Goal: Task Accomplishment & Management: Manage account settings

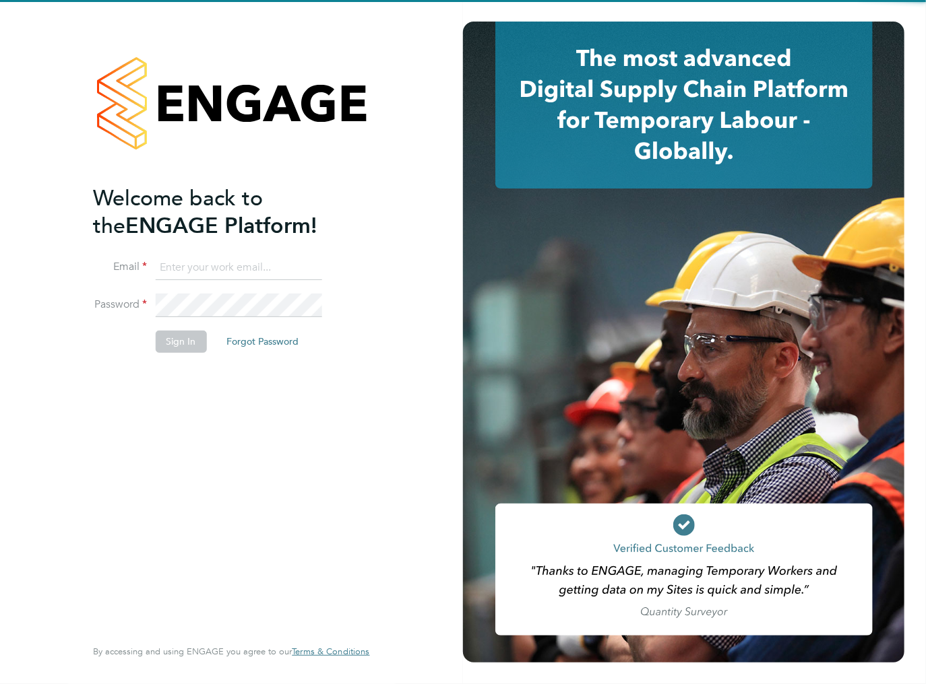
click at [226, 265] on input at bounding box center [238, 268] width 166 height 24
type input "ileana.salsano@thebestconnection.co.uk"
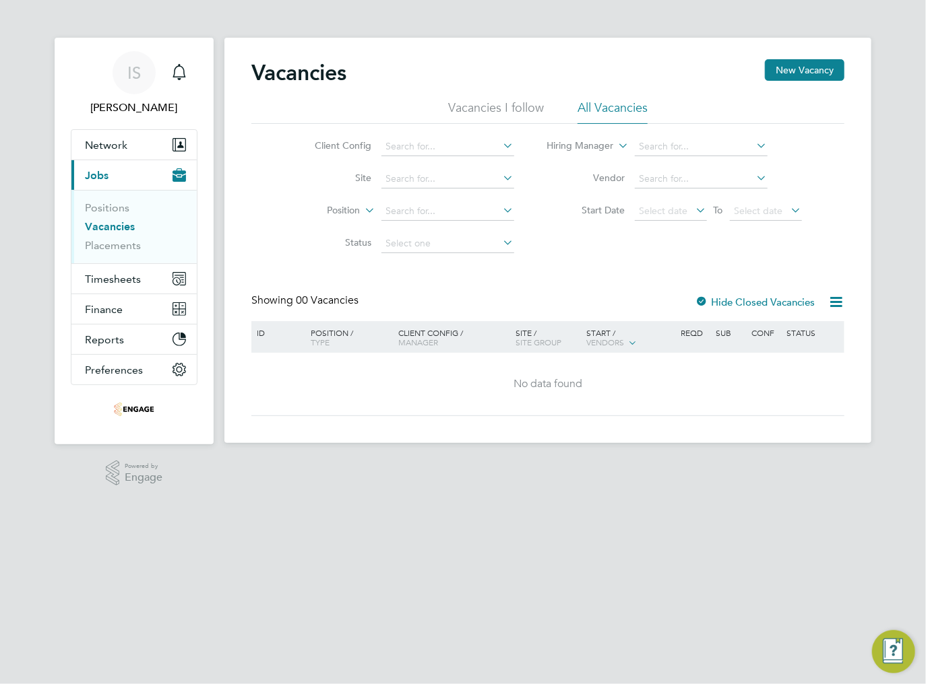
click at [576, 259] on div "Client Config Site Position Status Hiring Manager Vendor Start Date Select date…" at bounding box center [547, 192] width 593 height 136
click at [97, 209] on link "Positions" at bounding box center [107, 207] width 44 height 13
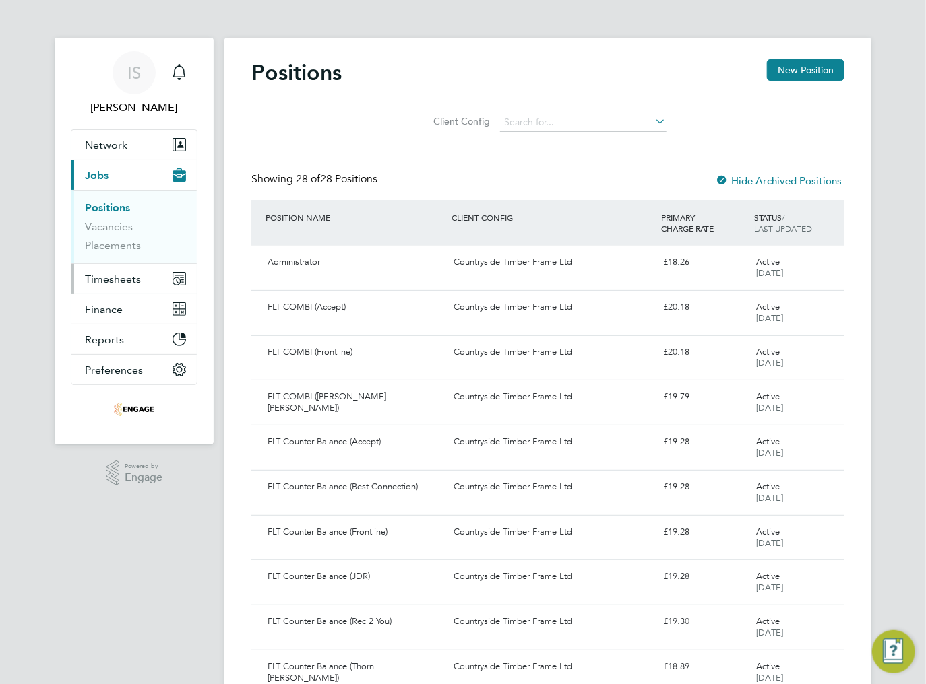
click at [103, 275] on span "Timesheets" at bounding box center [113, 279] width 56 height 13
click at [113, 283] on span "Timesheets" at bounding box center [113, 279] width 56 height 13
click at [114, 276] on span "Timesheets" at bounding box center [113, 279] width 56 height 13
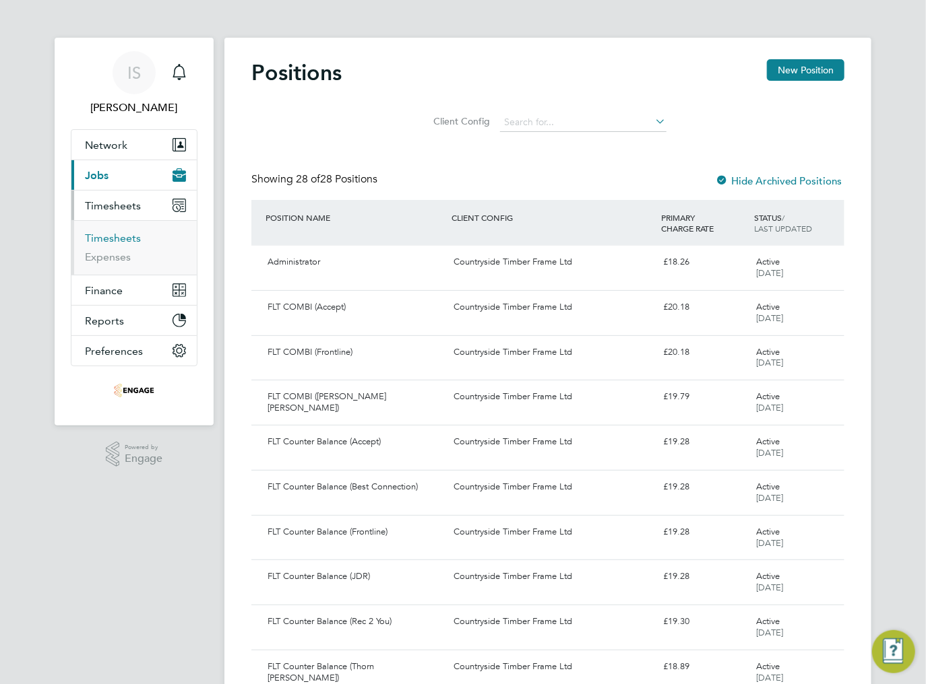
click at [115, 240] on link "Timesheets" at bounding box center [113, 238] width 56 height 13
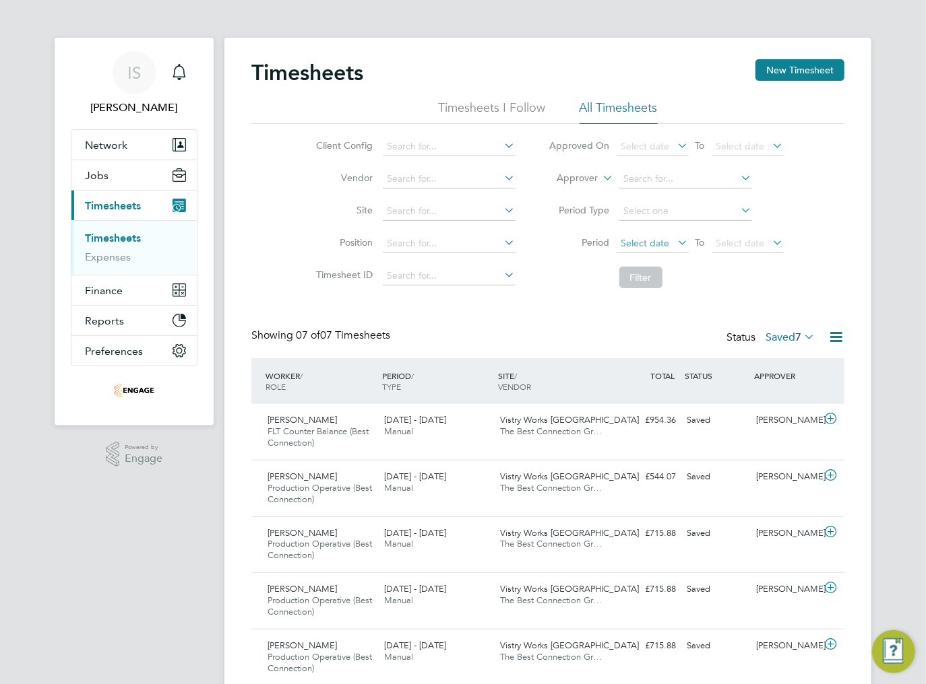
click at [662, 240] on span "Select date" at bounding box center [645, 243] width 49 height 12
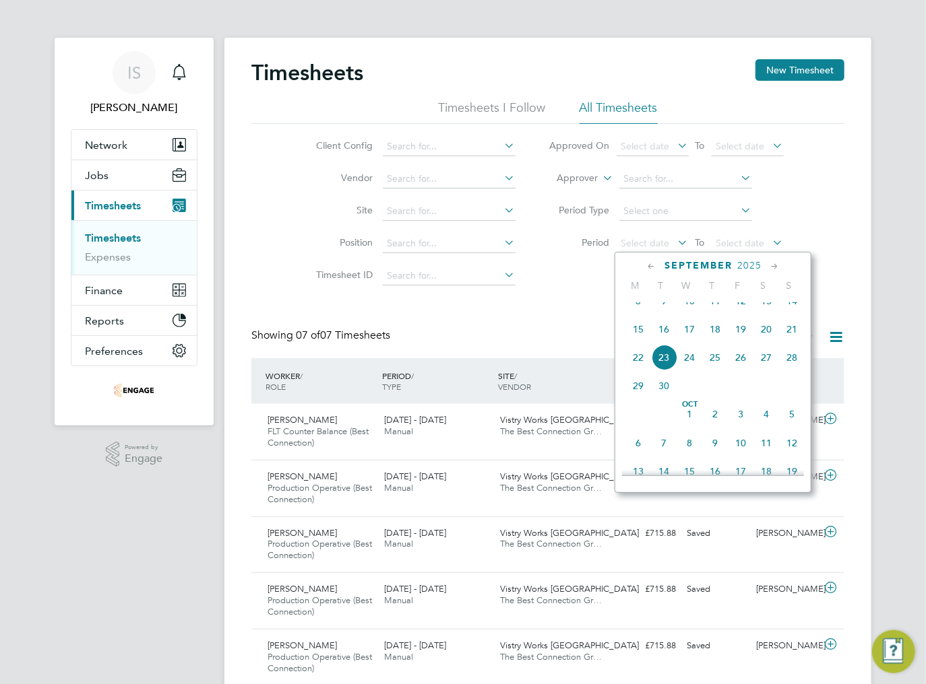
click at [644, 342] on span "15" at bounding box center [638, 330] width 26 height 26
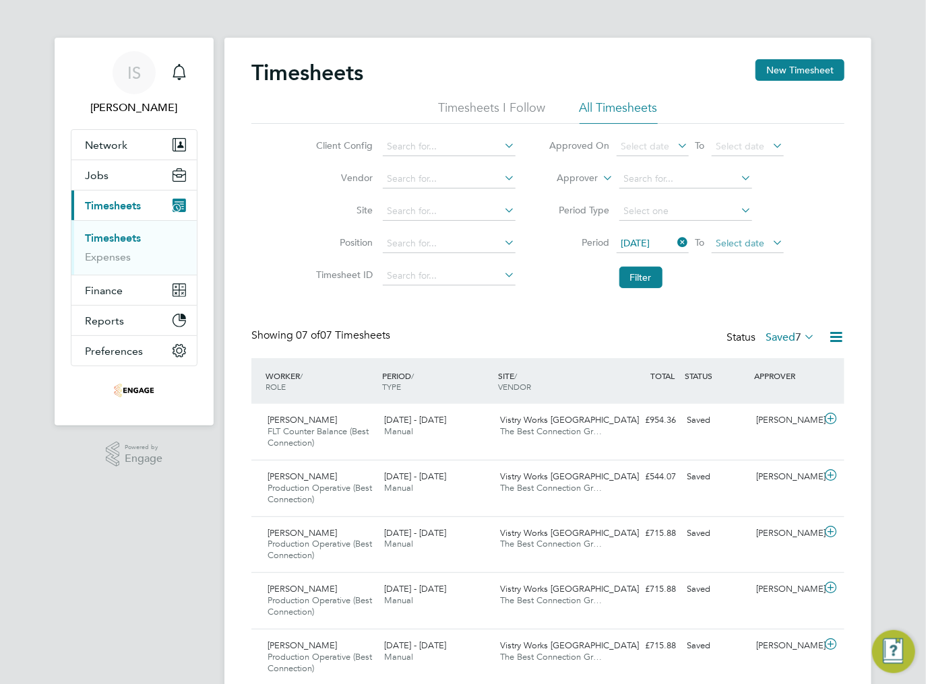
click at [752, 251] on span "Select date" at bounding box center [747, 244] width 72 height 18
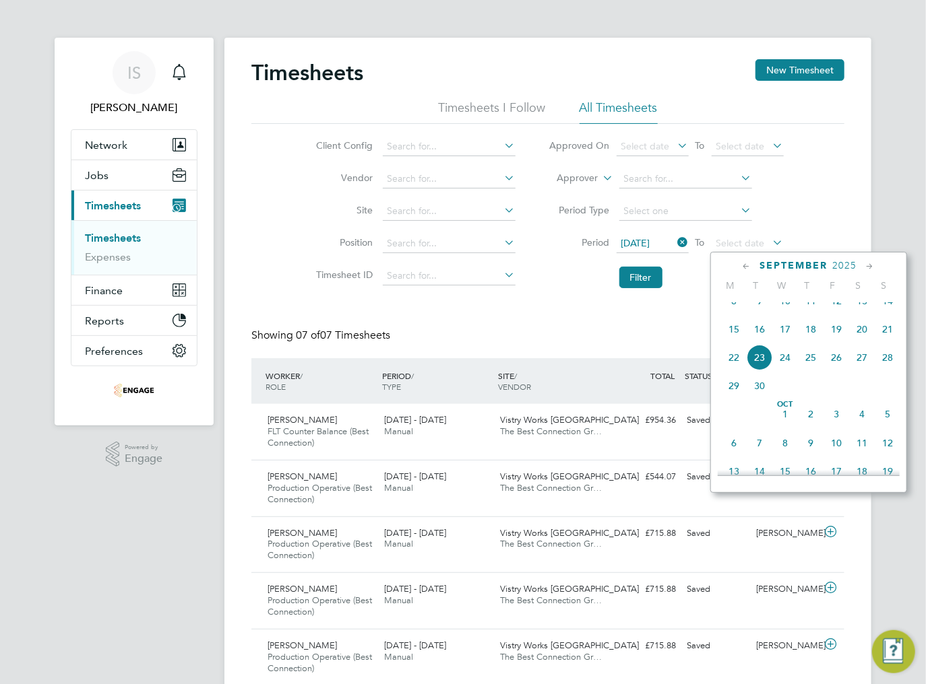
click at [881, 341] on span "21" at bounding box center [887, 330] width 26 height 26
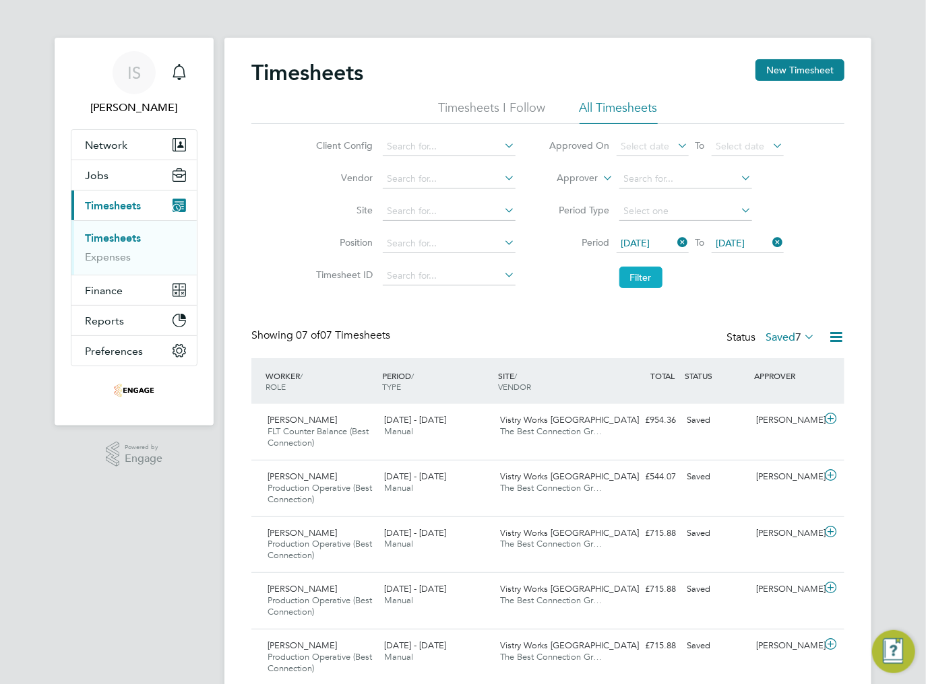
click at [639, 276] on button "Filter" at bounding box center [640, 278] width 43 height 22
click at [734, 286] on li "Filter" at bounding box center [666, 277] width 268 height 35
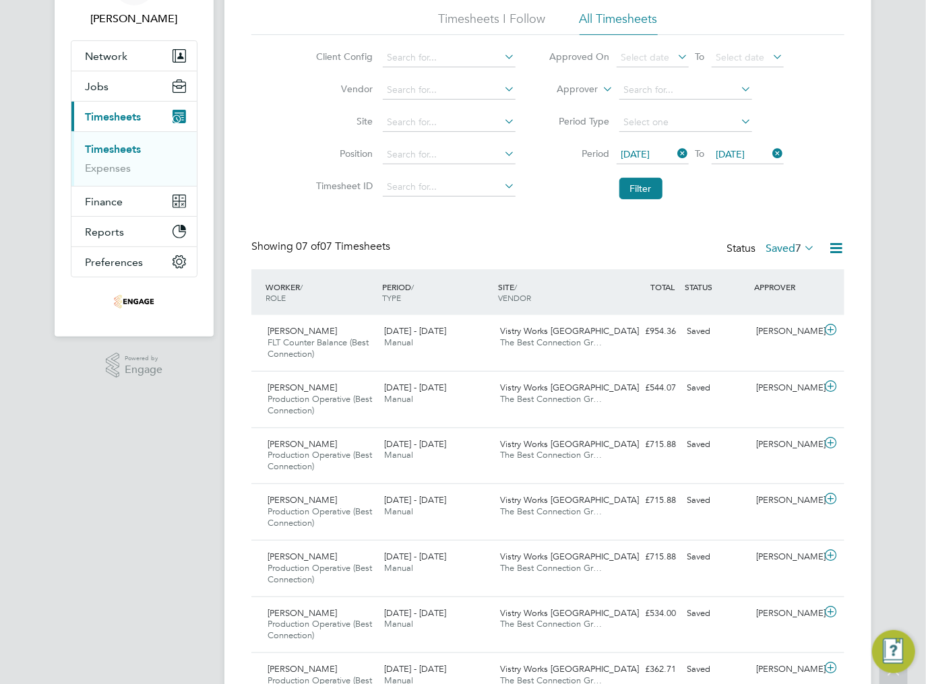
scroll to position [0, 0]
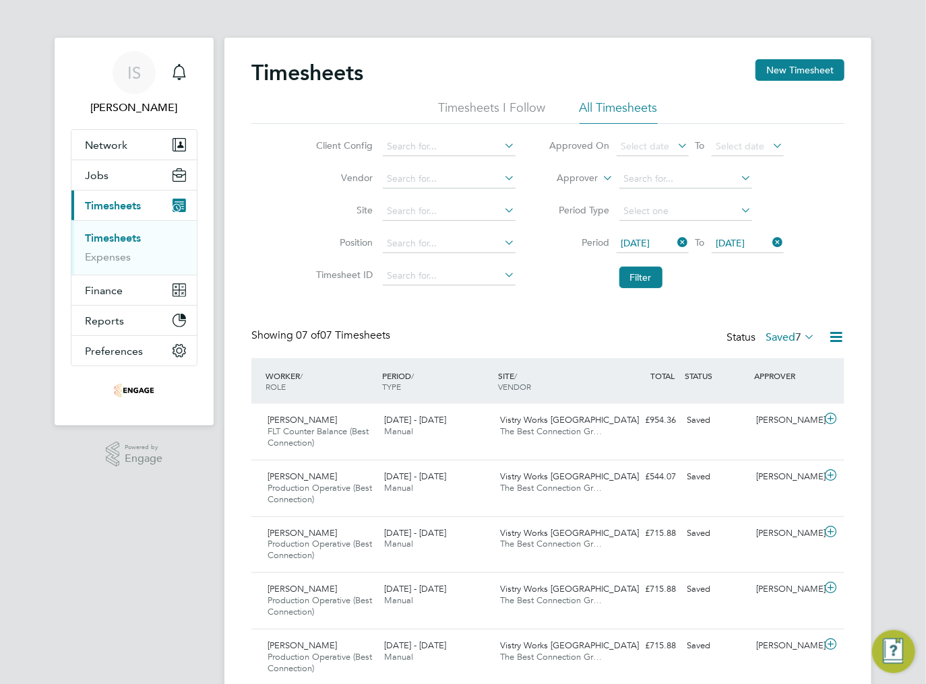
click at [792, 336] on label "Saved 7" at bounding box center [789, 337] width 49 height 13
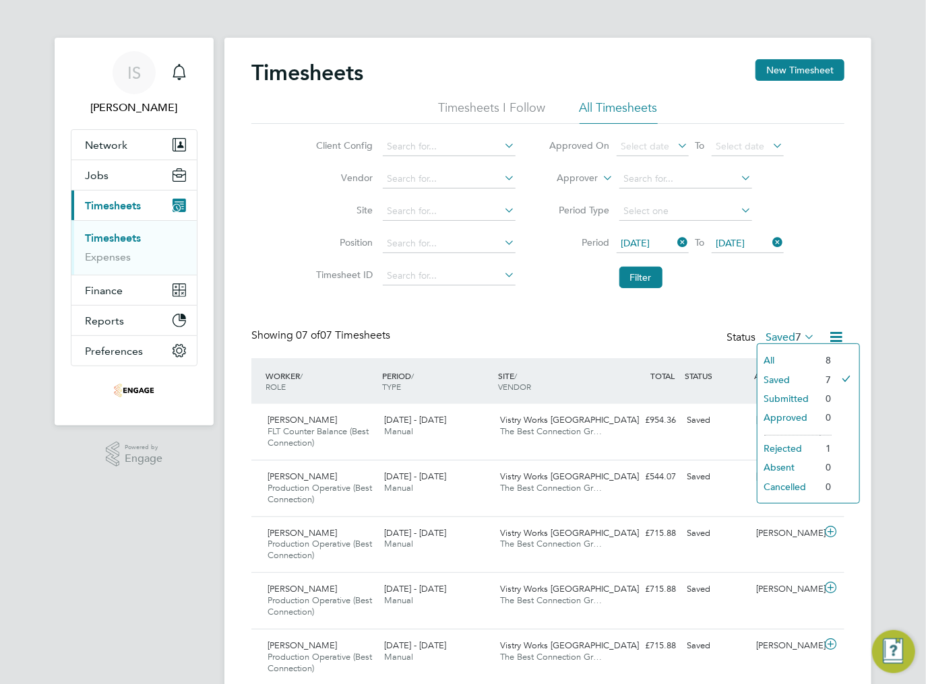
click at [654, 321] on div "Timesheets New Timesheet Timesheets I Follow All Timesheets Client Config Vendo…" at bounding box center [547, 429] width 593 height 740
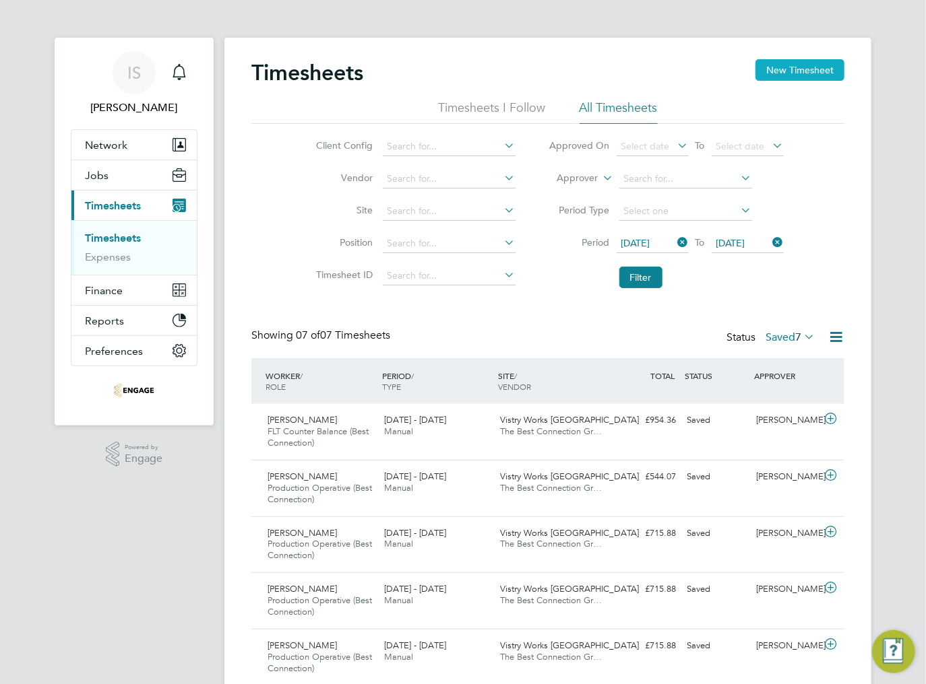
click at [792, 72] on button "New Timesheet" at bounding box center [799, 70] width 89 height 22
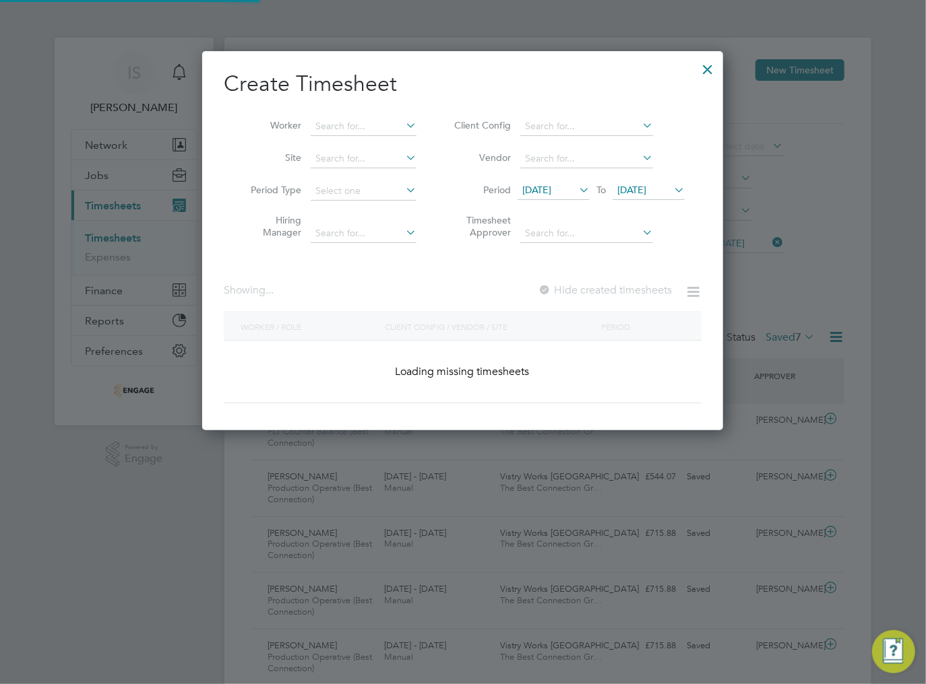
scroll to position [458, 521]
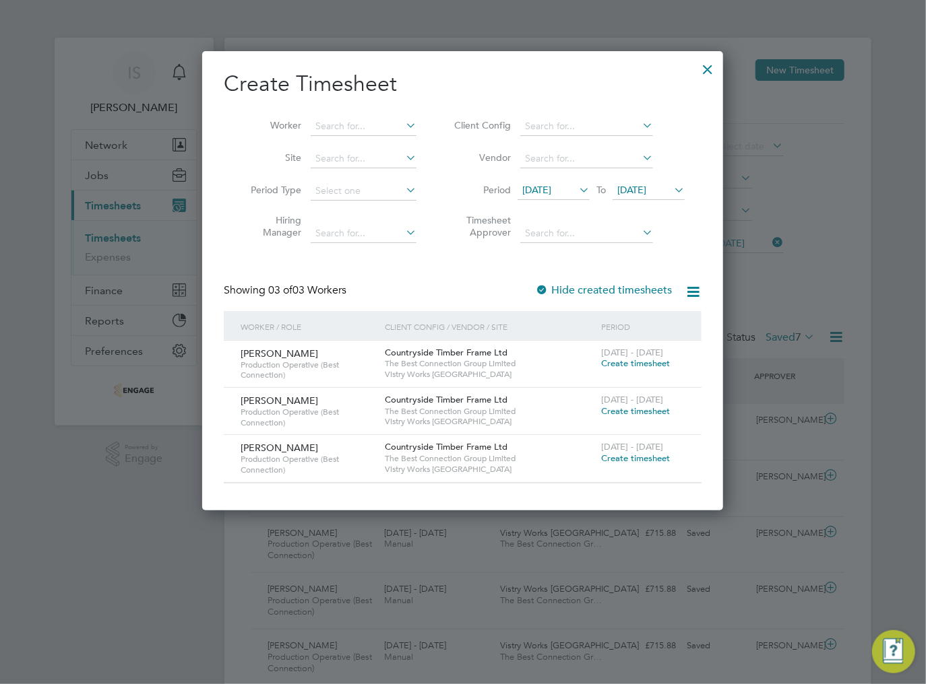
click at [622, 408] on span "Create timesheet" at bounding box center [635, 411] width 69 height 11
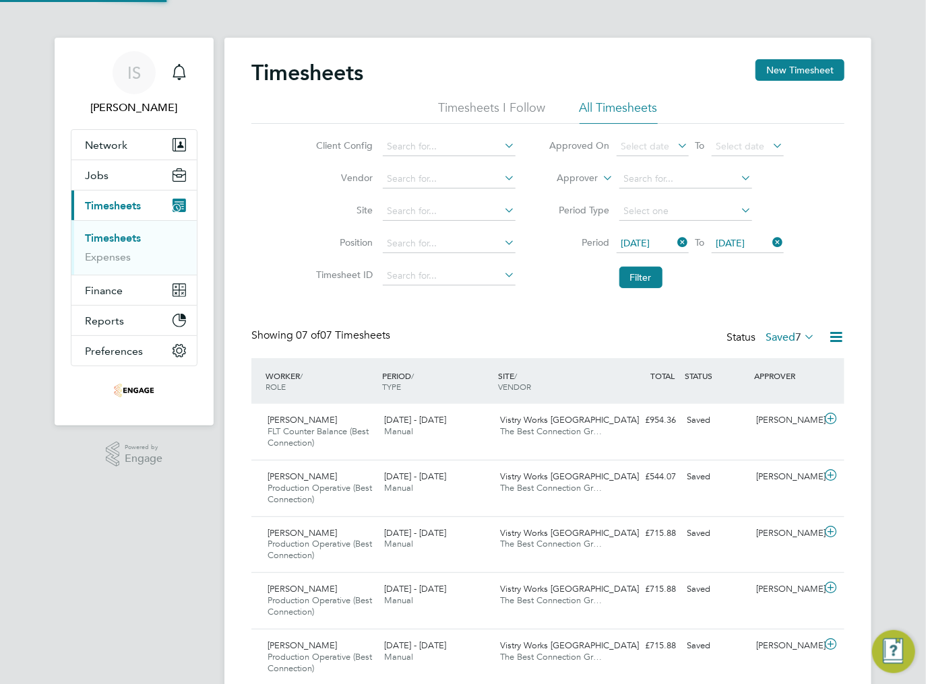
scroll to position [45, 117]
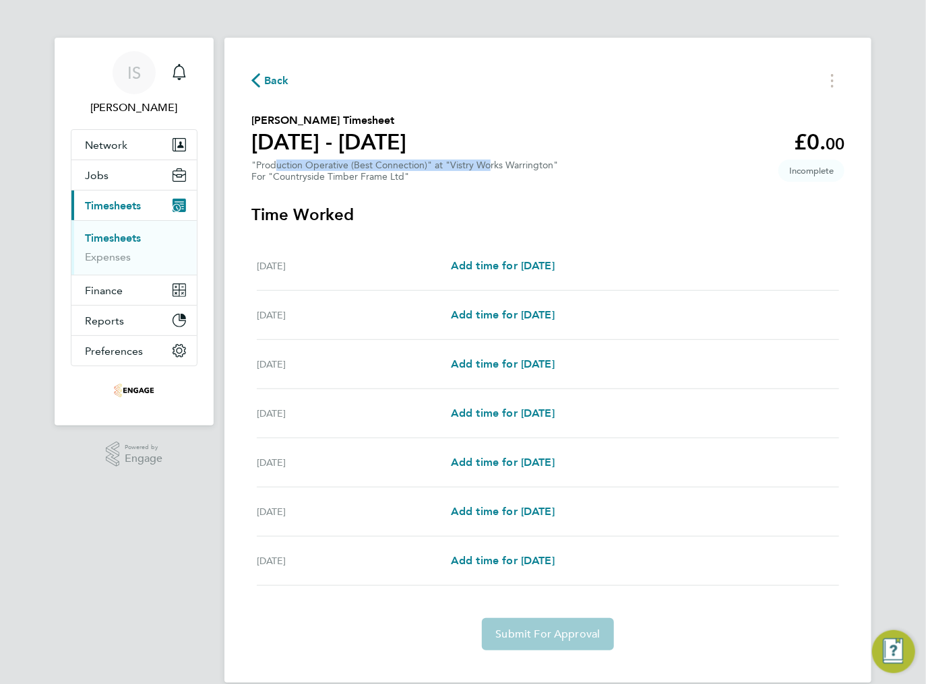
drag, startPoint x: 276, startPoint y: 167, endPoint x: 487, endPoint y: 166, distance: 211.5
click at [486, 166] on div ""Production Operative (Best Connection)" at "Vistry Works Warrington" For "Coun…" at bounding box center [404, 171] width 307 height 23
click at [504, 166] on div ""Production Operative (Best Connection)" at "Vistry Works Warrington" For "Coun…" at bounding box center [404, 171] width 307 height 23
click at [428, 209] on h3 "Time Worked" at bounding box center [547, 215] width 593 height 22
click at [503, 269] on span "Add time for Mon 15 Sep" at bounding box center [503, 265] width 104 height 13
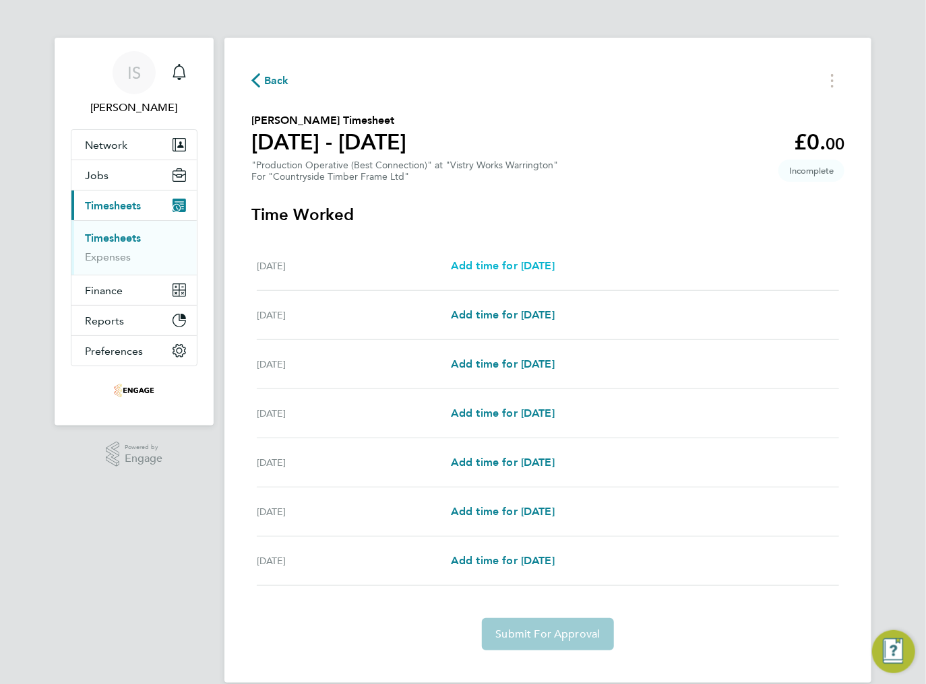
select select "15"
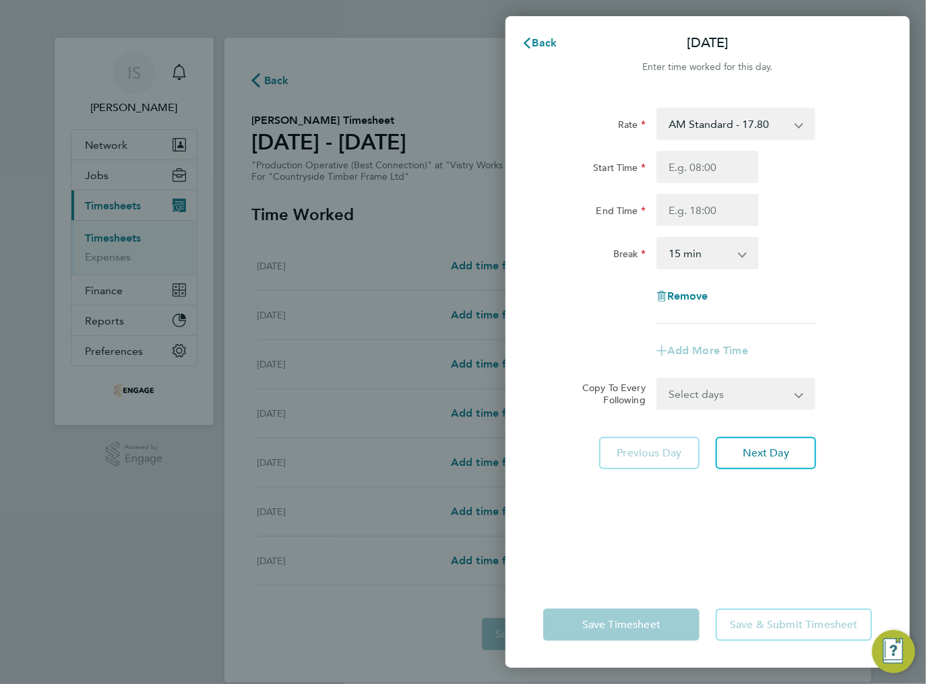
click at [716, 121] on select "AM Standard - 17.80 BONUS - 13.50 AM OT1 - 26.70 PM OT1 - 28.64 AM OT2 - 35.60 …" at bounding box center [727, 124] width 140 height 30
select select "15"
click at [693, 165] on input "Start Time" at bounding box center [707, 167] width 102 height 32
type input "14:00"
click at [701, 210] on input "End Time" at bounding box center [707, 210] width 102 height 32
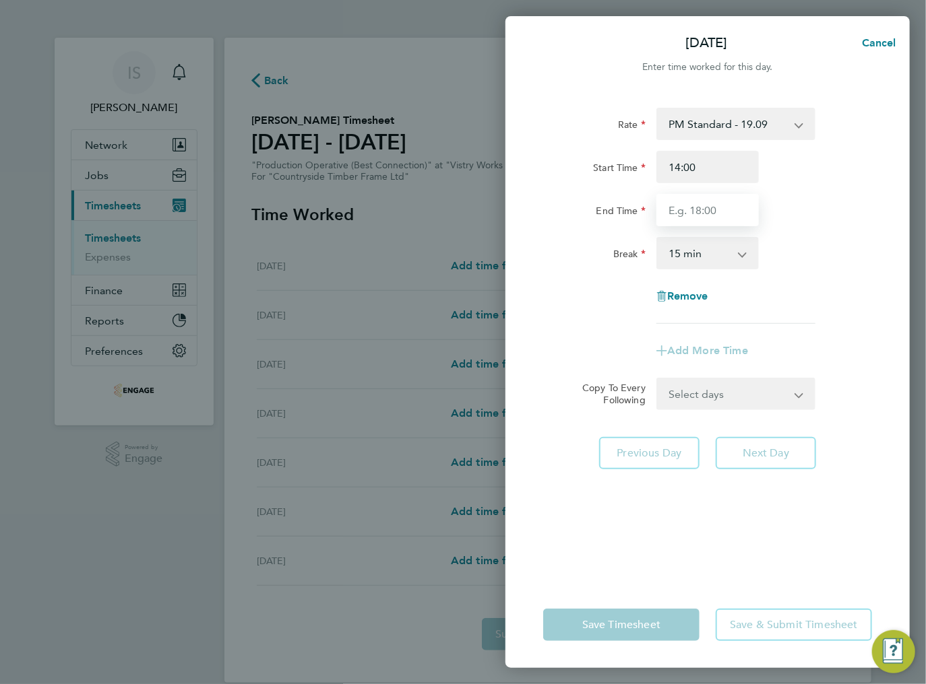
type input "00:00"
click at [708, 260] on select "0 min 15 min 30 min 45 min 60 min 75 min 90 min" at bounding box center [699, 253] width 84 height 30
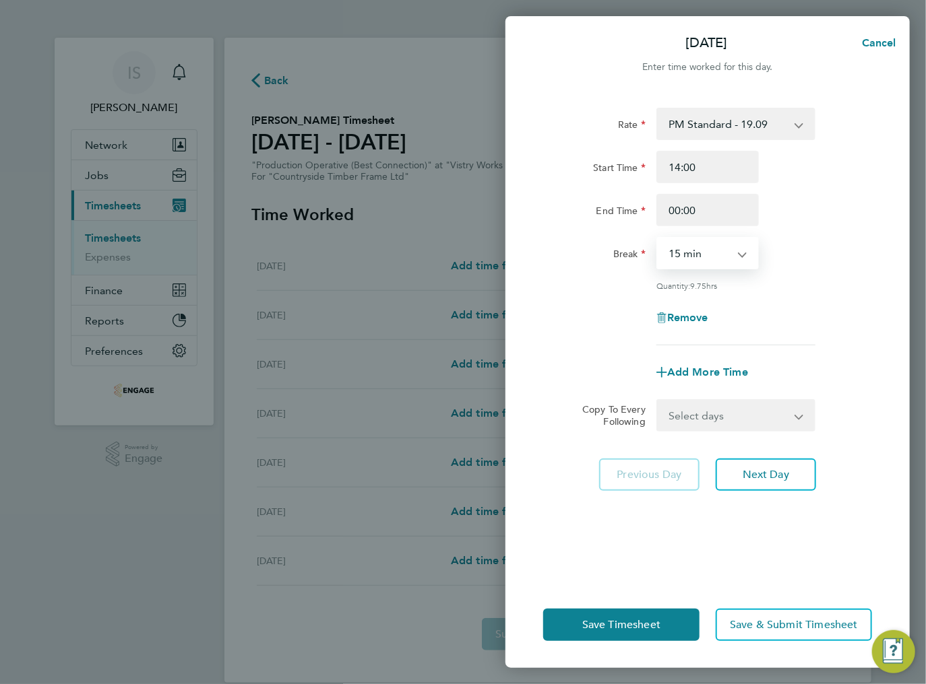
select select "30"
click at [657, 238] on select "0 min 15 min 30 min 45 min 60 min 75 min 90 min" at bounding box center [699, 253] width 84 height 30
click at [709, 403] on select "Select days Day Weekday (Mon-Fri) Weekend (Sat-Sun) Tuesday Wednesday Thursday …" at bounding box center [727, 416] width 141 height 30
select select "THU"
click at [657, 401] on select "Select days Day Weekday (Mon-Fri) Weekend (Sat-Sun) Tuesday Wednesday Thursday …" at bounding box center [727, 416] width 141 height 30
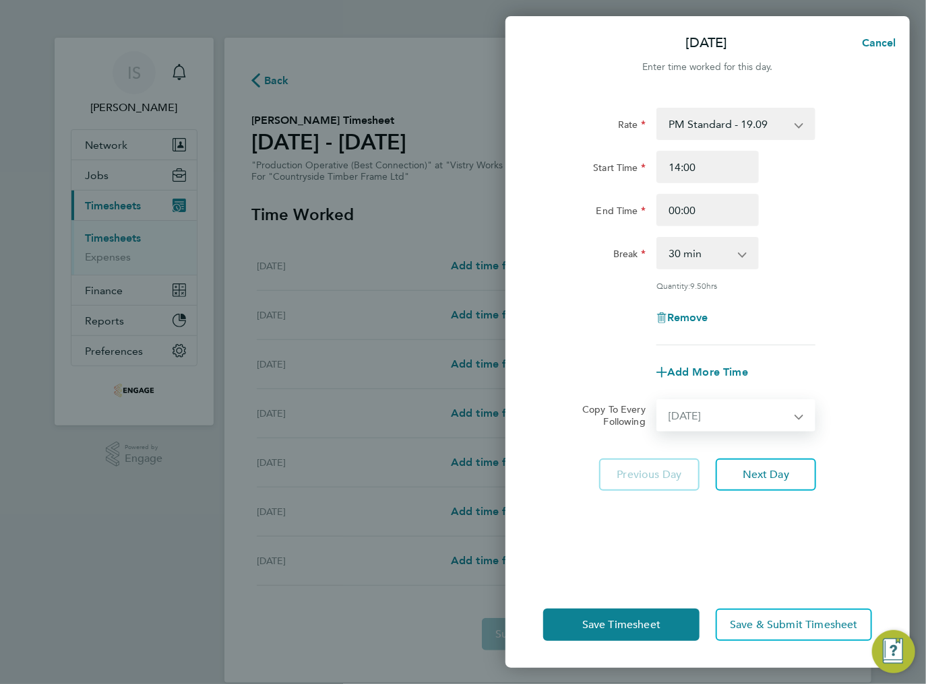
select select "2025-09-21"
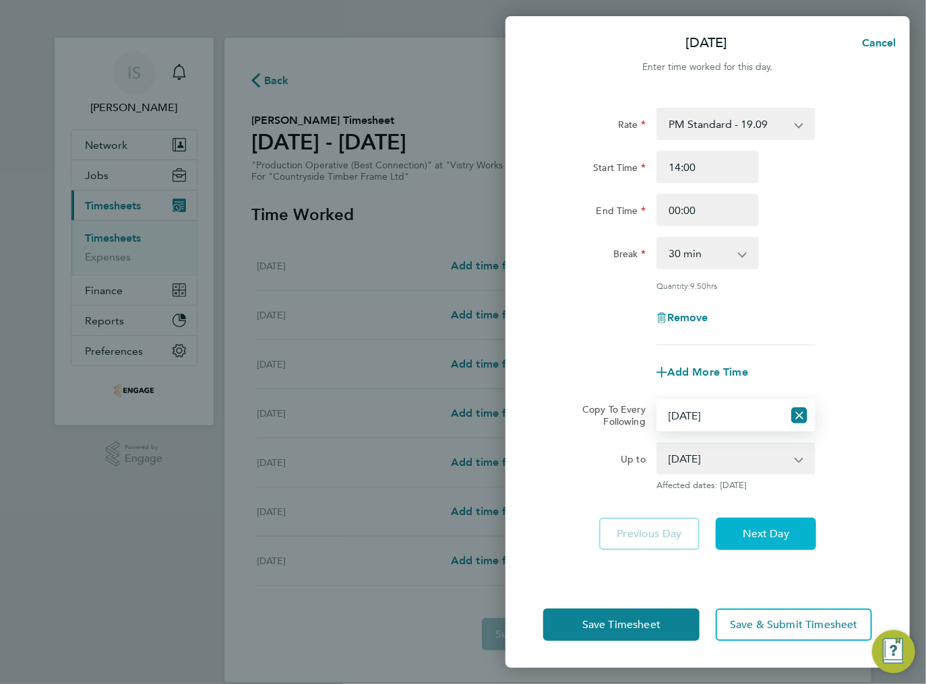
click at [752, 536] on span "Next Day" at bounding box center [765, 533] width 46 height 13
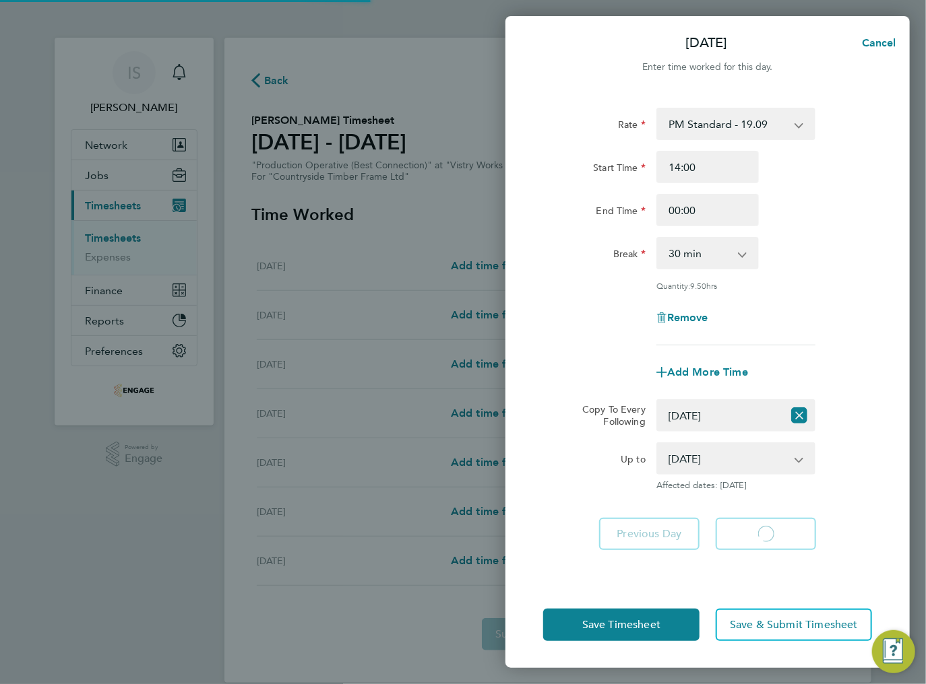
select select "15"
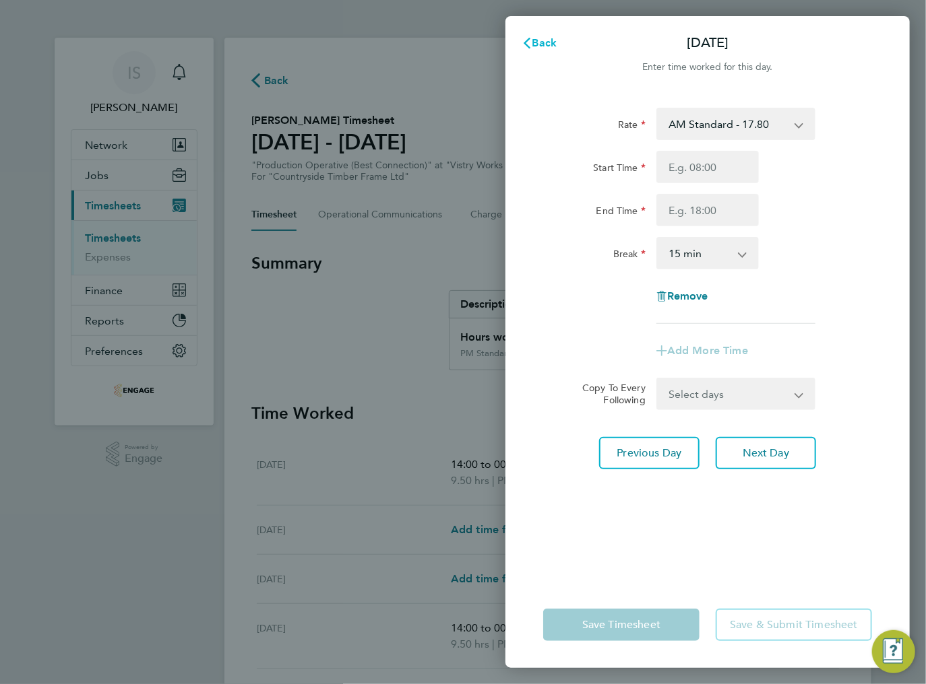
click at [536, 44] on span "Back" at bounding box center [544, 42] width 25 height 13
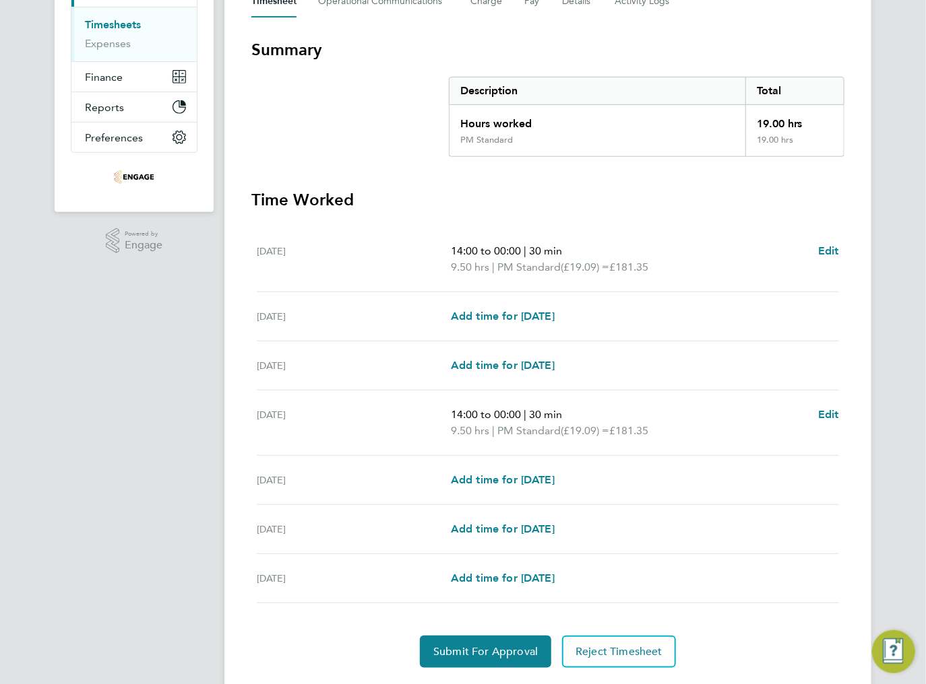
scroll to position [216, 0]
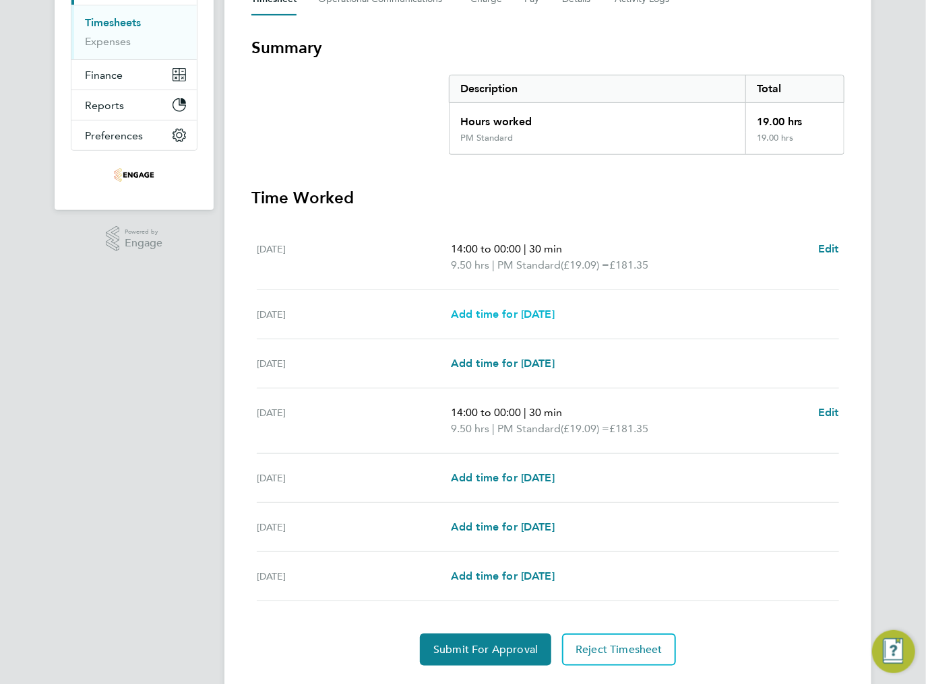
click at [494, 319] on span "Add time for Tue 16 Sep" at bounding box center [503, 314] width 104 height 13
select select "15"
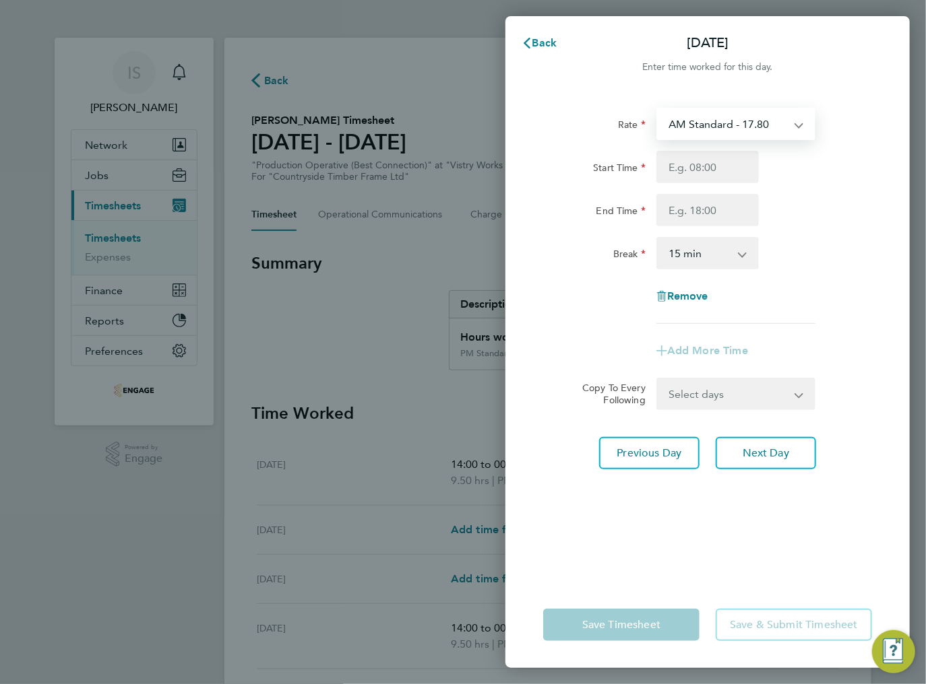
click at [697, 127] on select "AM Standard - 17.80 BONUS - 13.50 AM OT1 - 26.70 PM OT1 - 28.64 AM OT2 - 35.60 …" at bounding box center [727, 124] width 140 height 30
select select "15"
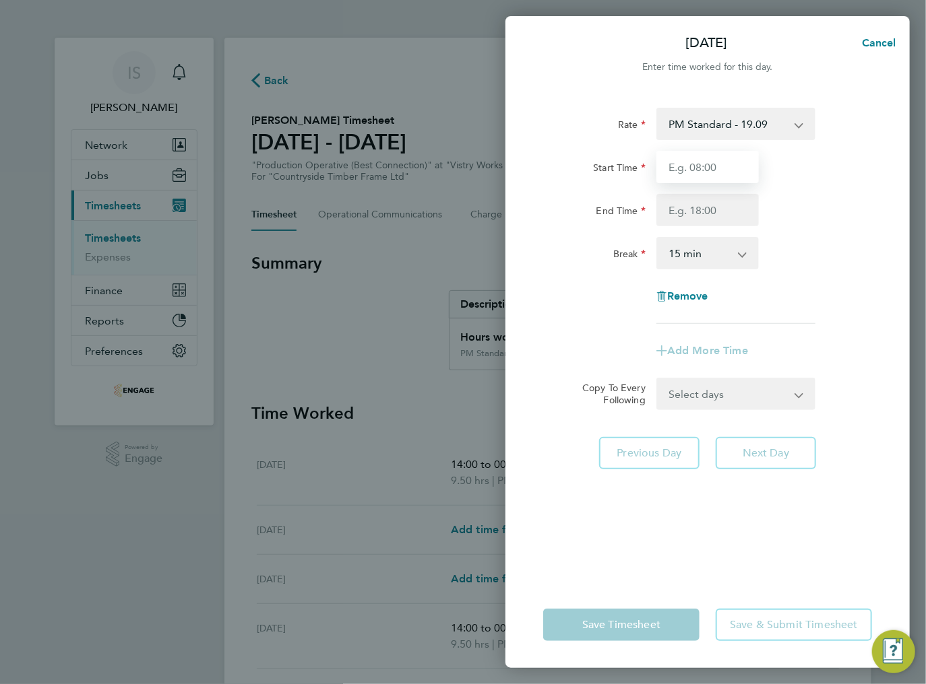
click at [693, 168] on input "Start Time" at bounding box center [707, 167] width 102 height 32
type input "14:00"
click at [697, 214] on input "End Time" at bounding box center [707, 210] width 102 height 32
type input "00:00"
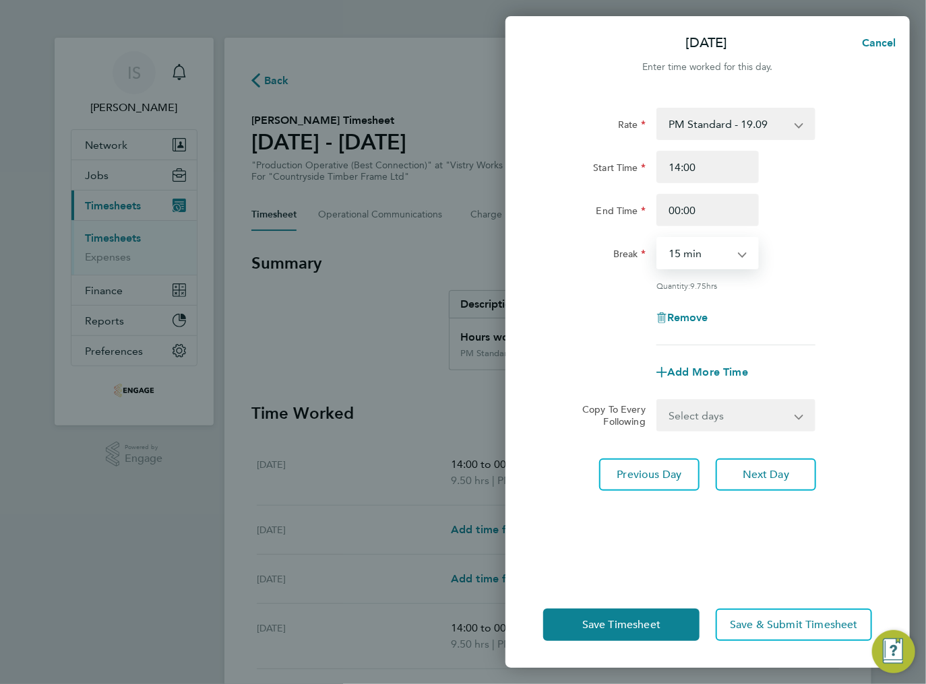
click at [702, 255] on select "0 min 15 min 30 min 45 min 60 min 75 min 90 min" at bounding box center [699, 253] width 84 height 30
select select "30"
click at [657, 238] on select "0 min 15 min 30 min 45 min 60 min 75 min 90 min" at bounding box center [699, 253] width 84 height 30
click at [660, 627] on button "Save Timesheet" at bounding box center [621, 625] width 156 height 32
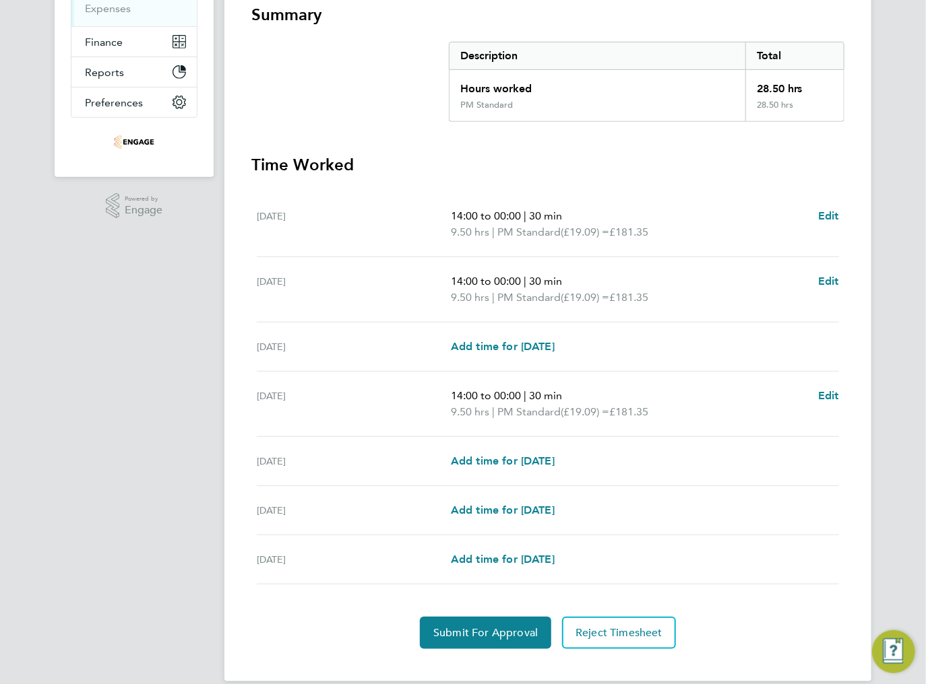
scroll to position [265, 0]
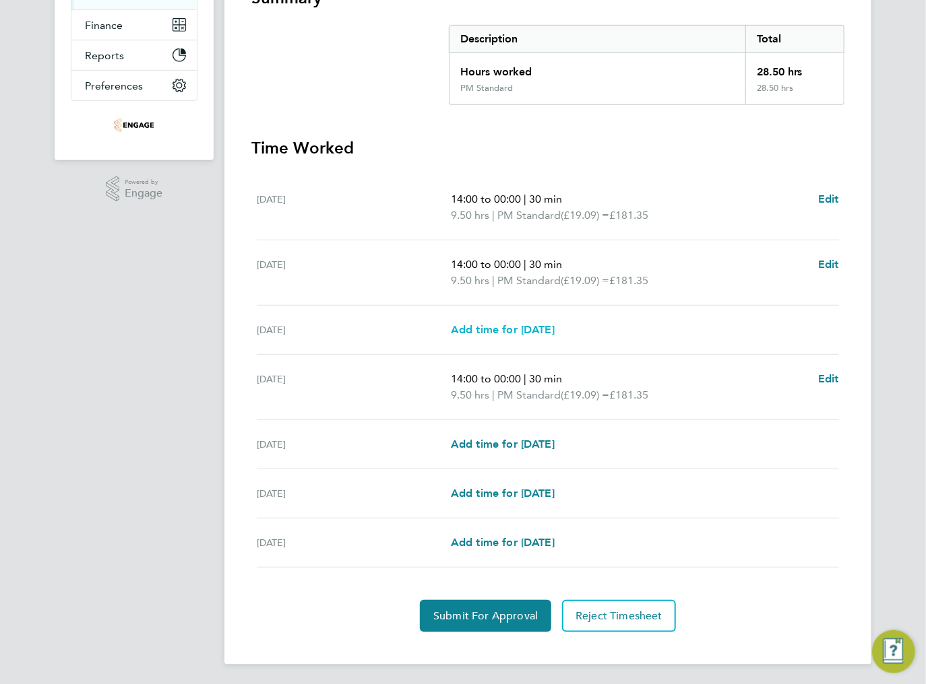
click at [490, 329] on span "Add time for Wed 17 Sep" at bounding box center [503, 329] width 104 height 13
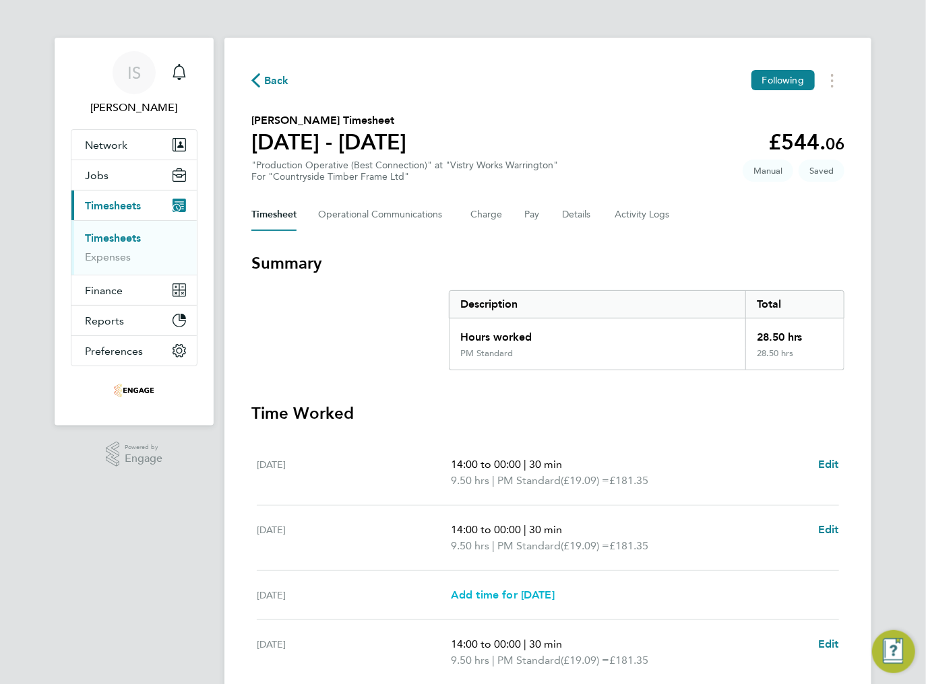
select select "15"
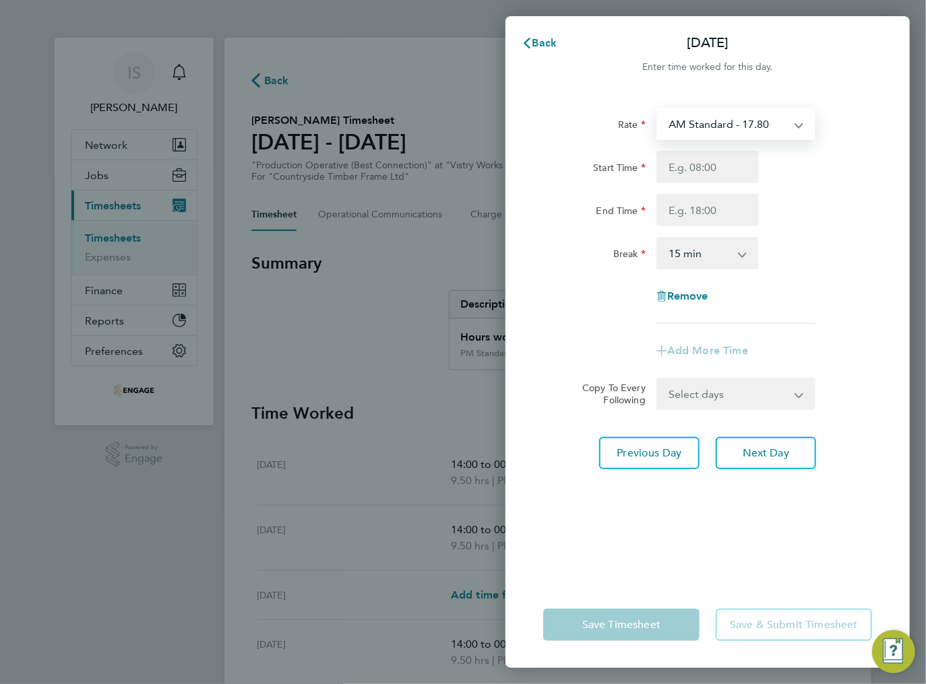
click at [703, 117] on select "AM Standard - 17.80 BONUS - 13.50 AM OT1 - 26.70 PM OT1 - 28.64 AM OT2 - 35.60 …" at bounding box center [727, 124] width 140 height 30
select select "15"
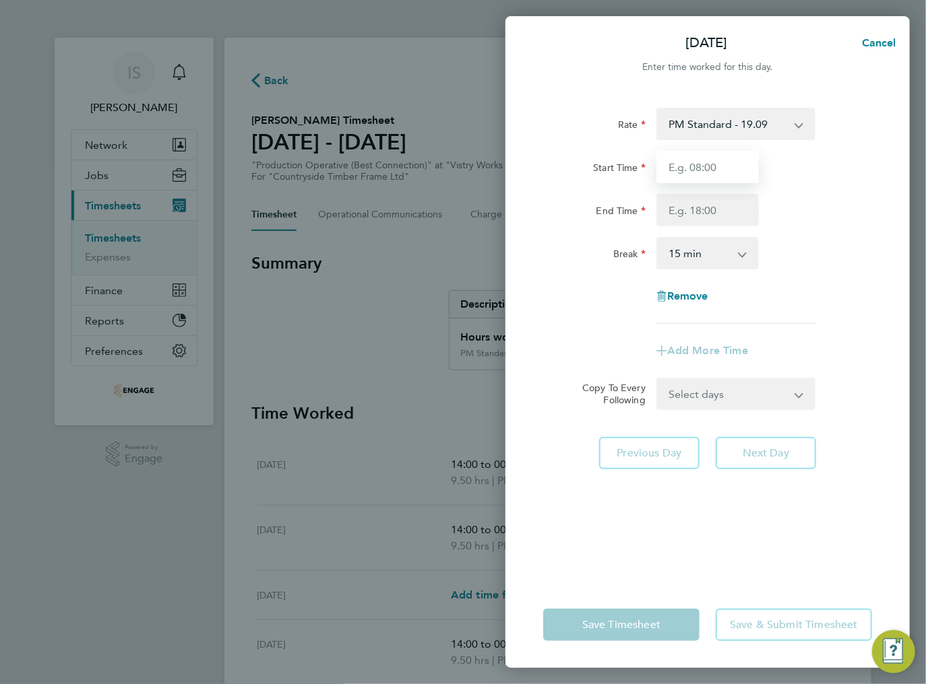
click at [696, 165] on input "Start Time" at bounding box center [707, 167] width 102 height 32
type input "14:00"
click at [697, 215] on input "End Time" at bounding box center [707, 210] width 102 height 32
type input "00:00"
click at [693, 260] on select "0 min 15 min 30 min 45 min 60 min 75 min 90 min" at bounding box center [699, 253] width 84 height 30
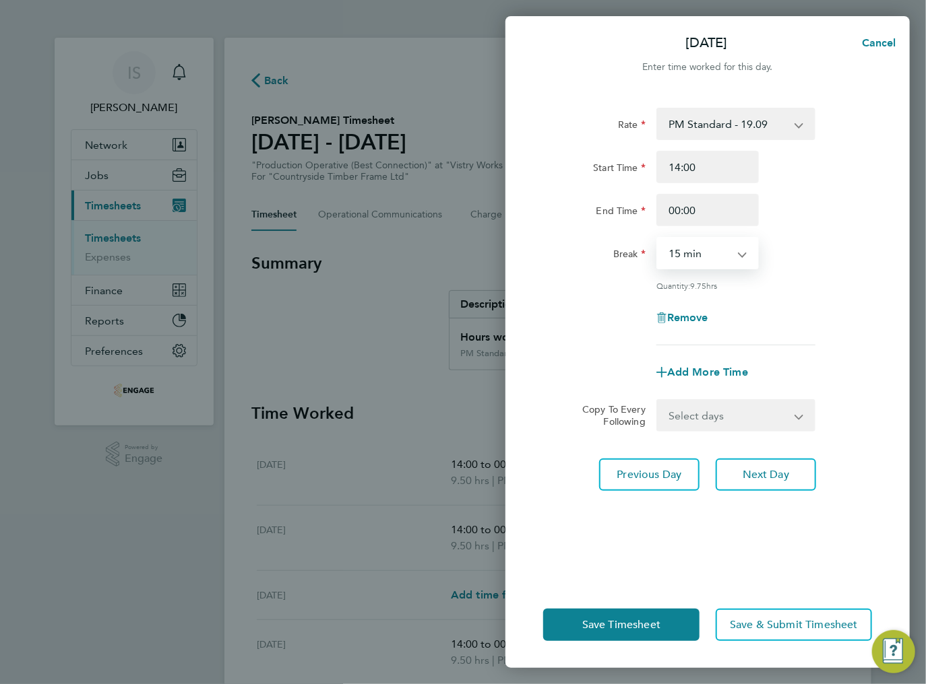
select select "30"
click at [657, 238] on select "0 min 15 min 30 min 45 min 60 min 75 min 90 min" at bounding box center [699, 253] width 84 height 30
click at [609, 631] on span "Save Timesheet" at bounding box center [621, 624] width 78 height 13
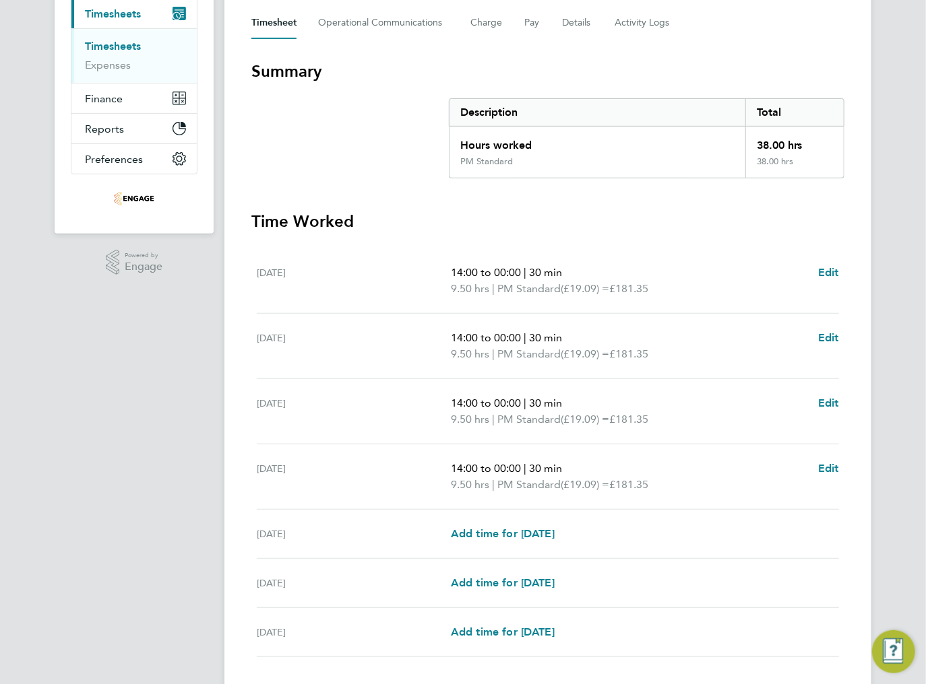
scroll to position [269, 0]
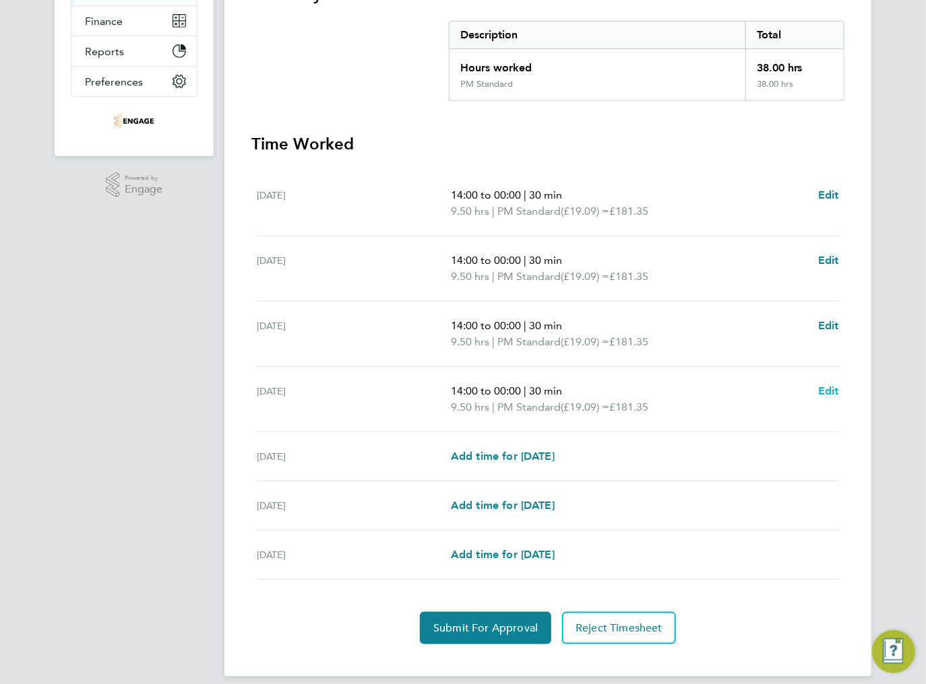
click at [824, 391] on span "Edit" at bounding box center [828, 391] width 21 height 13
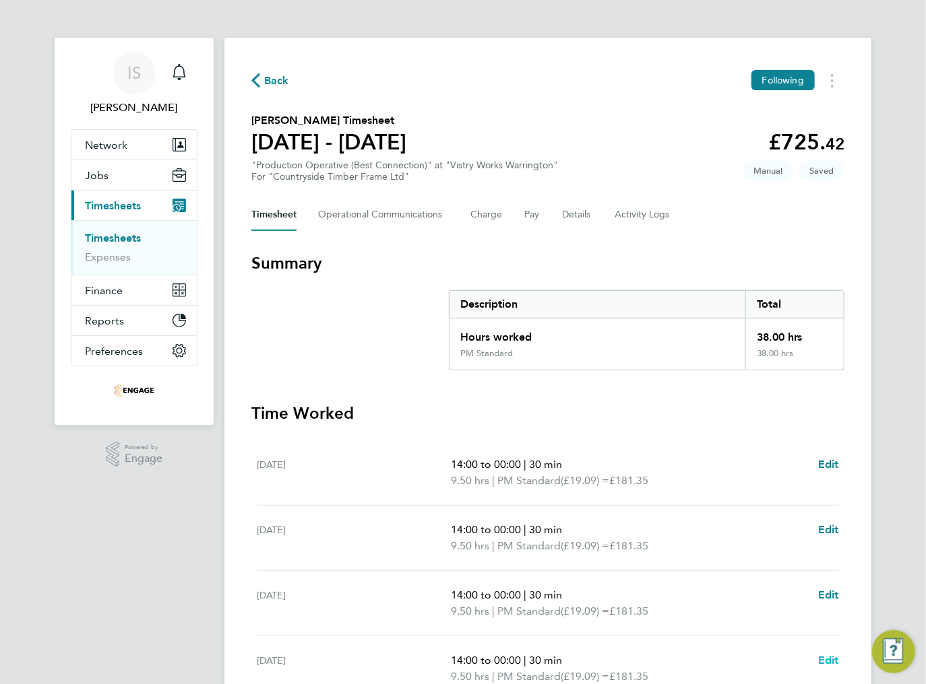
select select "30"
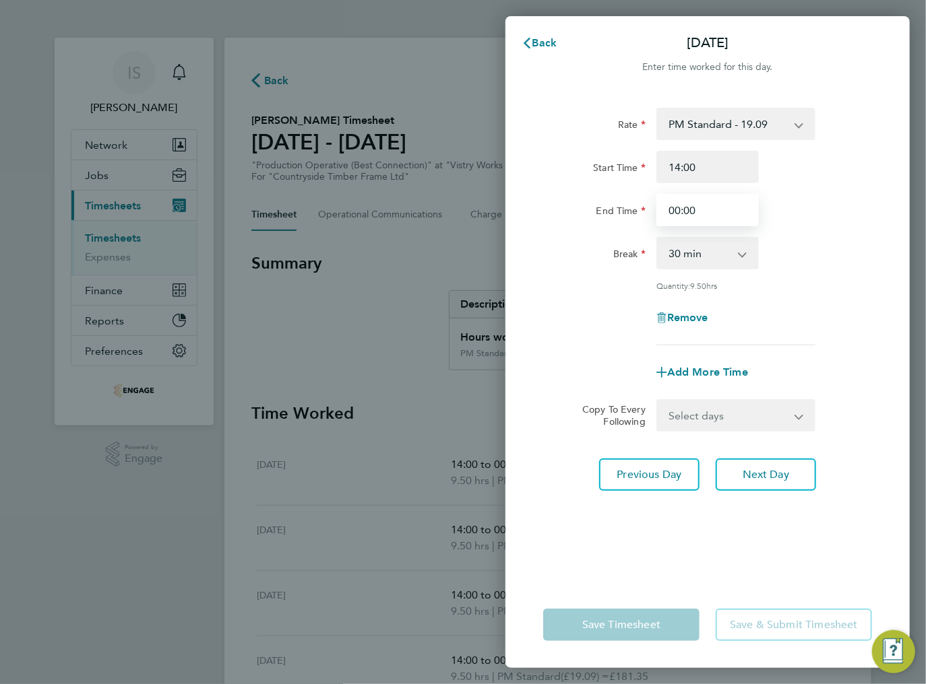
drag, startPoint x: 697, startPoint y: 214, endPoint x: 684, endPoint y: 213, distance: 12.2
click at [684, 213] on input "00:00" at bounding box center [707, 210] width 102 height 32
click at [768, 231] on div "Rate PM Standard - 19.09 BONUS - 13.50 AM Standard - 17.80 AM OT1 - 26.70 PM OT…" at bounding box center [707, 227] width 329 height 238
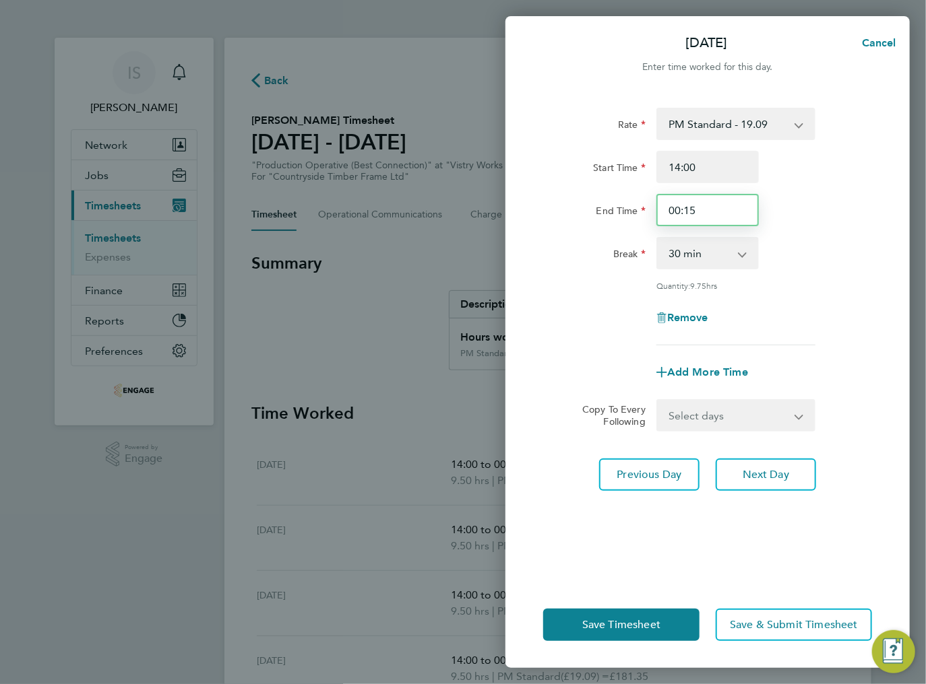
drag, startPoint x: 717, startPoint y: 215, endPoint x: 664, endPoint y: 214, distance: 52.6
click at [664, 215] on input "00:15" at bounding box center [707, 210] width 102 height 32
type input "23:30"
click at [798, 213] on div "End Time 23:30" at bounding box center [708, 210] width 340 height 32
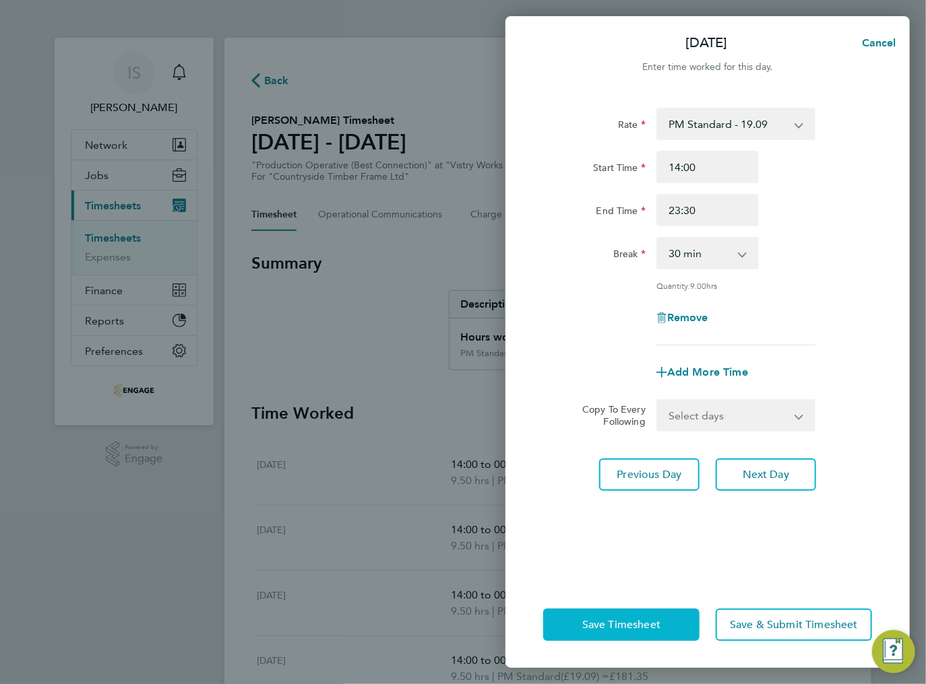
click at [608, 628] on span "Save Timesheet" at bounding box center [621, 624] width 78 height 13
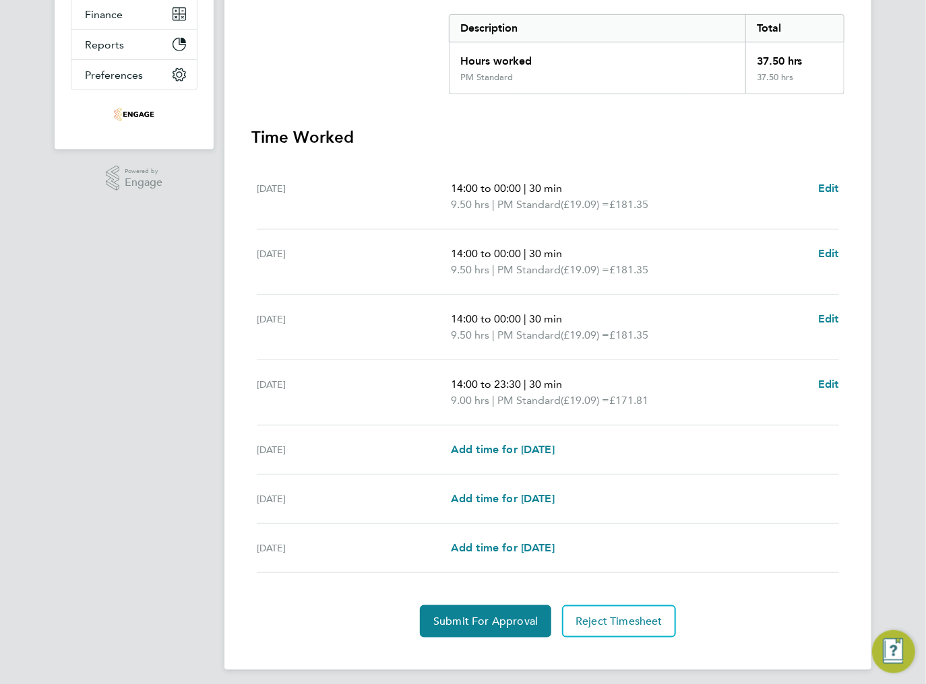
scroll to position [282, 0]
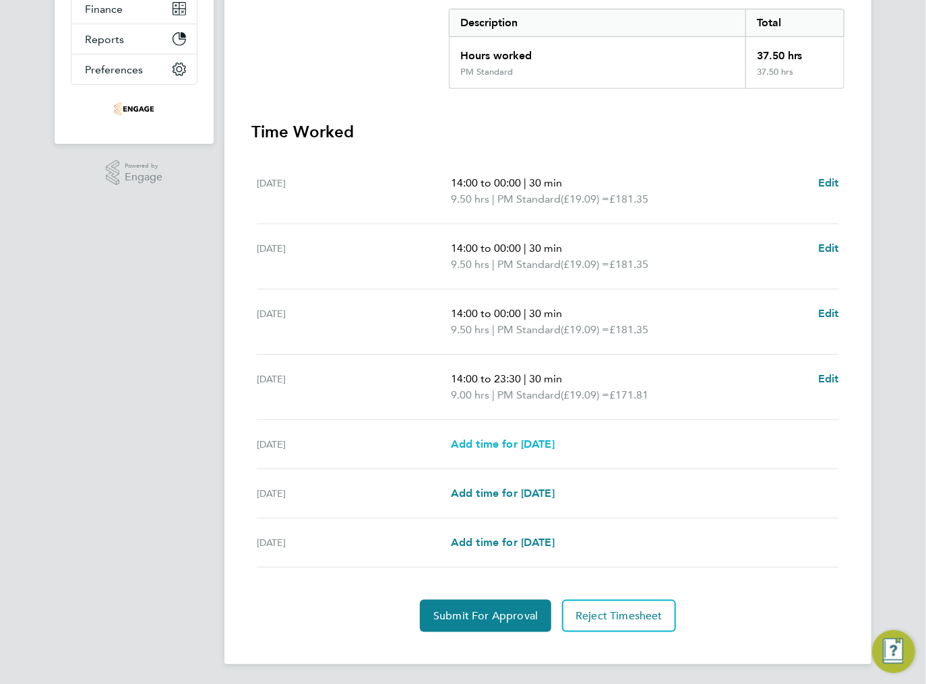
click at [488, 443] on span "Add time for Fri 19 Sep" at bounding box center [503, 444] width 104 height 13
select select "15"
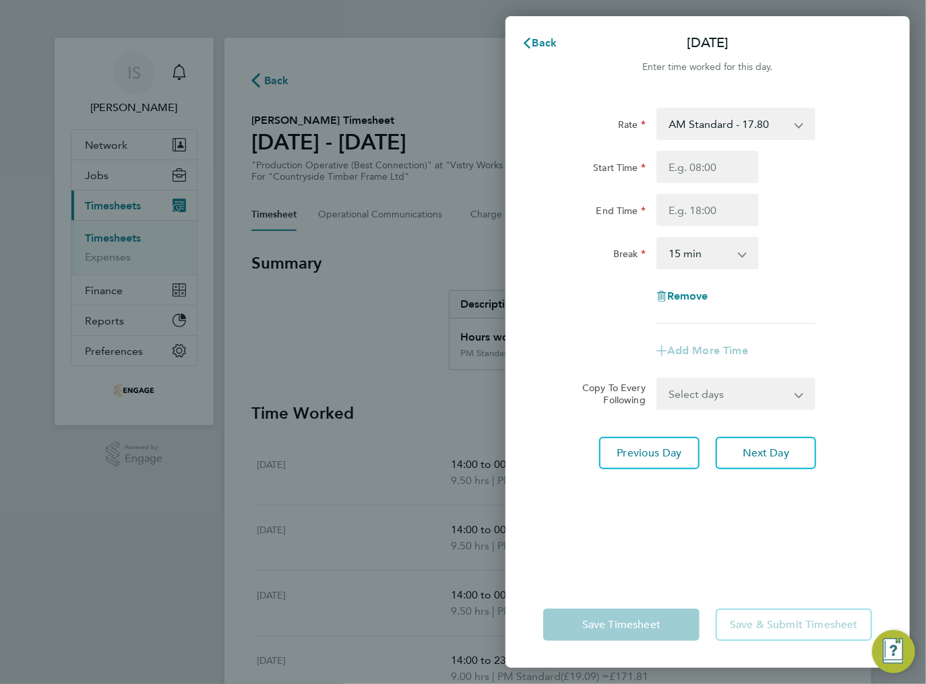
click at [713, 127] on select "AM Standard - 17.80 BONUS - 13.50 AM OT1 - 26.70 PM OT1 - 28.64 AM OT2 - 35.60 …" at bounding box center [727, 124] width 140 height 30
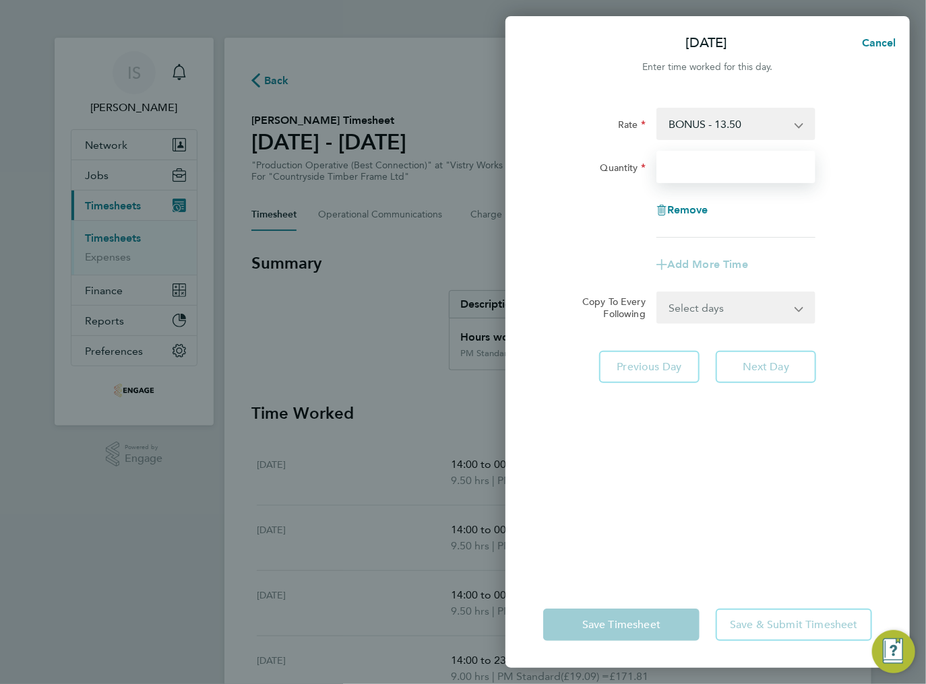
click at [685, 173] on input "Quantity" at bounding box center [735, 167] width 159 height 32
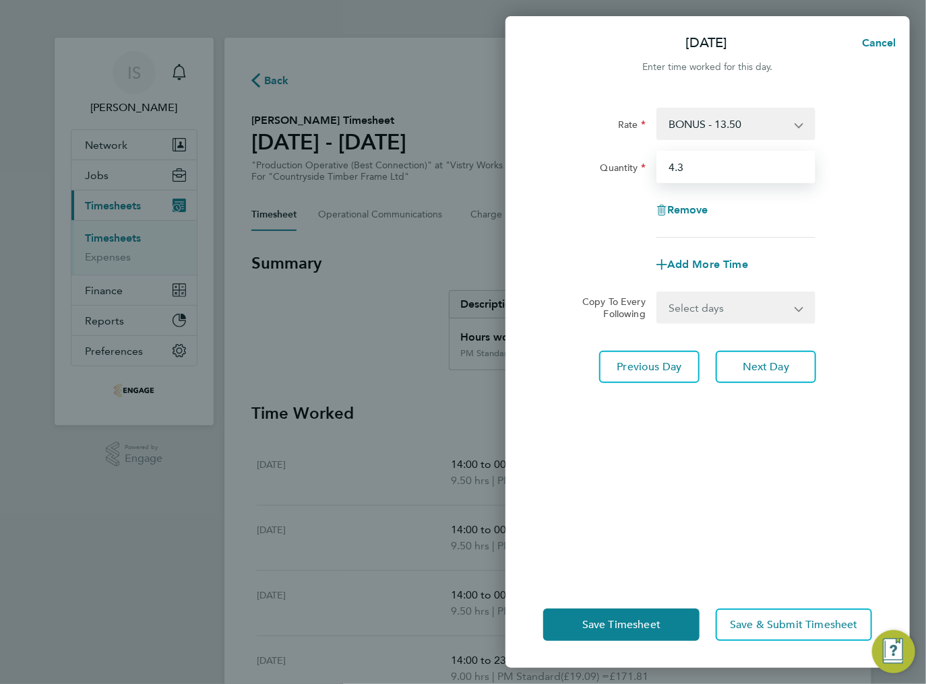
type input "4.3"
click at [706, 420] on div "Rate BONUS - 13.50 AM Standard - 17.80 AM OT1 - 26.70 PM OT1 - 28.64 AM OT2 - 3…" at bounding box center [707, 337] width 404 height 490
click at [708, 313] on select "Select days Day Weekend (Sat-Sun) Saturday Sunday" at bounding box center [727, 308] width 141 height 30
click at [608, 262] on div "Add More Time" at bounding box center [708, 265] width 340 height 32
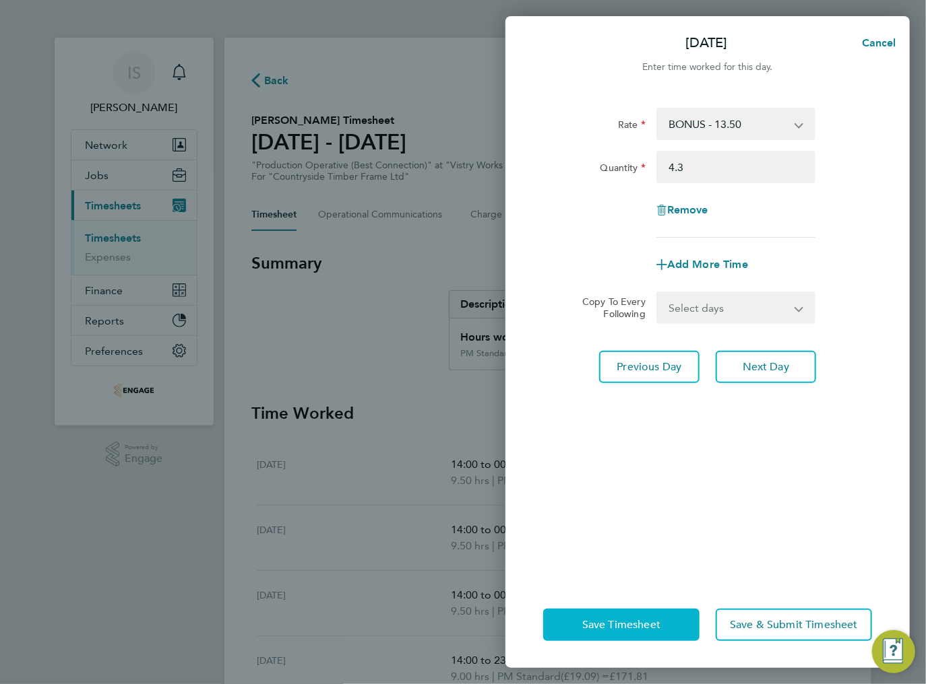
click at [621, 631] on span "Save Timesheet" at bounding box center [621, 624] width 78 height 13
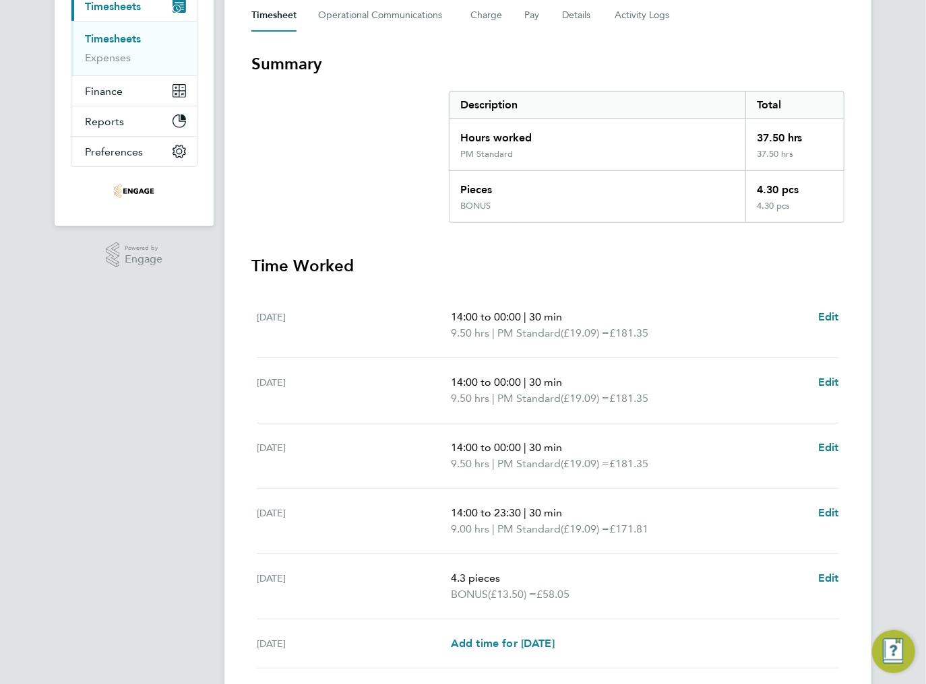
scroll to position [134, 0]
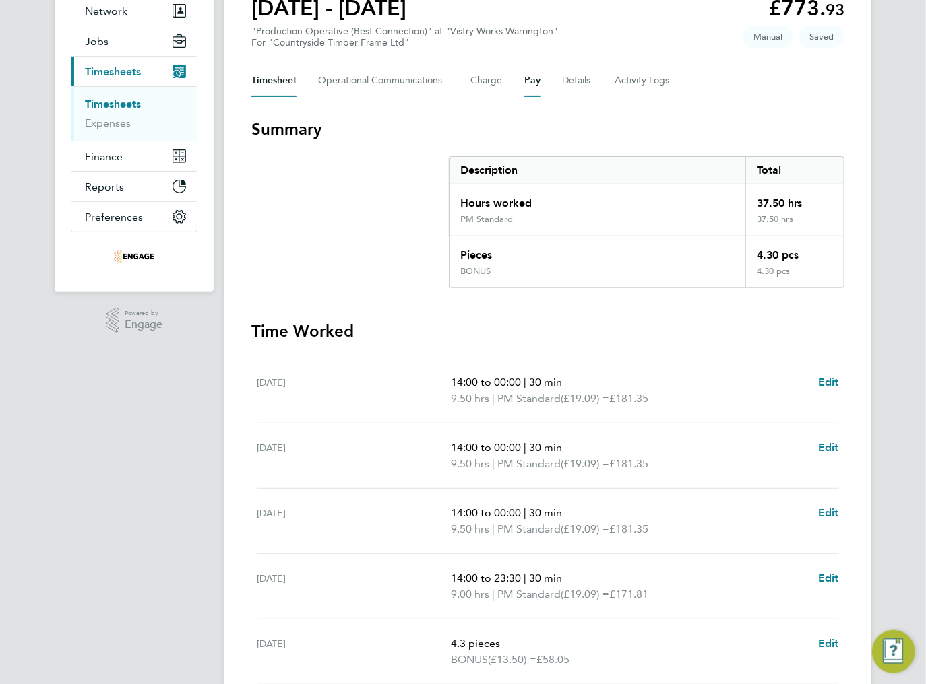
click at [532, 82] on button "Pay" at bounding box center [532, 81] width 16 height 32
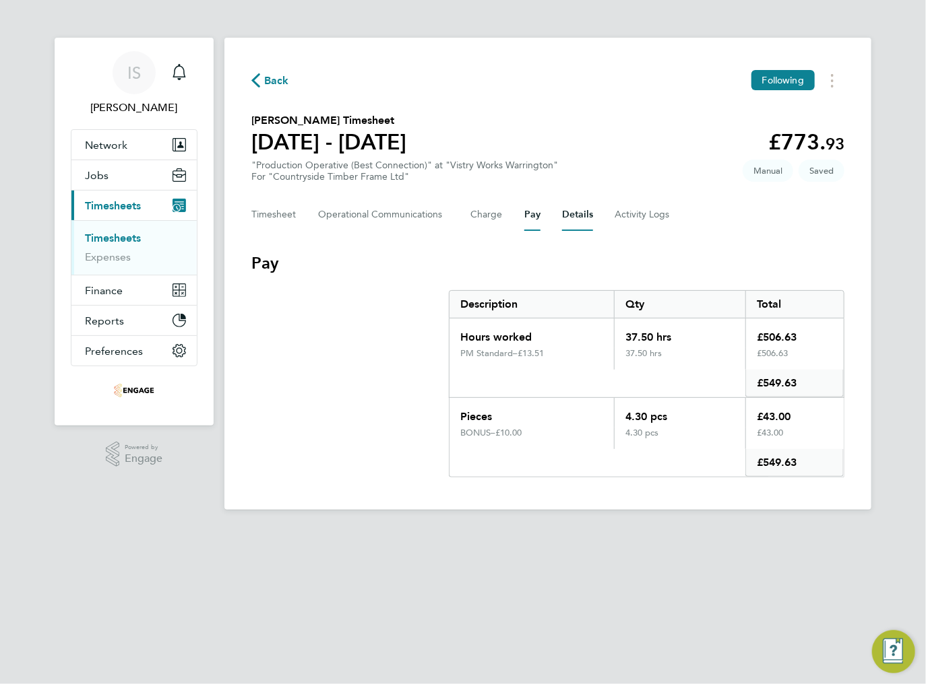
click at [562, 216] on button "Details" at bounding box center [577, 215] width 31 height 32
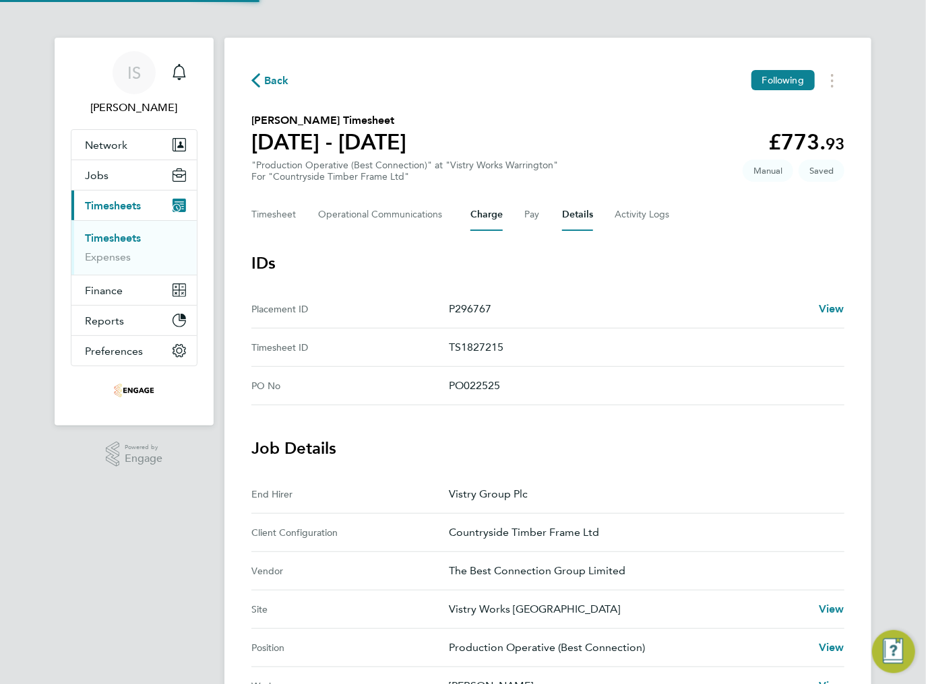
click at [494, 218] on button "Charge" at bounding box center [486, 215] width 32 height 32
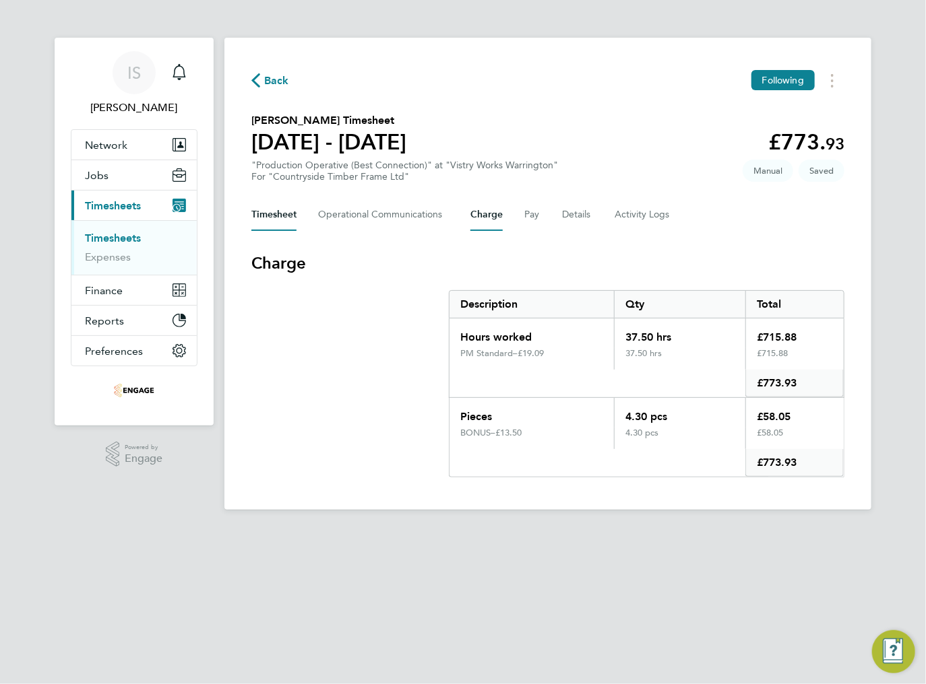
click at [255, 215] on button "Timesheet" at bounding box center [273, 215] width 45 height 32
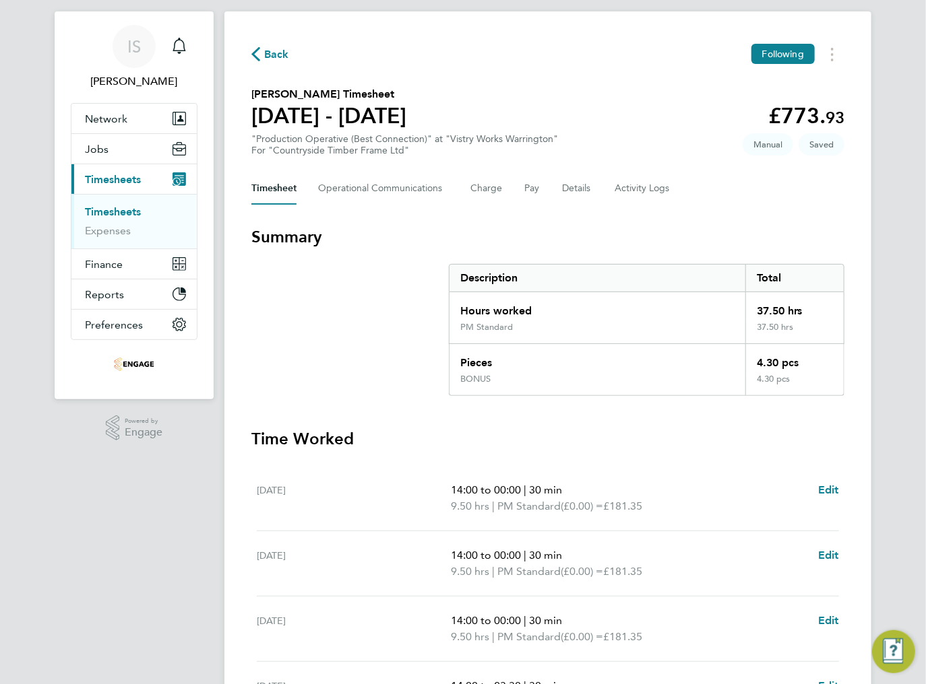
scroll to position [296, 0]
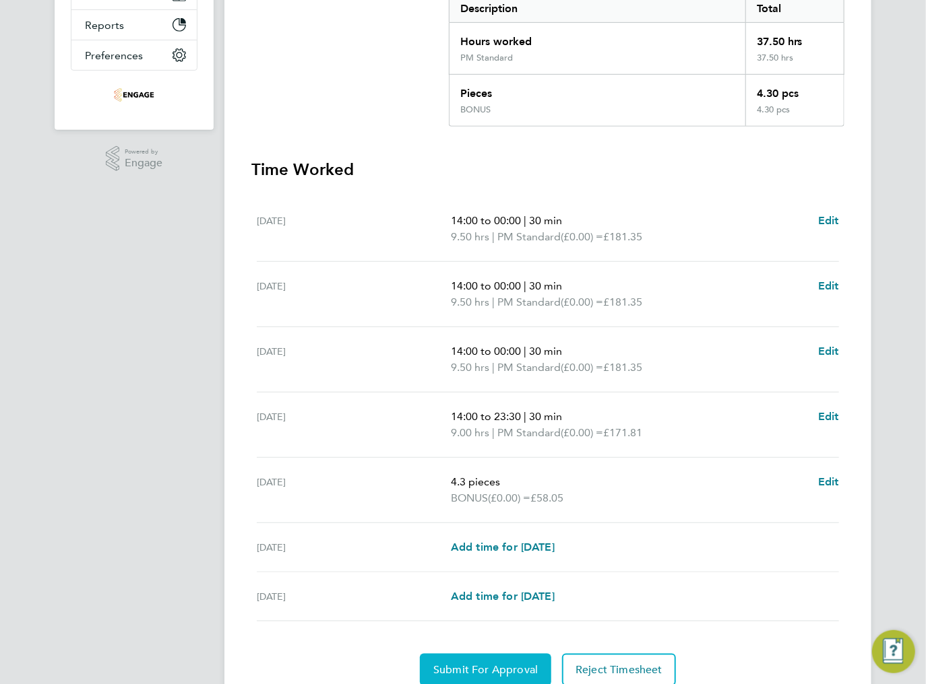
click at [459, 664] on span "Submit For Approval" at bounding box center [485, 670] width 104 height 13
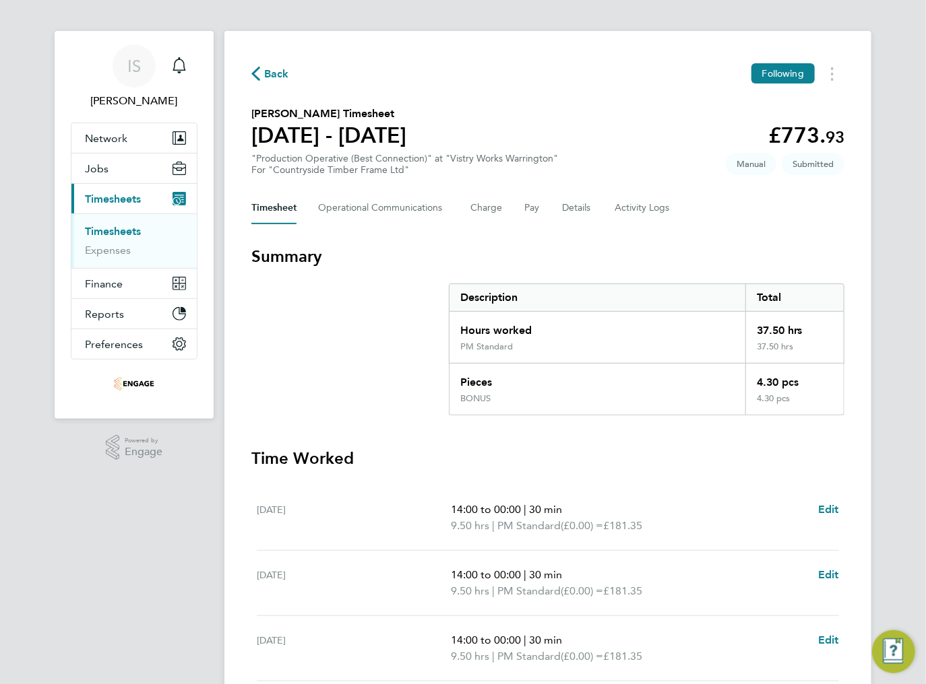
scroll to position [0, 0]
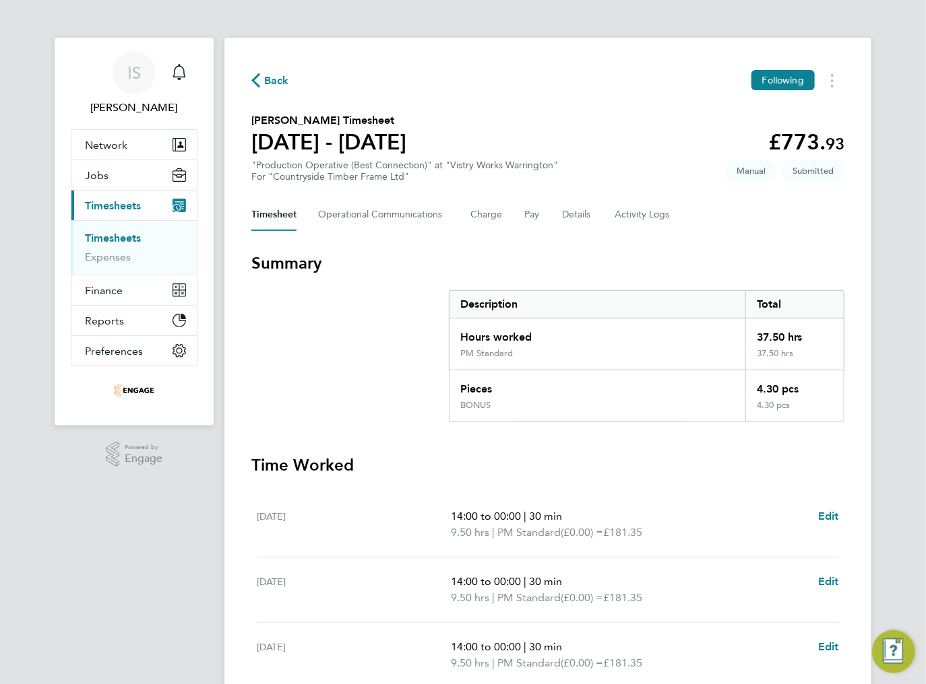
click at [256, 85] on icon "button" at bounding box center [255, 80] width 9 height 14
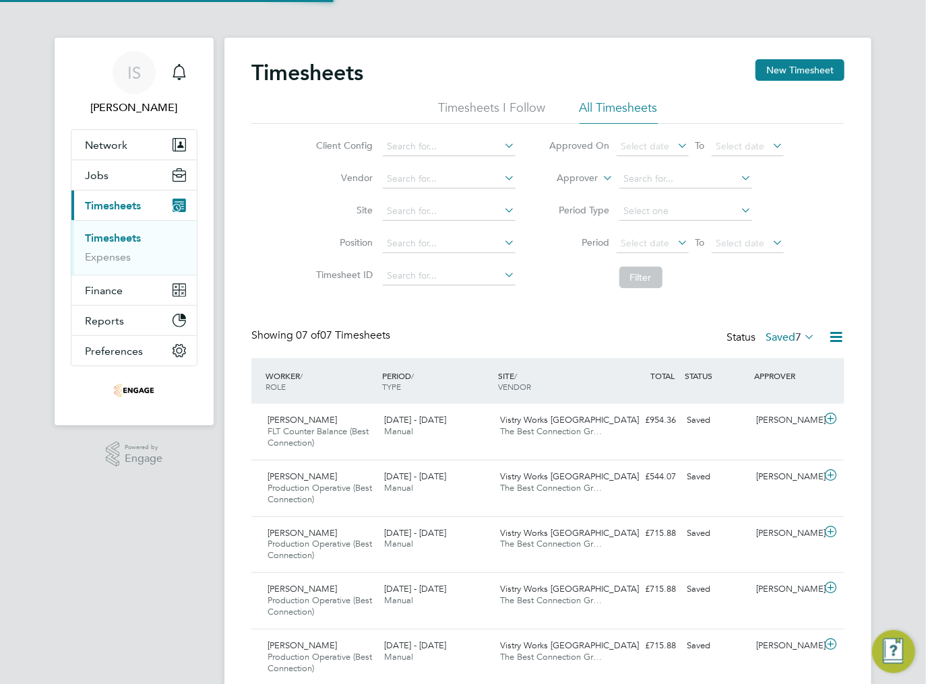
scroll to position [45, 117]
click at [662, 242] on span "Select date" at bounding box center [645, 243] width 49 height 12
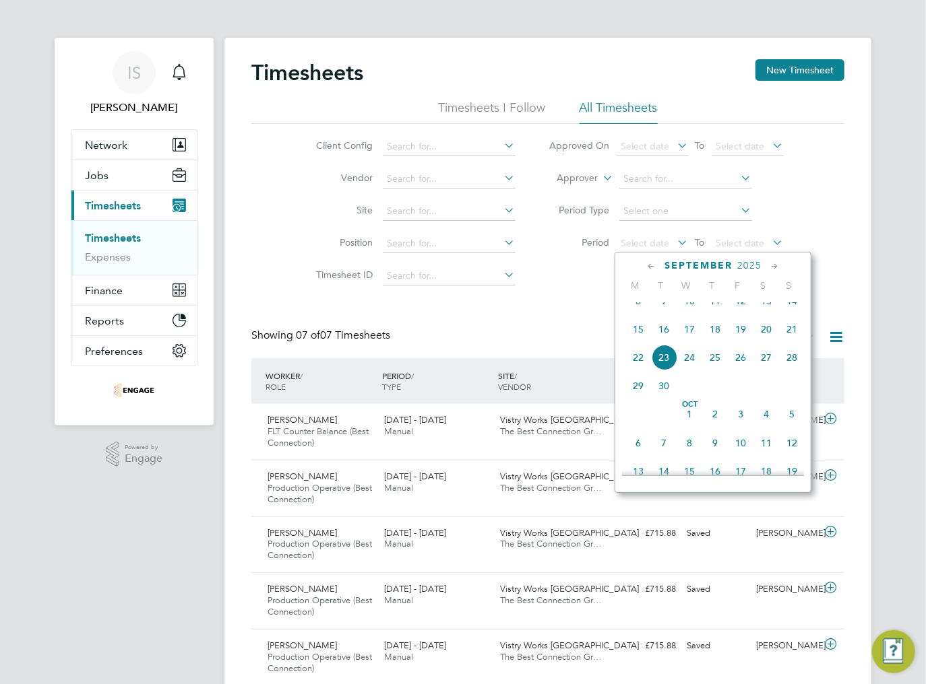
click at [641, 342] on span "15" at bounding box center [638, 330] width 26 height 26
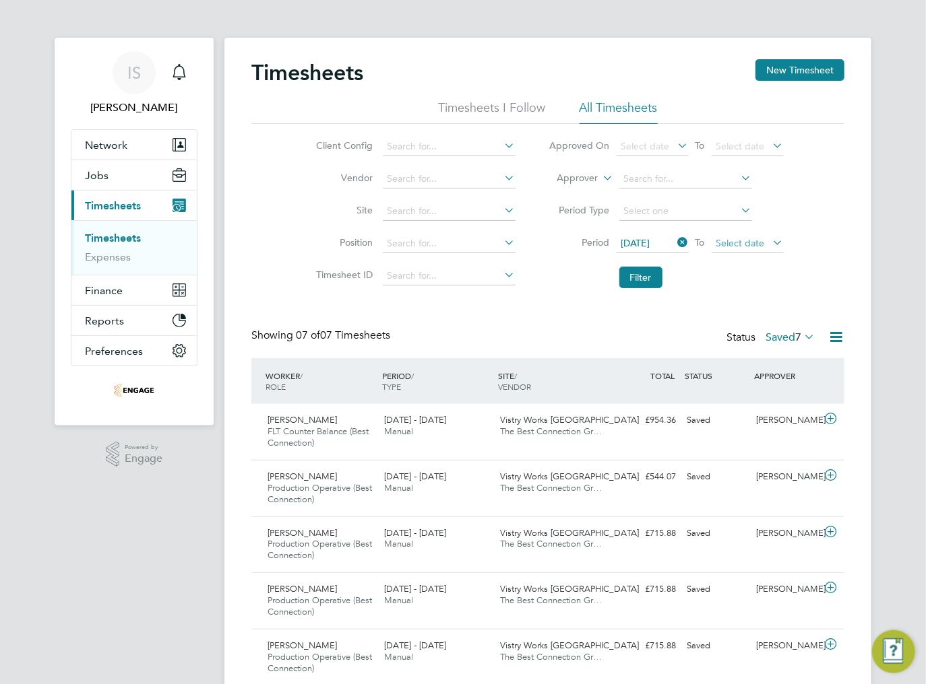
click at [757, 240] on span "Select date" at bounding box center [740, 243] width 49 height 12
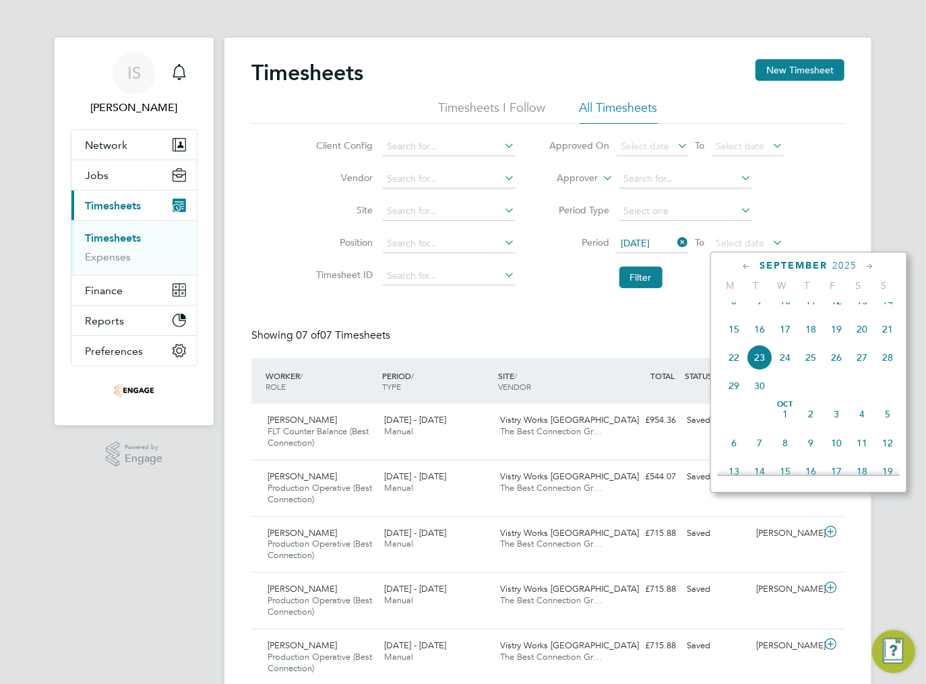
click at [884, 342] on span "21" at bounding box center [887, 330] width 26 height 26
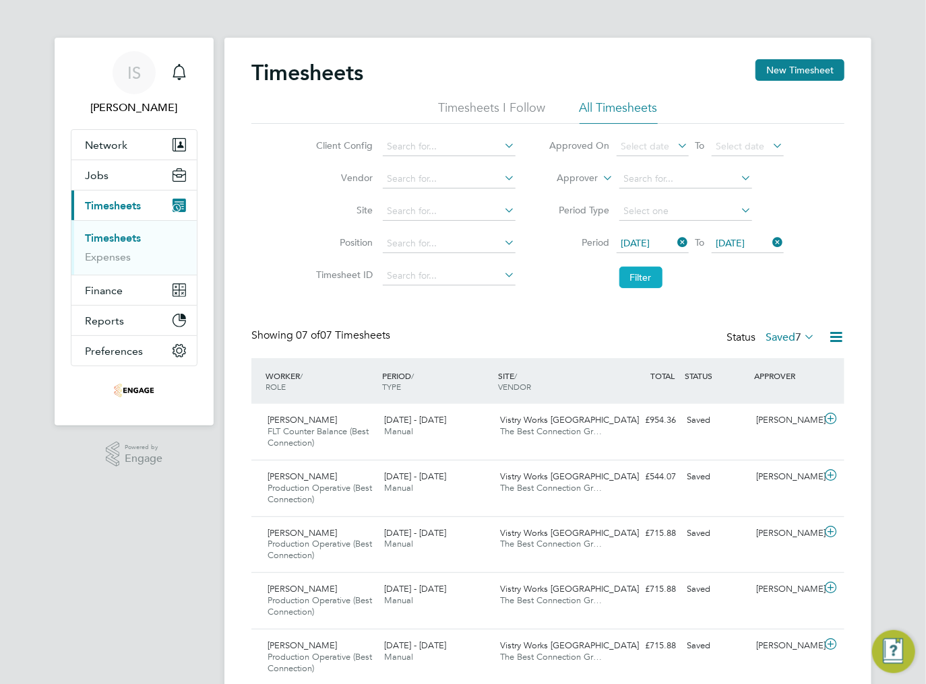
click at [652, 277] on button "Filter" at bounding box center [640, 278] width 43 height 22
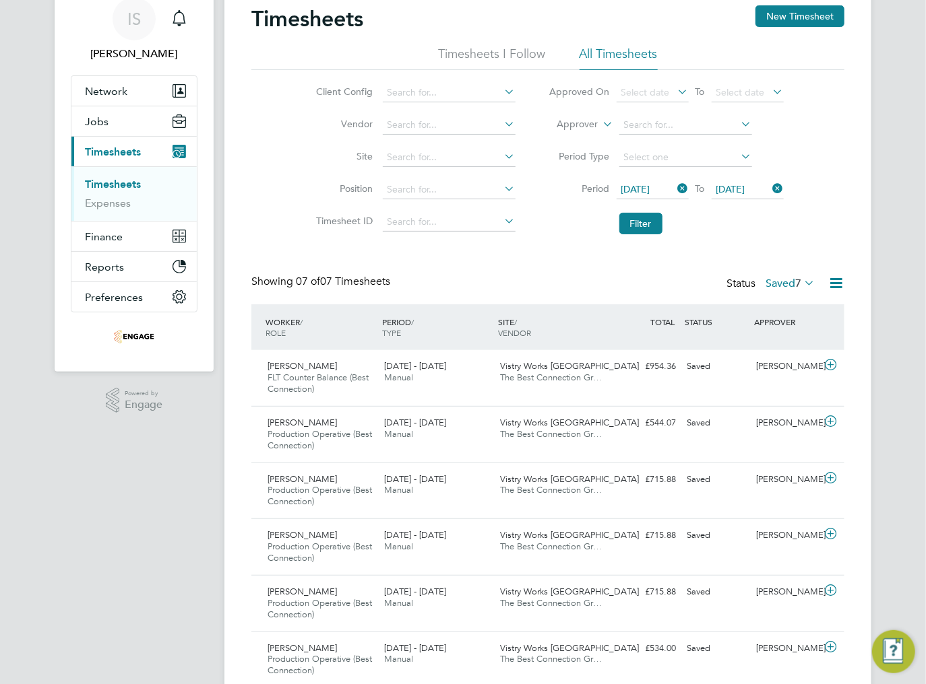
click at [781, 290] on div "Status Saved 7" at bounding box center [771, 284] width 91 height 19
click at [785, 286] on label "Saved 7" at bounding box center [789, 283] width 49 height 13
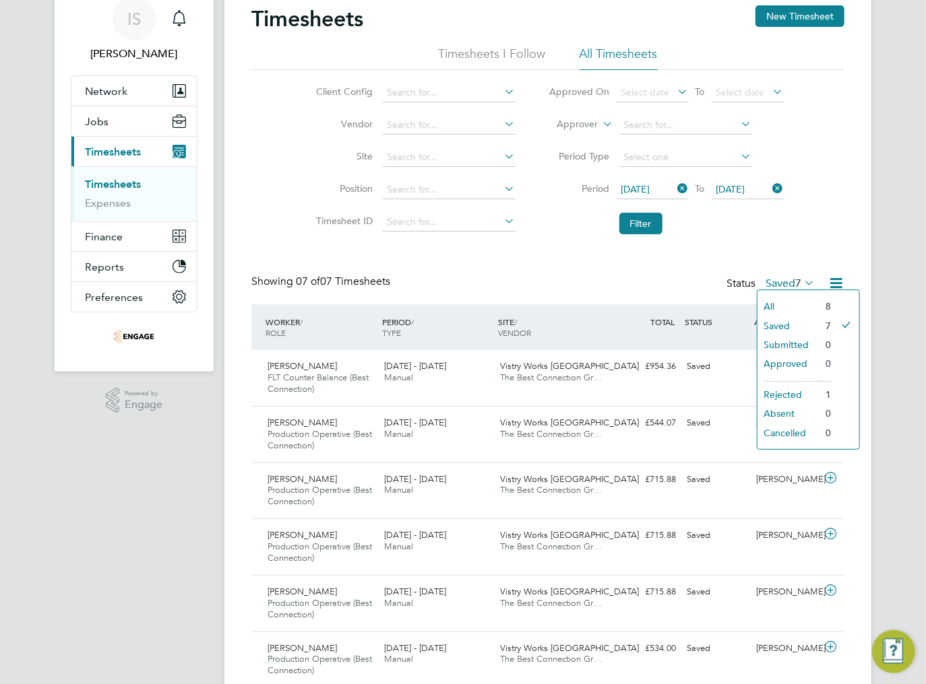
click at [782, 247] on div "Timesheets New Timesheet Timesheets I Follow All Timesheets Client Config Vendo…" at bounding box center [547, 375] width 593 height 740
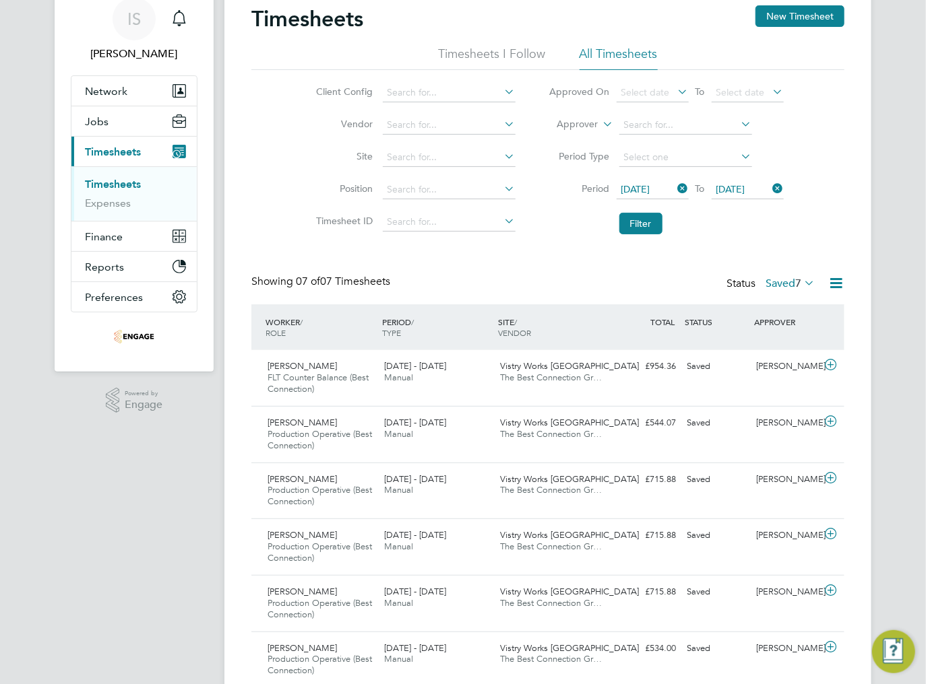
click at [793, 34] on div "Timesheets New Timesheet" at bounding box center [547, 25] width 593 height 40
click at [794, 22] on button "New Timesheet" at bounding box center [799, 16] width 89 height 22
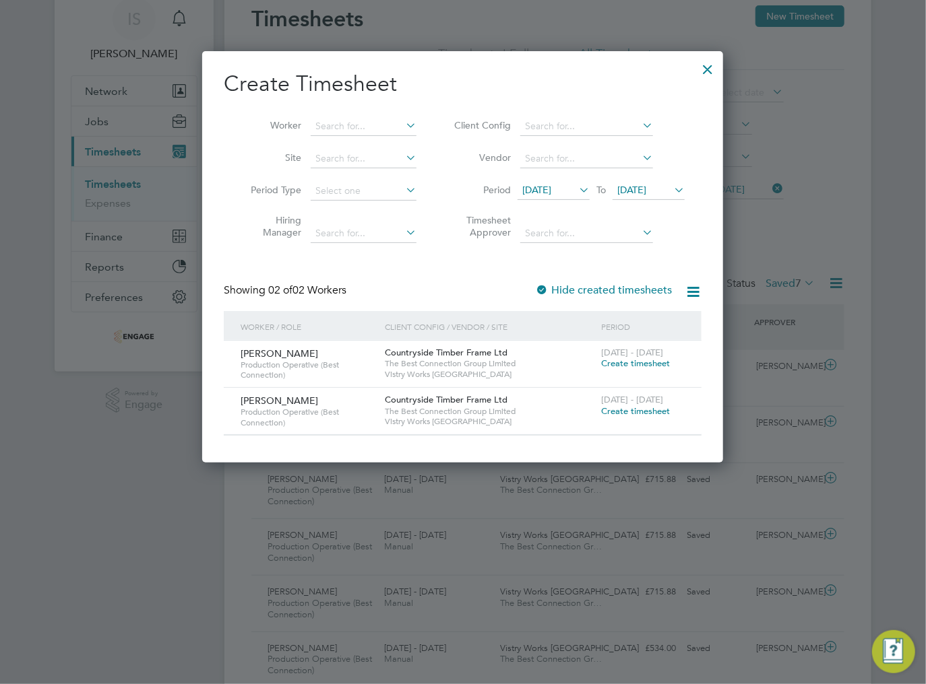
click at [622, 366] on span "Create timesheet" at bounding box center [635, 363] width 69 height 11
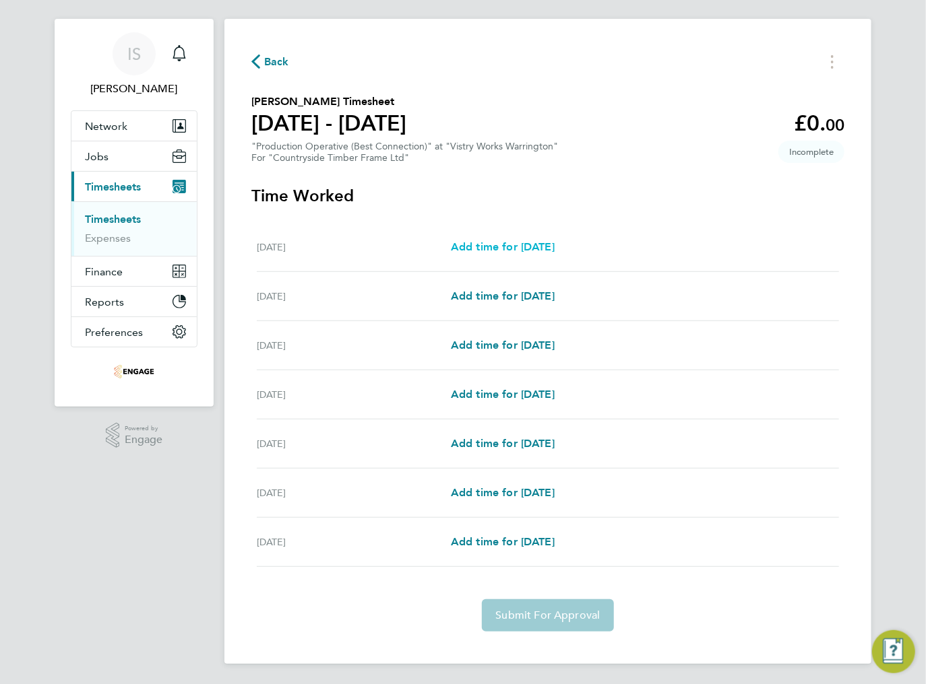
click at [488, 247] on span "Add time for Mon 15 Sep" at bounding box center [503, 246] width 104 height 13
select select "15"
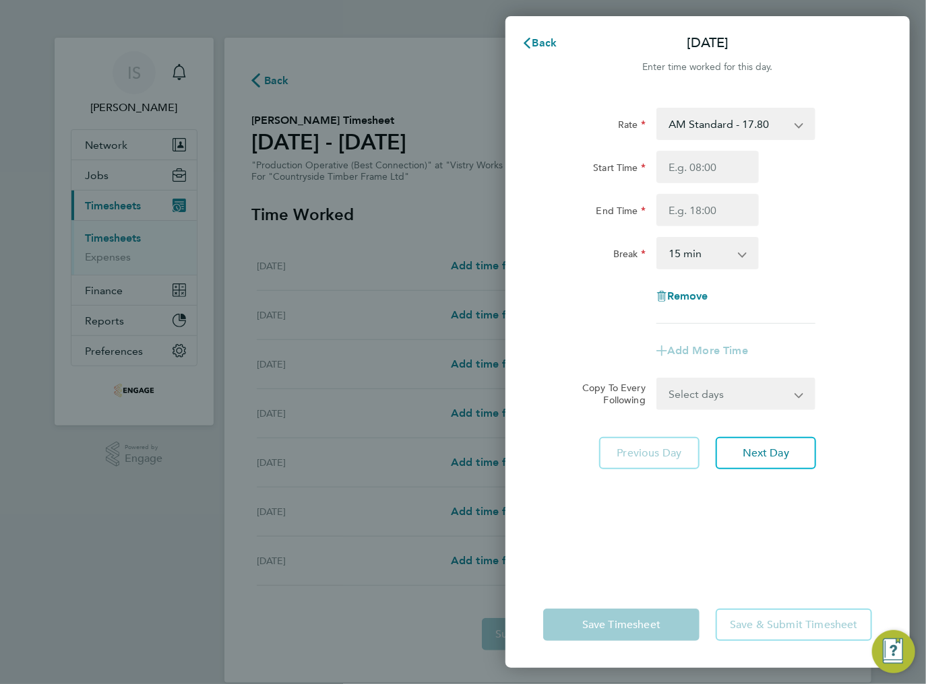
click at [715, 129] on select "AM Standard - 17.80 BONUS. - 13.50 AM OT1 - 26.70 PM OT2 - 38.18 AM OT2 - 35.60…" at bounding box center [727, 124] width 140 height 30
select select "15"
click at [711, 168] on input "Start Time" at bounding box center [707, 167] width 102 height 32
type input "14:00"
click at [695, 214] on input "End Time" at bounding box center [707, 210] width 102 height 32
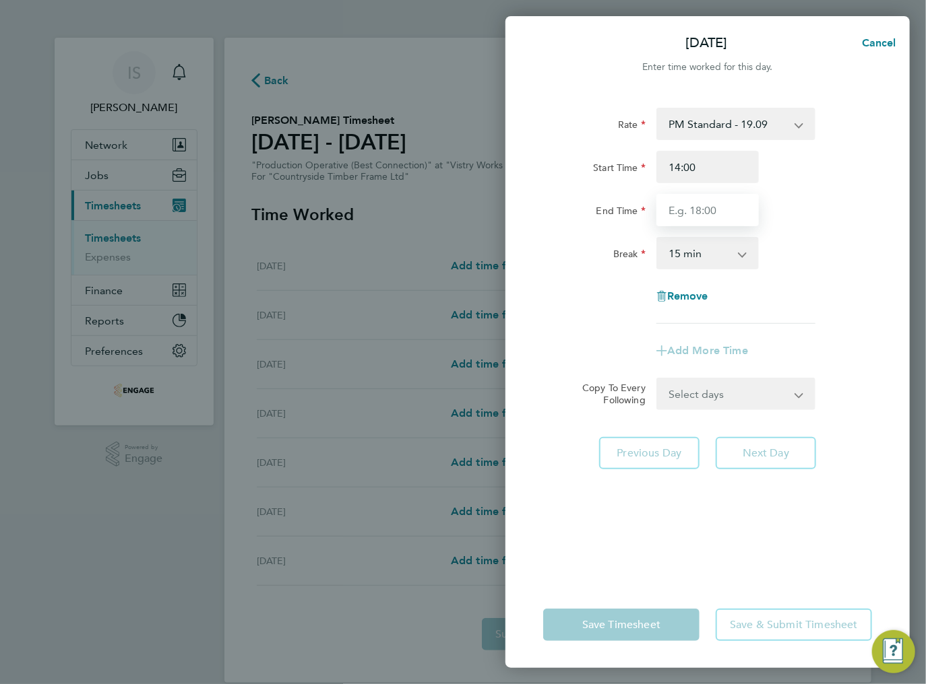
type input "00:00"
click at [709, 263] on select "0 min 15 min 30 min 45 min 60 min 75 min 90 min" at bounding box center [699, 253] width 84 height 30
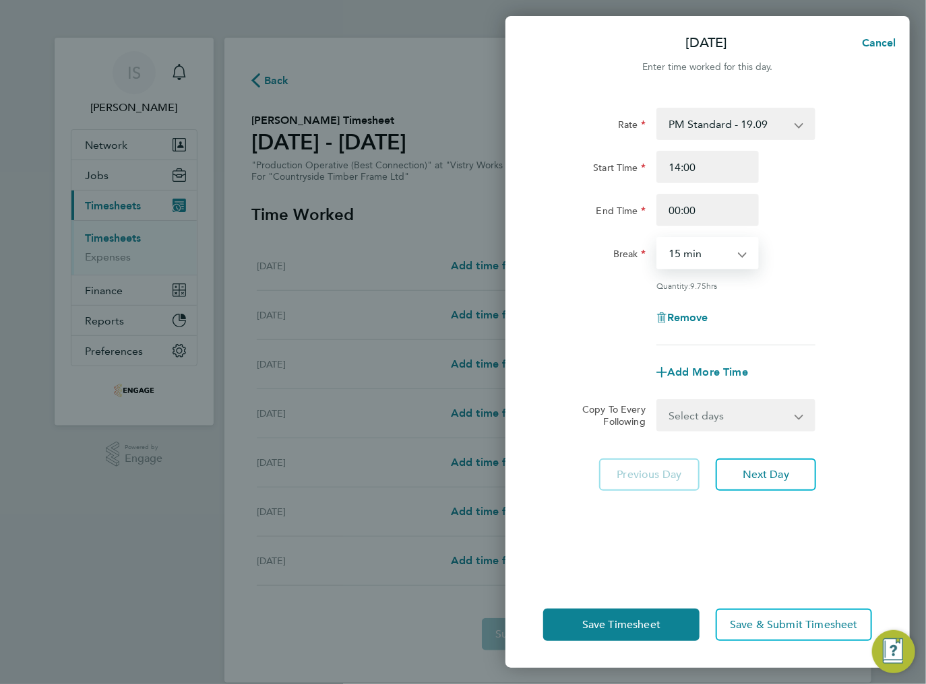
select select "30"
click at [657, 238] on select "0 min 15 min 30 min 45 min 60 min 75 min 90 min" at bounding box center [699, 253] width 84 height 30
click at [596, 624] on span "Save Timesheet" at bounding box center [621, 624] width 78 height 13
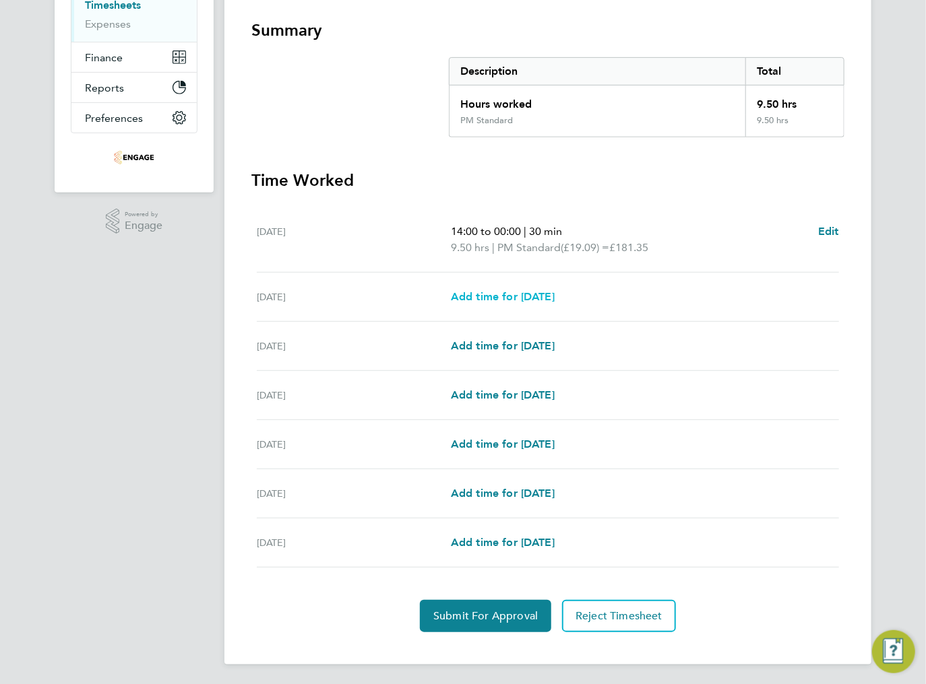
click at [480, 302] on span "Add time for Tue 16 Sep" at bounding box center [503, 296] width 104 height 13
select select "15"
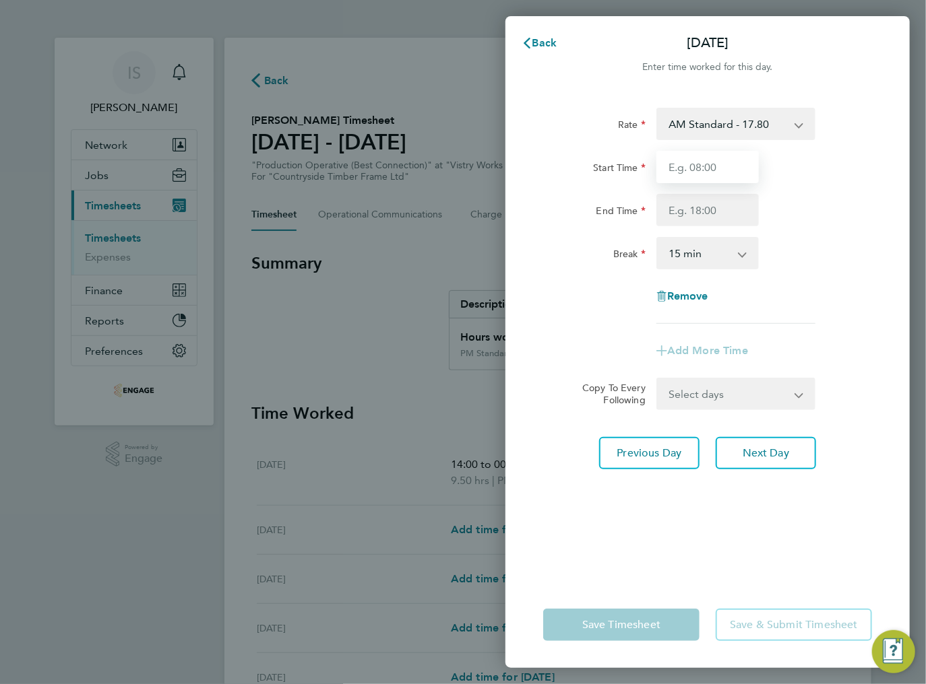
click at [715, 160] on input "Start Time" at bounding box center [707, 167] width 102 height 32
drag, startPoint x: 699, startPoint y: 170, endPoint x: 701, endPoint y: 154, distance: 15.6
click at [699, 170] on input "Start Time" at bounding box center [707, 167] width 102 height 32
drag, startPoint x: 702, startPoint y: 132, endPoint x: 703, endPoint y: 125, distance: 6.9
click at [702, 132] on select "AM Standard - 17.80 BONUS. - 13.50 AM OT1 - 26.70 PM OT2 - 38.18 AM OT2 - 35.60…" at bounding box center [727, 124] width 140 height 30
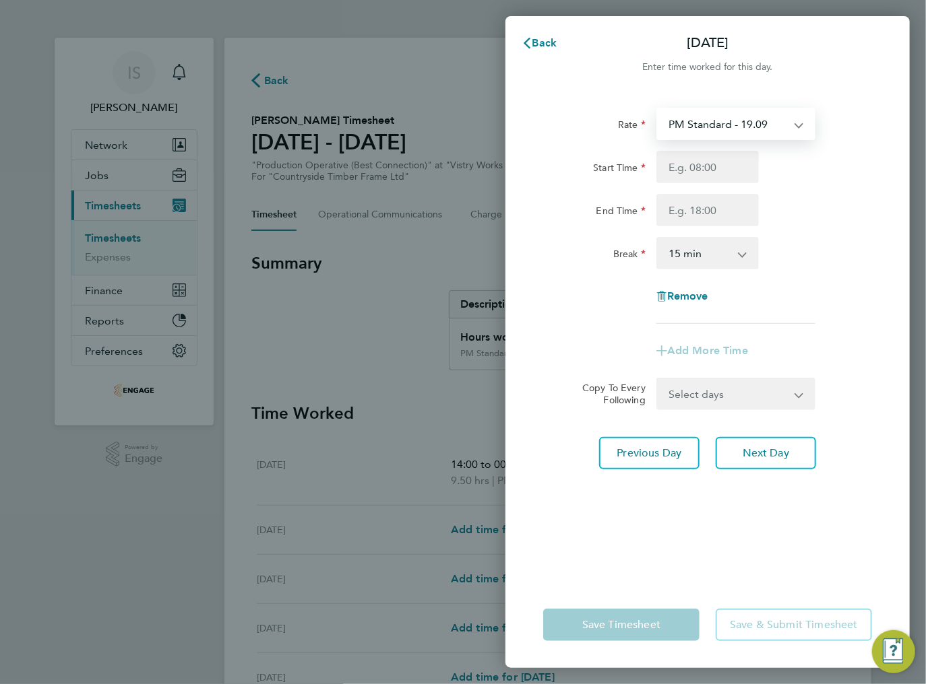
select select "15"
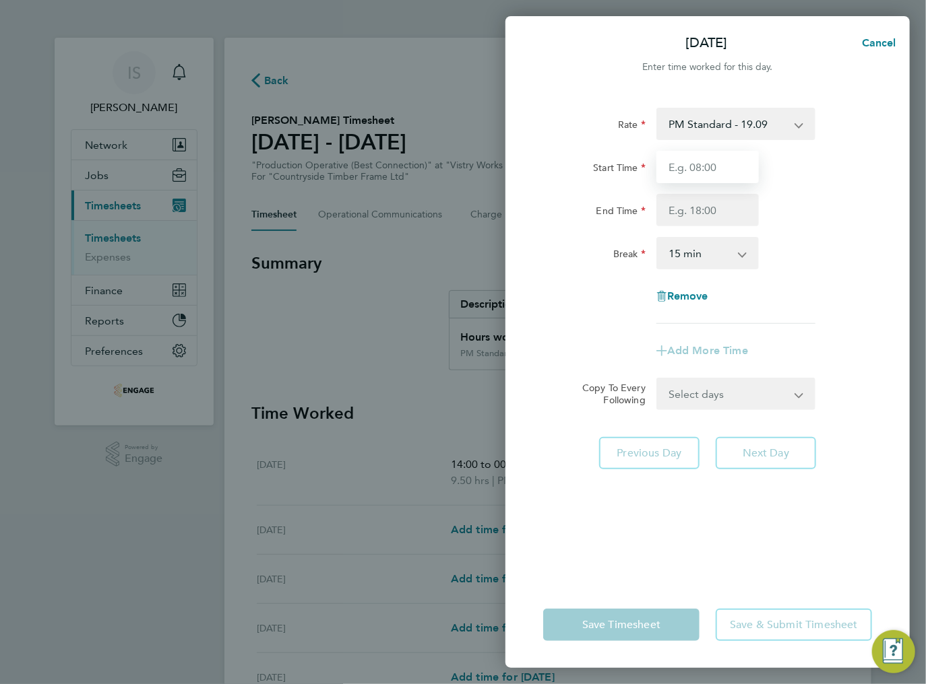
click at [689, 172] on input "Start Time" at bounding box center [707, 167] width 102 height 32
type input "14:00"
drag, startPoint x: 693, startPoint y: 184, endPoint x: 703, endPoint y: 209, distance: 26.9
click at [703, 209] on input "End Time" at bounding box center [707, 210] width 102 height 32
type input "00:00"
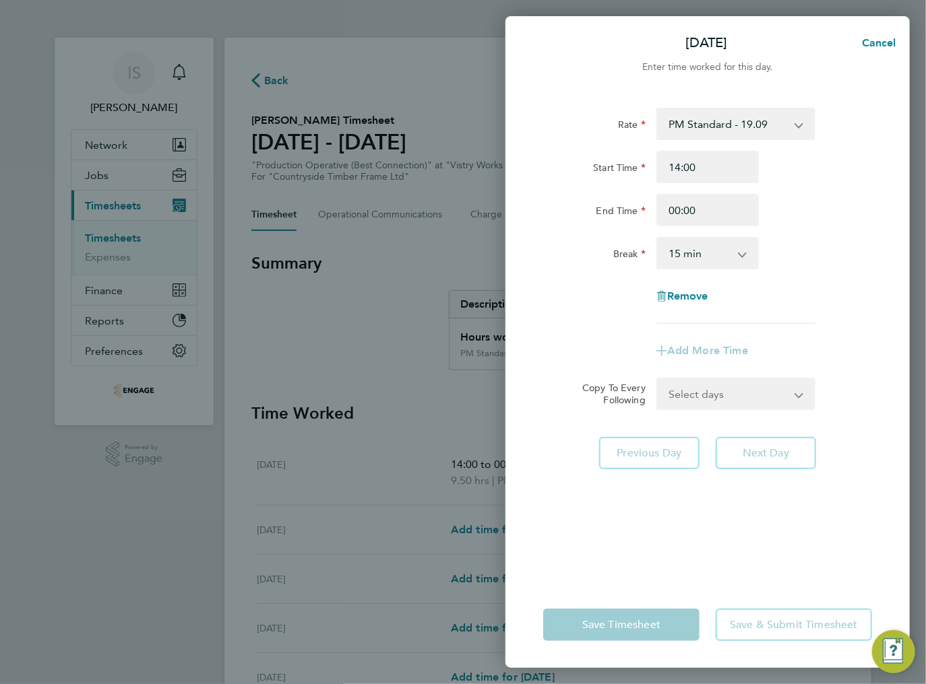
click at [698, 259] on select "0 min 15 min 30 min 45 min 60 min 75 min 90 min" at bounding box center [699, 253] width 84 height 30
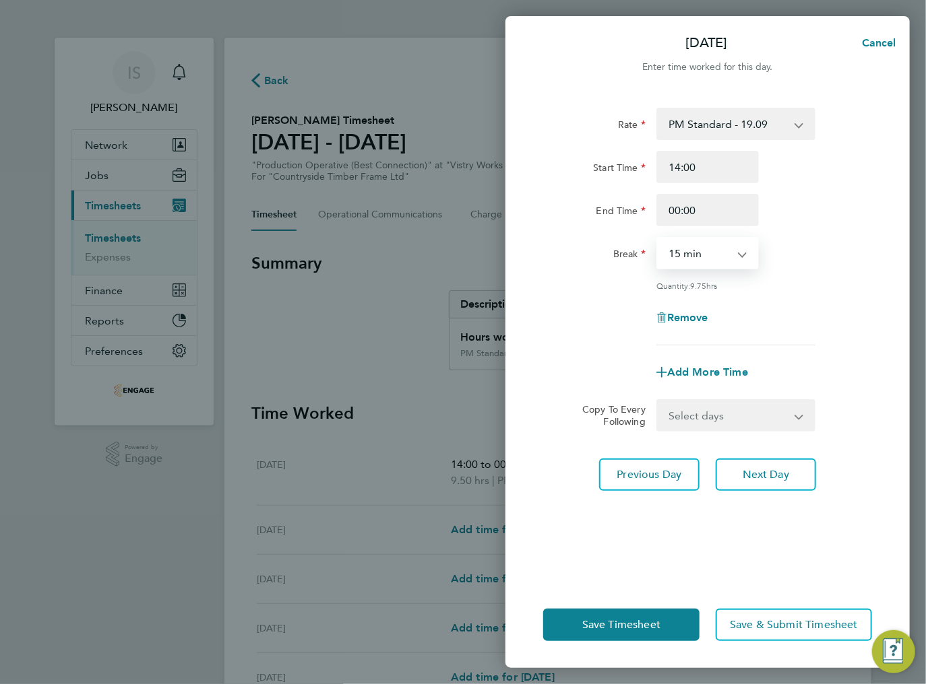
select select "30"
click at [657, 238] on select "0 min 15 min 30 min 45 min 60 min 75 min 90 min" at bounding box center [699, 253] width 84 height 30
click at [633, 623] on span "Save Timesheet" at bounding box center [621, 624] width 78 height 13
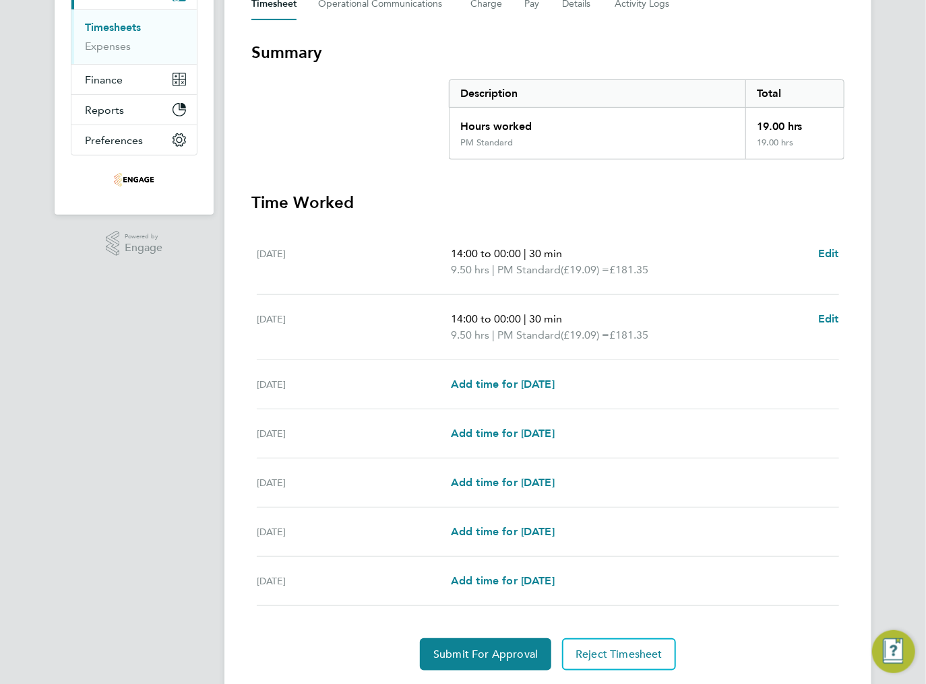
scroll to position [216, 0]
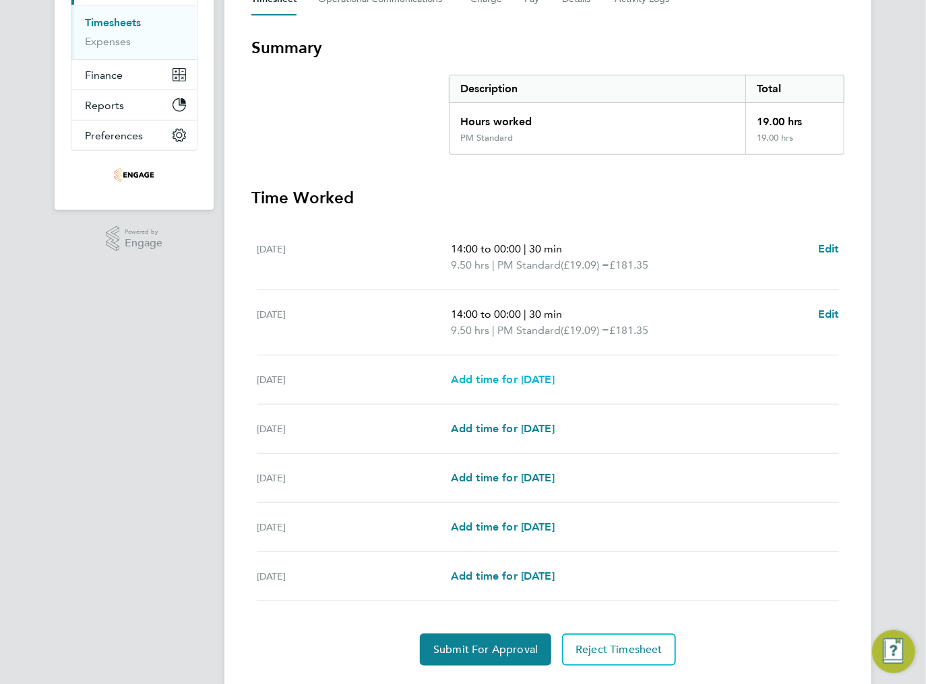
click at [507, 385] on link "Add time for Wed 17 Sep" at bounding box center [503, 380] width 104 height 16
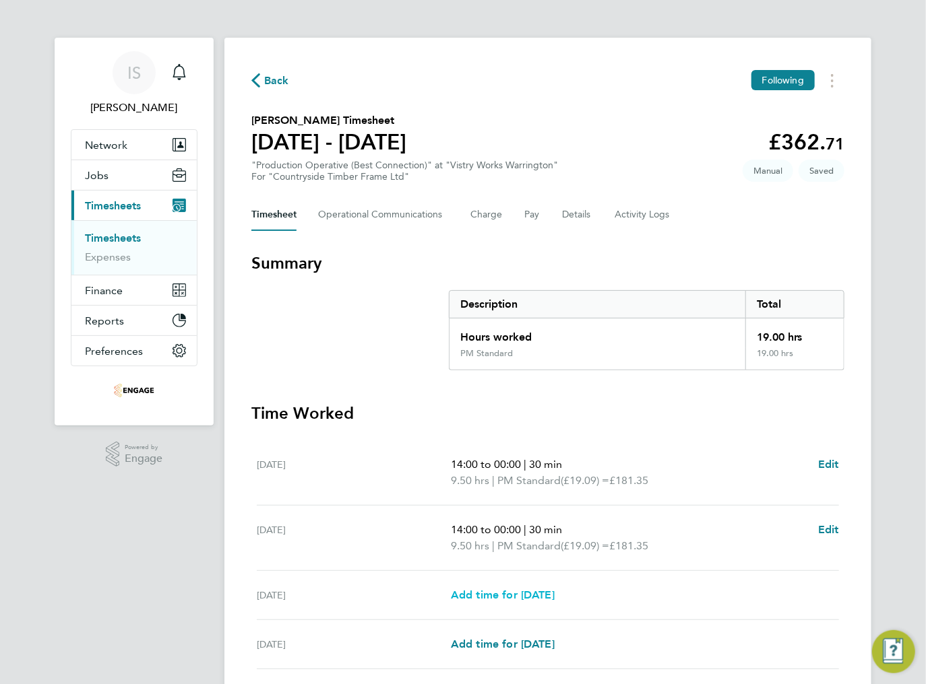
select select "15"
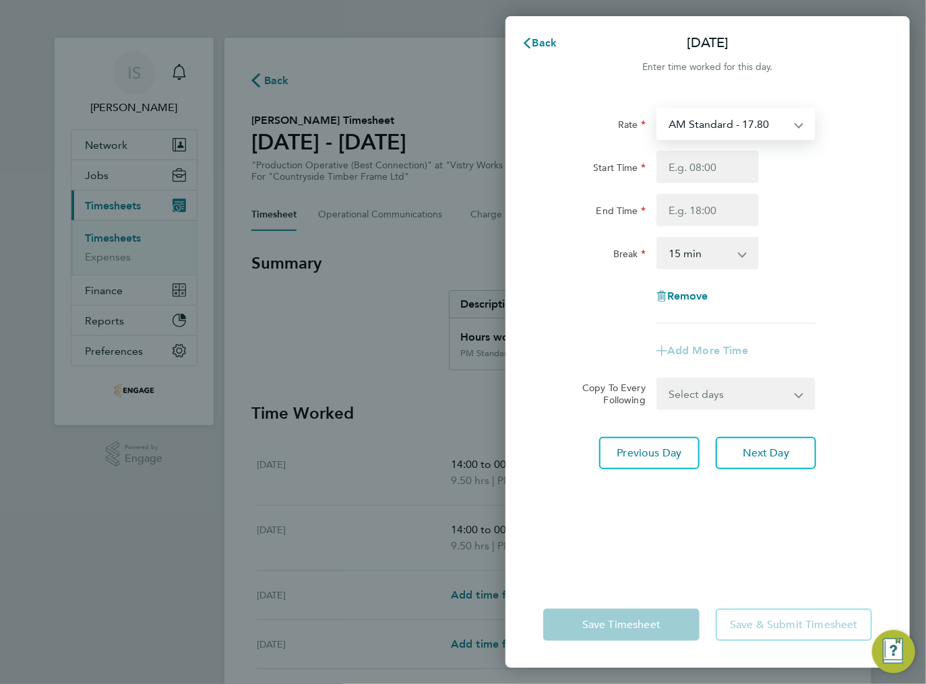
click at [720, 131] on select "AM Standard - 17.80 BONUS. - 13.50 AM OT1 - 26.70 PM OT2 - 38.18 AM OT2 - 35.60…" at bounding box center [727, 124] width 140 height 30
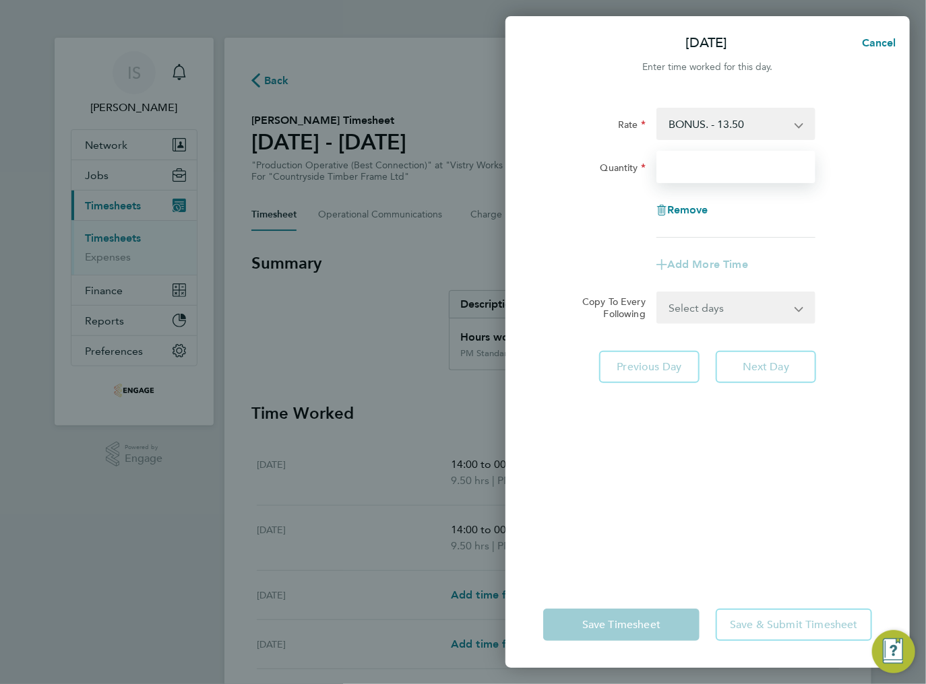
click at [680, 170] on input "Quantity" at bounding box center [735, 167] width 159 height 32
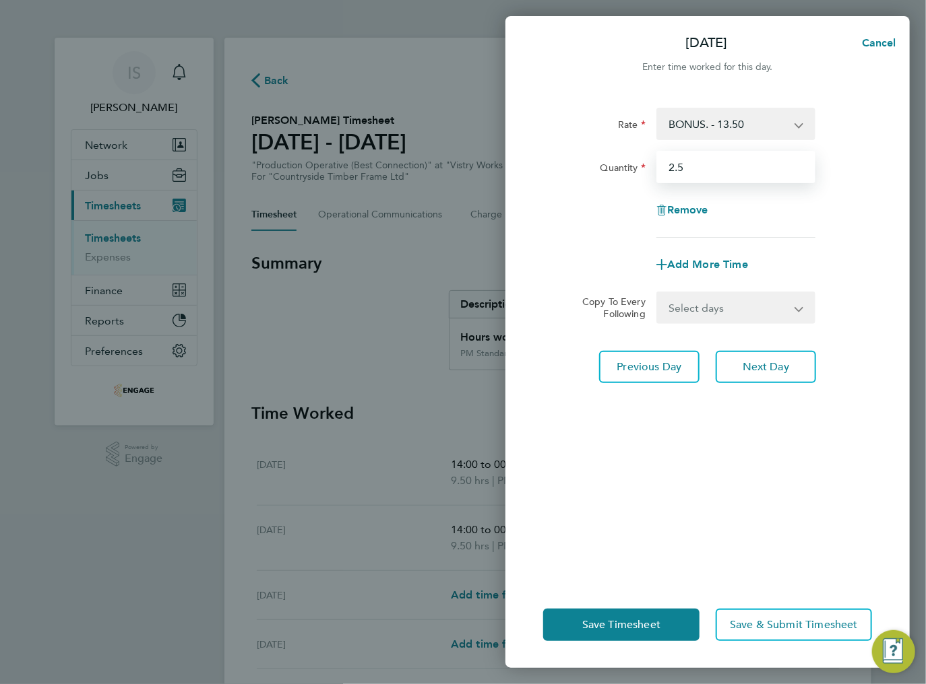
type input "2.5"
click at [695, 405] on div "Rate BONUS. - 13.50 AM Standard - 17.80 AM OT1 - 26.70 PM OT2 - 38.18 AM OT2 - …" at bounding box center [707, 337] width 404 height 490
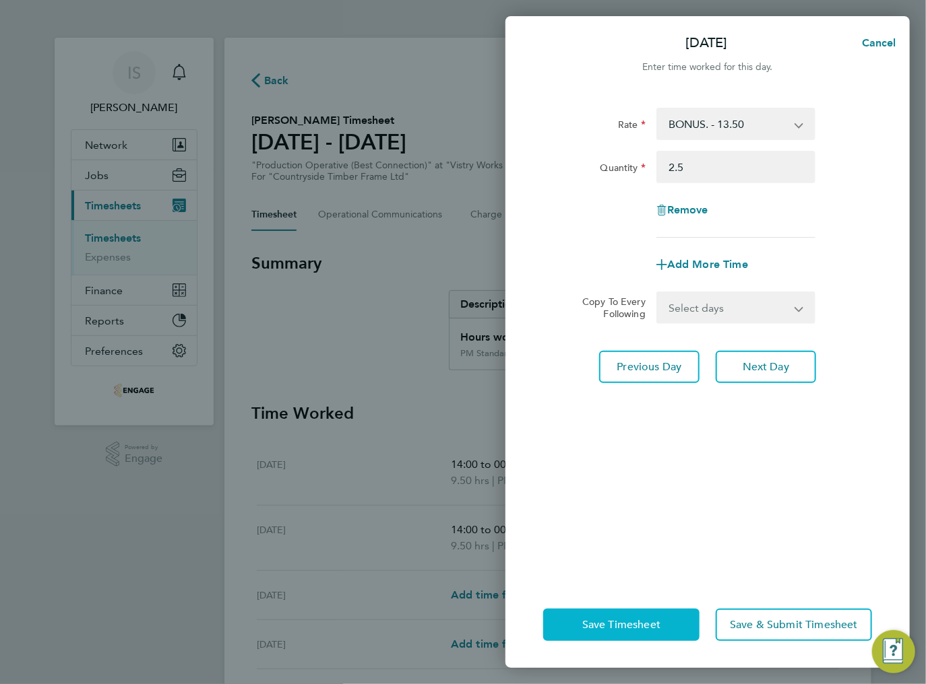
click at [628, 627] on span "Save Timesheet" at bounding box center [621, 624] width 78 height 13
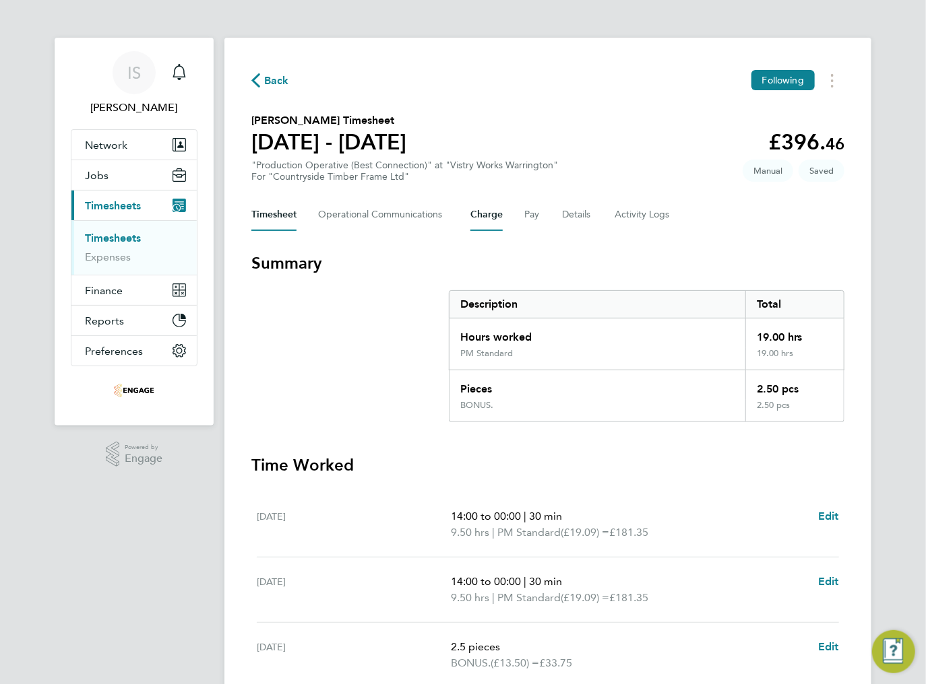
click at [498, 224] on button "Charge" at bounding box center [486, 215] width 32 height 32
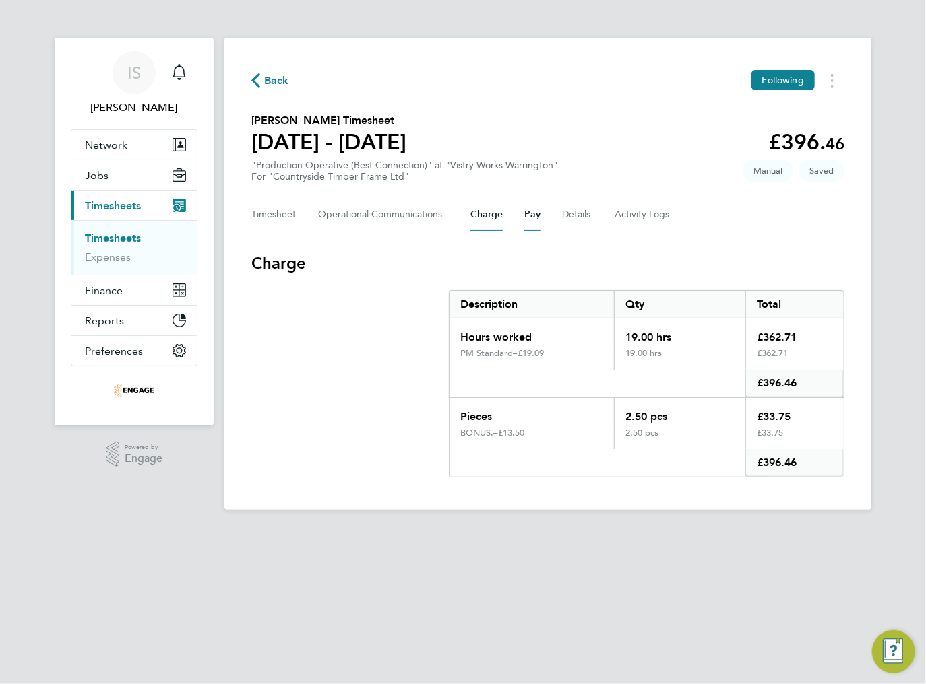
click at [532, 212] on button "Pay" at bounding box center [532, 215] width 16 height 32
click at [474, 224] on button "Charge" at bounding box center [486, 215] width 32 height 32
click at [271, 220] on button "Timesheet" at bounding box center [273, 215] width 45 height 32
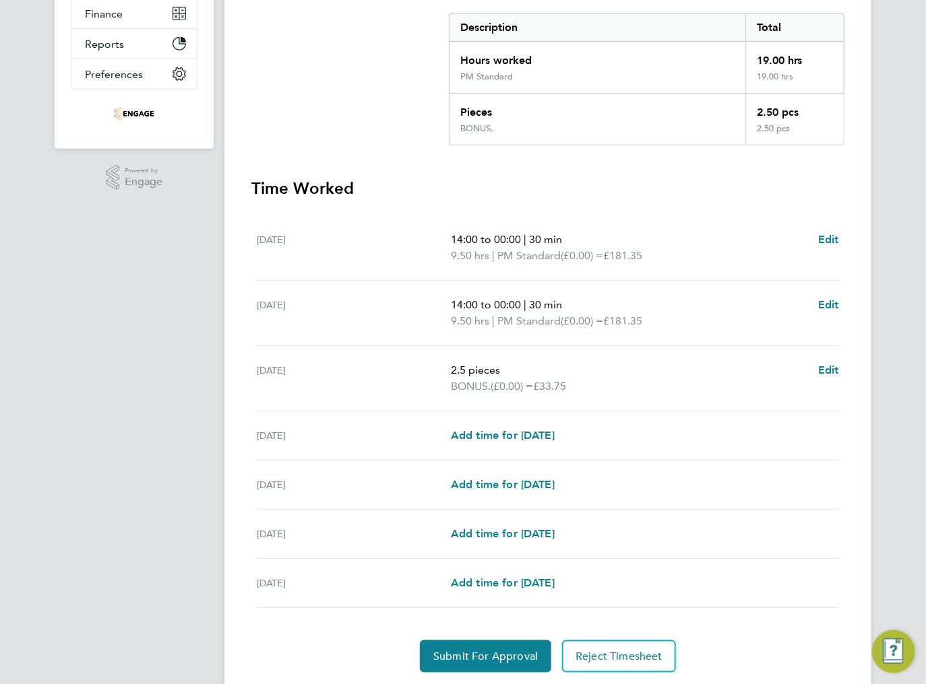
scroll to position [317, 0]
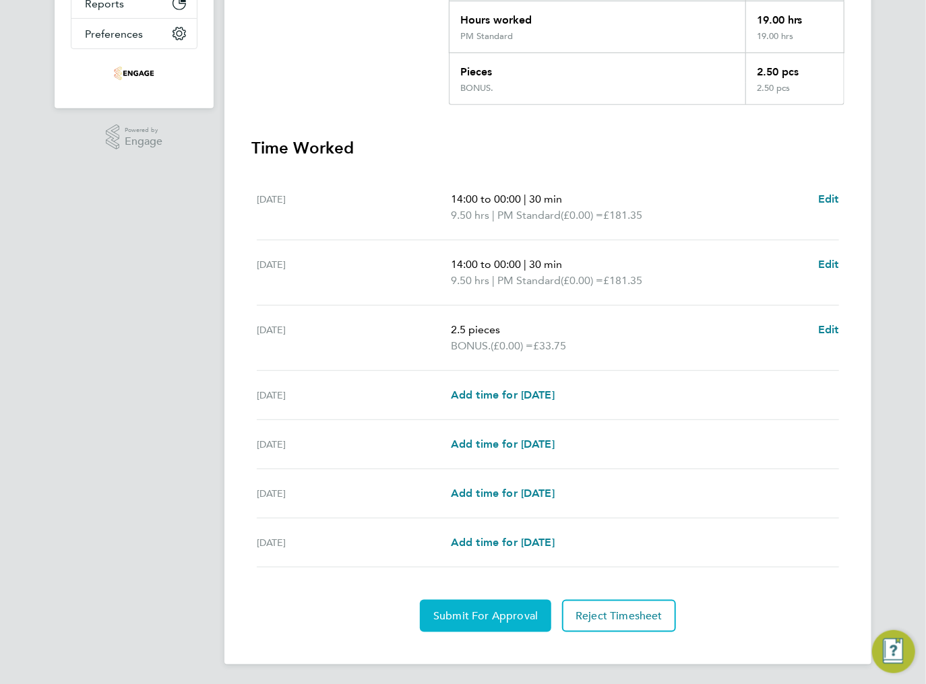
click at [458, 613] on span "Submit For Approval" at bounding box center [485, 616] width 104 height 13
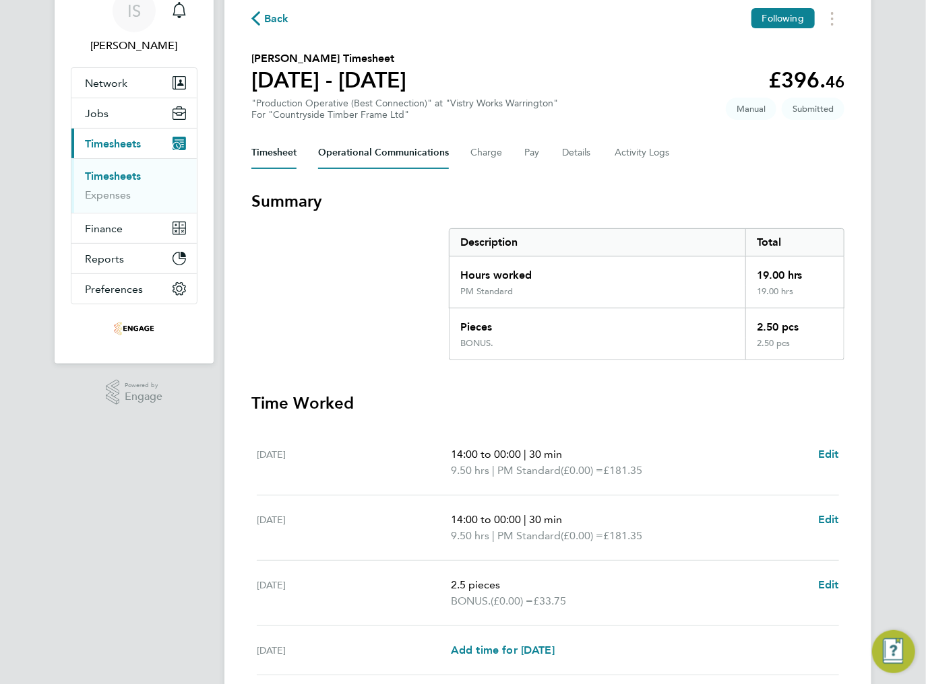
scroll to position [0, 0]
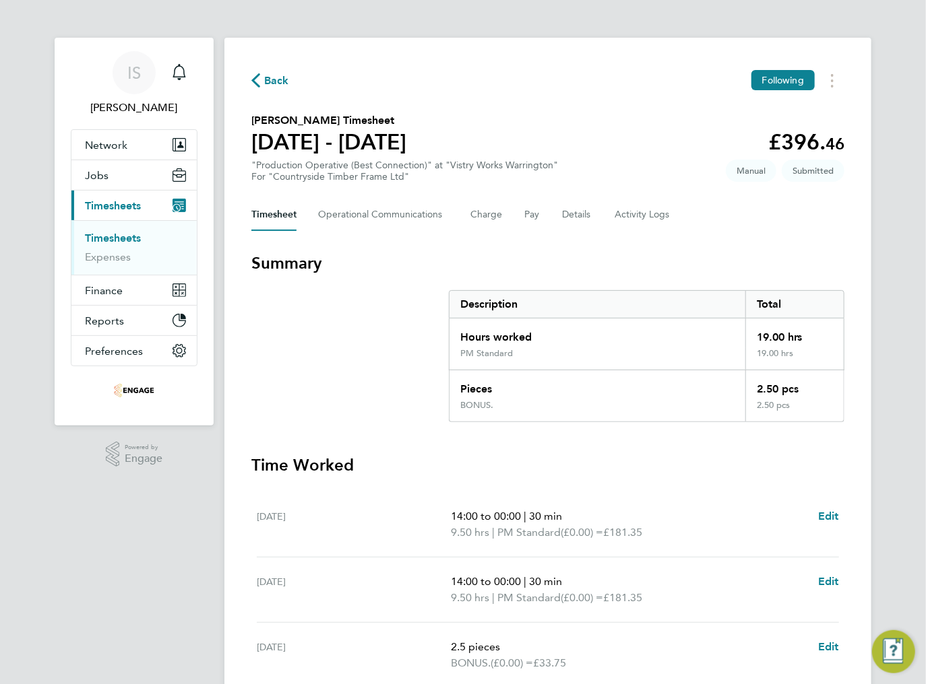
click at [265, 84] on span "Back" at bounding box center [276, 81] width 25 height 16
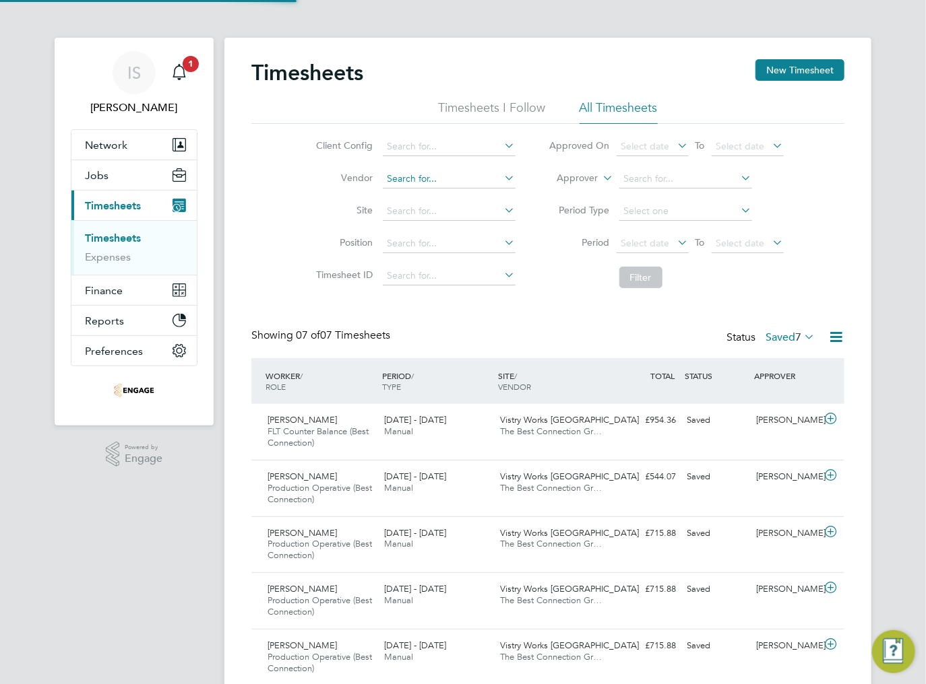
scroll to position [45, 117]
click at [786, 339] on label "Saved 7" at bounding box center [789, 337] width 49 height 13
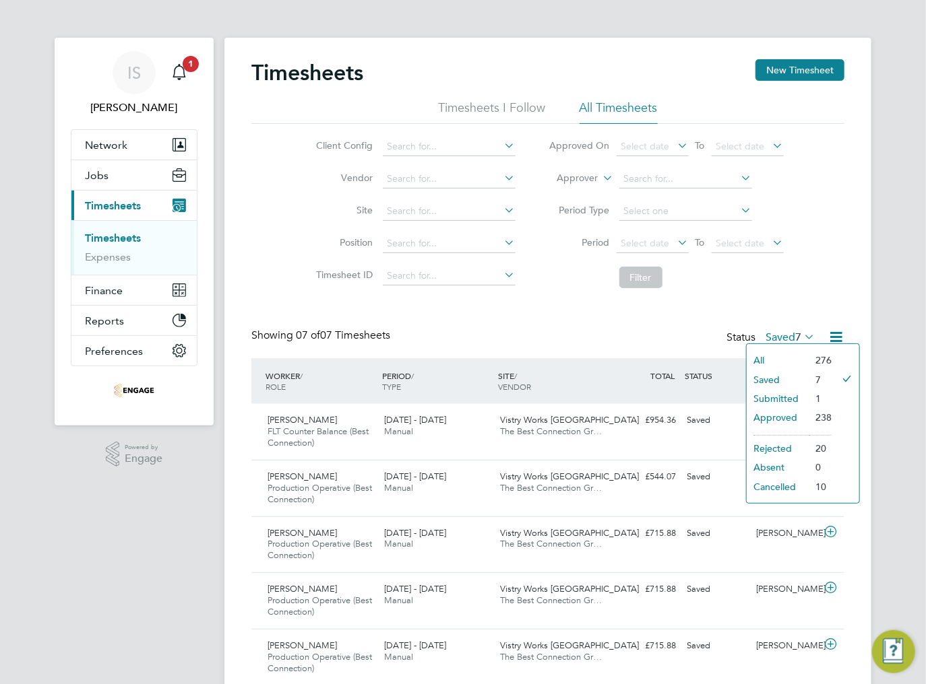
click at [778, 396] on li "Submitted" at bounding box center [777, 398] width 62 height 19
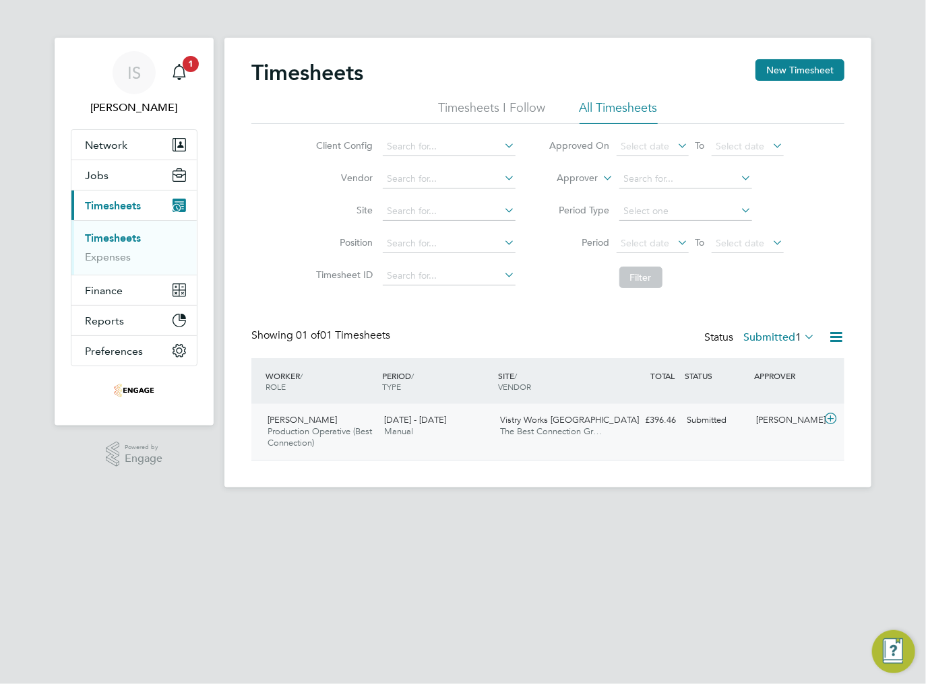
click at [556, 439] on div "Vistry Works Warrington The Best Connection Gr…" at bounding box center [553, 427] width 117 height 34
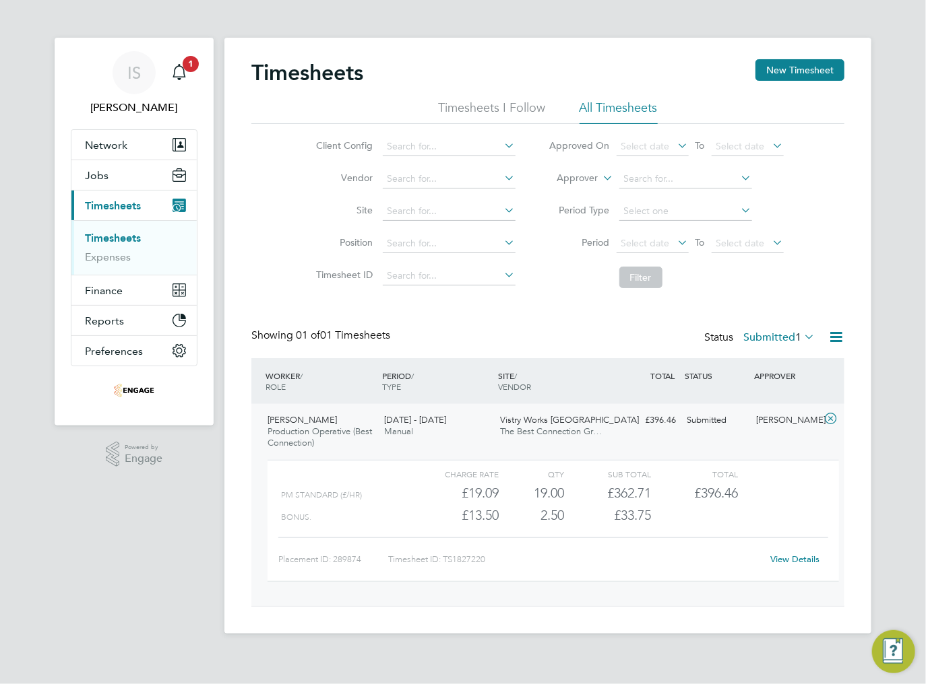
click at [781, 333] on label "Submitted 1" at bounding box center [778, 337] width 71 height 13
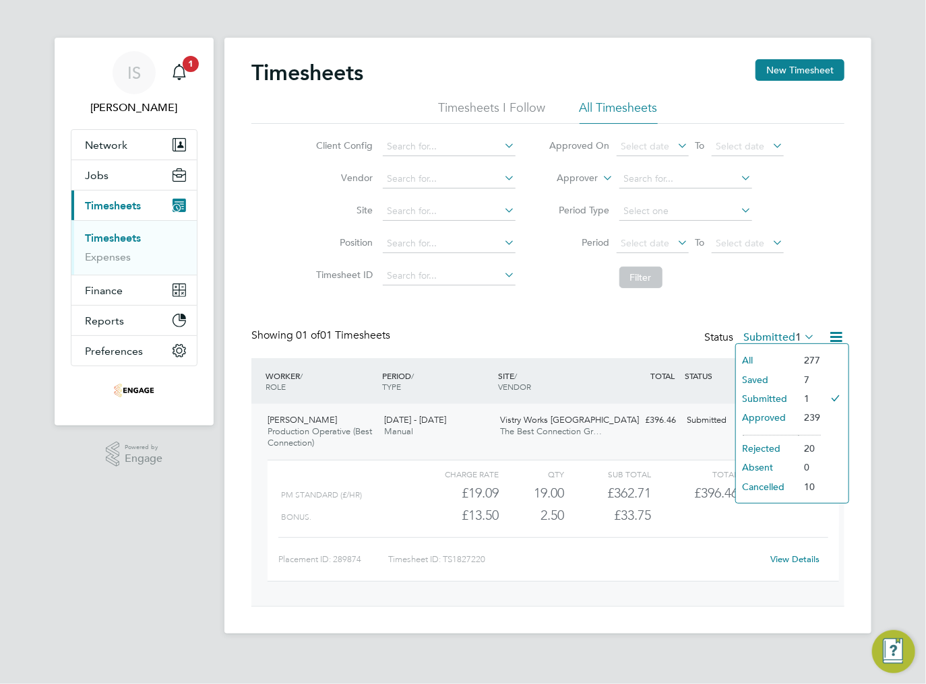
click at [606, 339] on div "Showing 01 of 01 Timesheets Status Submitted 1" at bounding box center [547, 344] width 593 height 30
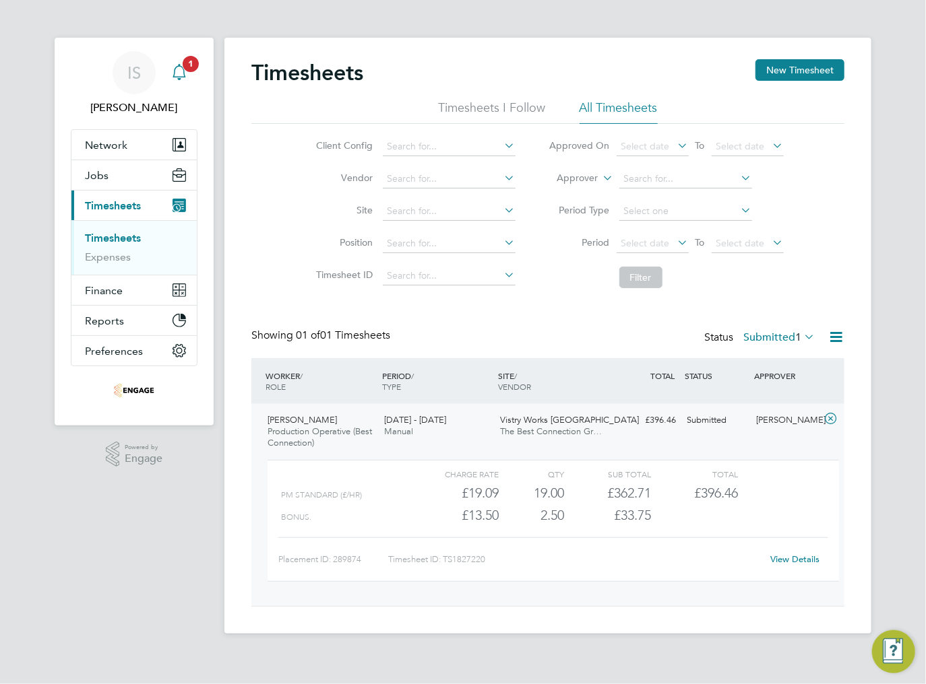
click at [181, 73] on icon "Main navigation" at bounding box center [179, 72] width 16 height 16
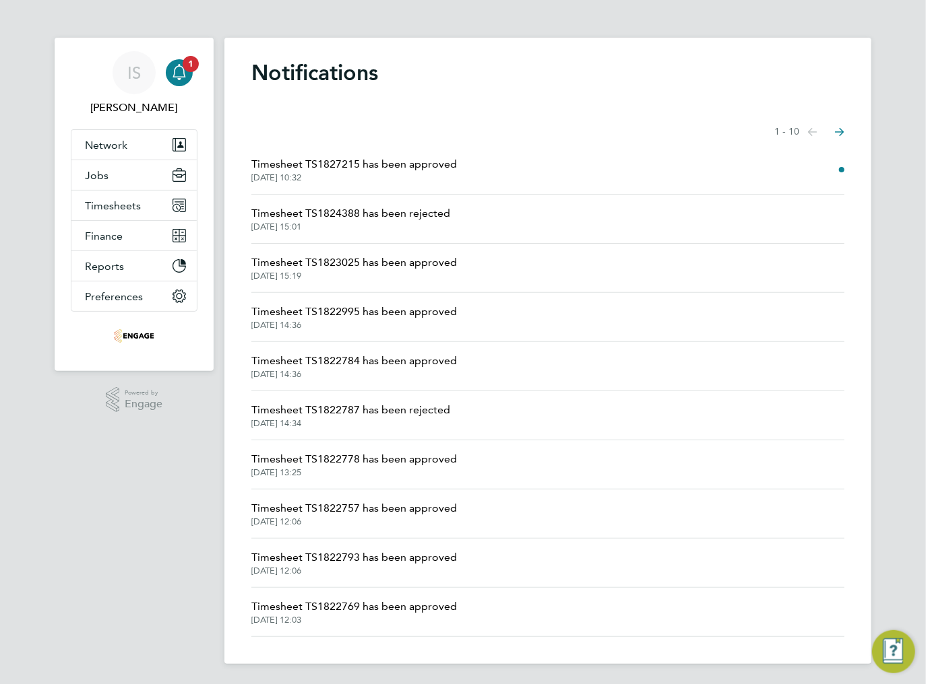
click at [333, 167] on span "Timesheet TS1827215 has been approved" at bounding box center [353, 164] width 205 height 16
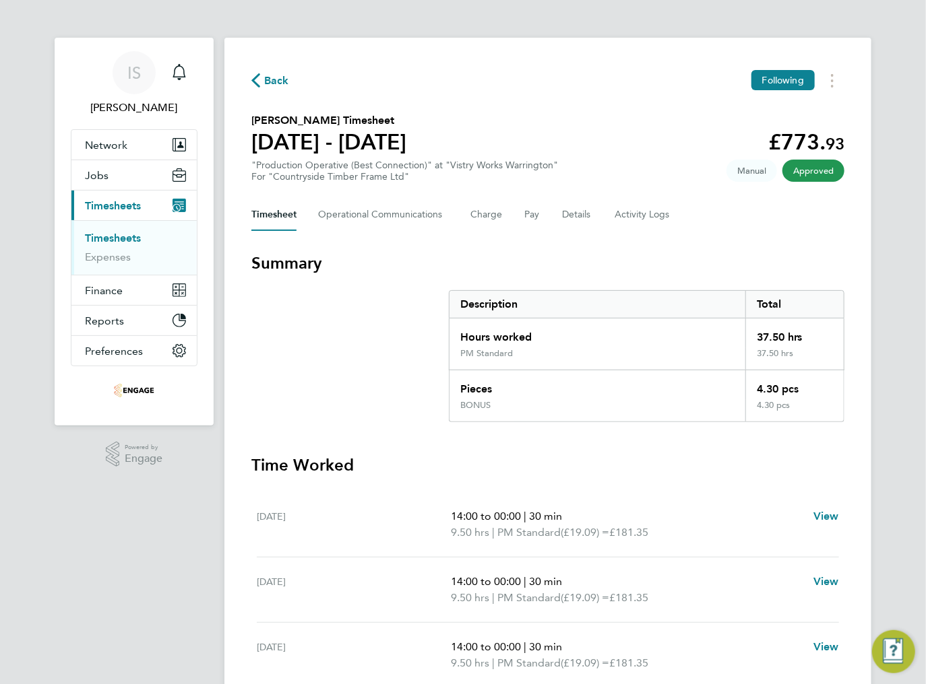
click at [256, 83] on icon "button" at bounding box center [255, 80] width 9 height 14
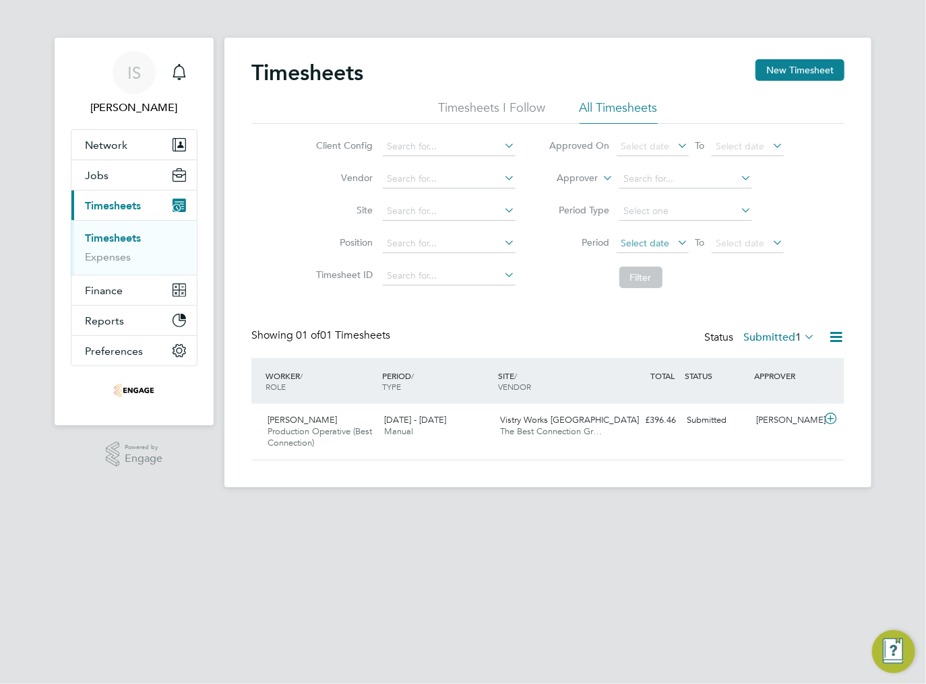
click at [645, 241] on span "Select date" at bounding box center [645, 243] width 49 height 12
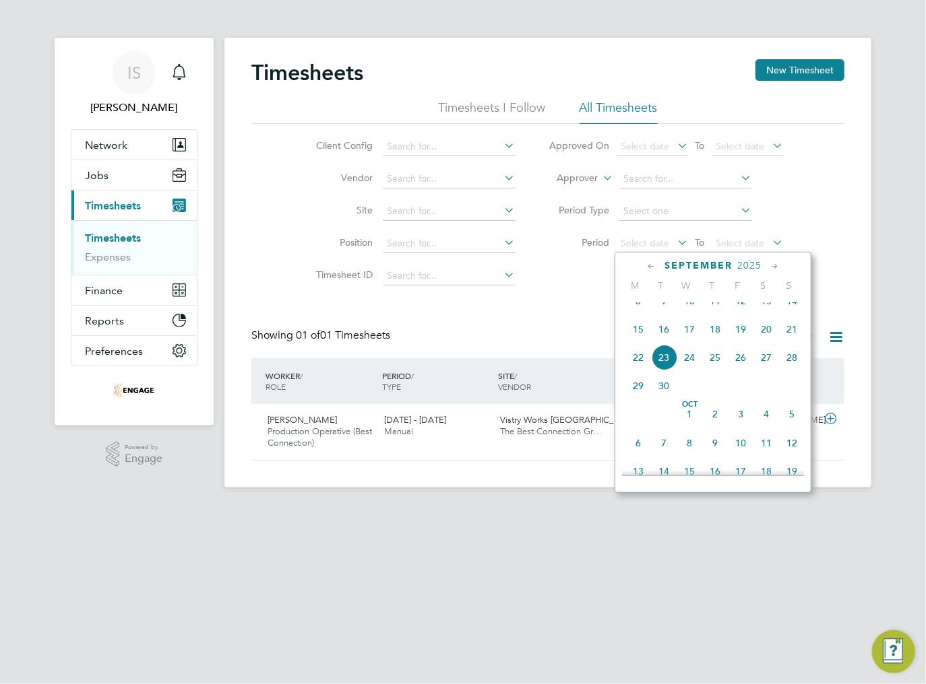
click at [638, 342] on span "15" at bounding box center [638, 330] width 26 height 26
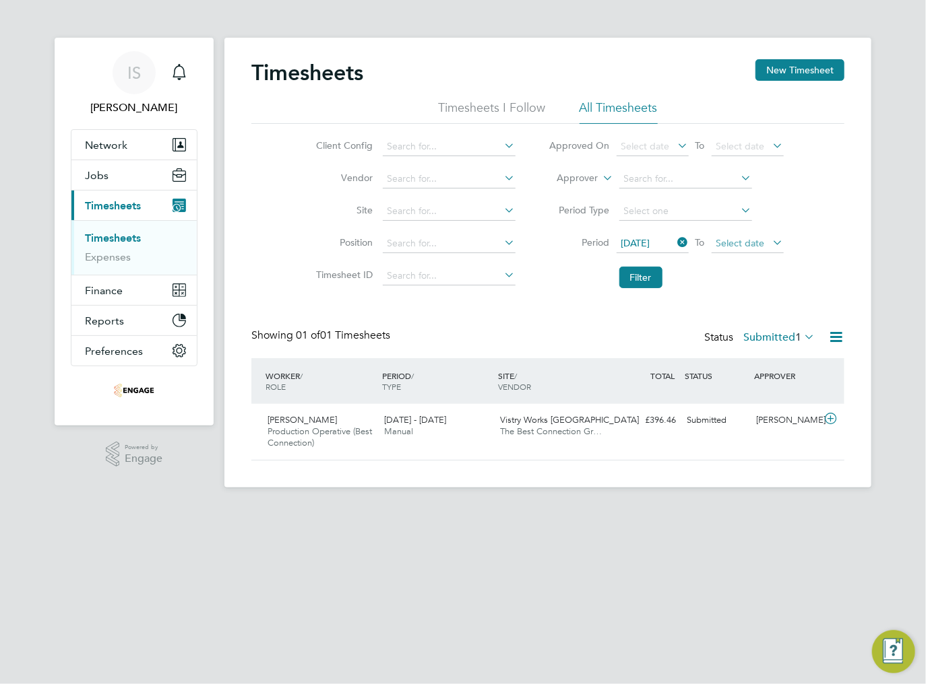
click at [734, 243] on span "Select date" at bounding box center [740, 243] width 49 height 12
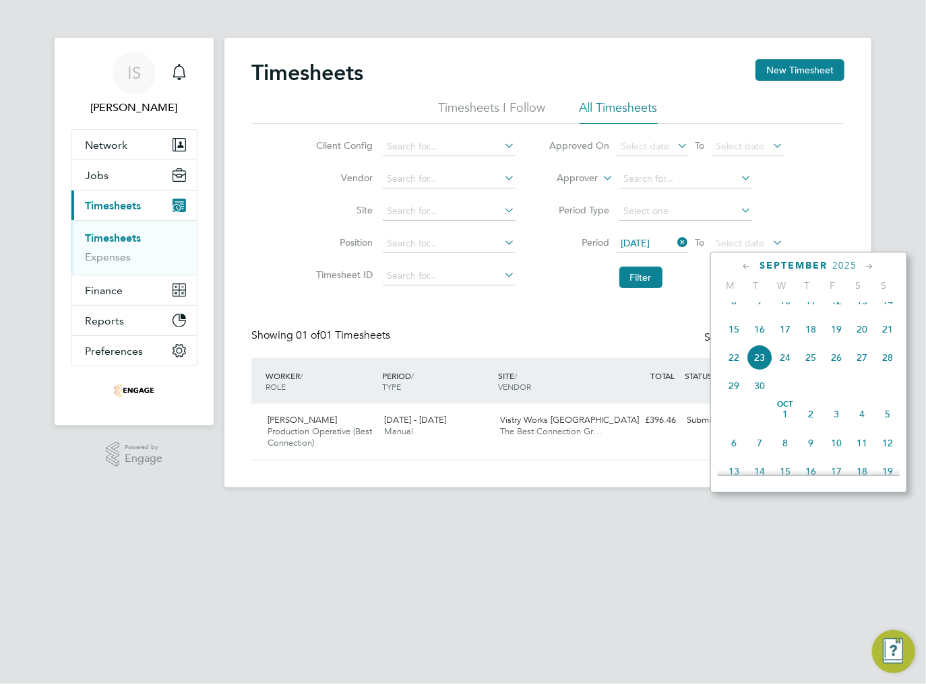
click at [885, 342] on span "21" at bounding box center [887, 330] width 26 height 26
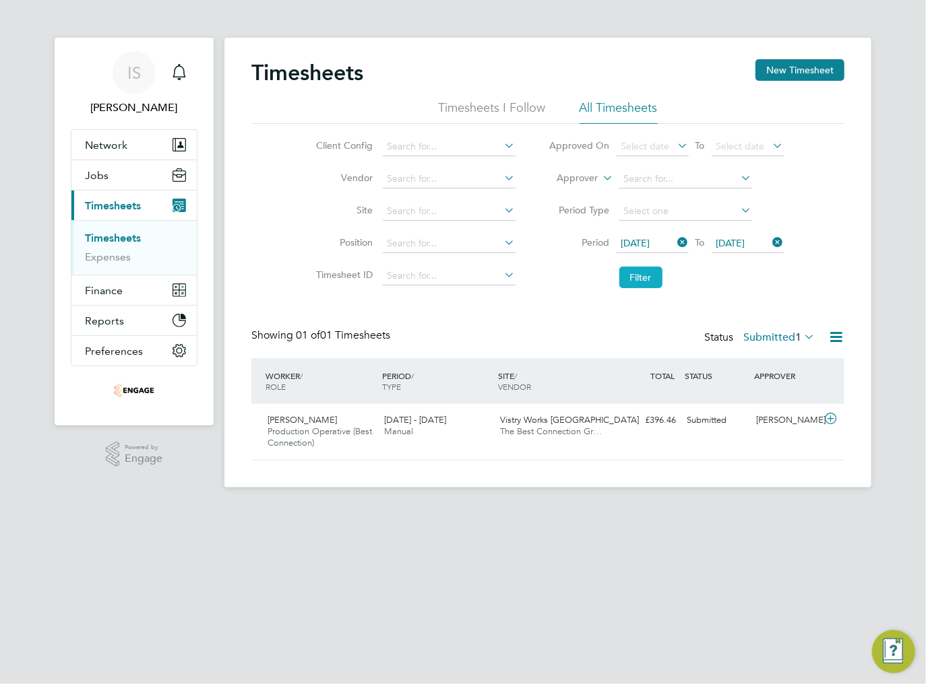
click at [649, 283] on button "Filter" at bounding box center [640, 278] width 43 height 22
click at [771, 331] on label "Submitted 1" at bounding box center [778, 337] width 71 height 13
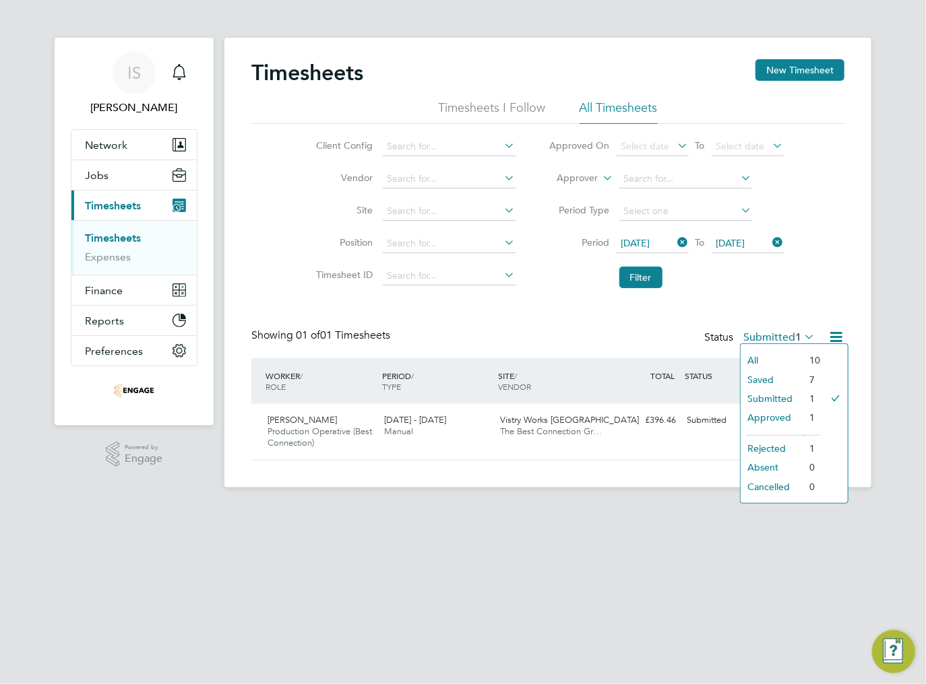
click at [769, 396] on li "Submitted" at bounding box center [771, 398] width 62 height 19
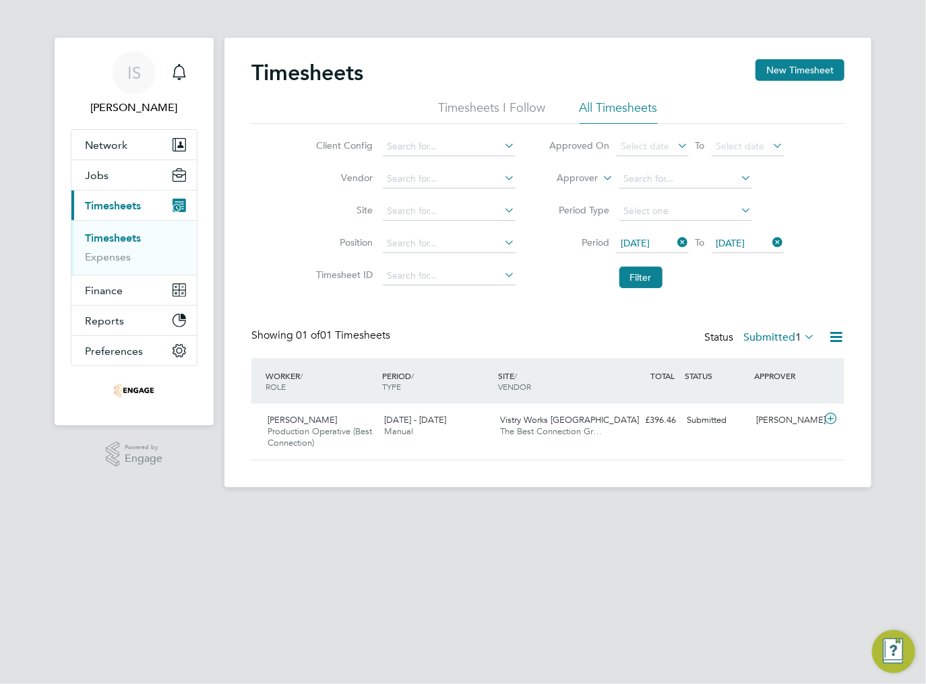
click at [771, 334] on label "Submitted 1" at bounding box center [778, 337] width 71 height 13
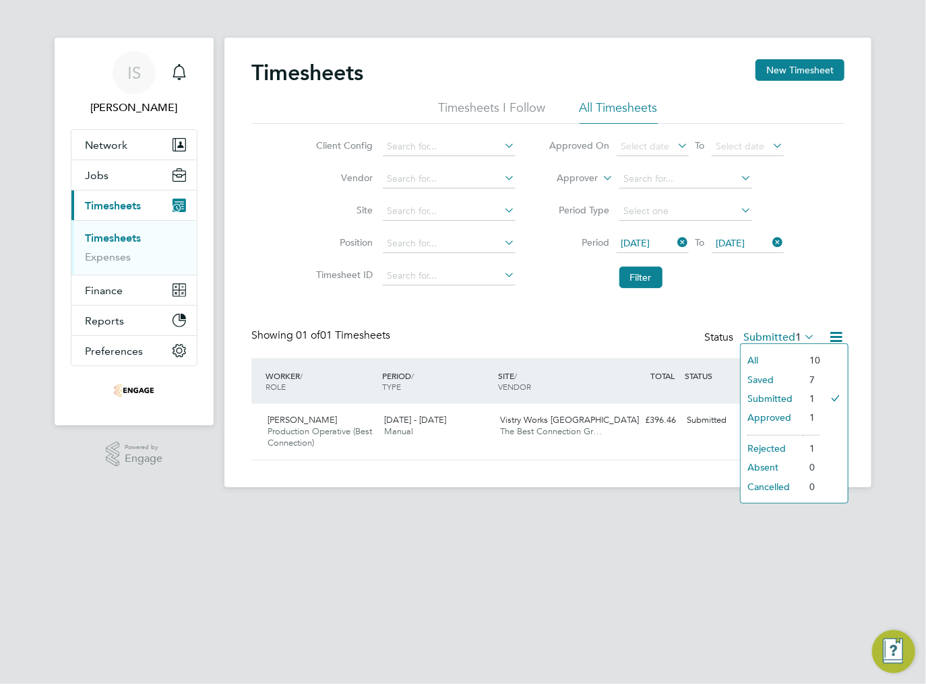
click at [768, 381] on li "Saved" at bounding box center [771, 380] width 62 height 19
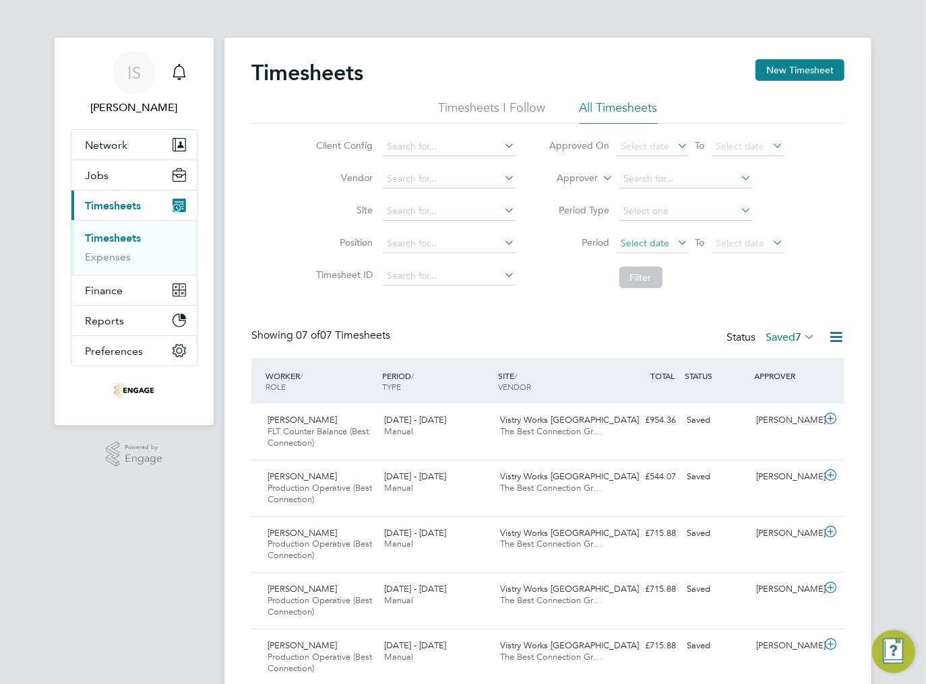
click at [658, 240] on span "Select date" at bounding box center [645, 243] width 49 height 12
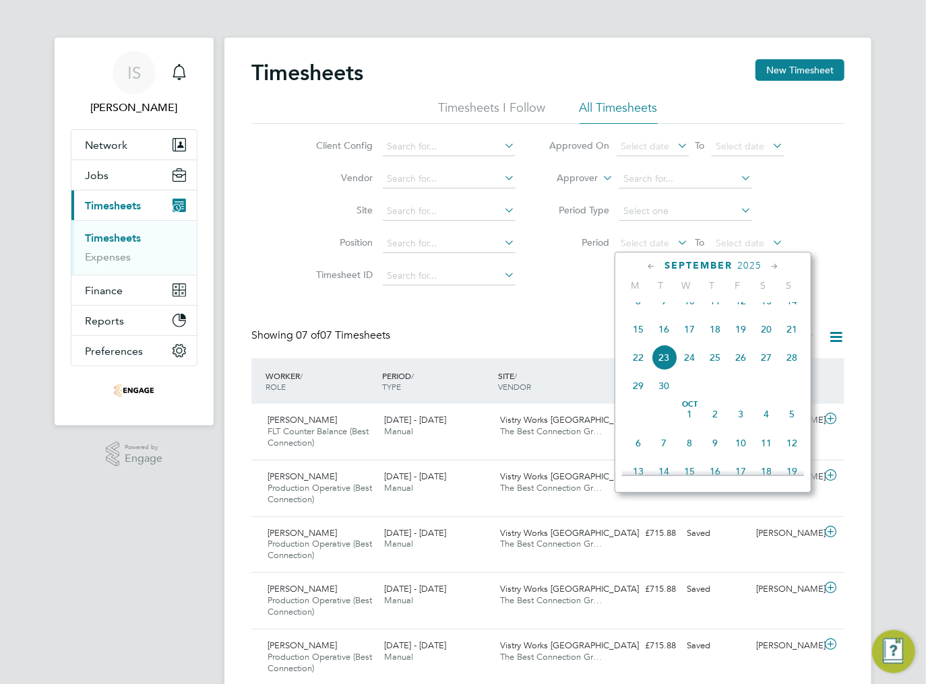
click at [636, 340] on span "15" at bounding box center [638, 330] width 26 height 26
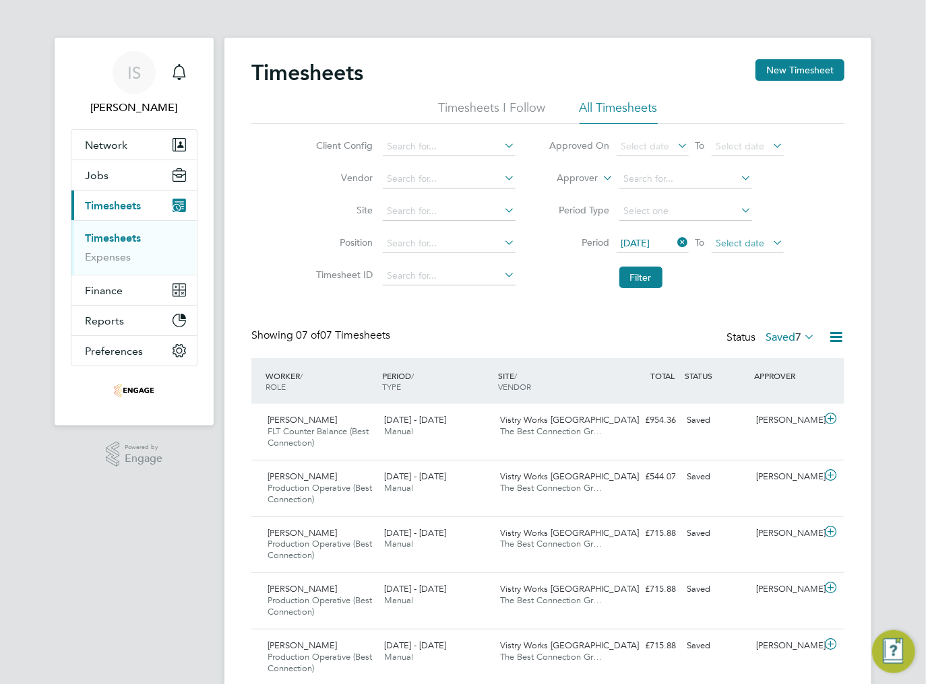
click at [748, 249] on span "Select date" at bounding box center [747, 244] width 72 height 18
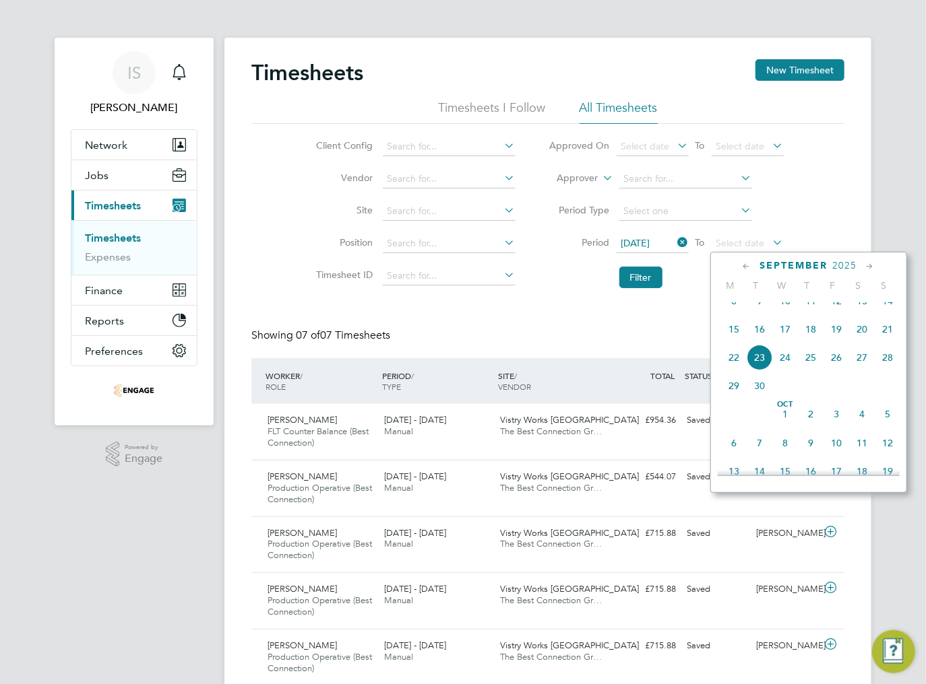
click at [888, 342] on span "21" at bounding box center [887, 330] width 26 height 26
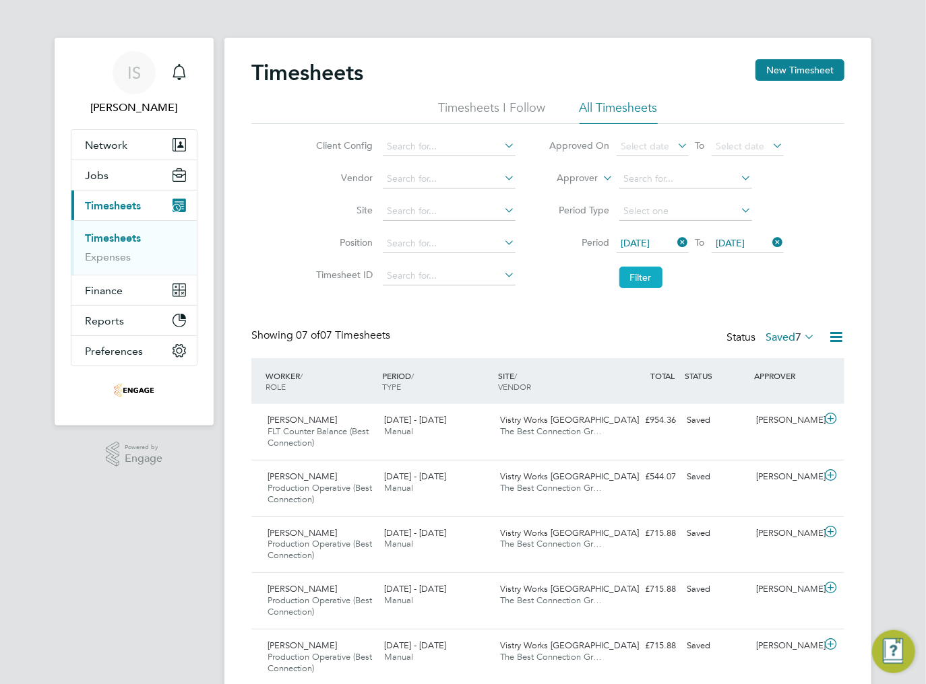
click at [622, 278] on button "Filter" at bounding box center [640, 278] width 43 height 22
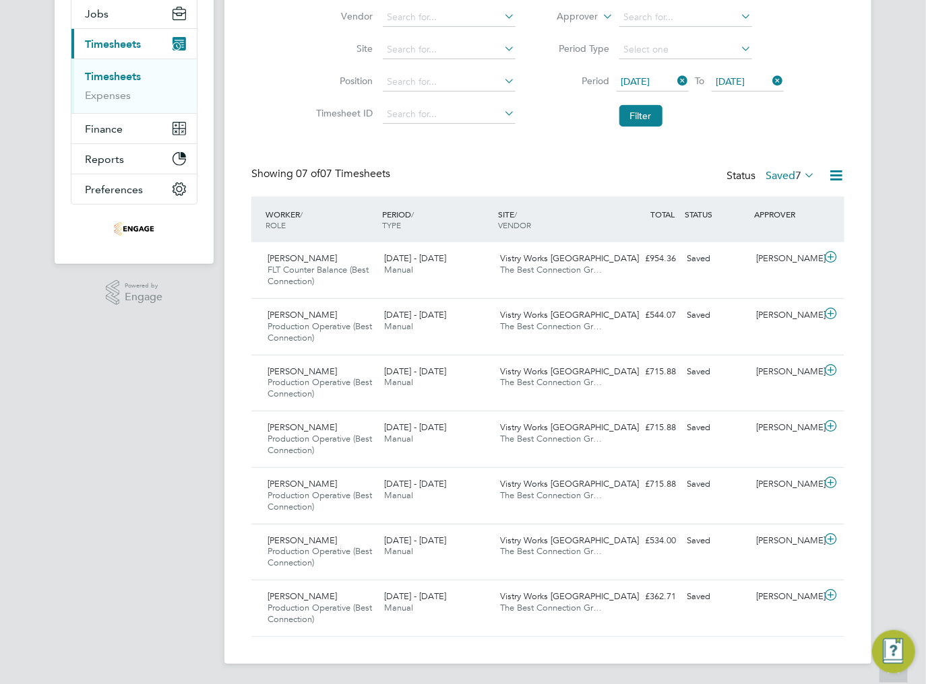
click at [783, 183] on div "Status Saved 7" at bounding box center [771, 176] width 91 height 19
click at [784, 178] on label "Saved 7" at bounding box center [789, 175] width 49 height 13
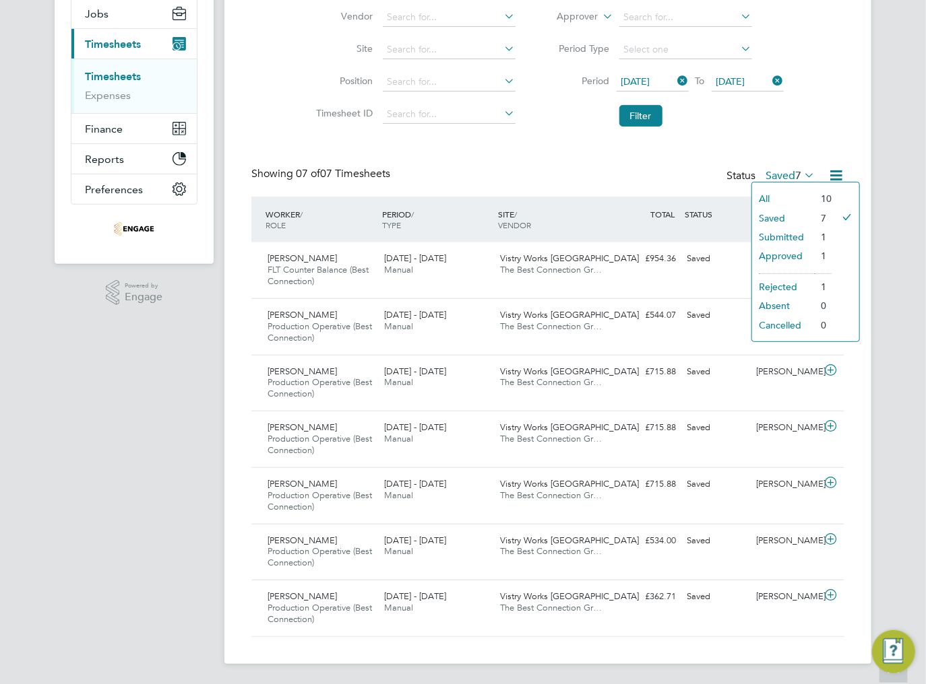
click at [790, 235] on li "Submitted" at bounding box center [783, 237] width 62 height 19
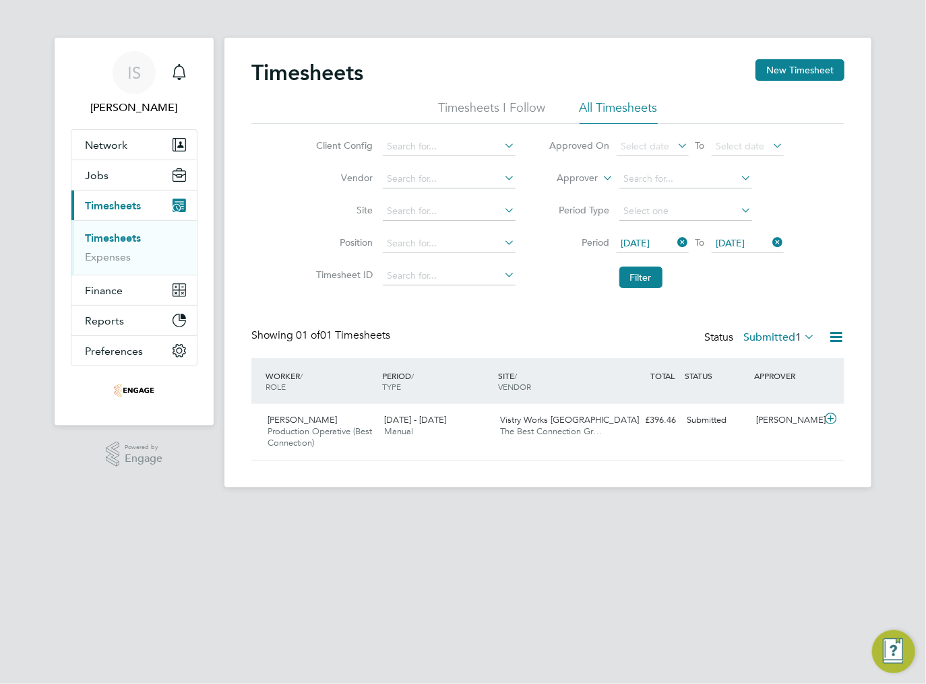
click at [771, 340] on label "Submitted 1" at bounding box center [778, 337] width 71 height 13
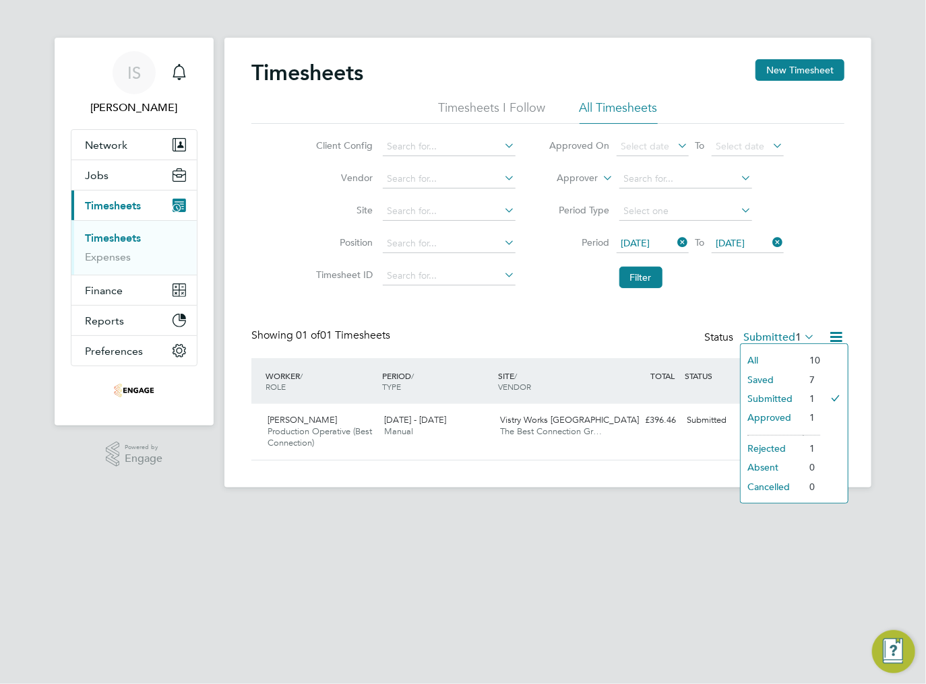
click at [779, 418] on li "Approved" at bounding box center [771, 417] width 62 height 19
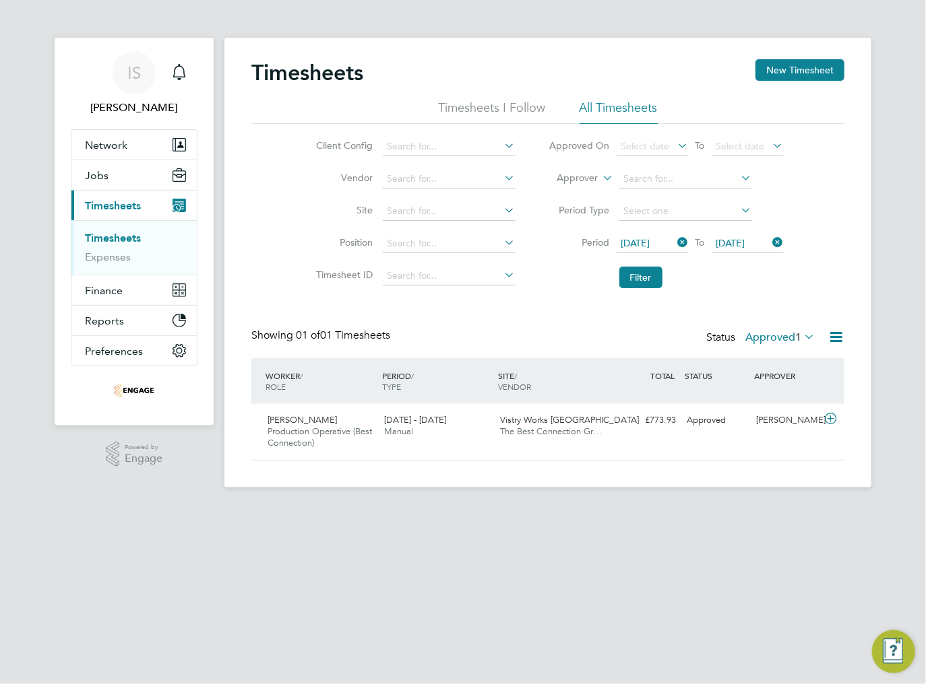
click at [772, 337] on label "Approved 1" at bounding box center [779, 337] width 69 height 13
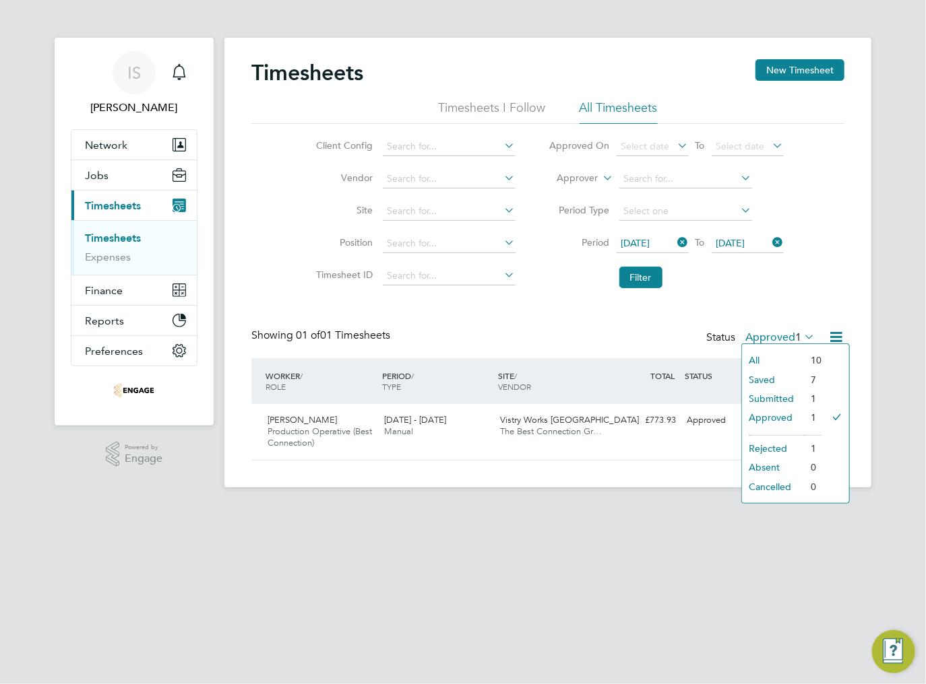
click at [771, 396] on li "Submitted" at bounding box center [773, 398] width 62 height 19
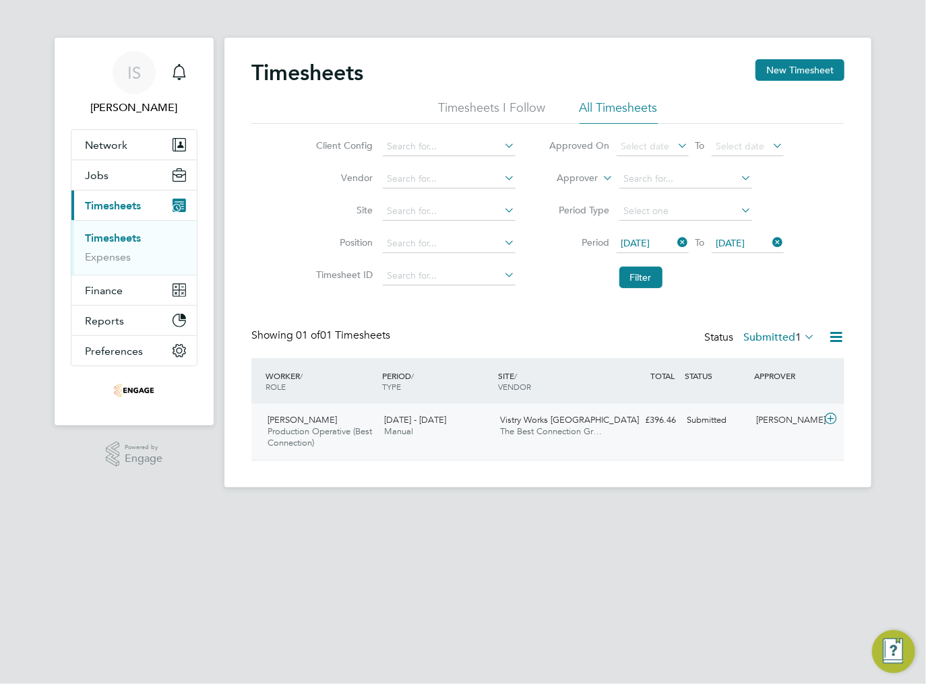
click at [561, 445] on div "Jaroslaw Grabias Production Operative (Best Connection) 15 - 21 Sep 2025 15 - 2…" at bounding box center [547, 432] width 593 height 56
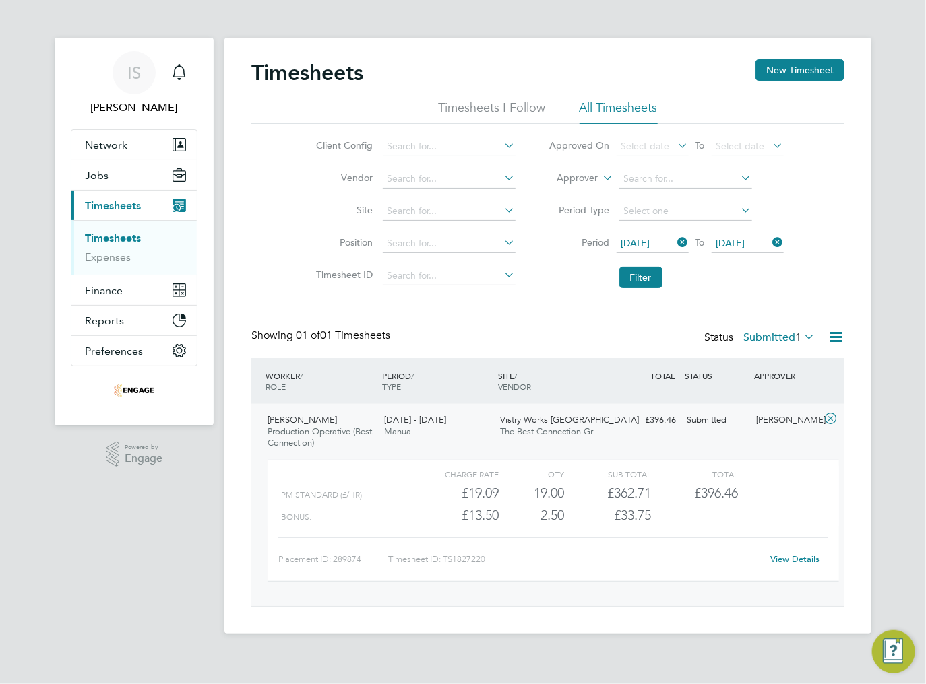
click at [793, 559] on link "View Details" at bounding box center [795, 559] width 49 height 11
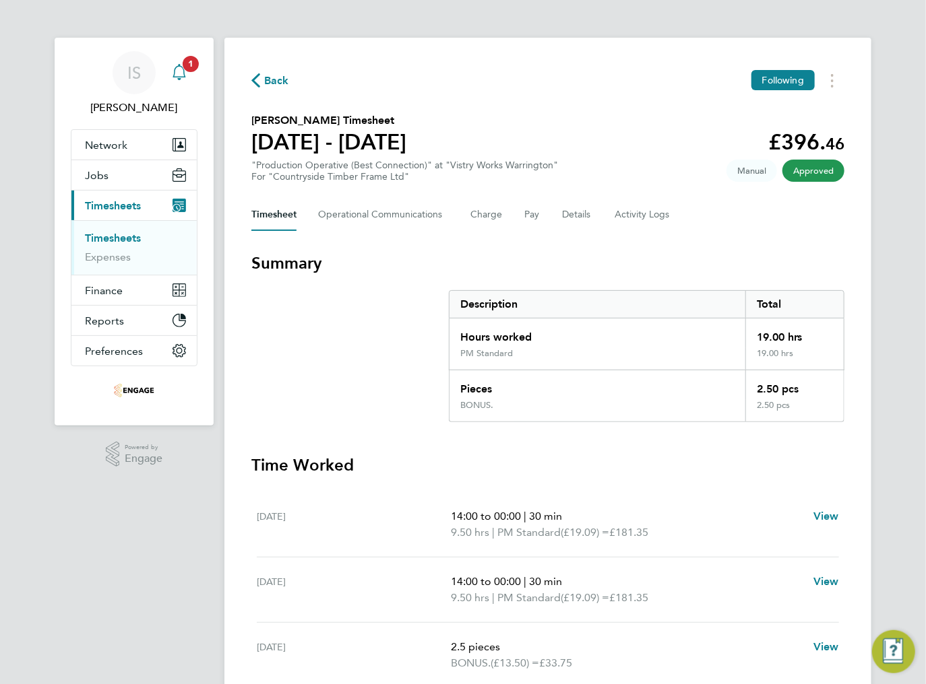
click at [195, 72] on link "IS [PERSON_NAME]" at bounding box center [134, 83] width 127 height 65
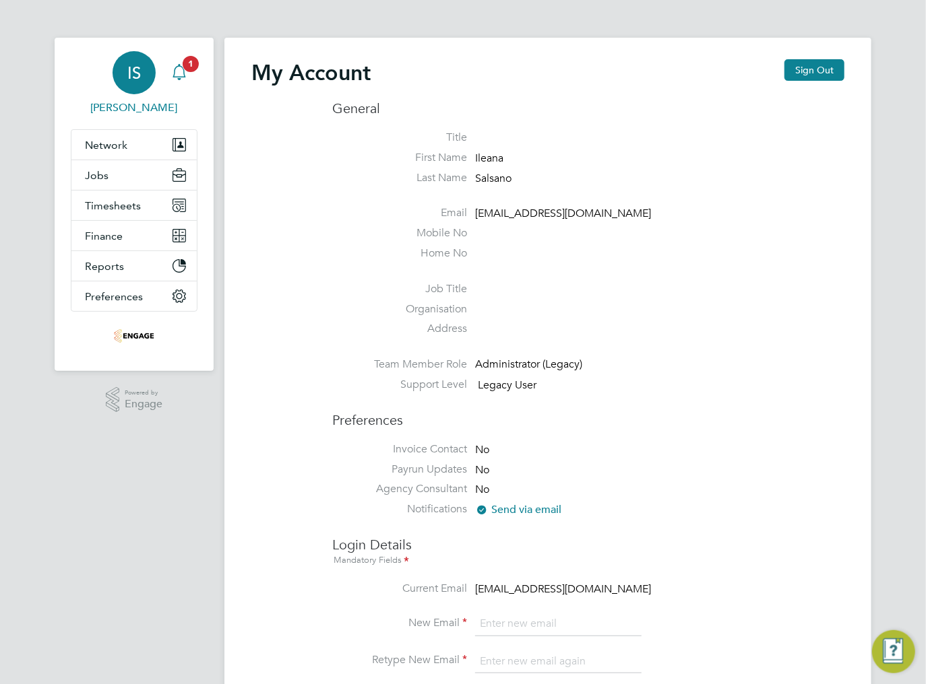
click at [172, 78] on icon "Main navigation" at bounding box center [179, 72] width 16 height 16
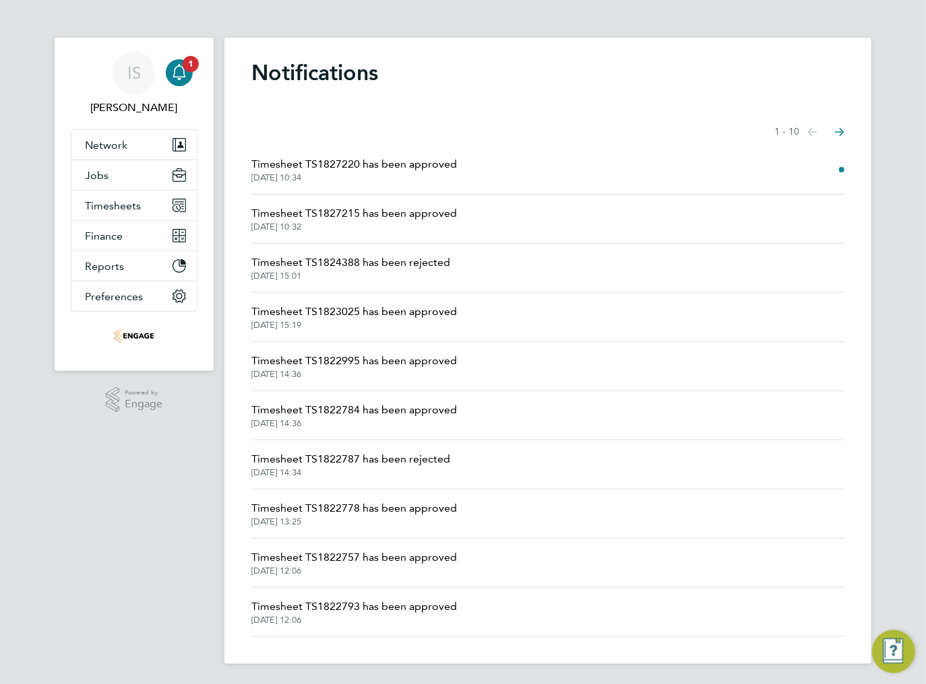
click at [385, 163] on span "Timesheet TS1827220 has been approved" at bounding box center [353, 164] width 205 height 16
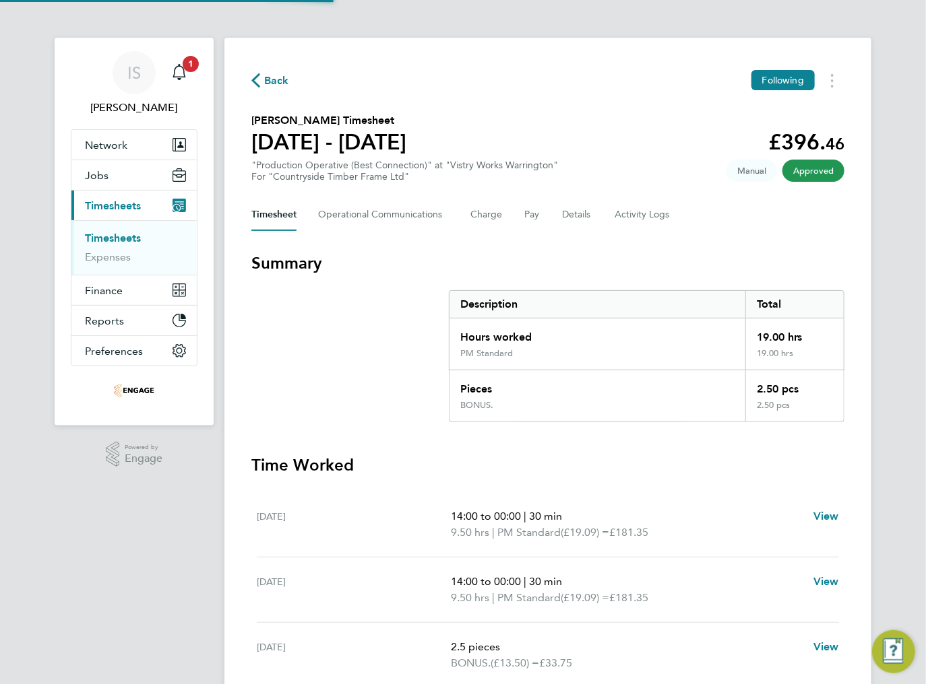
click at [449, 258] on h3 "Summary" at bounding box center [547, 264] width 593 height 22
click at [258, 84] on icon "button" at bounding box center [255, 80] width 9 height 14
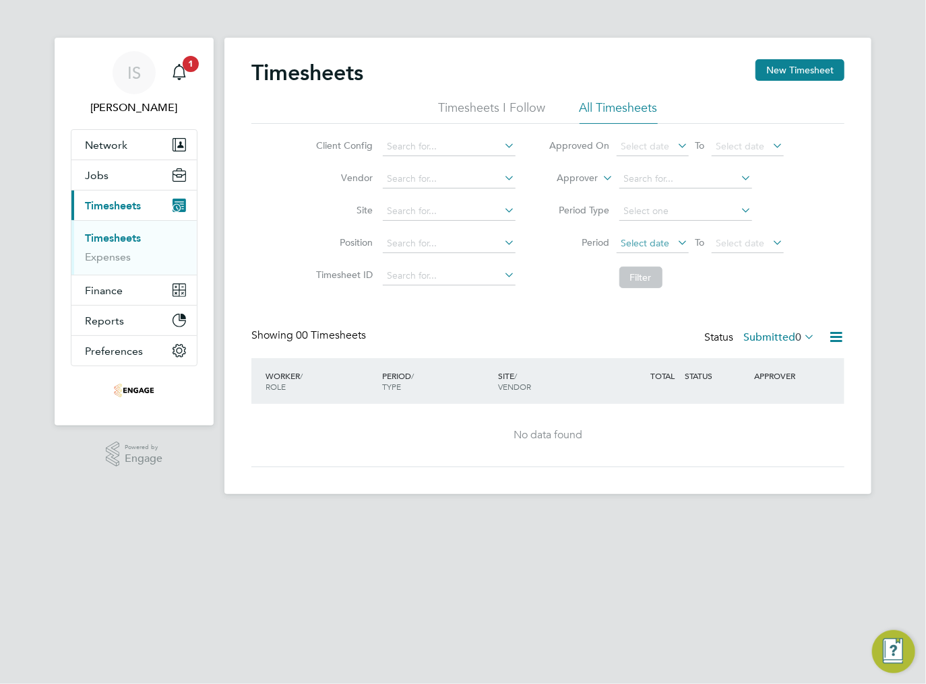
click at [664, 240] on span "Select date" at bounding box center [645, 243] width 49 height 12
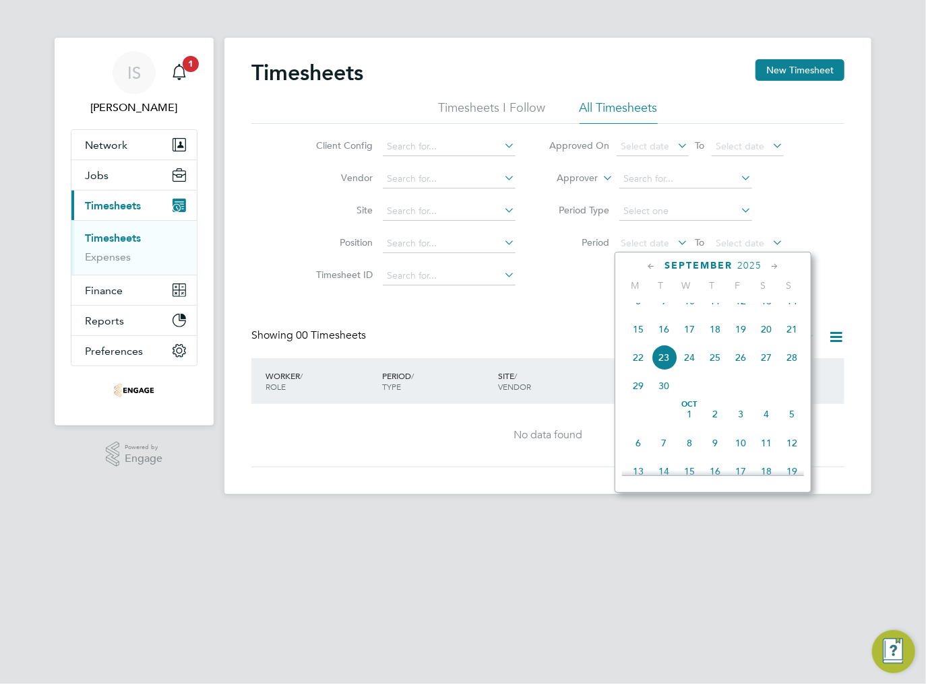
click at [637, 342] on span "15" at bounding box center [638, 330] width 26 height 26
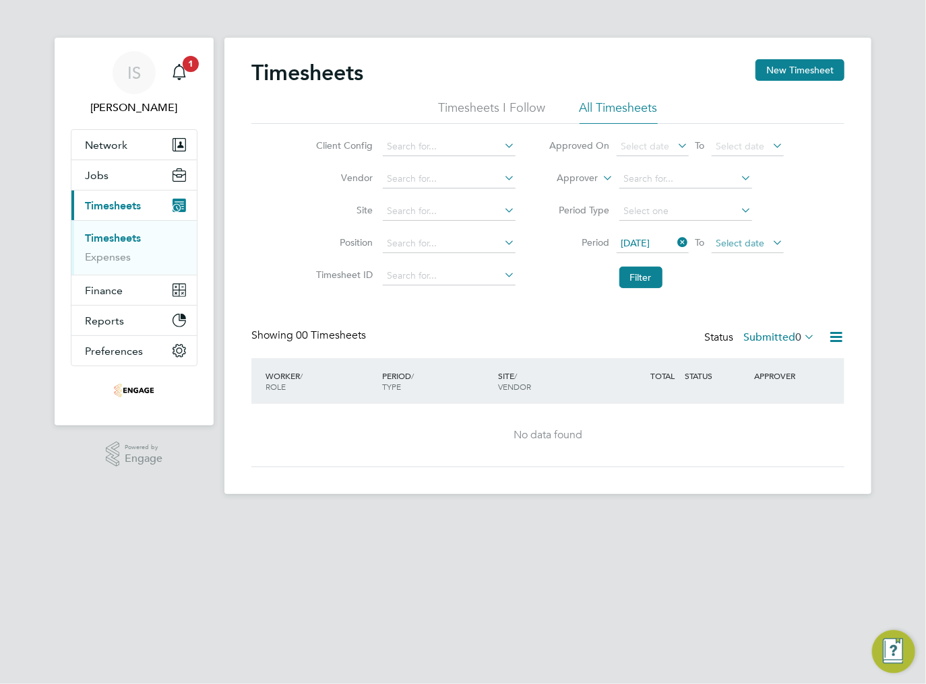
click at [769, 252] on span "Select date" at bounding box center [747, 244] width 72 height 18
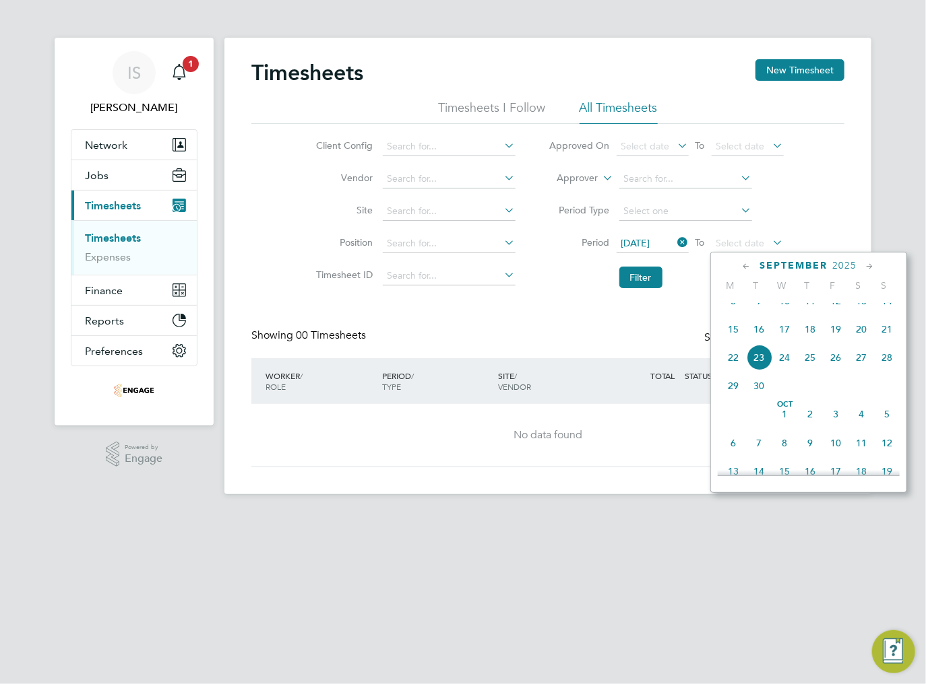
click at [886, 342] on span "21" at bounding box center [887, 330] width 26 height 26
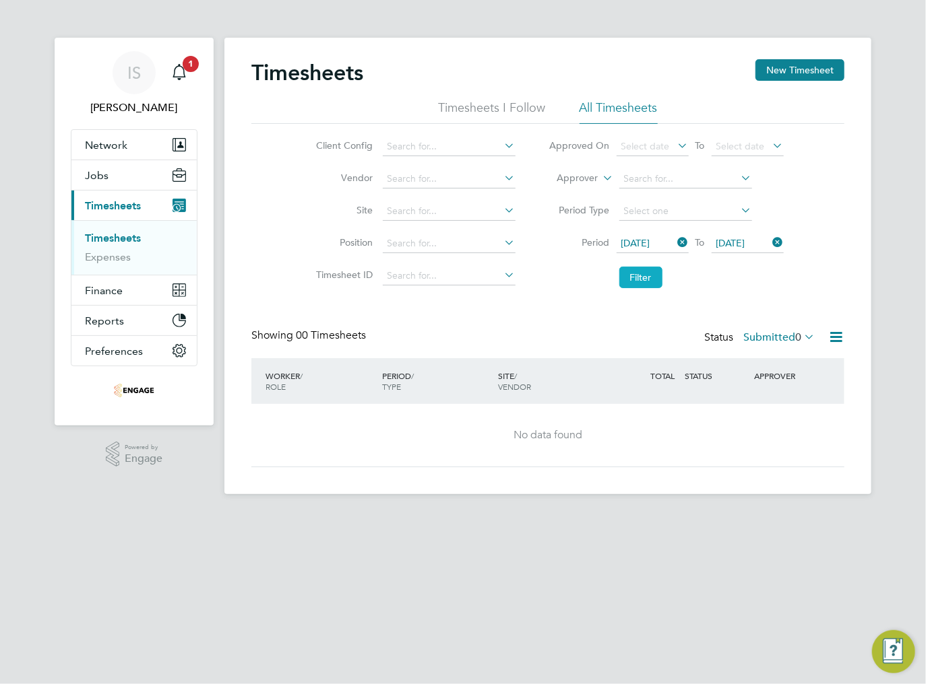
click at [642, 283] on button "Filter" at bounding box center [640, 278] width 43 height 22
click at [781, 340] on label "Submitted 0" at bounding box center [778, 337] width 71 height 13
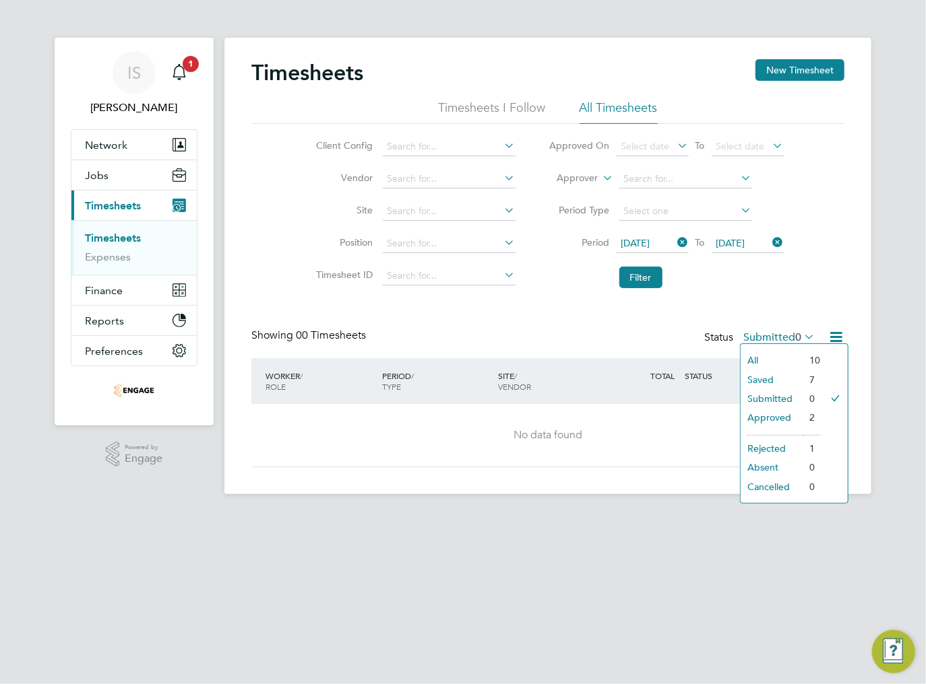
click at [772, 420] on li "Approved" at bounding box center [771, 417] width 62 height 19
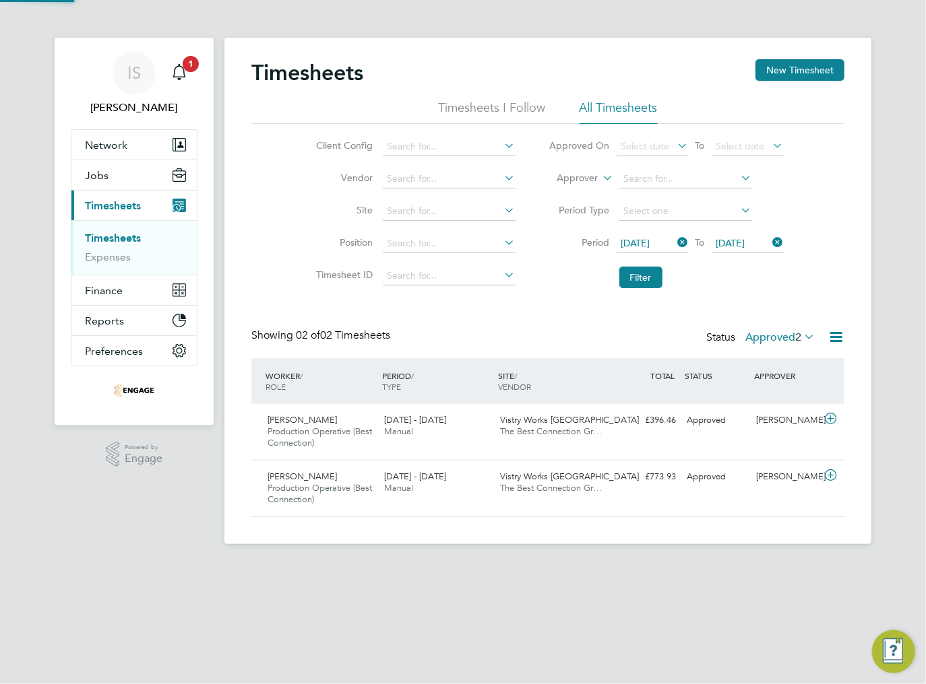
scroll to position [34, 117]
click at [644, 278] on button "Filter" at bounding box center [640, 278] width 43 height 22
click at [783, 341] on label "Approved 2" at bounding box center [779, 337] width 69 height 13
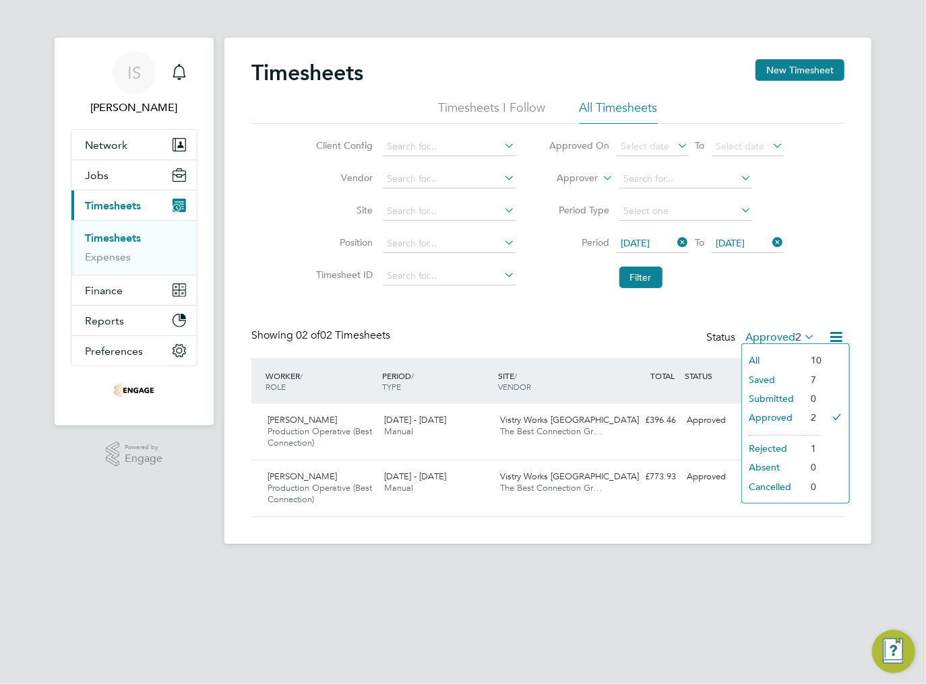
click at [781, 380] on li "Saved" at bounding box center [773, 380] width 62 height 19
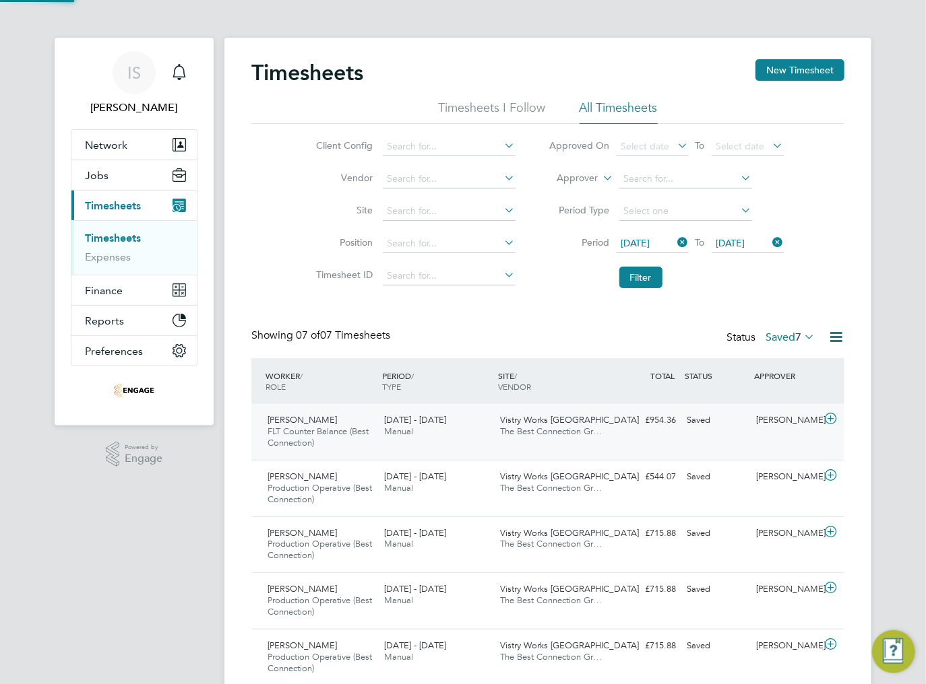
scroll to position [0, 0]
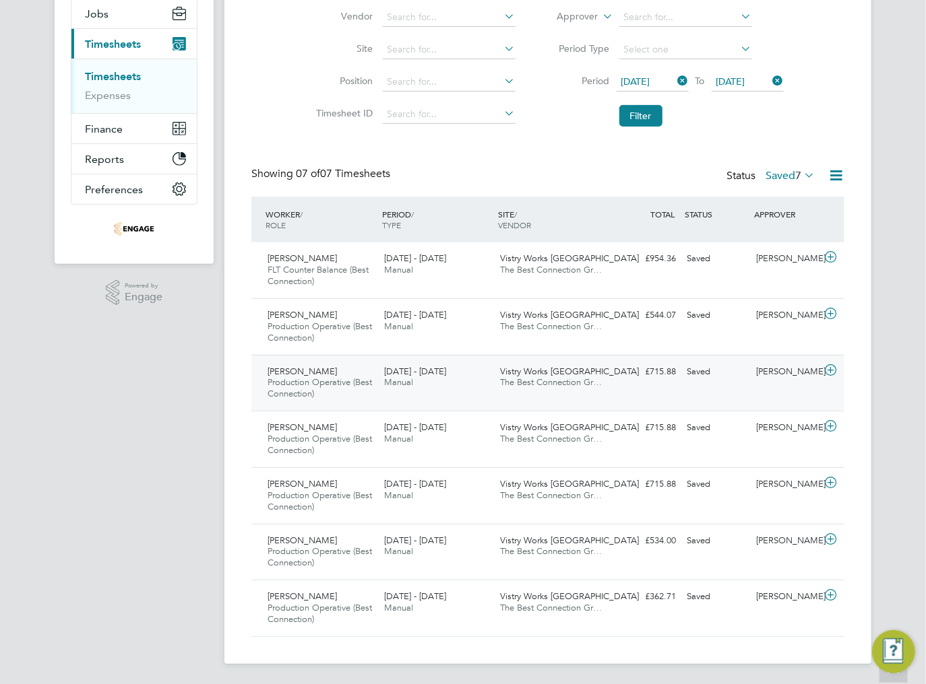
click at [337, 375] on div "Ben Rossi Production Operative (Best Connection) 15 - 21 Sep 2025" at bounding box center [320, 383] width 117 height 45
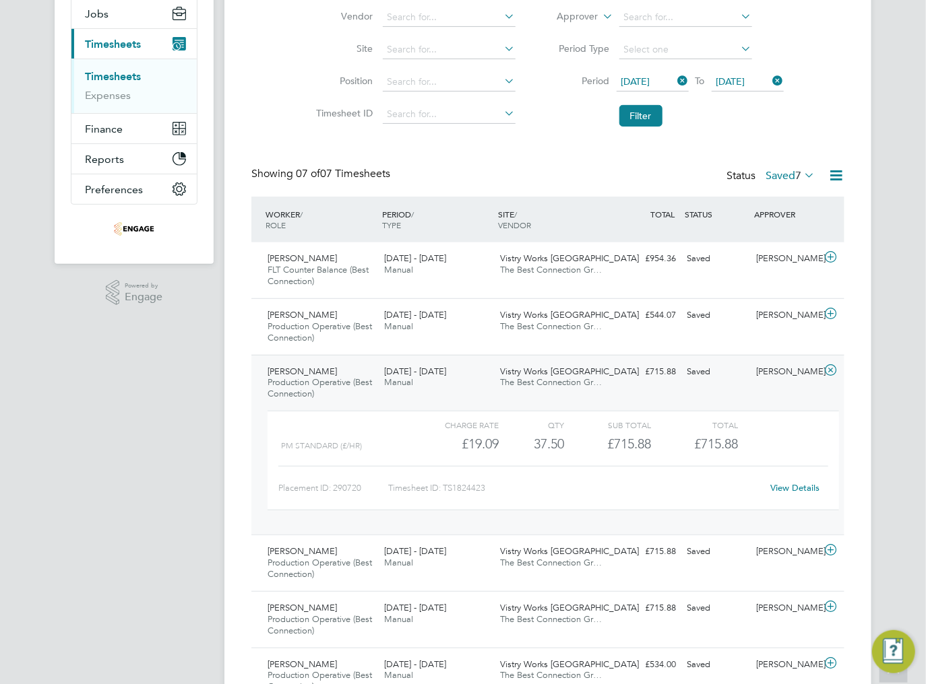
click at [783, 490] on link "View Details" at bounding box center [795, 487] width 49 height 11
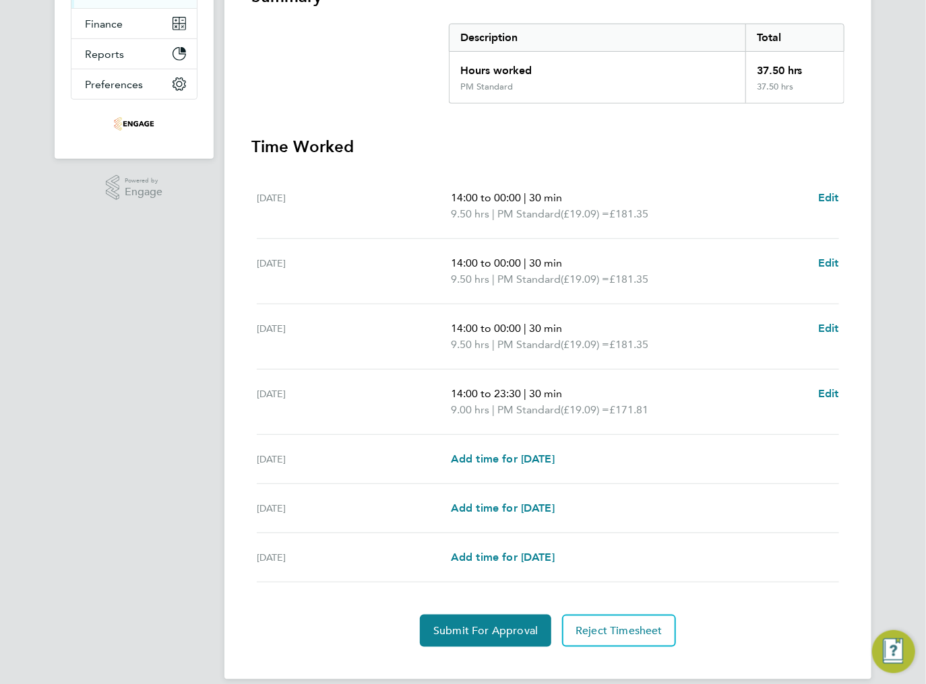
scroll to position [269, 0]
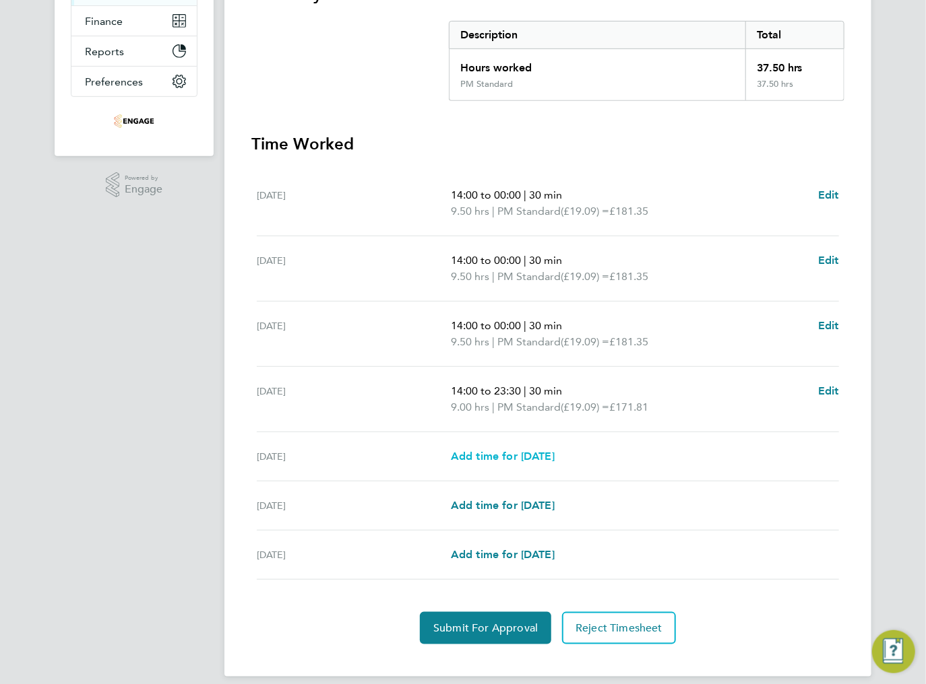
click at [501, 458] on span "Add time for [DATE]" at bounding box center [503, 456] width 104 height 13
select select "15"
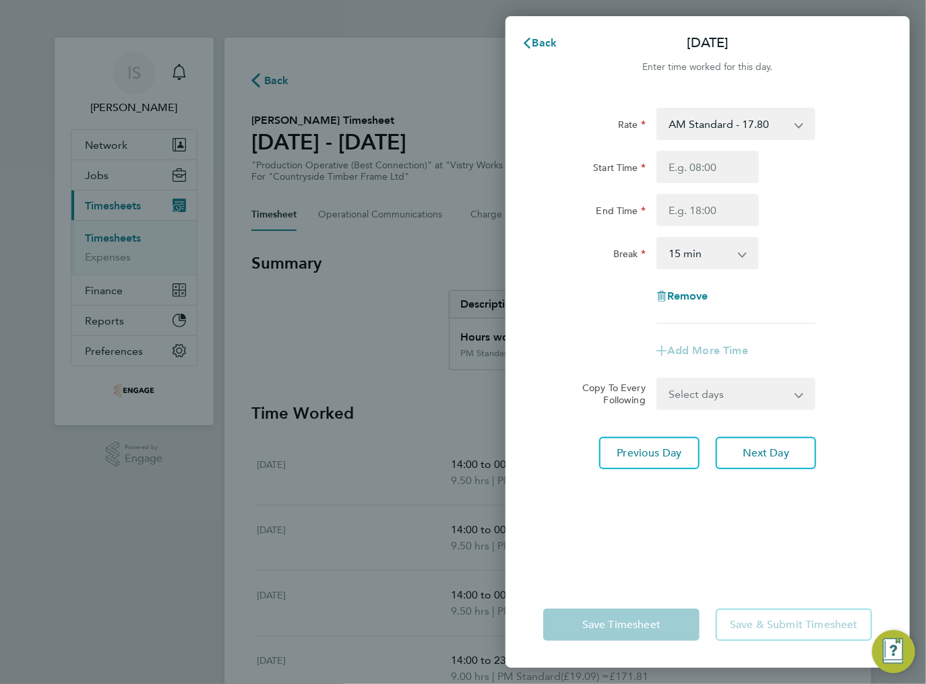
click at [725, 124] on select "AM Standard - 17.80 BONUS. - 13.50 PM Standard - 19.09 PM OT2 - 38.18 AM OT1 - …" at bounding box center [727, 124] width 140 height 30
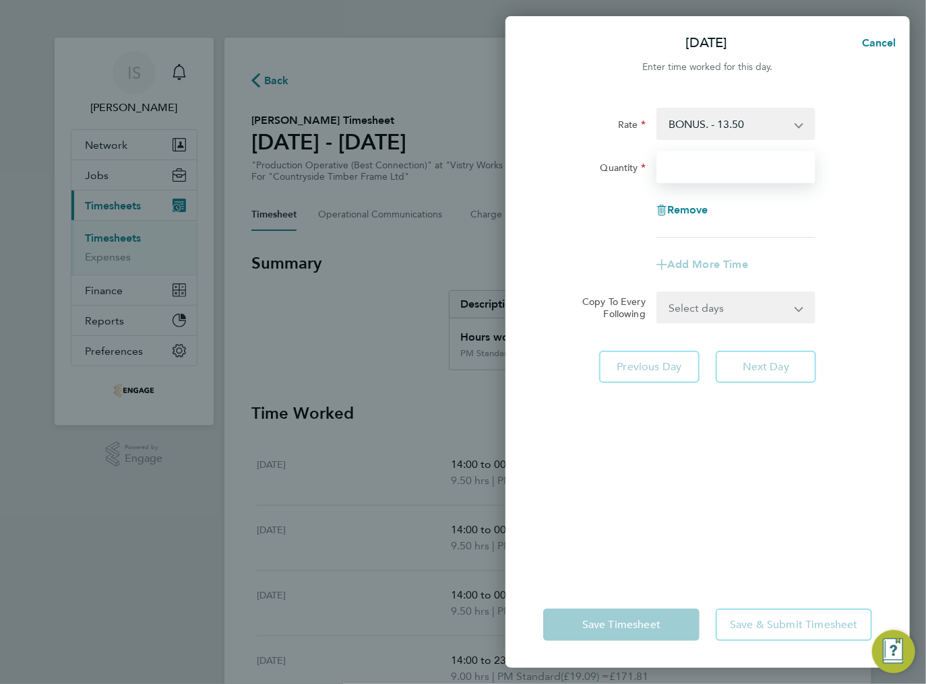
click at [694, 167] on input "Quantity" at bounding box center [735, 167] width 159 height 32
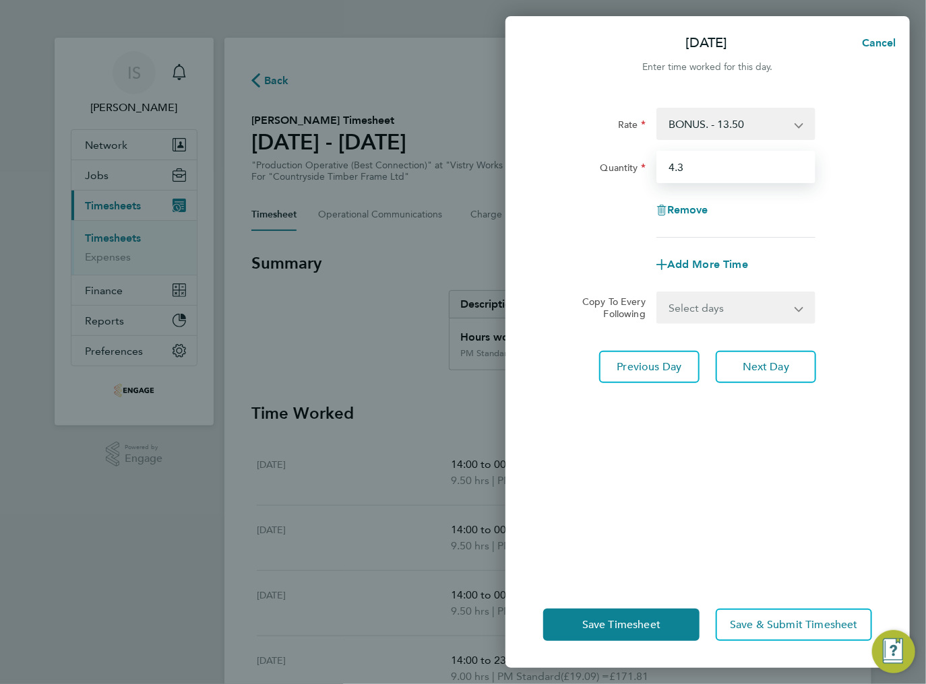
type input "4.3"
click at [668, 447] on div "Rate BONUS. - 13.50 AM Standard - 17.80 PM Standard - 19.09 PM OT2 - 38.18 AM O…" at bounding box center [707, 337] width 404 height 490
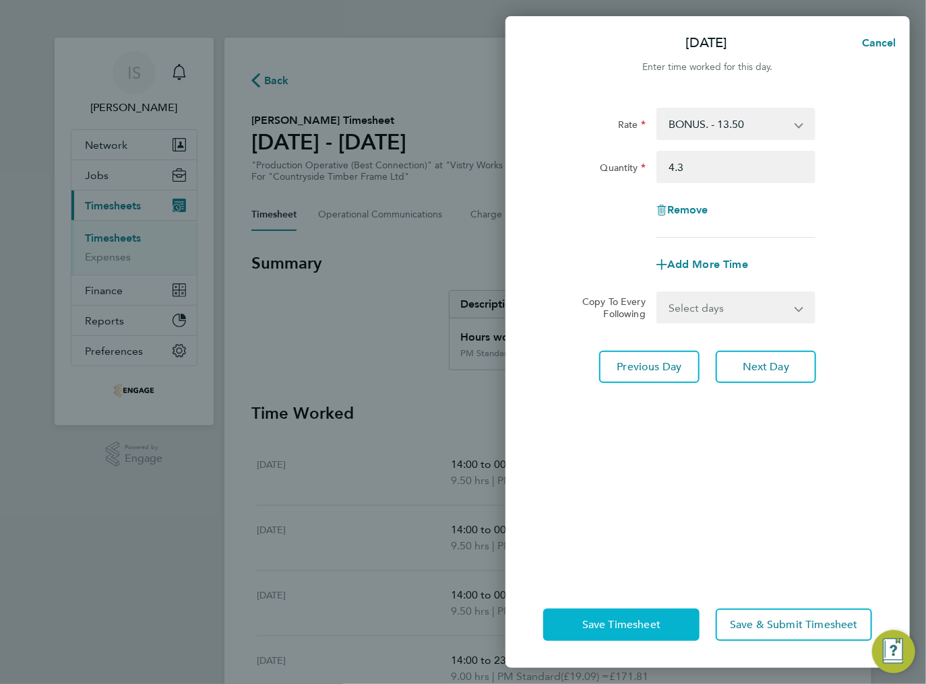
click at [653, 624] on span "Save Timesheet" at bounding box center [621, 624] width 78 height 13
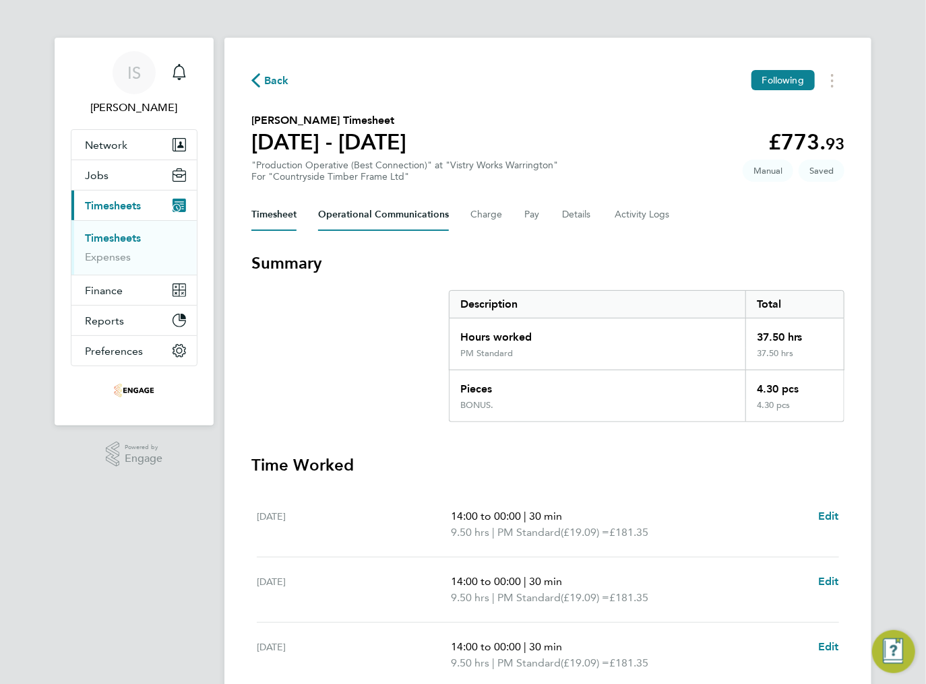
click at [360, 212] on Communications-tab "Operational Communications" at bounding box center [383, 215] width 131 height 32
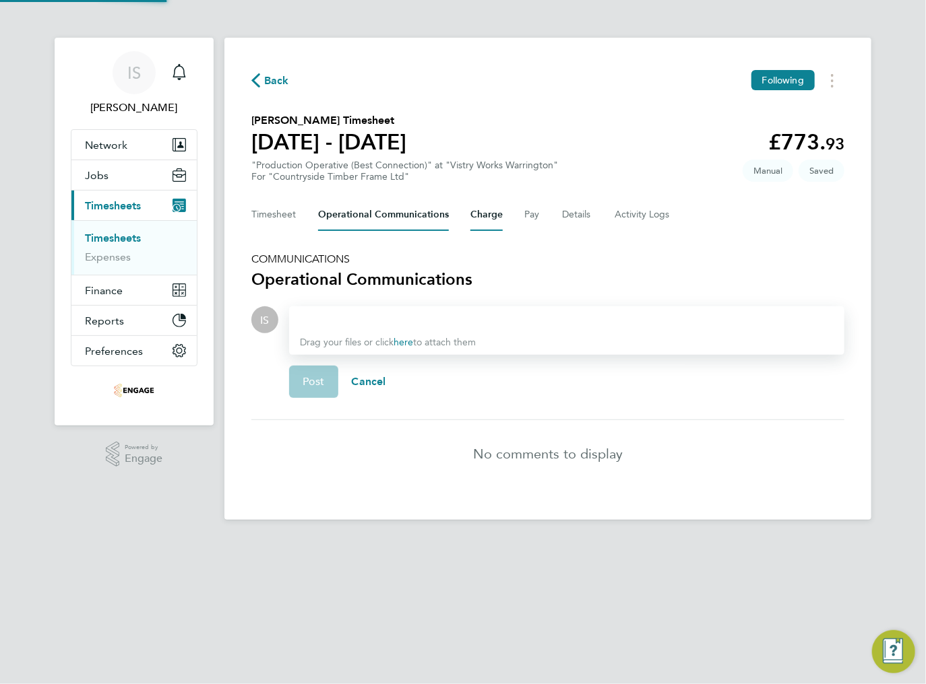
click at [470, 214] on button "Charge" at bounding box center [486, 215] width 32 height 32
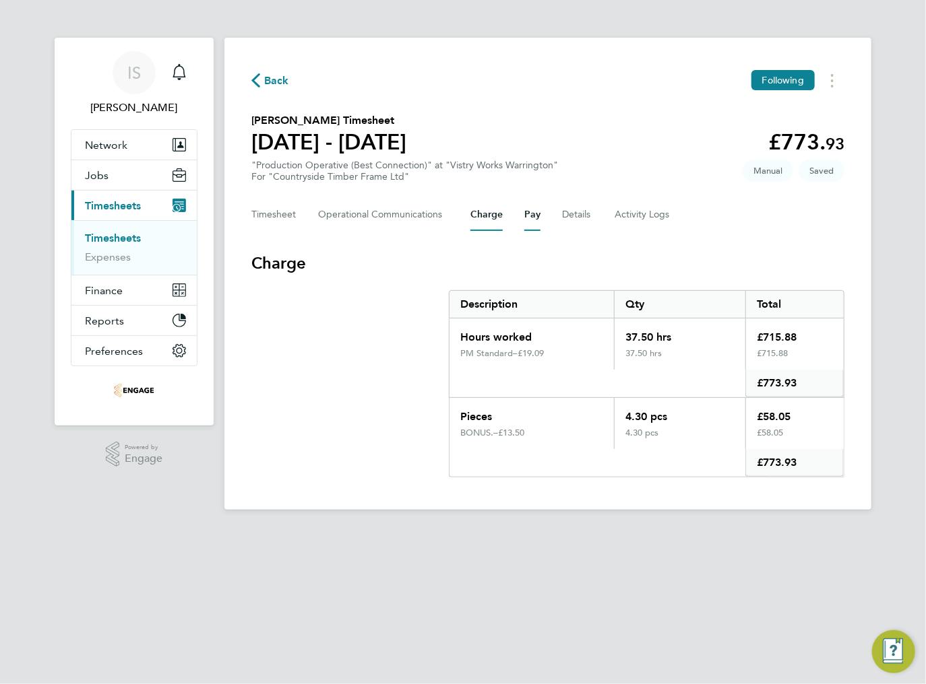
click at [533, 216] on button "Pay" at bounding box center [532, 215] width 16 height 32
click at [252, 222] on button "Timesheet" at bounding box center [273, 215] width 45 height 32
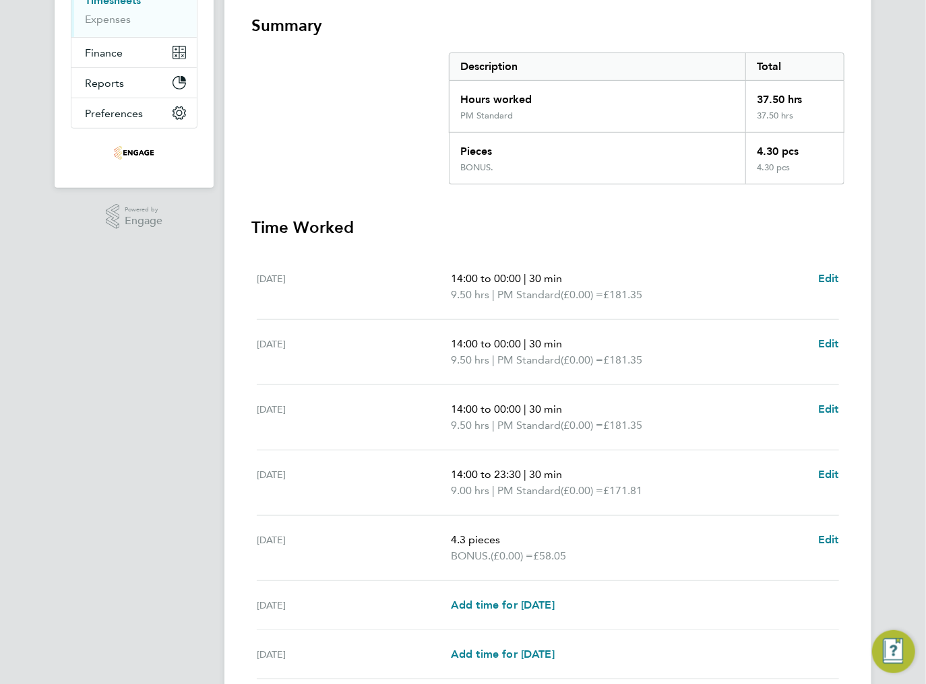
scroll to position [350, 0]
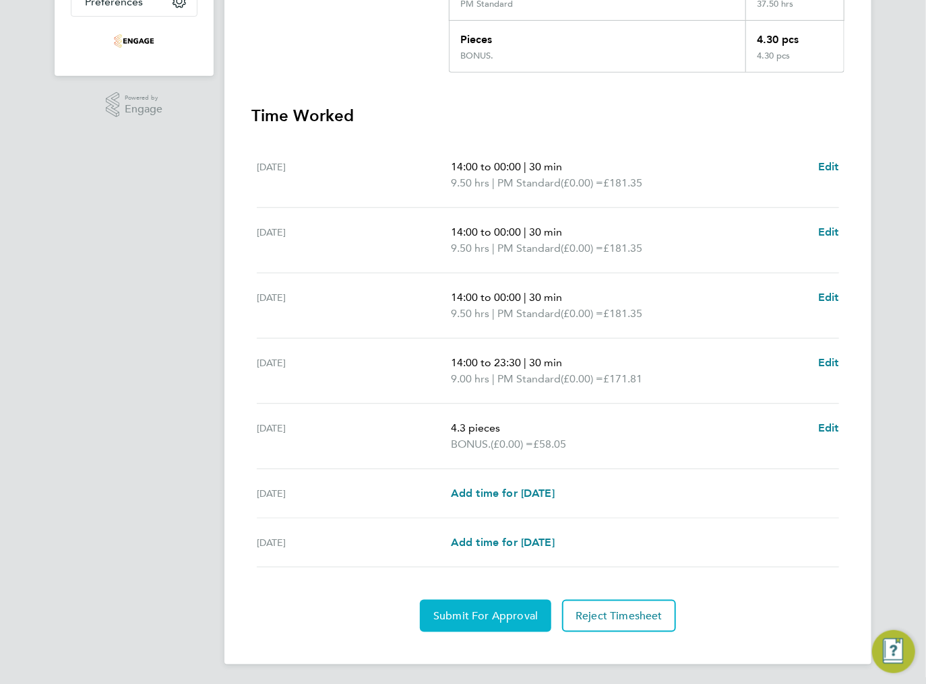
click at [478, 616] on span "Submit For Approval" at bounding box center [485, 616] width 104 height 13
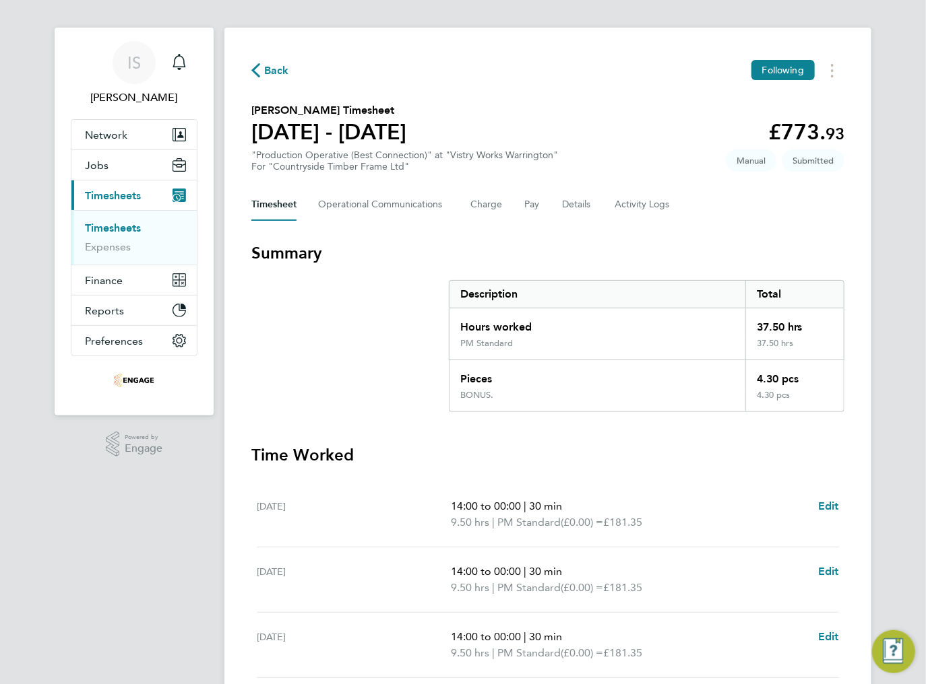
scroll to position [0, 0]
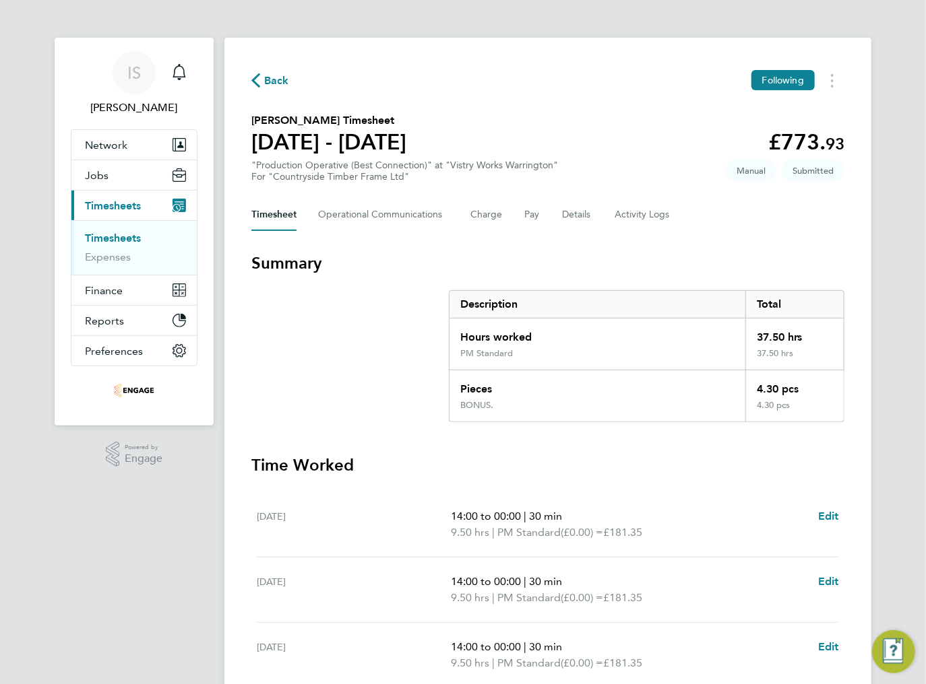
click at [263, 82] on span "Back" at bounding box center [270, 79] width 38 height 13
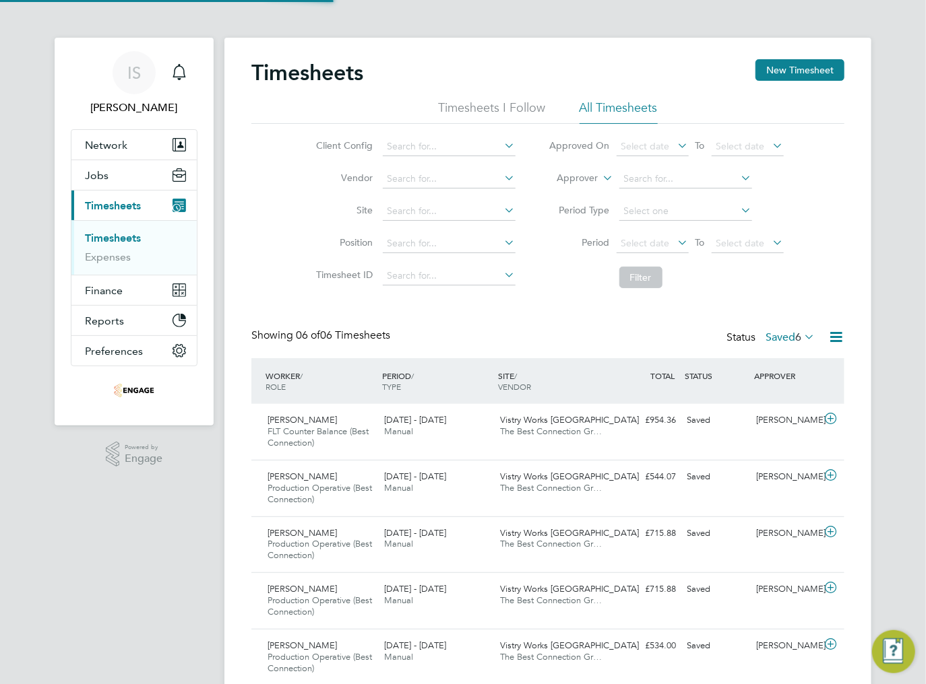
click at [672, 256] on li "Period Select date To Select date" at bounding box center [666, 244] width 268 height 32
click at [669, 248] on span "Select date" at bounding box center [652, 244] width 72 height 18
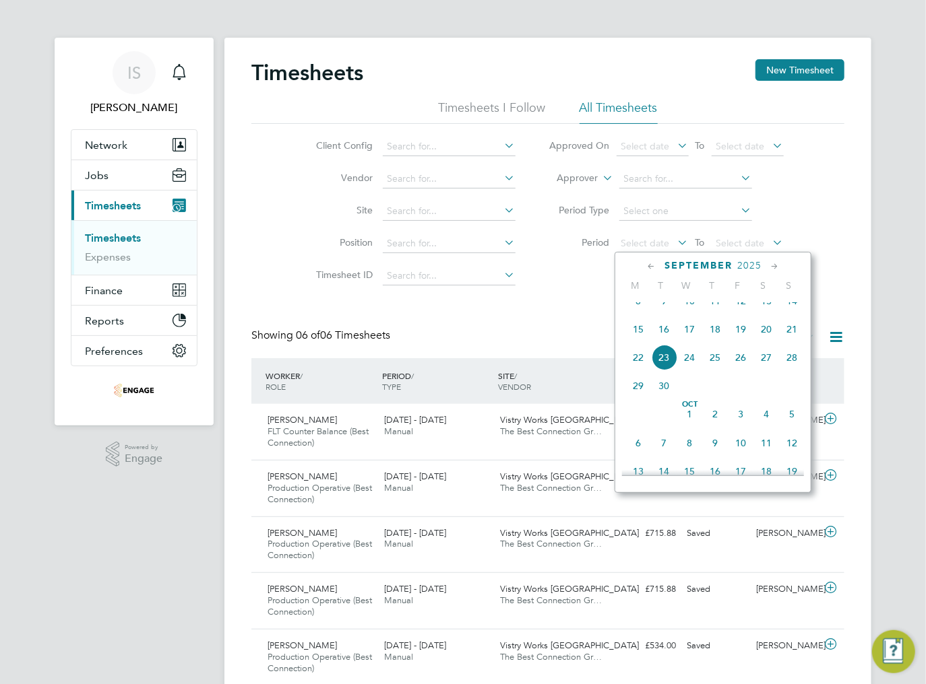
click at [558, 321] on div "Timesheets New Timesheet Timesheets I Follow All Timesheets Client Config Vendo…" at bounding box center [547, 400] width 593 height 683
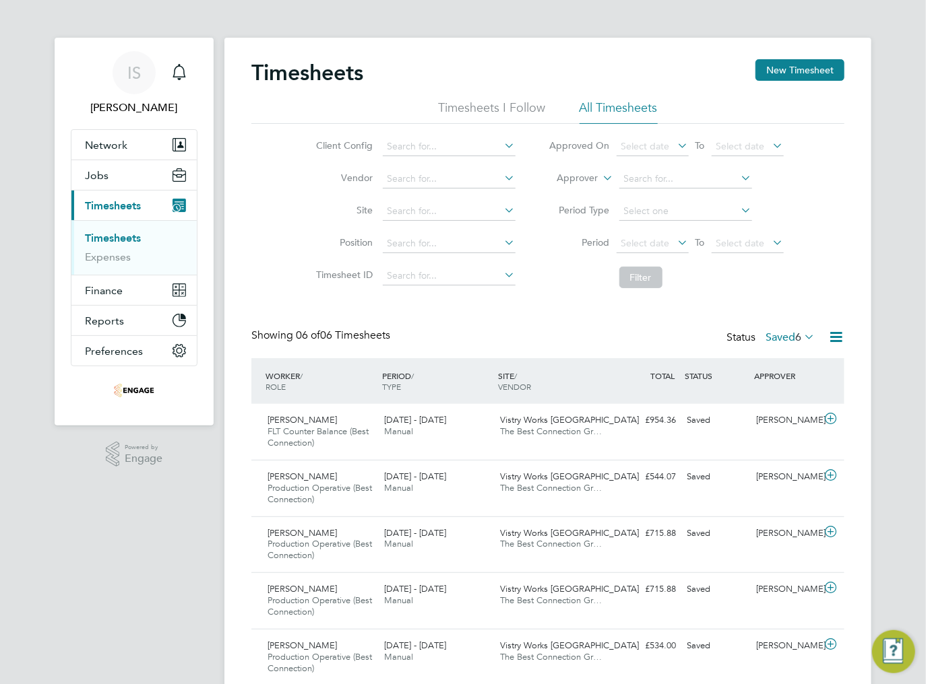
click at [796, 340] on span "6" at bounding box center [798, 337] width 6 height 13
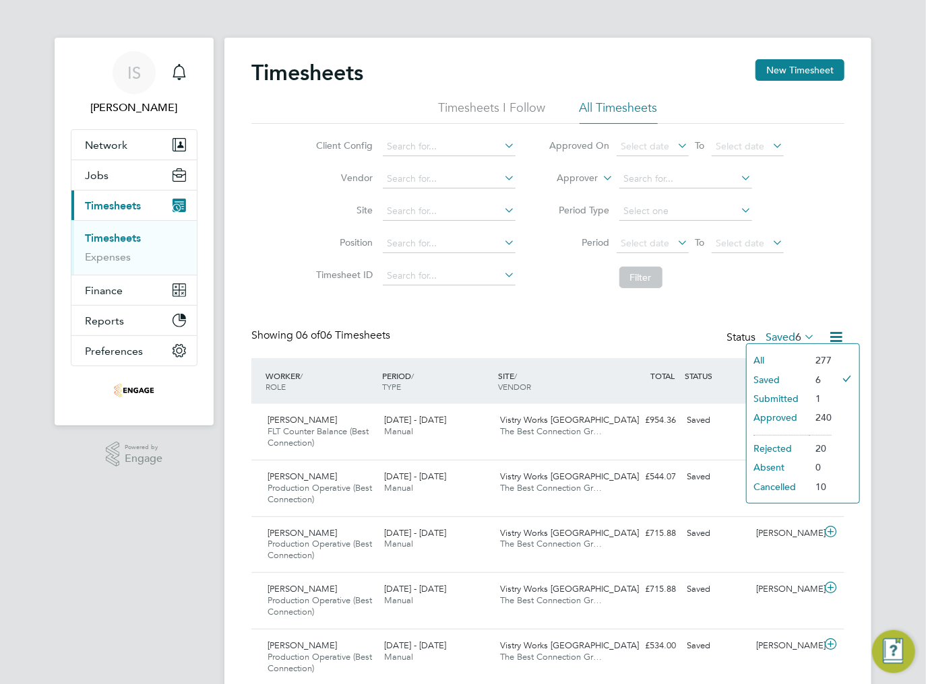
click at [788, 378] on li "Saved" at bounding box center [777, 380] width 62 height 19
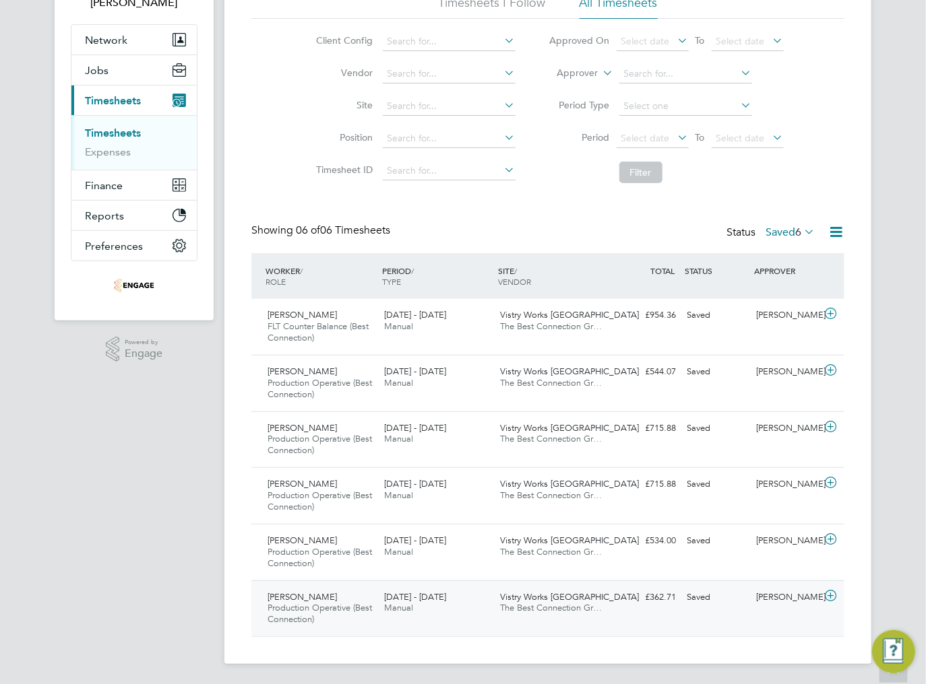
click at [340, 589] on div "Jason Brown Production Operative (Best Connection) 15 - 21 Sep 2025" at bounding box center [320, 609] width 117 height 45
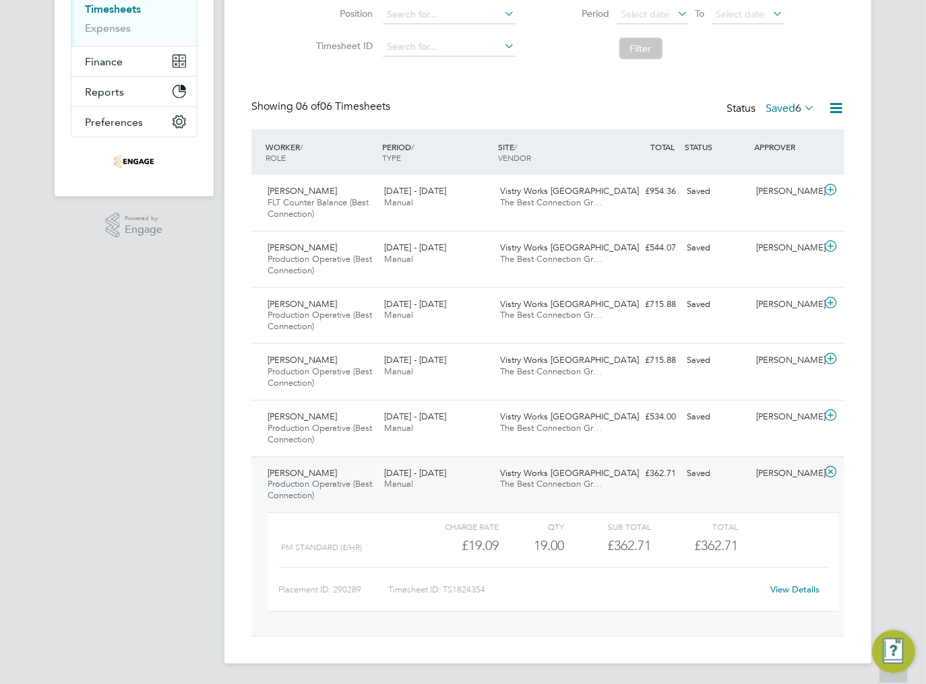
click at [794, 589] on link "View Details" at bounding box center [795, 589] width 49 height 11
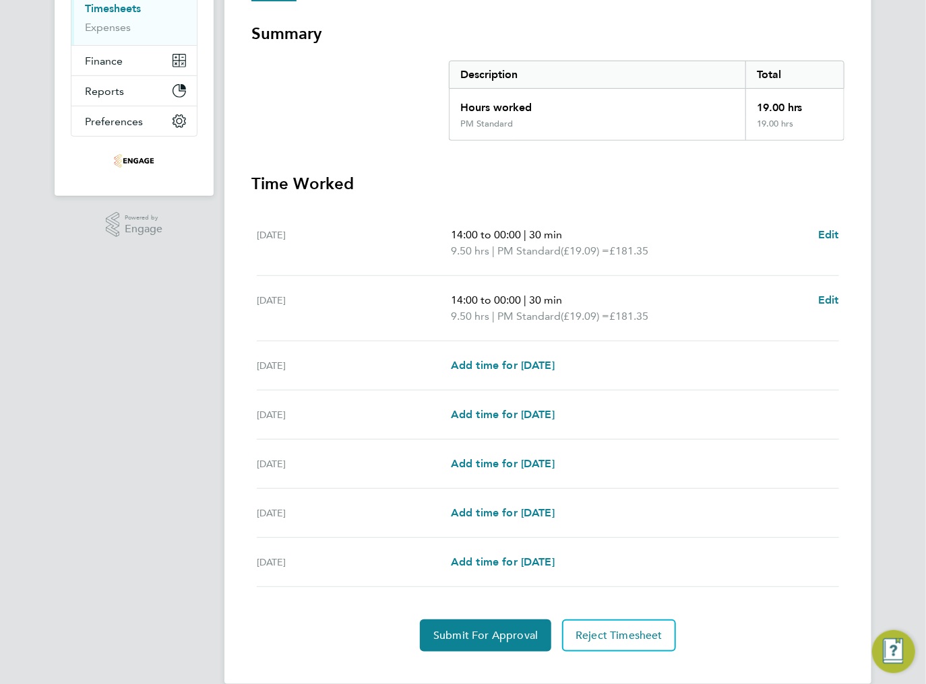
scroll to position [249, 0]
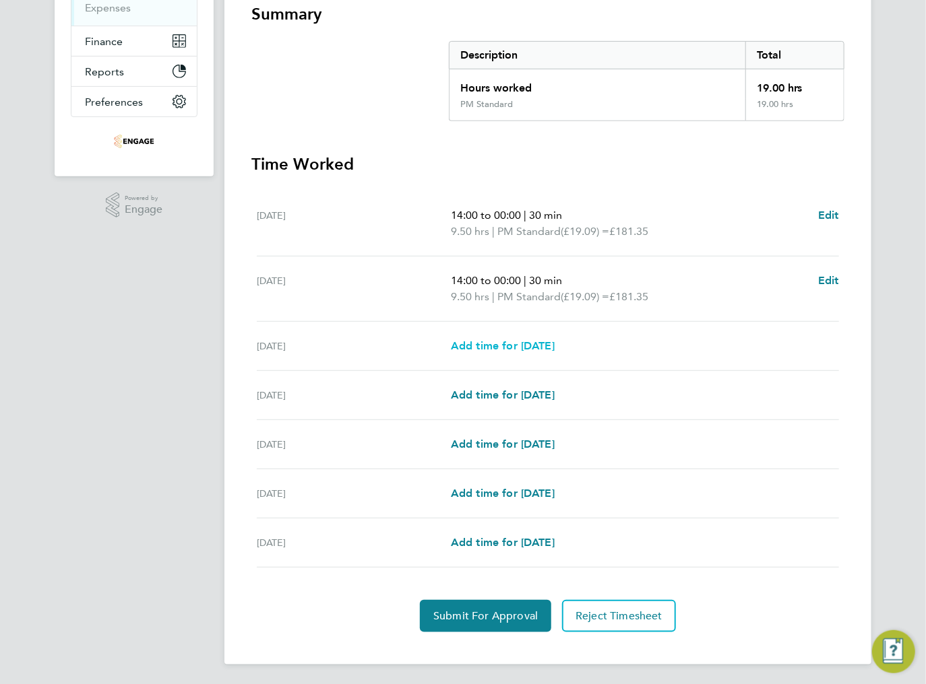
click at [490, 348] on span "Add time for [DATE]" at bounding box center [503, 346] width 104 height 13
select select "15"
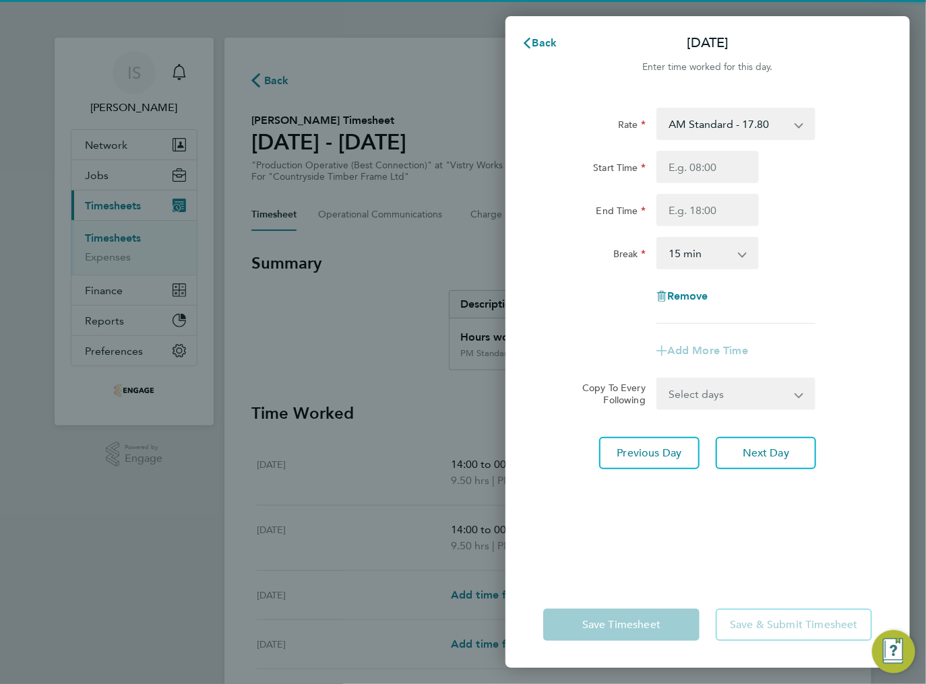
click at [721, 123] on select "AM Standard - 17.80 BONUS - 13.50 PM OT2 - 38.18 PM Standard - 19.09 AM OT2 - 3…" at bounding box center [727, 124] width 140 height 30
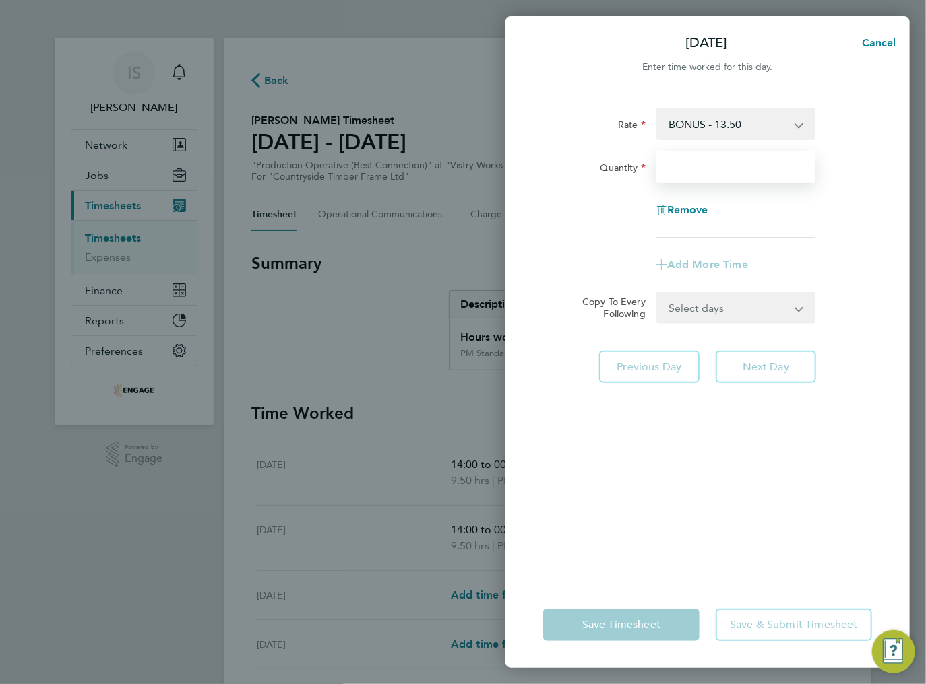
click at [687, 174] on input "Quantity" at bounding box center [735, 167] width 159 height 32
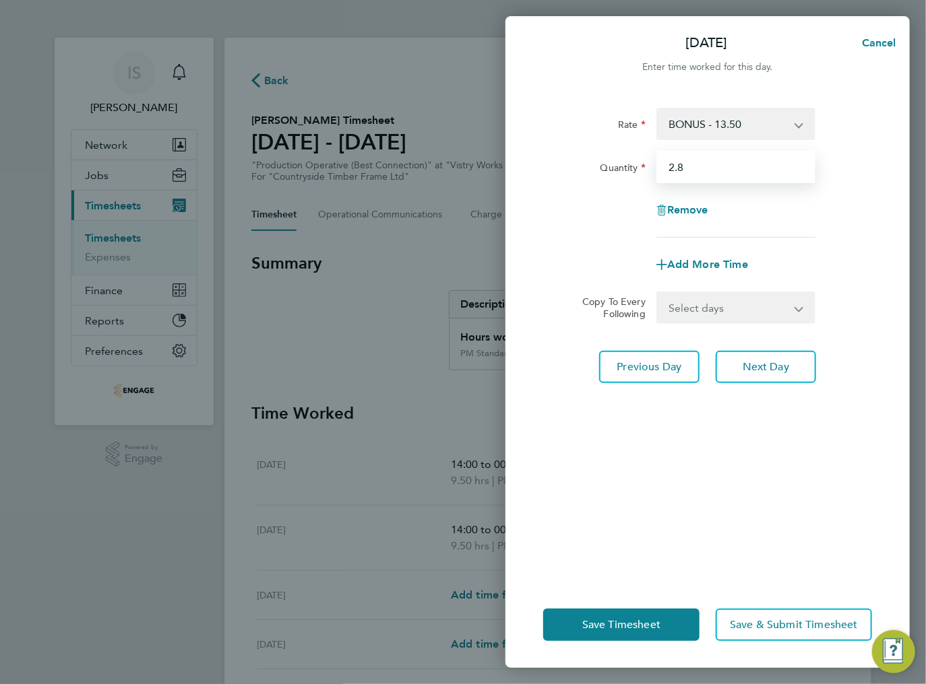
type input "2.8"
click at [765, 218] on div "Remove" at bounding box center [708, 210] width 340 height 32
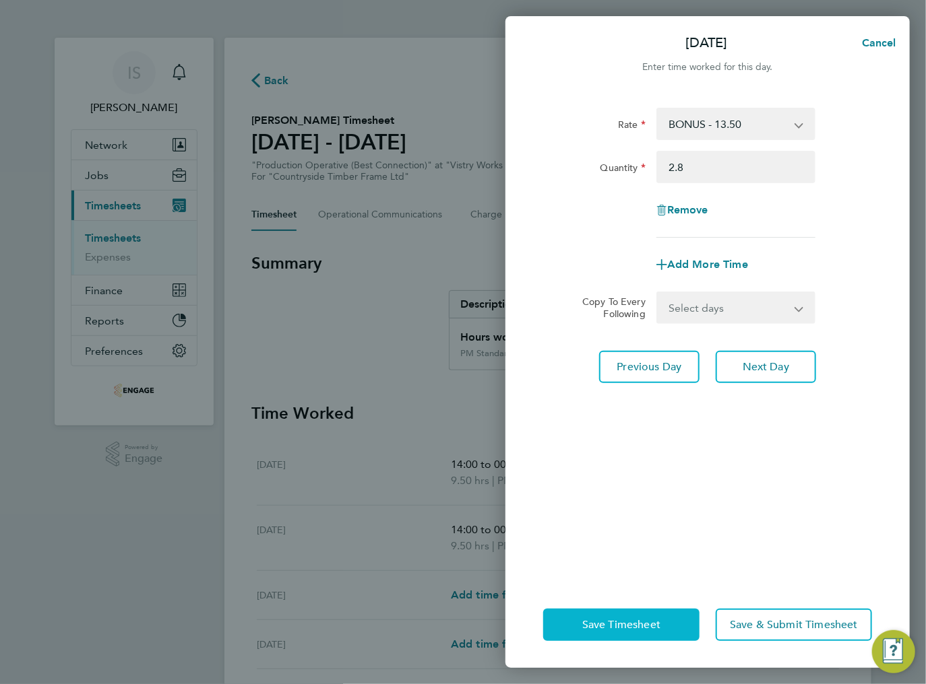
click at [643, 614] on button "Save Timesheet" at bounding box center [621, 625] width 156 height 32
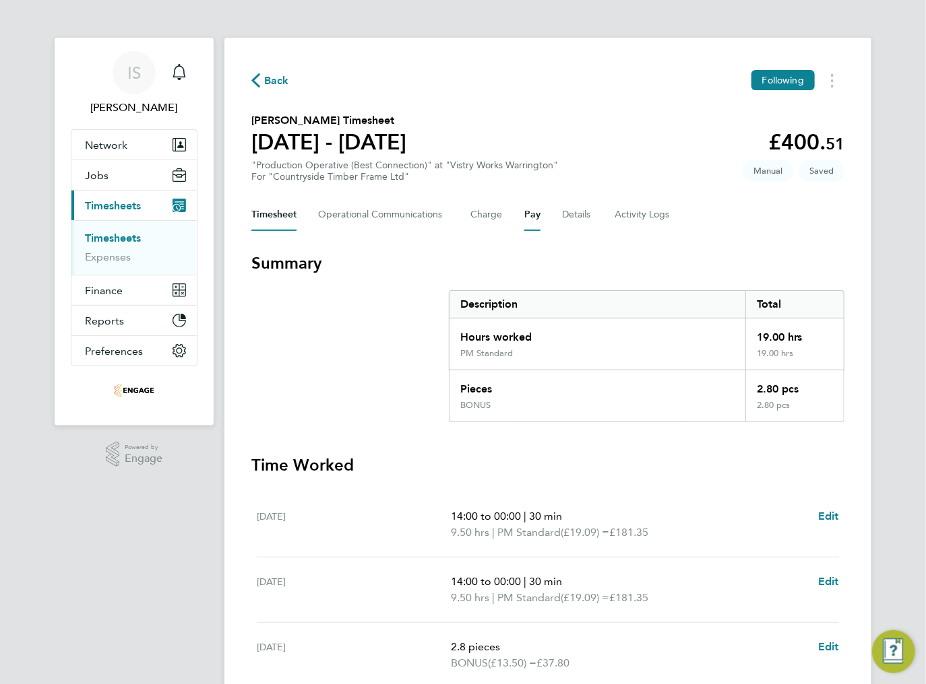
click at [525, 218] on button "Pay" at bounding box center [532, 215] width 16 height 32
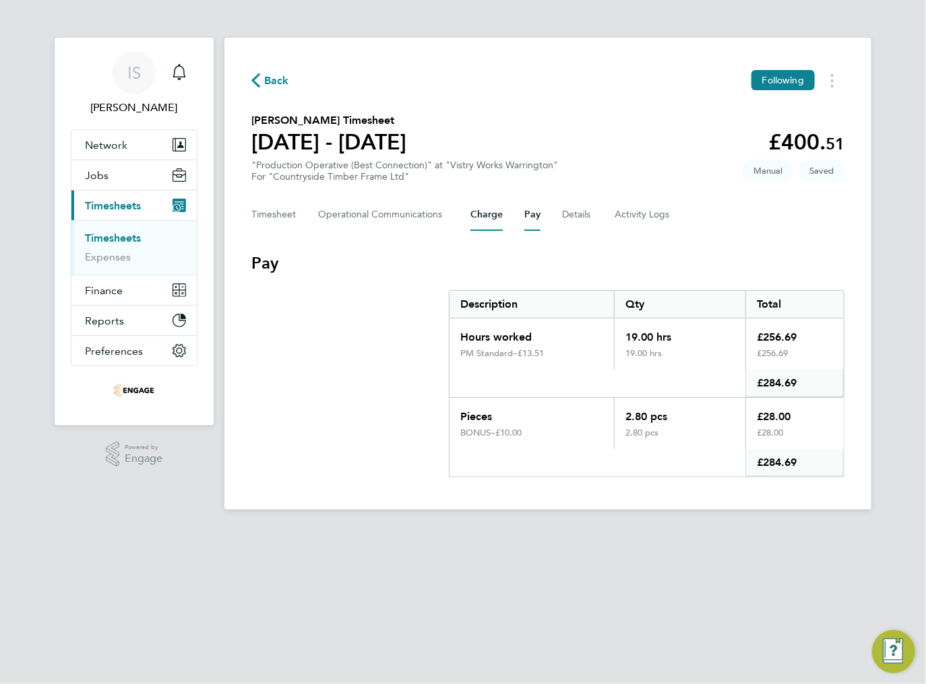
click at [494, 218] on button "Charge" at bounding box center [486, 215] width 32 height 32
click at [267, 210] on button "Timesheet" at bounding box center [273, 215] width 45 height 32
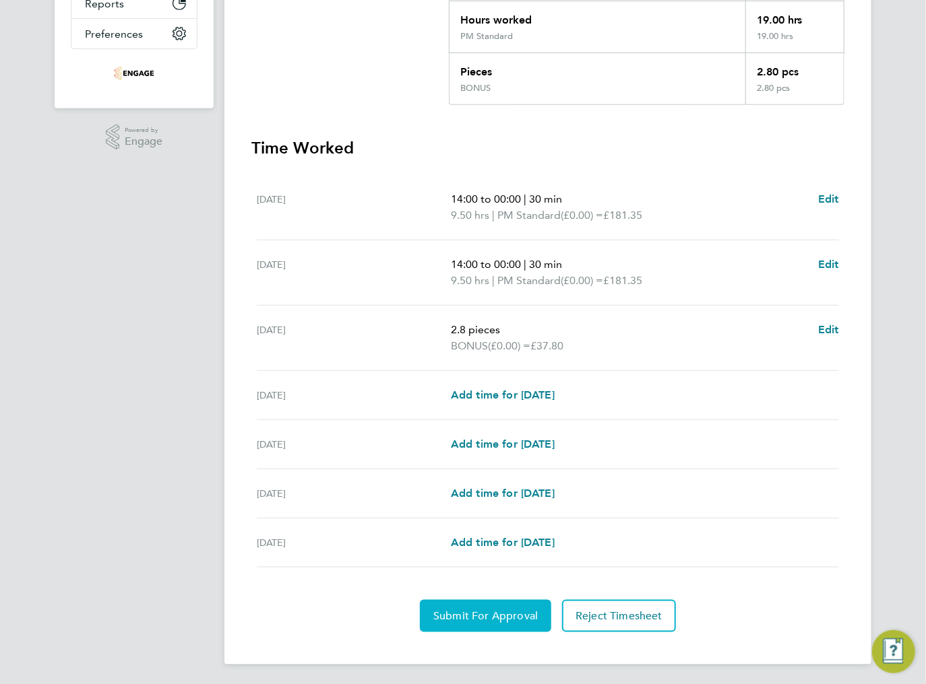
click at [476, 619] on span "Submit For Approval" at bounding box center [485, 616] width 104 height 13
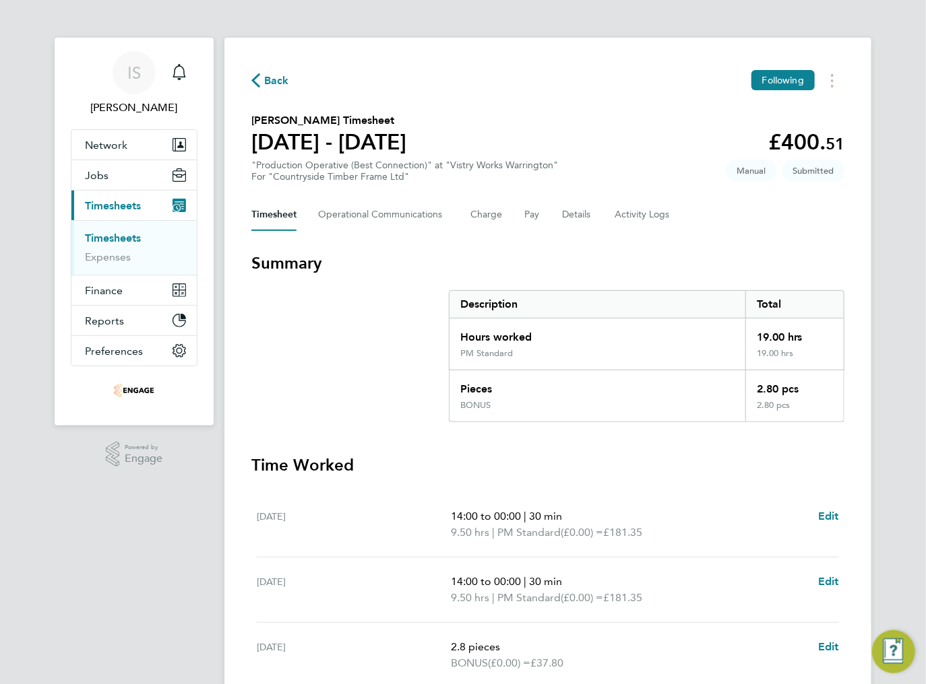
click at [263, 77] on span "Back" at bounding box center [270, 79] width 38 height 13
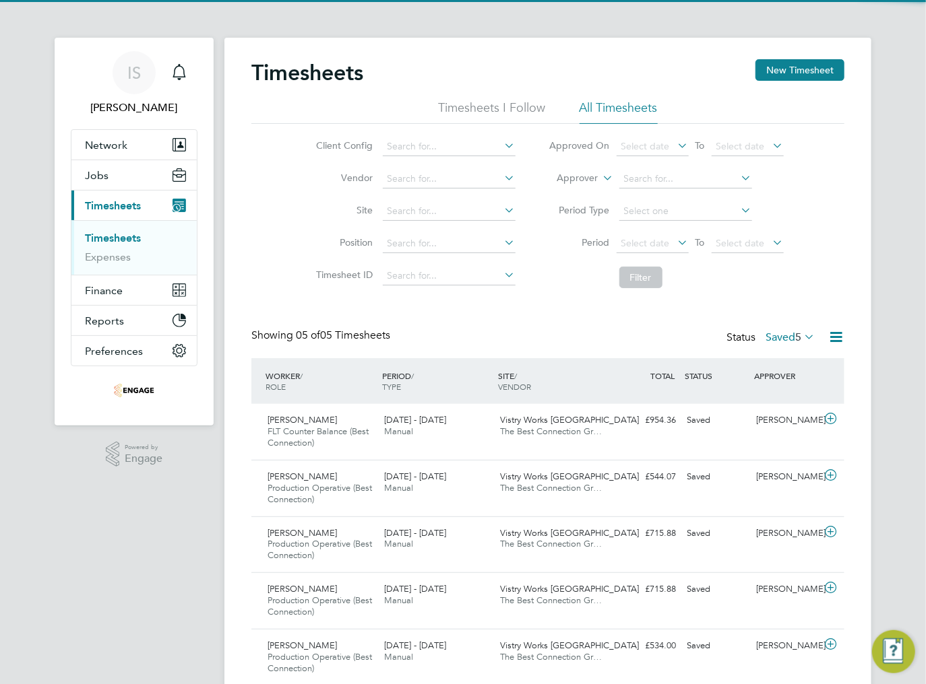
click at [792, 338] on label "Saved 5" at bounding box center [789, 337] width 49 height 13
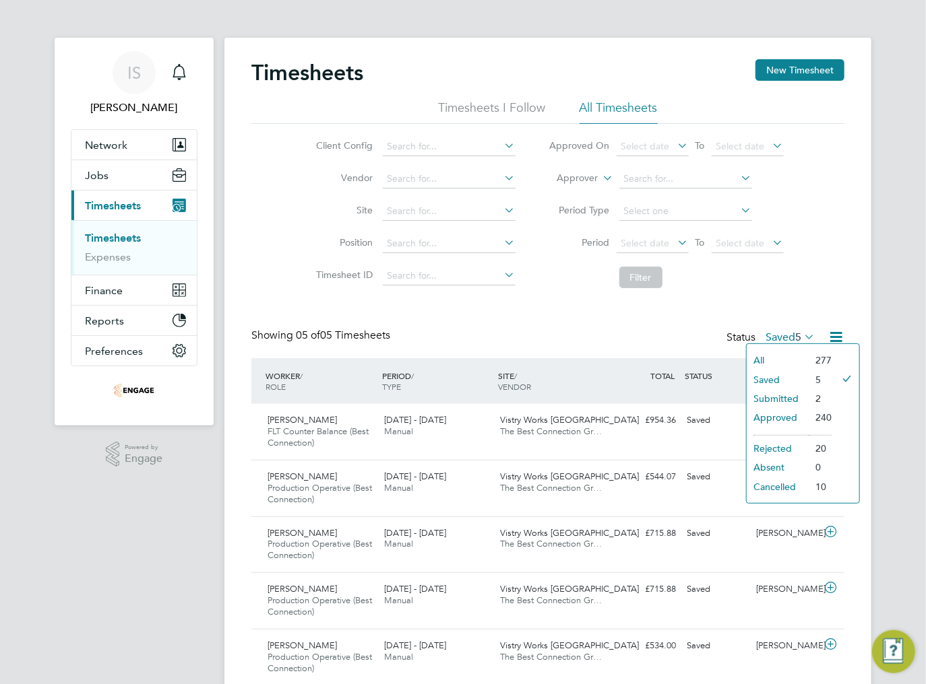
click at [775, 375] on li "Saved" at bounding box center [777, 380] width 62 height 19
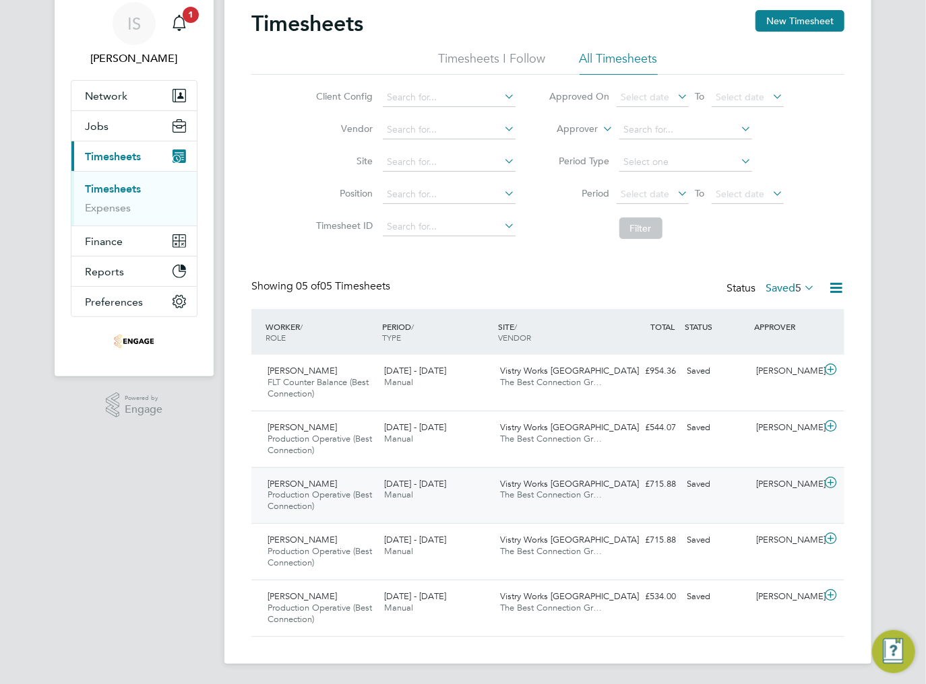
click at [463, 490] on div "[DATE] - [DATE] Manual" at bounding box center [437, 491] width 117 height 34
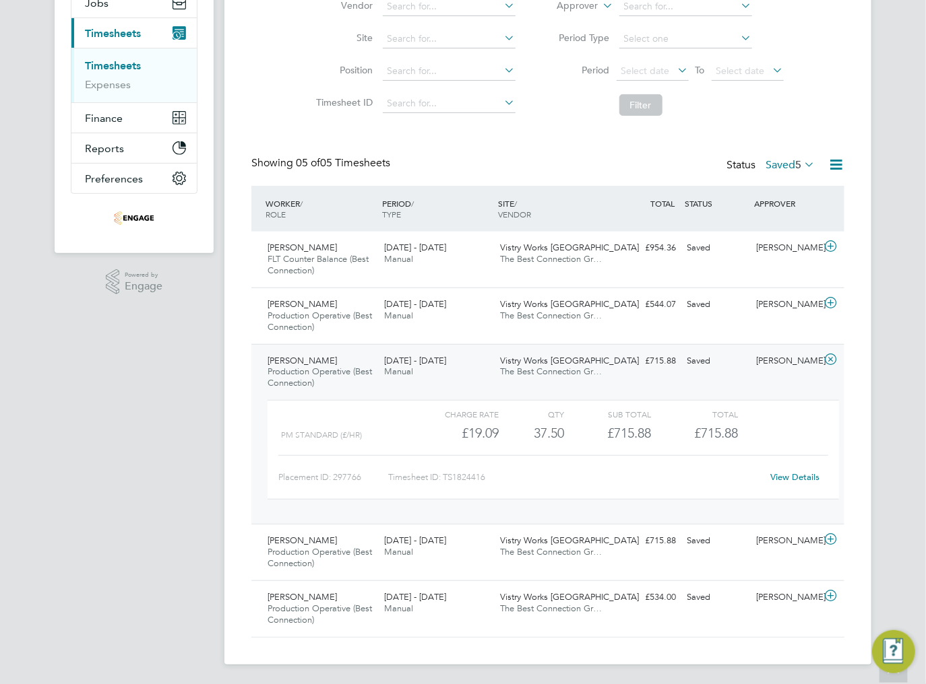
click at [789, 479] on link "View Details" at bounding box center [795, 477] width 49 height 11
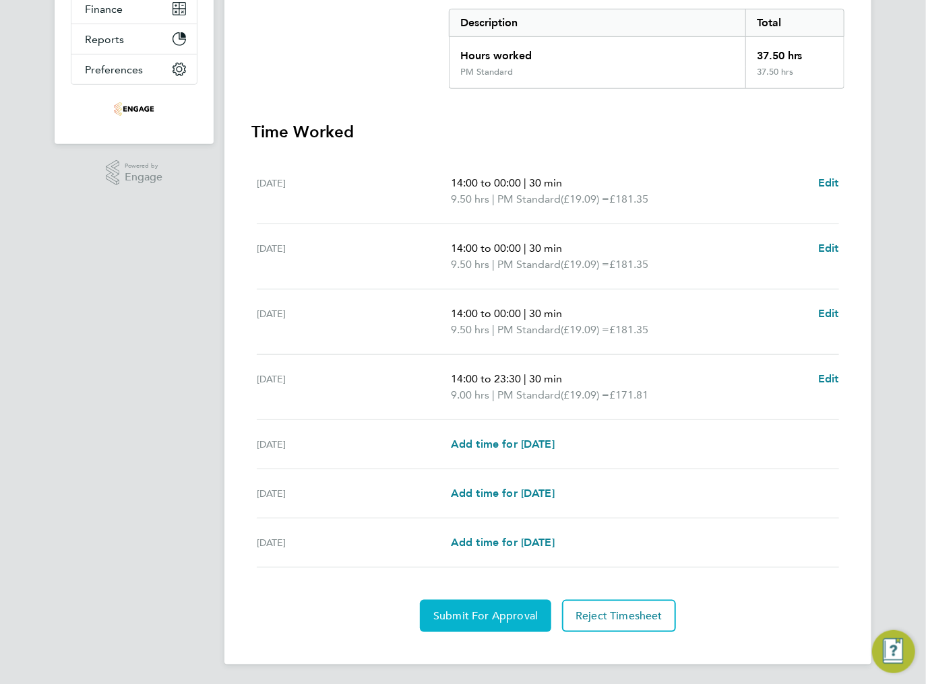
click at [464, 606] on button "Submit For Approval" at bounding box center [485, 616] width 131 height 32
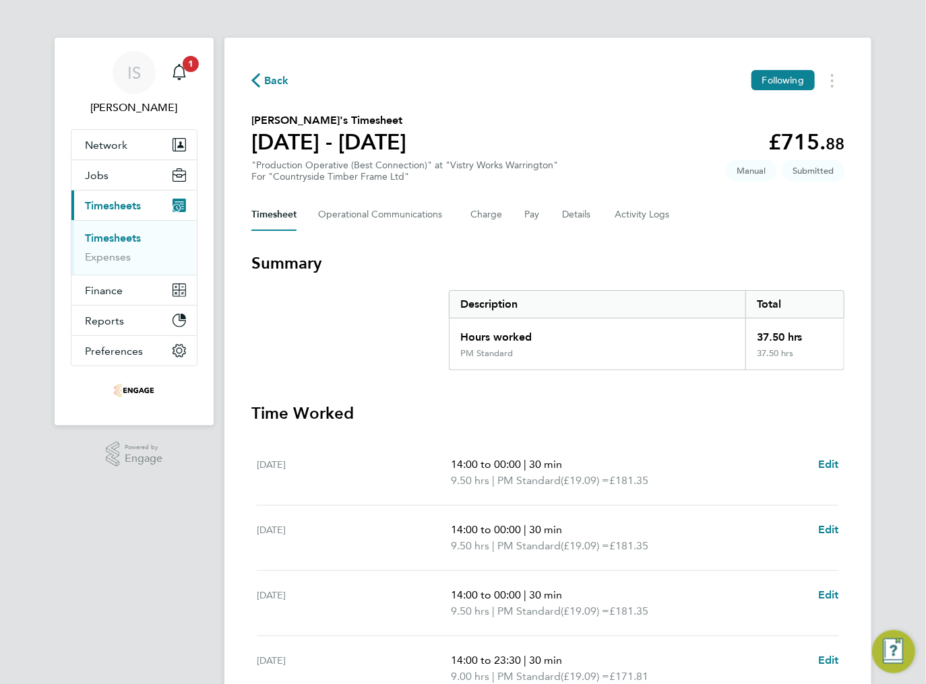
click at [262, 86] on button "Back" at bounding box center [270, 80] width 38 height 17
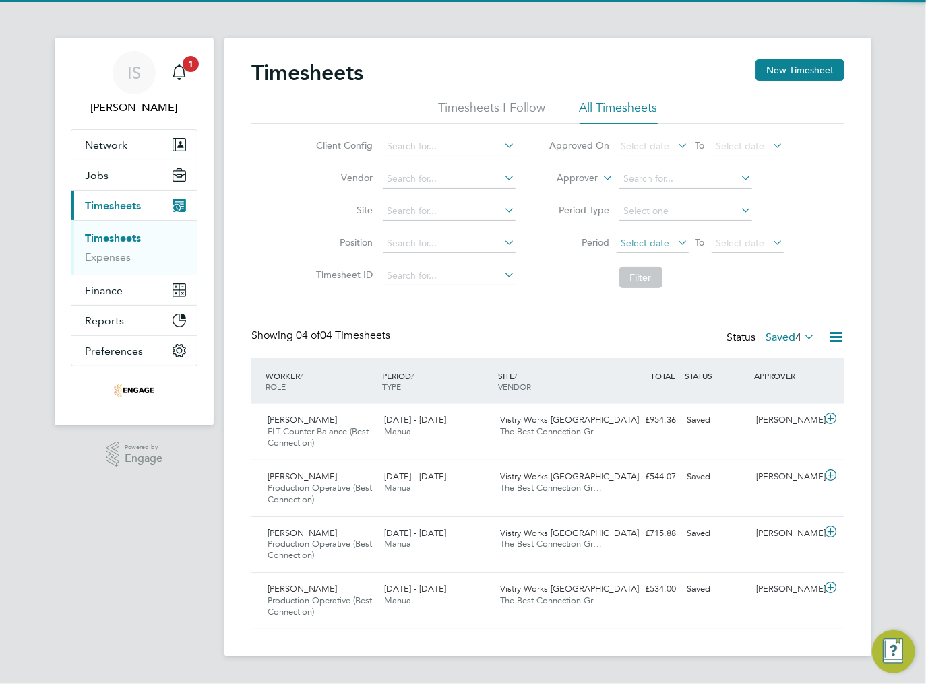
click at [668, 247] on span "Select date" at bounding box center [652, 244] width 72 height 18
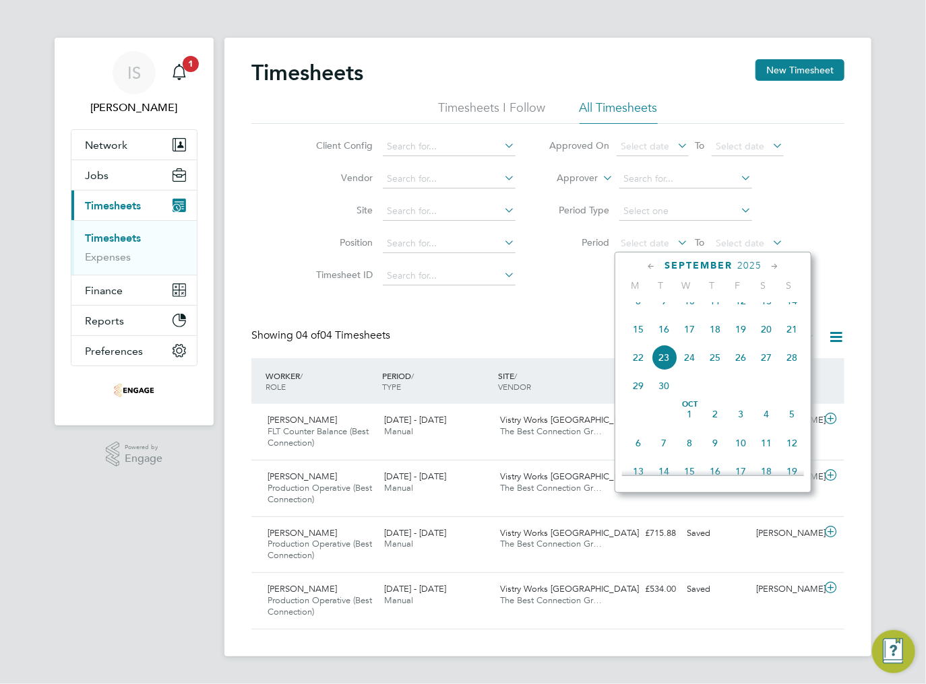
click at [644, 342] on span "15" at bounding box center [638, 330] width 26 height 26
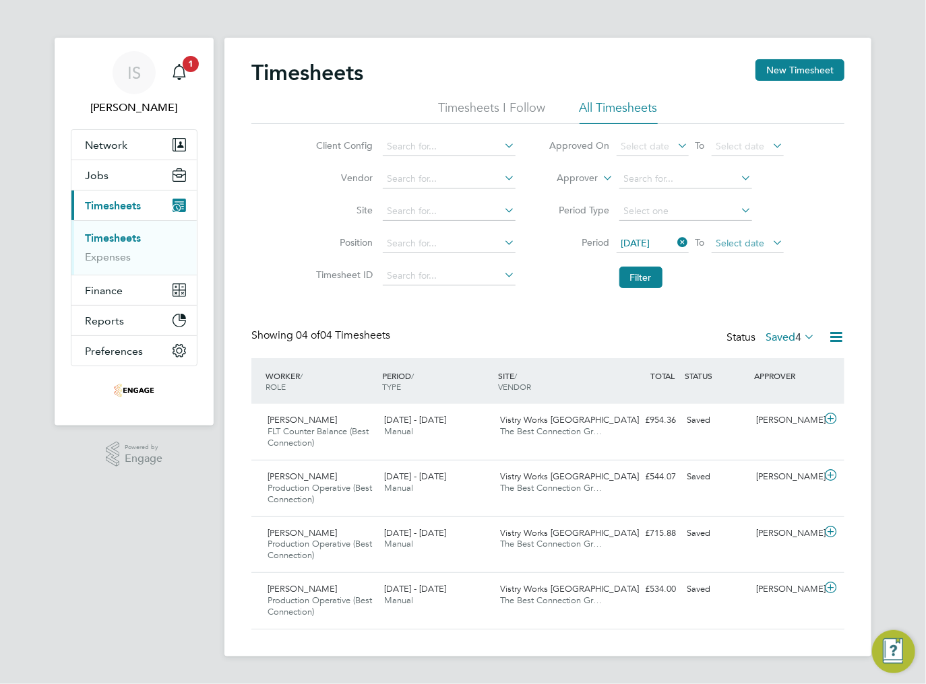
click at [751, 240] on span "Select date" at bounding box center [740, 243] width 49 height 12
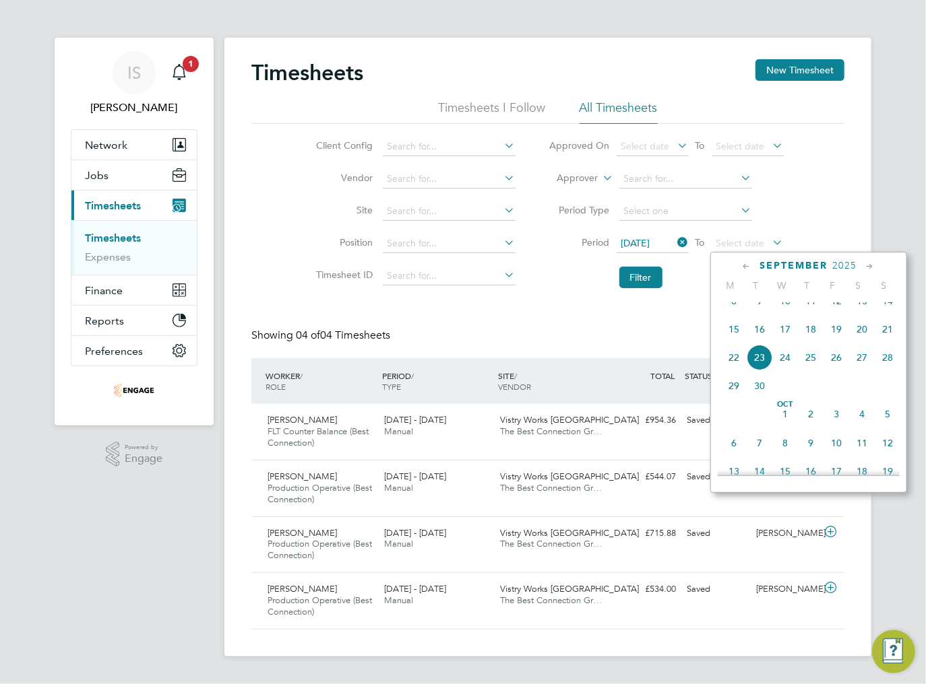
click at [889, 342] on span "21" at bounding box center [887, 330] width 26 height 26
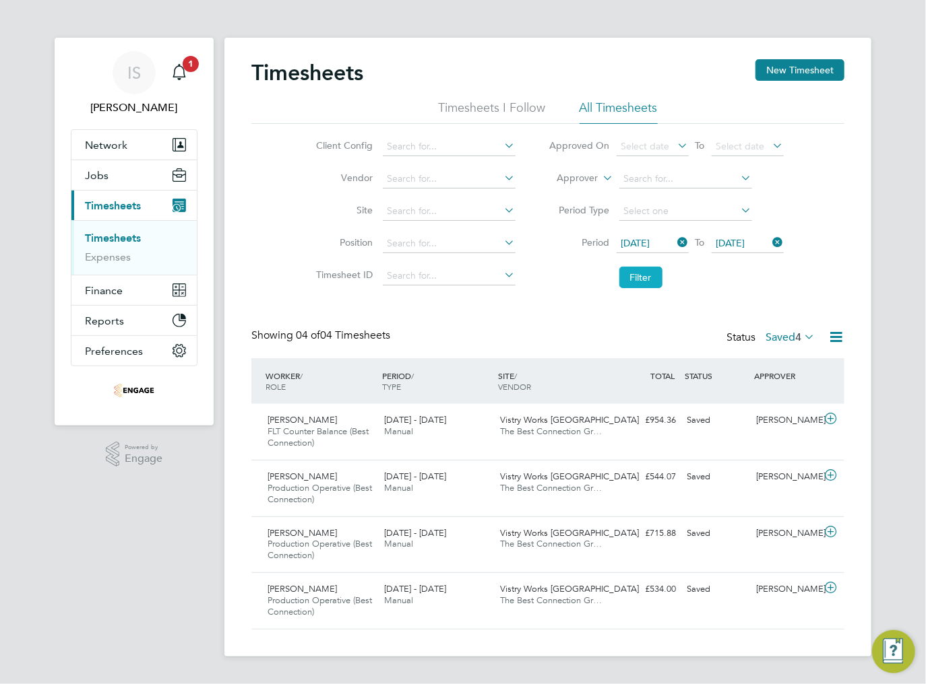
click at [655, 277] on button "Filter" at bounding box center [640, 278] width 43 height 22
click at [490, 490] on div "[DATE] - [DATE] Manual" at bounding box center [437, 483] width 117 height 34
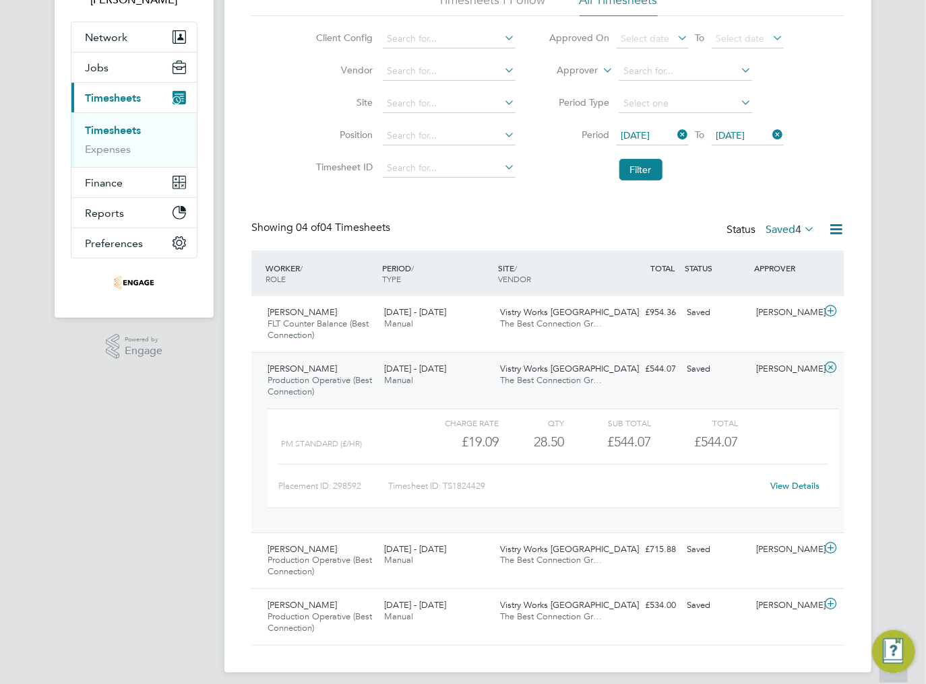
click at [790, 486] on link "View Details" at bounding box center [795, 485] width 49 height 11
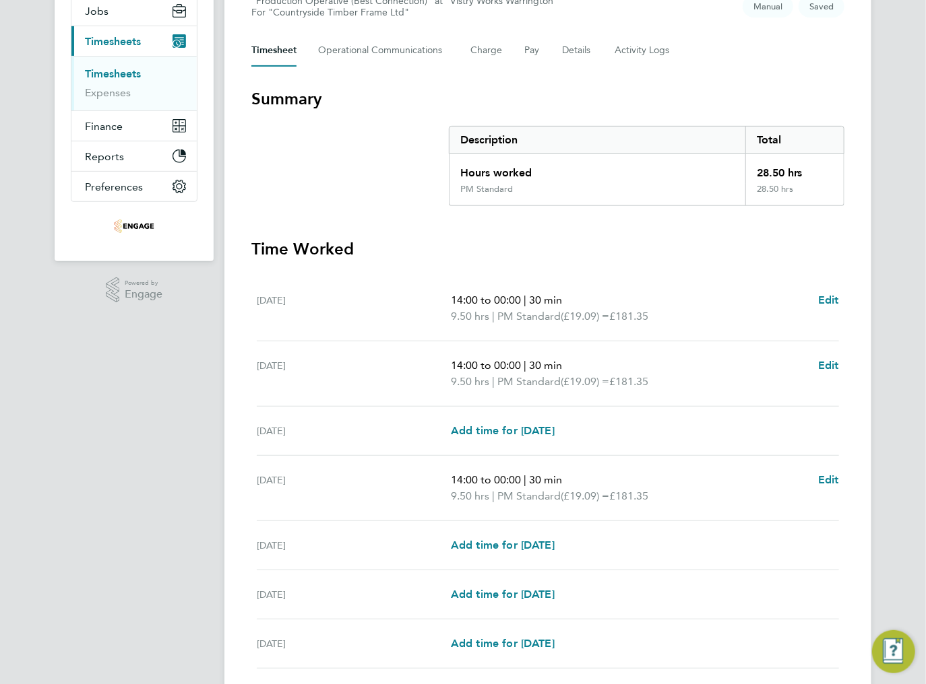
scroll to position [216, 0]
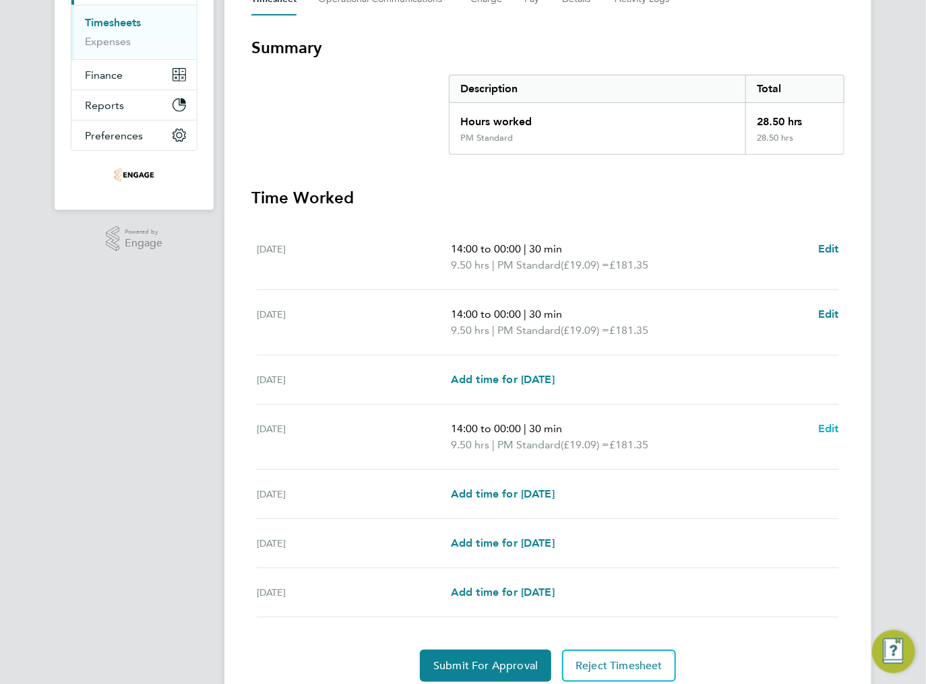
click at [831, 426] on span "Edit" at bounding box center [828, 428] width 21 height 13
select select "30"
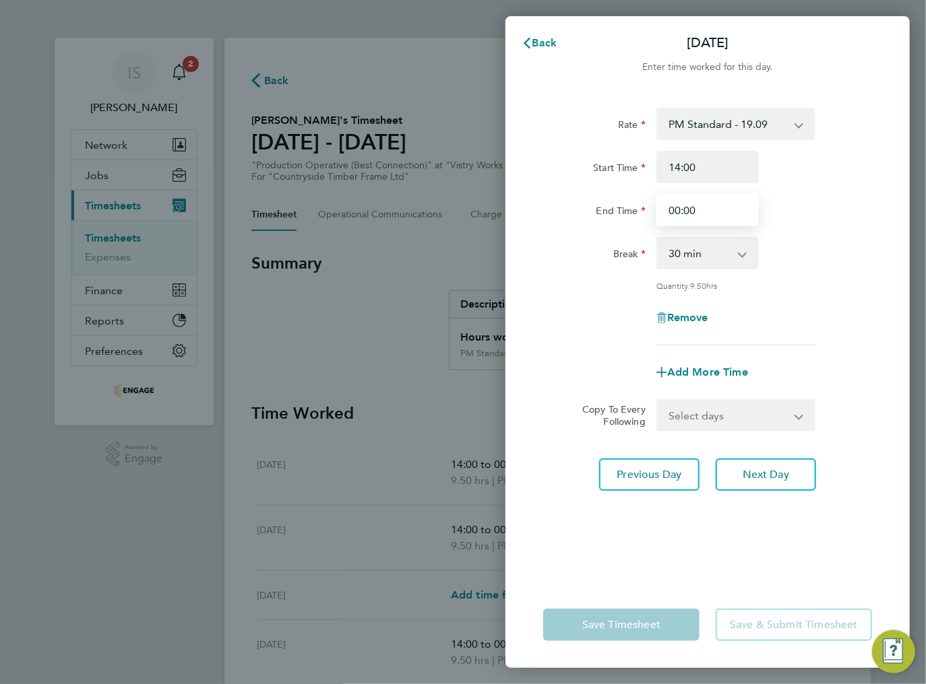
drag, startPoint x: 699, startPoint y: 213, endPoint x: 661, endPoint y: 212, distance: 38.4
click at [661, 212] on input "00:00" at bounding box center [707, 210] width 102 height 32
type input "23:30"
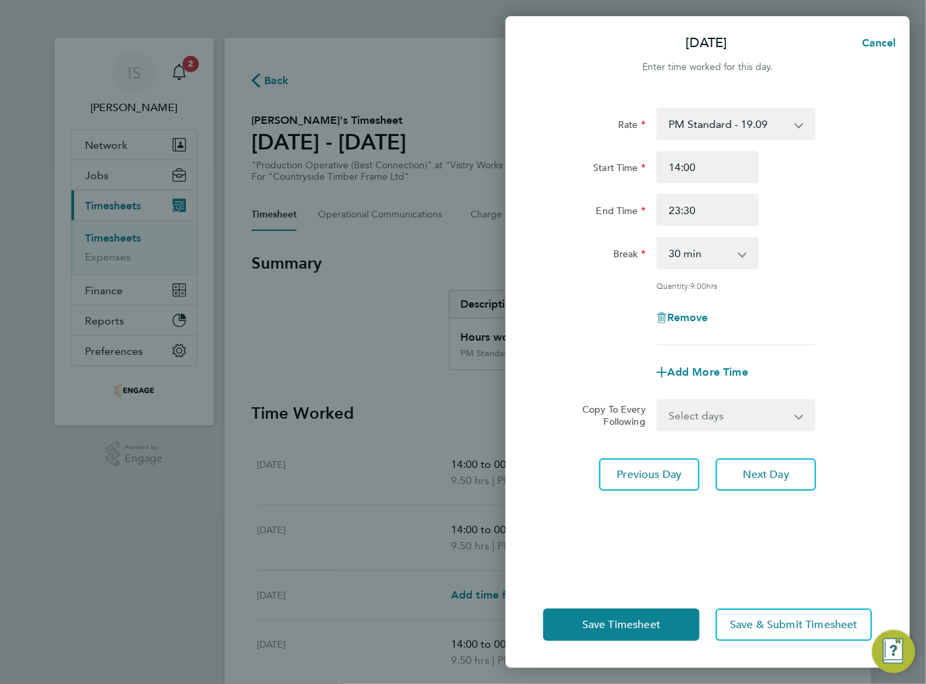
click at [803, 200] on div "End Time 23:30" at bounding box center [708, 210] width 340 height 32
click at [662, 626] on button "Save Timesheet" at bounding box center [621, 625] width 156 height 32
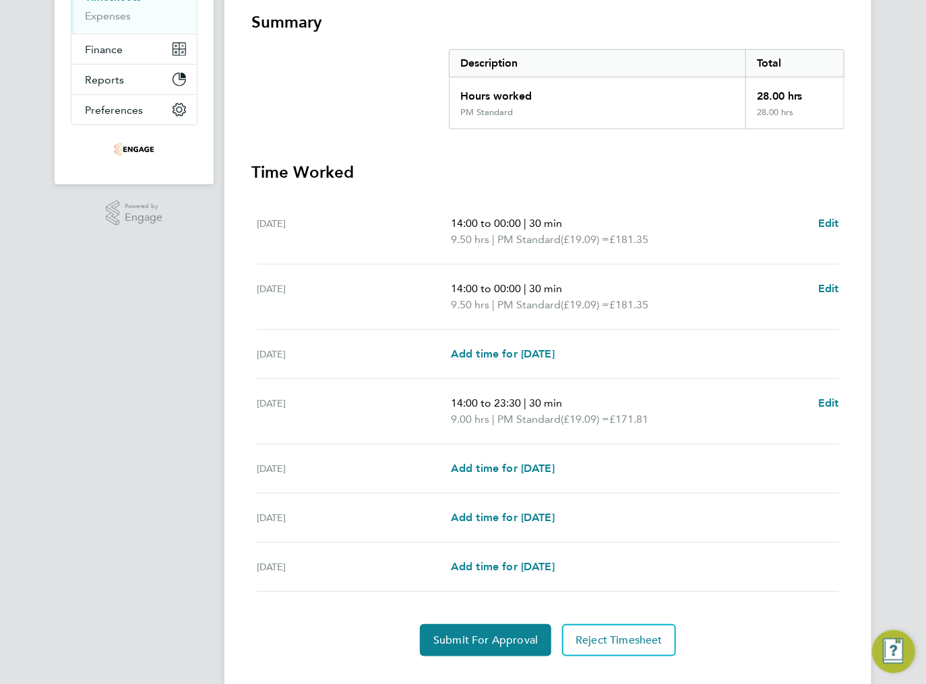
scroll to position [265, 0]
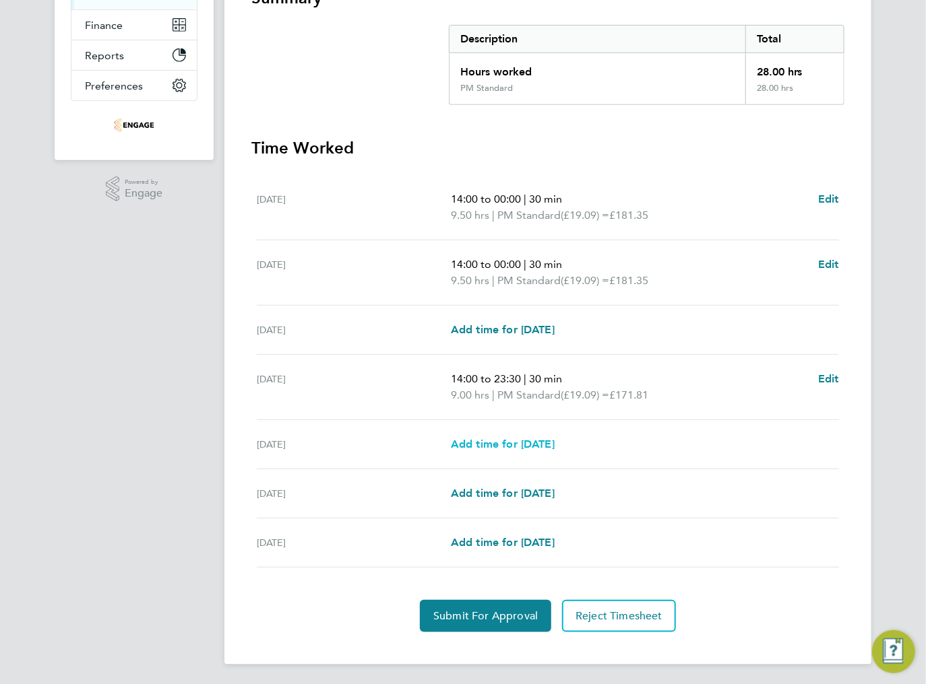
click at [515, 444] on span "Add time for [DATE]" at bounding box center [503, 444] width 104 height 13
select select "15"
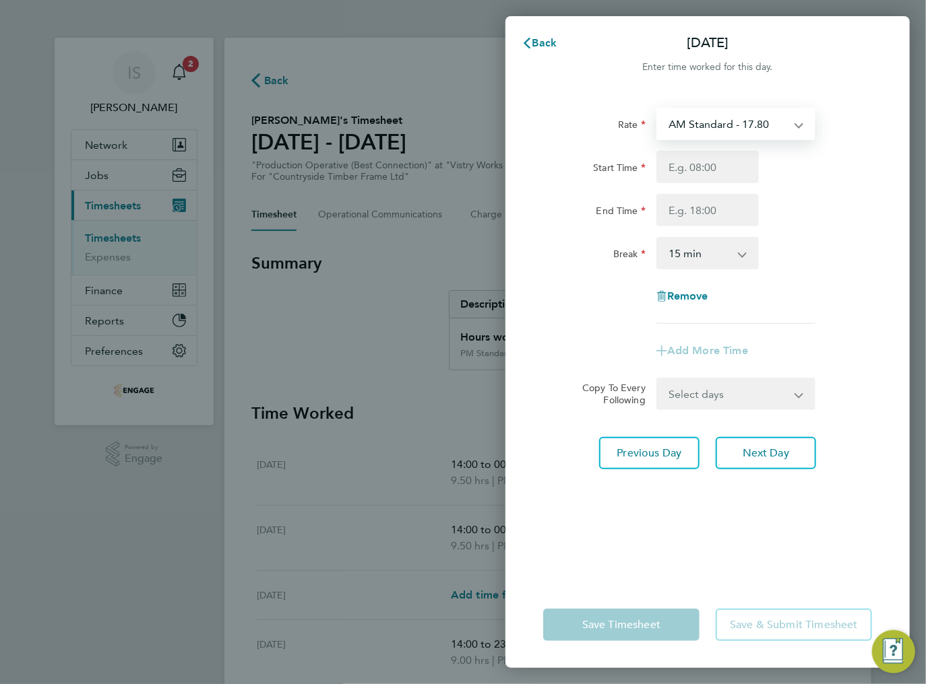
click at [709, 127] on select "AM Standard - 17.80 BONUS - 13.50 AM OT2 - 35.60 PM Standard - 19.09 PM OT1 - 2…" at bounding box center [727, 124] width 140 height 30
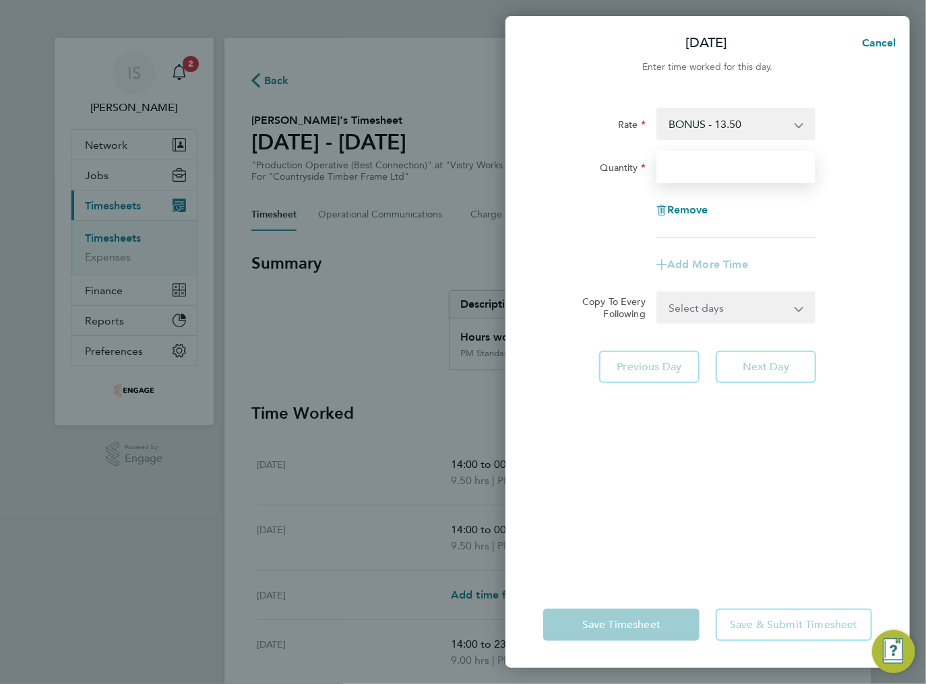
click at [687, 170] on input "Quantity" at bounding box center [735, 167] width 159 height 32
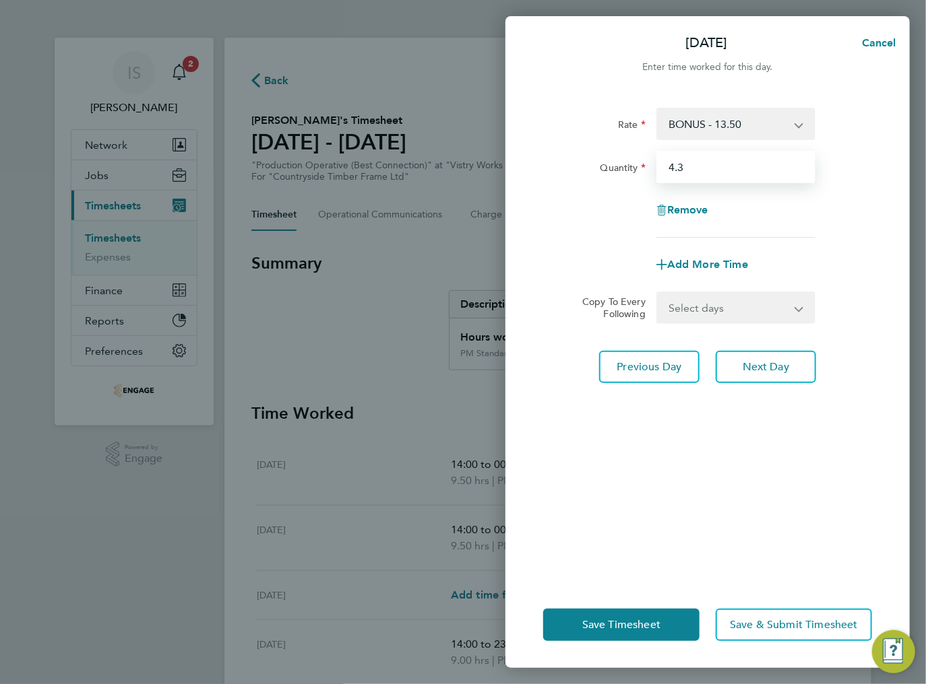
type input "4.3"
click at [826, 204] on div "Remove" at bounding box center [708, 210] width 340 height 32
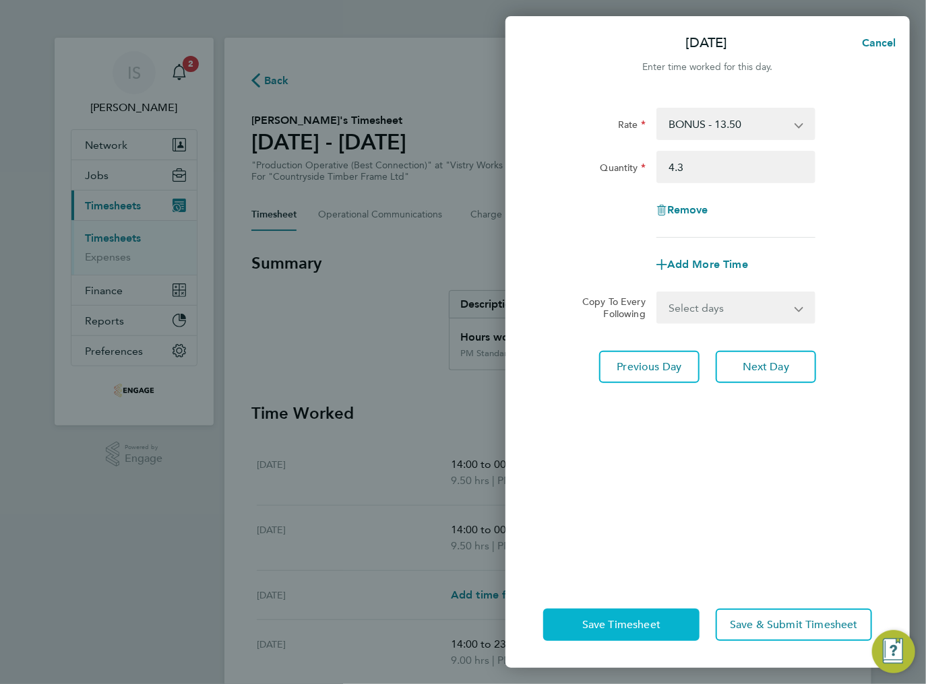
click at [619, 627] on span "Save Timesheet" at bounding box center [621, 624] width 78 height 13
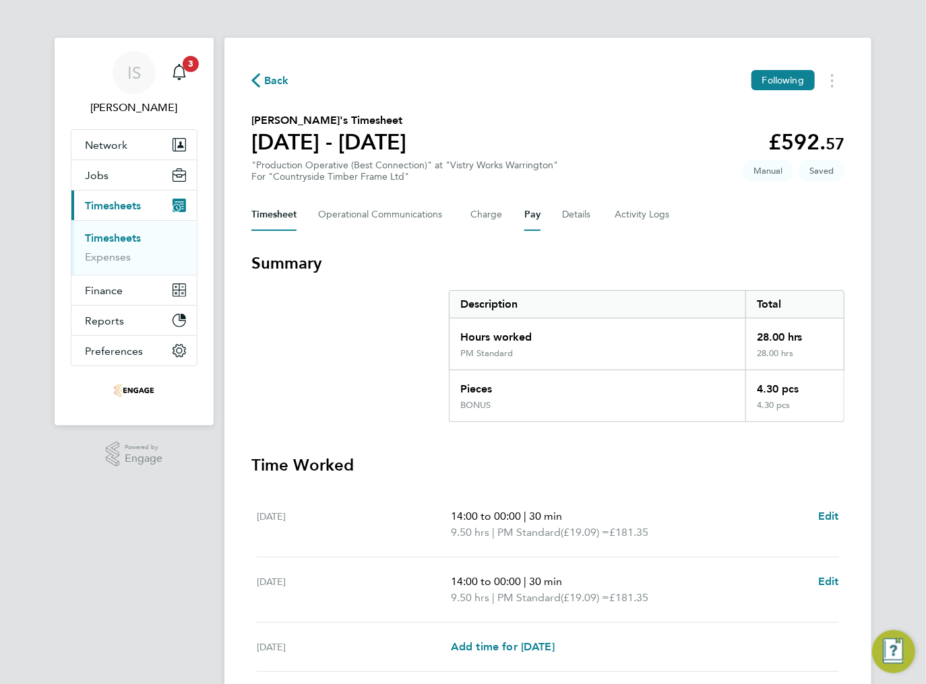
click at [528, 218] on button "Pay" at bounding box center [532, 215] width 16 height 32
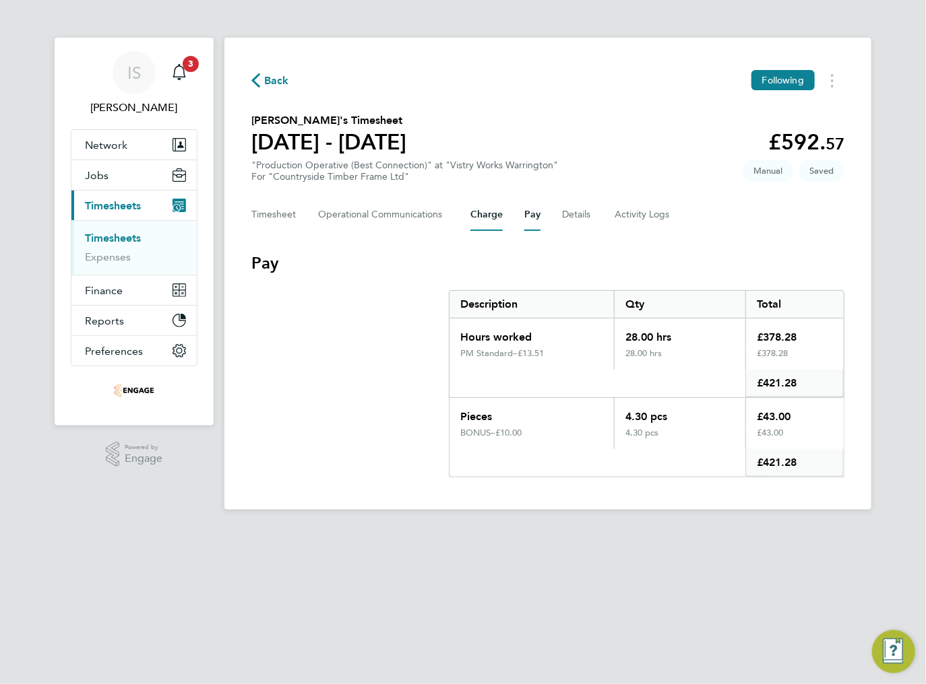
click at [487, 218] on button "Charge" at bounding box center [486, 215] width 32 height 32
click at [269, 207] on button "Timesheet" at bounding box center [273, 215] width 45 height 32
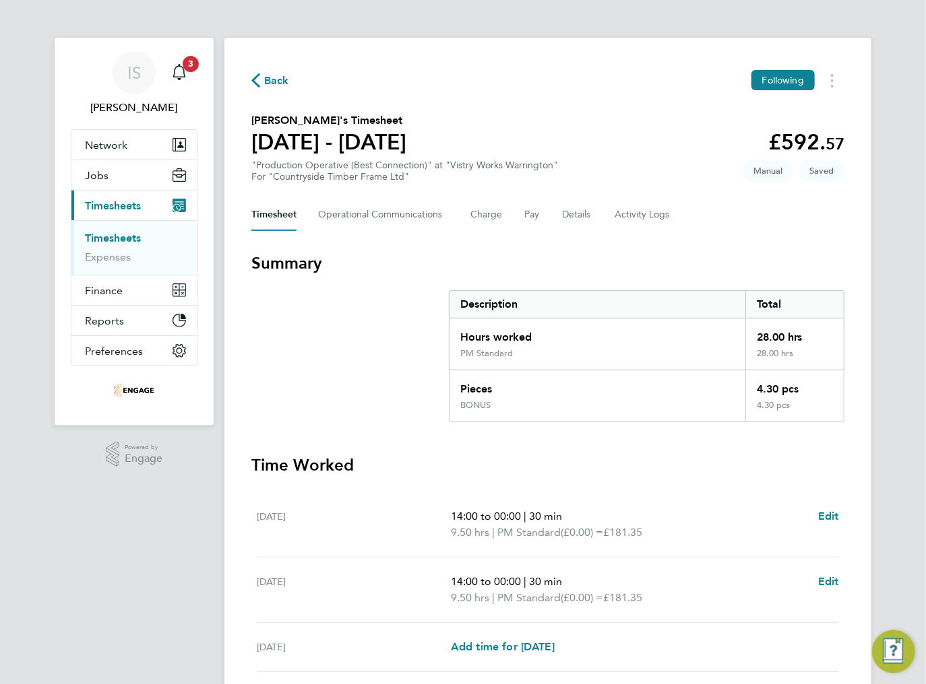
scroll to position [333, 0]
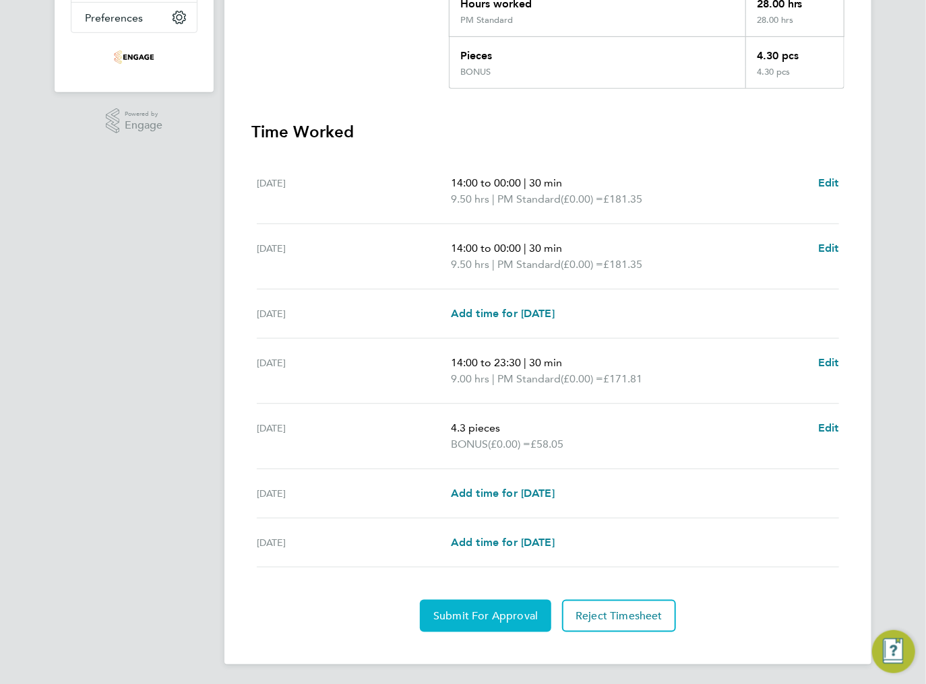
click at [489, 613] on span "Submit For Approval" at bounding box center [485, 616] width 104 height 13
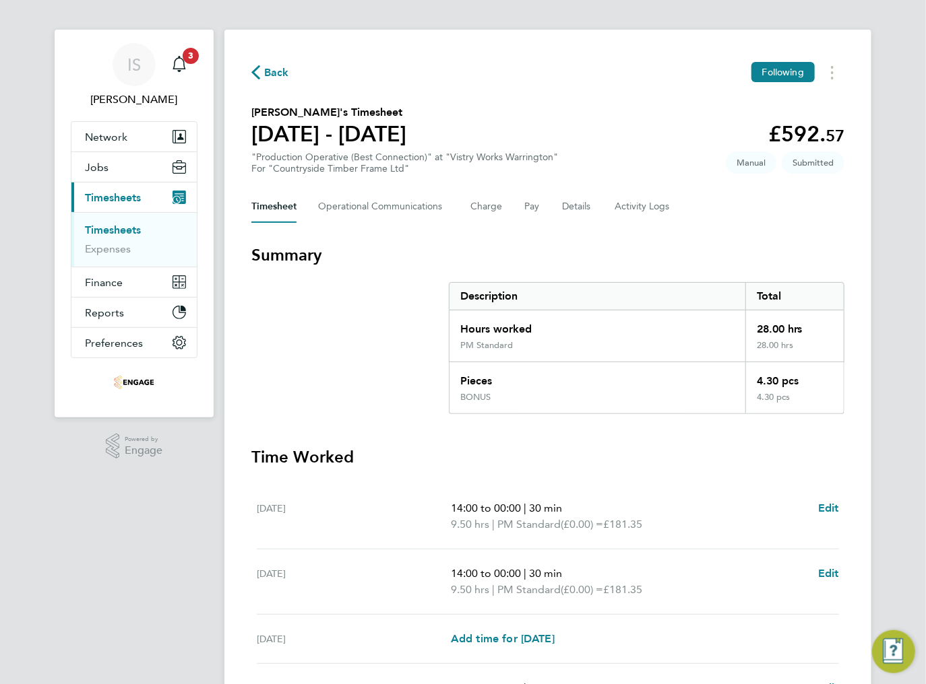
scroll to position [0, 0]
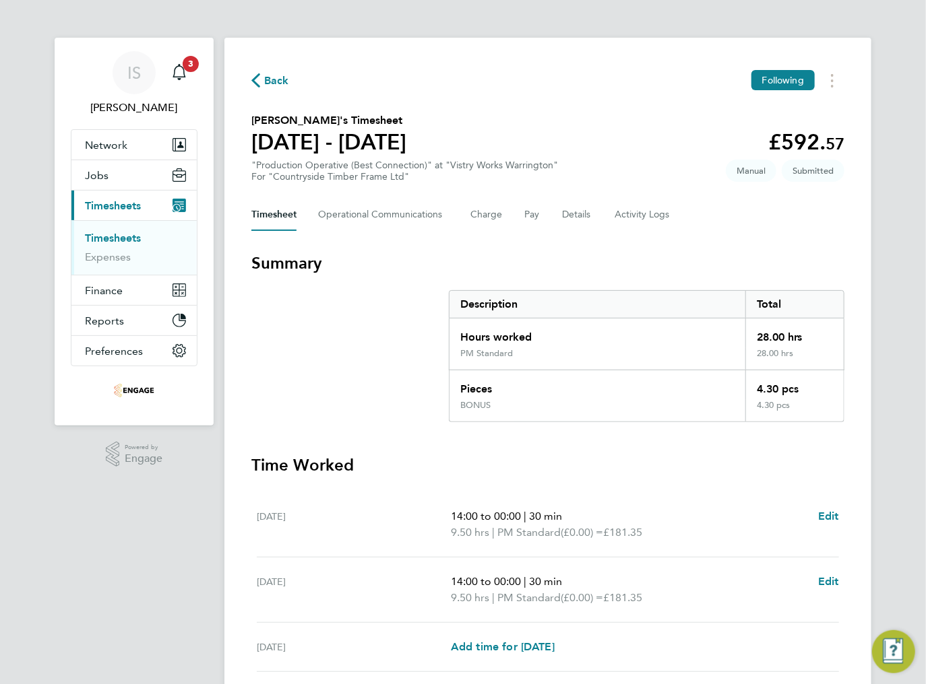
click at [264, 81] on span "Back" at bounding box center [276, 81] width 25 height 16
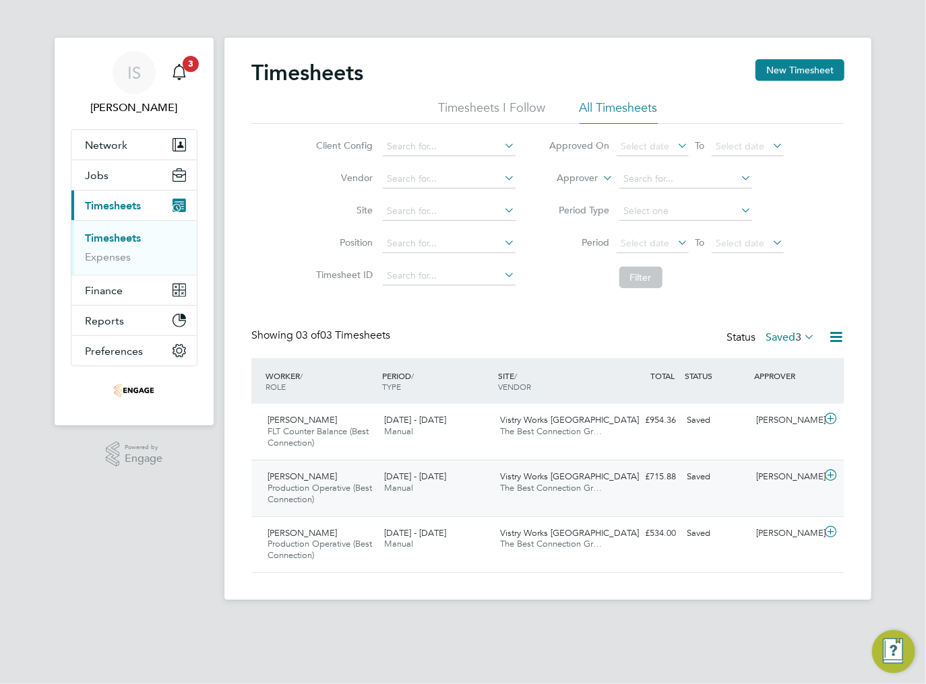
click at [449, 482] on div "15 - 21 Sep 2025 Manual" at bounding box center [437, 483] width 117 height 34
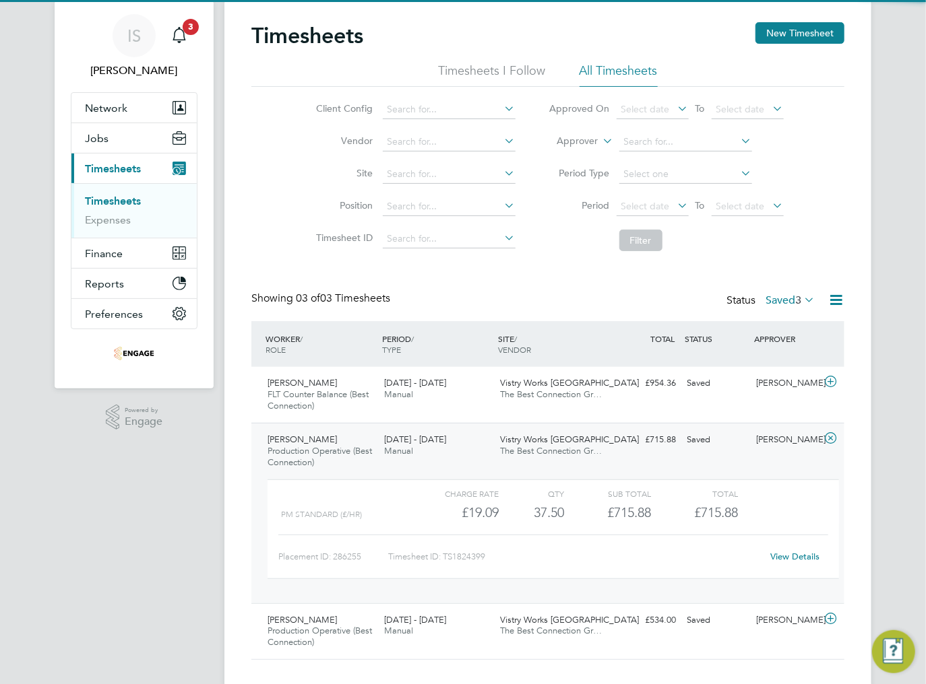
scroll to position [60, 0]
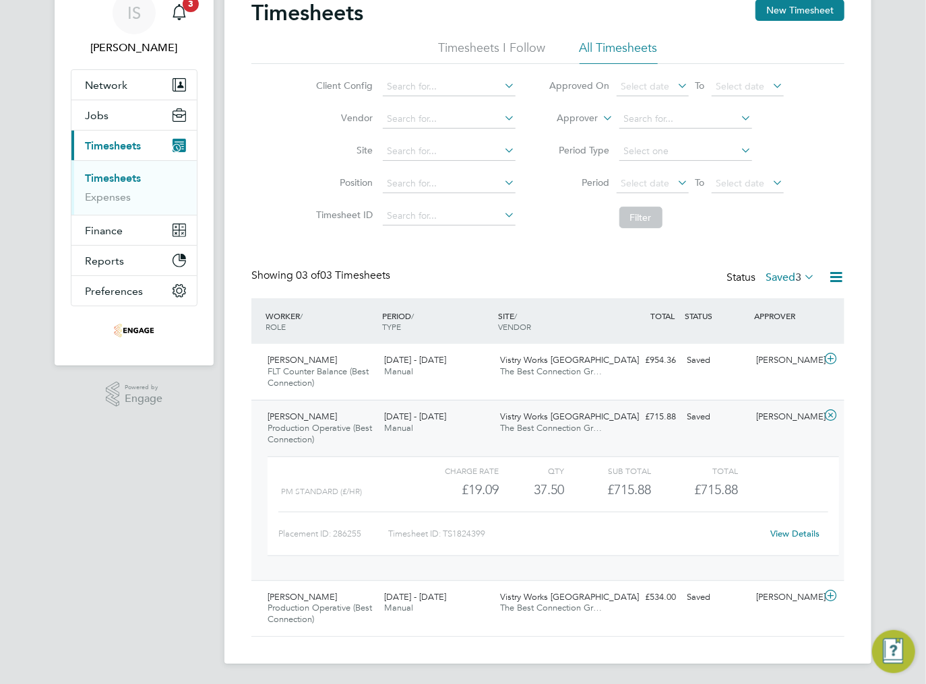
click at [781, 535] on link "View Details" at bounding box center [795, 533] width 49 height 11
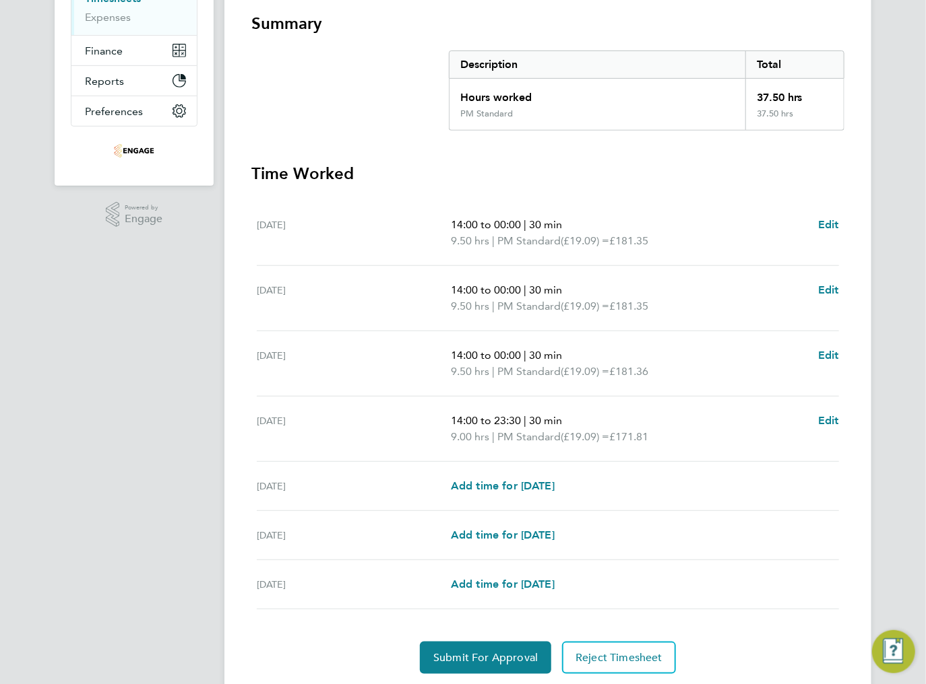
scroll to position [282, 0]
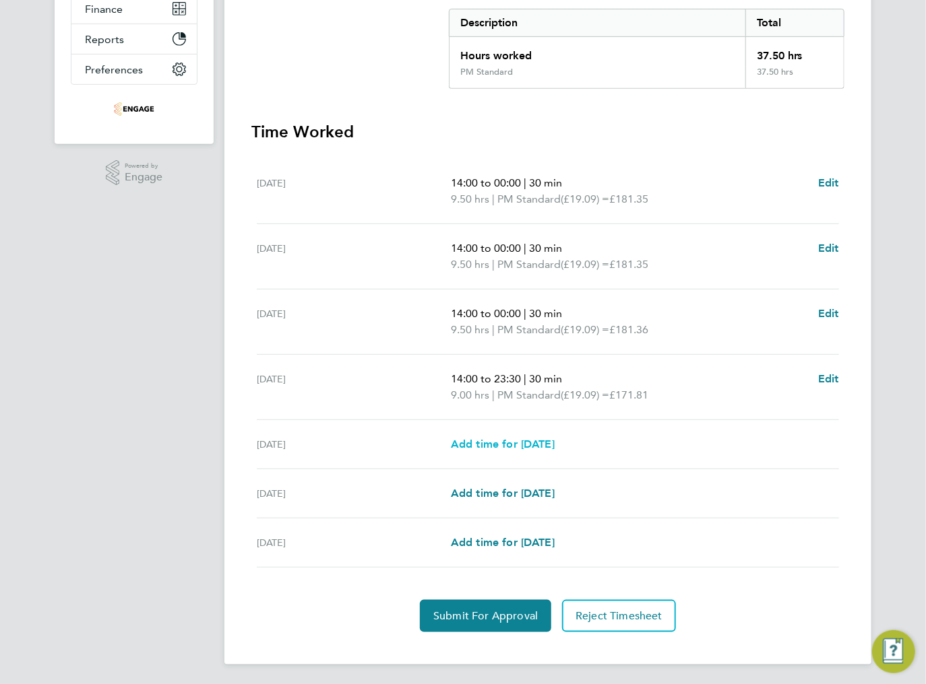
click at [494, 441] on span "Add time for [DATE]" at bounding box center [503, 444] width 104 height 13
select select "15"
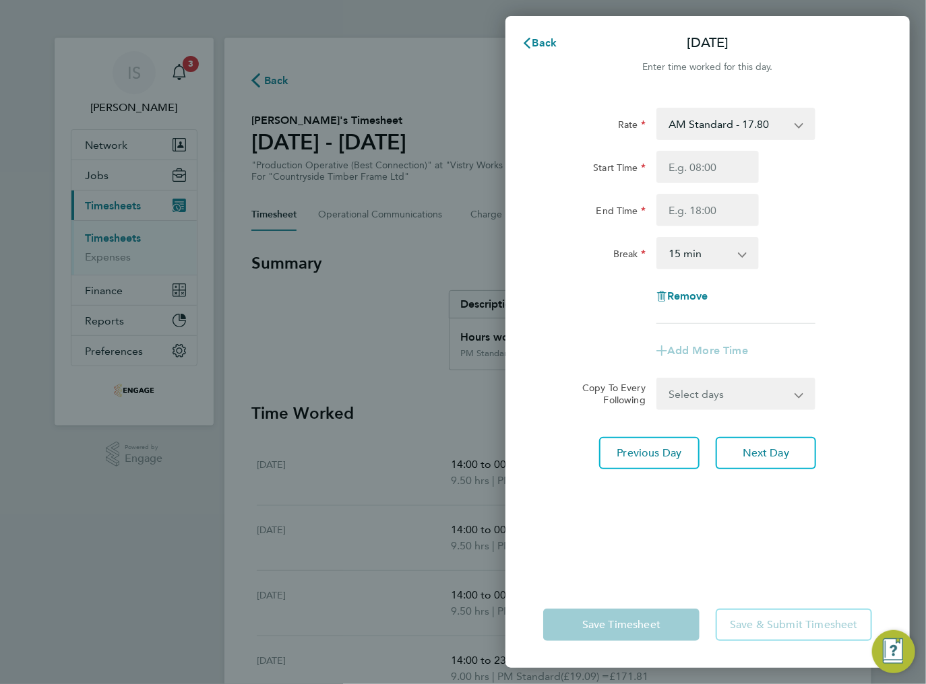
click at [693, 131] on select "AM Standard - 17.80 BONUS - 13.50 AM OT1 - 26.70 AM OT2 - 35.60 PM Standard - 1…" at bounding box center [727, 124] width 140 height 30
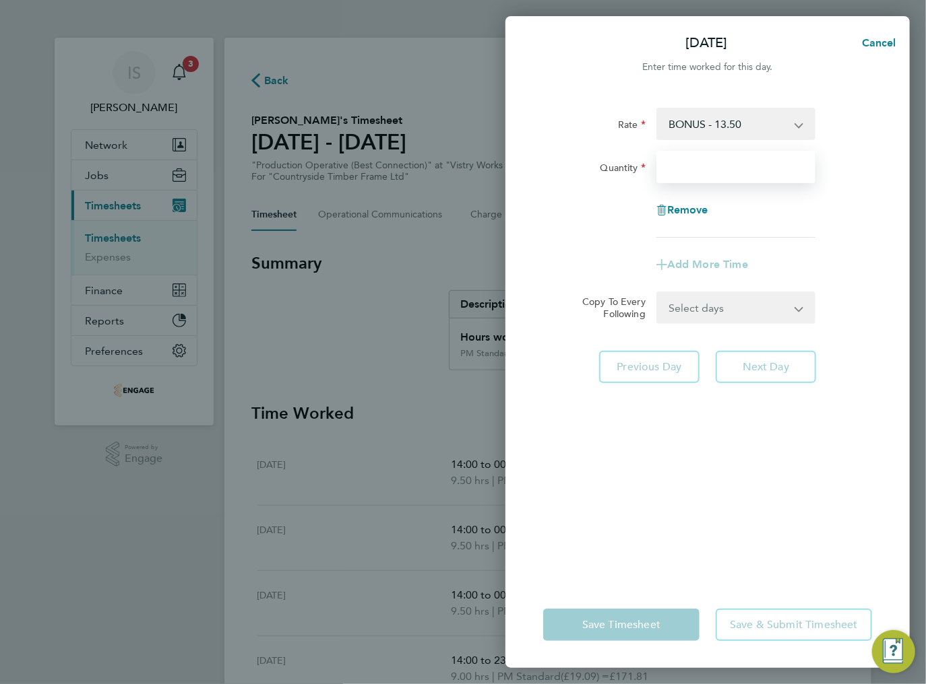
click at [706, 164] on input "Quantity" at bounding box center [735, 167] width 159 height 32
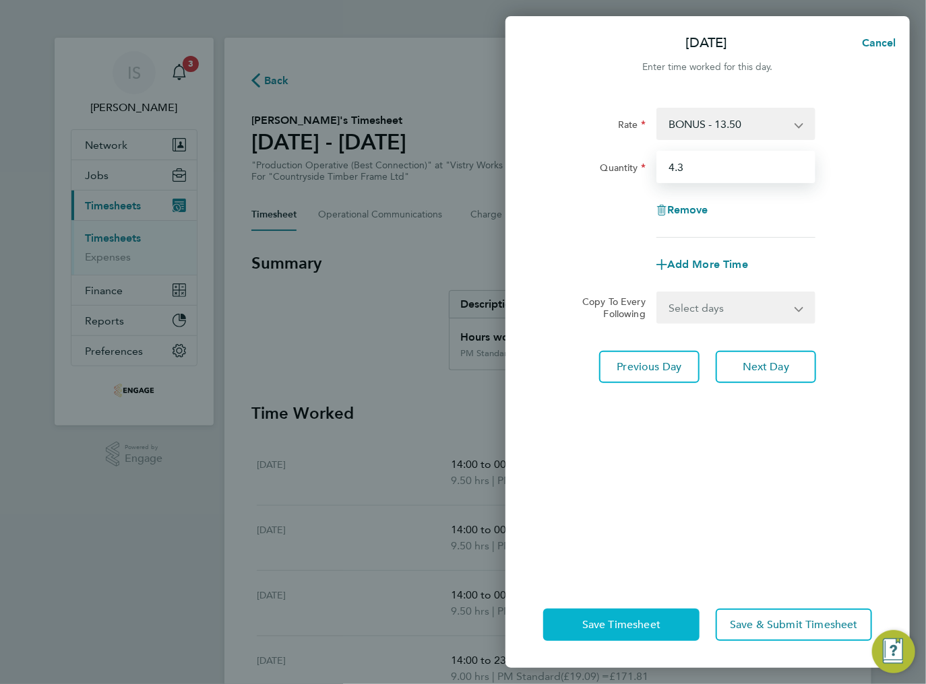
type input "4.3"
click at [631, 620] on span "Save Timesheet" at bounding box center [621, 624] width 78 height 13
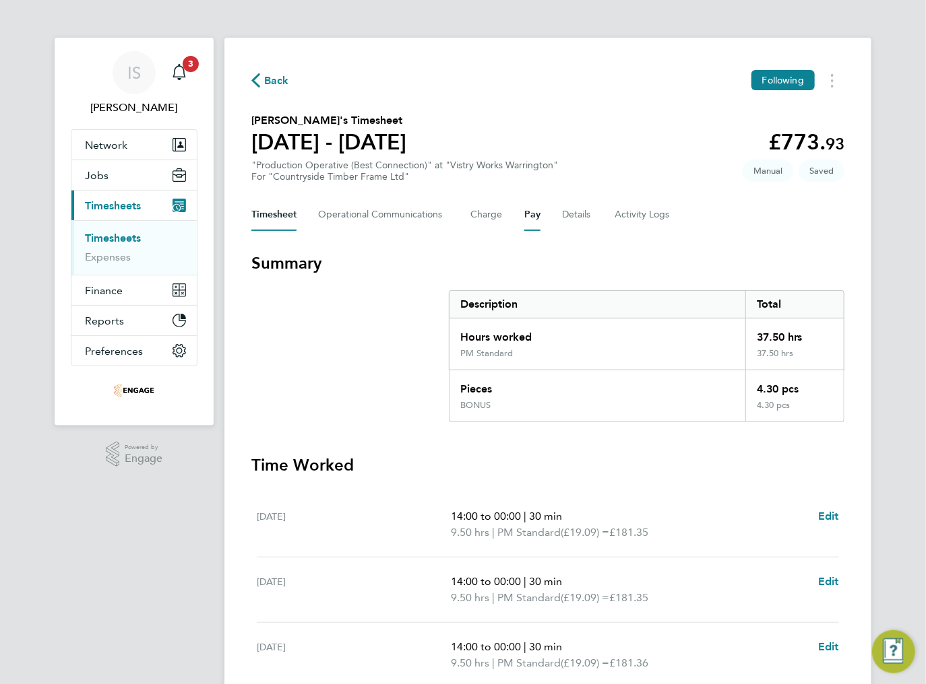
click at [525, 222] on button "Pay" at bounding box center [532, 215] width 16 height 32
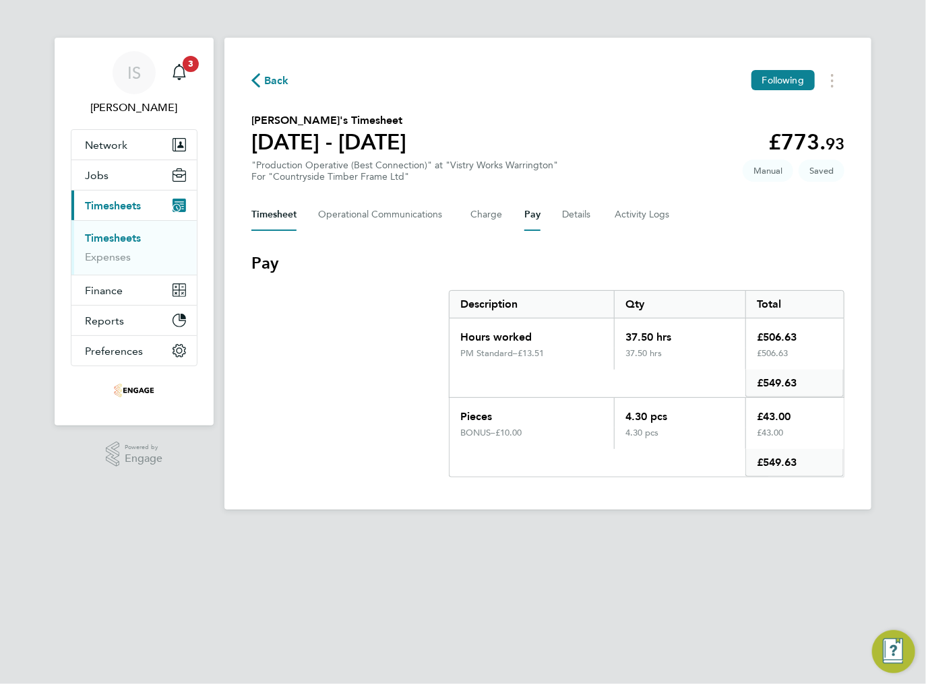
click at [267, 216] on button "Timesheet" at bounding box center [273, 215] width 45 height 32
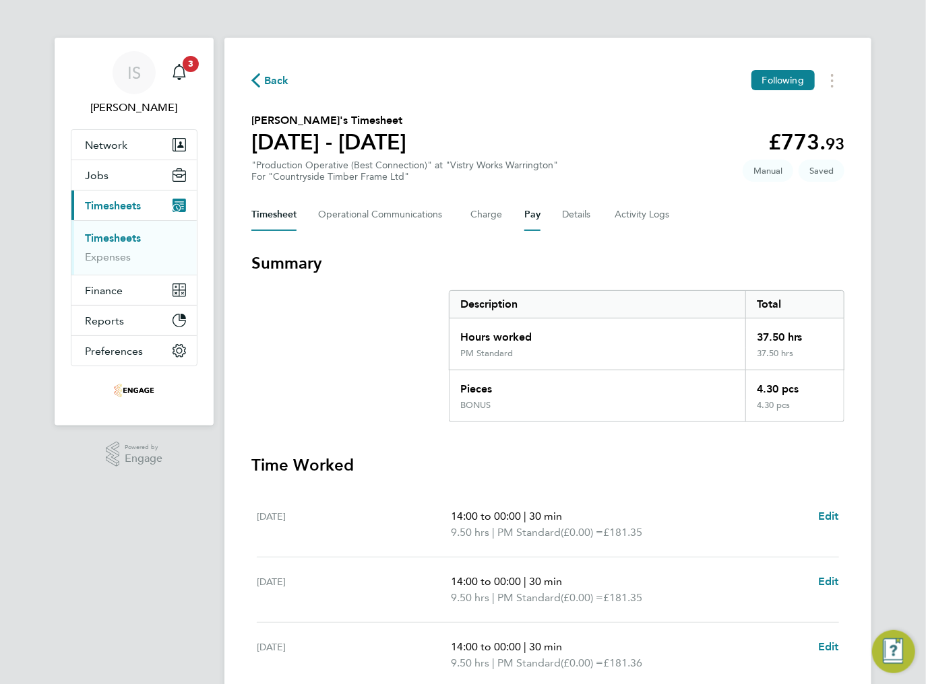
click at [536, 214] on button "Pay" at bounding box center [532, 215] width 16 height 32
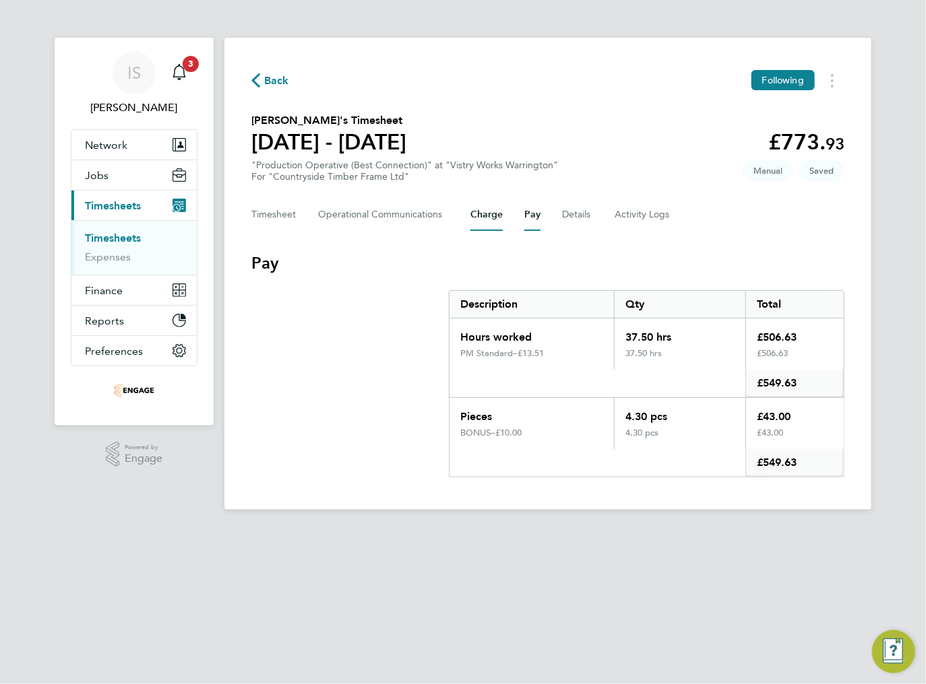
click at [476, 216] on button "Charge" at bounding box center [486, 215] width 32 height 32
click at [280, 218] on button "Timesheet" at bounding box center [273, 215] width 45 height 32
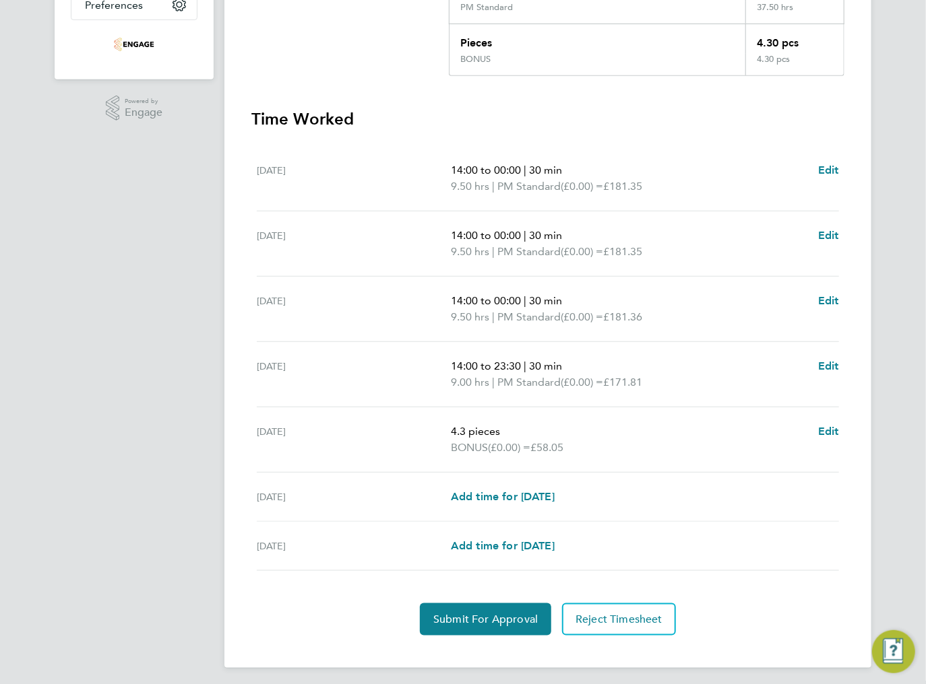
scroll to position [350, 0]
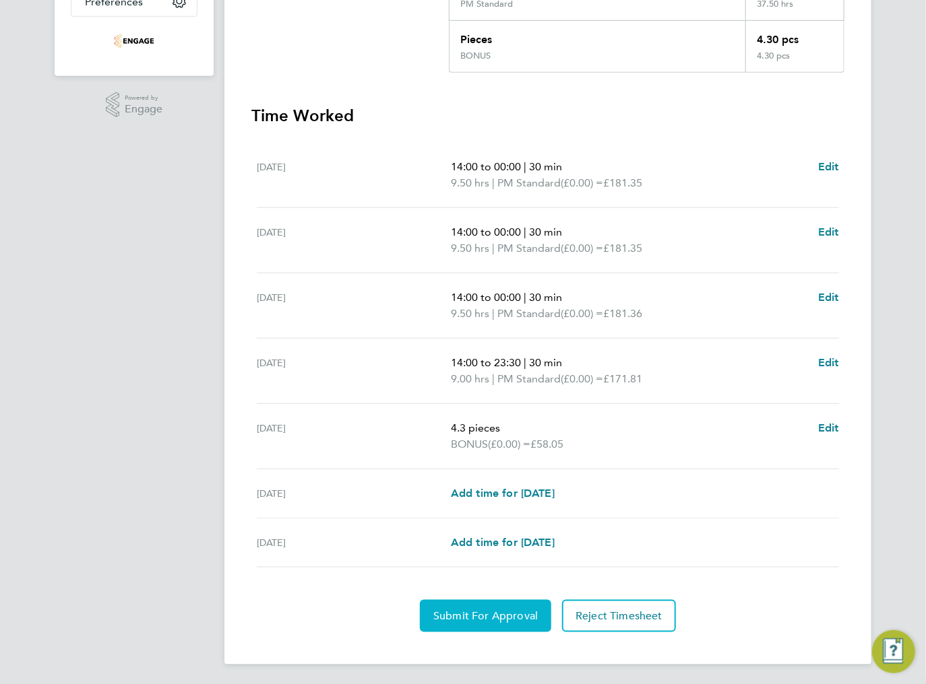
click at [494, 603] on button "Submit For Approval" at bounding box center [485, 616] width 131 height 32
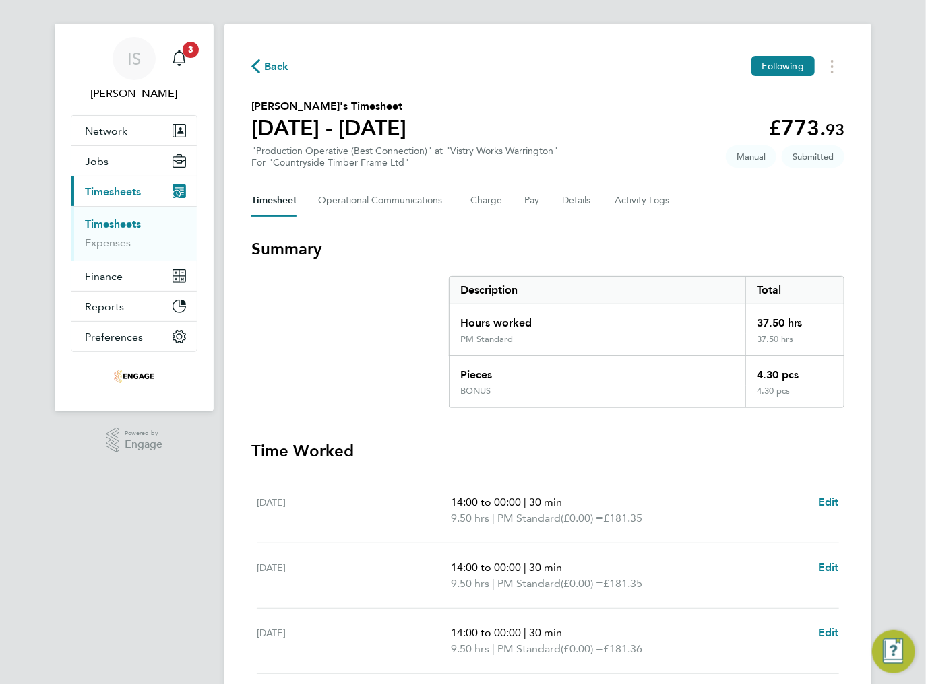
scroll to position [0, 0]
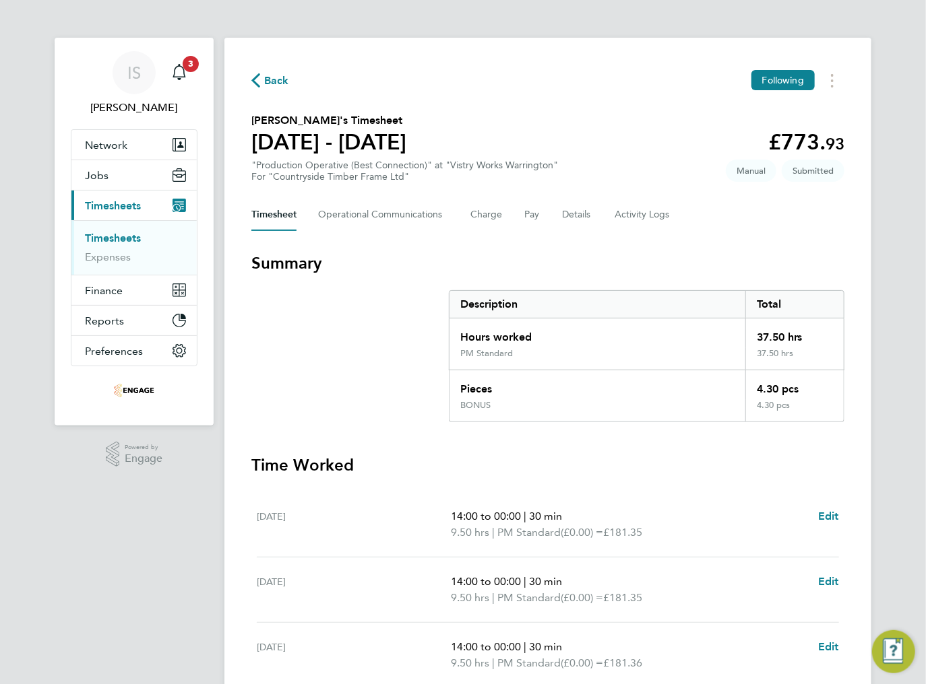
click at [261, 84] on span "Back" at bounding box center [270, 79] width 38 height 13
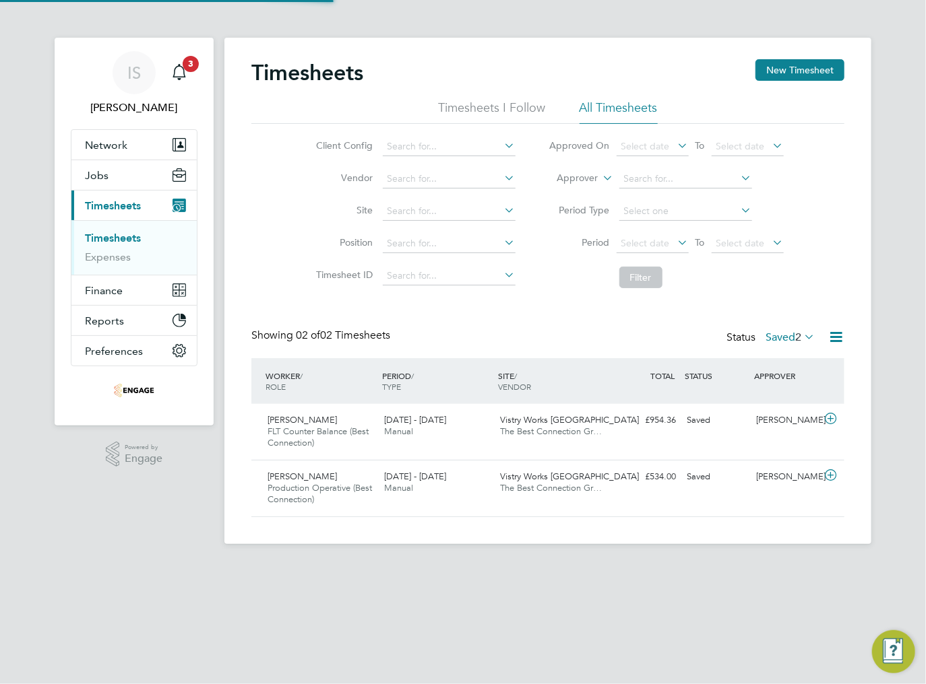
scroll to position [34, 117]
click at [420, 424] on span "[DATE] - [DATE]" at bounding box center [415, 419] width 62 height 11
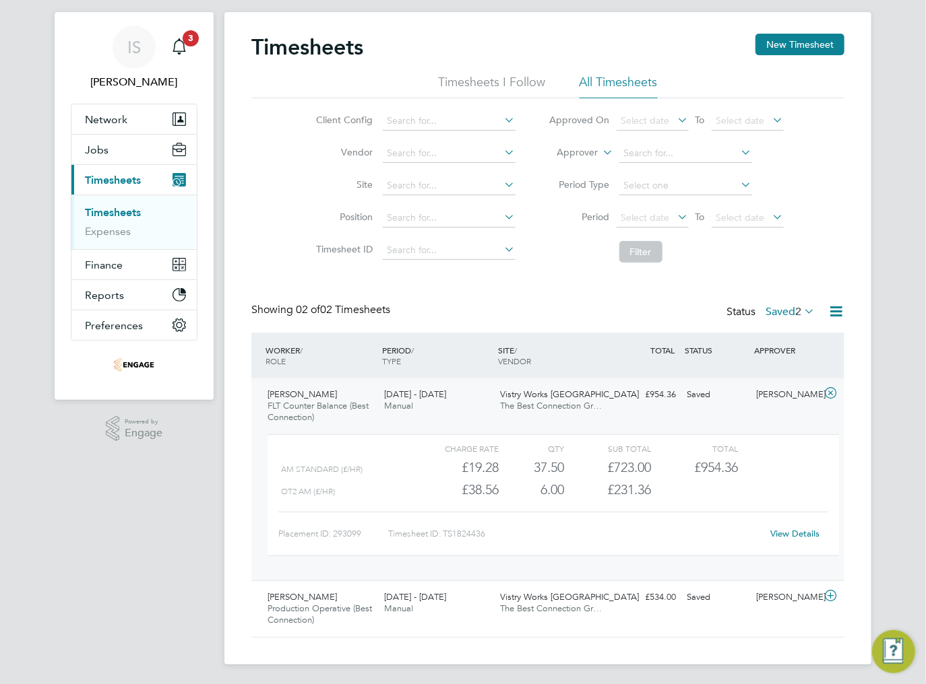
scroll to position [26, 0]
click at [792, 536] on link "View Details" at bounding box center [795, 532] width 49 height 11
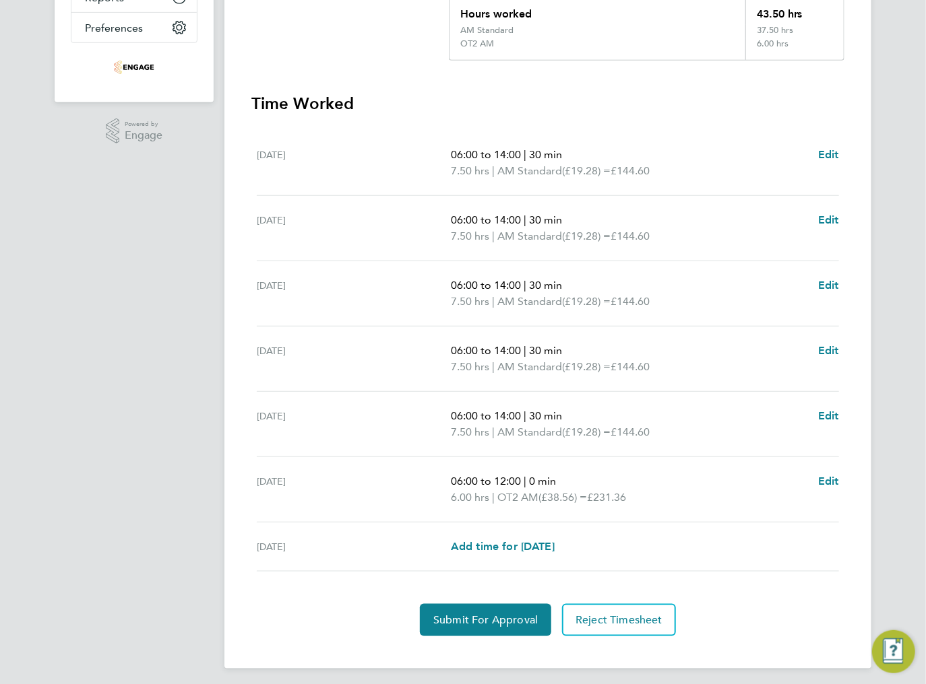
scroll to position [327, 0]
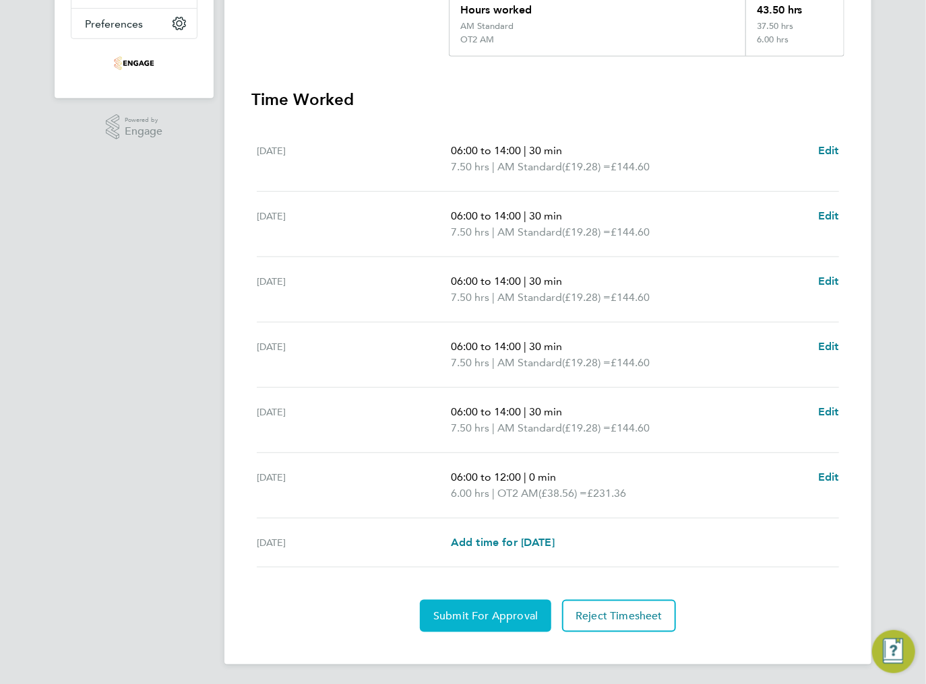
click at [474, 618] on span "Submit For Approval" at bounding box center [485, 616] width 104 height 13
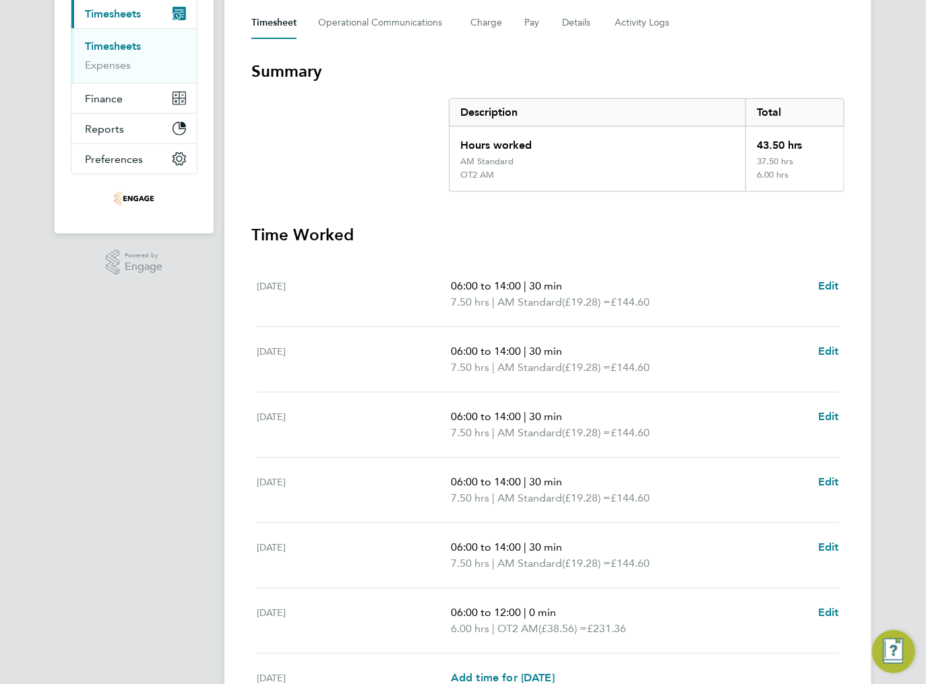
scroll to position [0, 0]
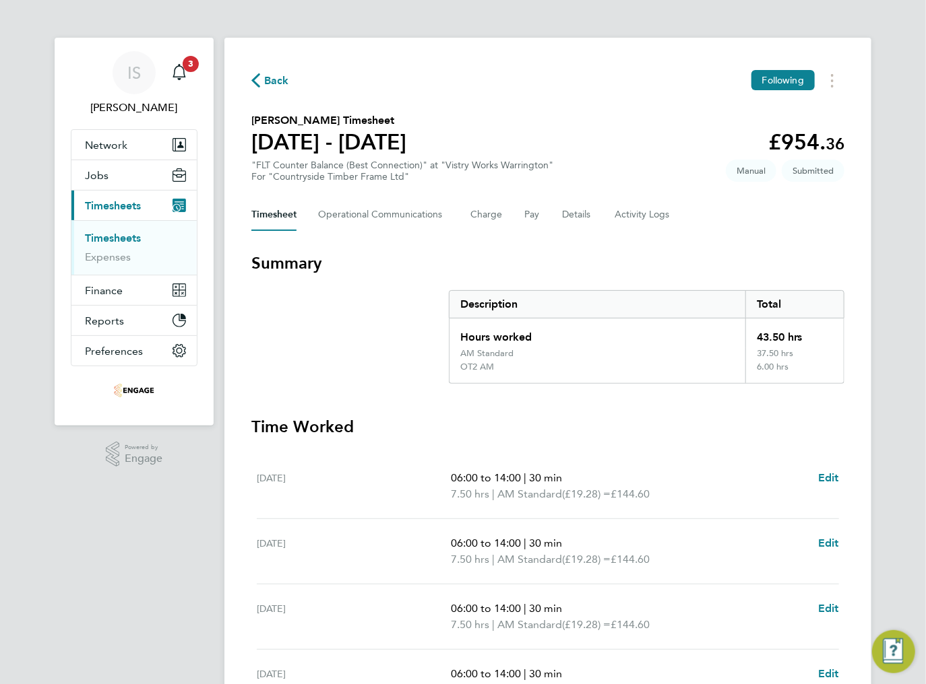
click at [256, 77] on icon "button" at bounding box center [255, 80] width 9 height 14
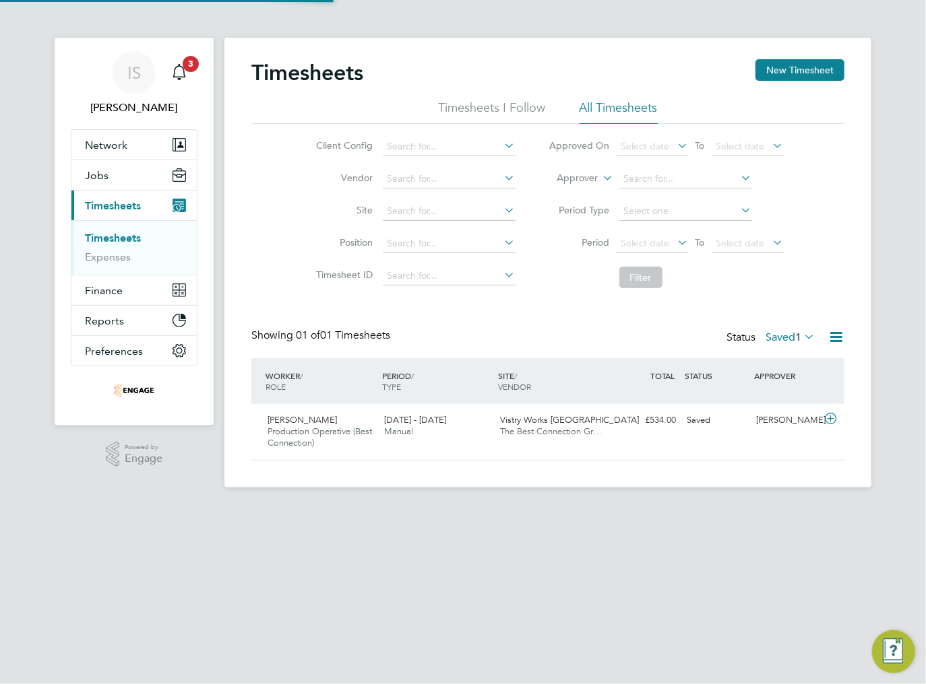
scroll to position [34, 117]
click at [499, 441] on div "Vistry Works Warrington The Best Connection Gr…" at bounding box center [553, 427] width 117 height 34
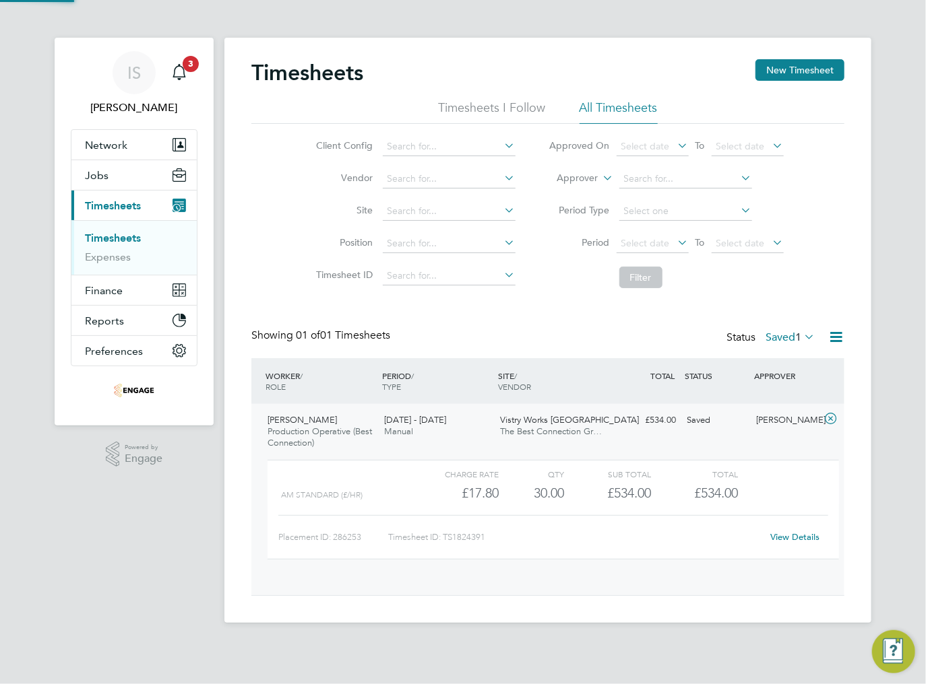
scroll to position [22, 131]
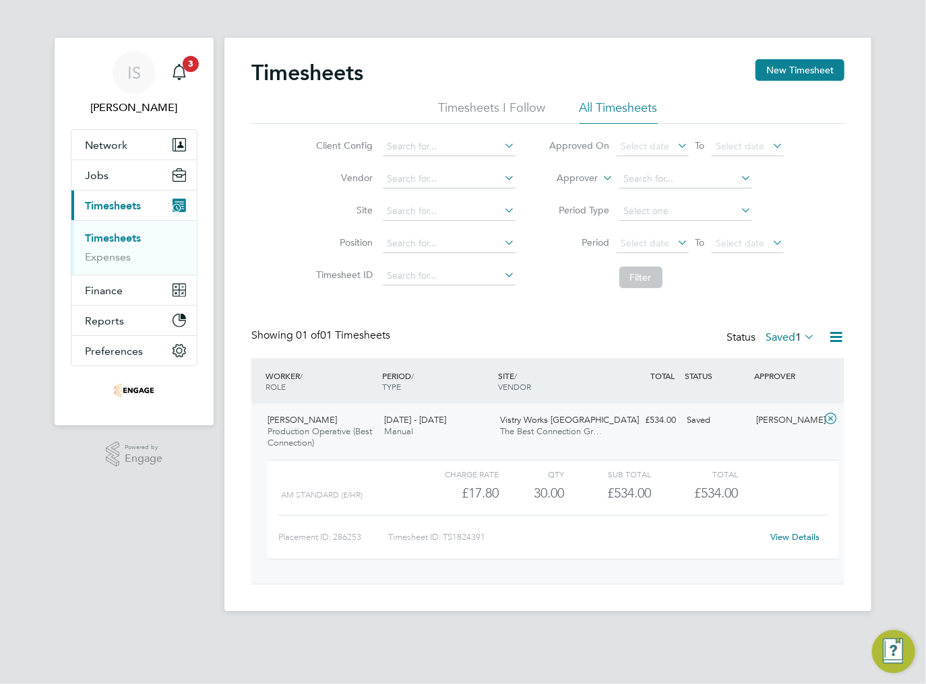
click at [496, 431] on div "Vistry Works Warrington The Best Connection Gr…" at bounding box center [553, 427] width 117 height 34
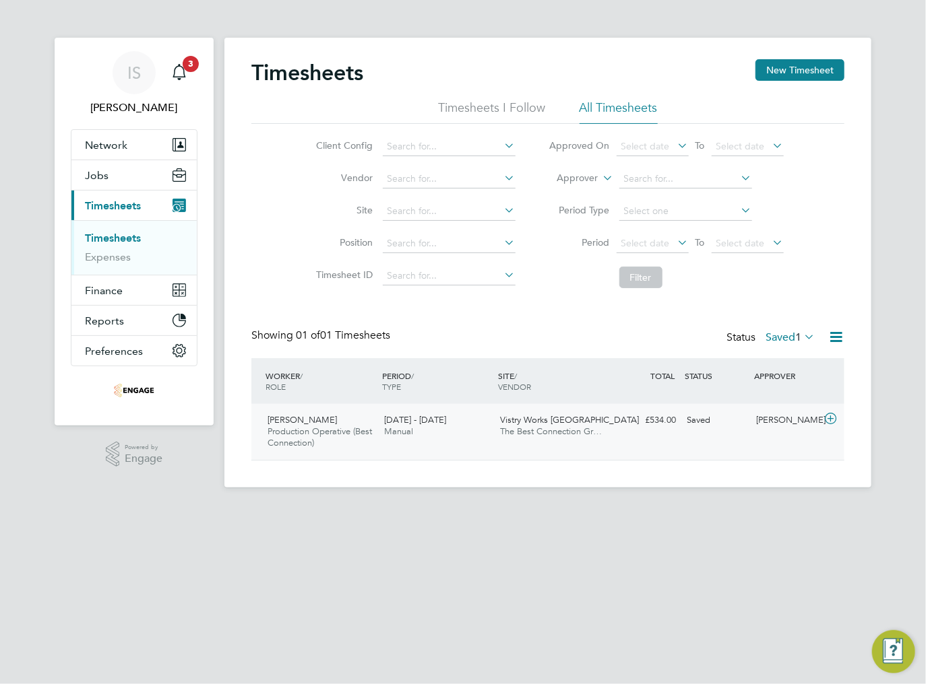
click at [765, 425] on div "[PERSON_NAME]" at bounding box center [786, 421] width 70 height 22
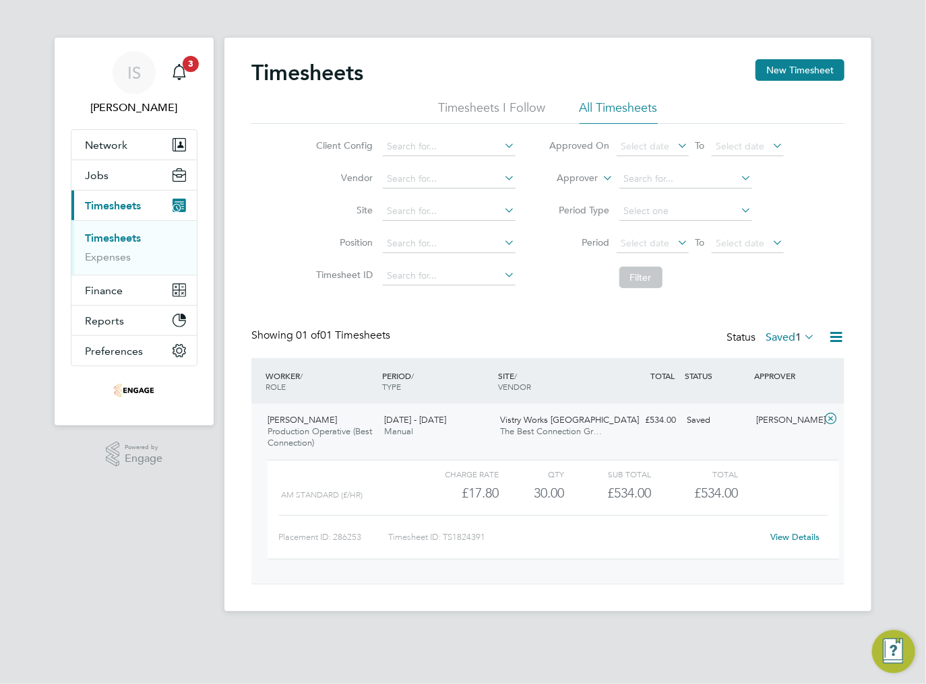
click at [790, 540] on link "View Details" at bounding box center [795, 537] width 49 height 11
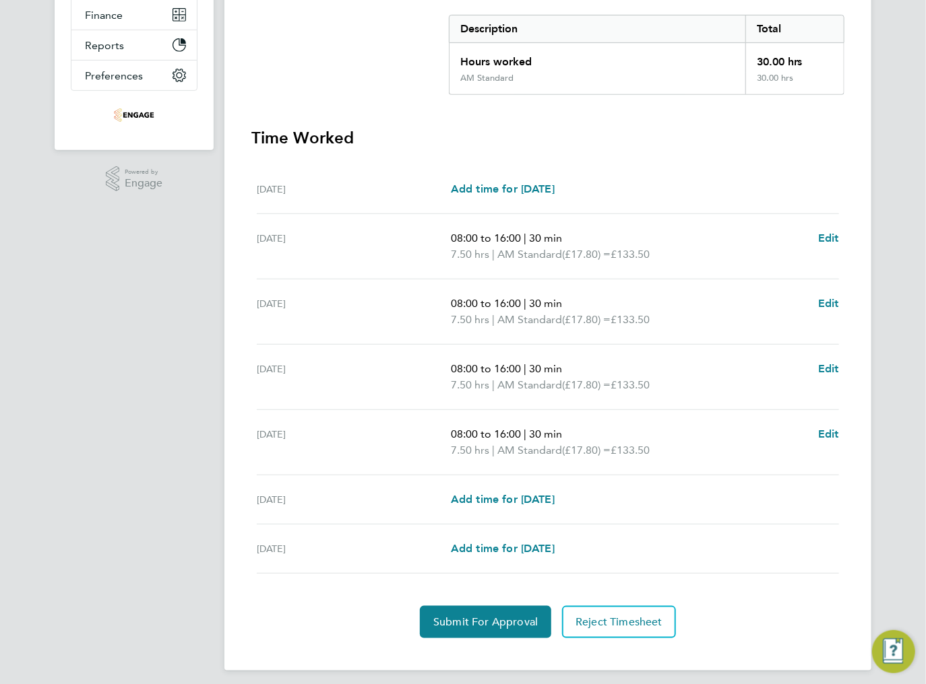
scroll to position [282, 0]
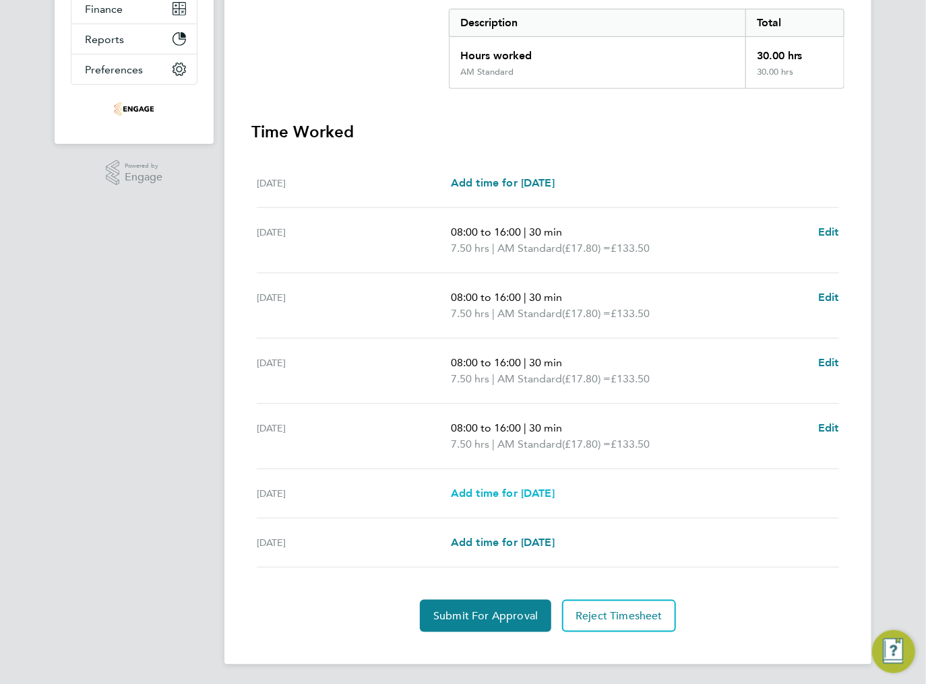
click at [494, 490] on span "Add time for [DATE]" at bounding box center [503, 493] width 104 height 13
select select "15"
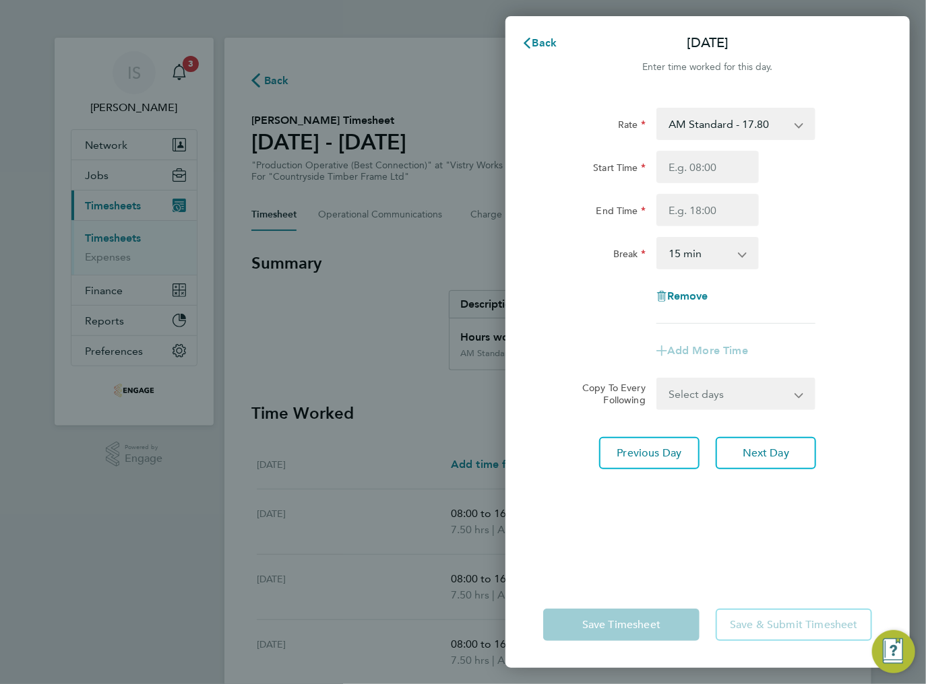
click at [698, 123] on select "AM Standard - 17.80 BONUS - 13.50 PM Standard - 19.09 AM OT2 - 35.60 PM OT2 - 3…" at bounding box center [727, 124] width 140 height 30
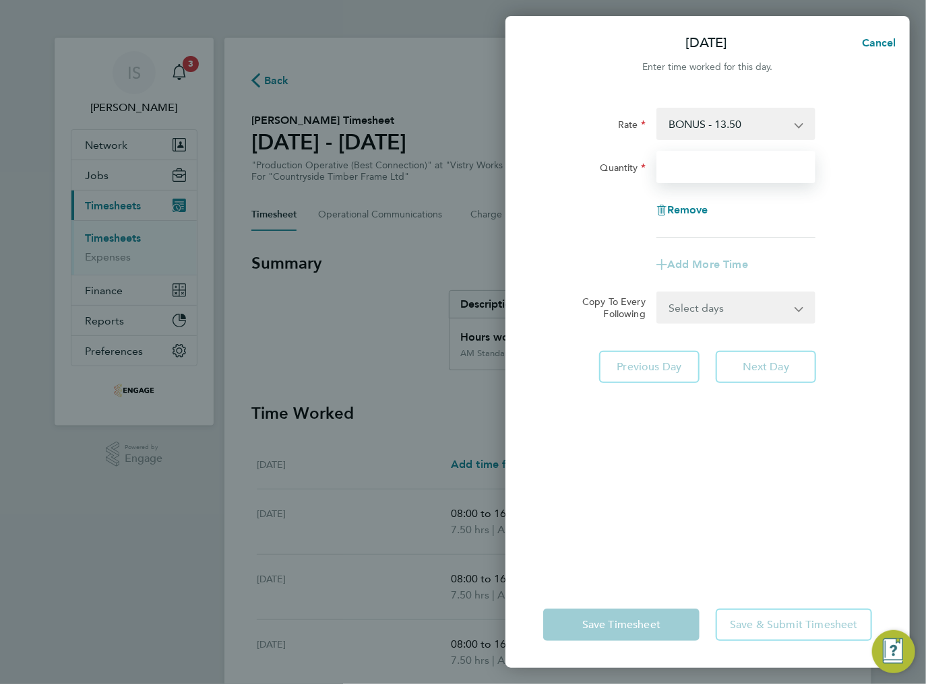
click at [695, 160] on input "Quantity" at bounding box center [735, 167] width 159 height 32
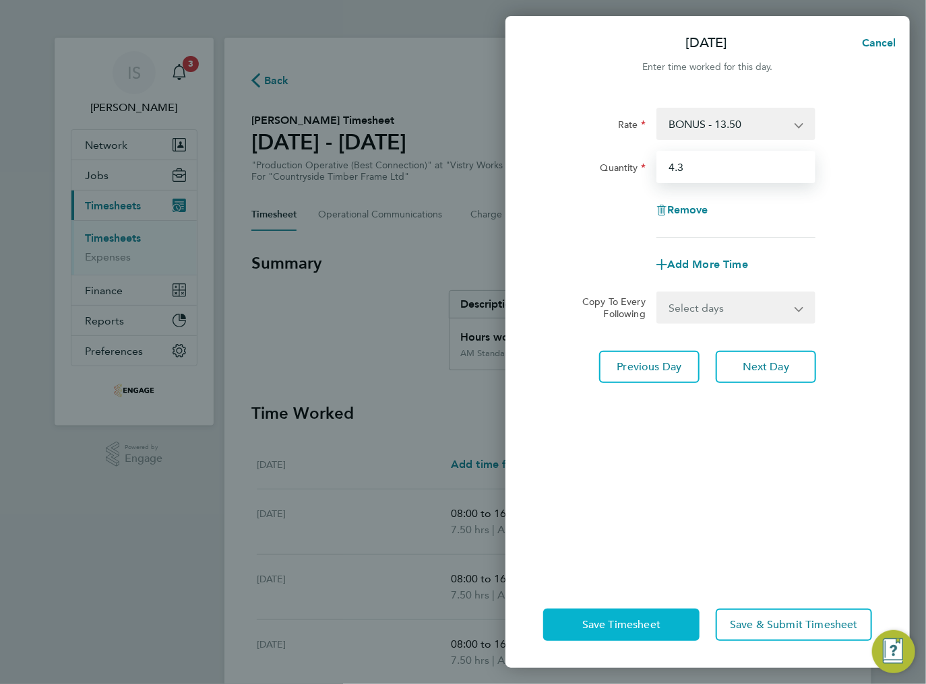
type input "4.3"
click at [624, 627] on span "Save Timesheet" at bounding box center [621, 624] width 78 height 13
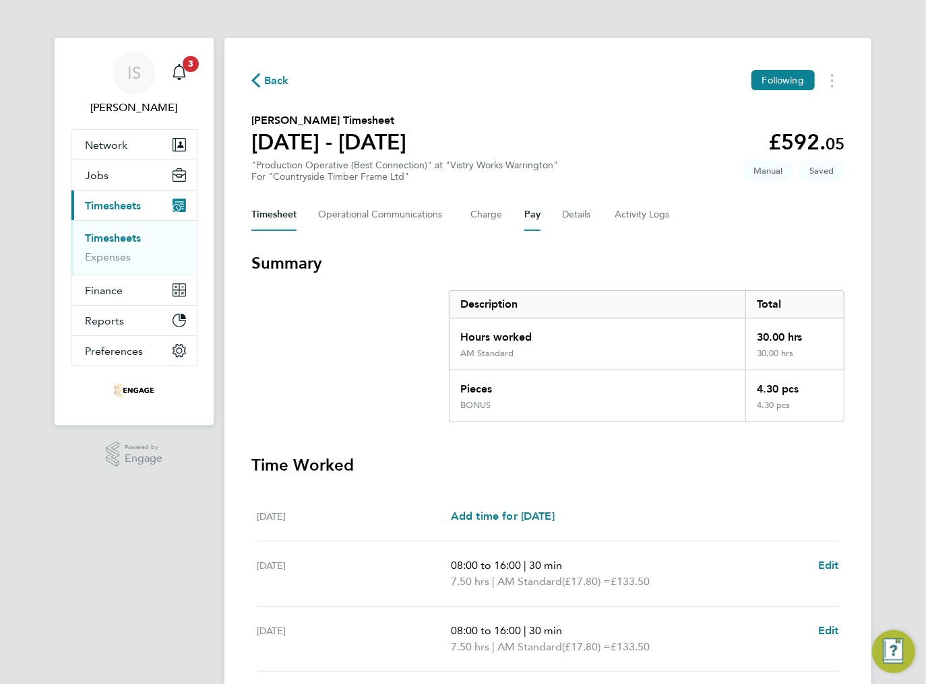
click at [534, 217] on button "Pay" at bounding box center [532, 215] width 16 height 32
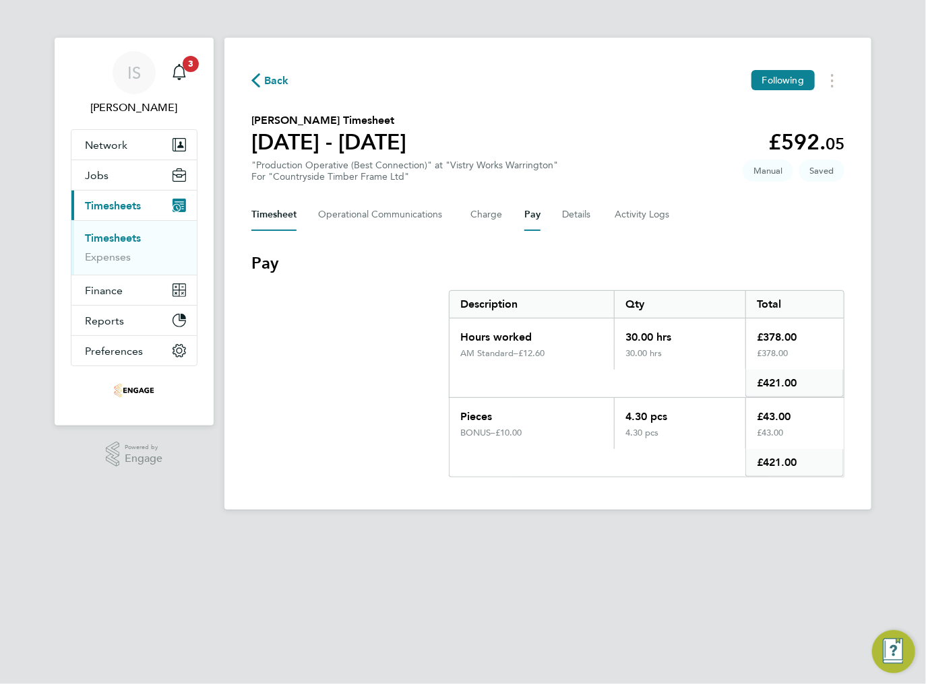
click at [278, 215] on button "Timesheet" at bounding box center [273, 215] width 45 height 32
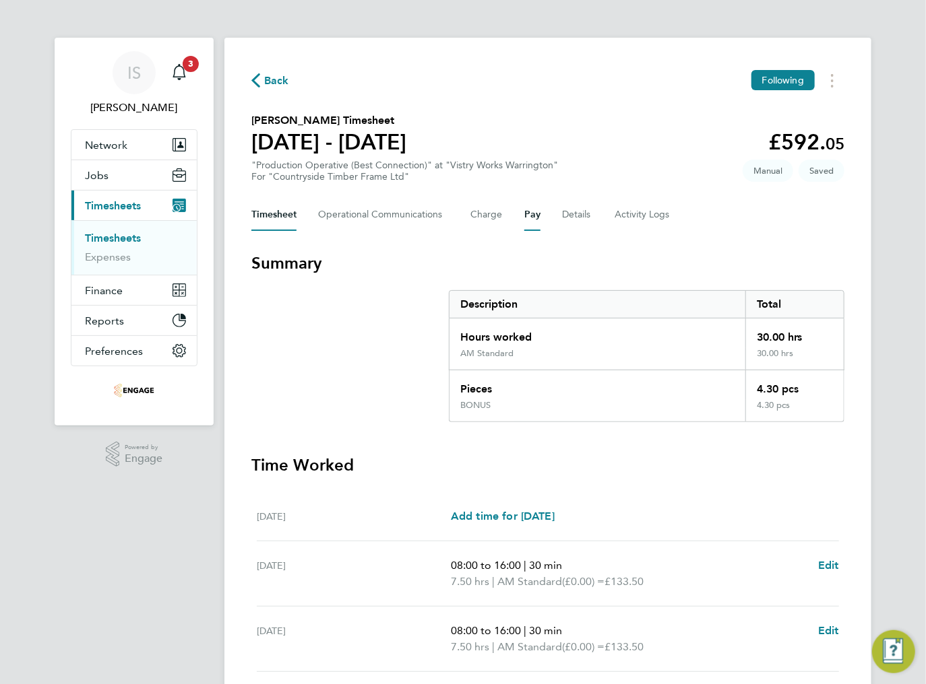
click at [537, 220] on button "Pay" at bounding box center [532, 215] width 16 height 32
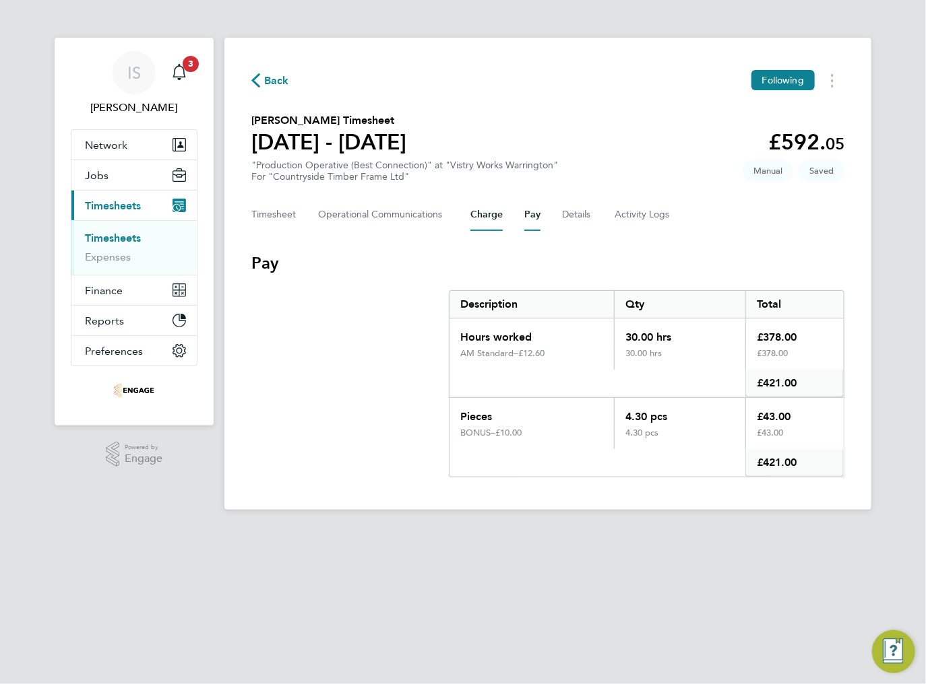
click at [478, 220] on button "Charge" at bounding box center [486, 215] width 32 height 32
click at [313, 216] on div "Timesheet Operational Communications Charge Pay Details Activity Logs" at bounding box center [547, 215] width 593 height 32
click at [292, 218] on button "Timesheet" at bounding box center [273, 215] width 45 height 32
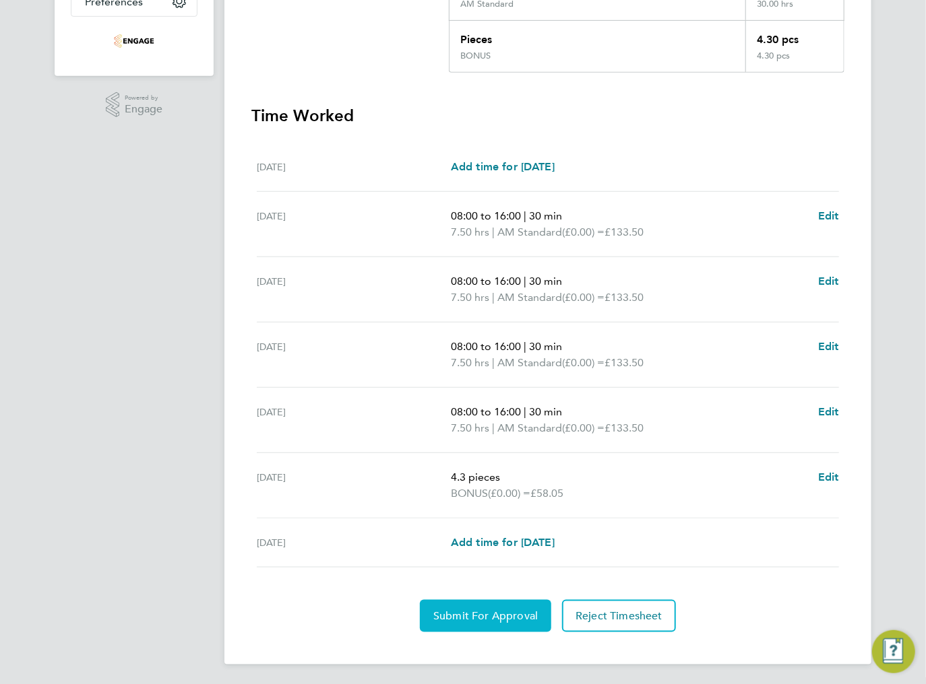
click at [450, 614] on span "Submit For Approval" at bounding box center [485, 616] width 104 height 13
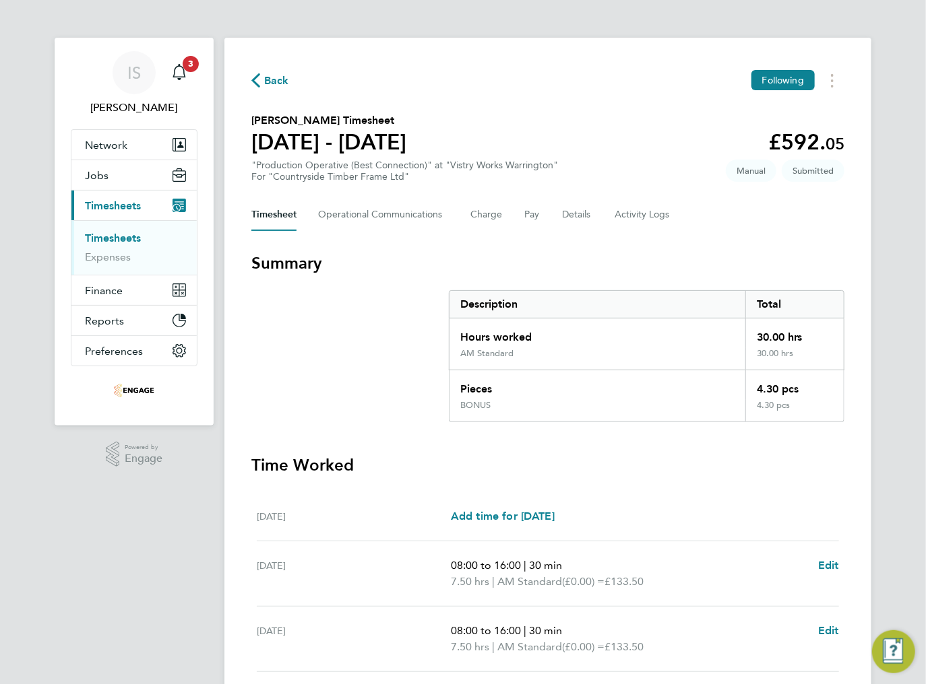
click at [249, 88] on div "Back Following Peter Leszko's Timesheet 15 - 21 Sept 2025 £592. 05 "Production …" at bounding box center [547, 526] width 647 height 977
click at [254, 84] on icon "button" at bounding box center [255, 80] width 9 height 14
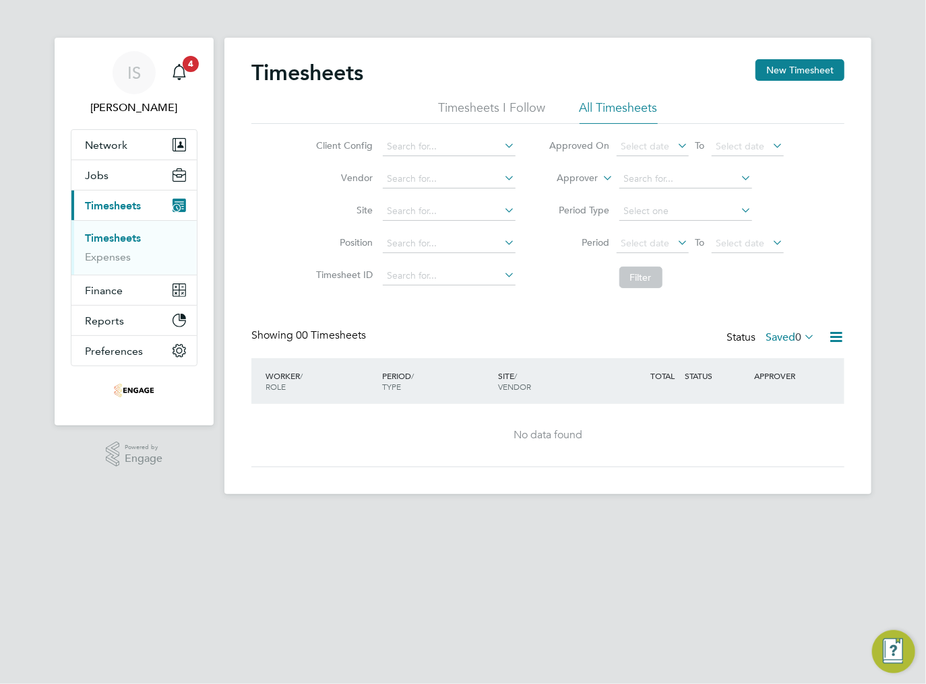
click at [779, 340] on label "Saved 0" at bounding box center [789, 337] width 49 height 13
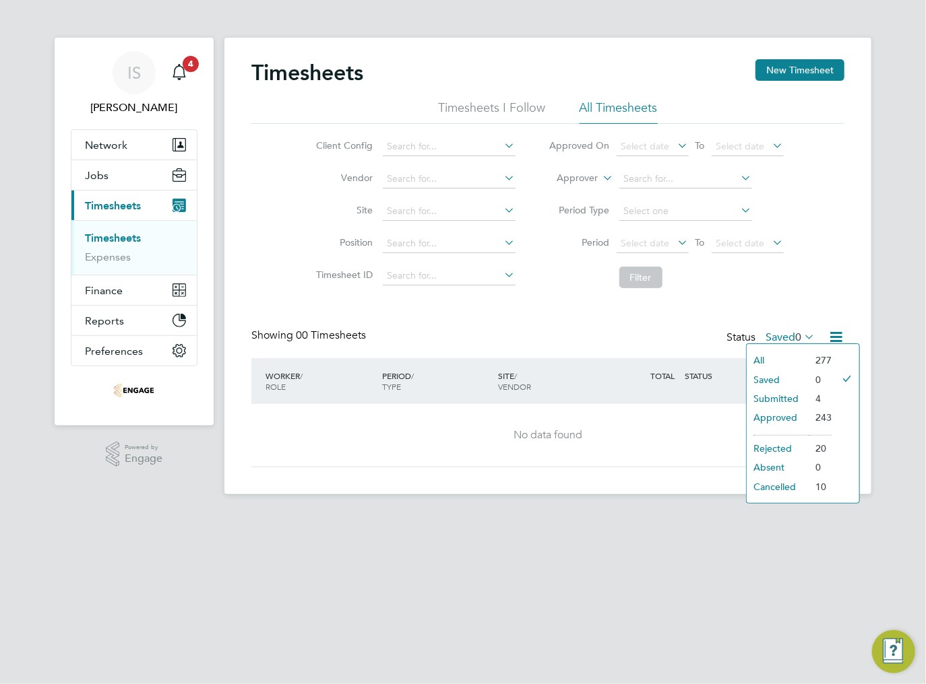
click at [781, 401] on li "Submitted" at bounding box center [777, 398] width 62 height 19
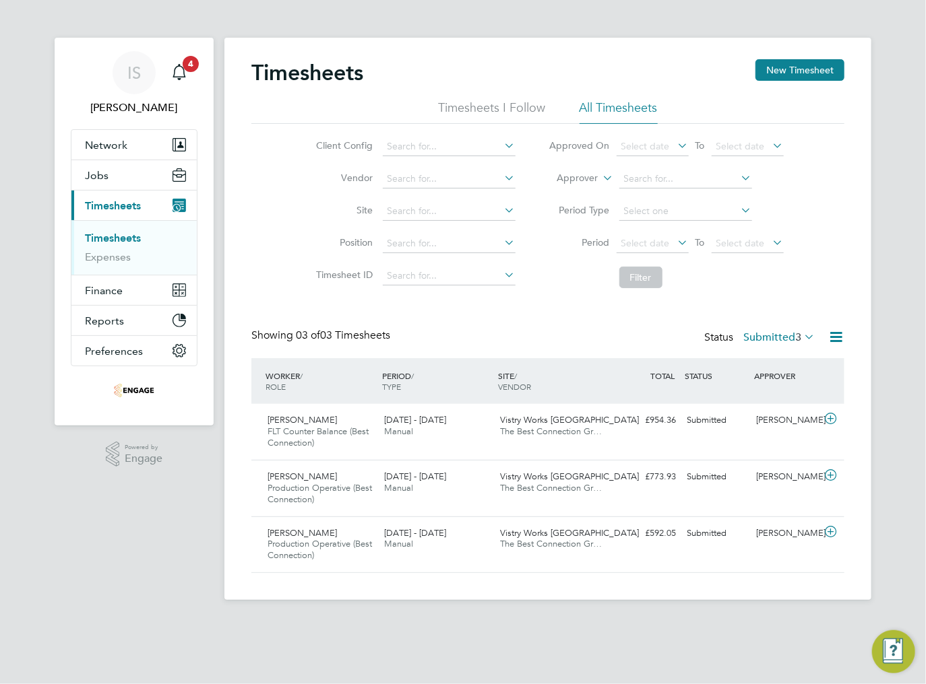
click at [790, 336] on label "Submitted 3" at bounding box center [778, 337] width 71 height 13
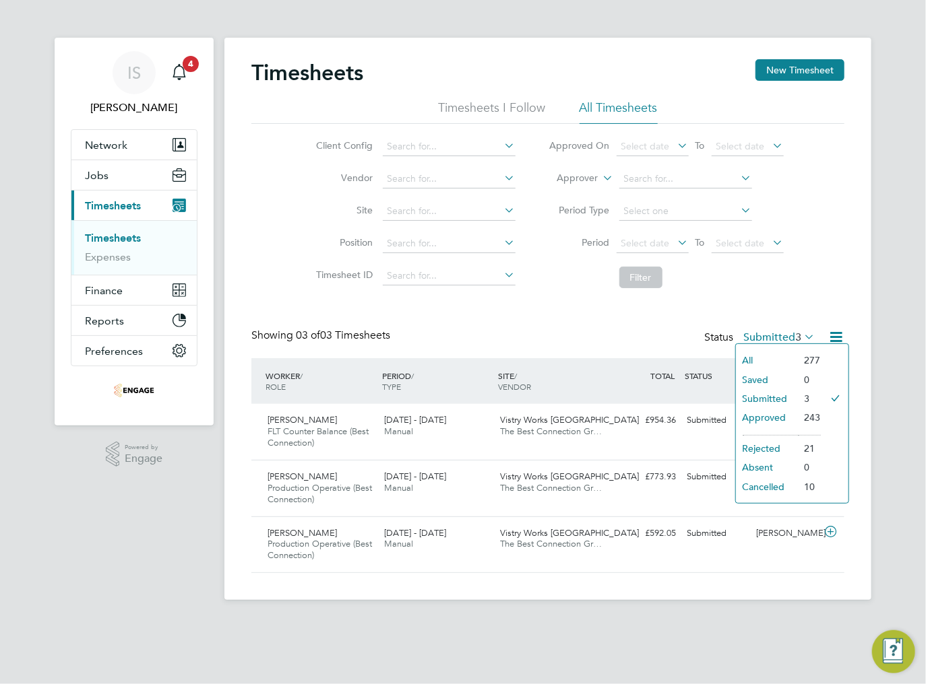
click at [768, 486] on li "Cancelled" at bounding box center [767, 487] width 62 height 19
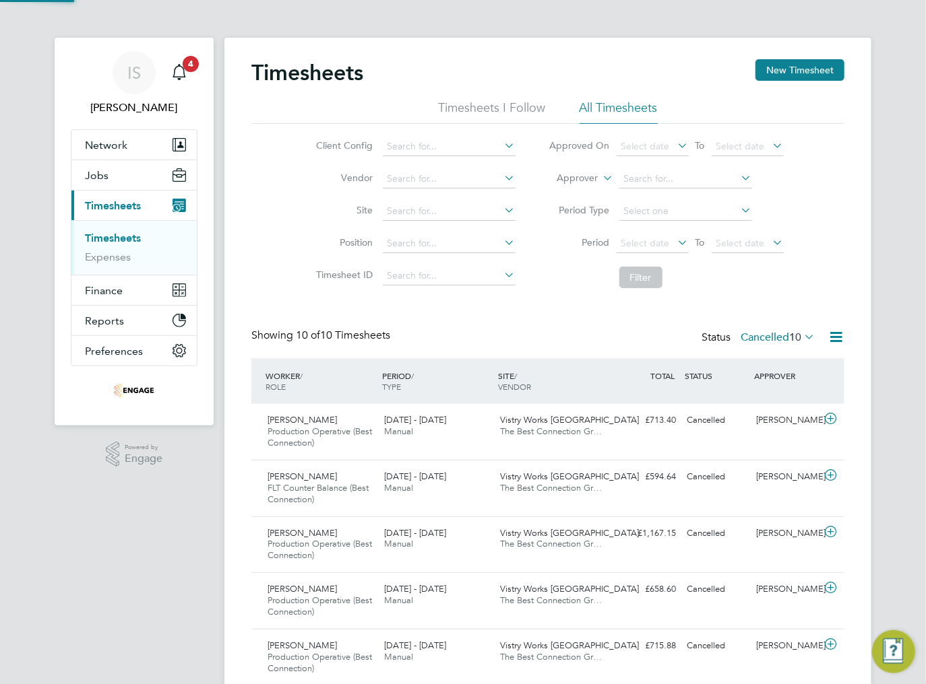
scroll to position [7, 7]
click at [775, 331] on label "Cancelled 10" at bounding box center [777, 337] width 74 height 13
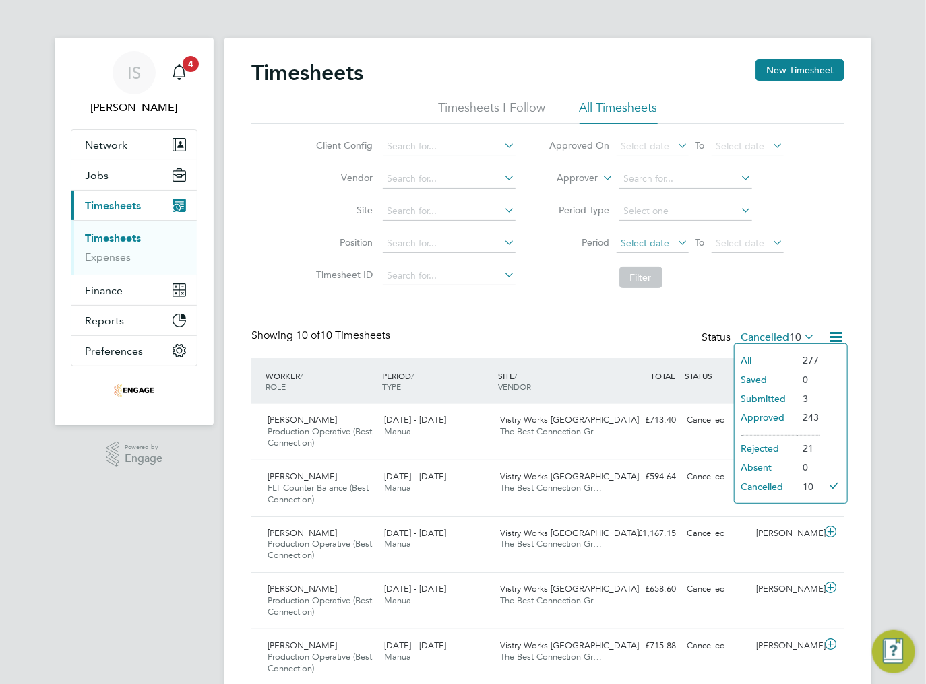
click at [640, 248] on span "Select date" at bounding box center [652, 244] width 72 height 18
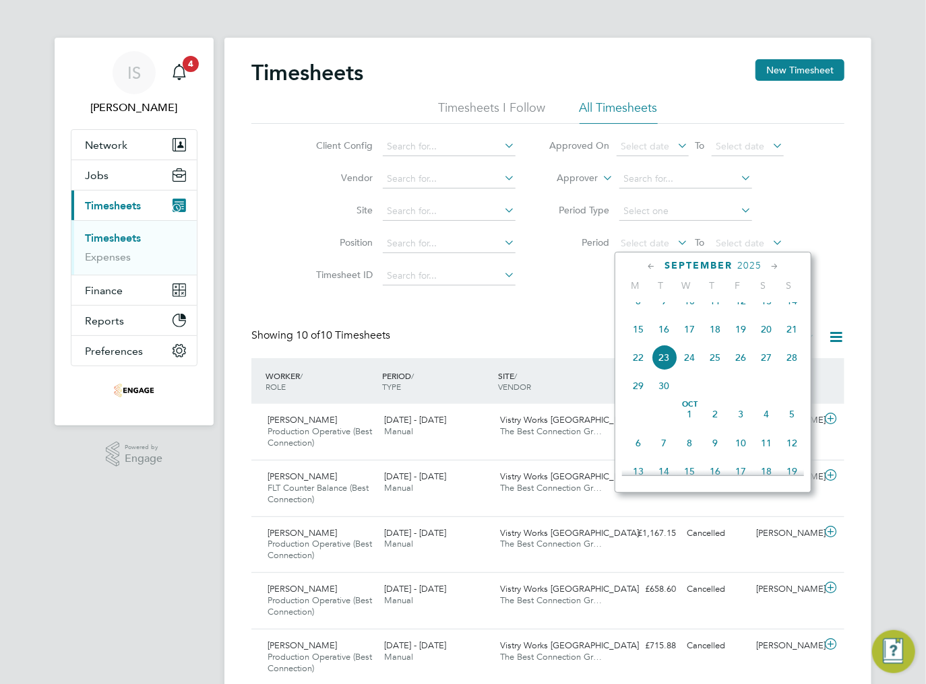
click at [638, 342] on span "15" at bounding box center [638, 330] width 26 height 26
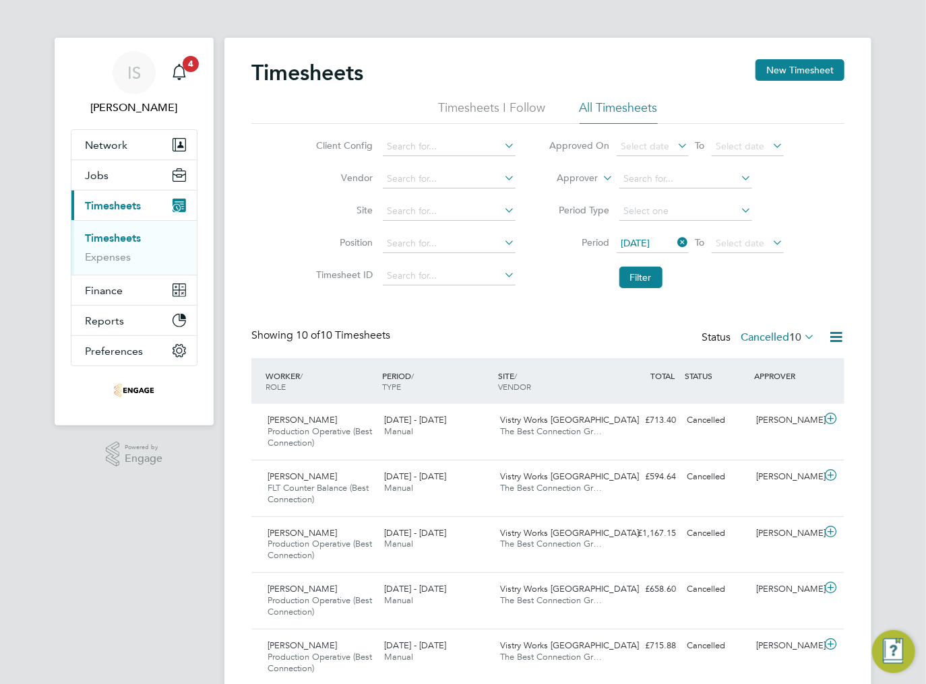
click at [740, 256] on li "Period 15 Sep 2025 To Select date" at bounding box center [666, 244] width 268 height 32
click at [741, 246] on span "Select date" at bounding box center [740, 243] width 49 height 12
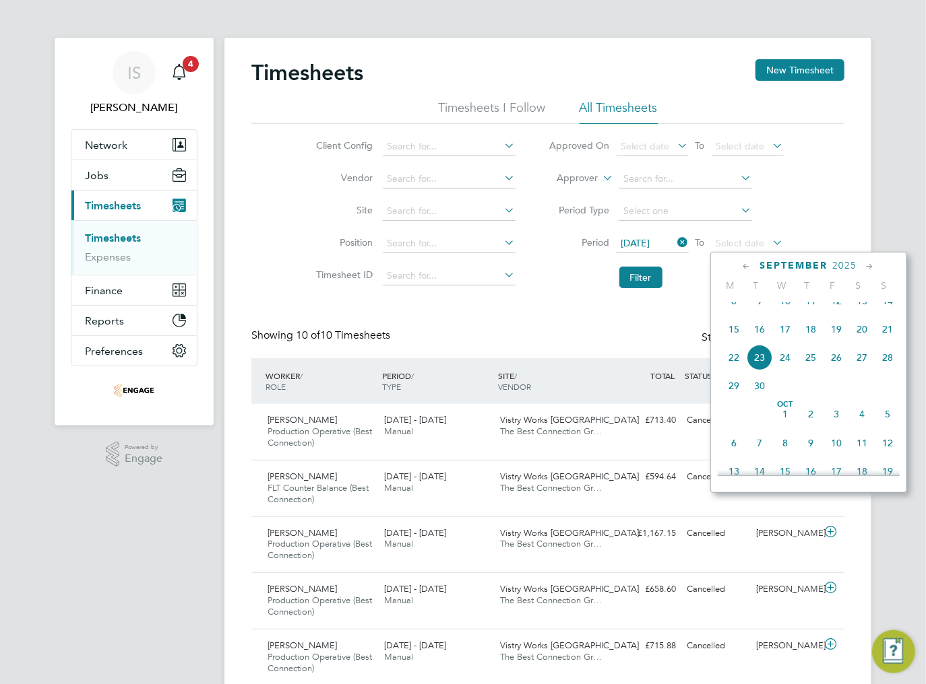
click at [885, 342] on span "21" at bounding box center [887, 330] width 26 height 26
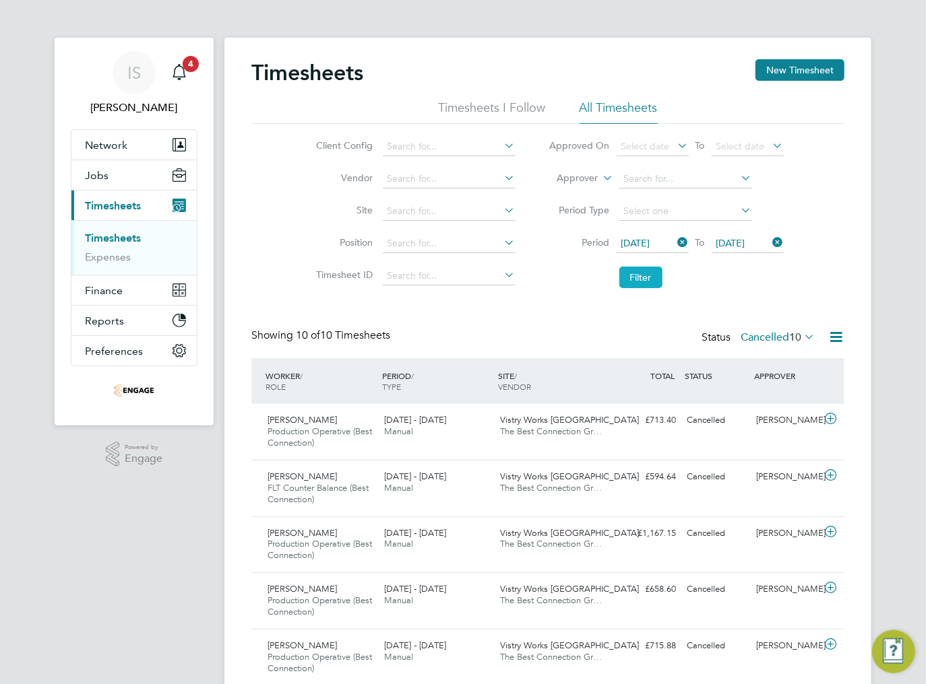
click at [643, 271] on button "Filter" at bounding box center [640, 278] width 43 height 22
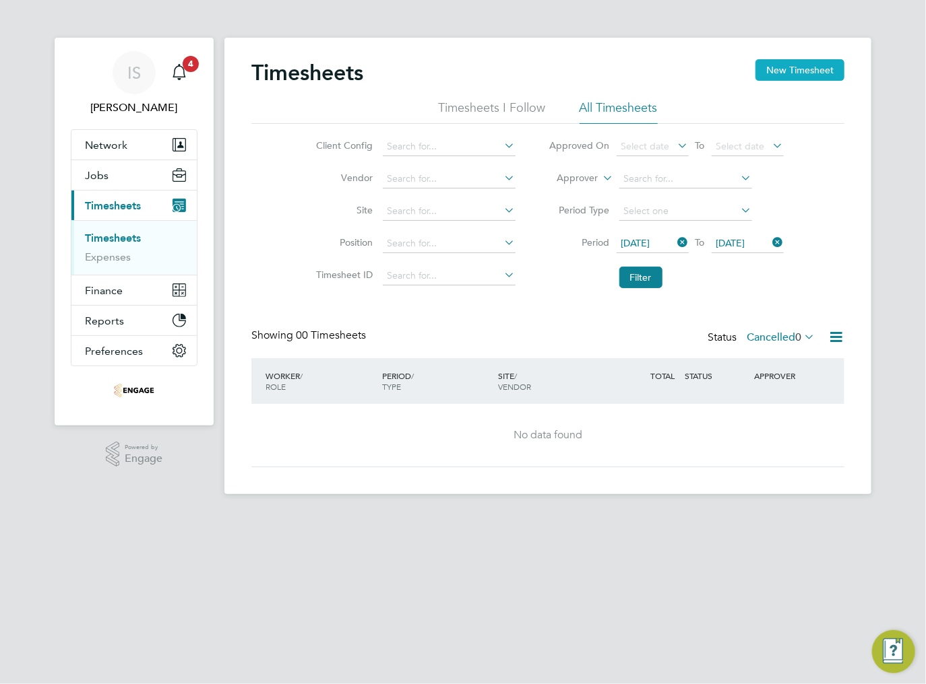
click at [781, 75] on button "New Timesheet" at bounding box center [799, 70] width 89 height 22
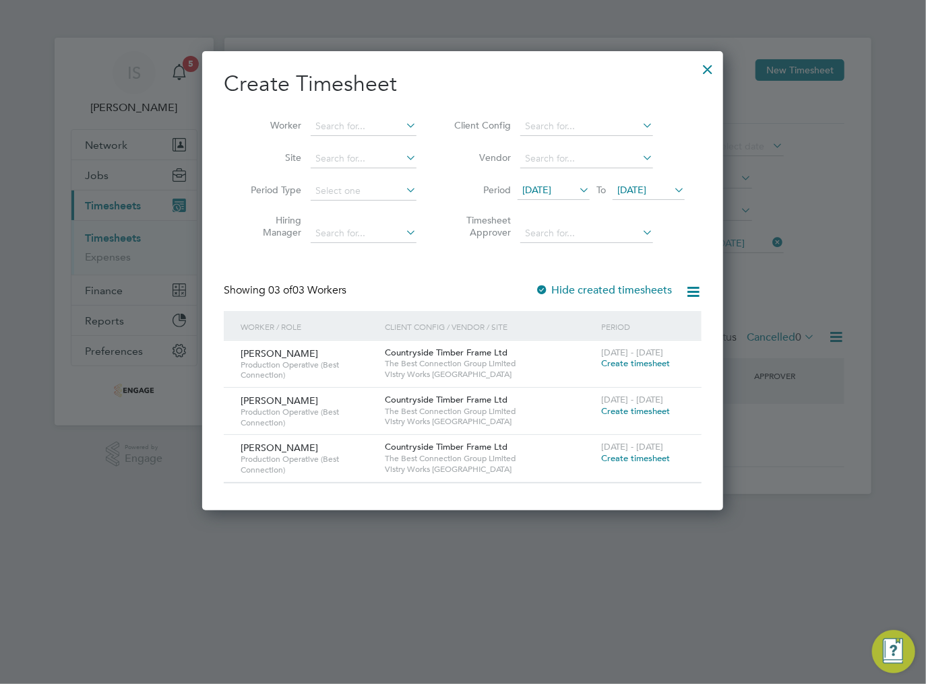
click at [819, 236] on div at bounding box center [463, 342] width 926 height 684
click at [542, 189] on span "09 Sep 2025" at bounding box center [536, 190] width 29 height 12
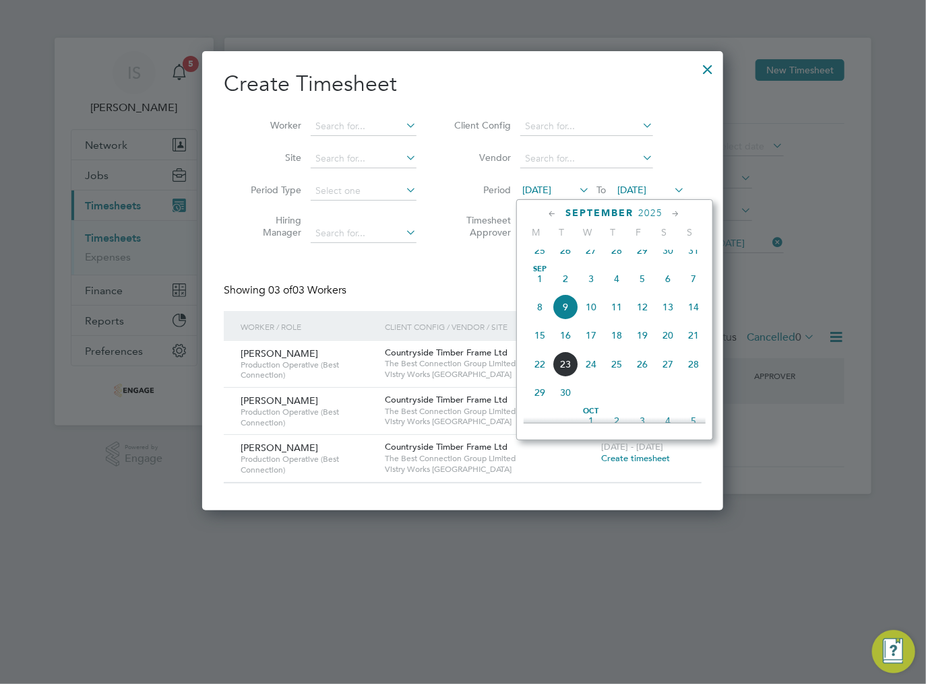
click at [536, 341] on span "15" at bounding box center [540, 336] width 26 height 26
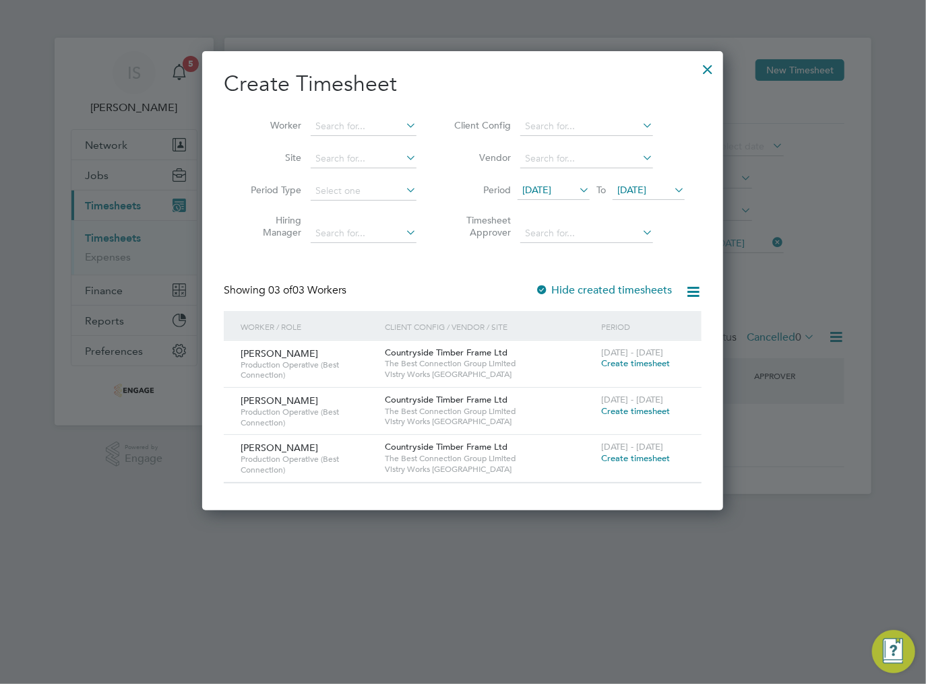
click at [814, 206] on div at bounding box center [463, 342] width 926 height 684
click at [711, 71] on div at bounding box center [707, 66] width 24 height 24
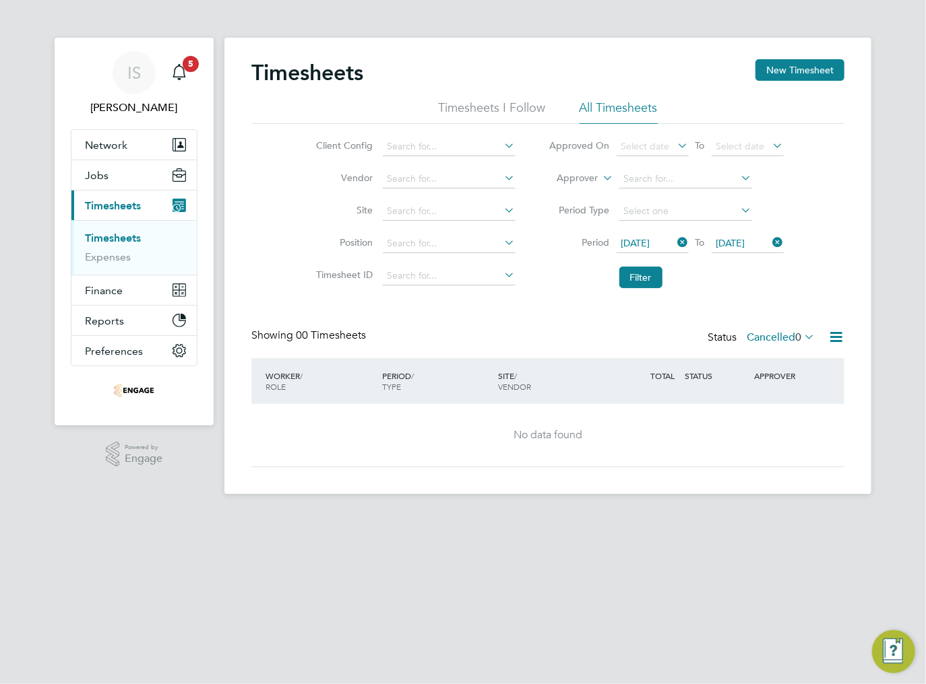
click at [430, 59] on div "Timesheets New Timesheet" at bounding box center [547, 79] width 593 height 40
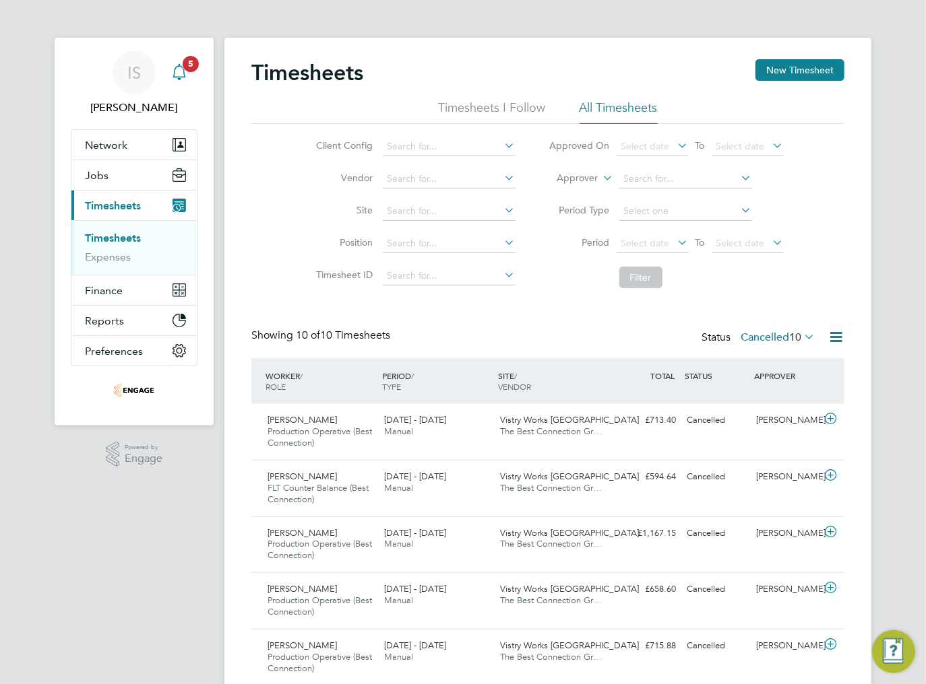
click at [188, 73] on div "Main navigation" at bounding box center [179, 72] width 27 height 27
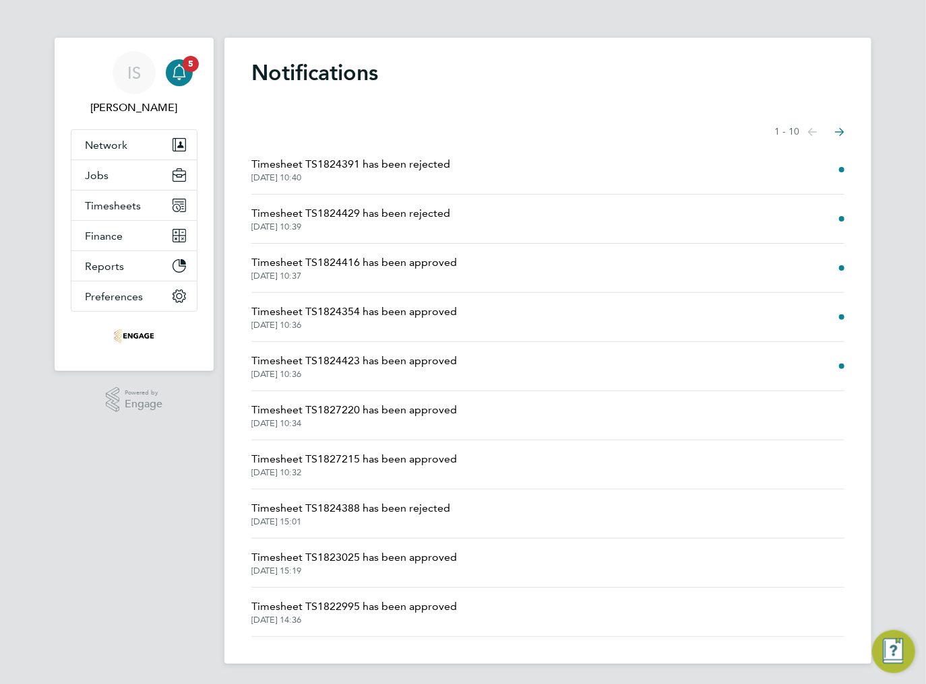
click at [410, 214] on span "Timesheet TS1824429 has been rejected" at bounding box center [350, 213] width 199 height 16
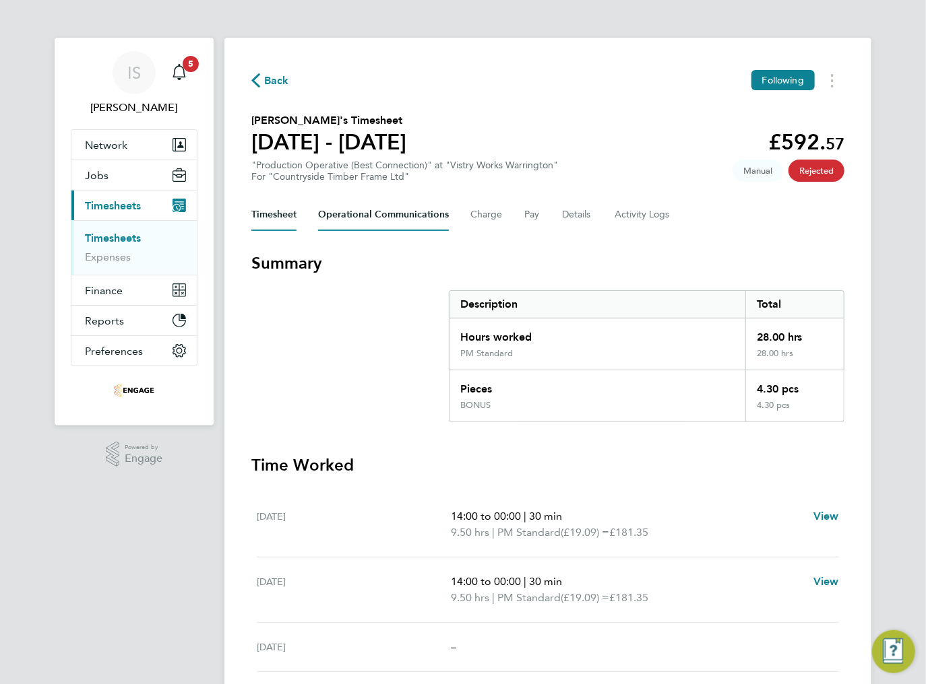
click at [382, 212] on Communications-tab "Operational Communications" at bounding box center [383, 215] width 131 height 32
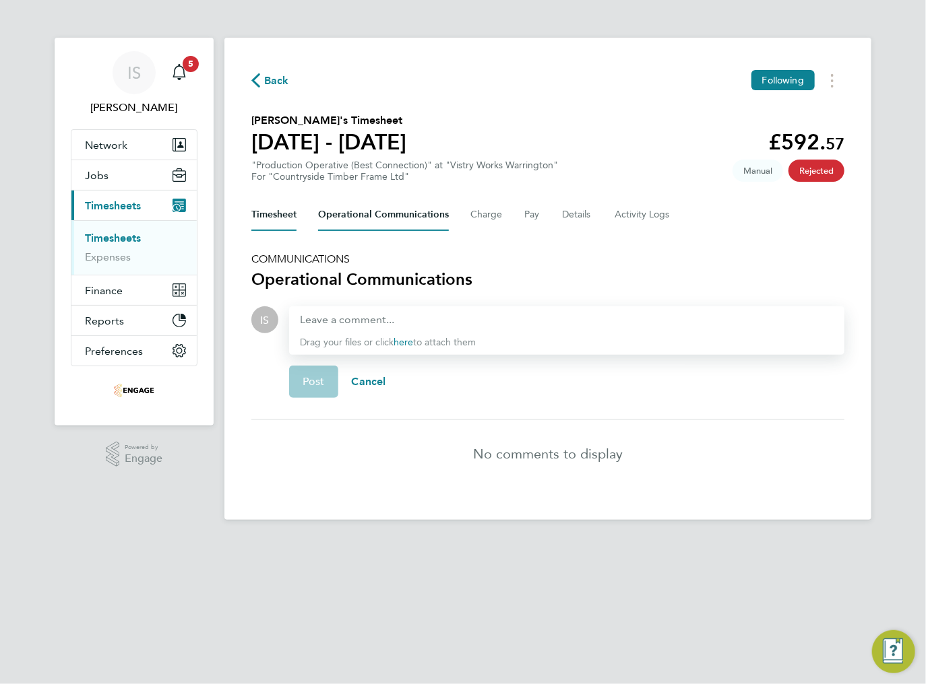
click at [267, 209] on button "Timesheet" at bounding box center [273, 215] width 45 height 32
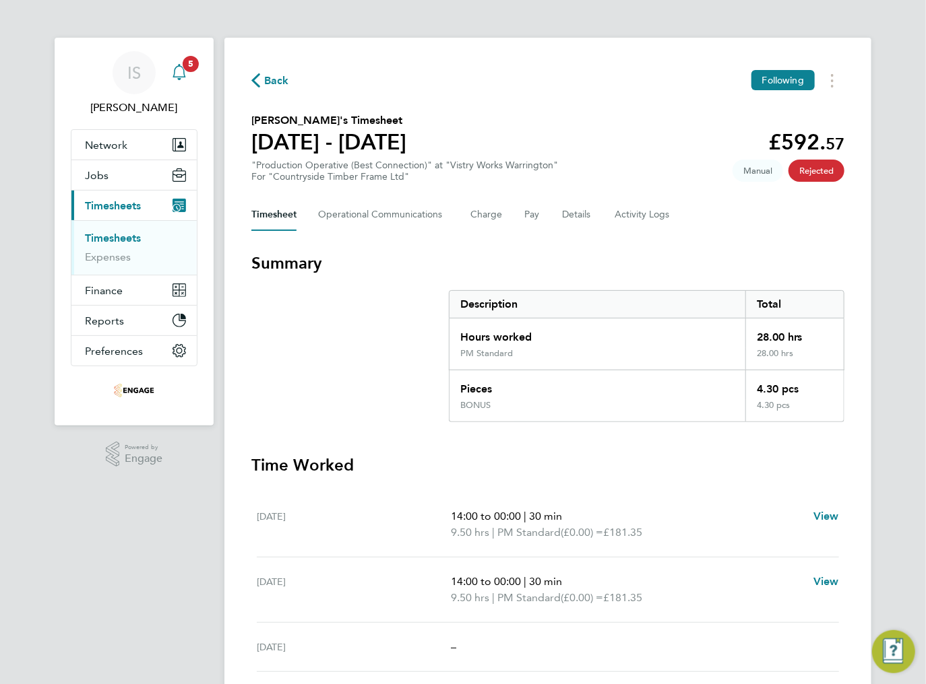
click at [181, 71] on icon "Main navigation" at bounding box center [179, 72] width 16 height 16
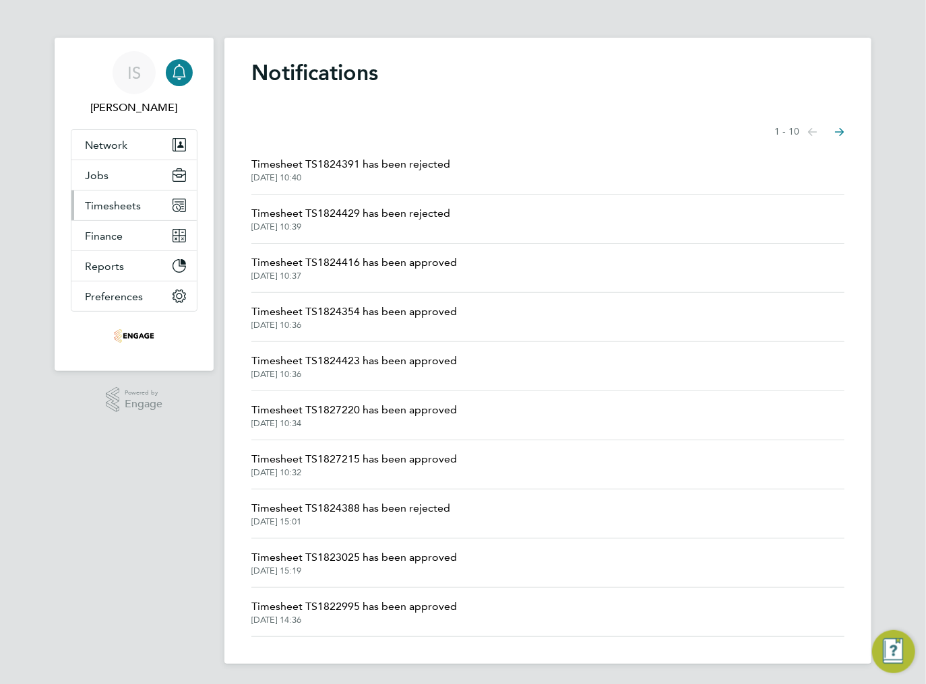
click at [109, 207] on span "Timesheets" at bounding box center [113, 205] width 56 height 13
click at [374, 166] on span "Timesheet TS1824391 has been rejected" at bounding box center [350, 164] width 199 height 16
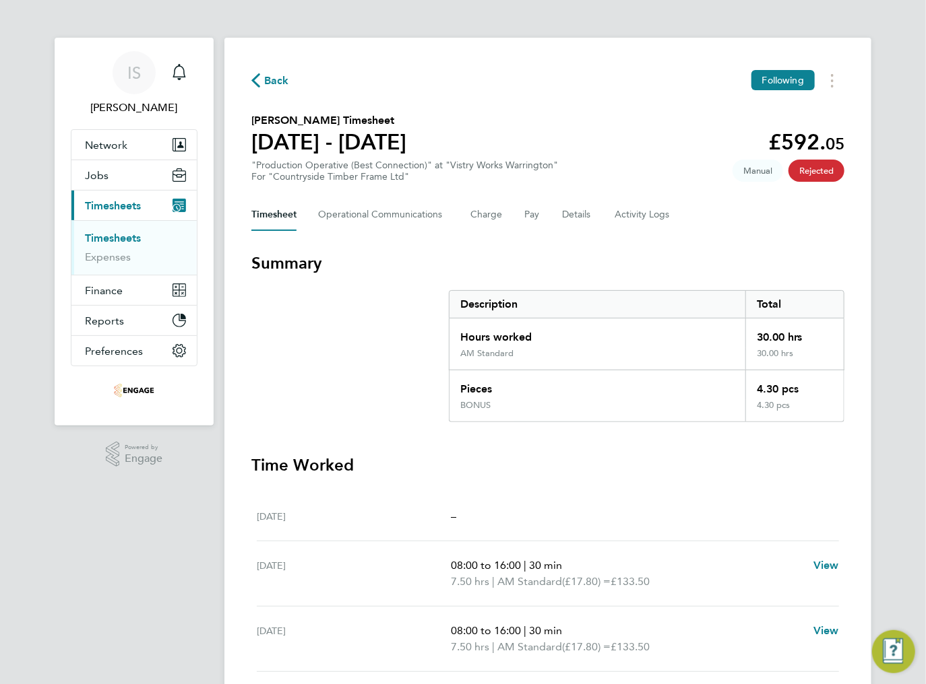
click at [109, 240] on link "Timesheets" at bounding box center [113, 238] width 56 height 13
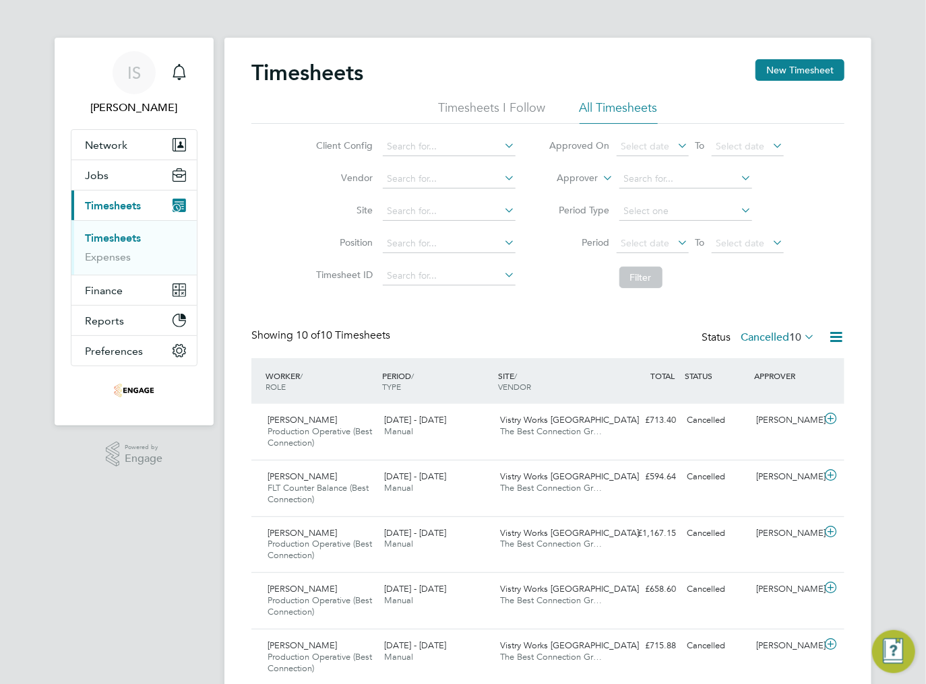
click at [773, 335] on label "Cancelled 10" at bounding box center [777, 337] width 74 height 13
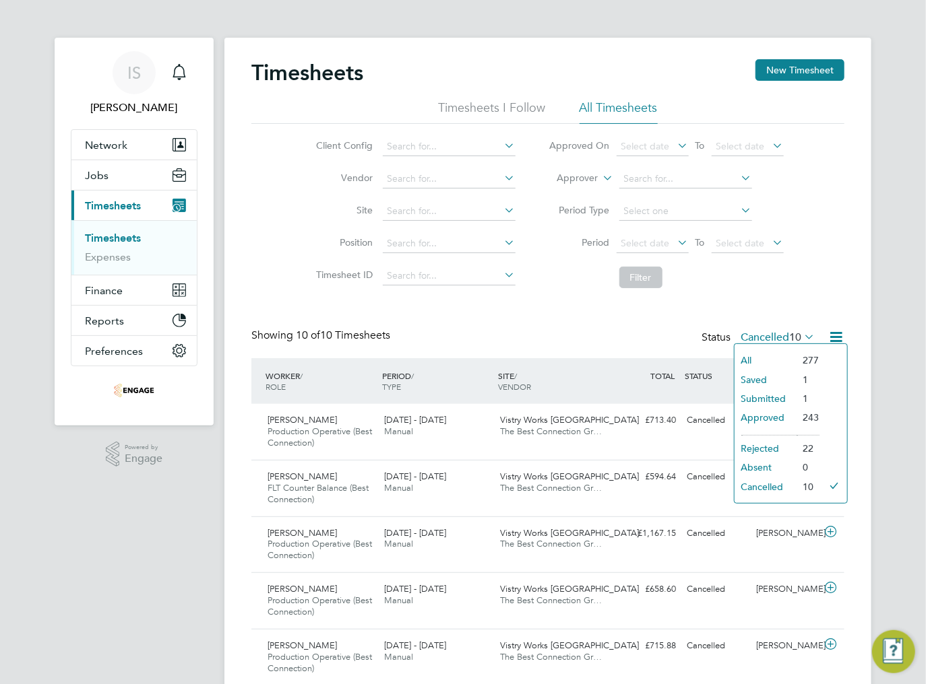
click at [762, 399] on li "Submitted" at bounding box center [765, 398] width 62 height 19
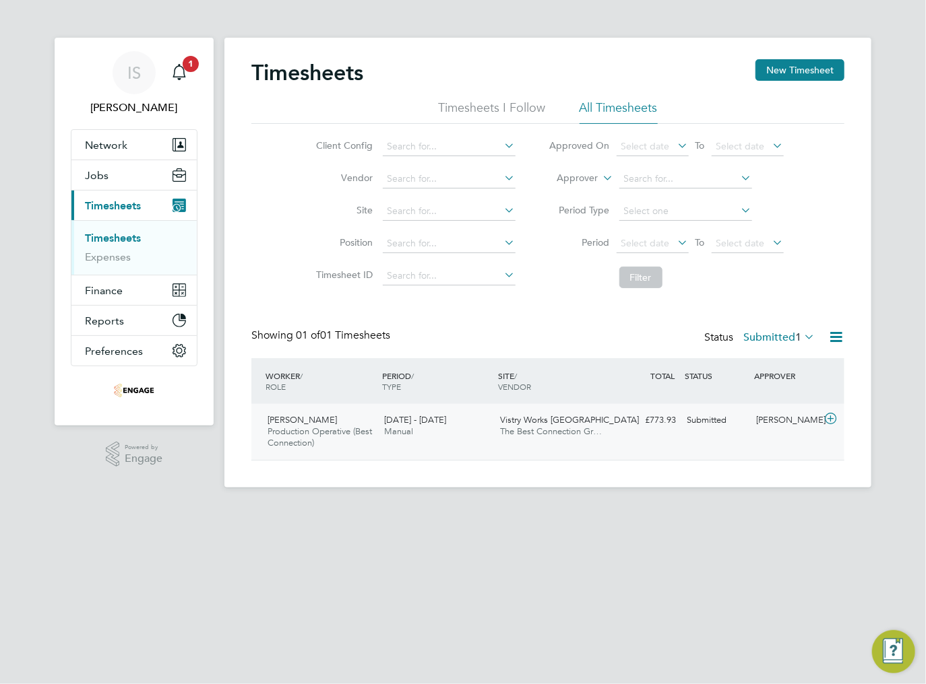
click at [579, 433] on span "The Best Connection Gr…" at bounding box center [552, 431] width 102 height 11
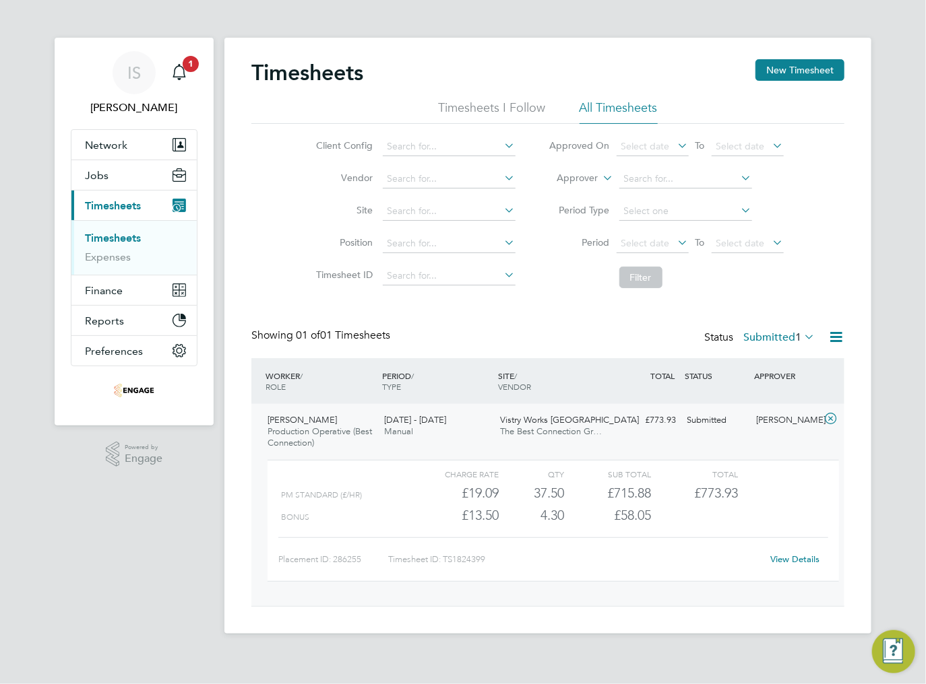
click at [790, 560] on link "View Details" at bounding box center [795, 559] width 49 height 11
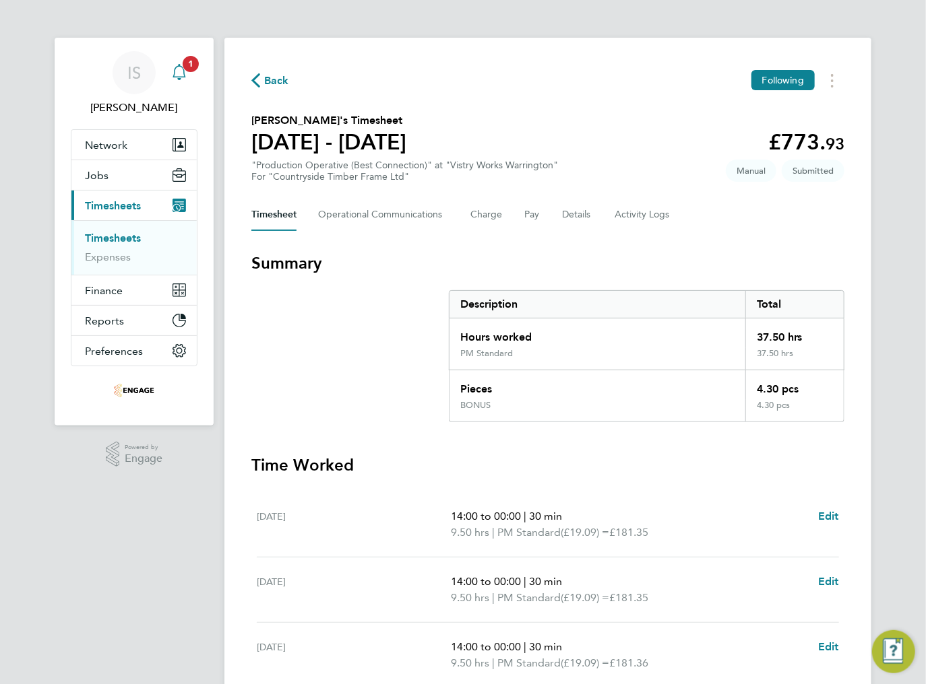
click at [185, 67] on span "1" at bounding box center [191, 64] width 16 height 16
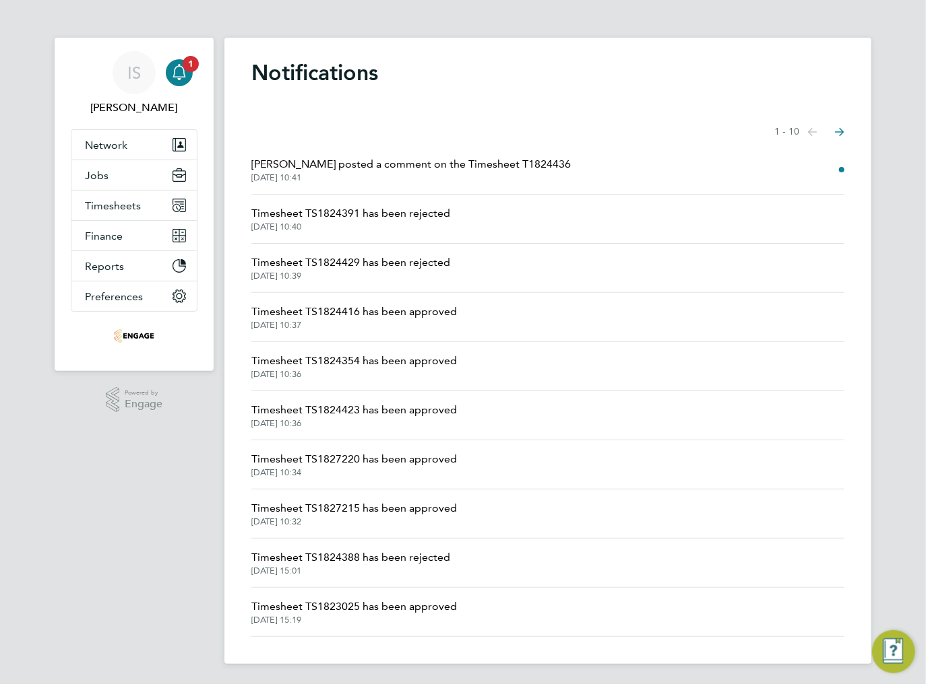
click at [394, 162] on span "[PERSON_NAME] posted a comment on the Timesheet T1824436" at bounding box center [410, 164] width 319 height 16
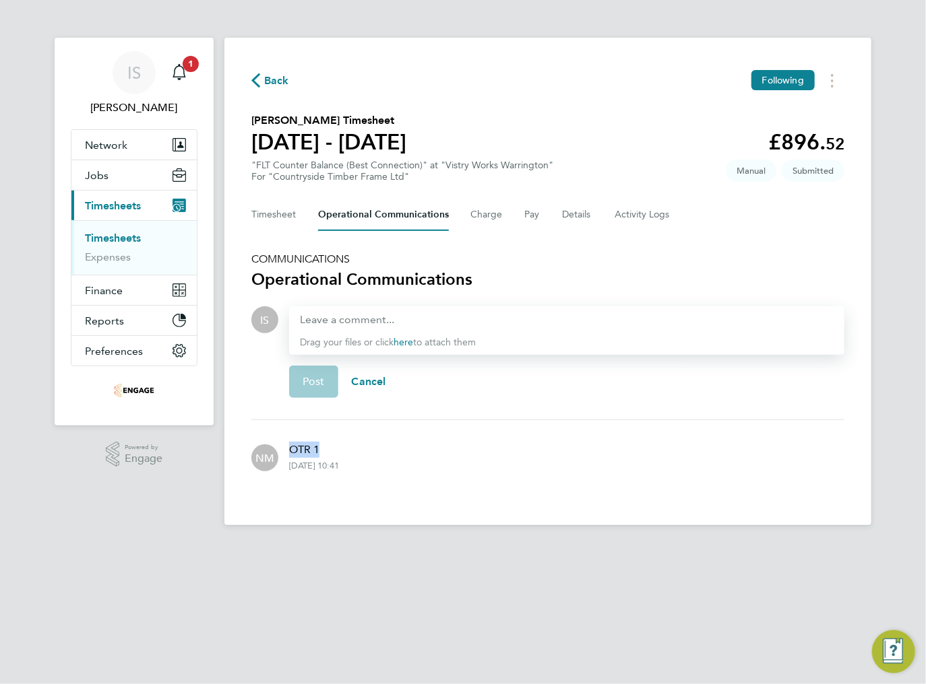
drag, startPoint x: 288, startPoint y: 451, endPoint x: 328, endPoint y: 452, distance: 39.8
click at [328, 452] on p "OTR 1" at bounding box center [314, 450] width 50 height 16
click at [334, 454] on p "OTR 1" at bounding box center [314, 450] width 50 height 16
click at [278, 218] on button "Timesheet" at bounding box center [273, 215] width 45 height 32
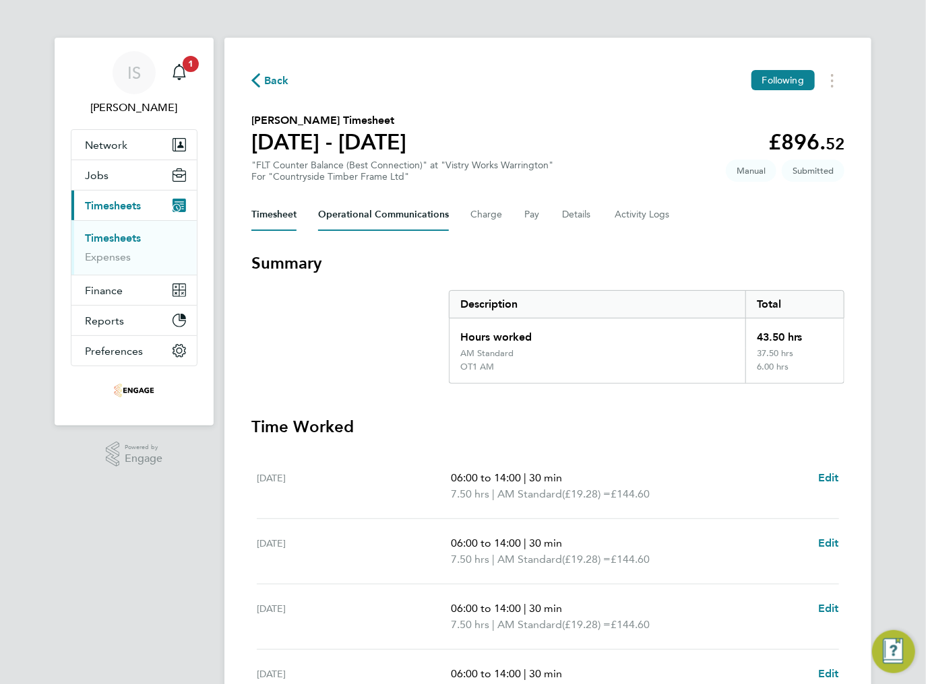
click at [405, 218] on Communications-tab "Operational Communications" at bounding box center [383, 215] width 131 height 32
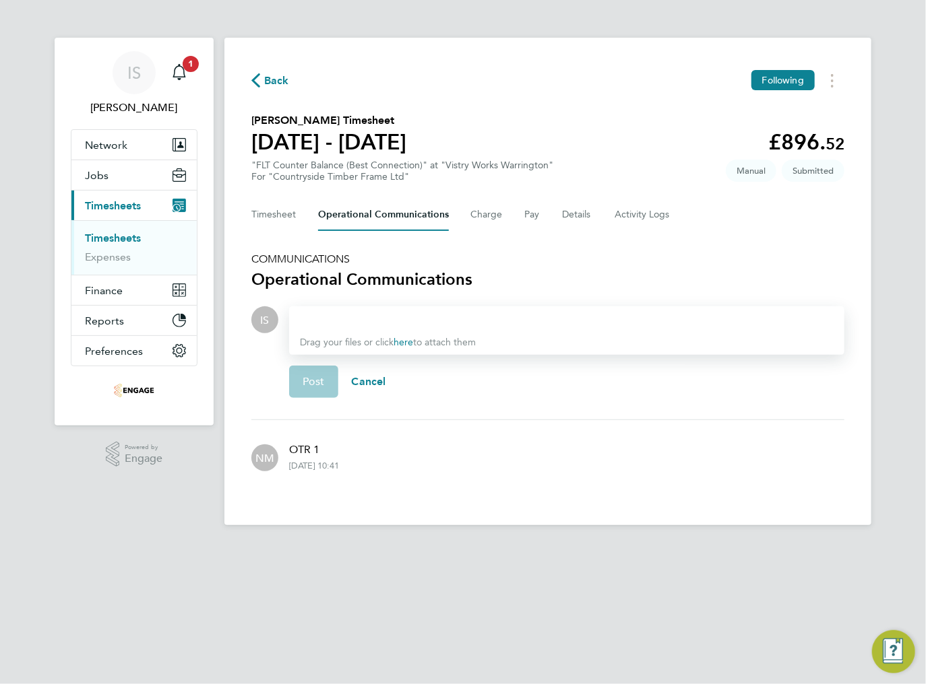
click at [339, 321] on div at bounding box center [567, 320] width 534 height 16
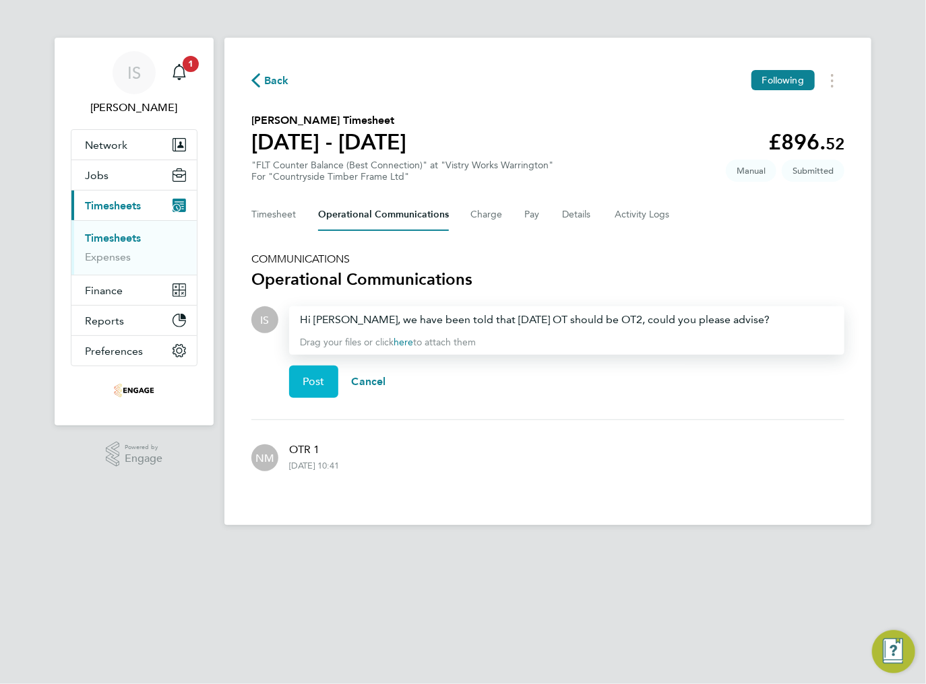
click at [307, 381] on span "Post" at bounding box center [313, 381] width 22 height 13
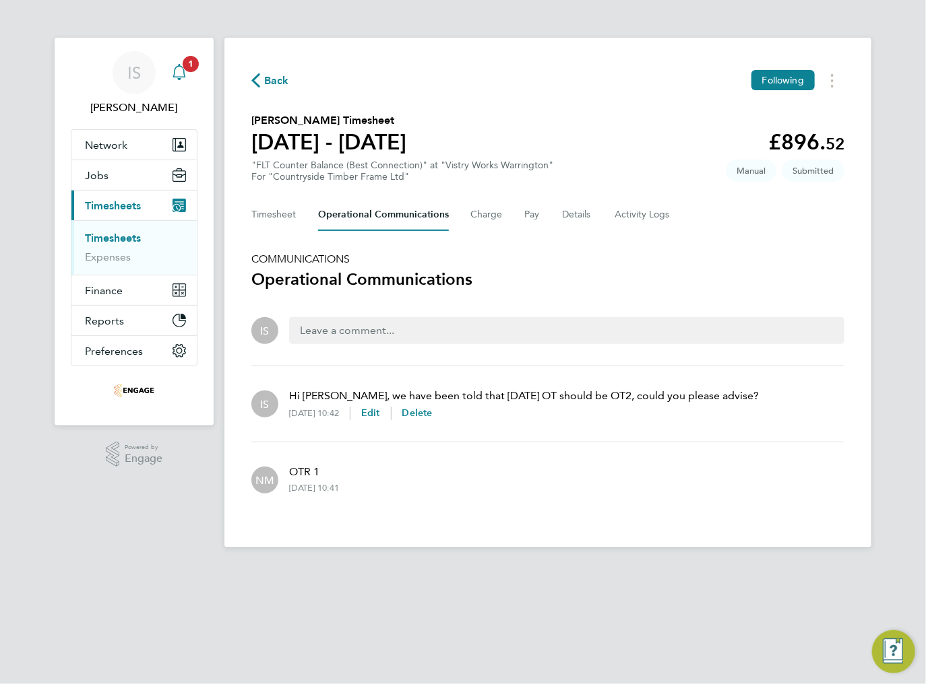
click at [181, 77] on icon "Main navigation" at bounding box center [178, 70] width 13 height 13
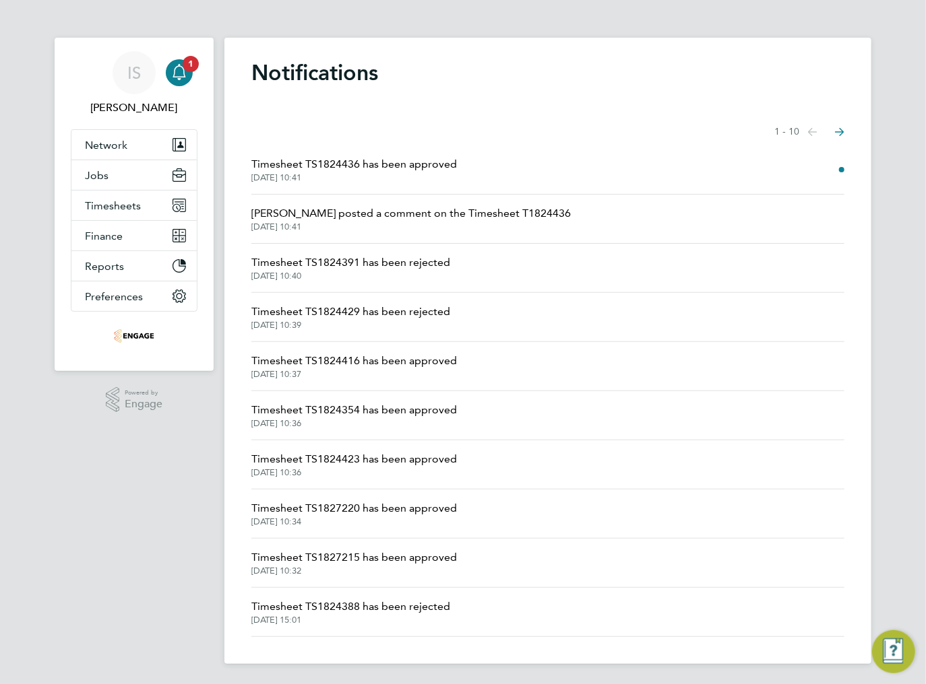
click at [399, 169] on span "Timesheet TS1824436 has been approved" at bounding box center [353, 164] width 205 height 16
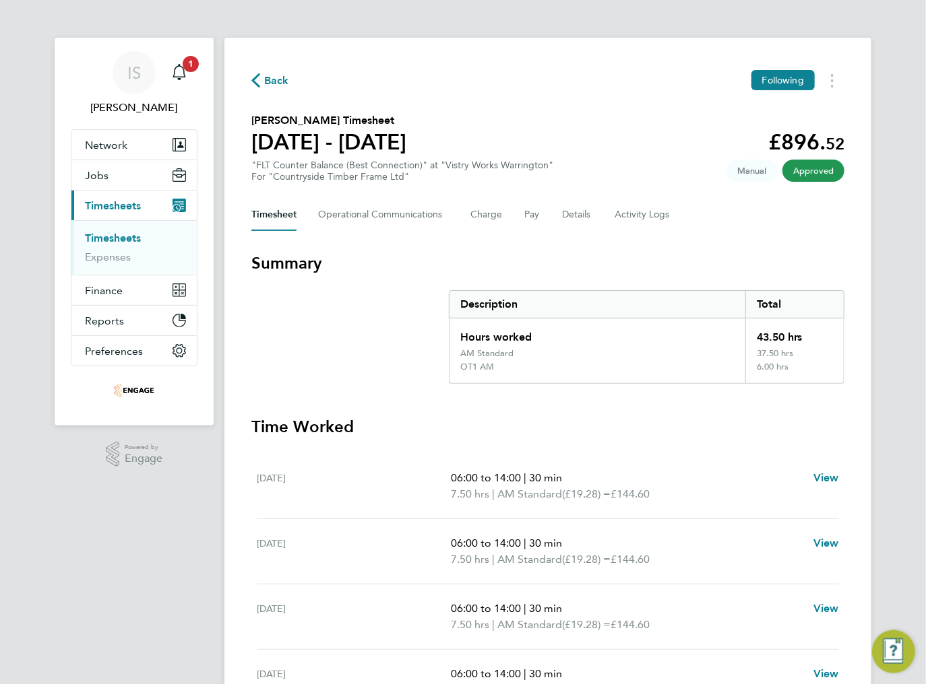
click at [268, 86] on span "Back" at bounding box center [276, 81] width 25 height 16
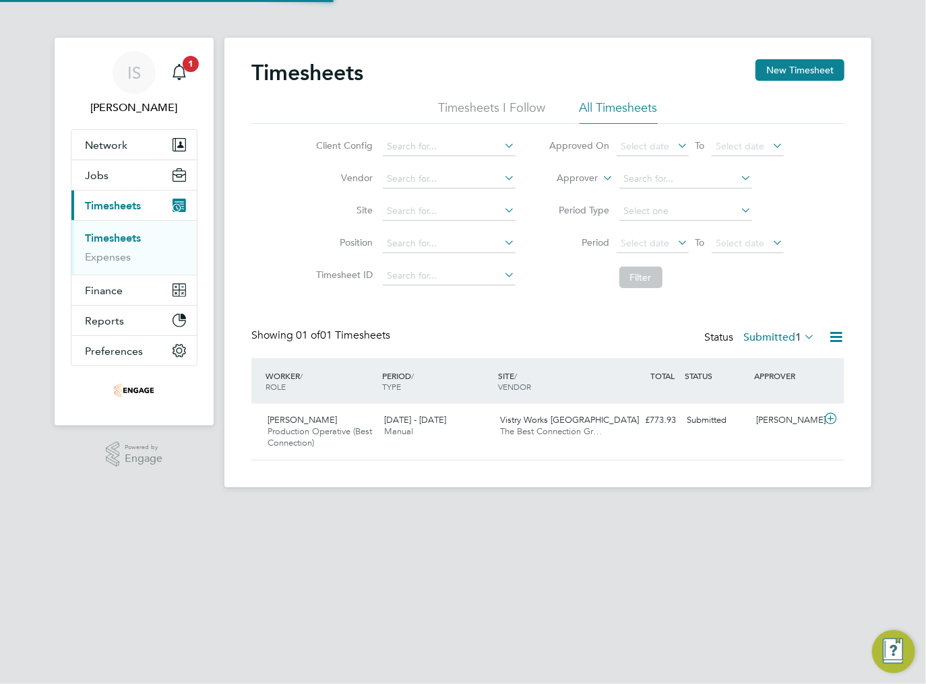
scroll to position [34, 117]
click at [176, 81] on div "Main navigation" at bounding box center [179, 72] width 27 height 27
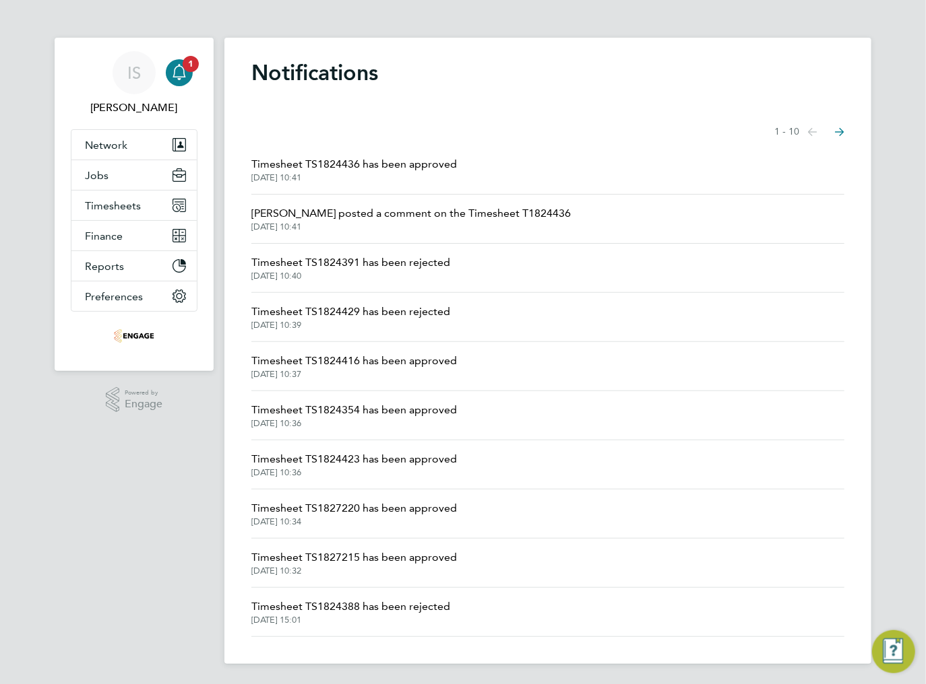
click at [317, 164] on span "Timesheet TS1824436 has been approved" at bounding box center [353, 164] width 205 height 16
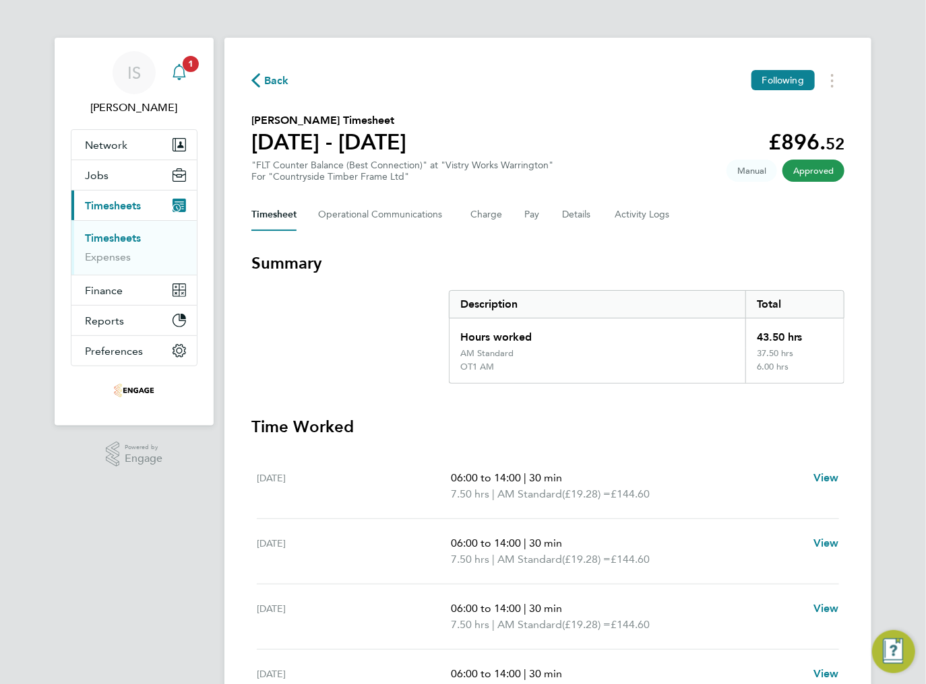
click at [182, 77] on icon "Main navigation" at bounding box center [179, 72] width 16 height 16
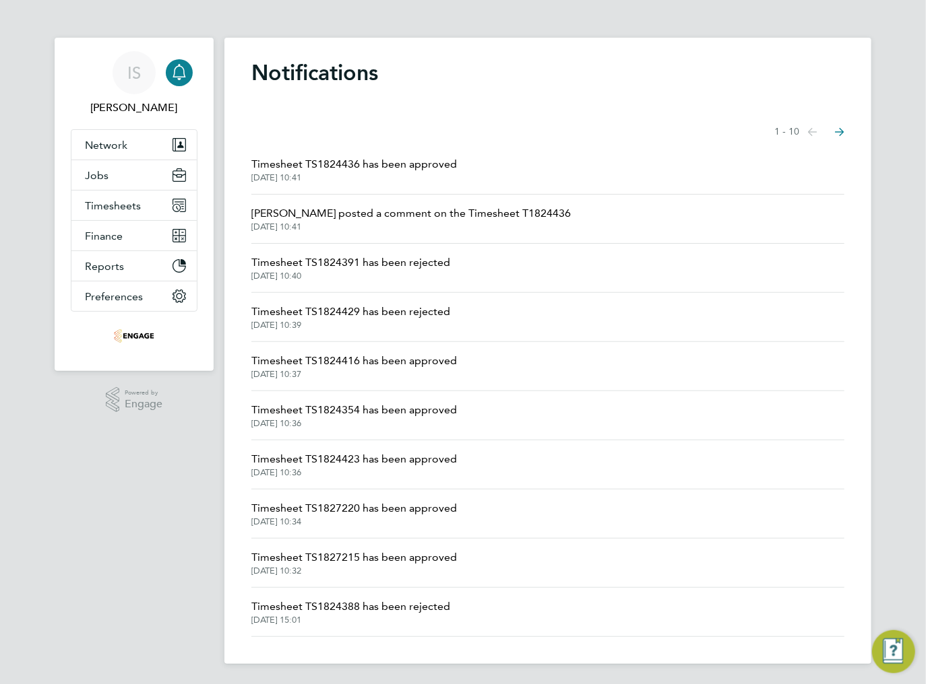
click at [178, 78] on icon "Main navigation" at bounding box center [178, 79] width 3 height 2
click at [181, 67] on icon "Main navigation" at bounding box center [179, 72] width 16 height 16
click at [175, 74] on icon "Main navigation" at bounding box center [179, 72] width 16 height 16
click at [387, 163] on span "Timesheet TS1824399 has been approved" at bounding box center [353, 164] width 205 height 16
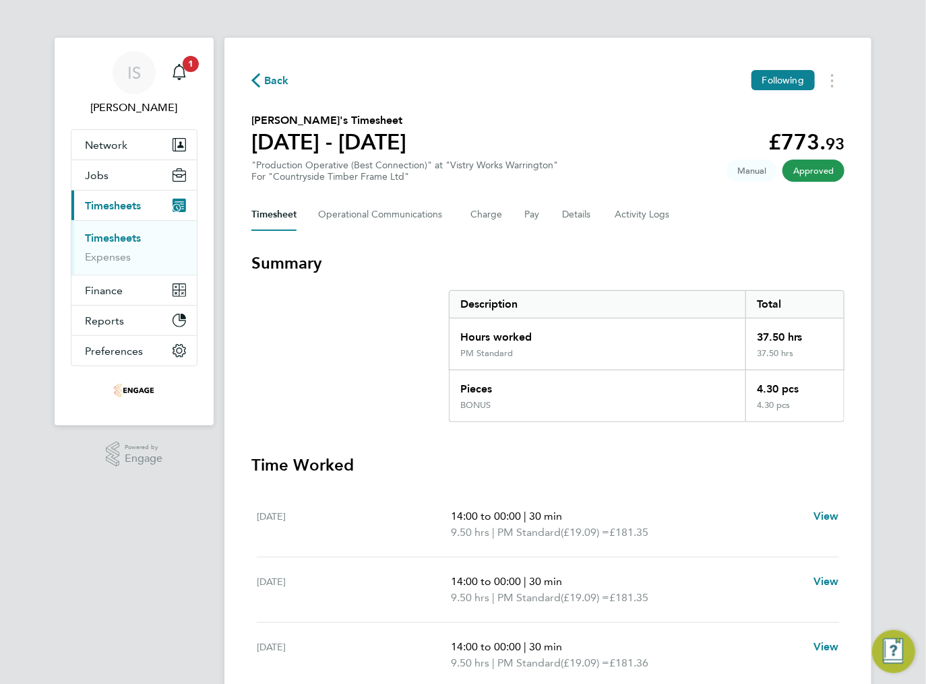
click at [256, 81] on icon "button" at bounding box center [255, 80] width 9 height 14
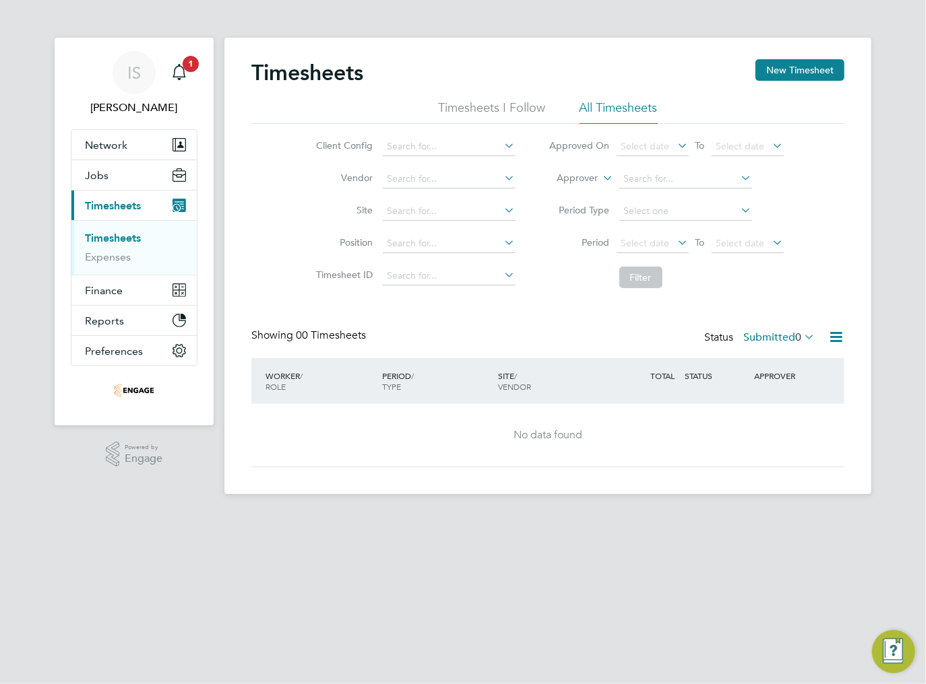
click at [784, 334] on label "Submitted 0" at bounding box center [778, 337] width 71 height 13
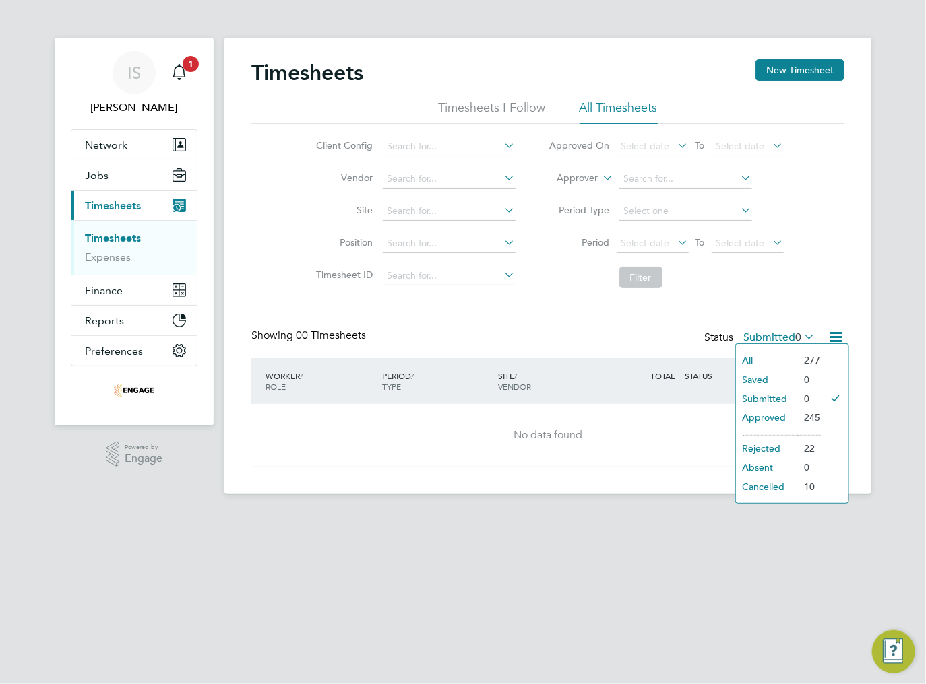
click at [764, 450] on li "Rejected" at bounding box center [767, 448] width 62 height 19
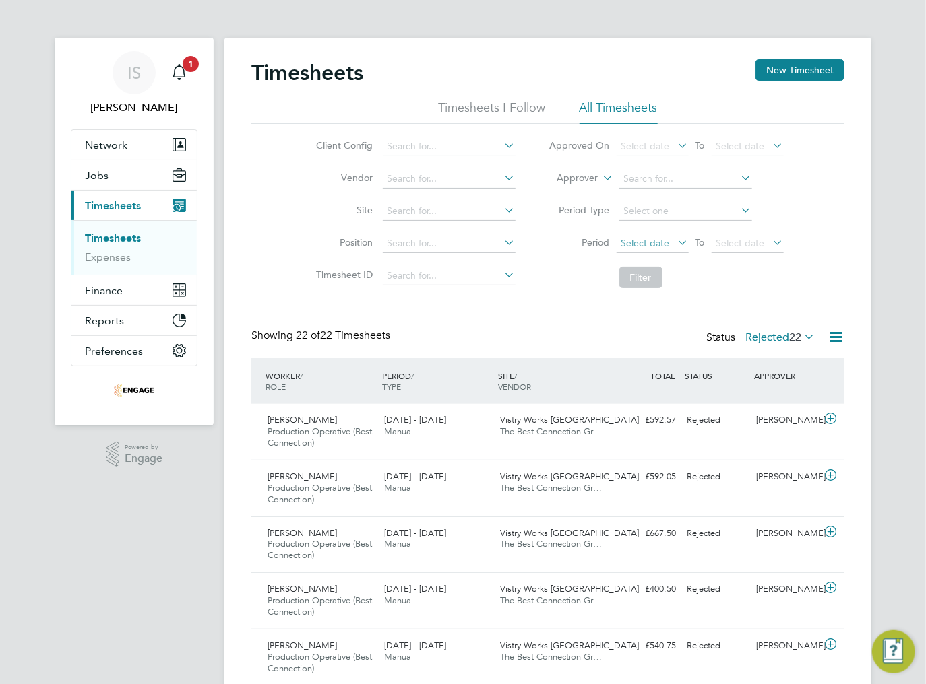
click at [648, 251] on span "Select date" at bounding box center [652, 244] width 72 height 18
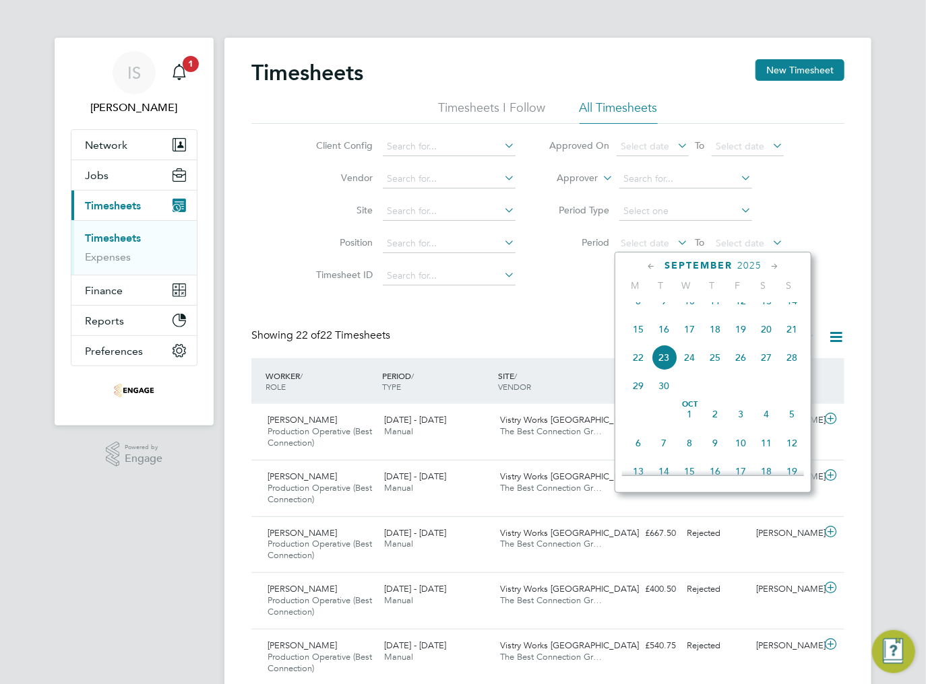
click at [639, 340] on span "15" at bounding box center [638, 330] width 26 height 26
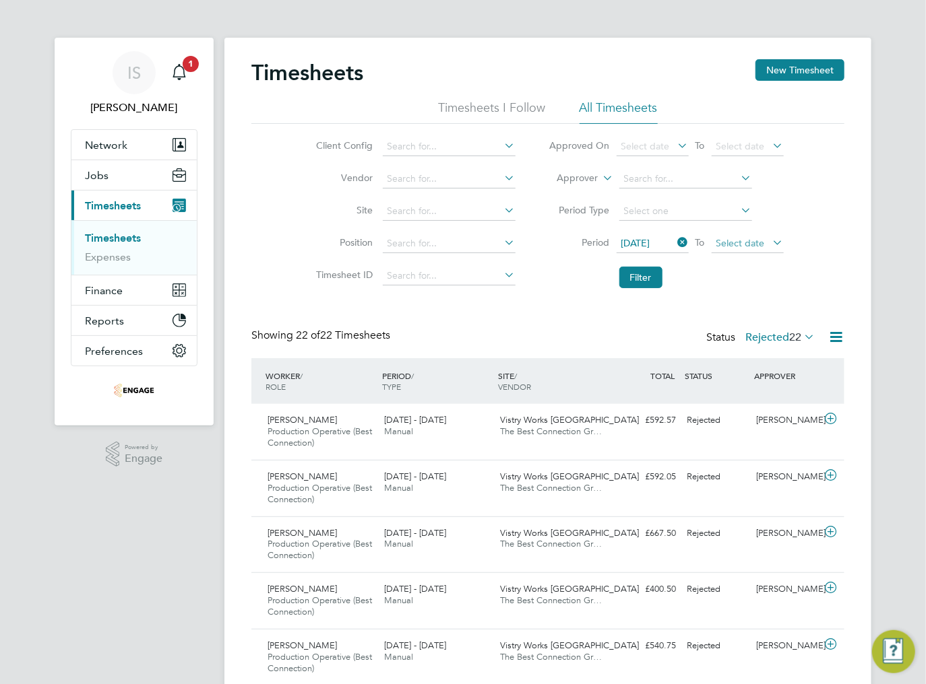
click at [748, 248] on span "Select date" at bounding box center [740, 243] width 49 height 12
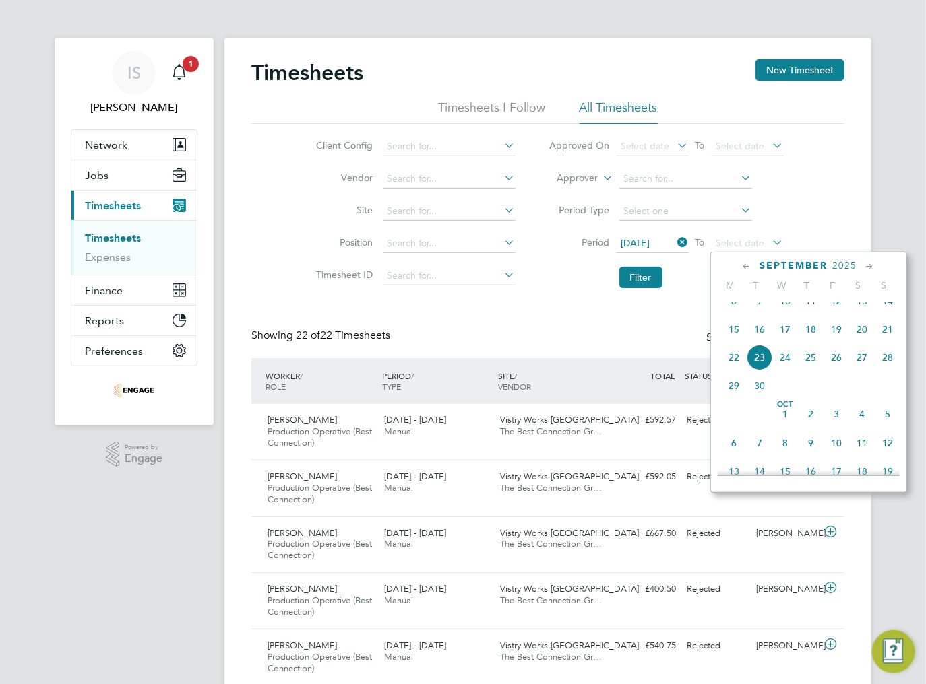
click at [887, 342] on span "21" at bounding box center [887, 330] width 26 height 26
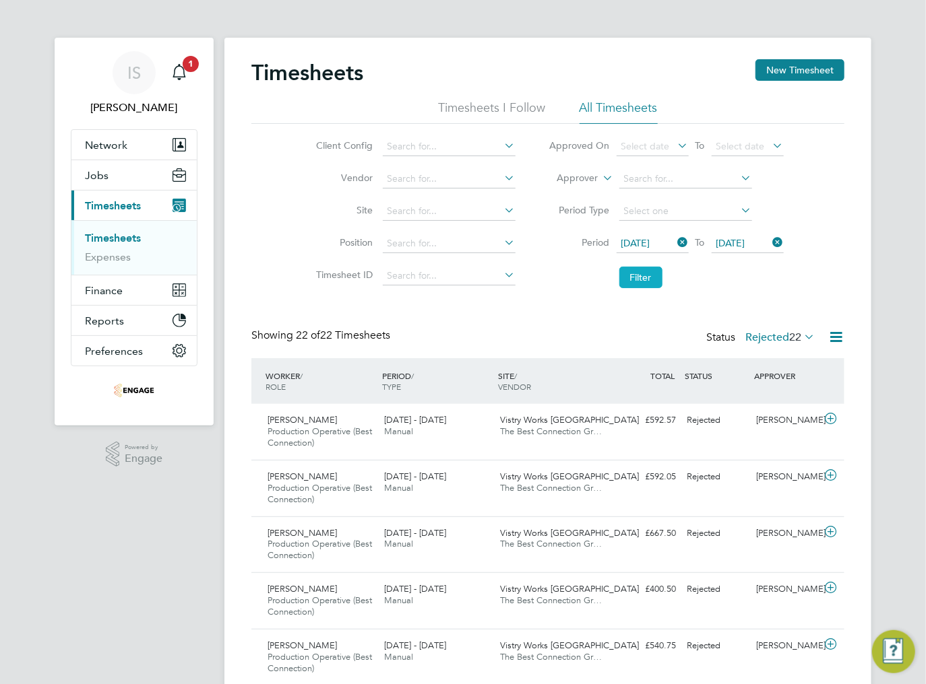
click at [651, 278] on button "Filter" at bounding box center [640, 278] width 43 height 22
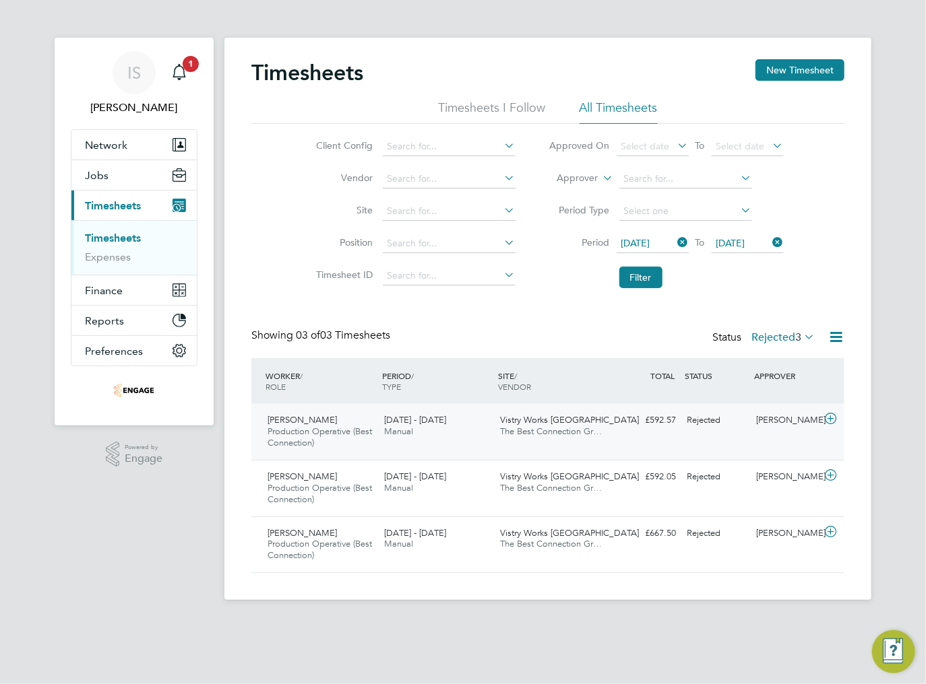
click at [442, 421] on span "[DATE] - [DATE]" at bounding box center [415, 419] width 62 height 11
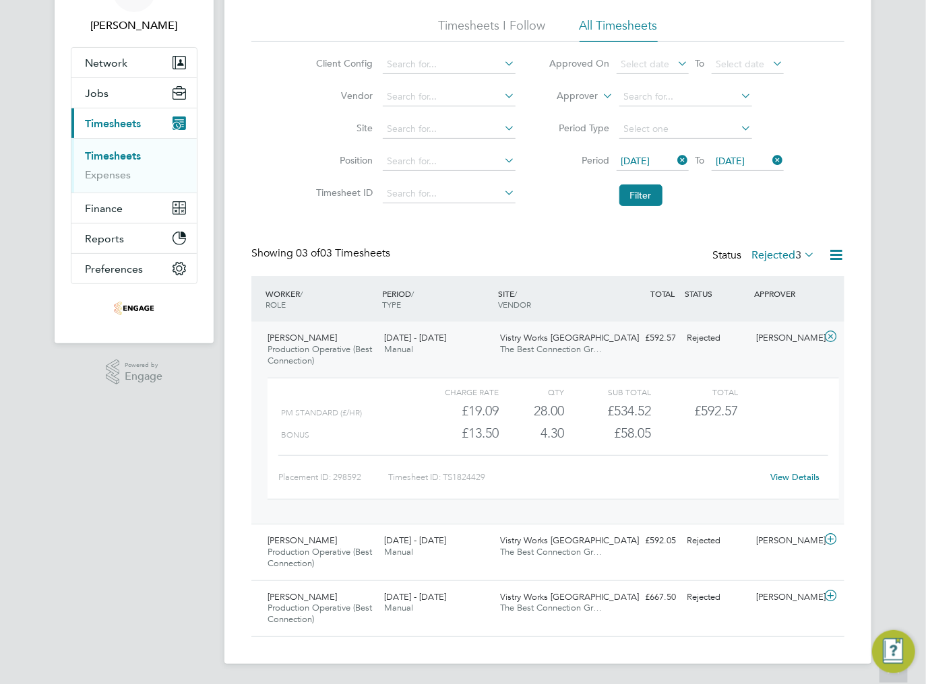
click at [808, 478] on link "View Details" at bounding box center [795, 477] width 49 height 11
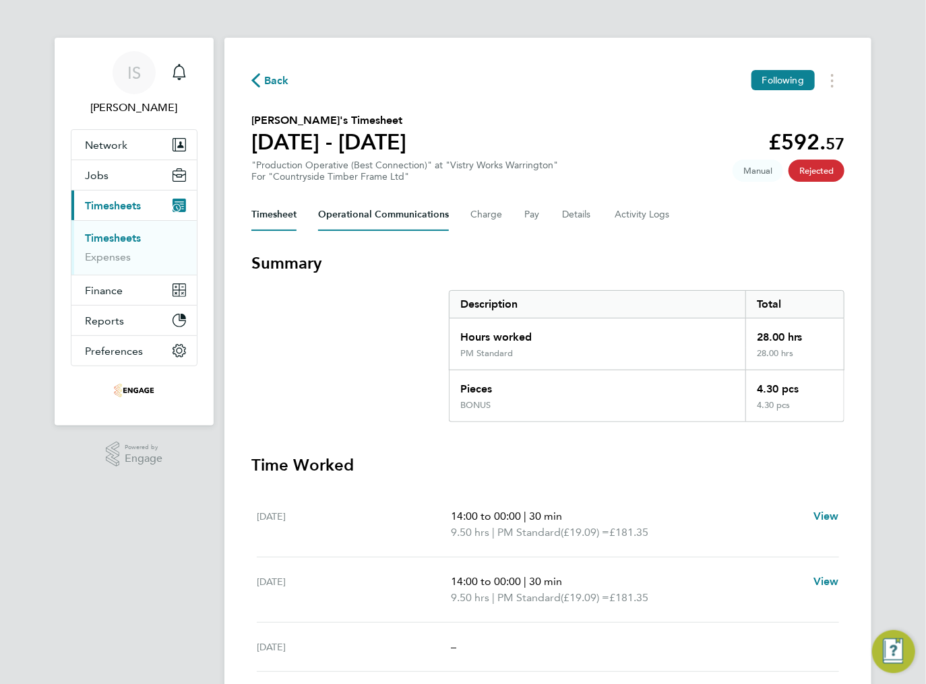
click at [398, 212] on Communications-tab "Operational Communications" at bounding box center [383, 215] width 131 height 32
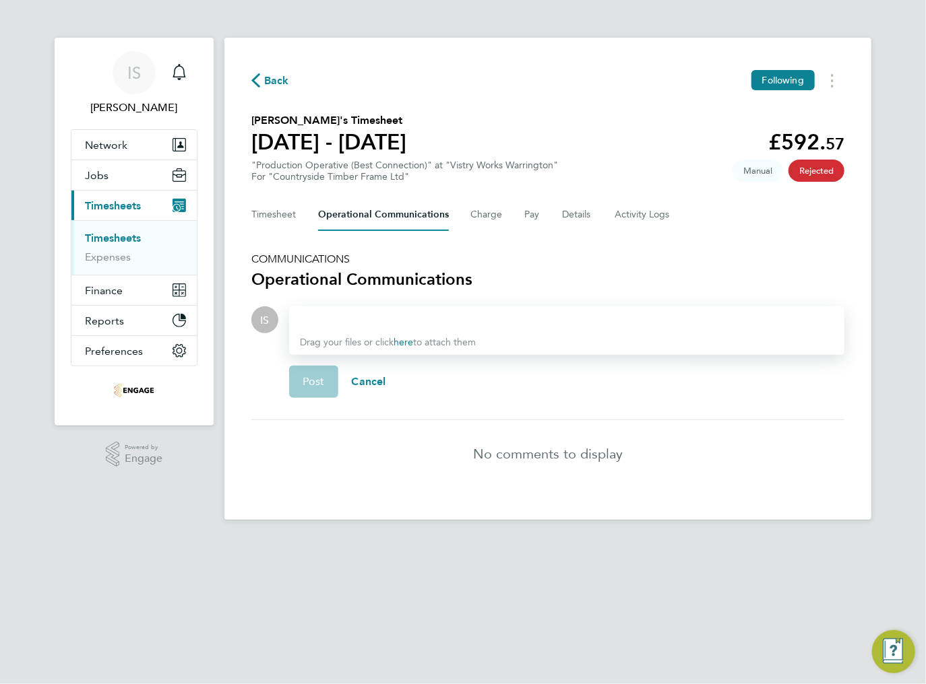
click at [326, 321] on div at bounding box center [567, 320] width 534 height 16
click at [263, 220] on button "Timesheet" at bounding box center [273, 215] width 45 height 32
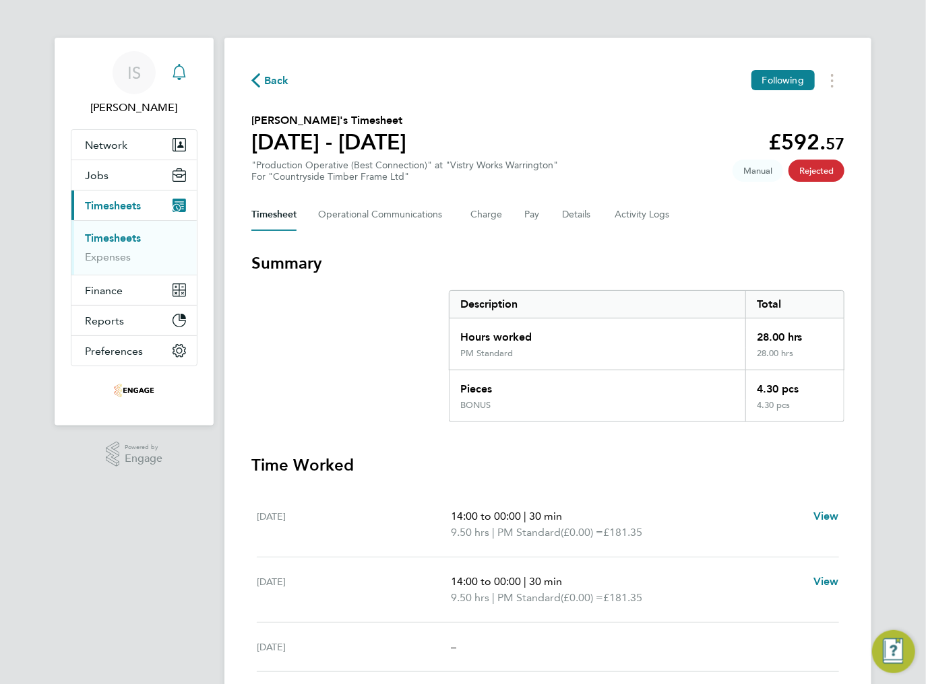
click at [186, 78] on icon "Main navigation" at bounding box center [179, 72] width 16 height 16
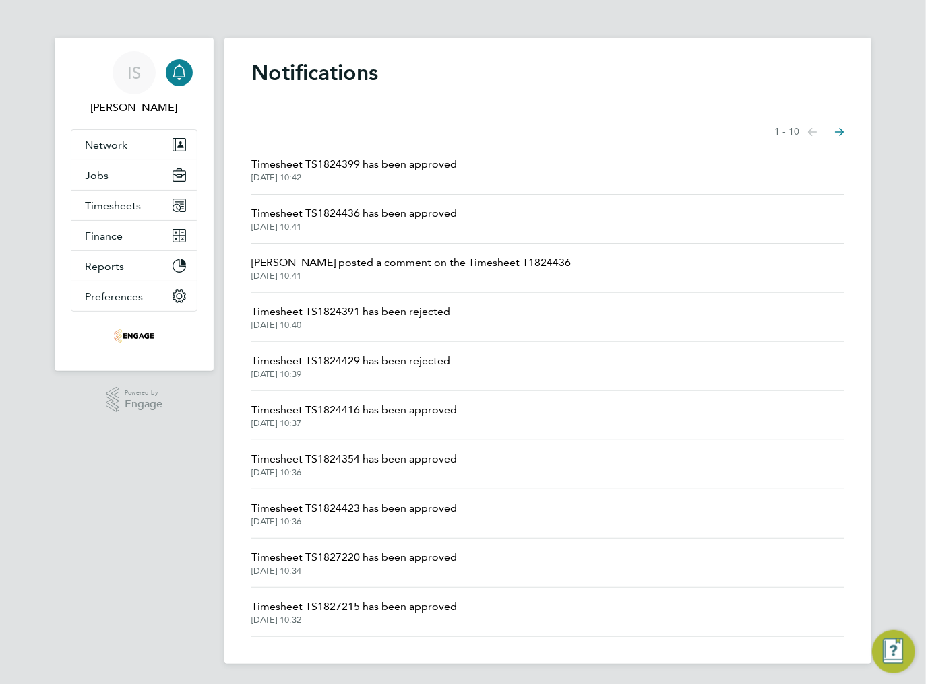
click at [397, 214] on span "Timesheet TS1824436 has been approved" at bounding box center [353, 213] width 205 height 16
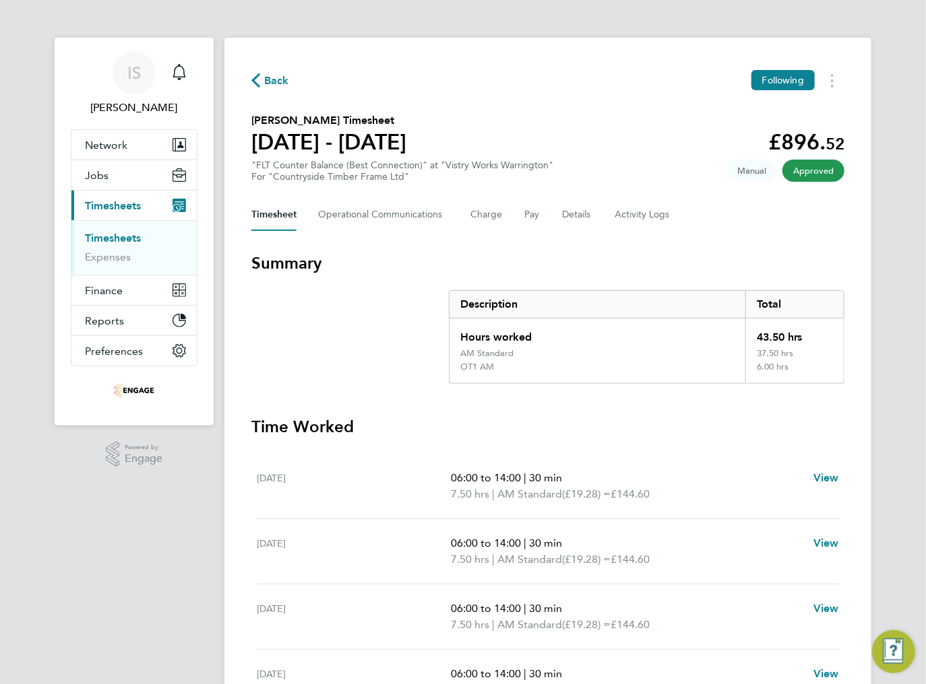
click at [251, 81] on div "Back Following Alistar Worrall's Timesheet 15 - 21 Sept 2025 £896. 52 "FLT Coun…" at bounding box center [547, 515] width 647 height 955
click at [259, 83] on icon "button" at bounding box center [255, 80] width 9 height 14
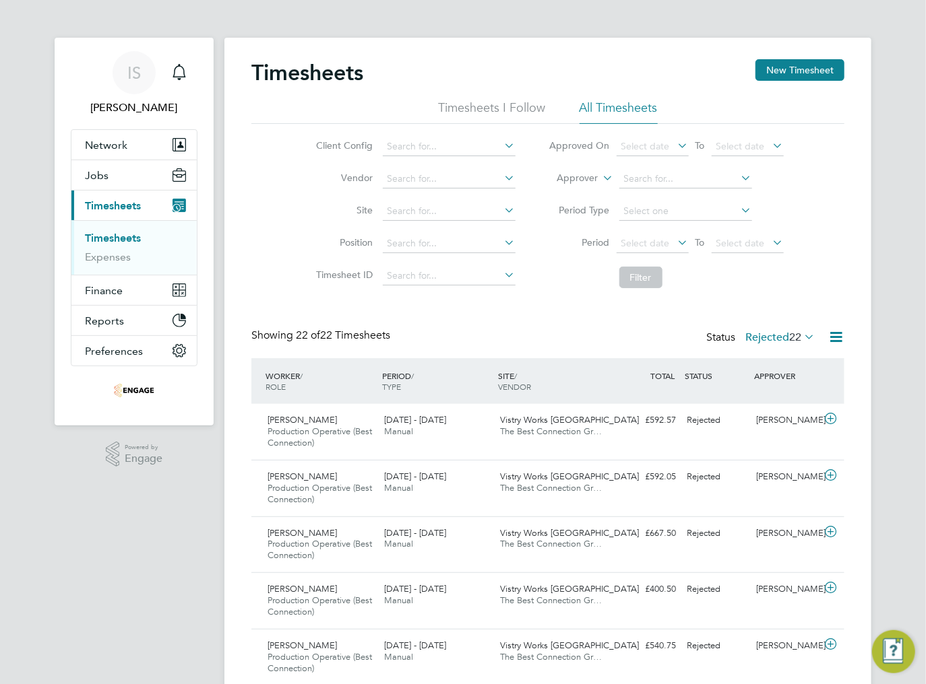
click at [104, 238] on link "Timesheets" at bounding box center [113, 238] width 56 height 13
click at [784, 342] on label "Rejected 22" at bounding box center [779, 337] width 69 height 13
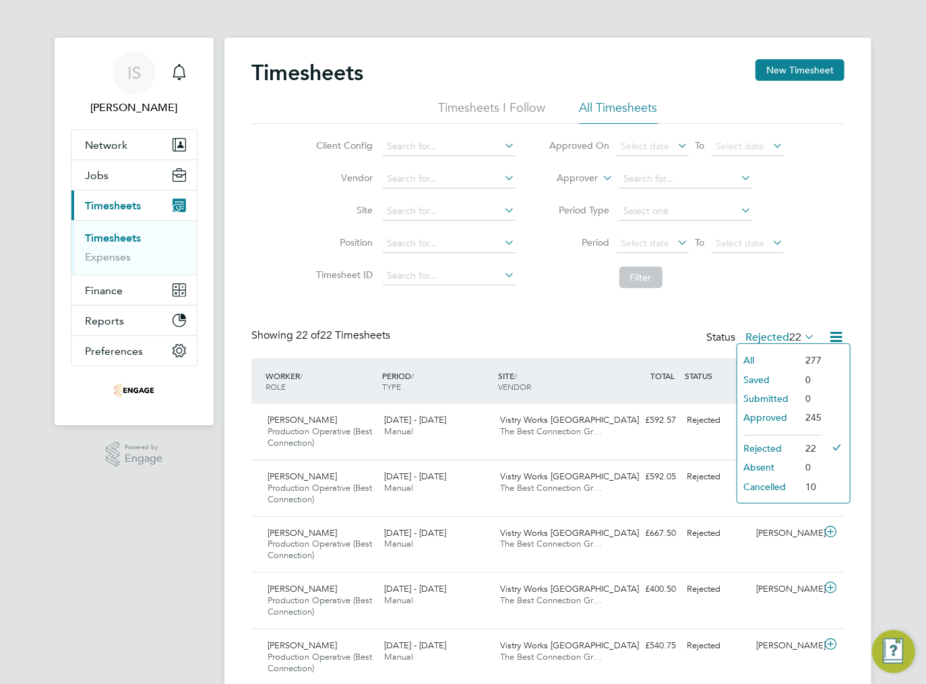
click at [644, 329] on div "Showing 22 of 22 Timesheets Status Rejected 22" at bounding box center [547, 344] width 593 height 30
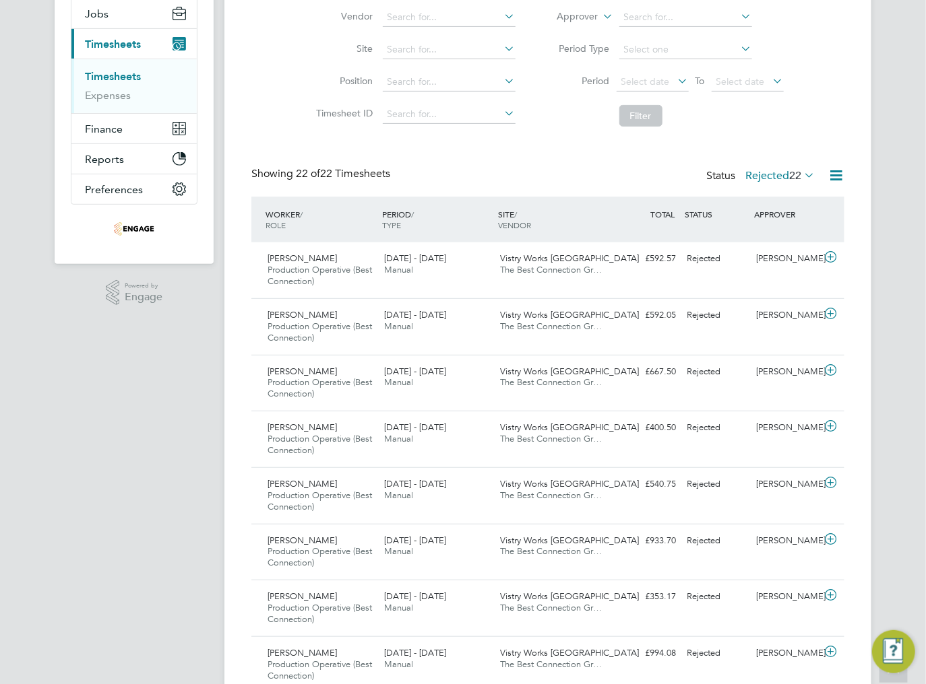
click at [785, 176] on label "Rejected 22" at bounding box center [779, 175] width 69 height 13
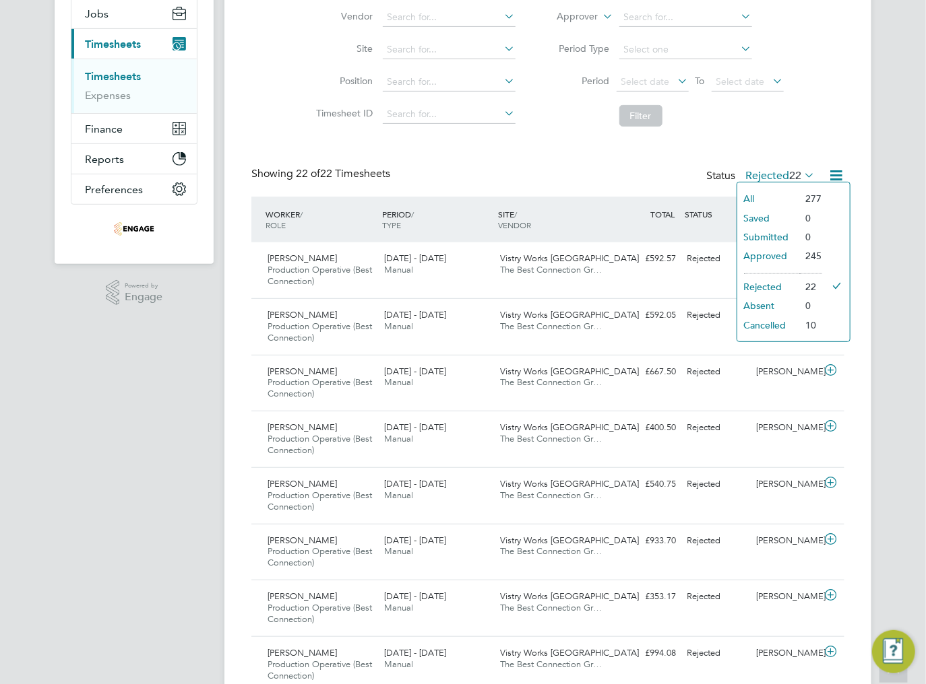
click at [758, 256] on li "Approved" at bounding box center [768, 256] width 62 height 19
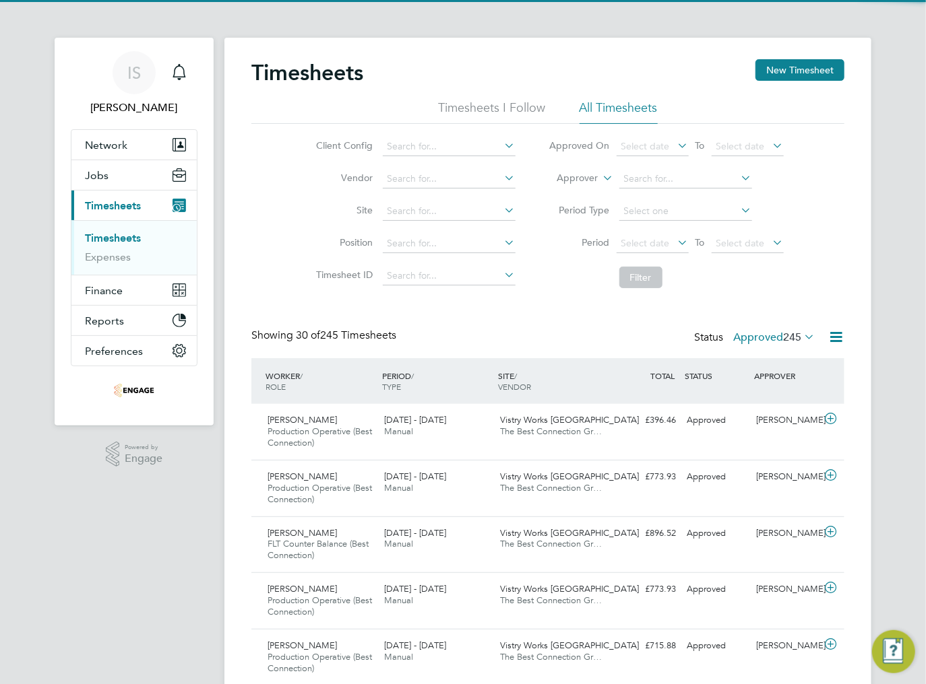
click at [675, 240] on icon at bounding box center [675, 242] width 0 height 19
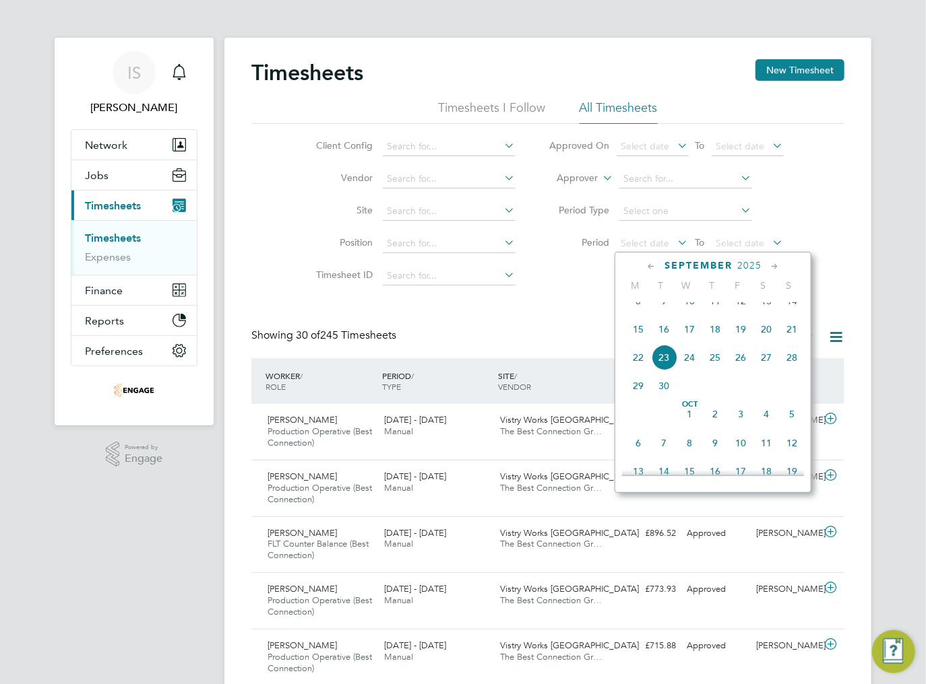
click at [641, 339] on span "15" at bounding box center [638, 330] width 26 height 26
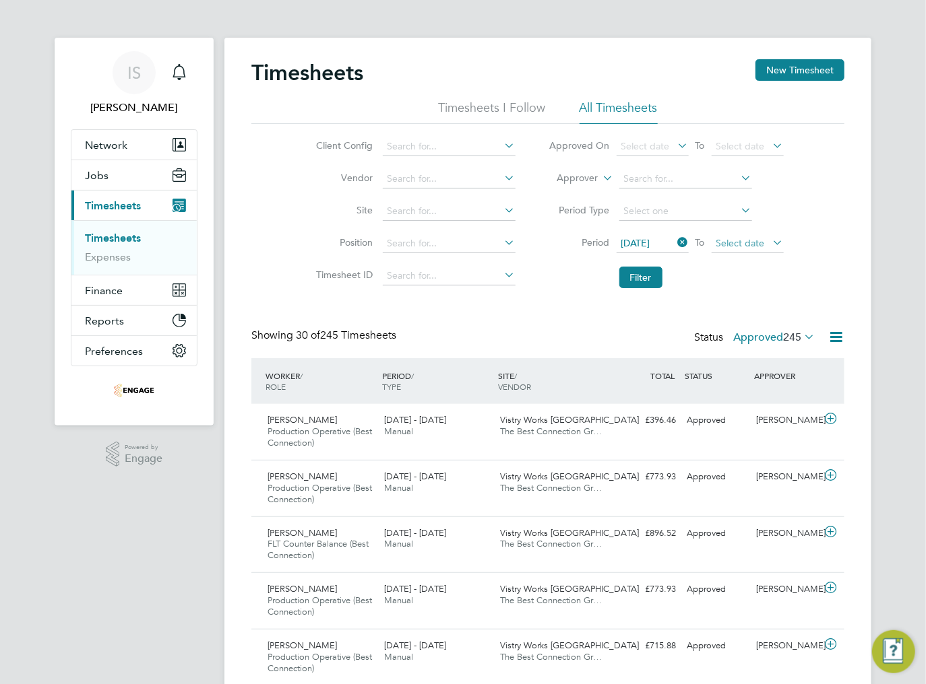
click at [763, 248] on span "Select date" at bounding box center [747, 244] width 72 height 18
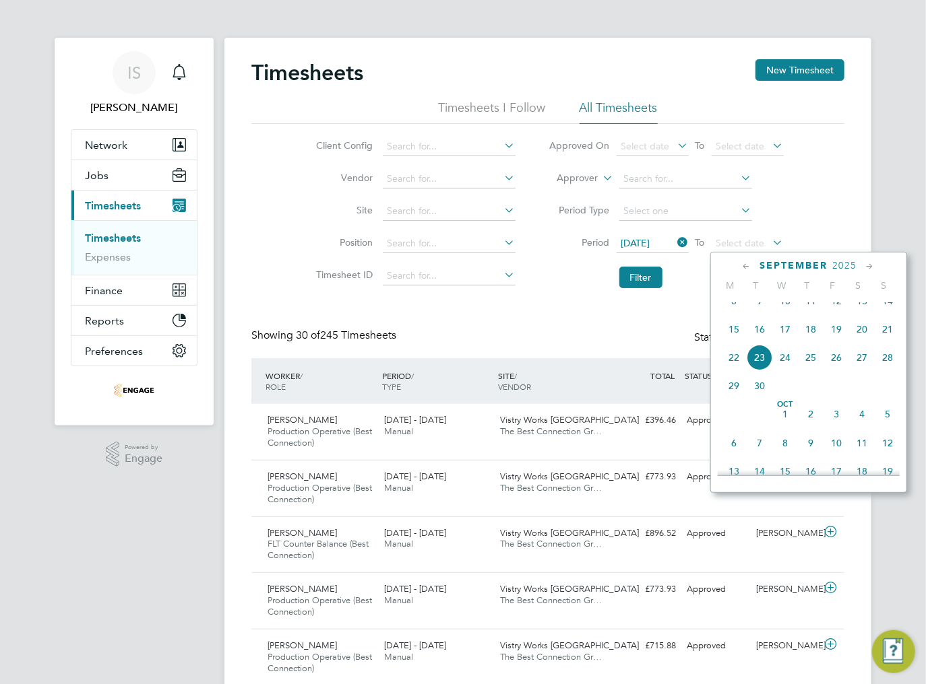
click at [887, 342] on span "21" at bounding box center [887, 330] width 26 height 26
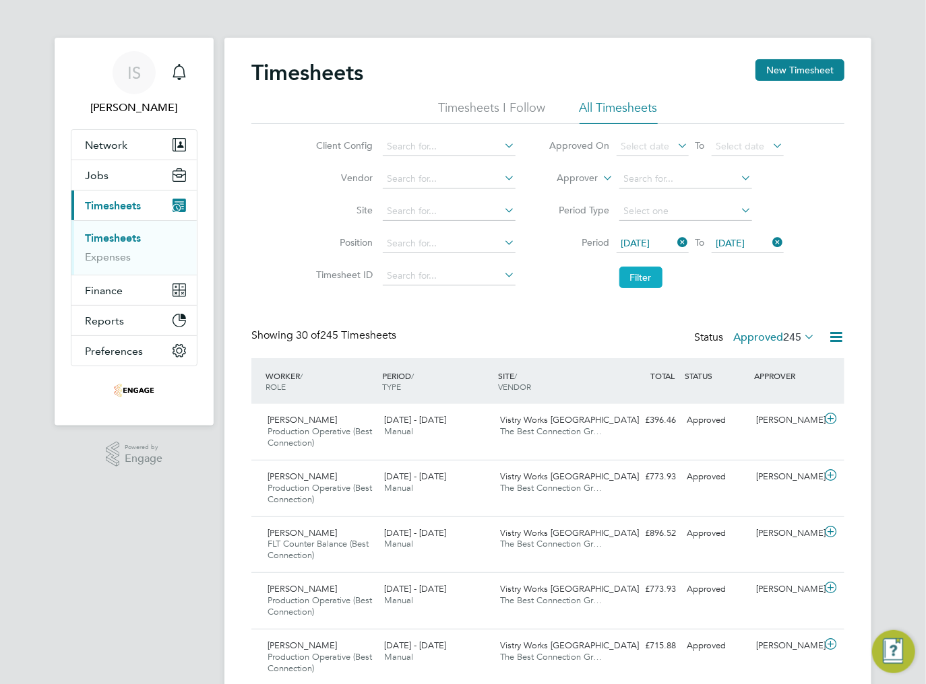
click at [641, 277] on button "Filter" at bounding box center [640, 278] width 43 height 22
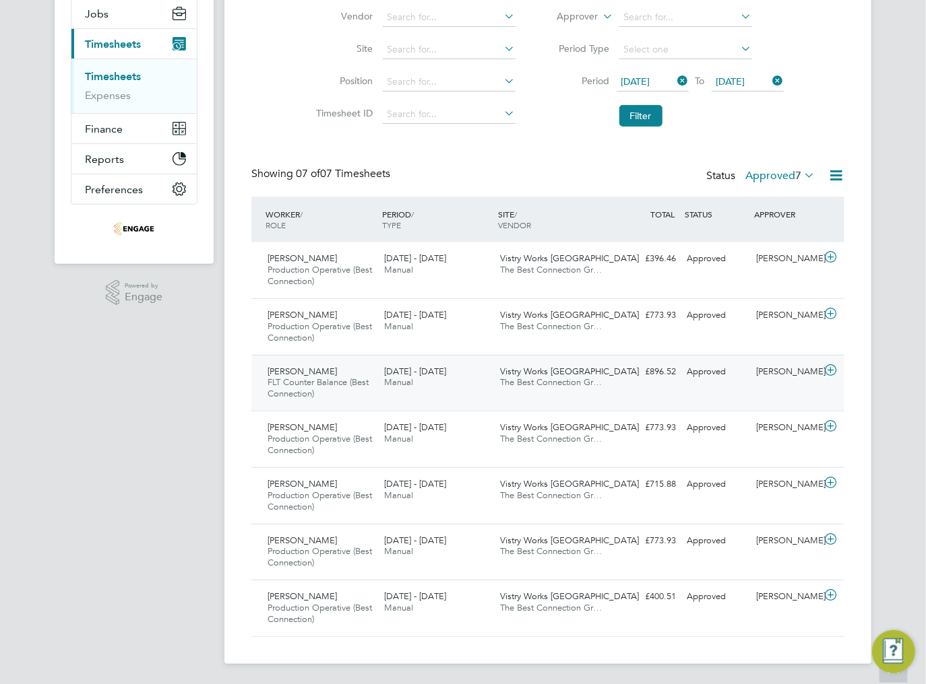
click at [563, 381] on span "The Best Connection Gr…" at bounding box center [552, 382] width 102 height 11
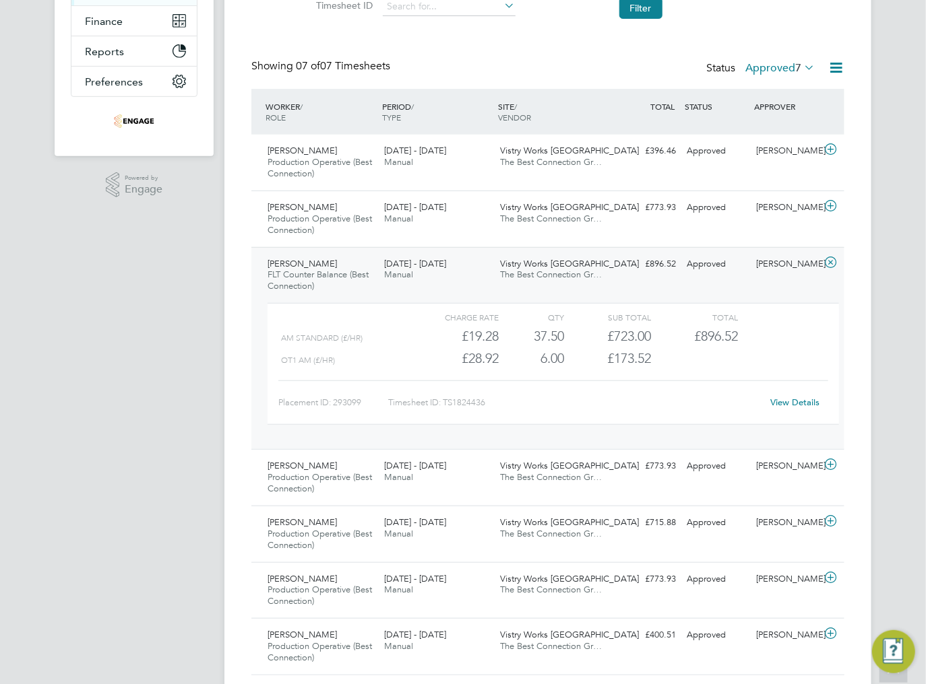
click at [779, 401] on link "View Details" at bounding box center [795, 402] width 49 height 11
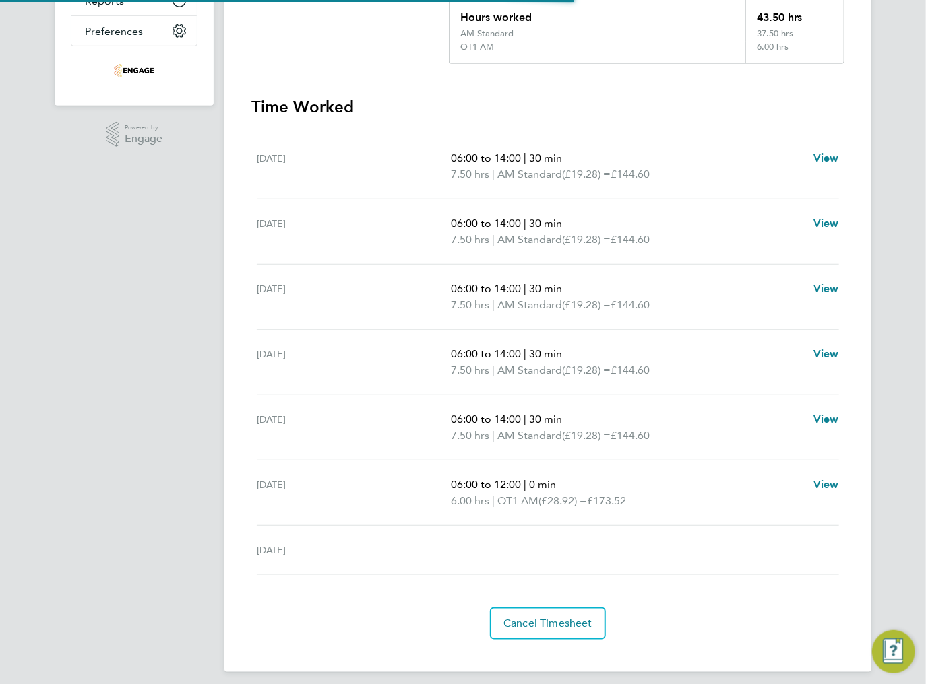
scroll to position [327, 0]
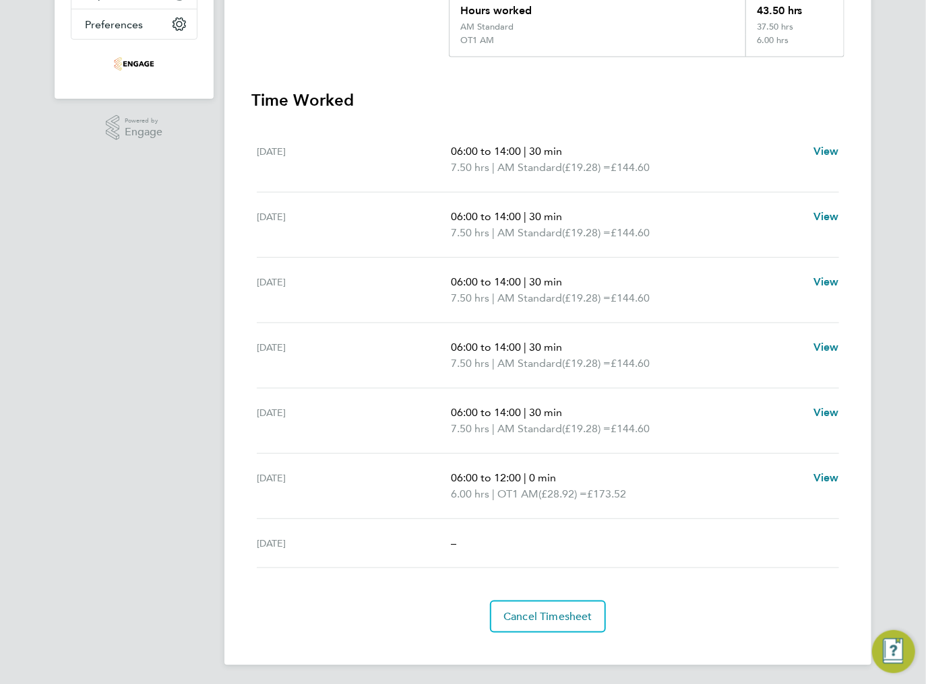
drag, startPoint x: 507, startPoint y: 495, endPoint x: 646, endPoint y: 498, distance: 138.8
click at [646, 498] on p "6.00 hrs | OT1 AM (£28.92) = £173.52" at bounding box center [627, 494] width 352 height 16
click at [649, 498] on p "6.00 hrs | OT1 AM (£28.92) = £173.52" at bounding box center [627, 494] width 352 height 16
drag, startPoint x: 504, startPoint y: 495, endPoint x: 522, endPoint y: 494, distance: 18.2
click at [522, 494] on span "OT1 AM" at bounding box center [517, 494] width 41 height 16
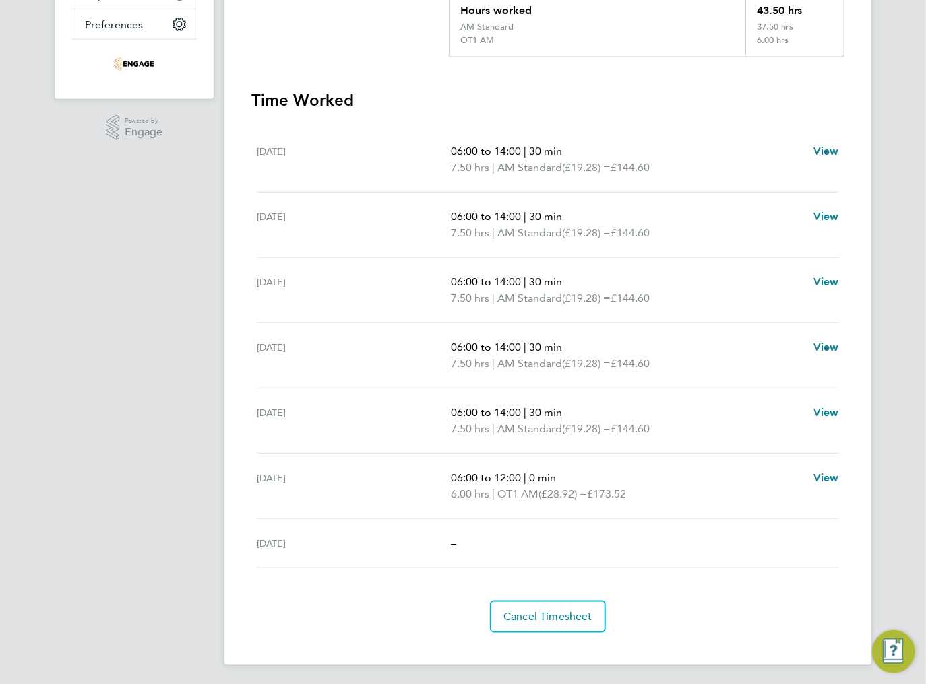
click at [525, 494] on span "OT1 AM" at bounding box center [517, 494] width 41 height 16
drag, startPoint x: 510, startPoint y: 494, endPoint x: 546, endPoint y: 494, distance: 36.4
click at [546, 494] on p "6.00 hrs | OT1 AM (£28.92) = £173.52" at bounding box center [627, 494] width 352 height 16
click at [555, 496] on span "(£28.92) =" at bounding box center [562, 494] width 49 height 13
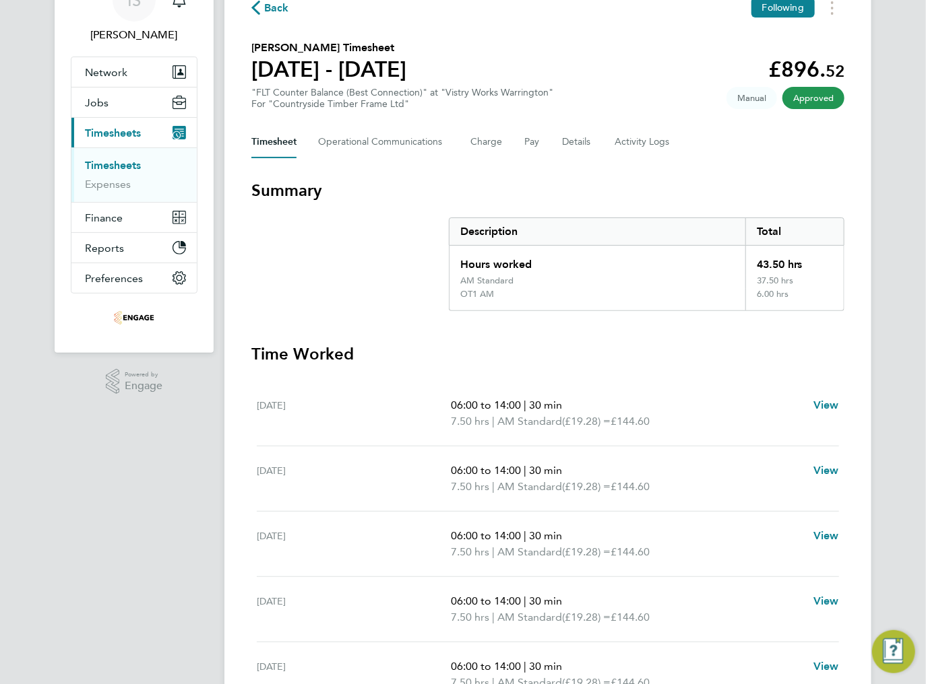
scroll to position [0, 0]
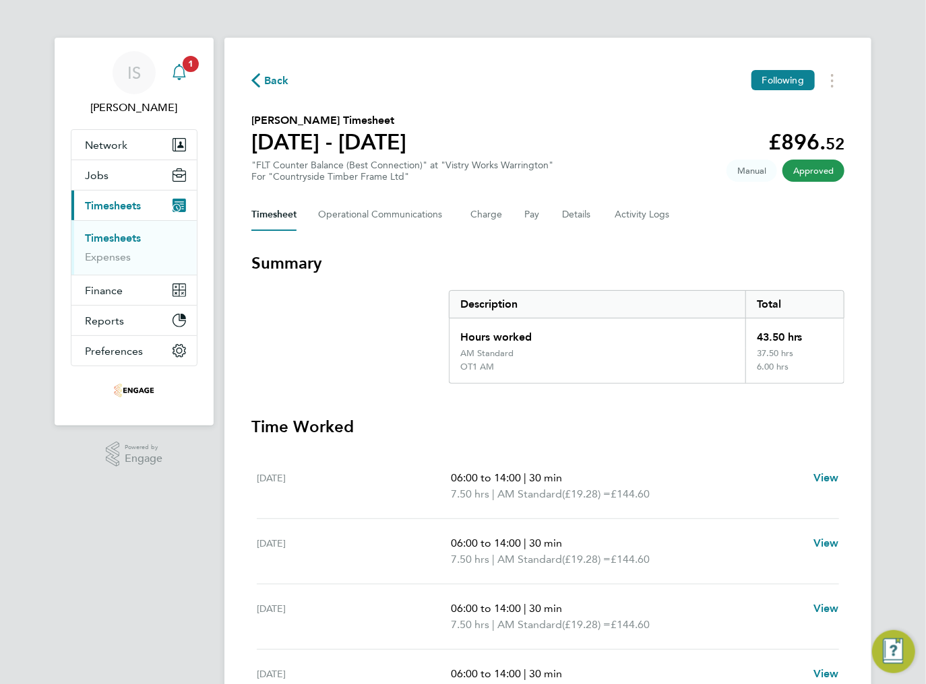
click at [178, 73] on icon "Main navigation" at bounding box center [179, 72] width 16 height 16
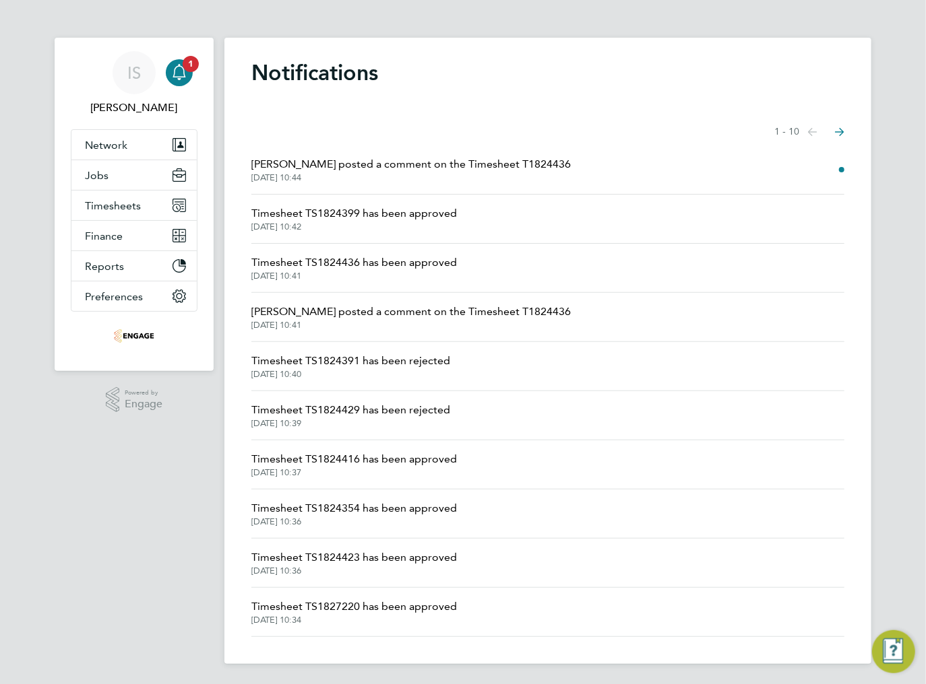
click at [393, 160] on span "Naomi Mutter posted a comment on the Timesheet T1824436" at bounding box center [410, 164] width 319 height 16
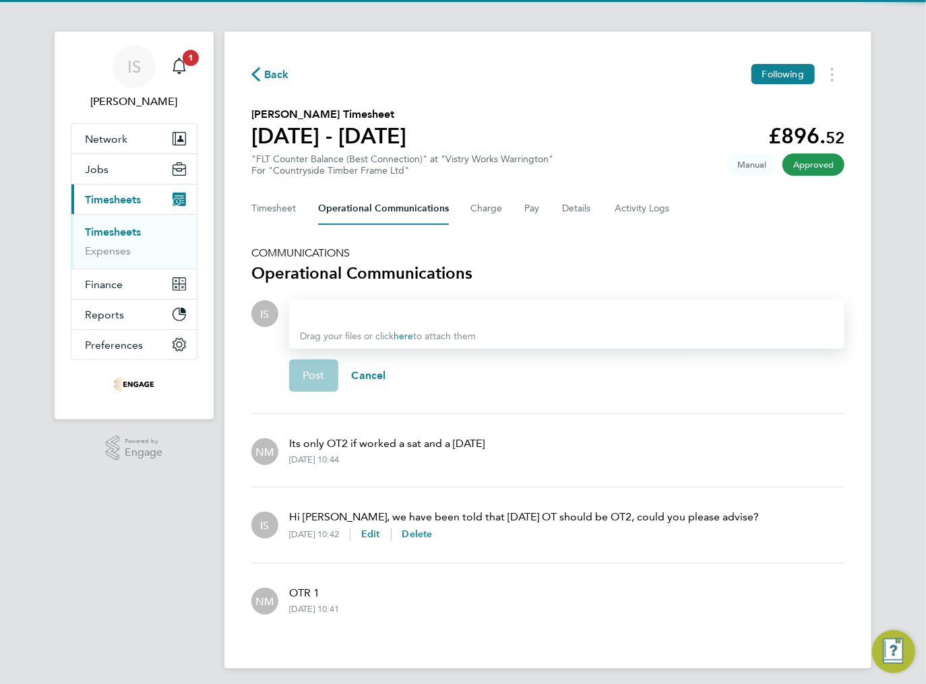
scroll to position [11, 0]
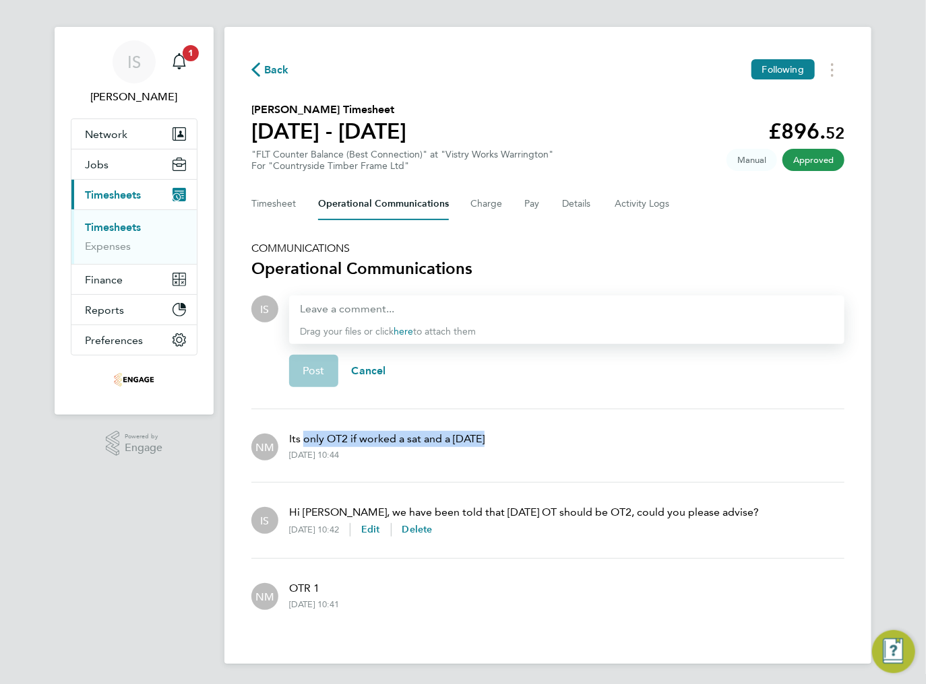
drag, startPoint x: 355, startPoint y: 441, endPoint x: 494, endPoint y: 443, distance: 138.8
click at [494, 443] on div "NM Its only OT2 if worked a sat and a Sunday 23 Sep 2025, 10:44" at bounding box center [547, 445] width 593 height 51
click at [499, 444] on div "NM Its only OT2 if worked a sat and a Sunday 23 Sep 2025, 10:44" at bounding box center [547, 445] width 593 height 51
click at [269, 214] on button "Timesheet" at bounding box center [273, 204] width 45 height 32
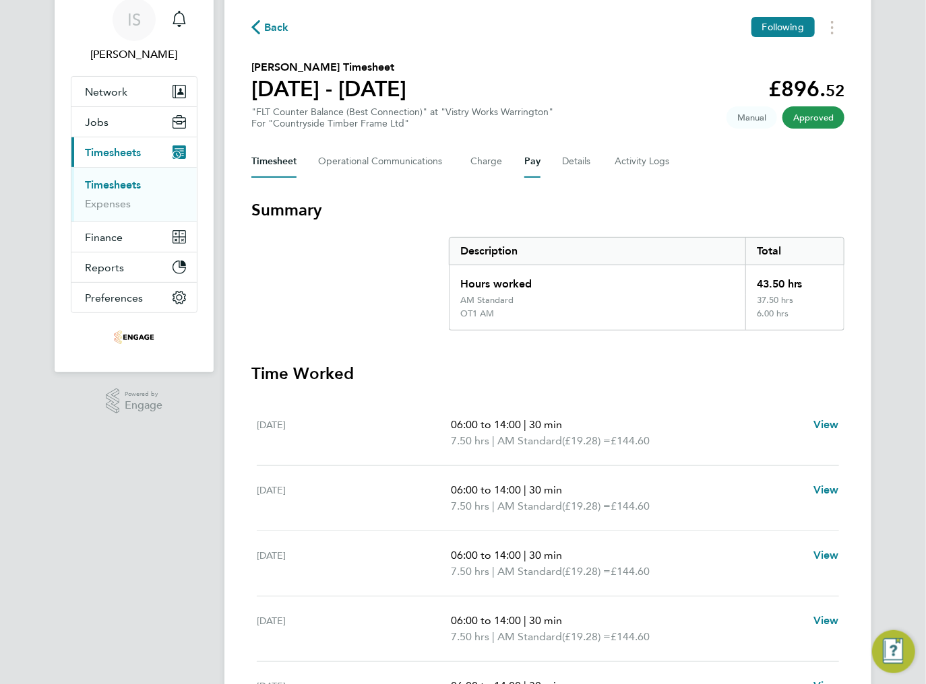
scroll to position [54, 0]
click at [423, 162] on Communications-tab "Operational Communications" at bounding box center [383, 161] width 131 height 32
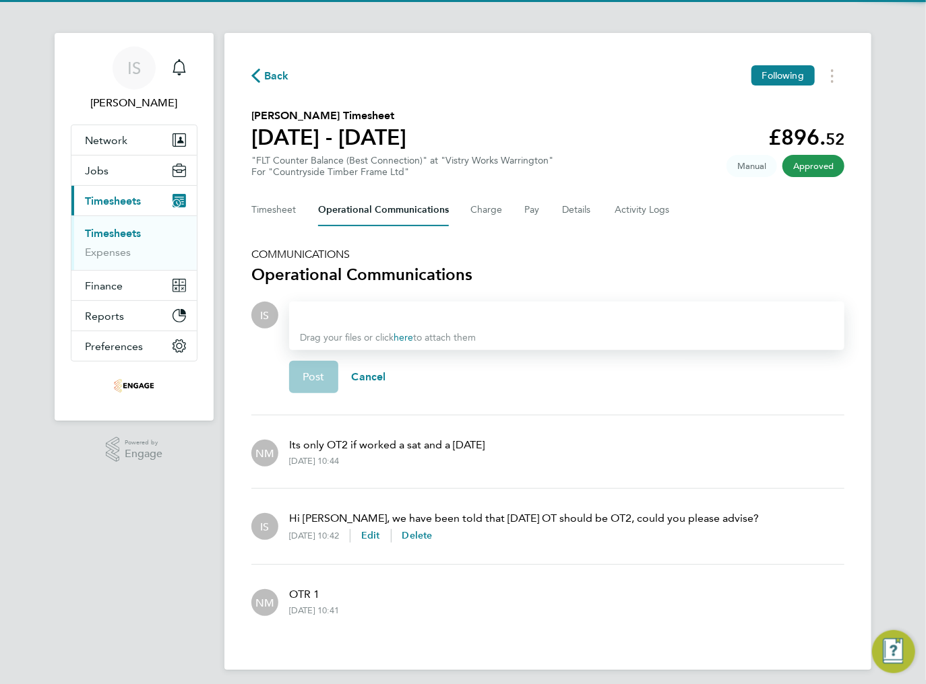
scroll to position [11, 0]
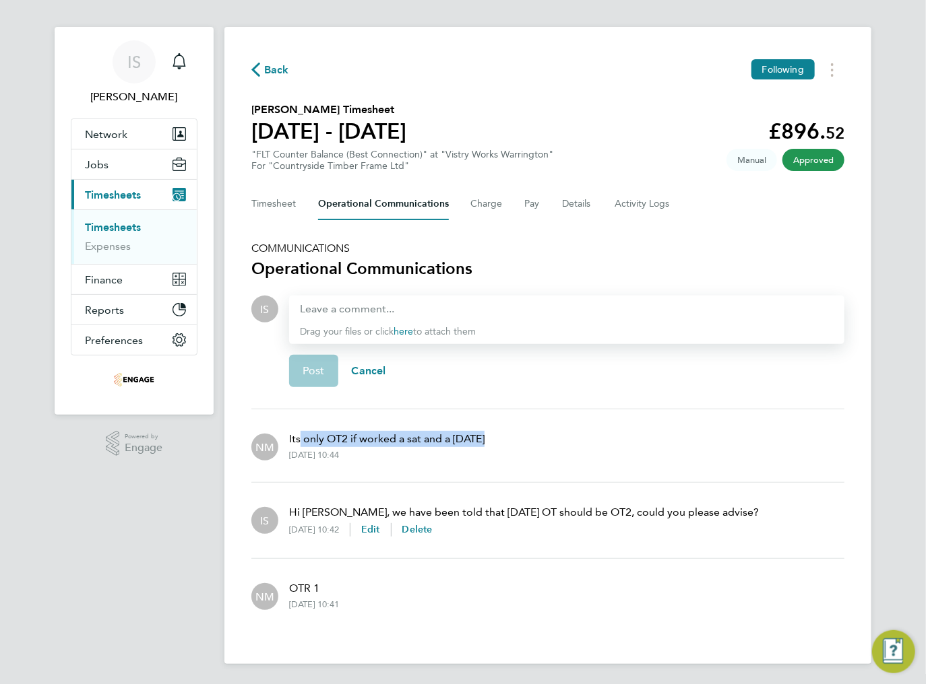
drag, startPoint x: 299, startPoint y: 443, endPoint x: 499, endPoint y: 442, distance: 199.4
click at [499, 442] on div "NM Its only OT2 if worked a sat and a Sunday 23 Sep 2025, 10:44" at bounding box center [547, 445] width 593 height 51
click at [508, 439] on div "NM Its only OT2 if worked a sat and a Sunday 23 Sep 2025, 10:44" at bounding box center [547, 445] width 593 height 51
click at [288, 205] on button "Timesheet" at bounding box center [273, 204] width 45 height 32
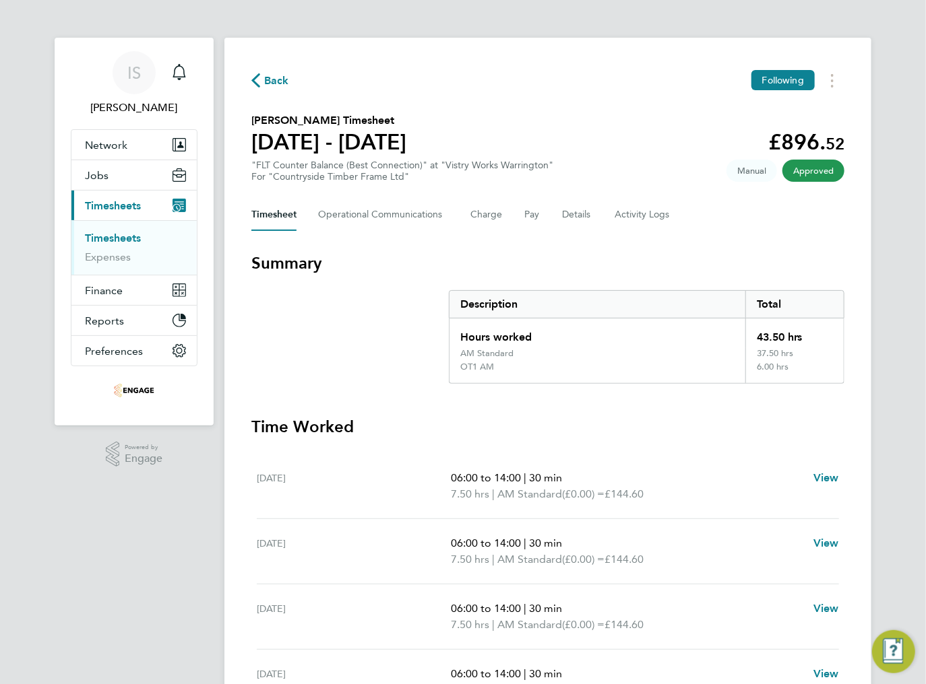
click at [258, 83] on icon "button" at bounding box center [255, 80] width 9 height 14
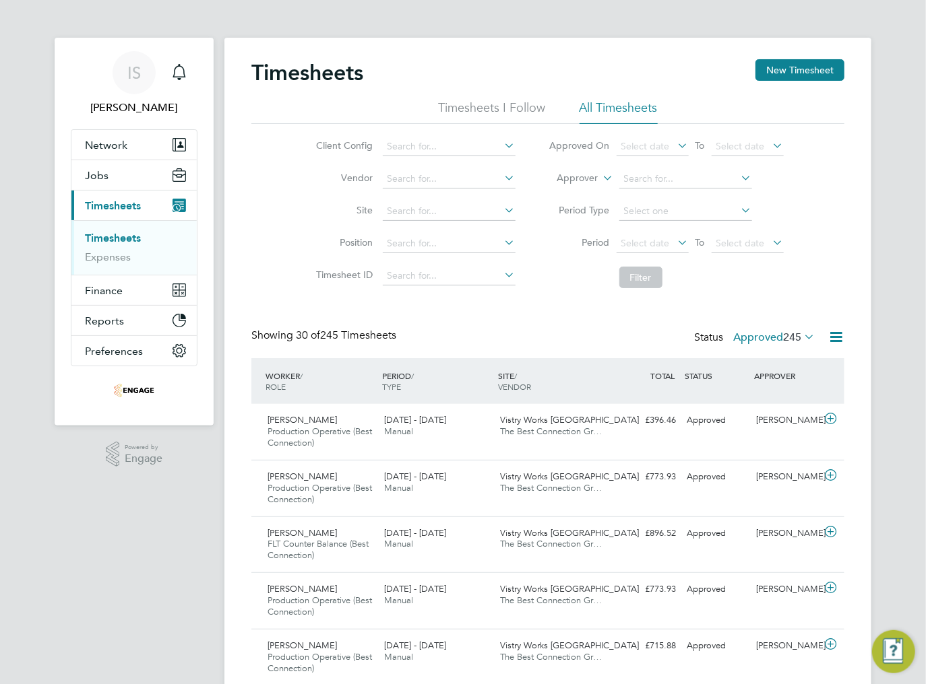
click at [765, 338] on label "Approved 245" at bounding box center [774, 337] width 82 height 13
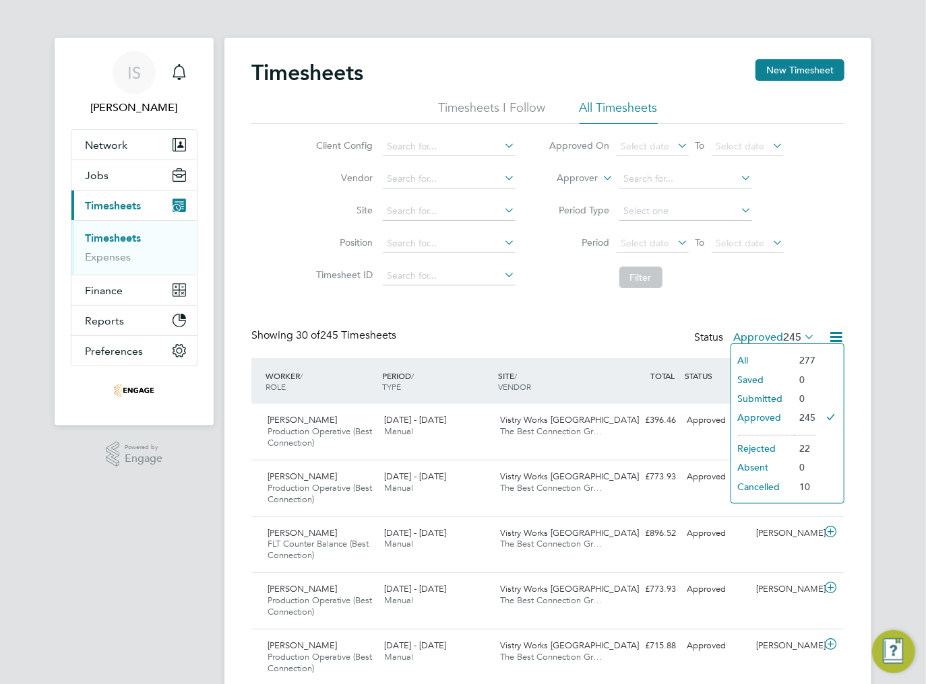
click at [763, 417] on li "Approved" at bounding box center [762, 417] width 62 height 19
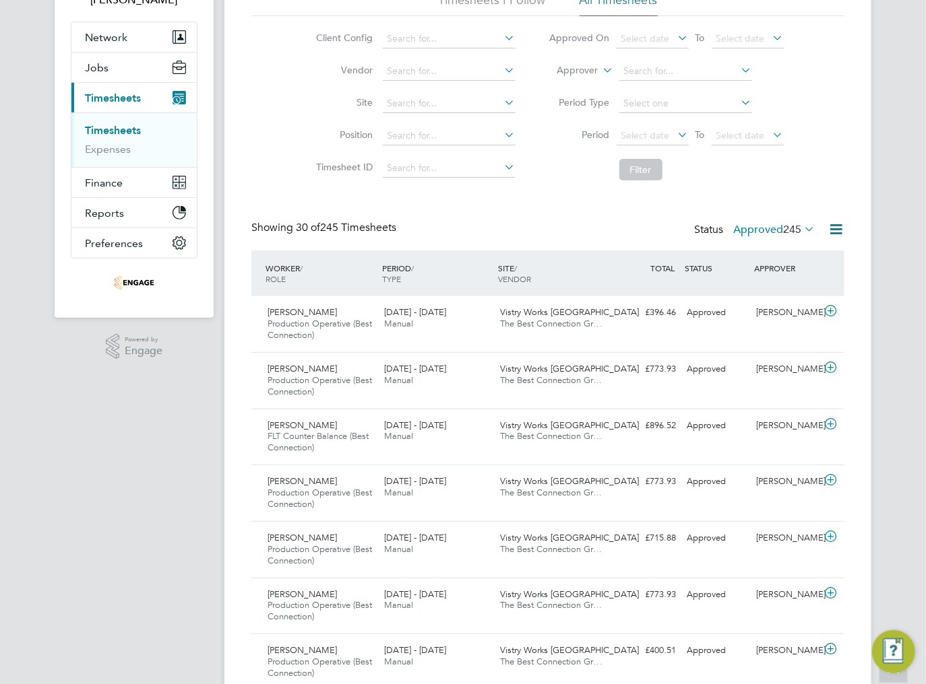
click at [763, 228] on label "Approved 245" at bounding box center [774, 229] width 82 height 13
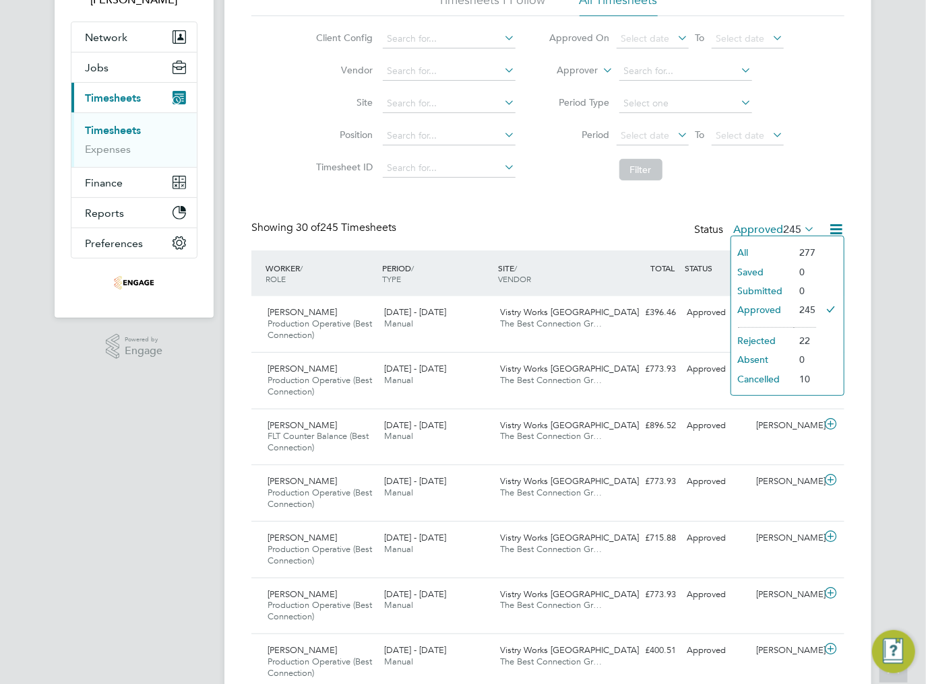
click at [774, 337] on li "Rejected" at bounding box center [762, 340] width 62 height 19
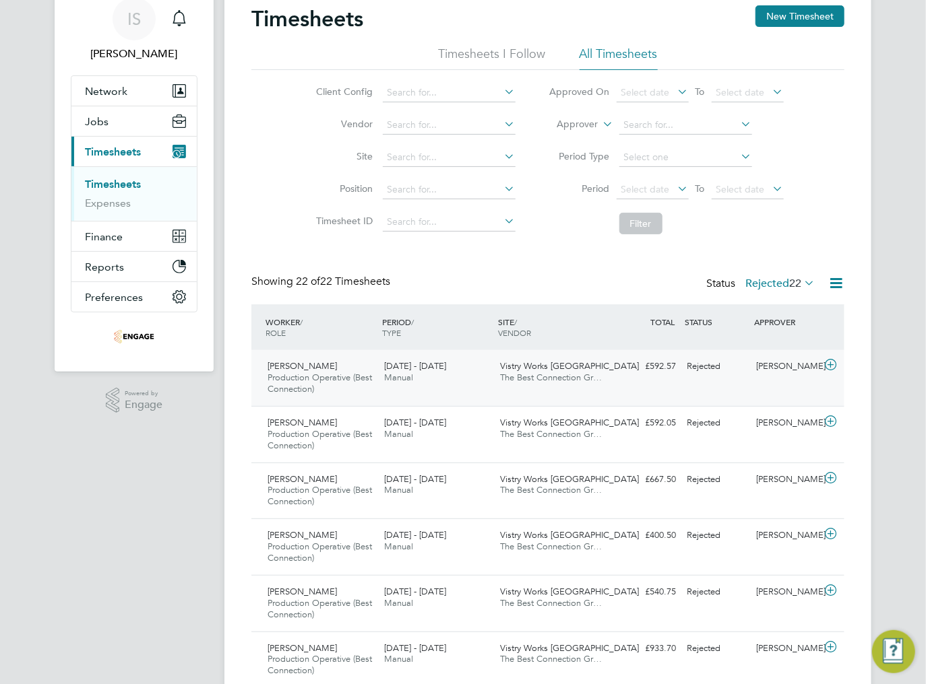
click at [432, 384] on div "15 - 21 Sep 2025 Manual" at bounding box center [437, 373] width 117 height 34
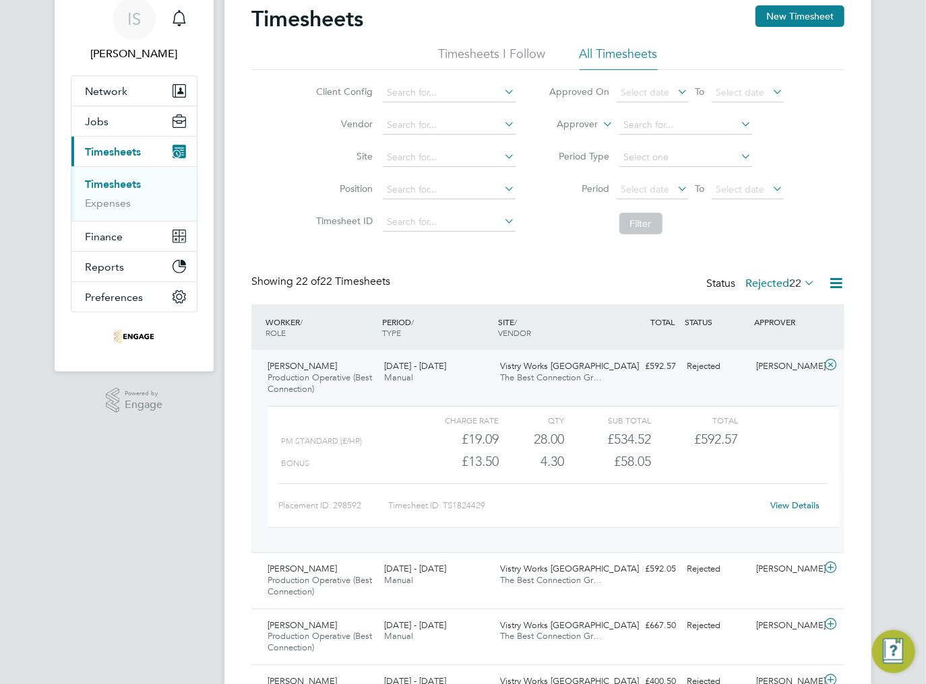
click at [792, 507] on link "View Details" at bounding box center [795, 505] width 49 height 11
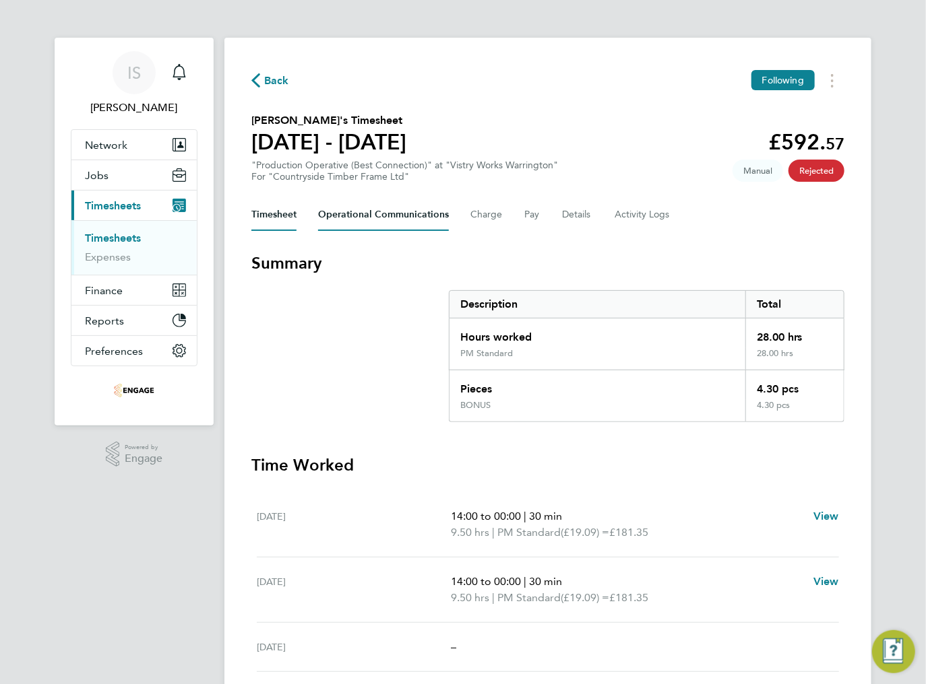
click at [404, 214] on Communications-tab "Operational Communications" at bounding box center [383, 215] width 131 height 32
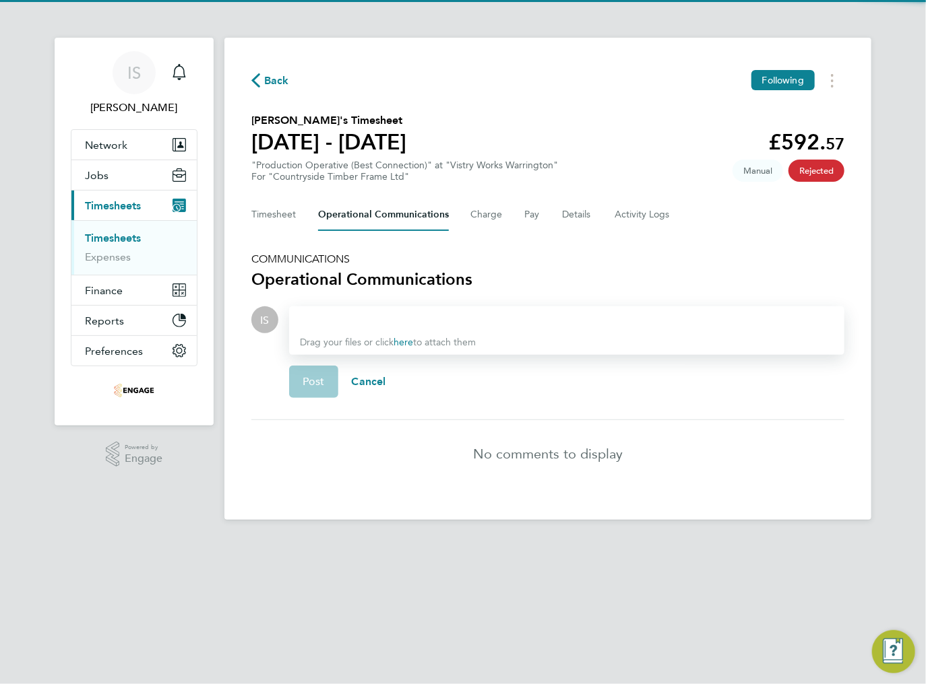
click at [339, 315] on div at bounding box center [567, 320] width 534 height 16
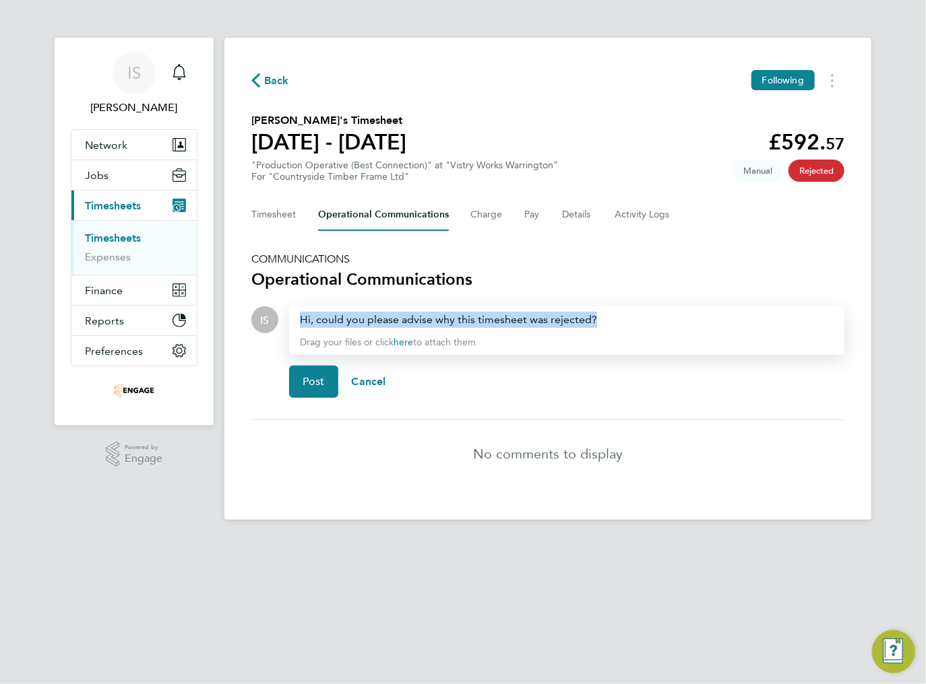
drag, startPoint x: 610, startPoint y: 316, endPoint x: 296, endPoint y: 320, distance: 313.3
click at [296, 320] on div "Hi, could you please advise why this timesheet was rejected? Drag your files or…" at bounding box center [566, 331] width 555 height 49
copy div "Hi, could you please advise why this timesheet was rejected?"
click at [280, 432] on li "No comments to display" at bounding box center [547, 453] width 593 height 67
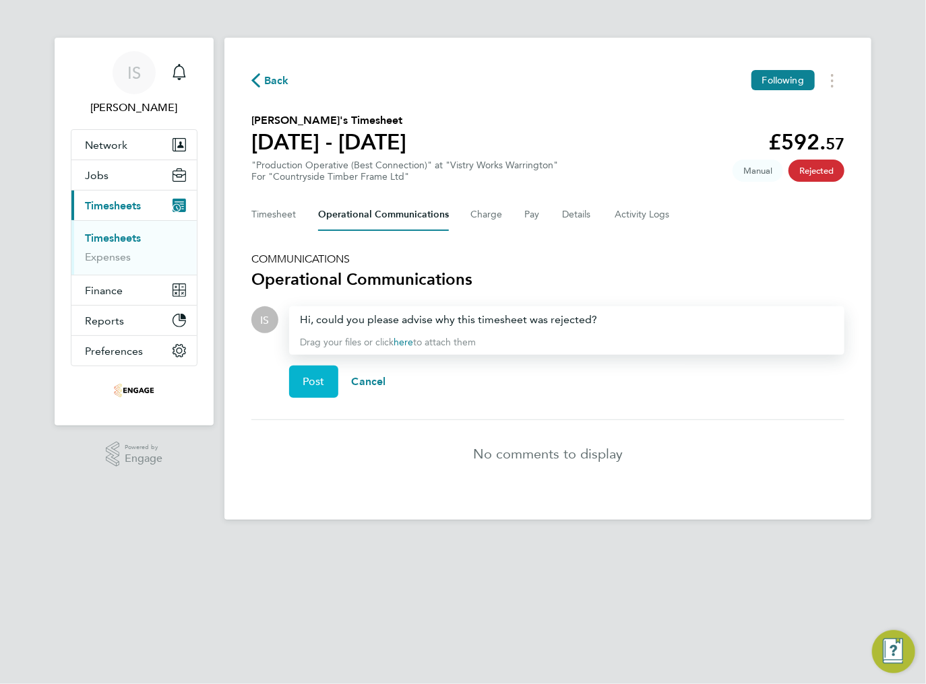
click at [316, 388] on button "Post" at bounding box center [313, 382] width 49 height 32
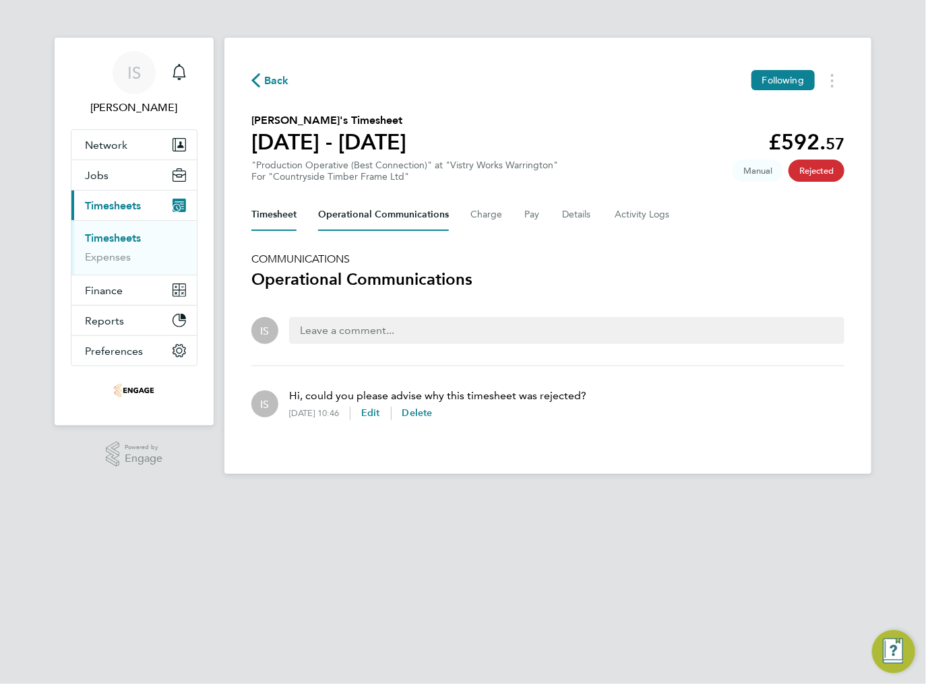
click at [277, 218] on button "Timesheet" at bounding box center [273, 215] width 45 height 32
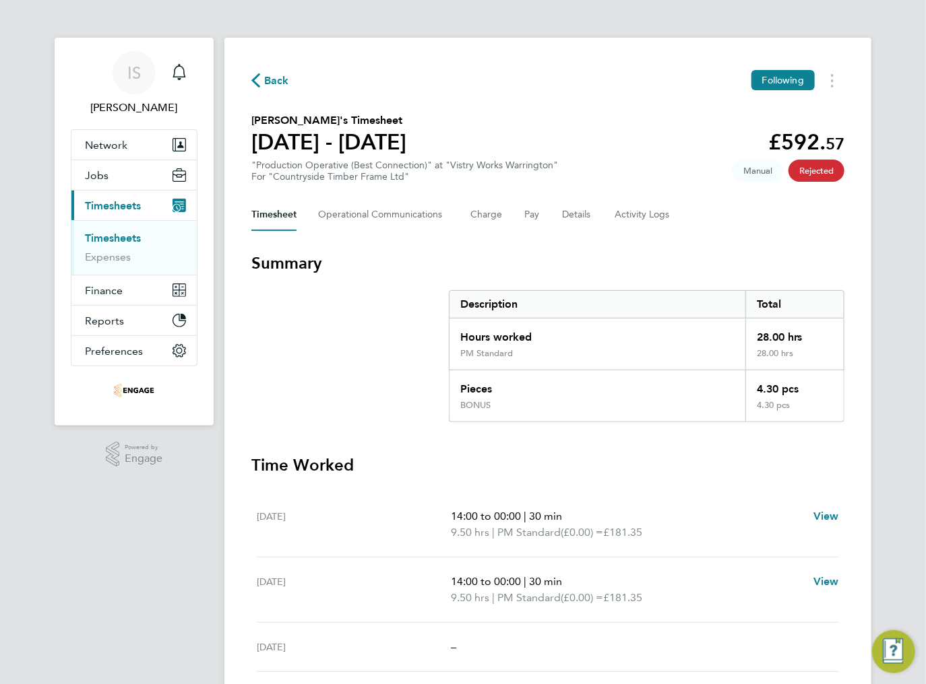
click at [263, 81] on span "Back" at bounding box center [270, 79] width 38 height 13
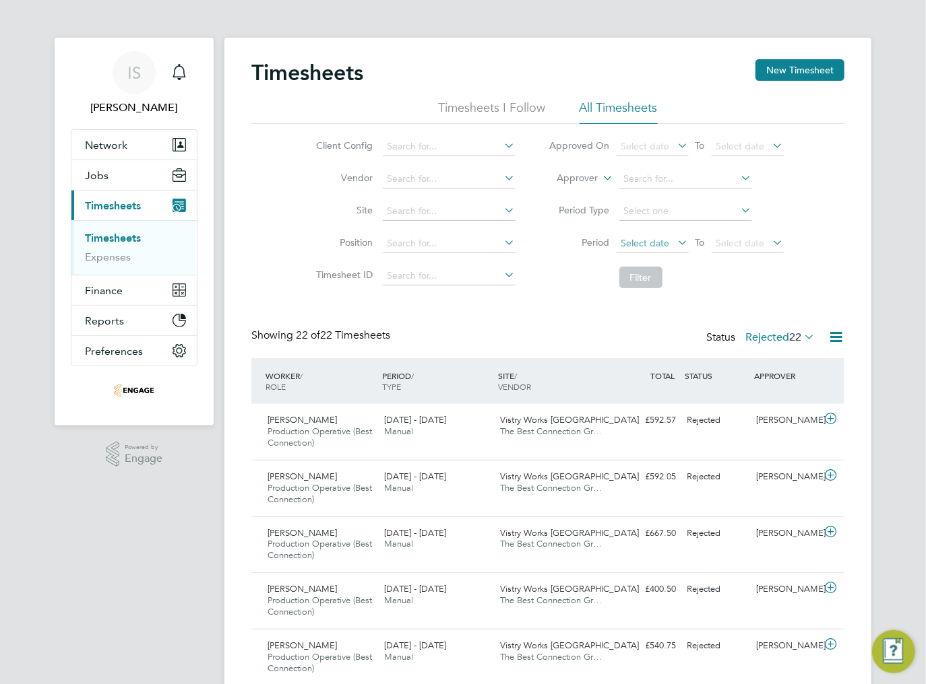
click at [645, 243] on span "Select date" at bounding box center [645, 243] width 49 height 12
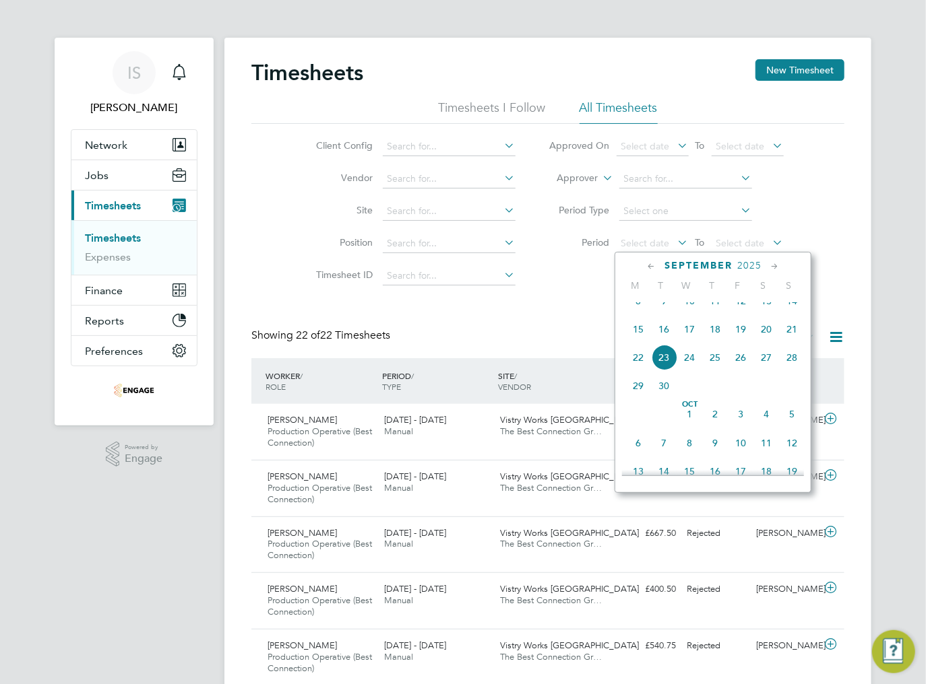
click at [636, 342] on span "15" at bounding box center [638, 330] width 26 height 26
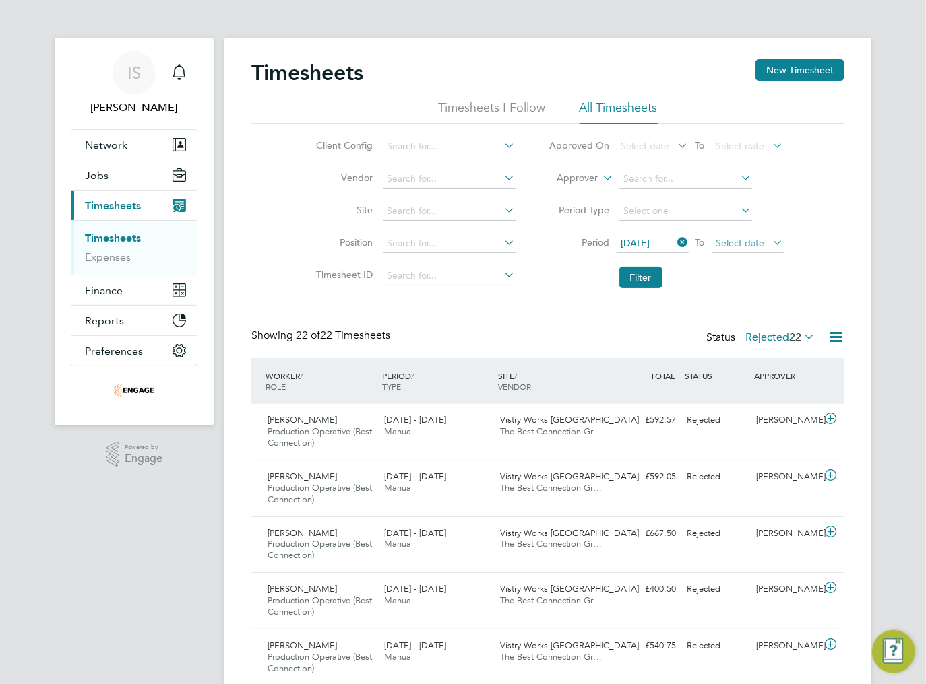
click at [742, 243] on span "Select date" at bounding box center [740, 243] width 49 height 12
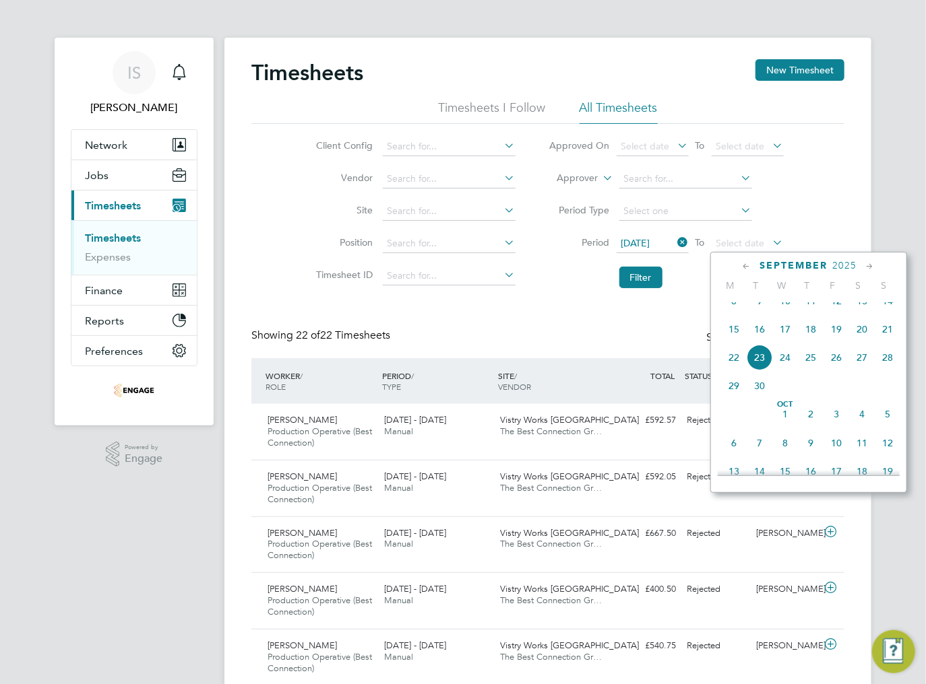
click at [889, 342] on span "21" at bounding box center [887, 330] width 26 height 26
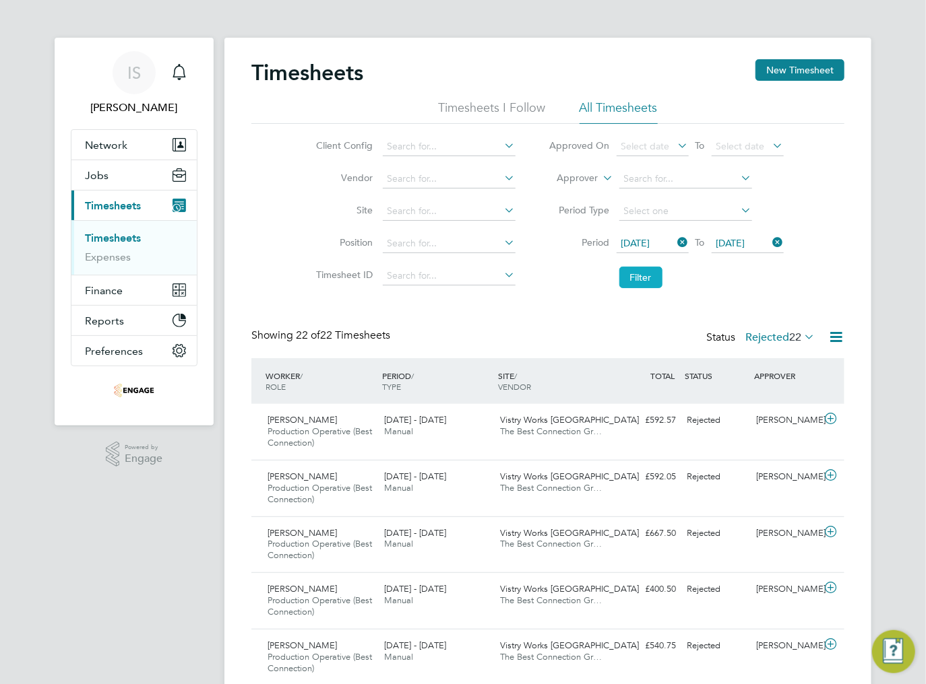
click at [649, 283] on button "Filter" at bounding box center [640, 278] width 43 height 22
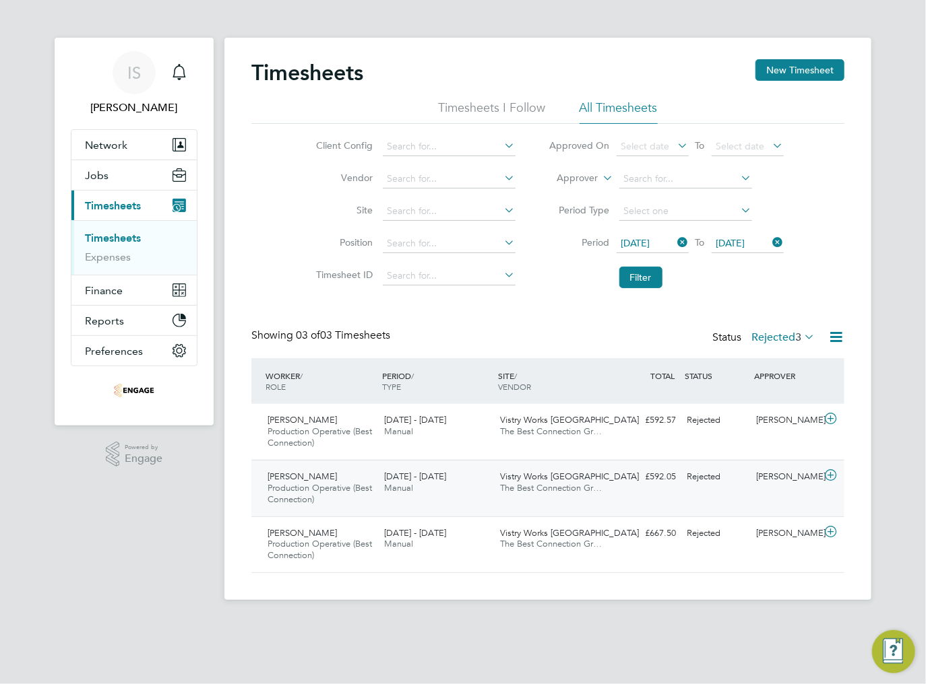
click at [315, 483] on span "Production Operative (Best Connection)" at bounding box center [319, 493] width 104 height 23
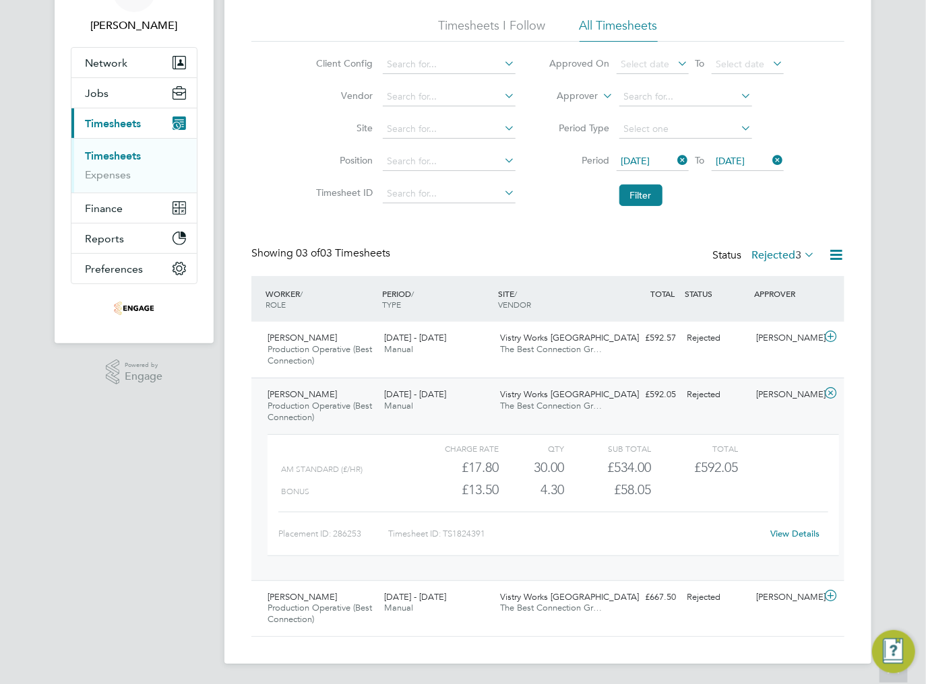
click at [785, 534] on link "View Details" at bounding box center [795, 533] width 49 height 11
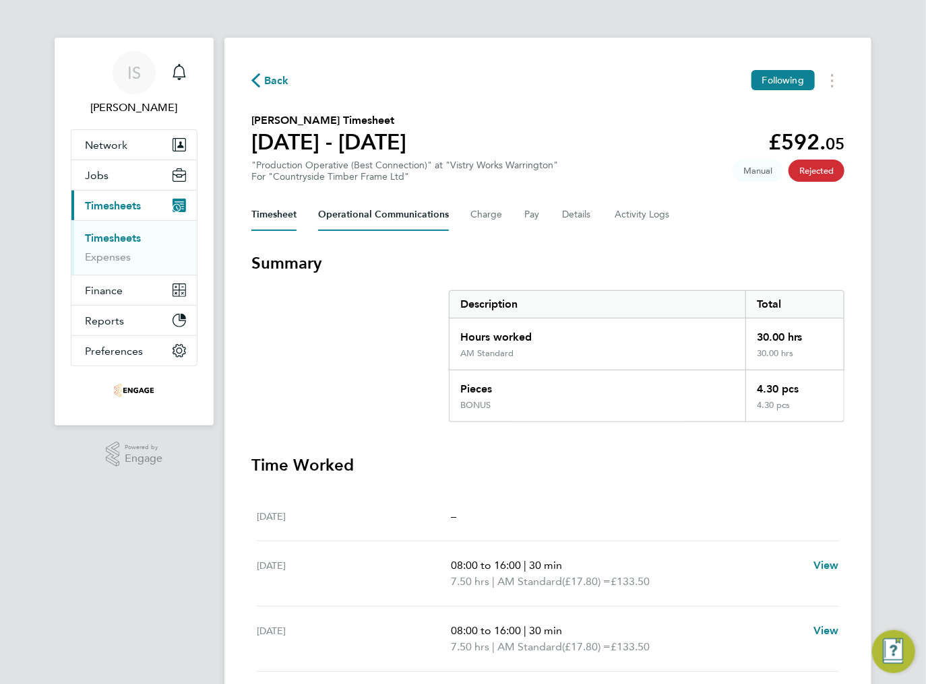
click at [399, 218] on Communications-tab "Operational Communications" at bounding box center [383, 215] width 131 height 32
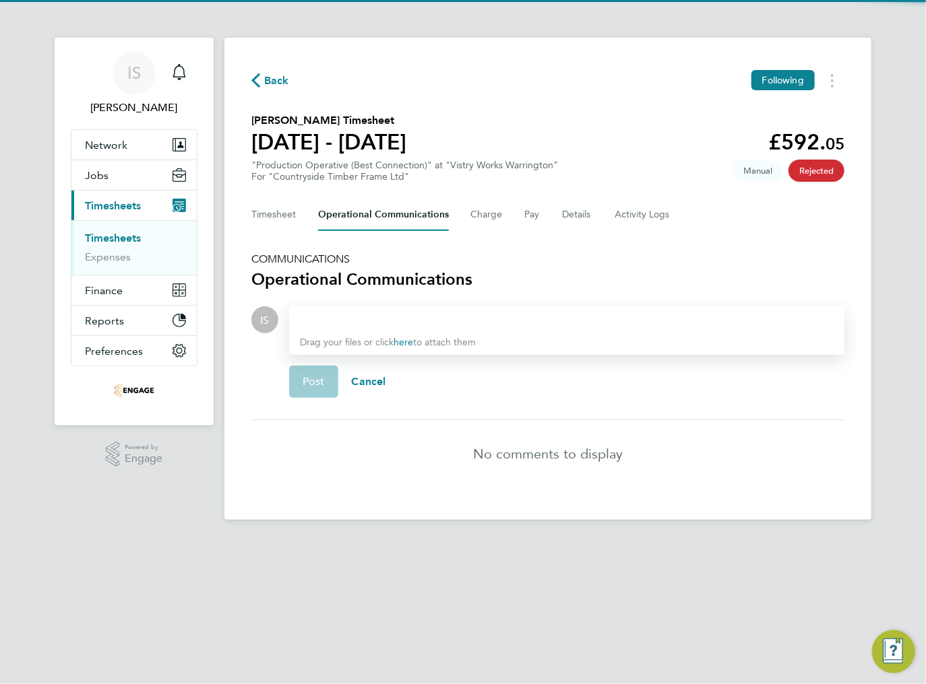
click at [356, 314] on div at bounding box center [567, 320] width 534 height 16
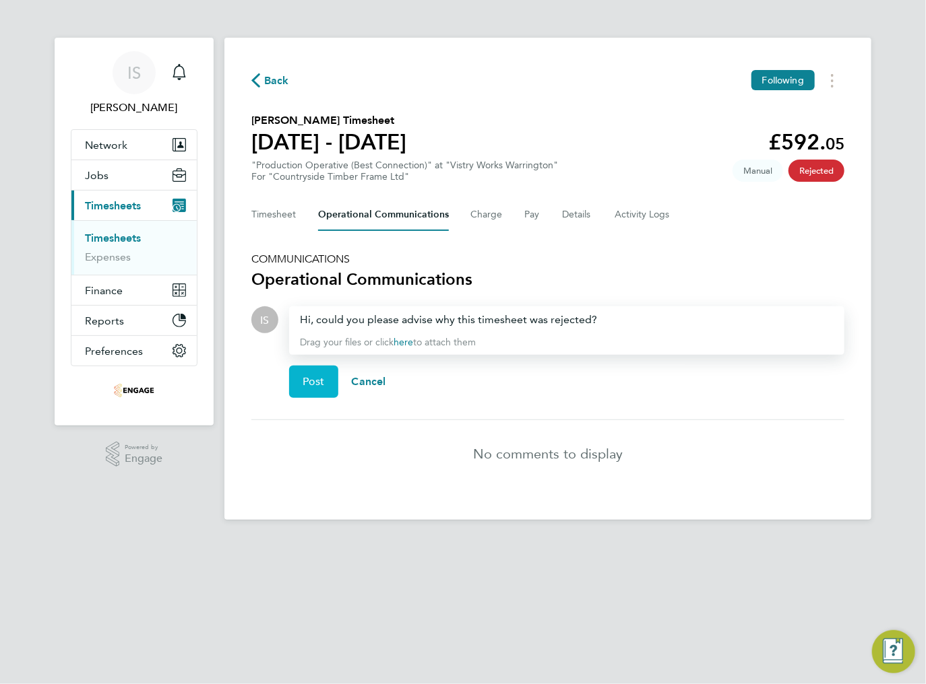
click at [302, 388] on button "Post" at bounding box center [313, 382] width 49 height 32
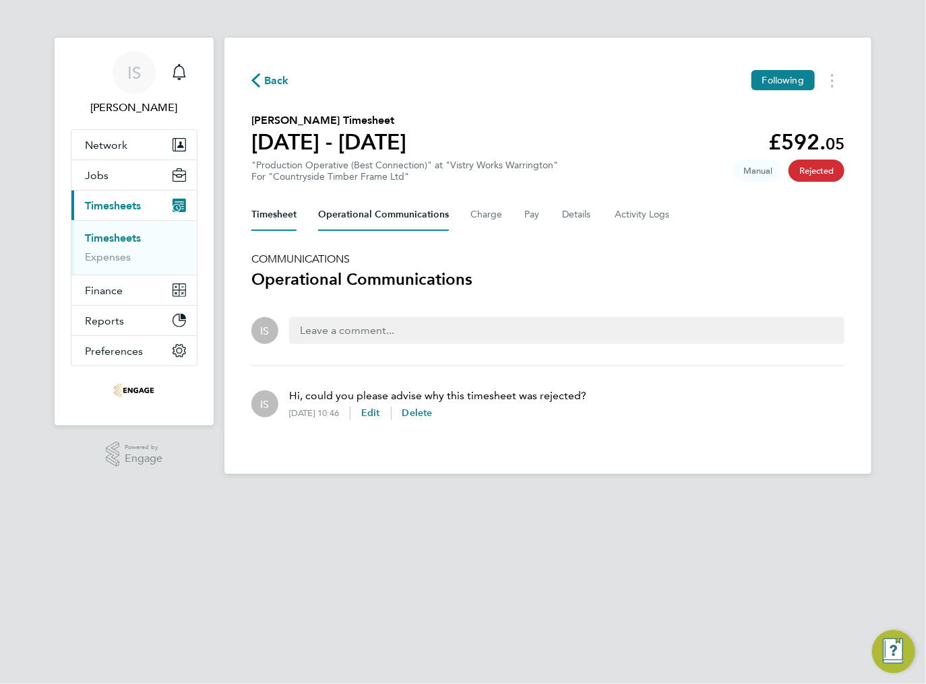
click at [284, 218] on button "Timesheet" at bounding box center [273, 215] width 45 height 32
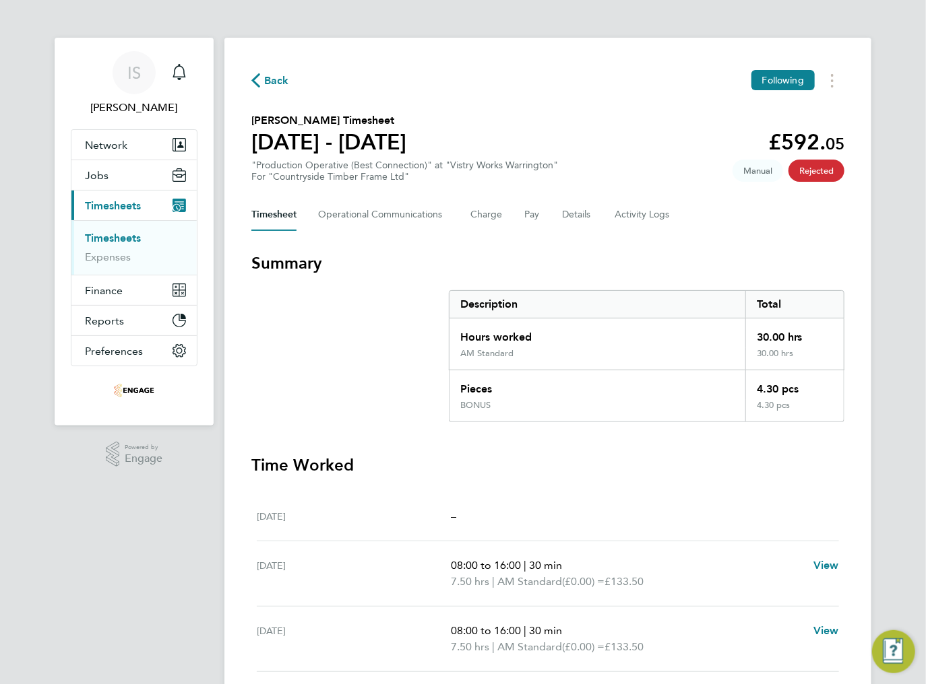
click at [388, 255] on h3 "Summary" at bounding box center [547, 264] width 593 height 22
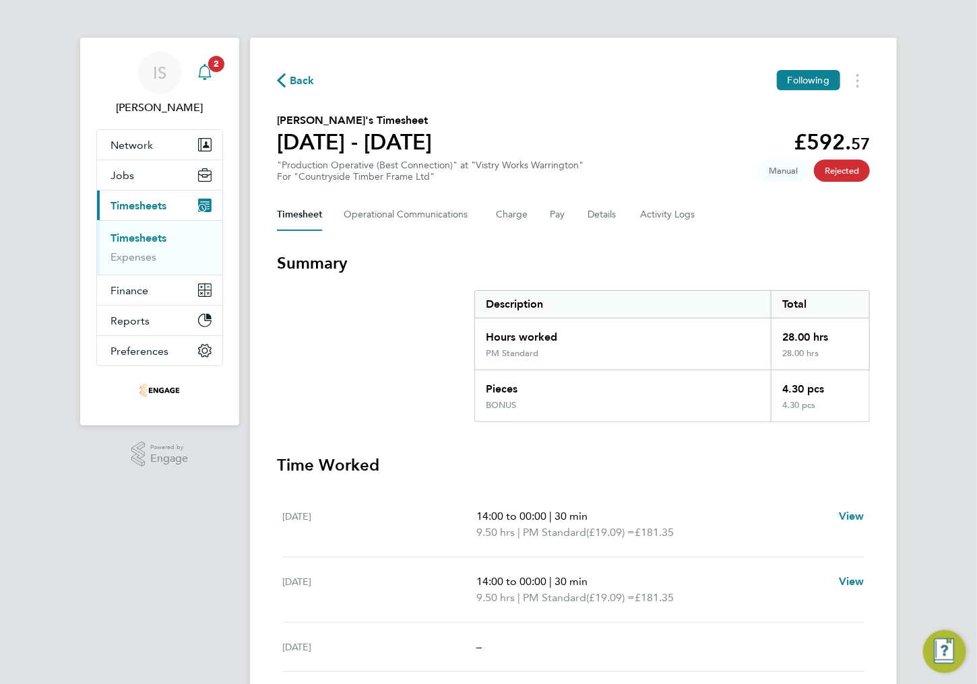
click at [210, 78] on icon "Main navigation" at bounding box center [205, 72] width 16 height 16
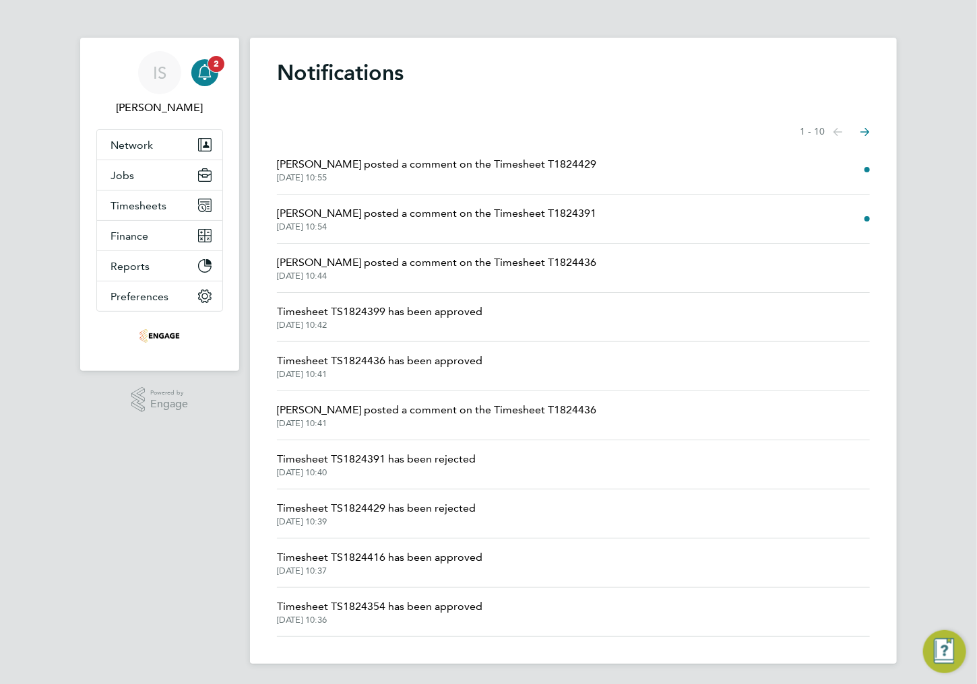
click at [205, 69] on icon "Main navigation" at bounding box center [205, 72] width 16 height 16
click at [431, 121] on div "Showing items 1 - 10 items Previous page Next page" at bounding box center [573, 132] width 593 height 27
click at [444, 163] on span "Naomi Mutter posted a comment on the Timesheet T1824429" at bounding box center [436, 164] width 319 height 16
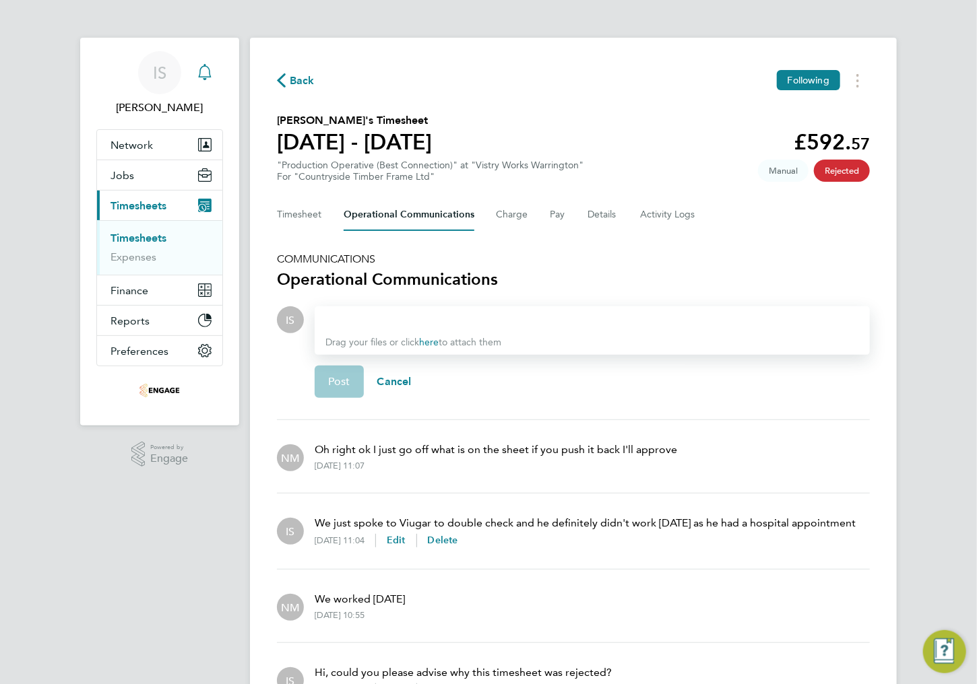
click at [210, 80] on svg-icon "Main navigation" at bounding box center [205, 72] width 16 height 16
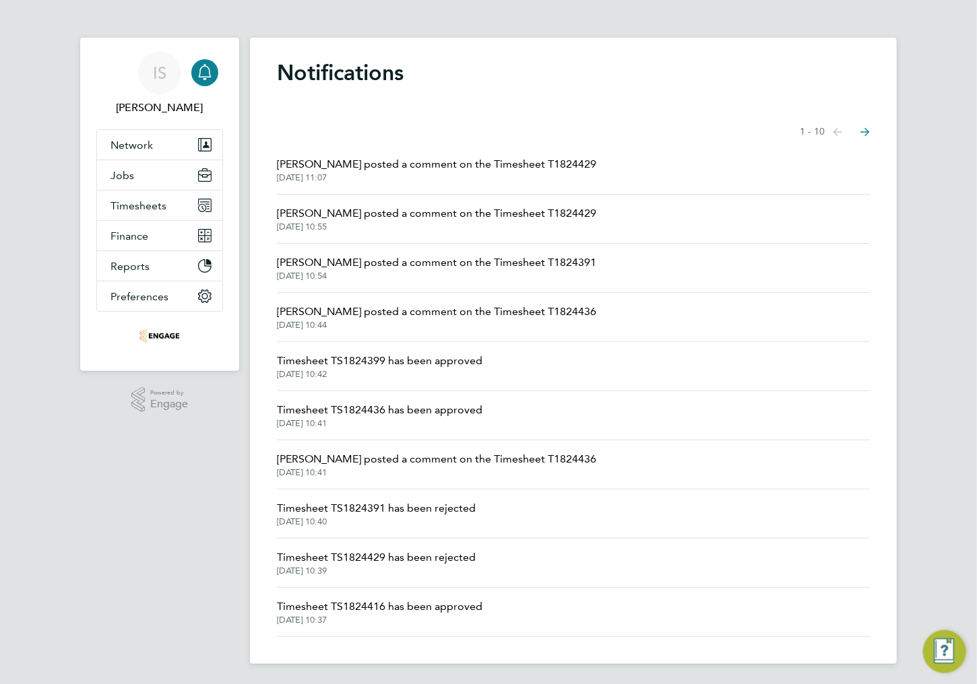
click at [504, 211] on span "Naomi Mutter posted a comment on the Timesheet T1824429" at bounding box center [436, 213] width 319 height 16
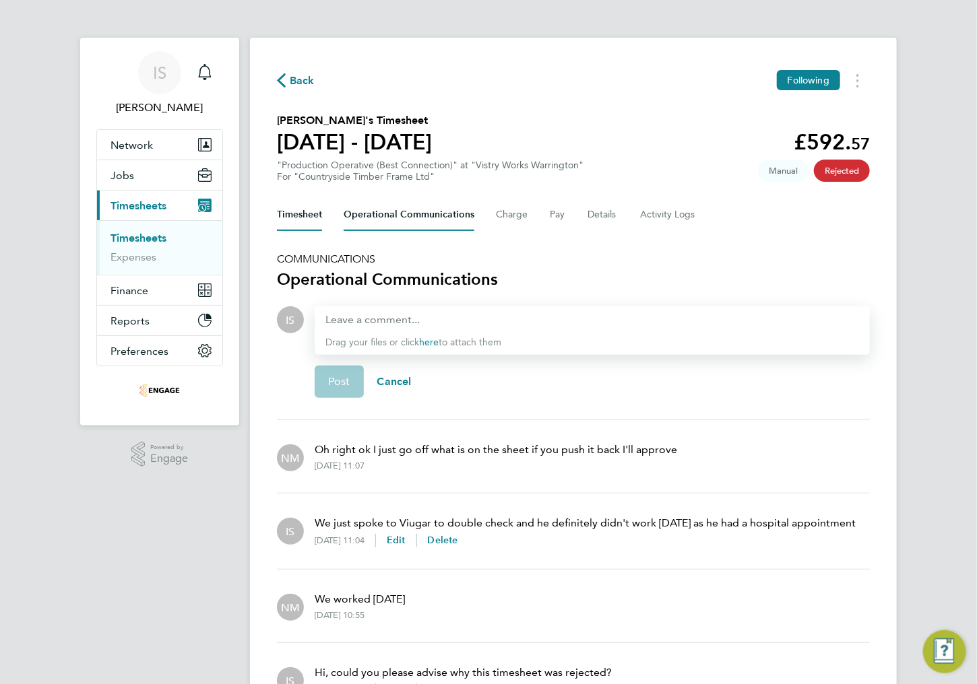
click at [291, 215] on button "Timesheet" at bounding box center [299, 215] width 45 height 32
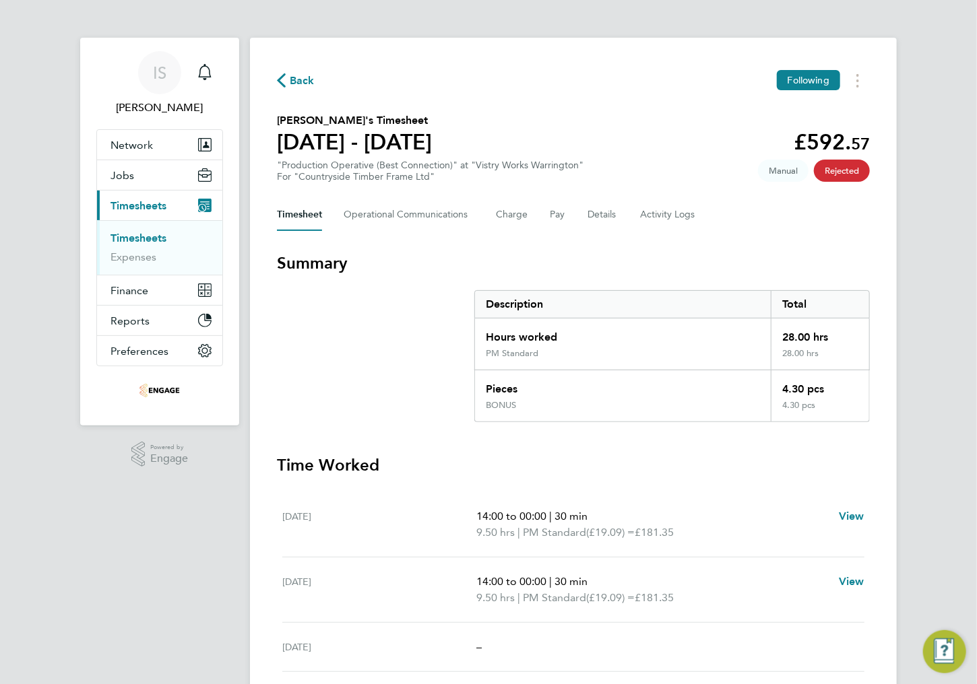
click at [148, 205] on span "Timesheets" at bounding box center [138, 205] width 56 height 13
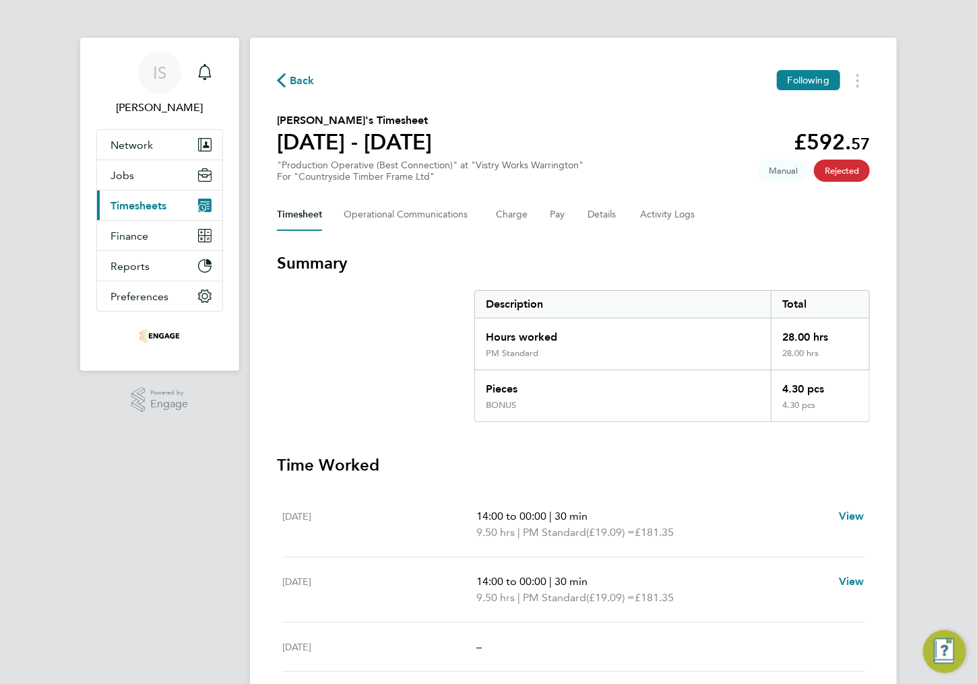
click at [132, 203] on span "Timesheets" at bounding box center [138, 205] width 56 height 13
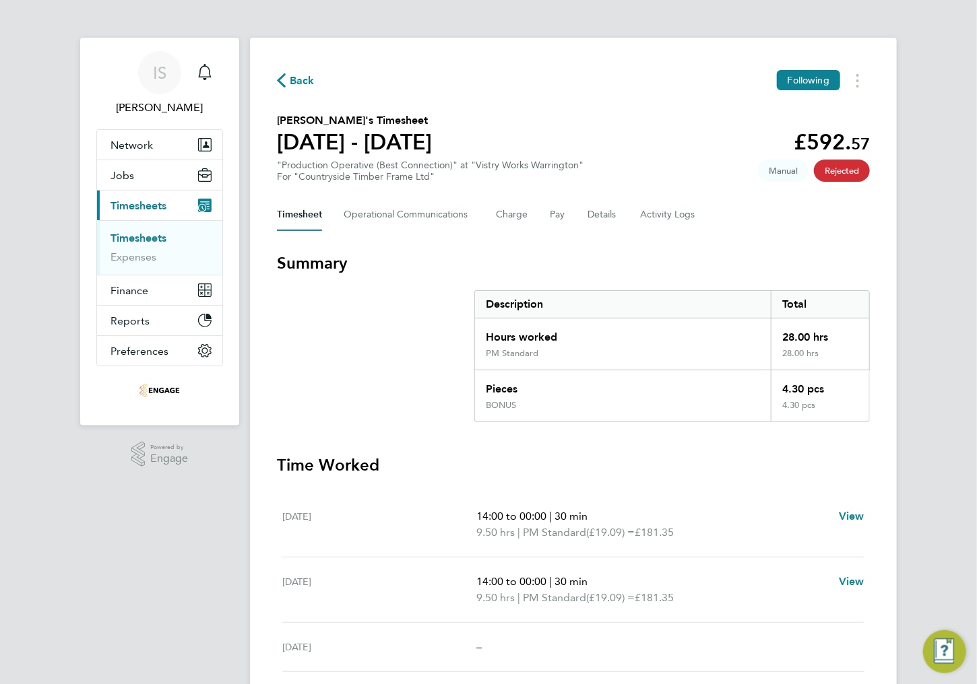
click at [290, 73] on span "Back" at bounding box center [302, 81] width 25 height 16
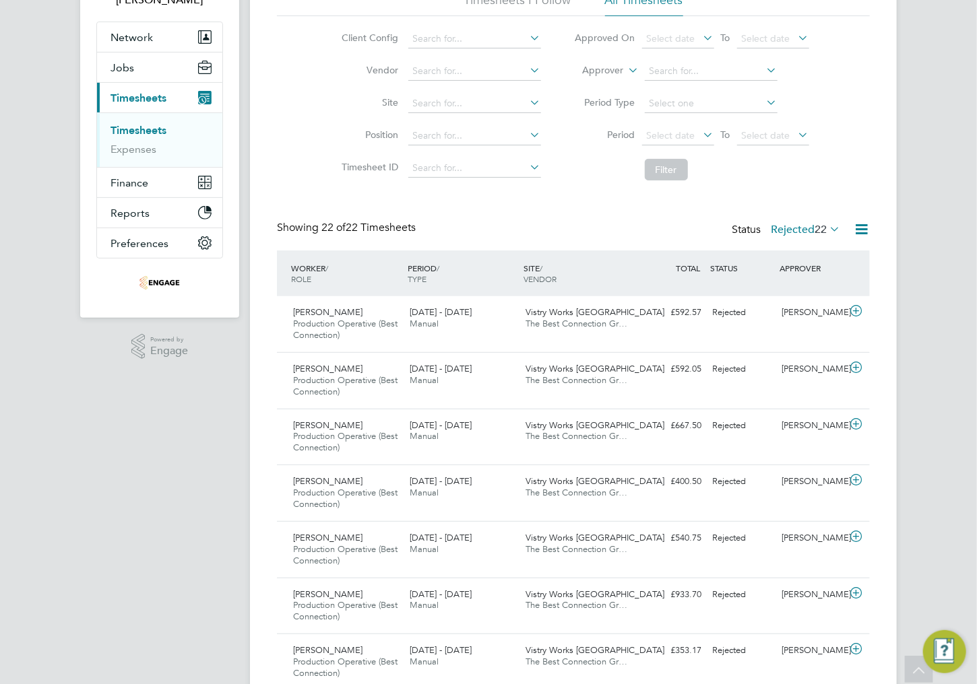
click at [796, 234] on label "Rejected 22" at bounding box center [805, 229] width 69 height 13
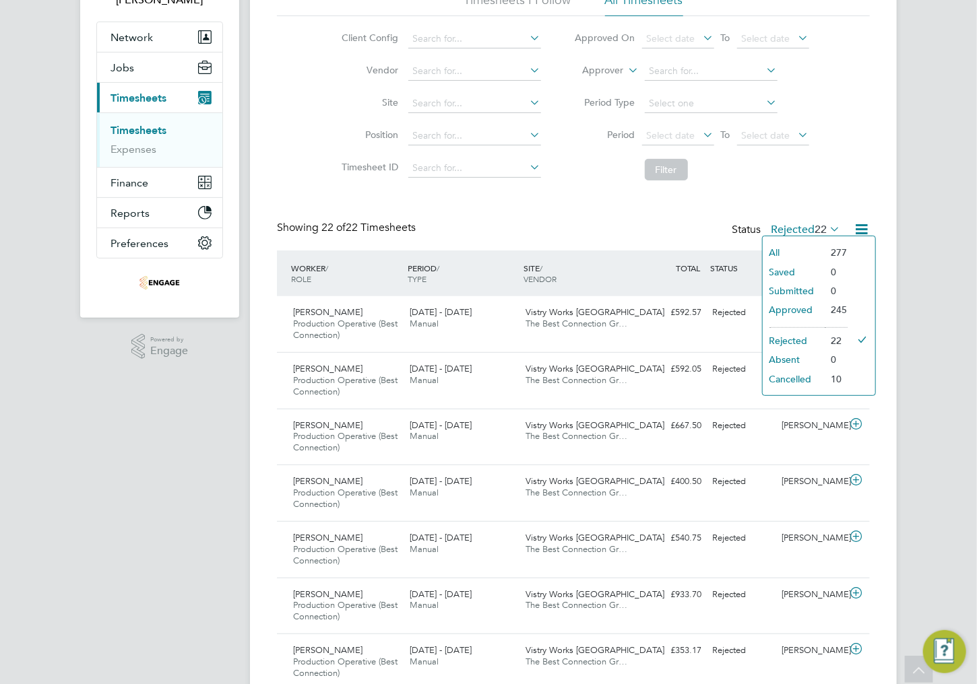
click at [801, 342] on li "Rejected" at bounding box center [794, 340] width 62 height 19
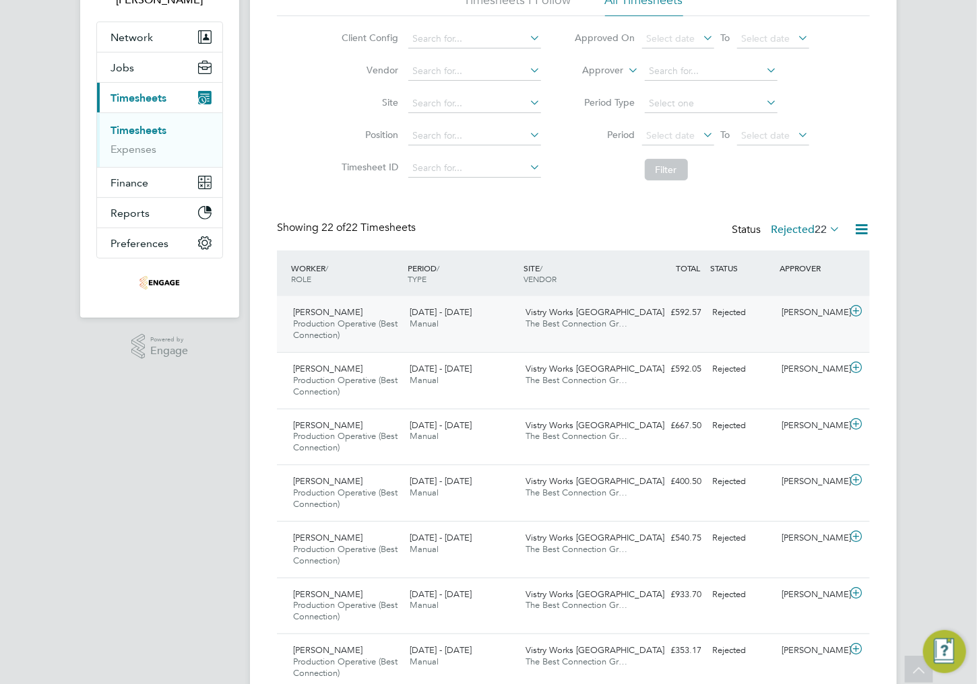
click at [370, 313] on div "Viugar Aslanov Production Operative (Best Connection) 15 - 21 Sep 2025" at bounding box center [346, 324] width 117 height 45
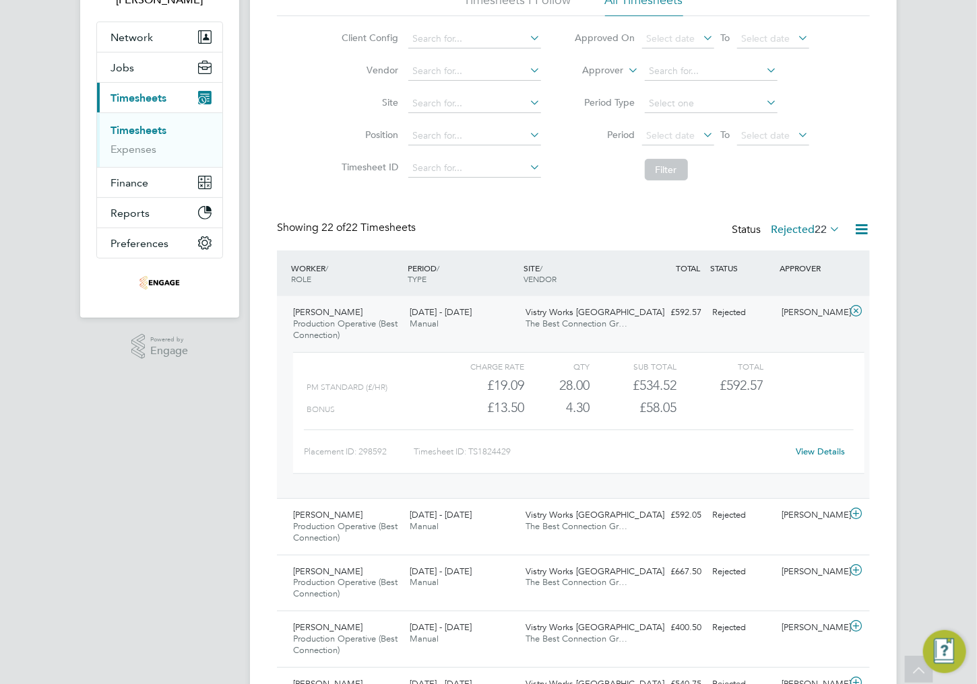
click at [810, 452] on link "View Details" at bounding box center [820, 451] width 49 height 11
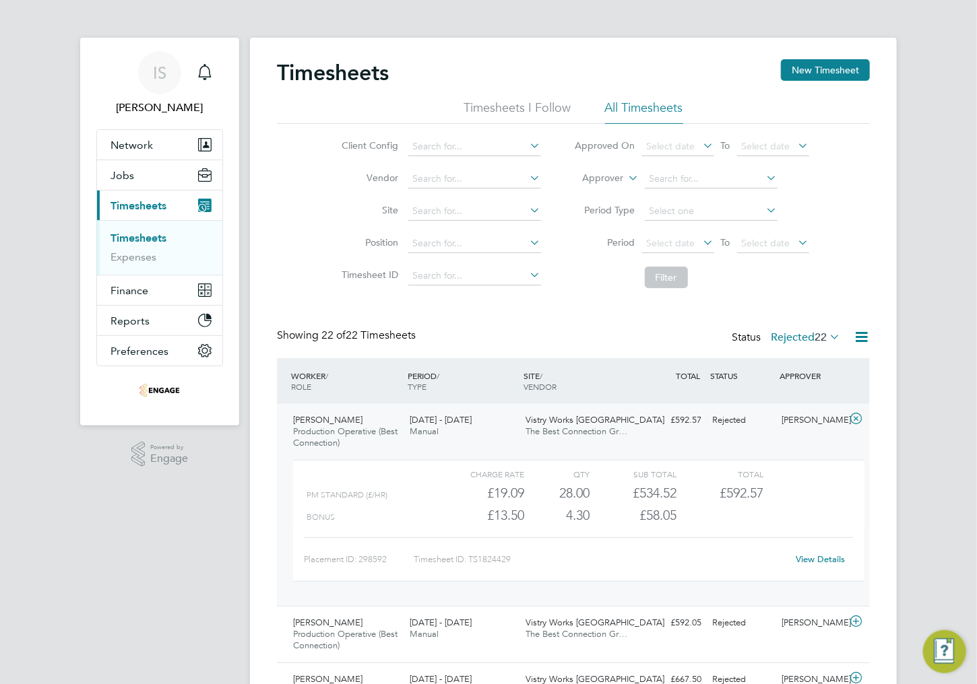
click at [127, 203] on span "Timesheets" at bounding box center [138, 205] width 56 height 13
click at [204, 77] on icon "Main navigation" at bounding box center [204, 70] width 13 height 13
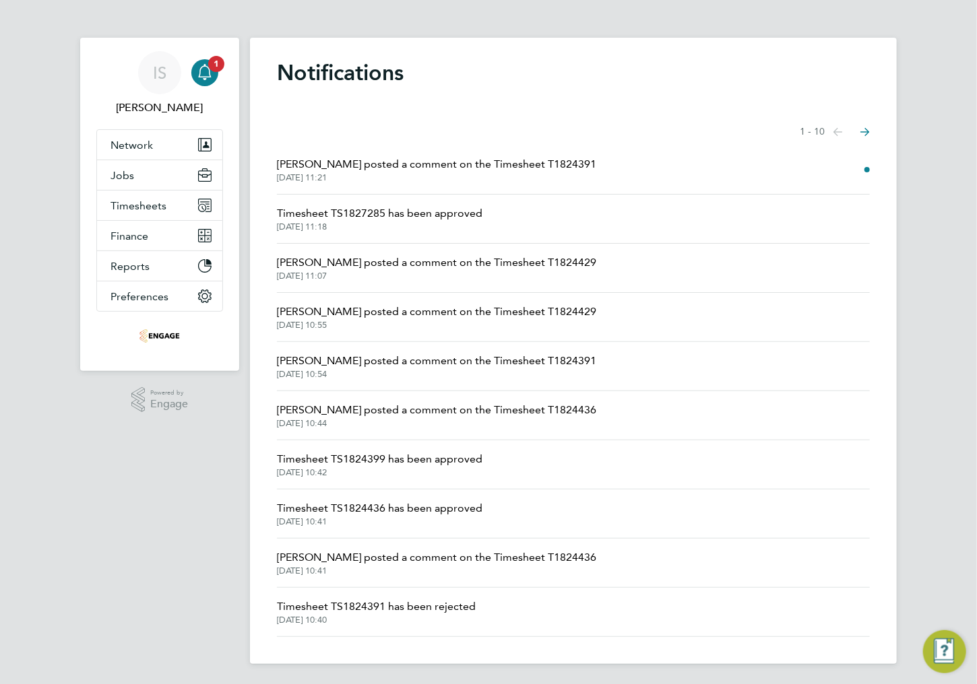
click at [490, 165] on span "[PERSON_NAME] posted a comment on the Timesheet T1824391" at bounding box center [436, 164] width 319 height 16
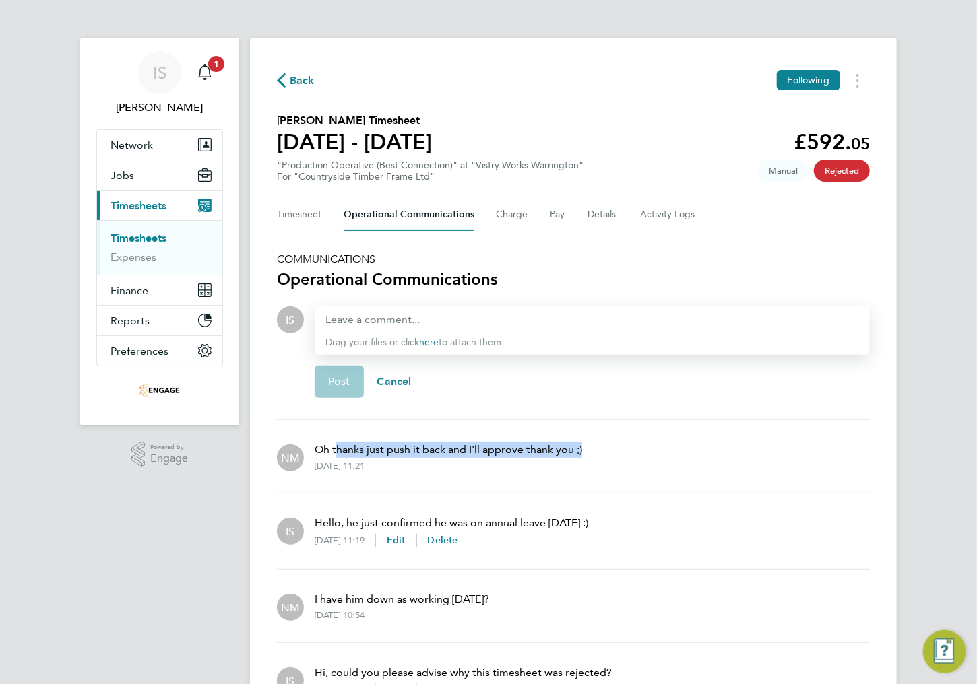
drag, startPoint x: 338, startPoint y: 453, endPoint x: 609, endPoint y: 450, distance: 271.5
click at [599, 448] on div "NM Oh thanks just push it back and I'll approve thank you ;) 23 Sep 2025, 11:21" at bounding box center [573, 456] width 593 height 51
click at [609, 451] on div "NM Oh thanks just push it back and I'll approve thank you ;) 23 Sep 2025, 11:21" at bounding box center [573, 456] width 593 height 51
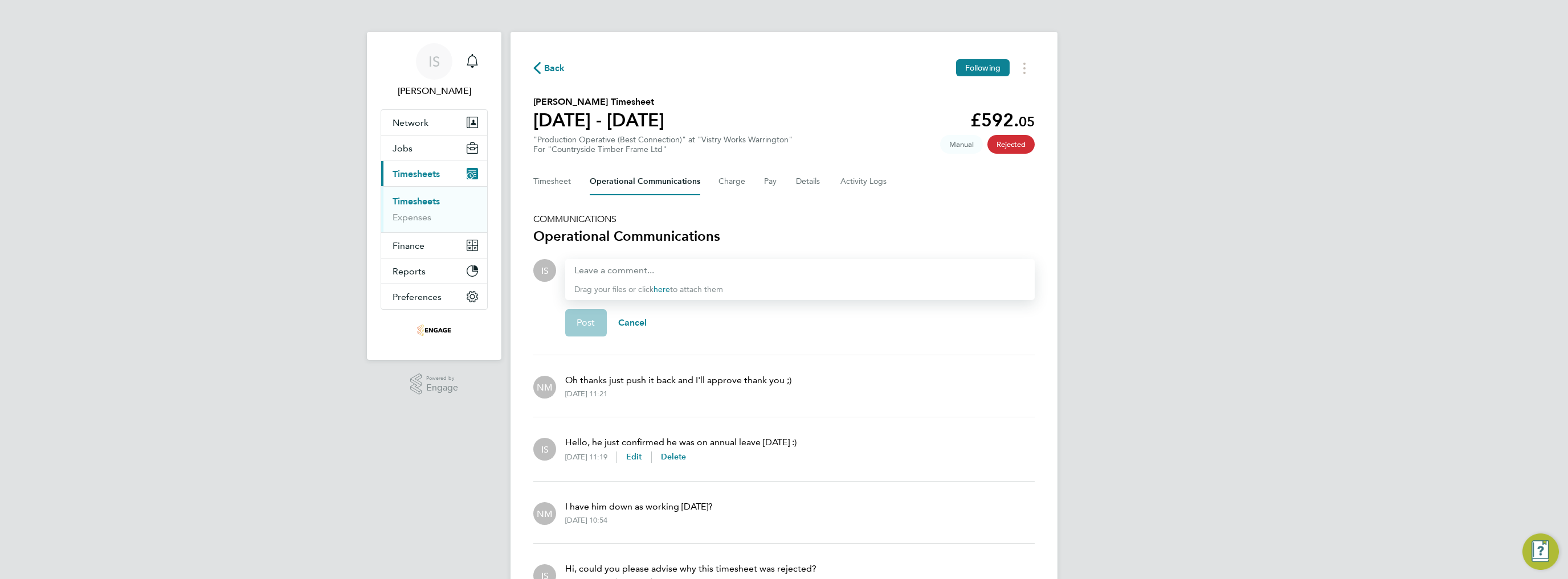
click at [546, 69] on span "Back" at bounding box center [554, 68] width 21 height 14
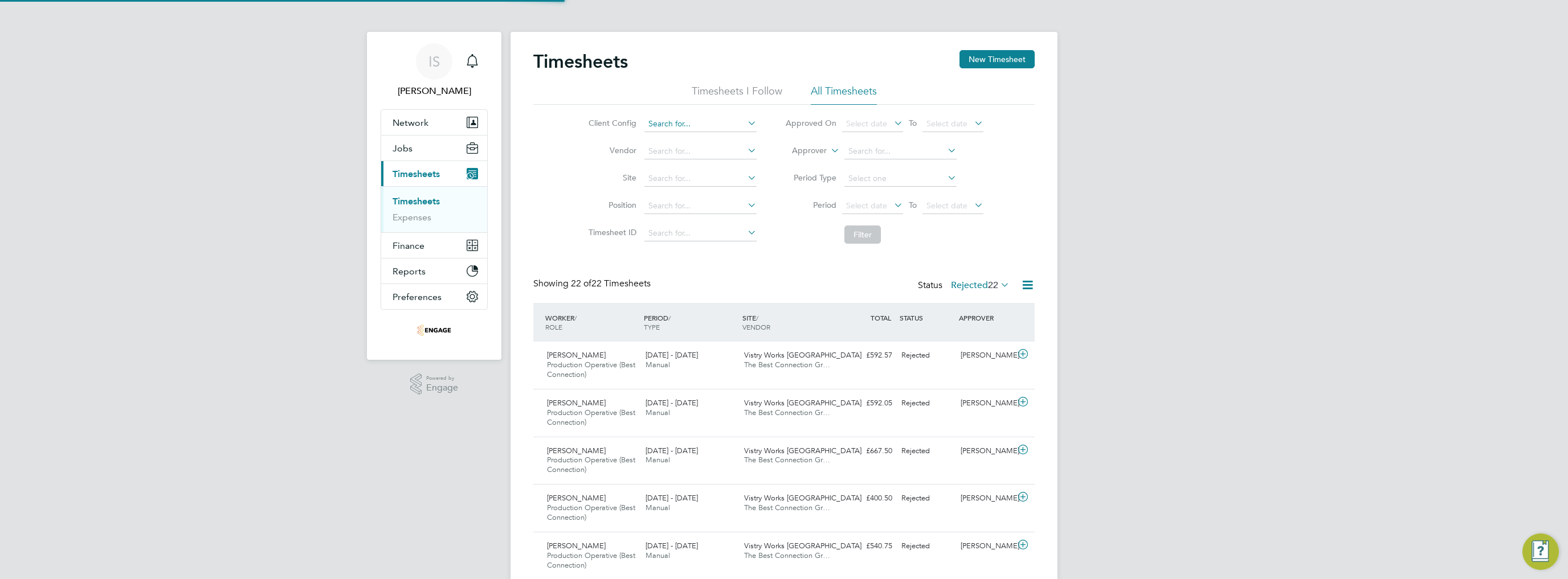
scroll to position [38, 99]
click at [825, 203] on span "Select date" at bounding box center [866, 205] width 41 height 10
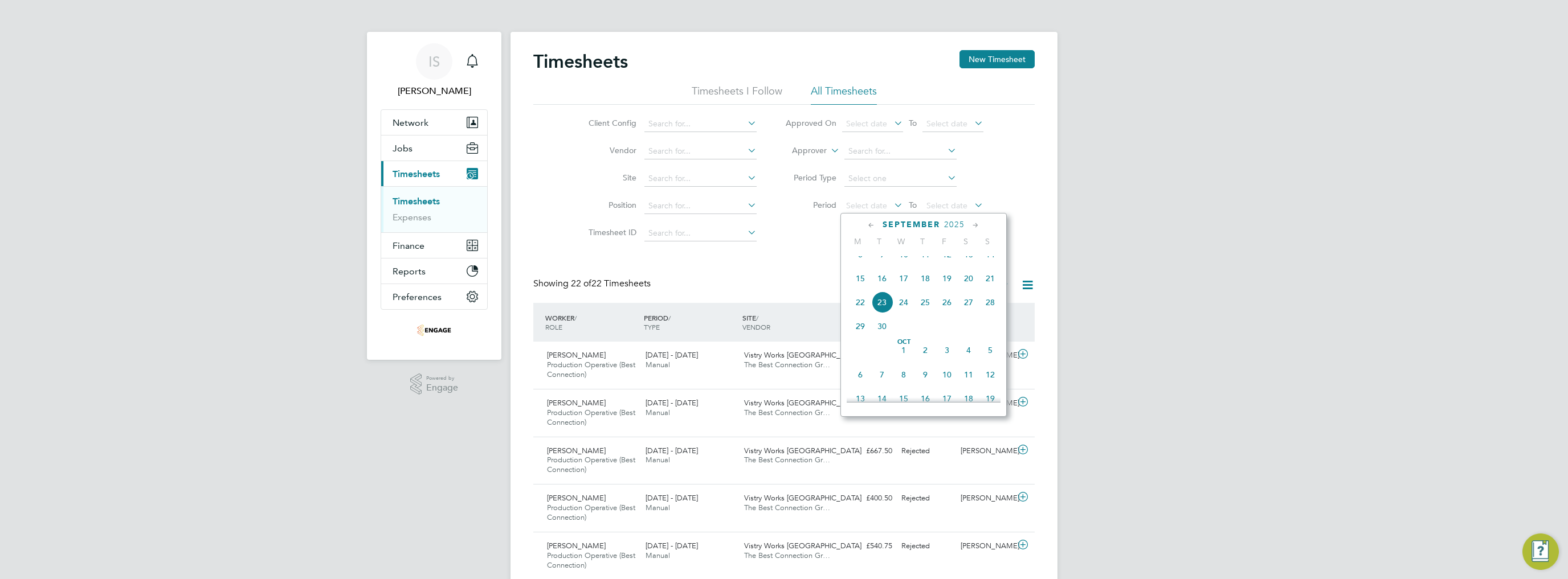
click at [825, 289] on span "15" at bounding box center [860, 279] width 22 height 22
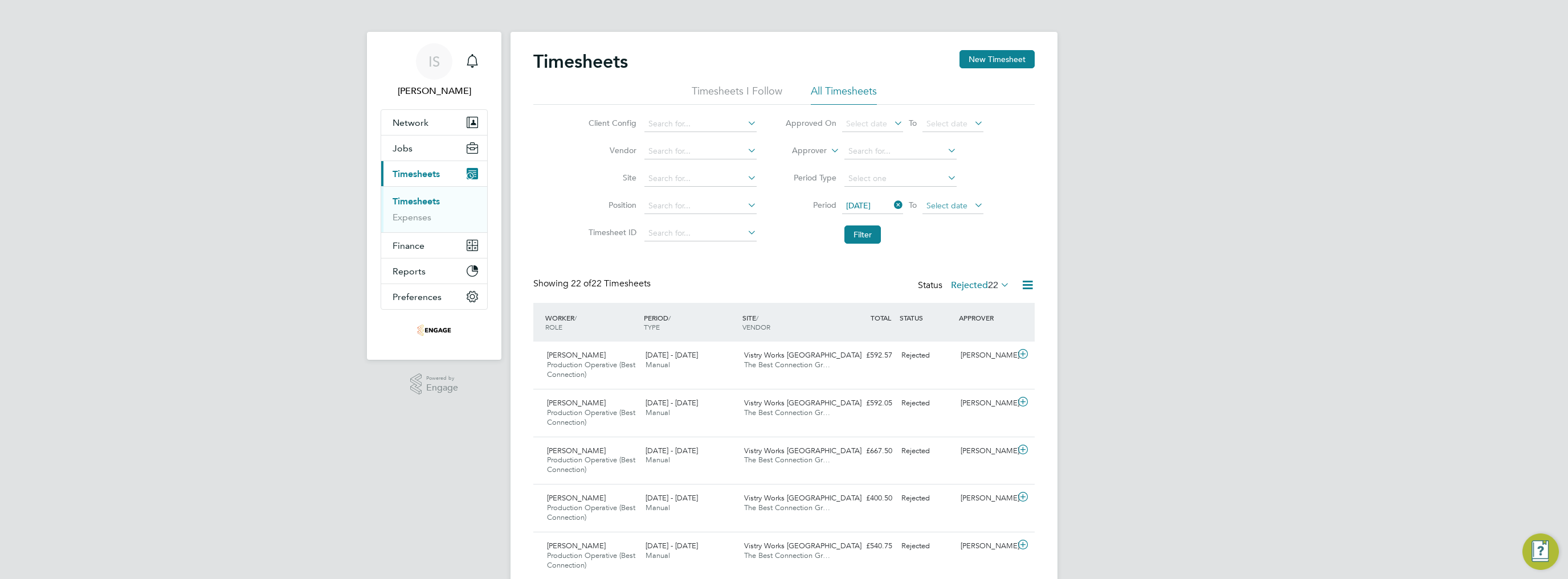
click at [825, 207] on span "Select date" at bounding box center [946, 205] width 41 height 10
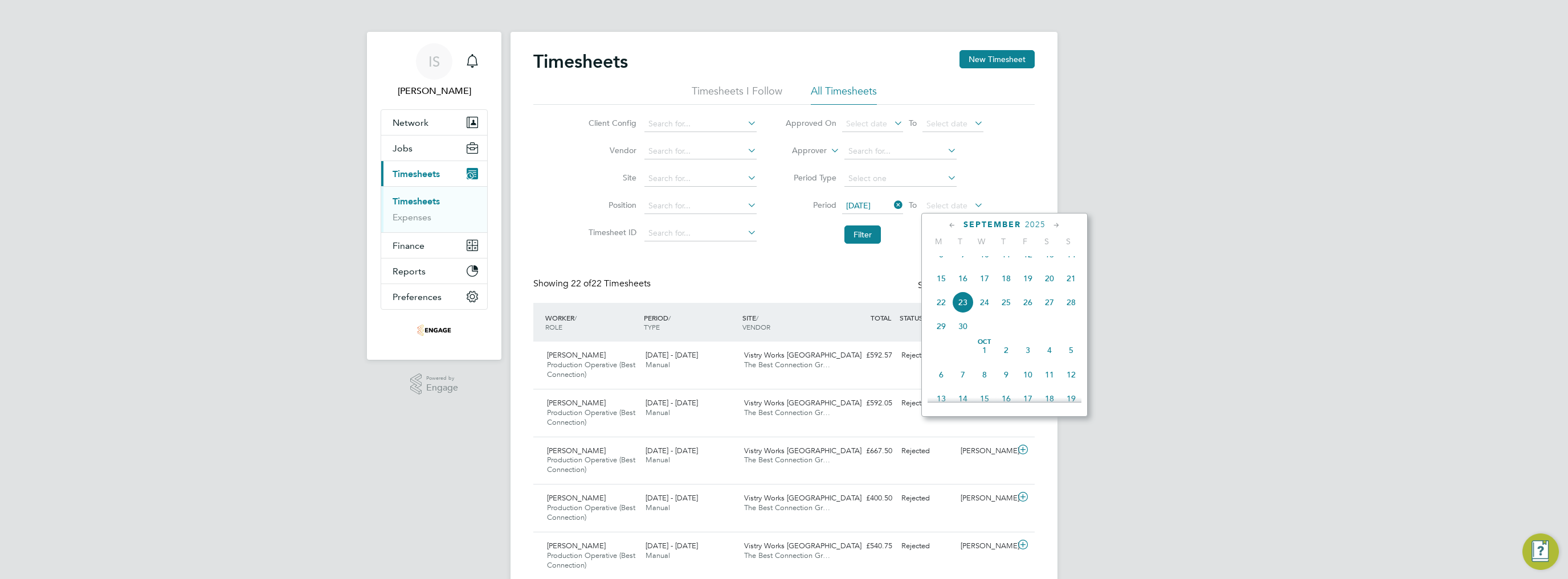
click at [825, 287] on span "21" at bounding box center [1072, 279] width 22 height 22
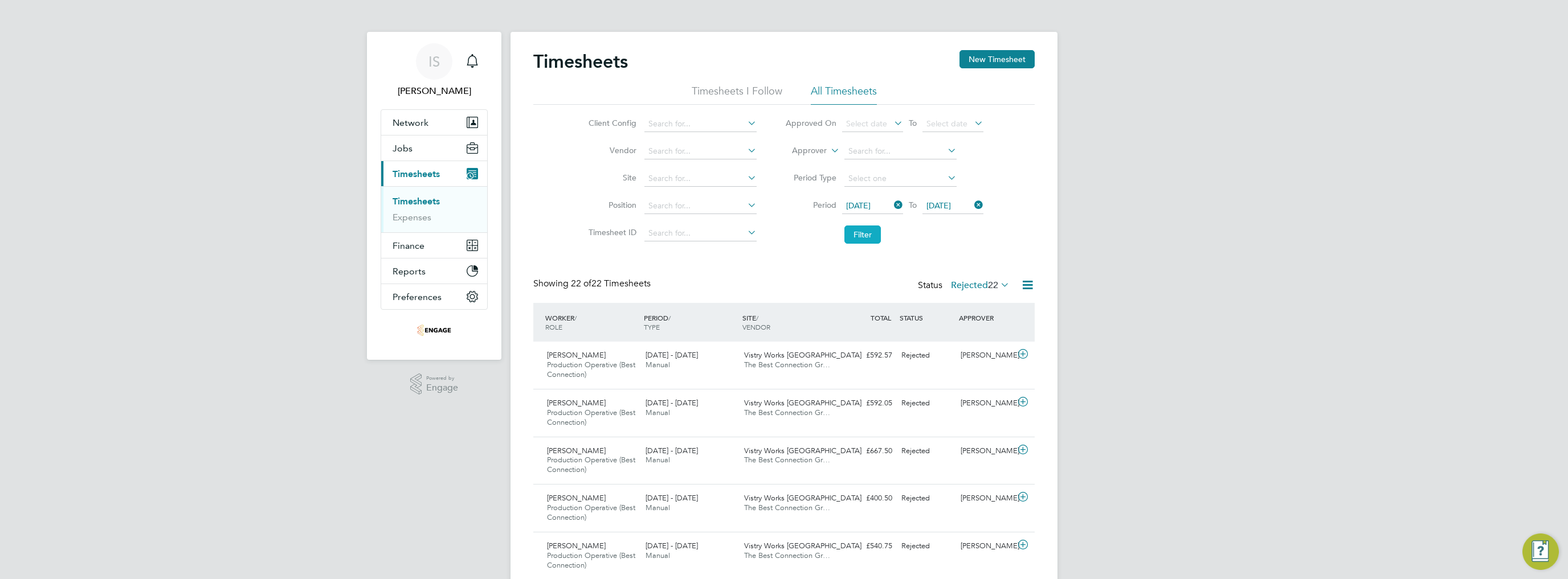
click at [825, 240] on button "Filter" at bounding box center [862, 235] width 36 height 19
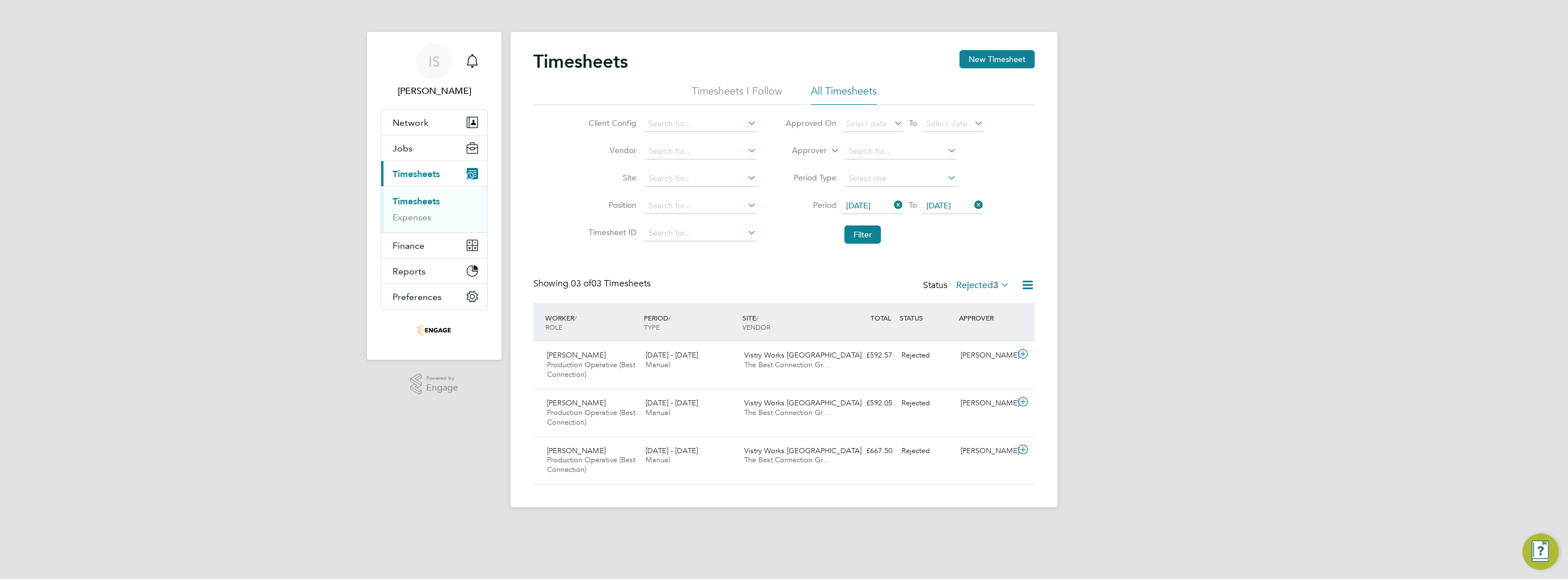
click at [825, 287] on label "Rejected 3" at bounding box center [982, 285] width 53 height 11
click at [603, 403] on div "Peter Leszko Production Operative (Best Connection) 15 - 21 Sep 2025" at bounding box center [591, 412] width 99 height 38
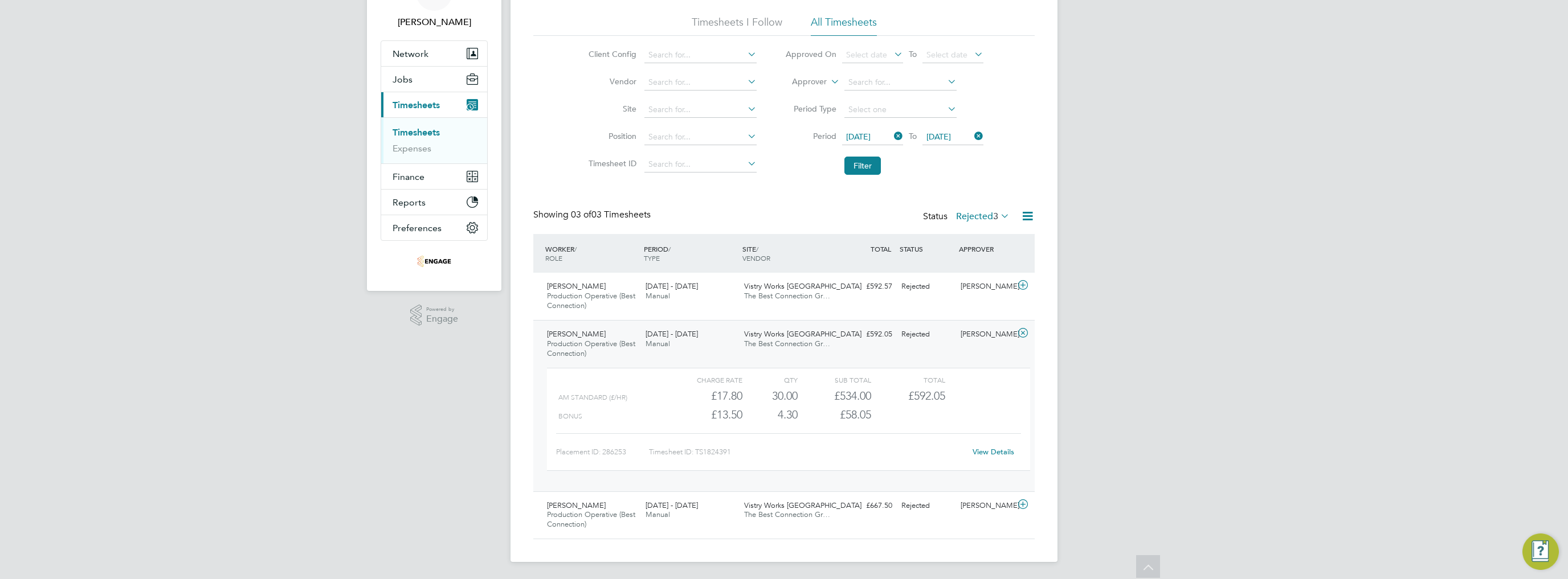
click at [825, 447] on link "View Details" at bounding box center [993, 451] width 41 height 9
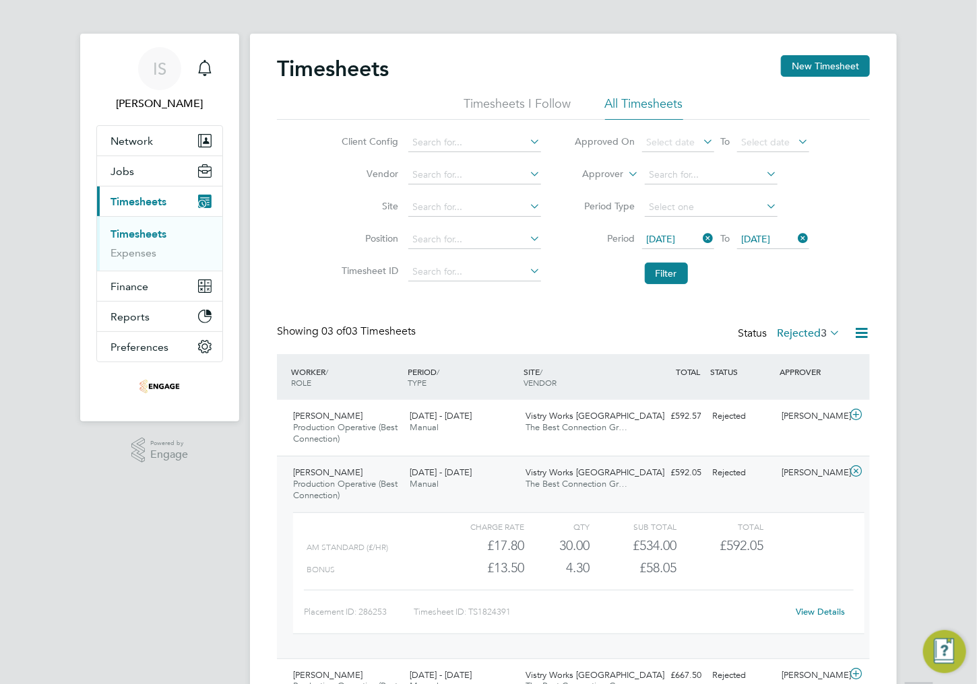
scroll to position [0, 0]
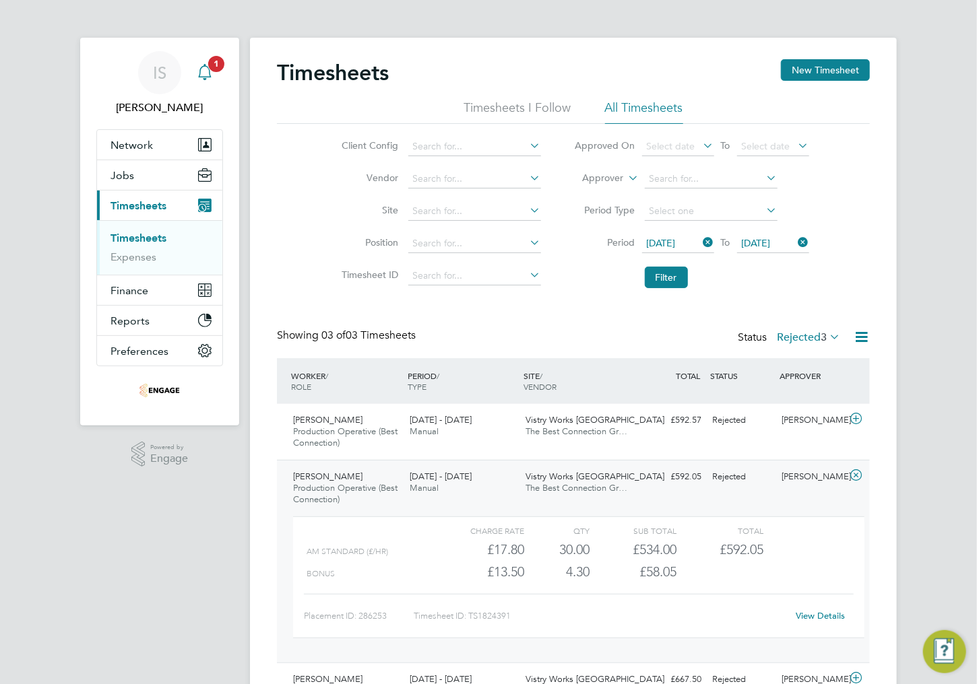
click at [209, 76] on icon "Main navigation" at bounding box center [204, 70] width 13 height 13
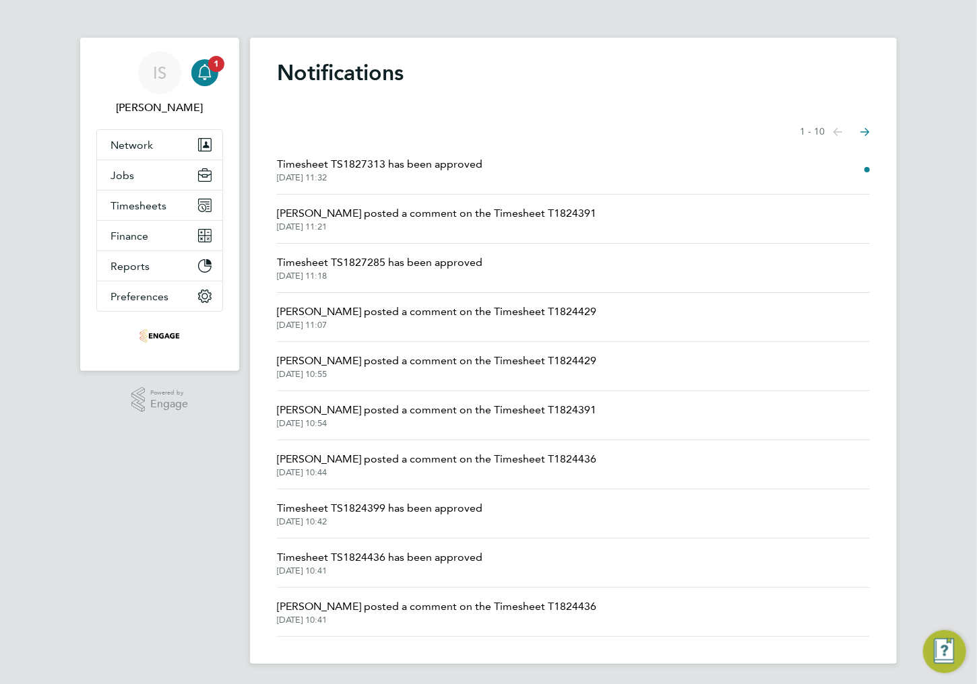
click at [371, 162] on span "Timesheet TS1827313 has been approved" at bounding box center [379, 164] width 205 height 16
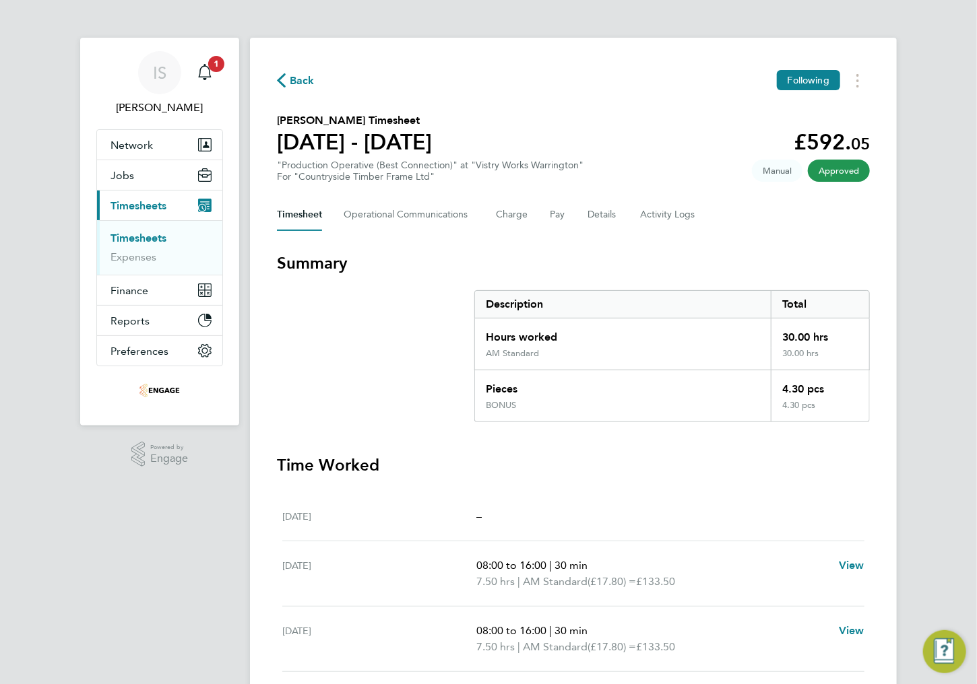
click at [291, 86] on span "Back" at bounding box center [302, 81] width 25 height 16
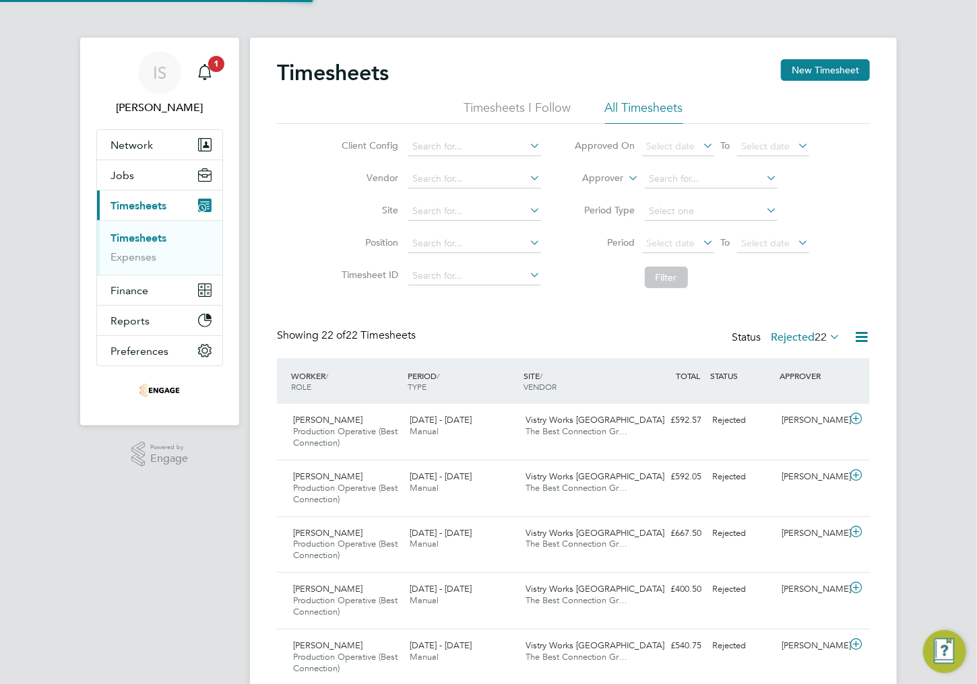
scroll to position [45, 117]
click at [201, 74] on icon "Main navigation" at bounding box center [205, 72] width 16 height 16
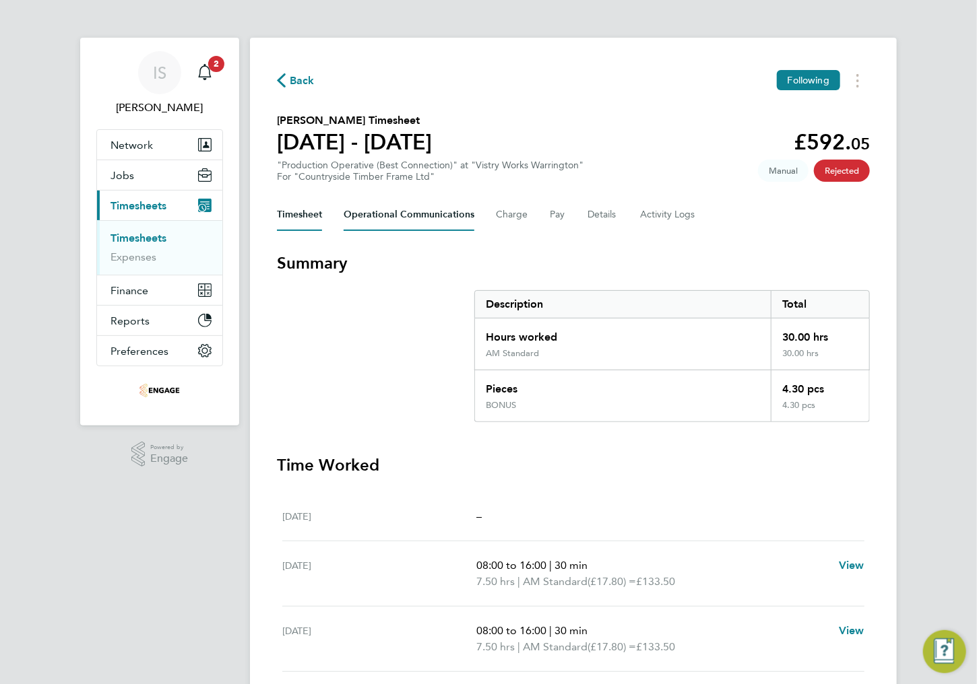
click at [428, 220] on Communications-tab "Operational Communications" at bounding box center [409, 215] width 131 height 32
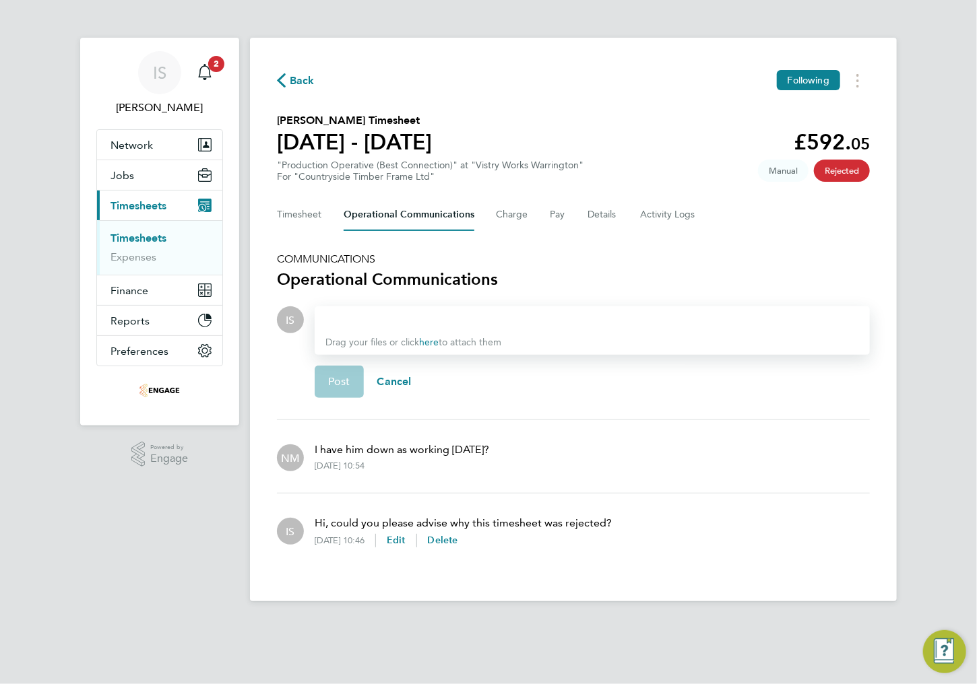
click at [371, 326] on div at bounding box center [592, 320] width 534 height 16
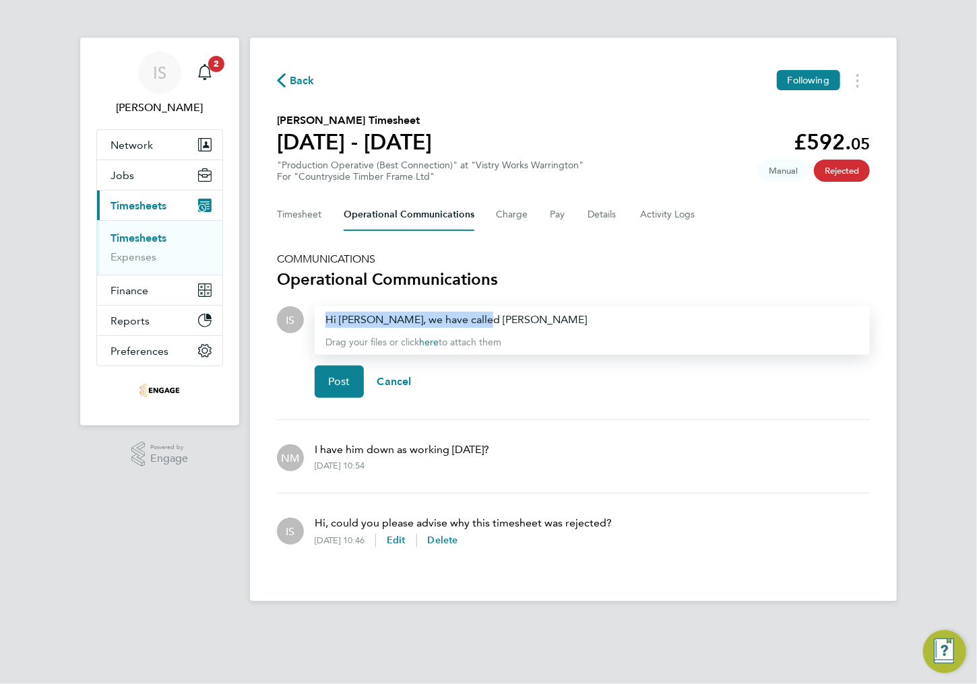
drag, startPoint x: 490, startPoint y: 315, endPoint x: 314, endPoint y: 316, distance: 175.8
click at [314, 316] on div "Drop your files here Supported files: JPG, JPEG, PNG, GIF or PDF Hi [PERSON_NAM…" at bounding box center [587, 358] width 566 height 102
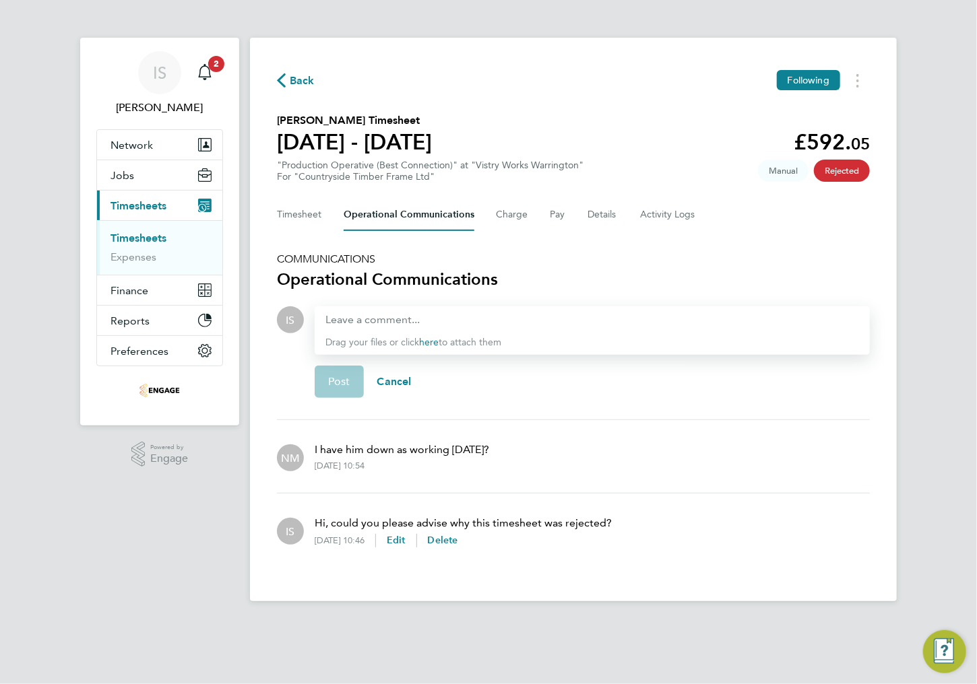
click at [545, 278] on h3 "Operational Communications" at bounding box center [573, 280] width 593 height 22
click at [302, 214] on button "Timesheet" at bounding box center [299, 215] width 45 height 32
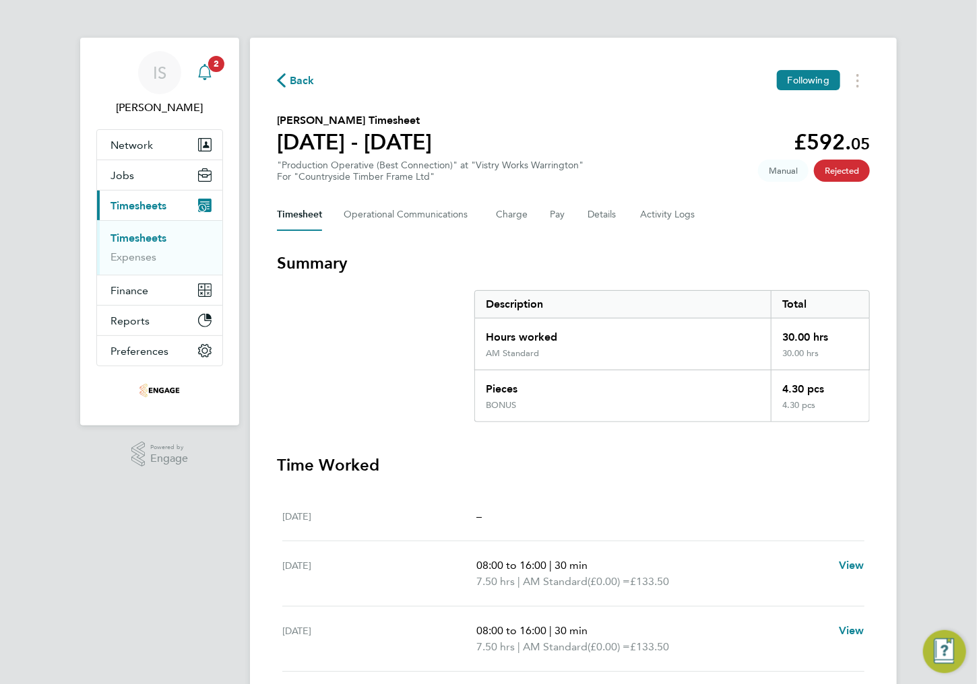
click at [205, 73] on icon "Main navigation" at bounding box center [205, 72] width 16 height 16
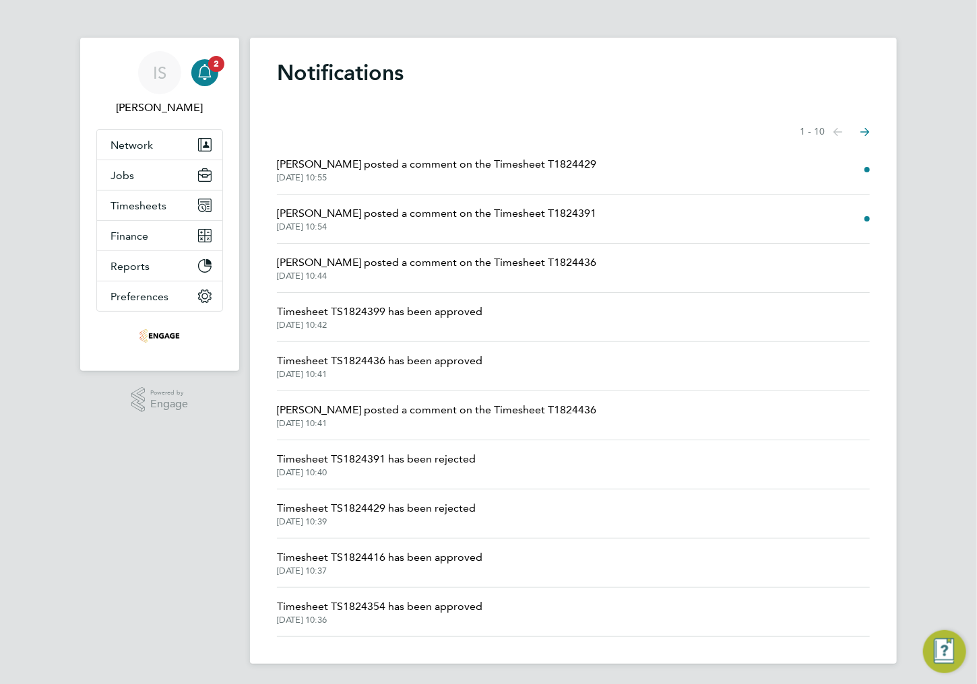
click at [473, 169] on span "[PERSON_NAME] posted a comment on the Timesheet T1824429" at bounding box center [436, 164] width 319 height 16
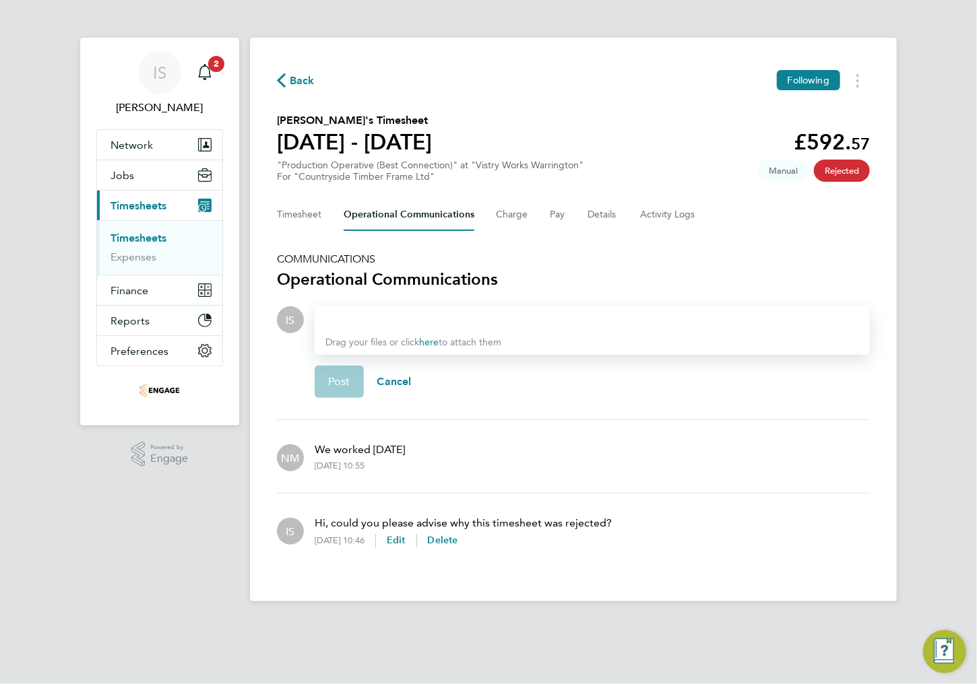
click at [390, 319] on div at bounding box center [592, 320] width 534 height 16
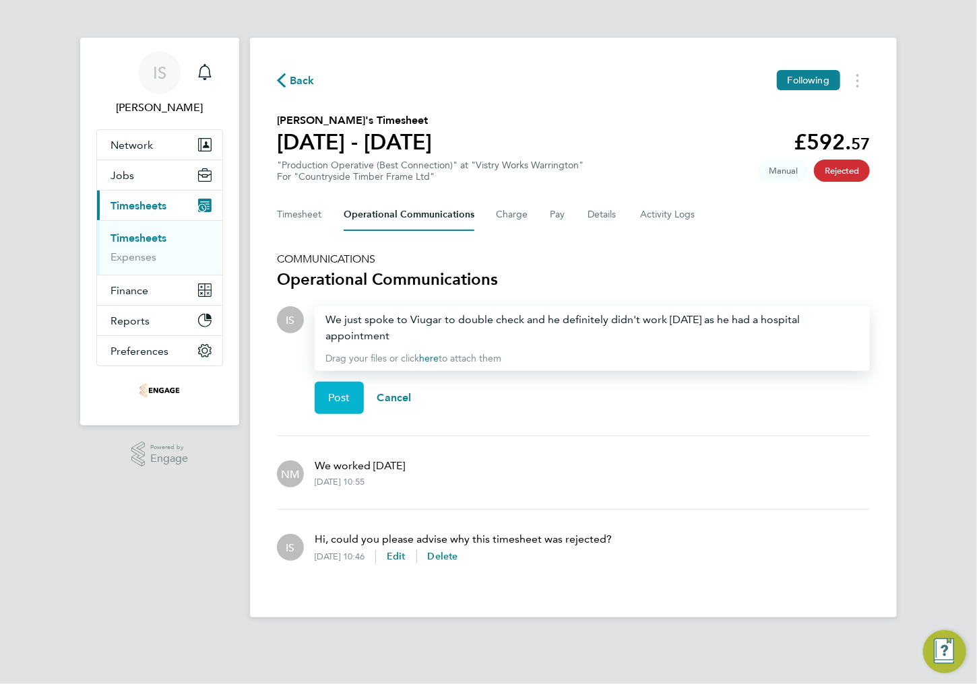
click at [335, 403] on span "Post" at bounding box center [339, 397] width 22 height 13
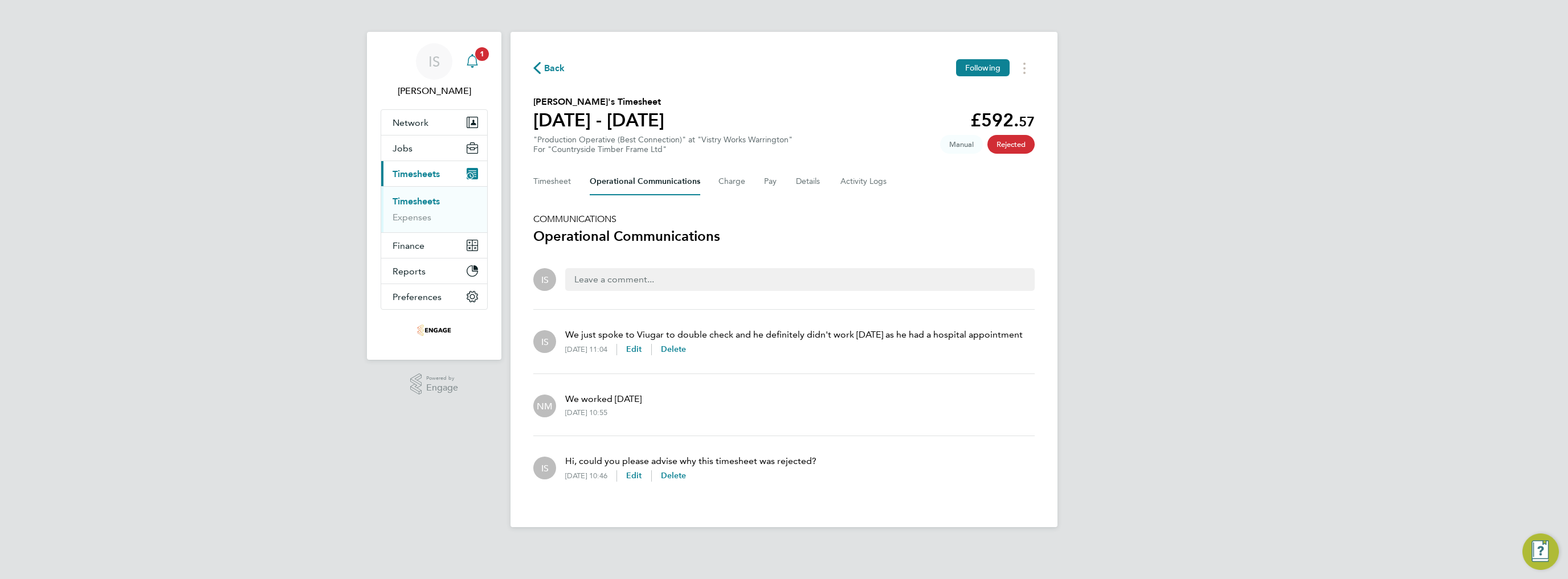
click at [481, 68] on div "Main navigation" at bounding box center [472, 61] width 23 height 23
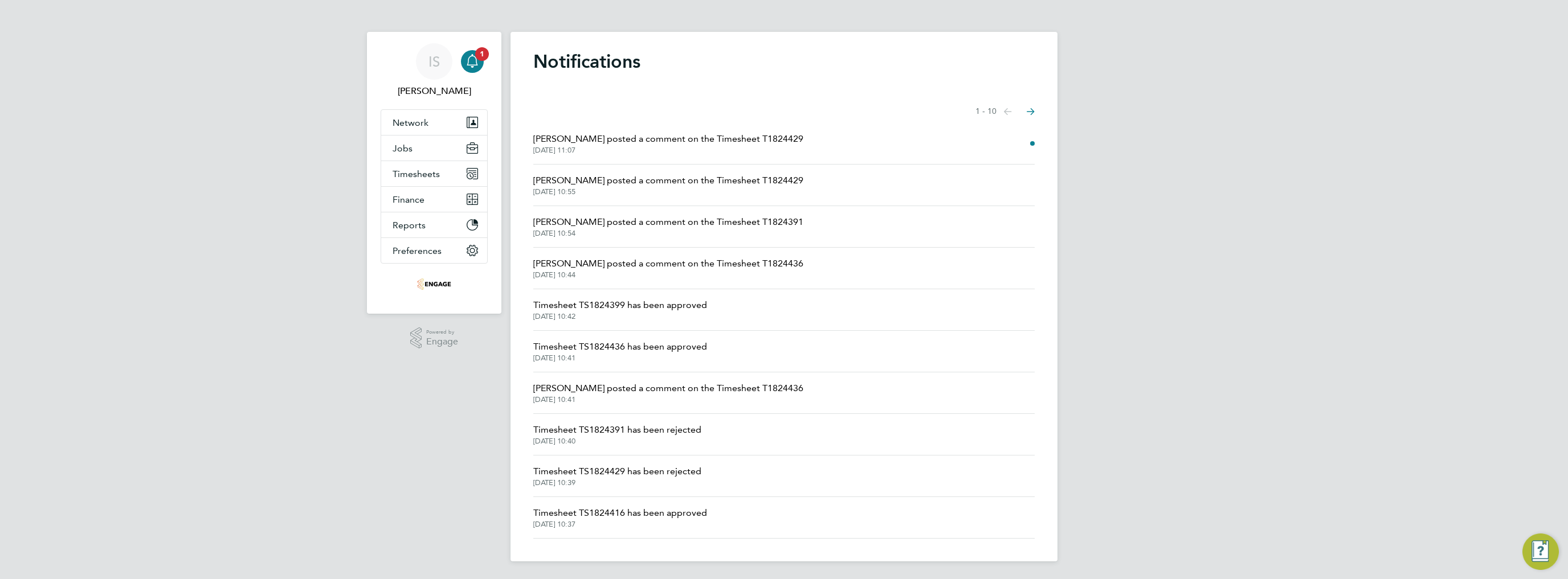
click at [653, 142] on span "[PERSON_NAME] posted a comment on the Timesheet T1824429" at bounding box center [668, 139] width 270 height 14
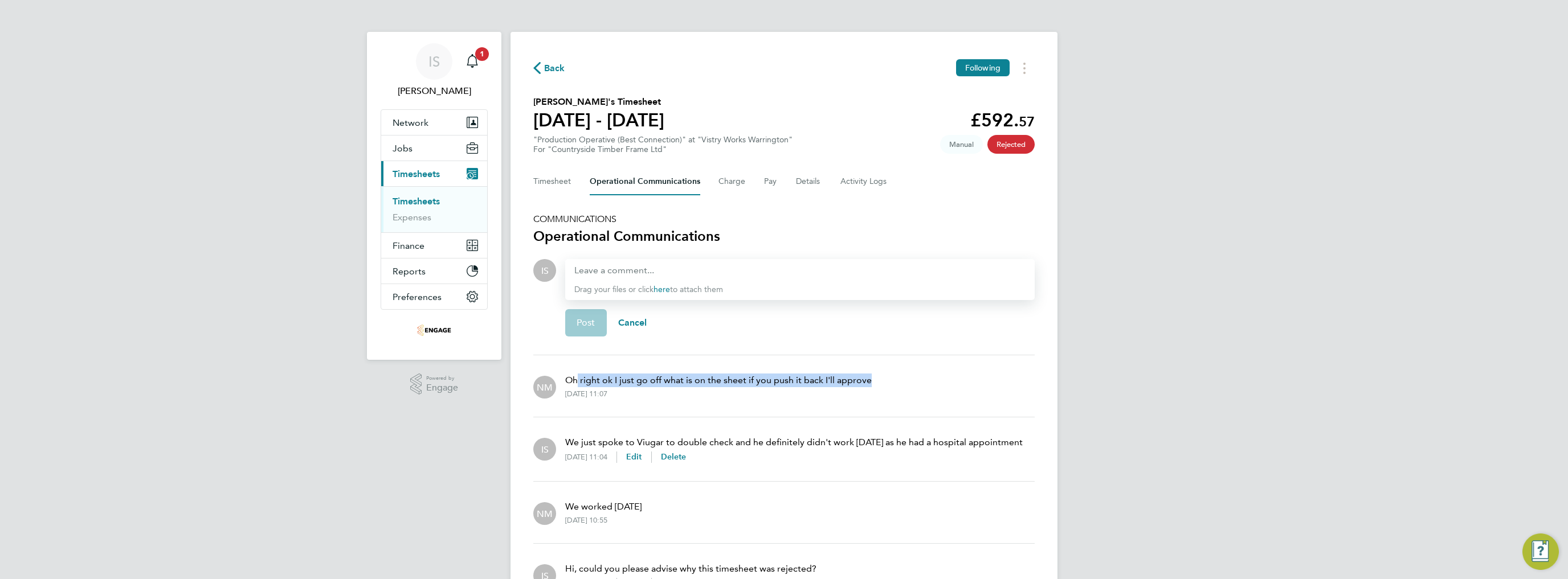
drag, startPoint x: 578, startPoint y: 383, endPoint x: 885, endPoint y: 385, distance: 307.0
click at [825, 385] on div "NM Oh right ok I just go off what is on the sheet if you push it back I'll appr…" at bounding box center [784, 385] width 502 height 43
drag, startPoint x: 699, startPoint y: 383, endPoint x: 882, endPoint y: 380, distance: 183.0
click at [825, 380] on div "NM Oh right ok I just go off what is on the sheet if you push it back I'll appr…" at bounding box center [784, 385] width 502 height 43
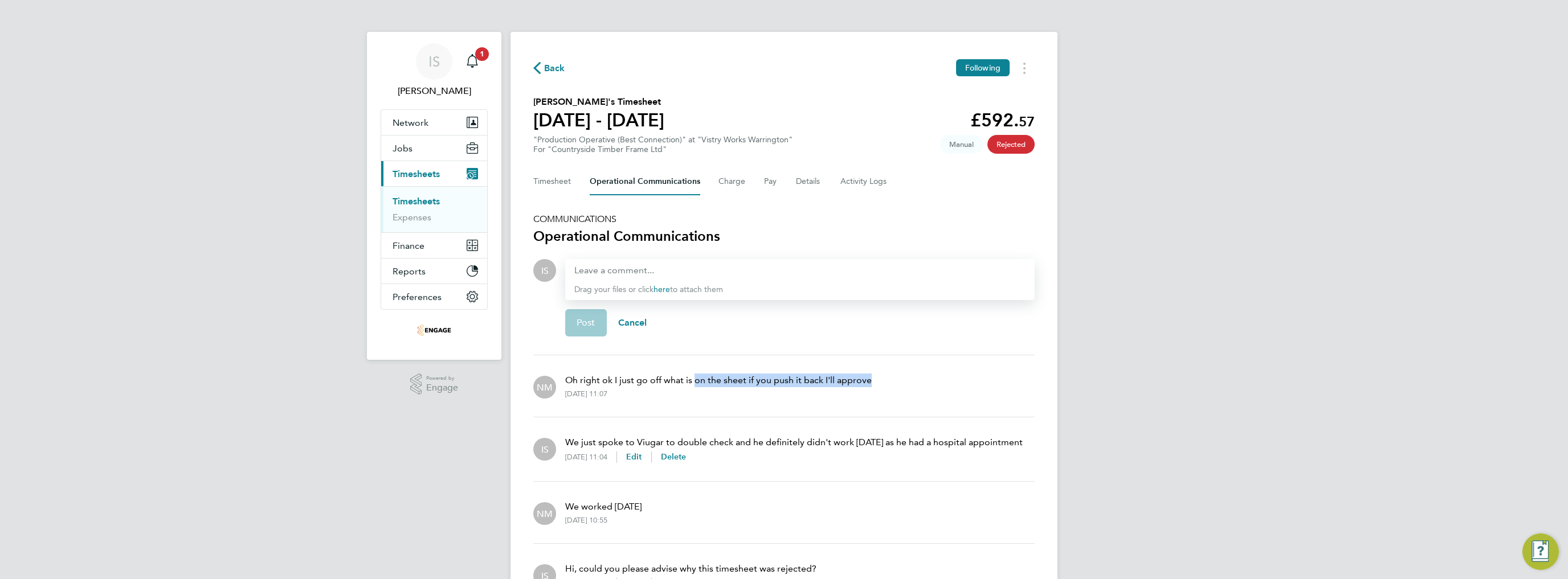
click at [825, 380] on div "NM Oh right ok I just go off what is on the sheet if you push it back I'll appr…" at bounding box center [784, 385] width 502 height 43
click at [473, 65] on icon "Main navigation" at bounding box center [472, 59] width 11 height 11
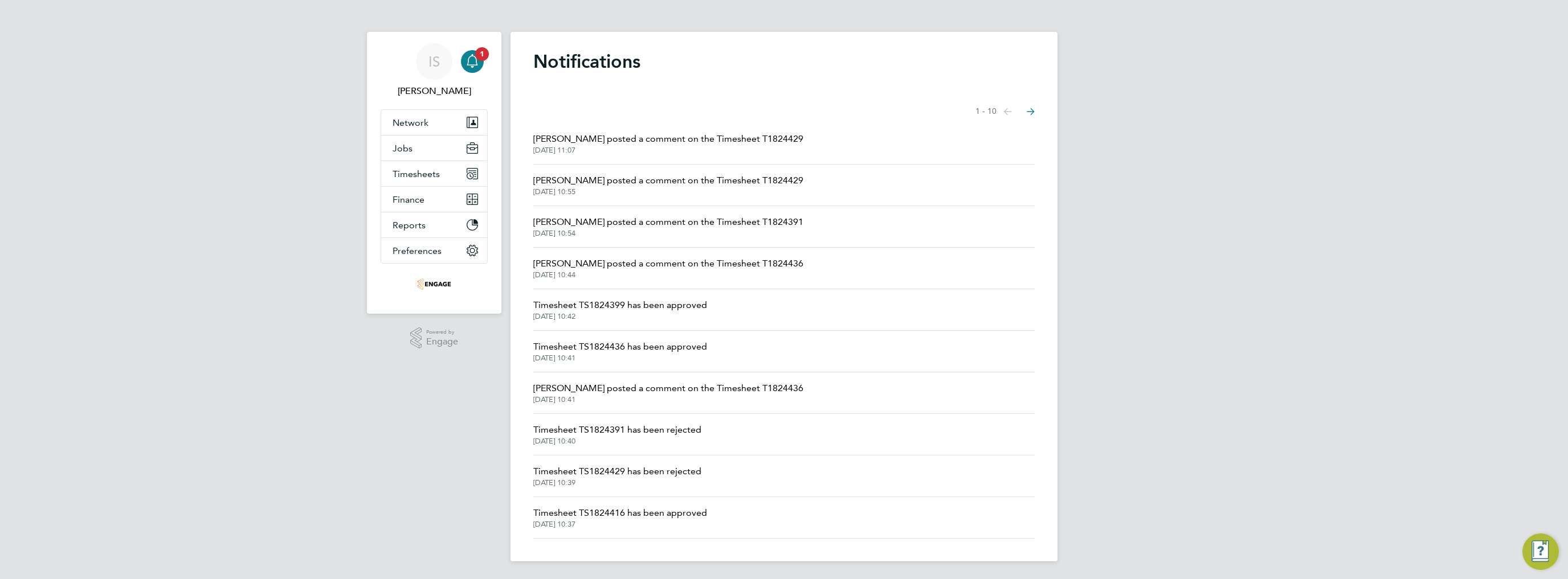
click at [644, 96] on div "Notifications Showing items 1 - 10 items Previous page Next page Naomi Mutter p…" at bounding box center [784, 297] width 547 height 530
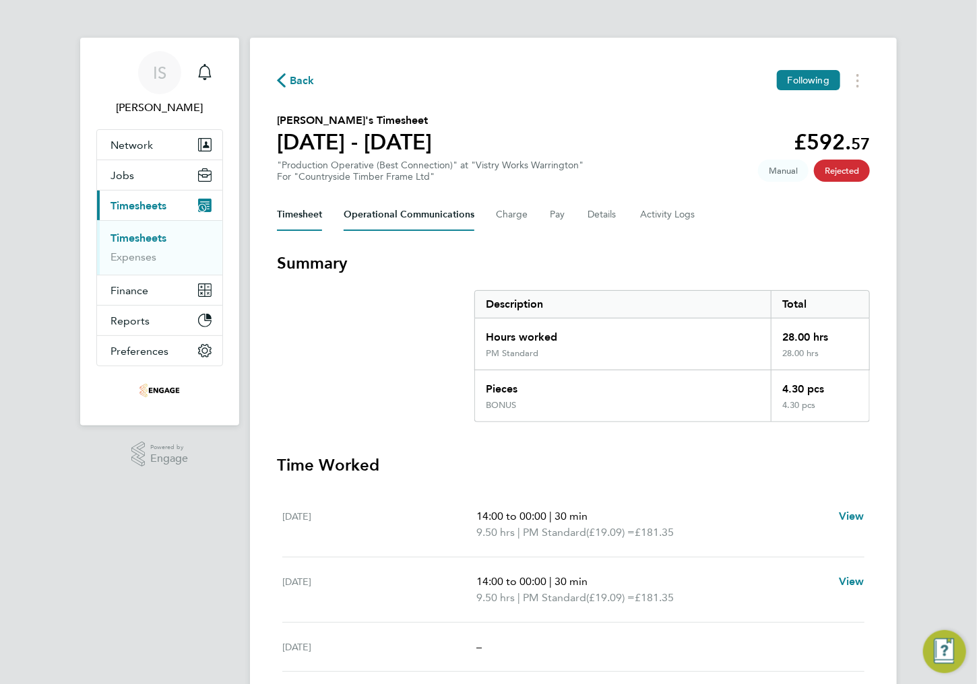
click at [416, 218] on Communications-tab "Operational Communications" at bounding box center [409, 215] width 131 height 32
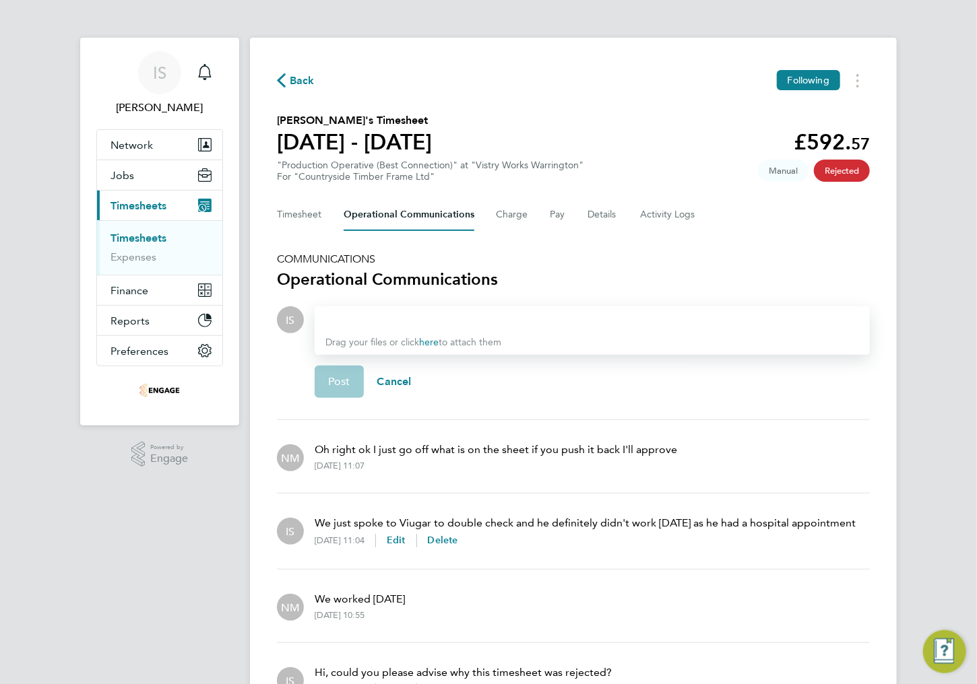
click at [404, 323] on div at bounding box center [592, 320] width 534 height 16
click at [342, 381] on span "Post" at bounding box center [339, 381] width 22 height 13
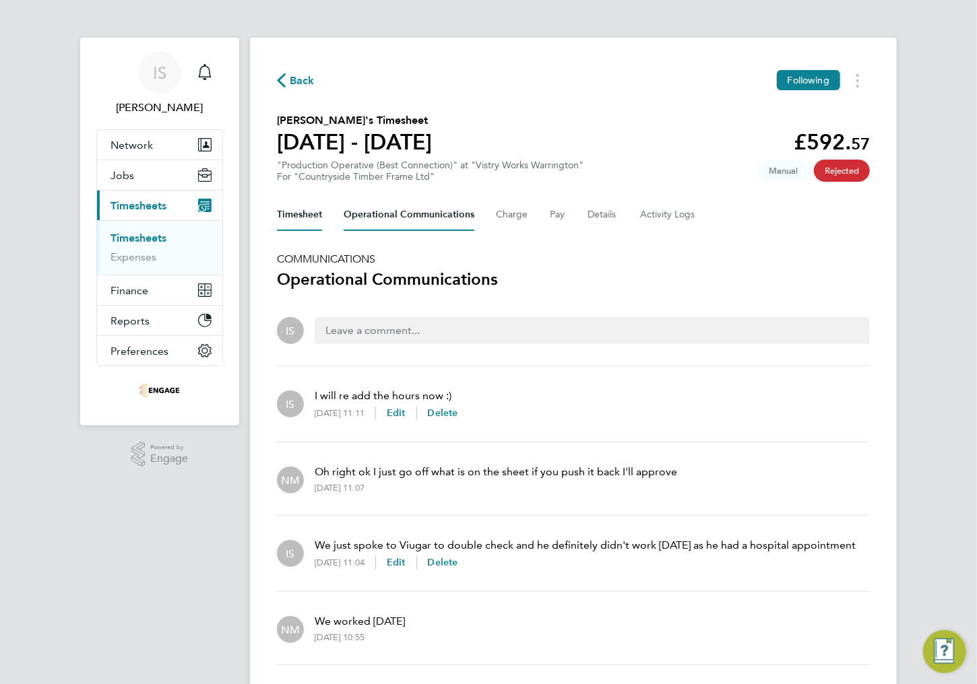
click at [290, 220] on button "Timesheet" at bounding box center [299, 215] width 45 height 32
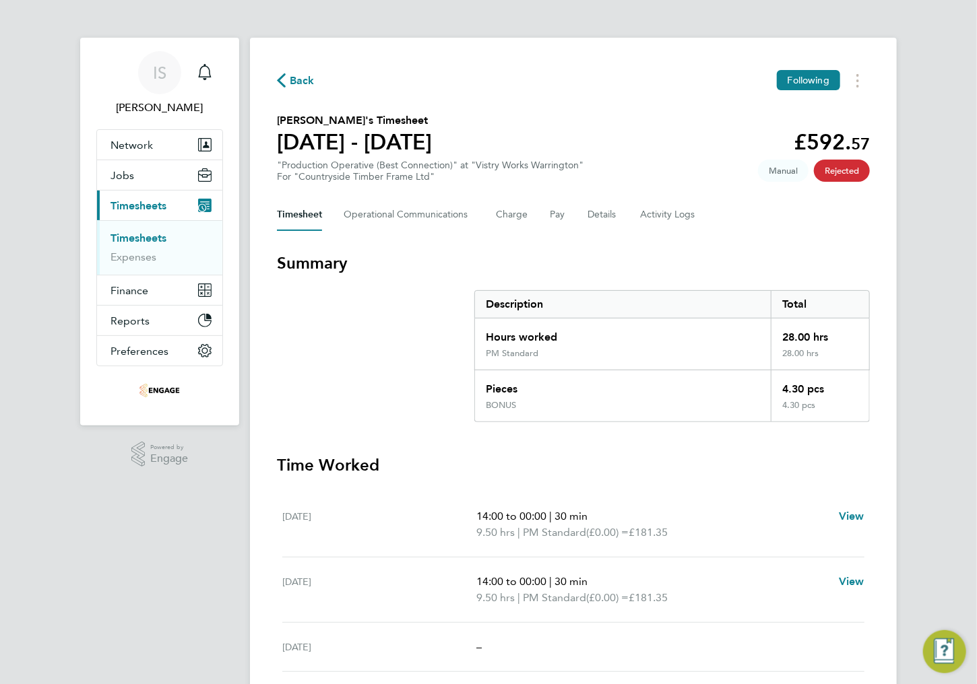
click at [381, 296] on section "Summary Description Total Hours worked 28.00 hrs PM Standard 28.00 hrs Pieces 4…" at bounding box center [573, 338] width 593 height 170
click at [375, 304] on section "Summary Description Total Hours worked 28.00 hrs PM Standard 28.00 hrs Pieces 4…" at bounding box center [573, 338] width 593 height 170
click at [290, 71] on div "Back Following" at bounding box center [573, 80] width 593 height 21
click at [286, 88] on button "Back" at bounding box center [296, 80] width 38 height 17
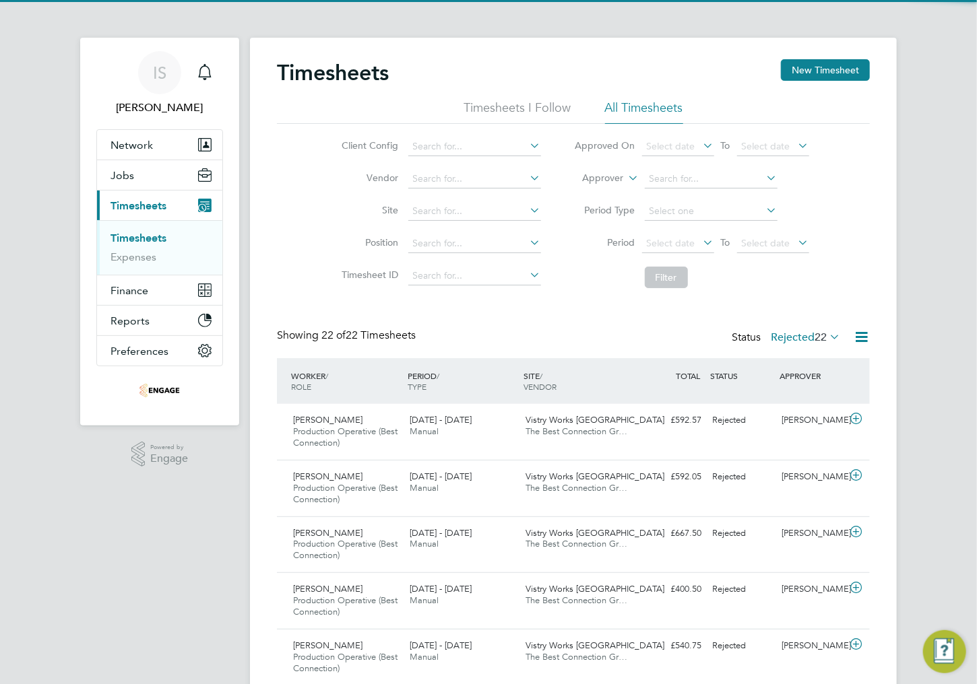
click at [352, 425] on div "Viugar Aslanov Production Operative (Best Connection) 15 - 21 Sep 2025" at bounding box center [346, 432] width 117 height 45
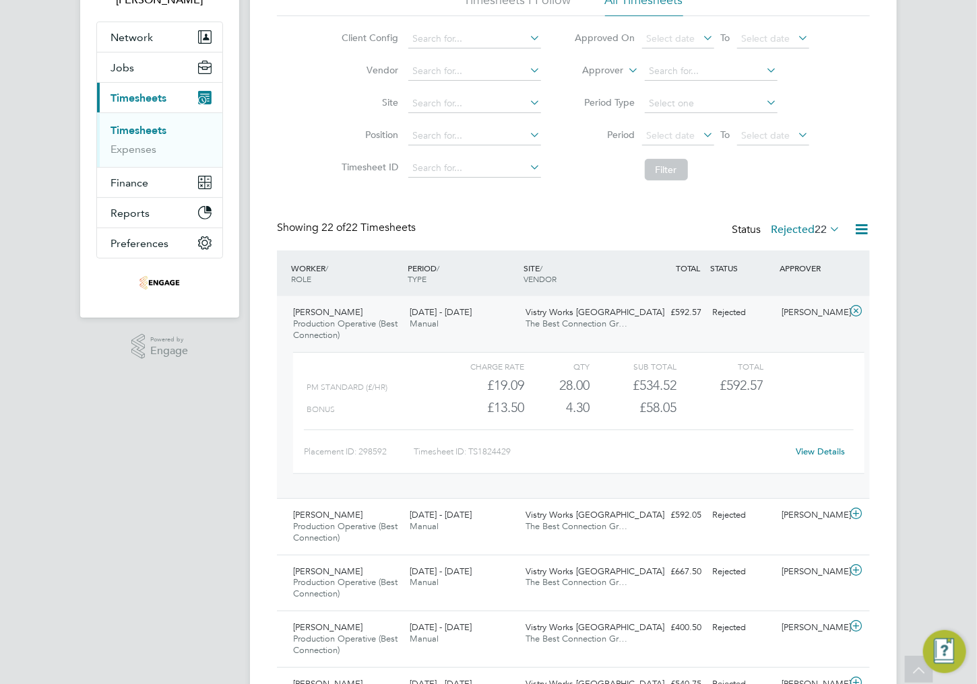
click at [806, 453] on link "View Details" at bounding box center [820, 451] width 49 height 11
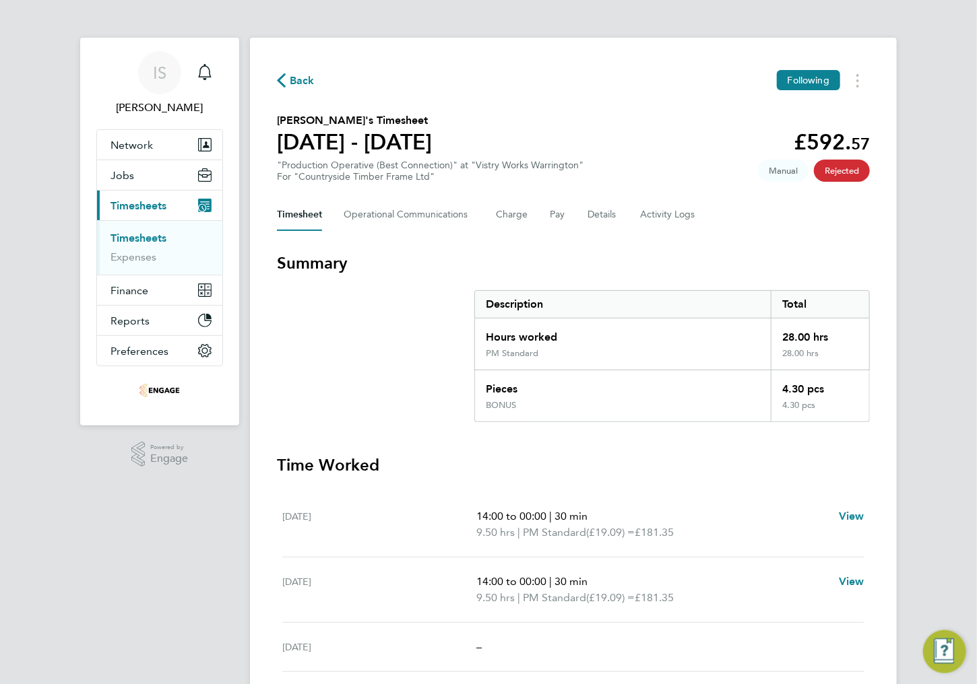
click at [283, 78] on icon "button" at bounding box center [281, 80] width 9 height 14
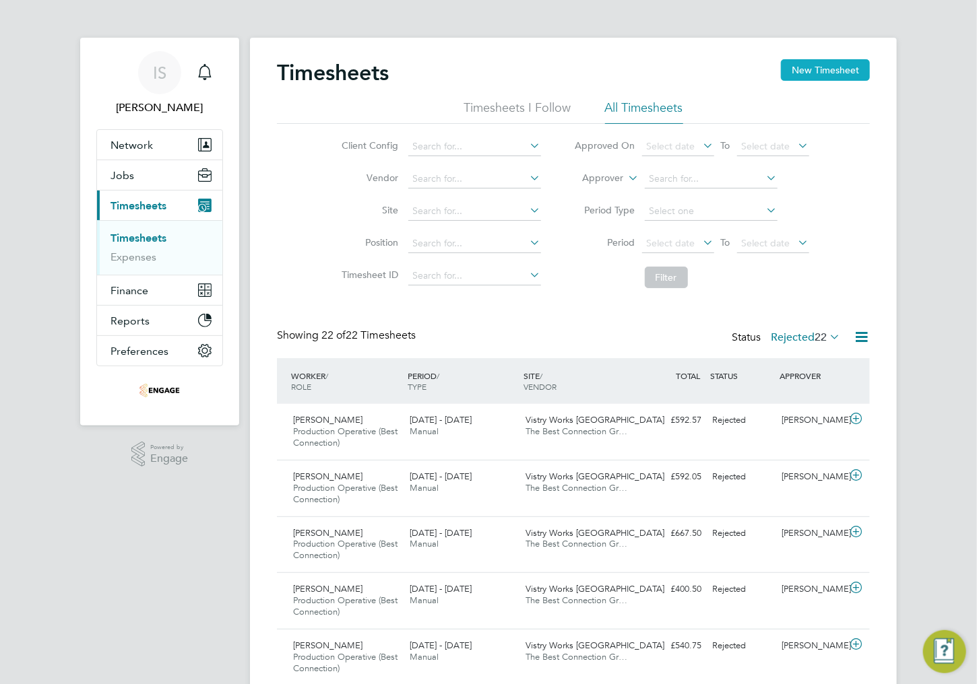
click at [837, 73] on button "New Timesheet" at bounding box center [825, 70] width 89 height 22
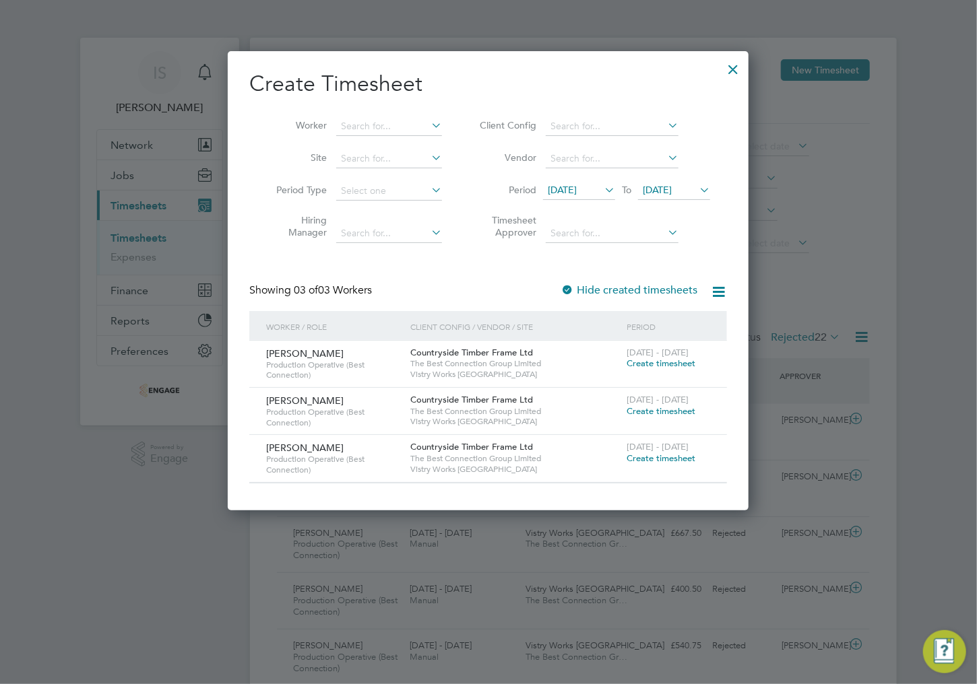
click at [560, 195] on span "[DATE]" at bounding box center [579, 191] width 72 height 18
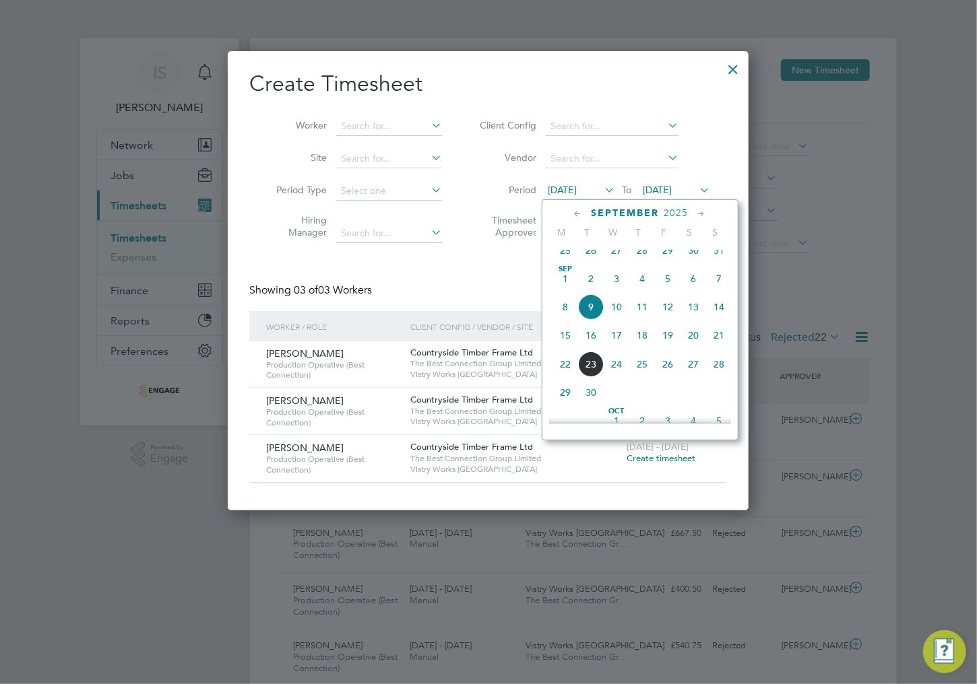
click at [563, 348] on span "15" at bounding box center [565, 336] width 26 height 26
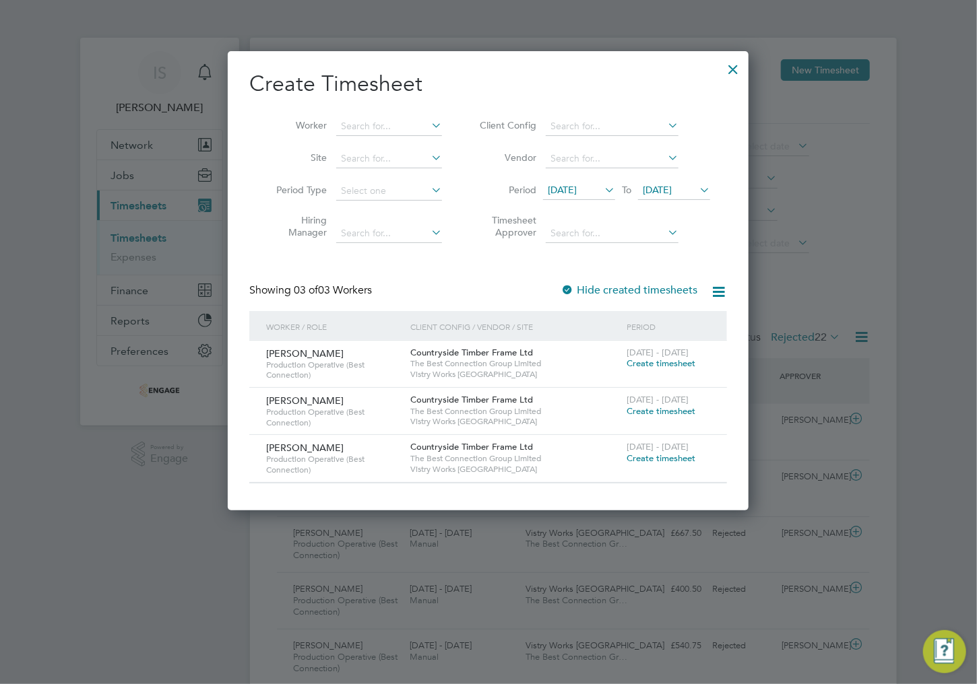
click at [651, 410] on span "Create timesheet" at bounding box center [661, 411] width 69 height 11
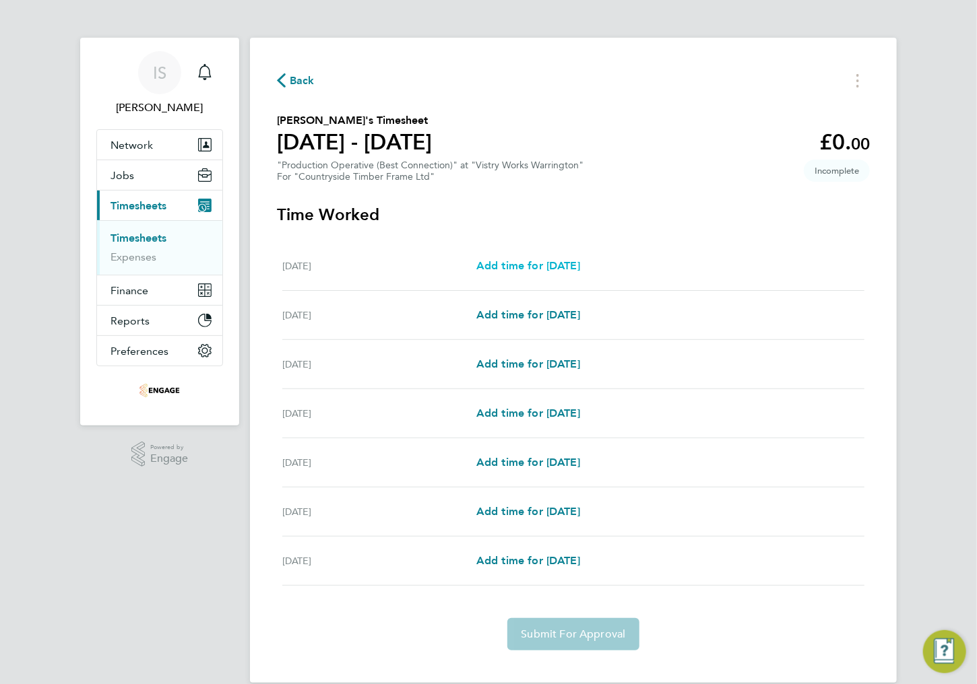
click at [517, 261] on span "Add time for [DATE]" at bounding box center [528, 265] width 104 height 13
select select "15"
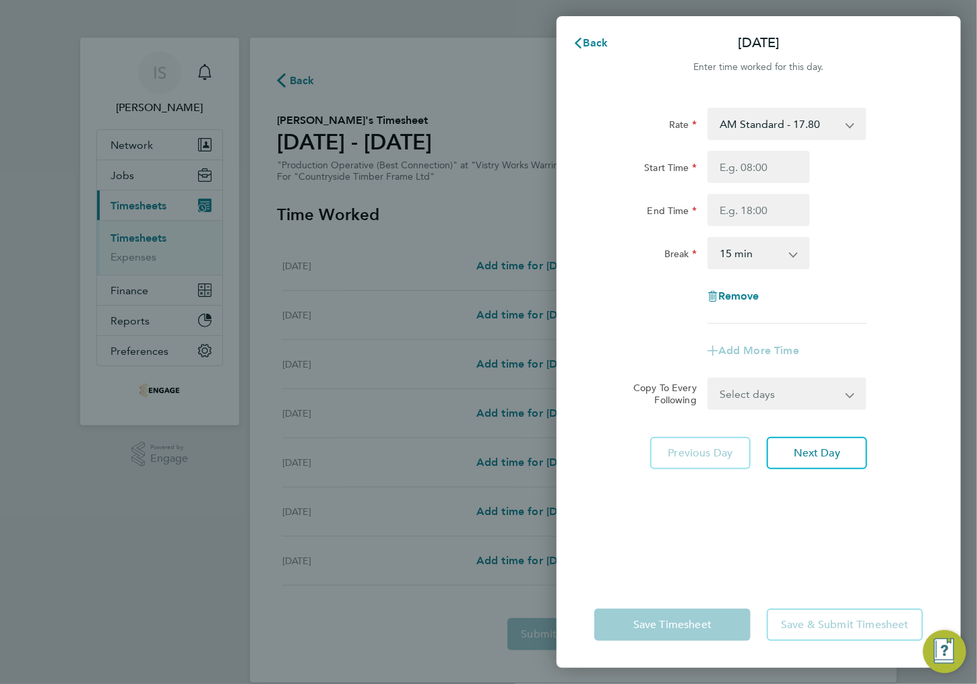
click at [776, 127] on select "AM Standard - 17.80 BONUS - 13.50 AM OT2 - 35.60 PM Standard - 19.09 PM OT1 - 2…" at bounding box center [779, 124] width 140 height 30
click at [584, 46] on span "Back" at bounding box center [595, 42] width 25 height 13
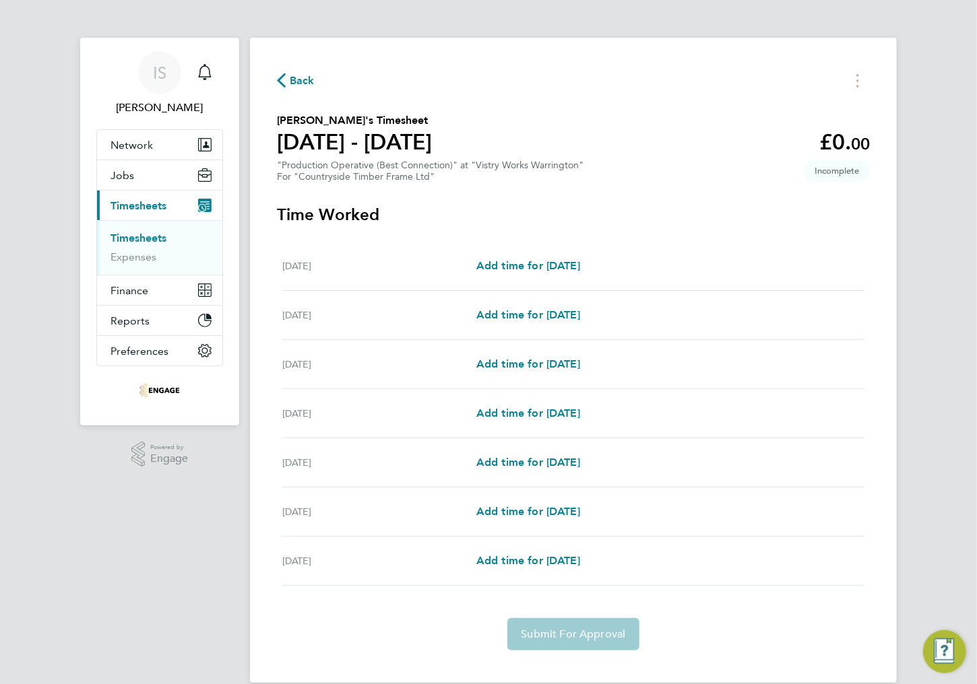
click at [291, 78] on span "Back" at bounding box center [302, 81] width 25 height 16
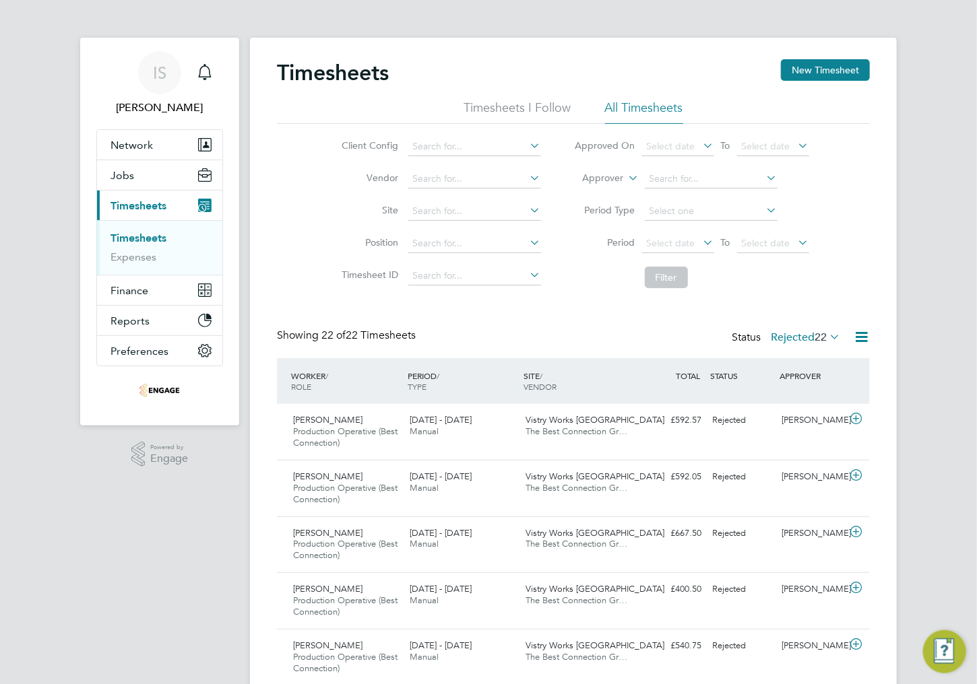
click at [802, 338] on label "Rejected 22" at bounding box center [805, 337] width 69 height 13
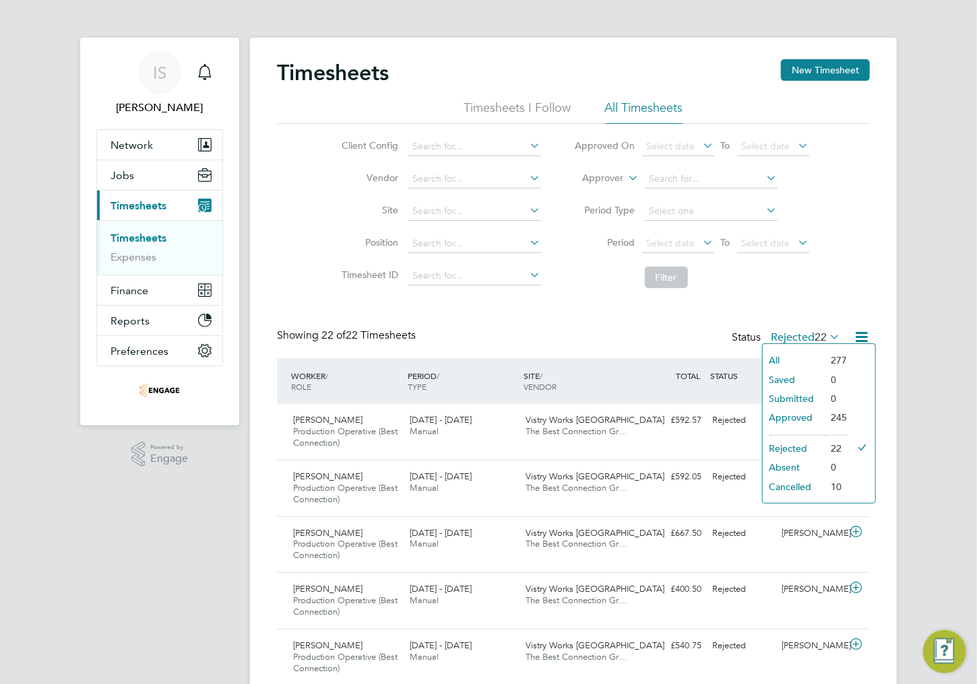
click at [798, 448] on li "Rejected" at bounding box center [794, 448] width 62 height 19
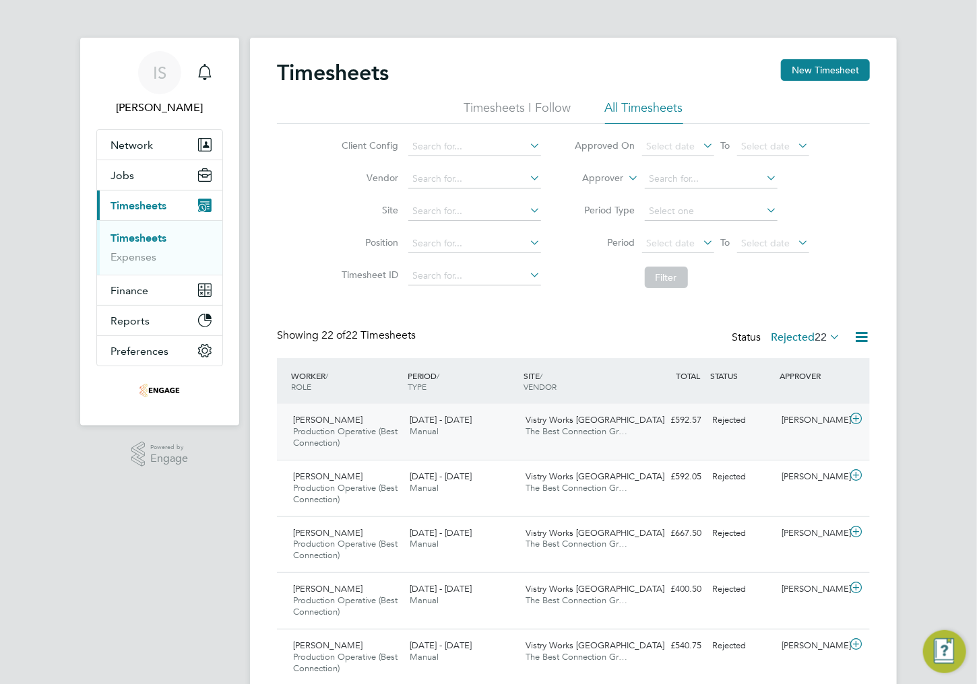
click at [577, 443] on div "Viugar Aslanov Production Operative (Best Connection) 15 - 21 Sep 2025 15 - 21 …" at bounding box center [573, 432] width 593 height 56
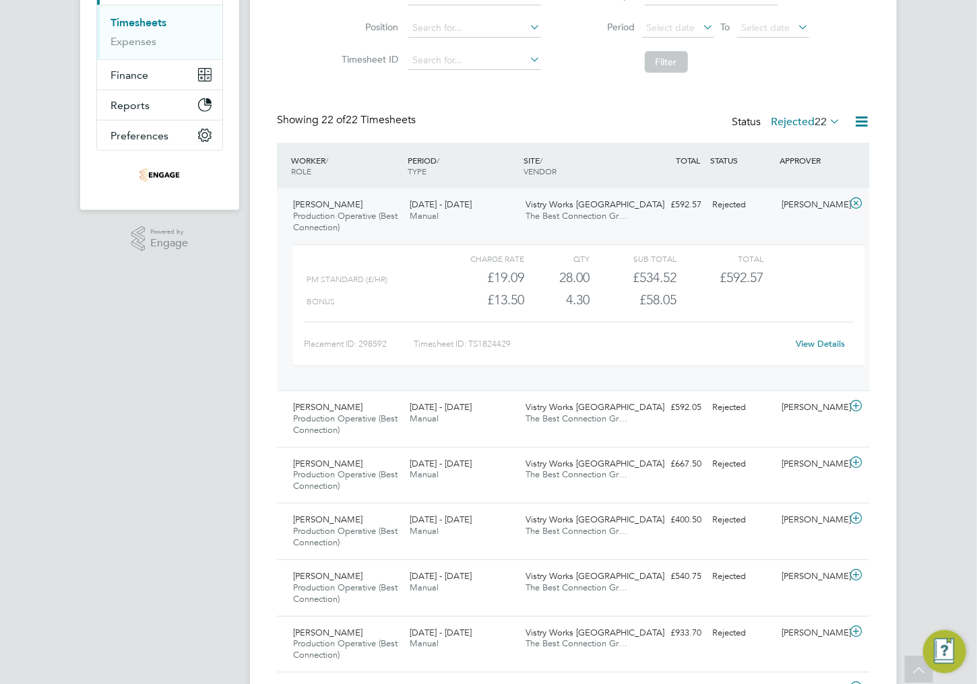
click at [821, 345] on link "View Details" at bounding box center [820, 343] width 49 height 11
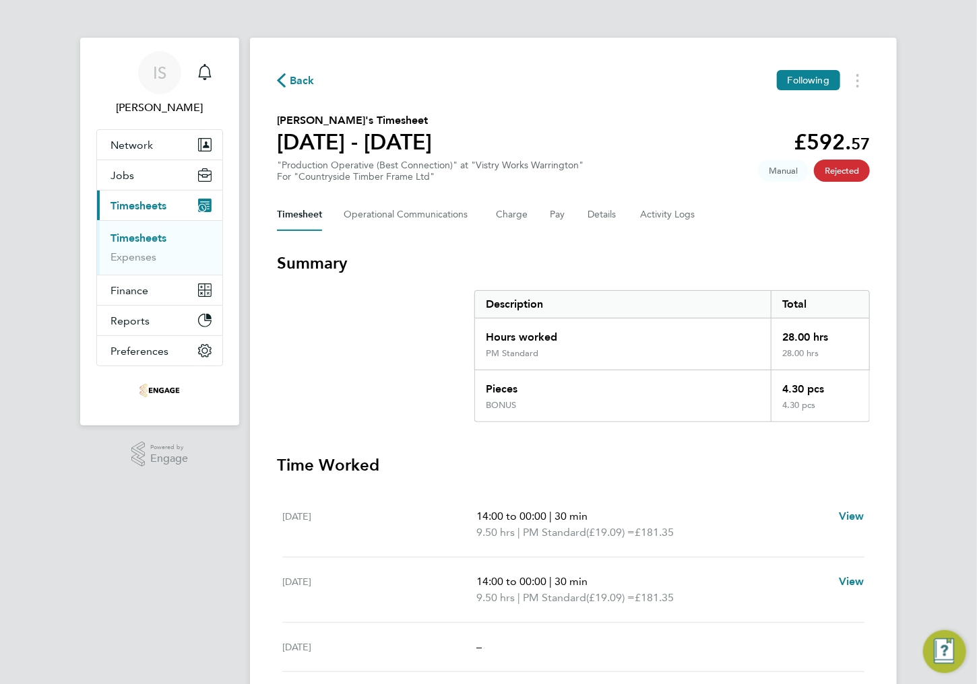
click at [279, 82] on icon "button" at bounding box center [281, 80] width 9 height 14
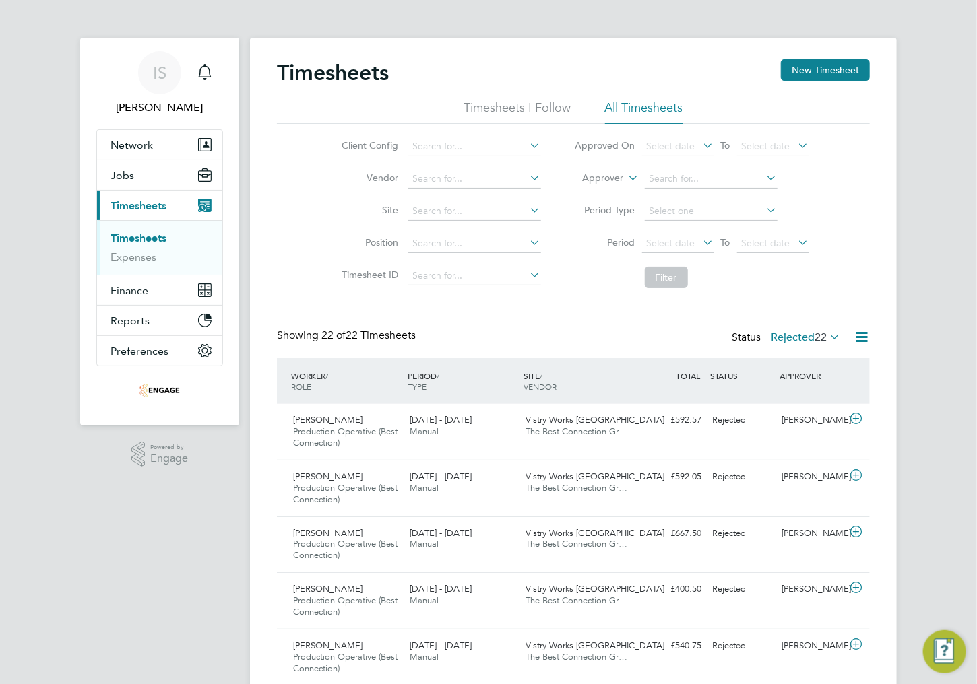
click at [857, 334] on icon at bounding box center [861, 337] width 17 height 17
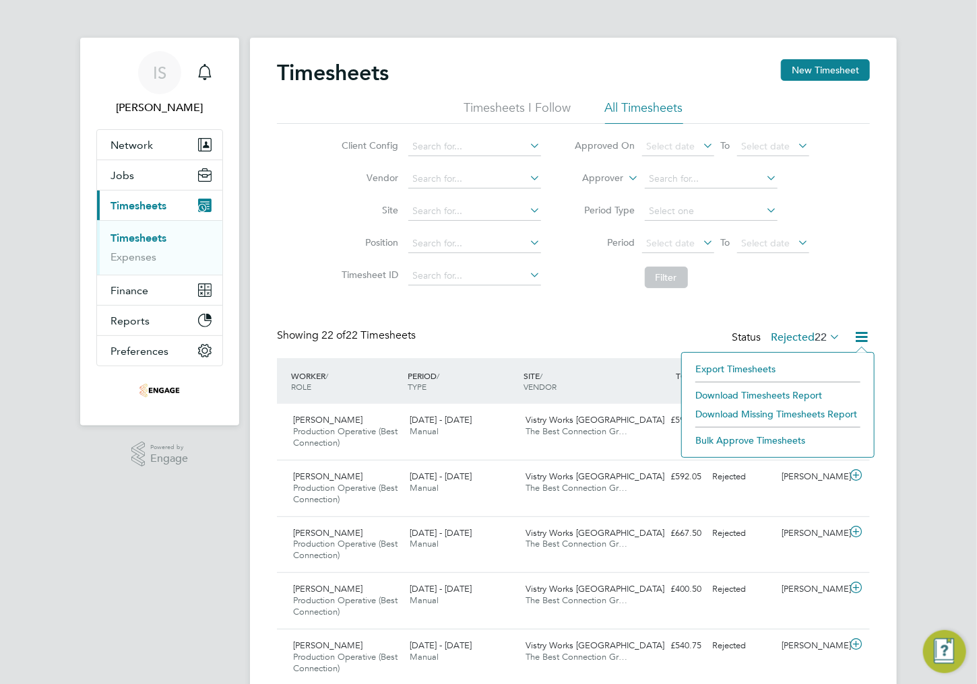
click at [695, 294] on li "Filter" at bounding box center [692, 277] width 268 height 35
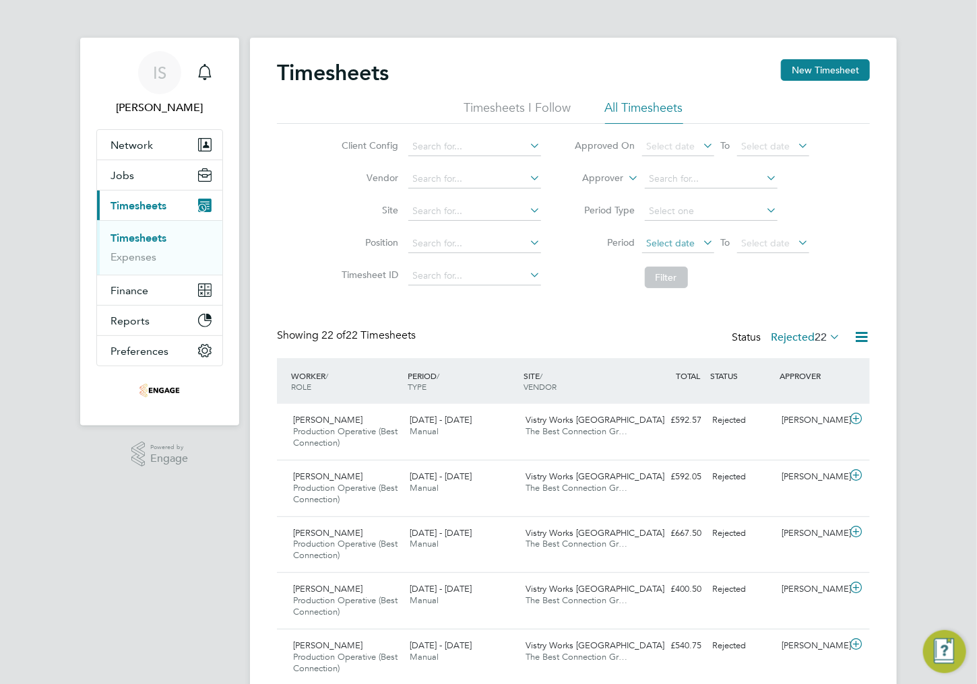
click at [676, 238] on span "Select date" at bounding box center [671, 243] width 49 height 12
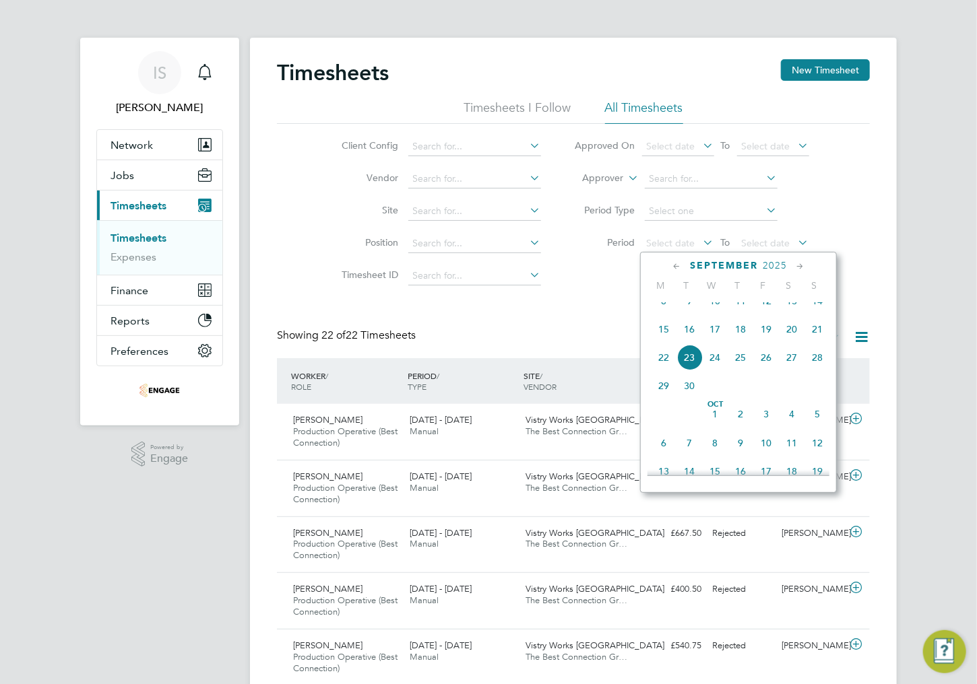
click at [660, 334] on span "15" at bounding box center [664, 330] width 26 height 26
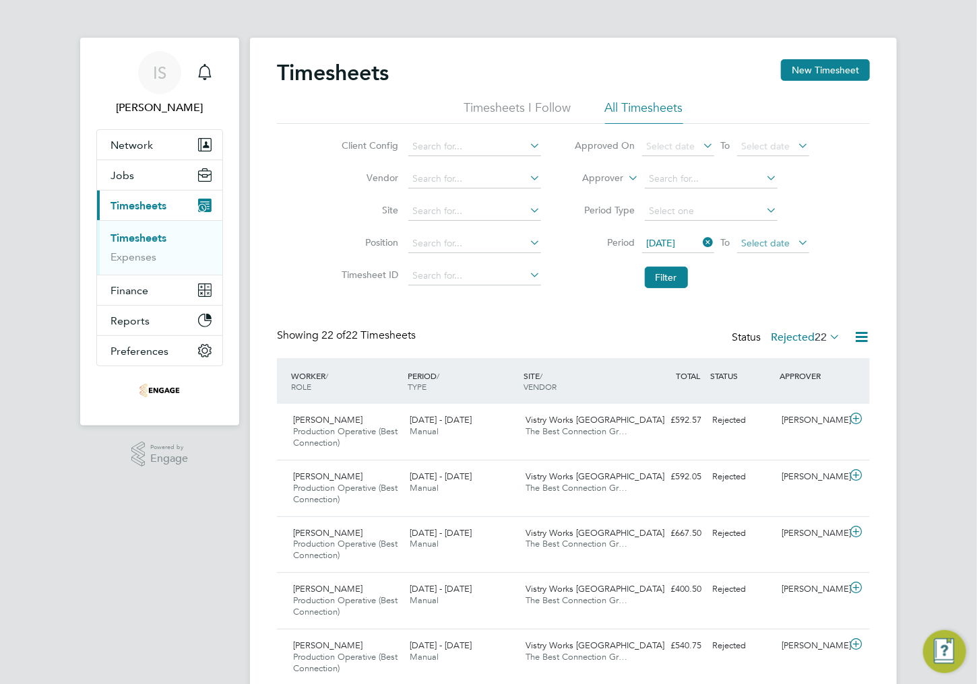
click at [787, 237] on span "Select date" at bounding box center [766, 243] width 49 height 12
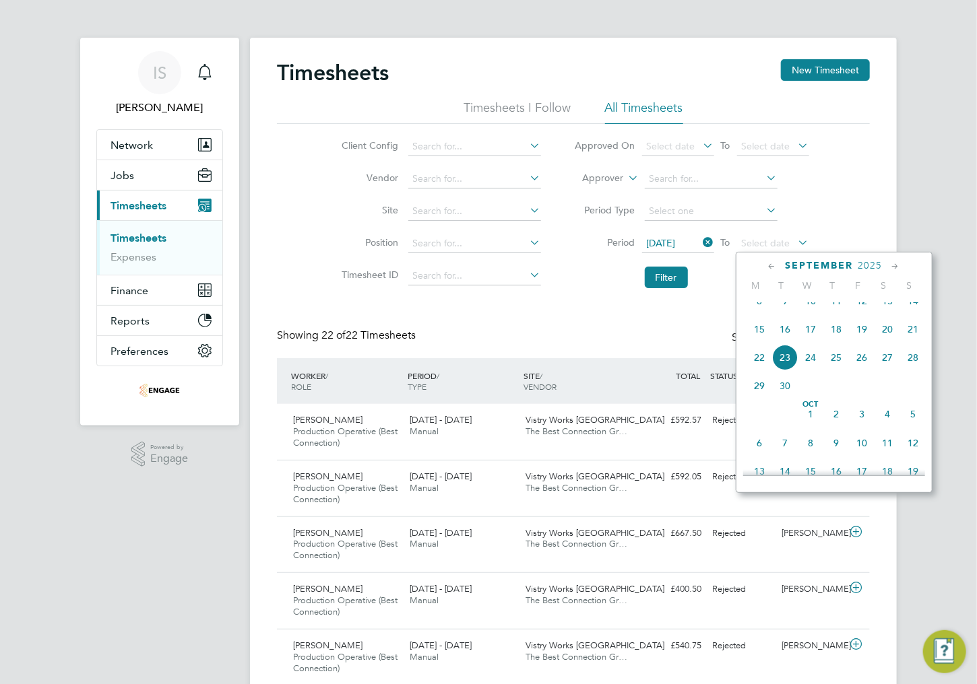
click at [910, 341] on span "21" at bounding box center [913, 330] width 26 height 26
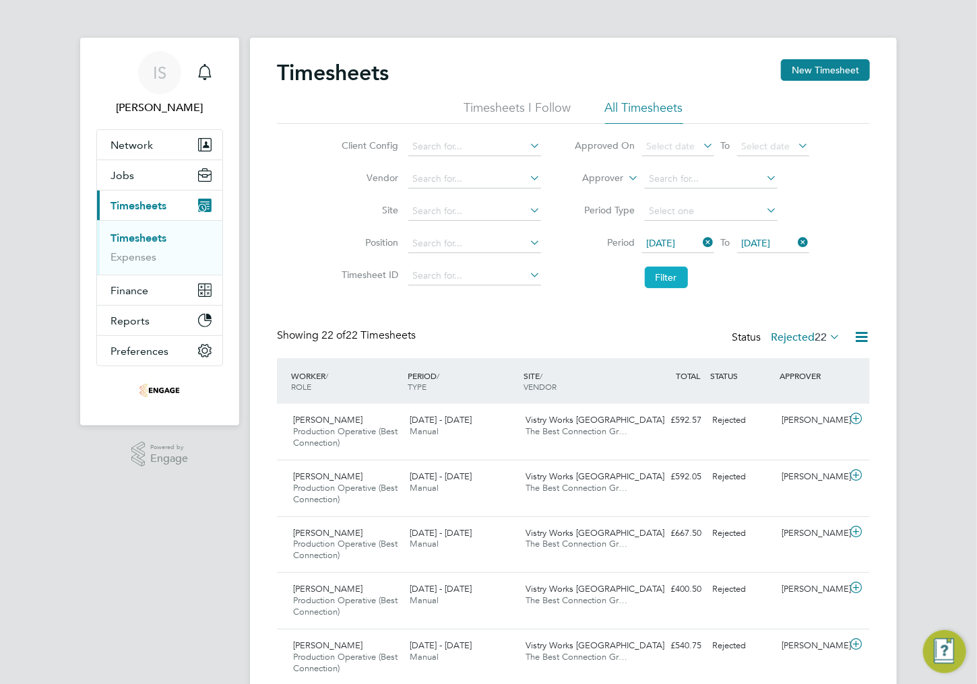
click at [661, 280] on button "Filter" at bounding box center [666, 278] width 43 height 22
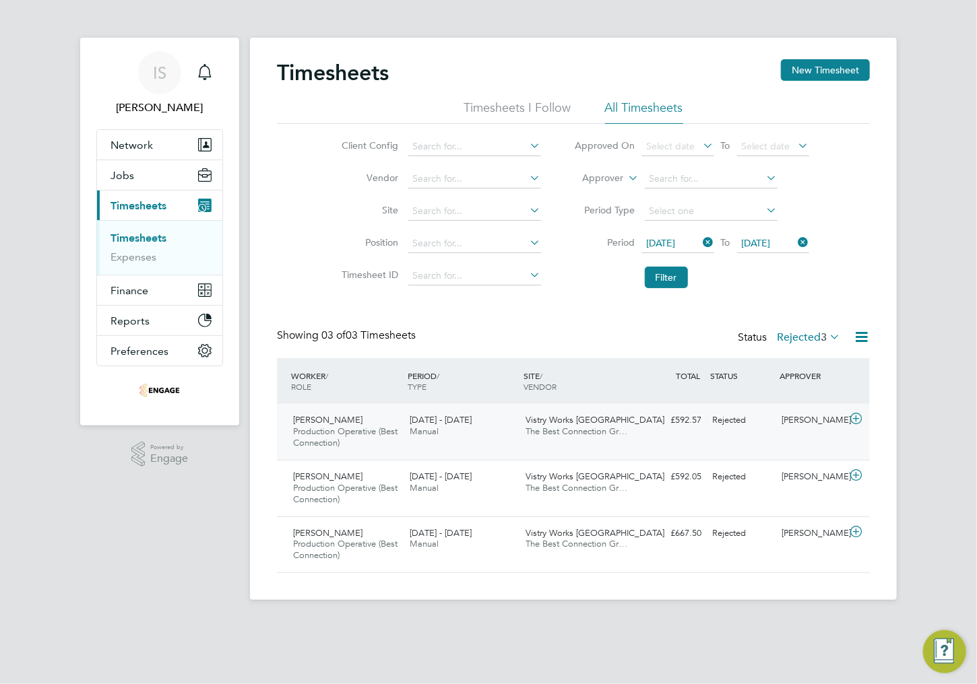
click at [710, 425] on div "Rejected" at bounding box center [742, 421] width 70 height 22
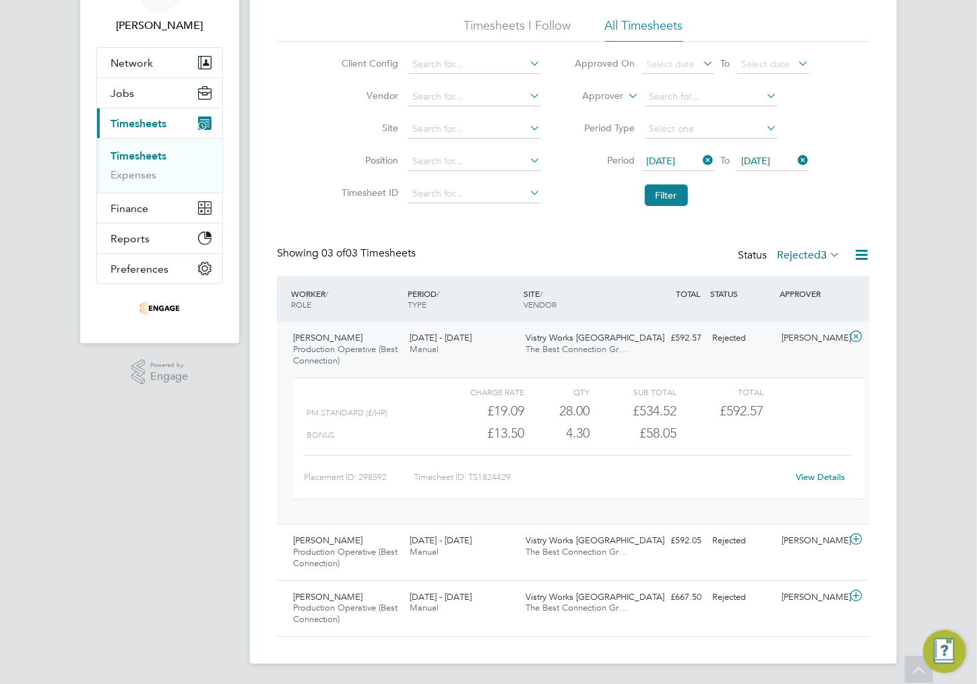
click at [820, 476] on link "View Details" at bounding box center [820, 477] width 49 height 11
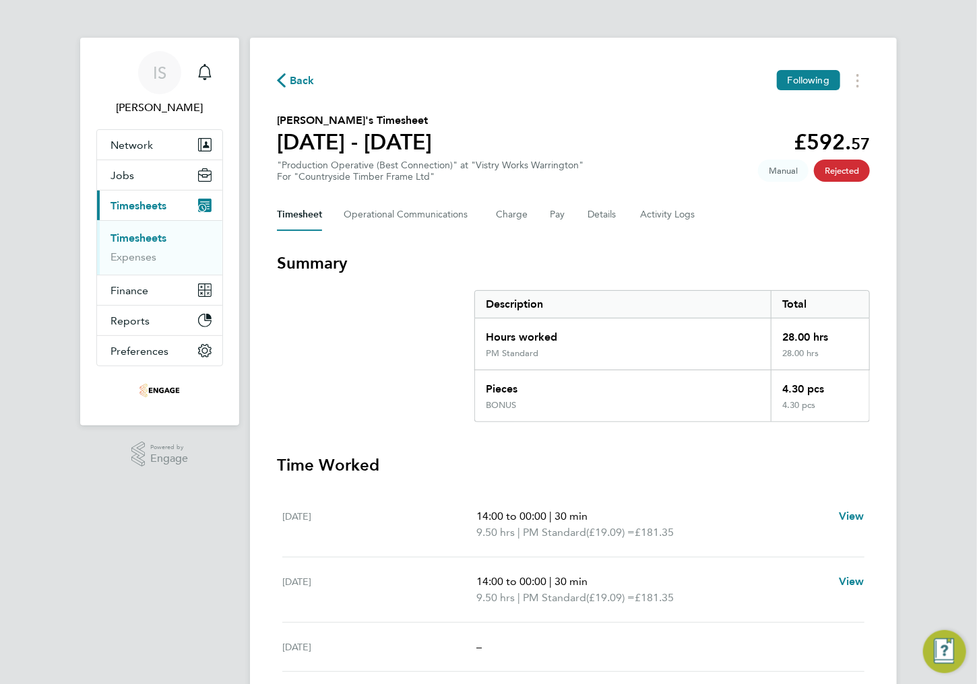
click at [290, 78] on span "Back" at bounding box center [302, 81] width 25 height 16
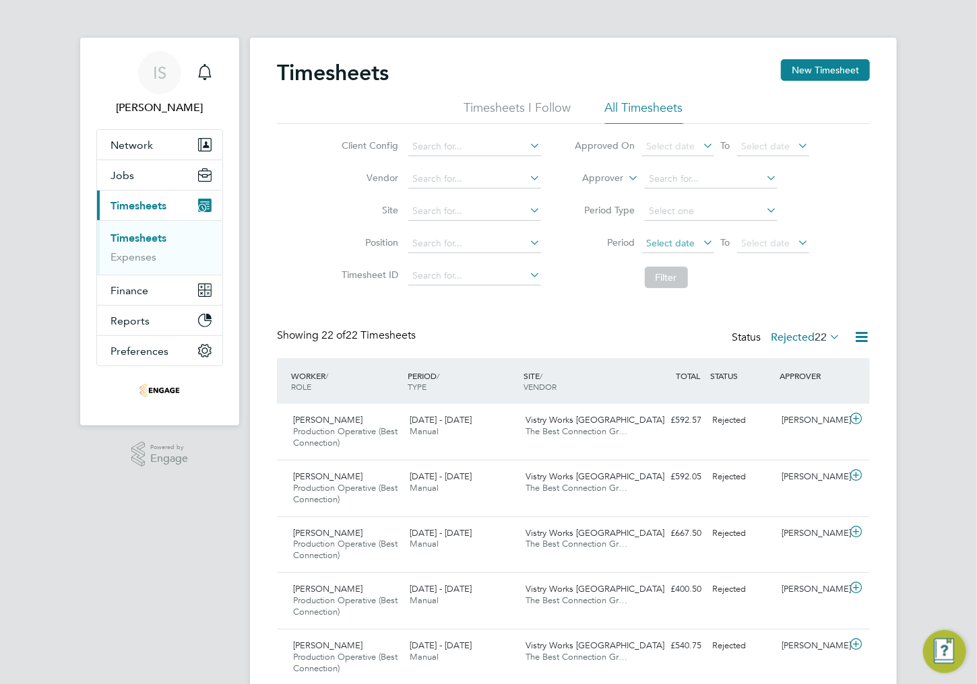
click at [678, 241] on span "Select date" at bounding box center [671, 243] width 49 height 12
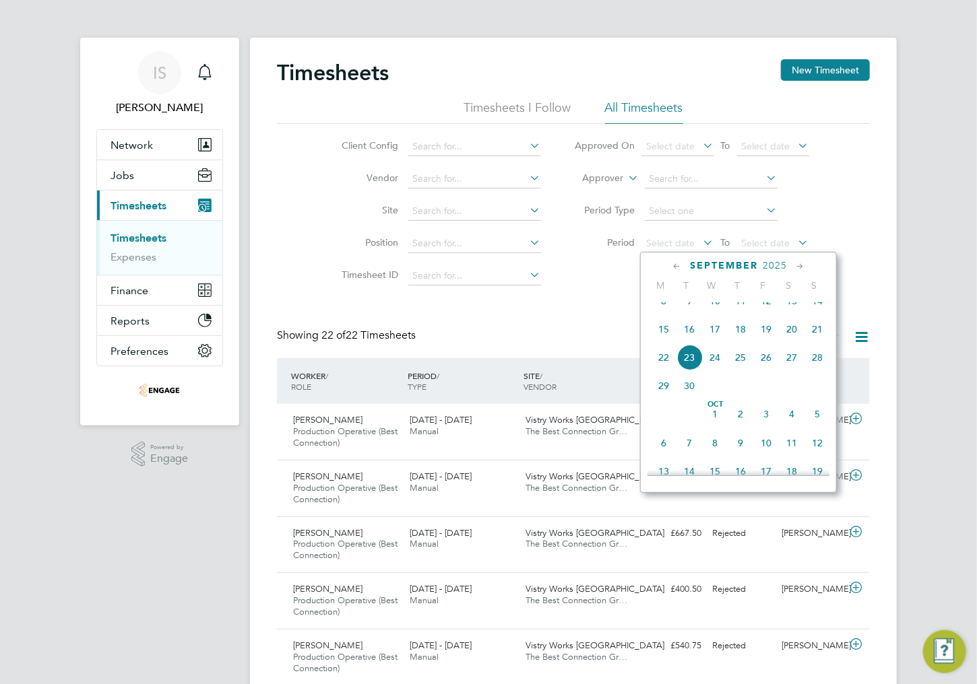
click at [660, 342] on span "15" at bounding box center [664, 330] width 26 height 26
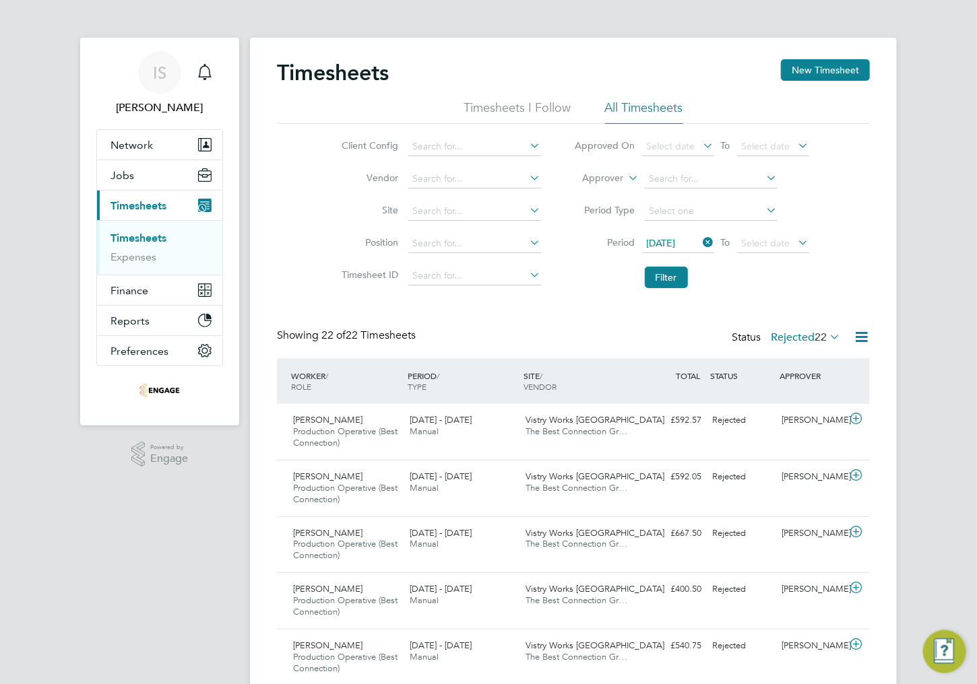
click at [796, 251] on icon at bounding box center [796, 242] width 0 height 19
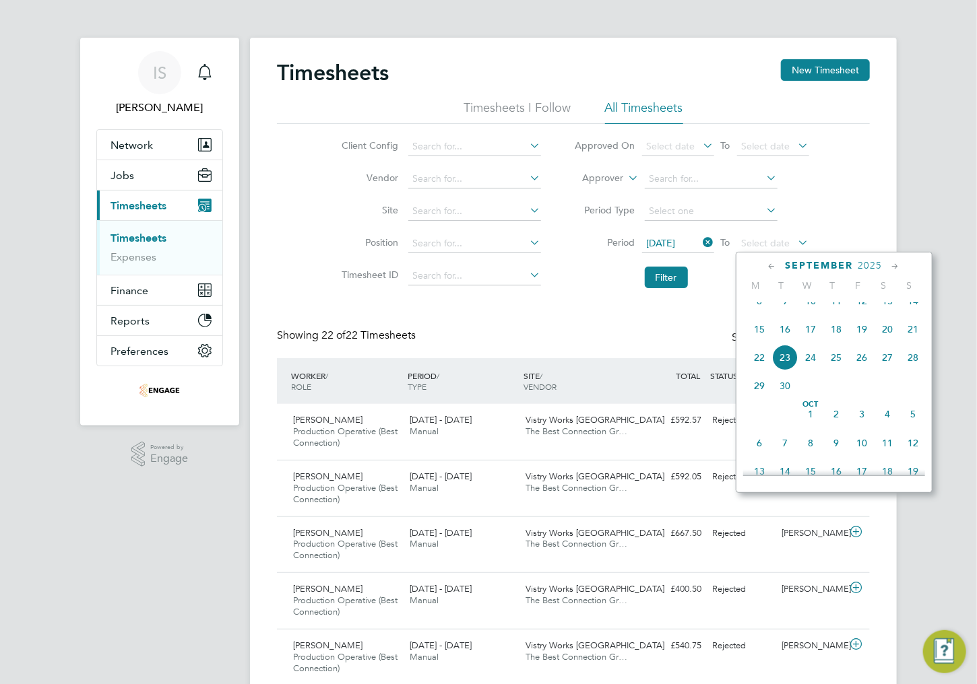
click at [915, 342] on span "21" at bounding box center [913, 330] width 26 height 26
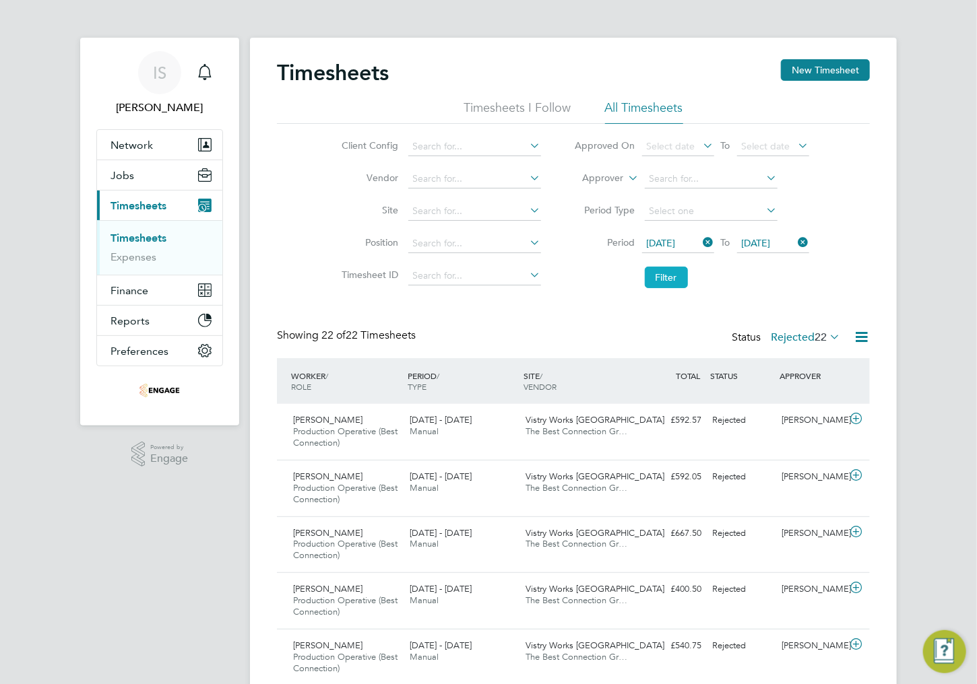
click at [671, 278] on button "Filter" at bounding box center [666, 278] width 43 height 22
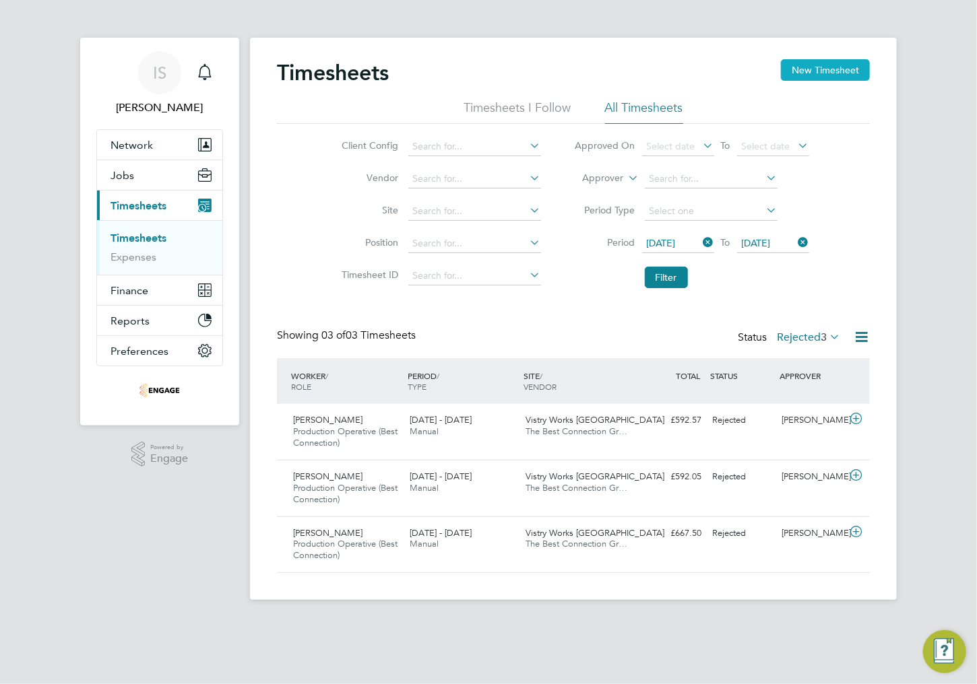
click at [823, 75] on button "New Timesheet" at bounding box center [825, 70] width 89 height 22
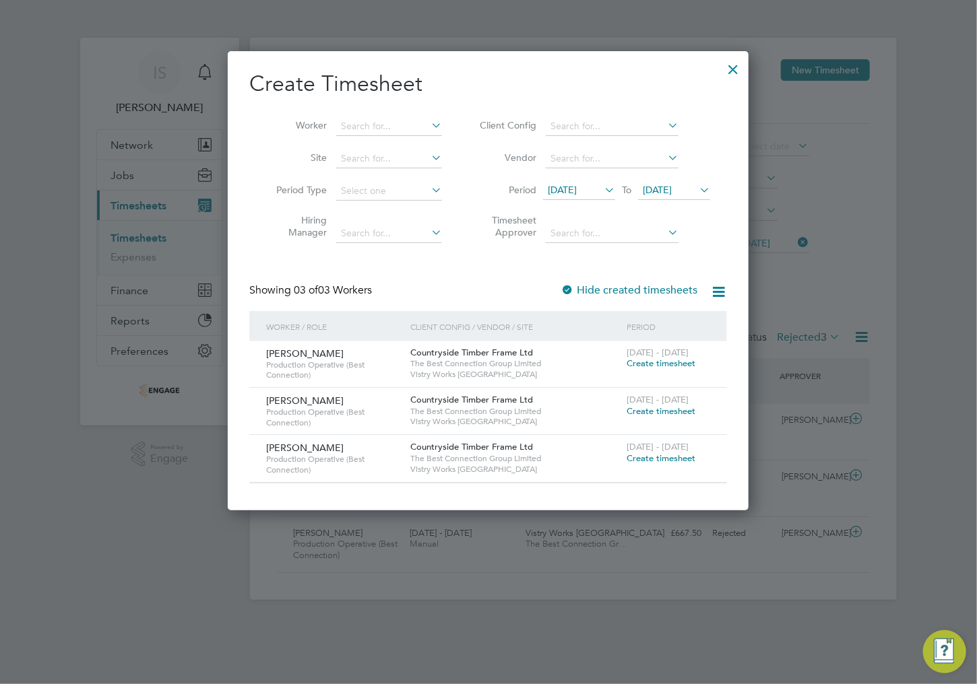
click at [576, 189] on span "09 Sep 2025" at bounding box center [562, 190] width 29 height 12
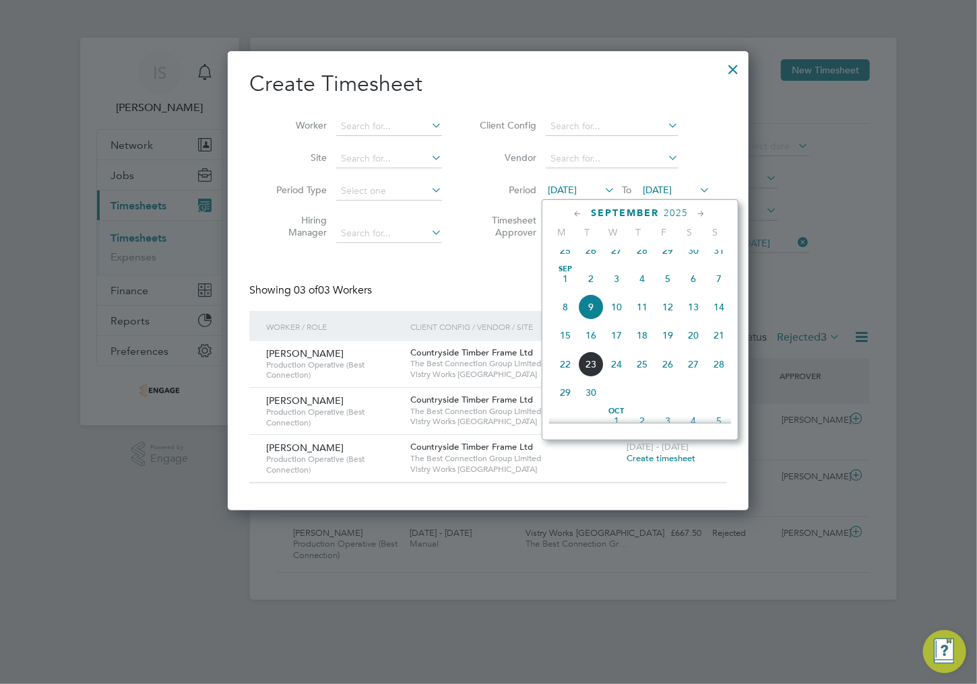
click at [566, 348] on span "15" at bounding box center [565, 336] width 26 height 26
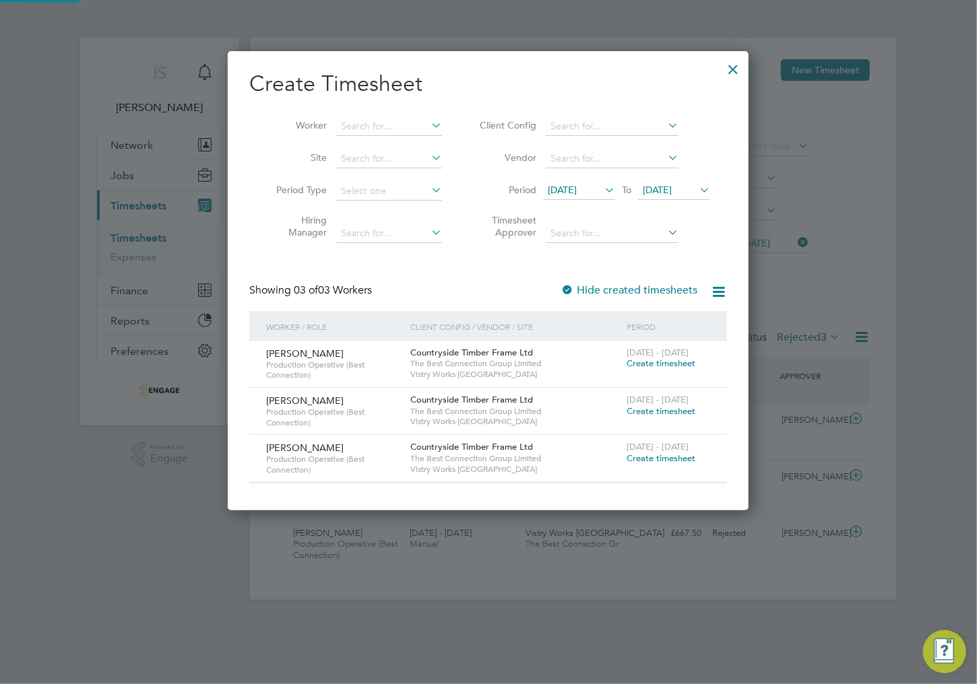
click at [684, 196] on span "16 Sep 2025" at bounding box center [674, 191] width 72 height 18
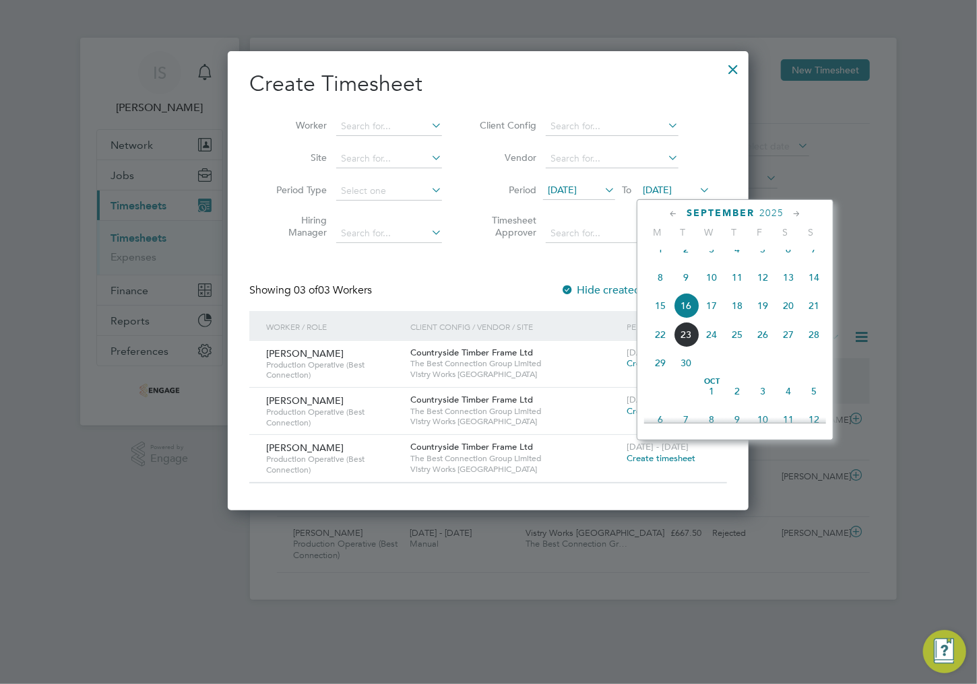
click at [814, 317] on span "21" at bounding box center [814, 306] width 26 height 26
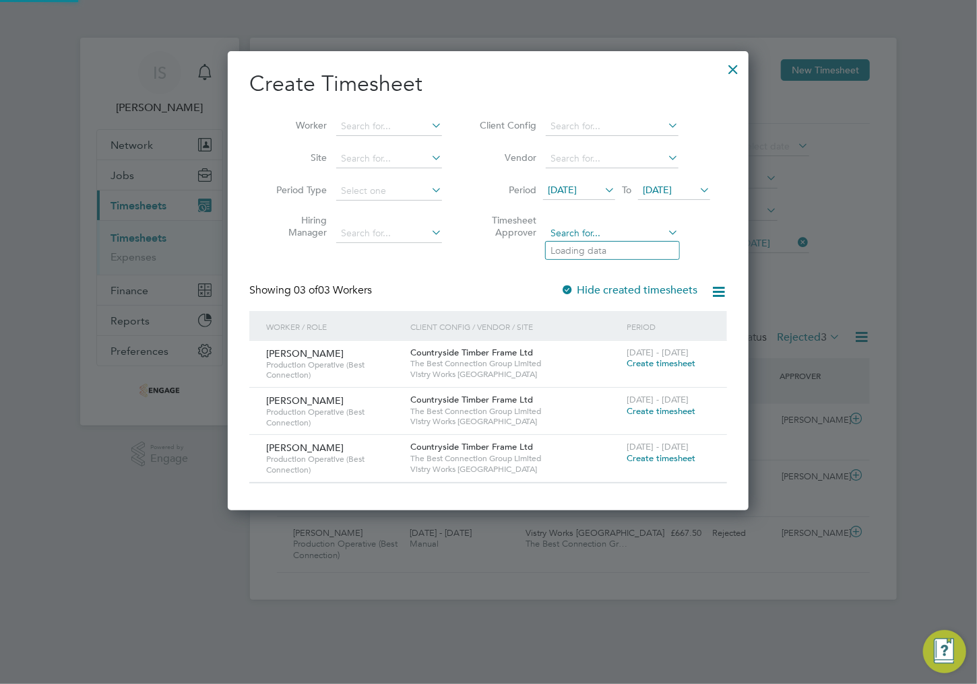
click at [578, 240] on div "Timesheets New Timesheet Timesheets I Follow All Timesheets Client Config Vendo…" at bounding box center [573, 319] width 647 height 563
click at [476, 260] on div "Create Timesheet Worker Site Period Type Hiring Manager Client Config Vendor Pe…" at bounding box center [488, 277] width 478 height 414
click at [655, 408] on span "Create timesheet" at bounding box center [661, 411] width 69 height 11
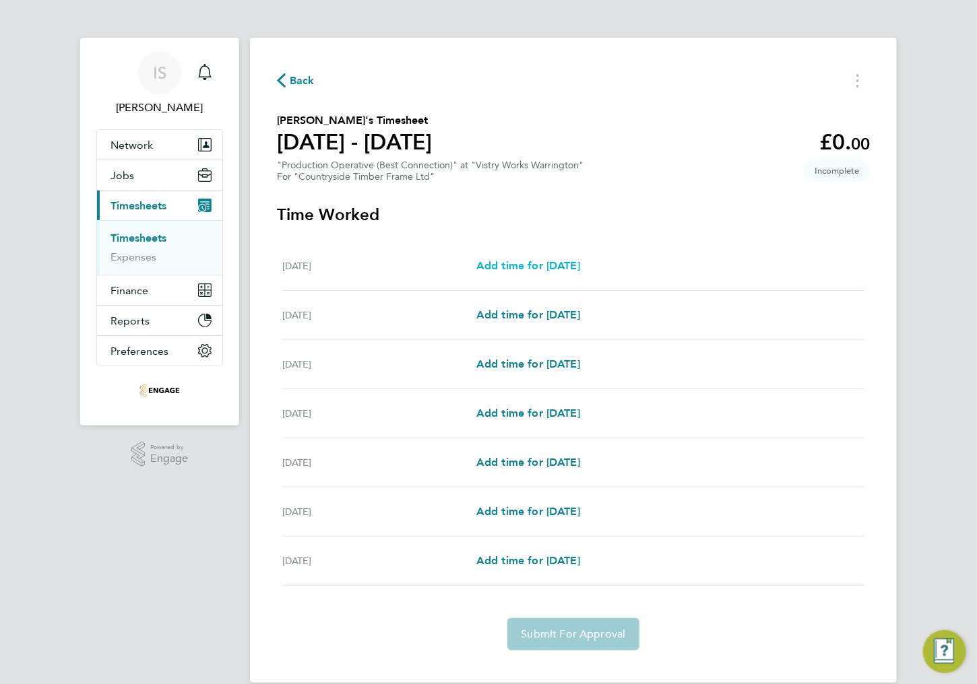
click at [520, 267] on span "Add time for [DATE]" at bounding box center [528, 265] width 104 height 13
select select "15"
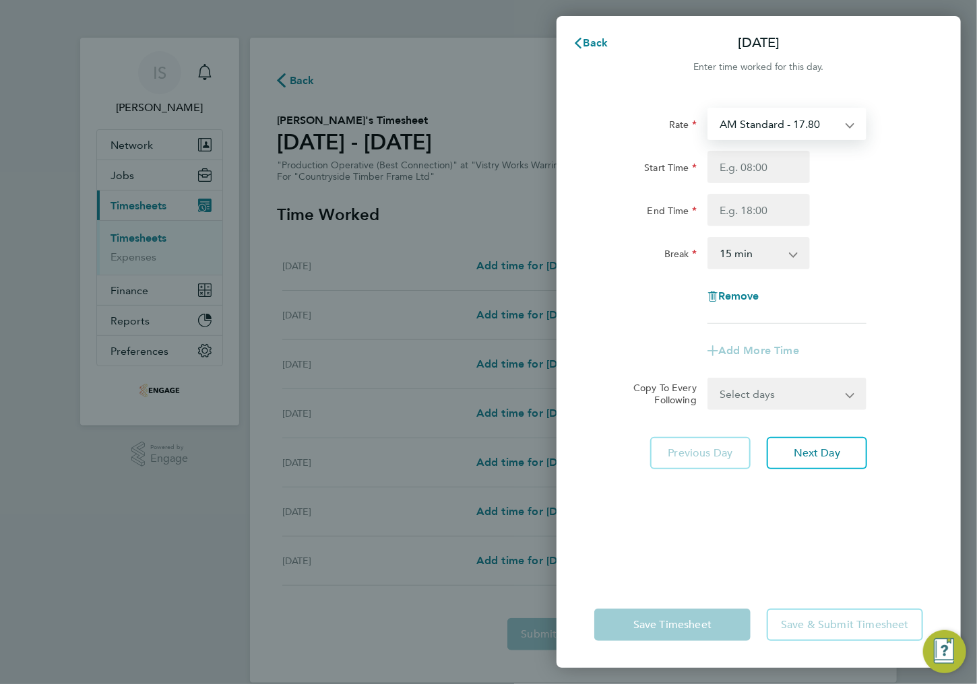
click at [783, 123] on select "AM Standard - 17.80 BONUS - 13.50 AM OT2 - 35.60 PM Standard - 19.09 PM OT1 - 2…" at bounding box center [779, 124] width 140 height 30
select select "15"
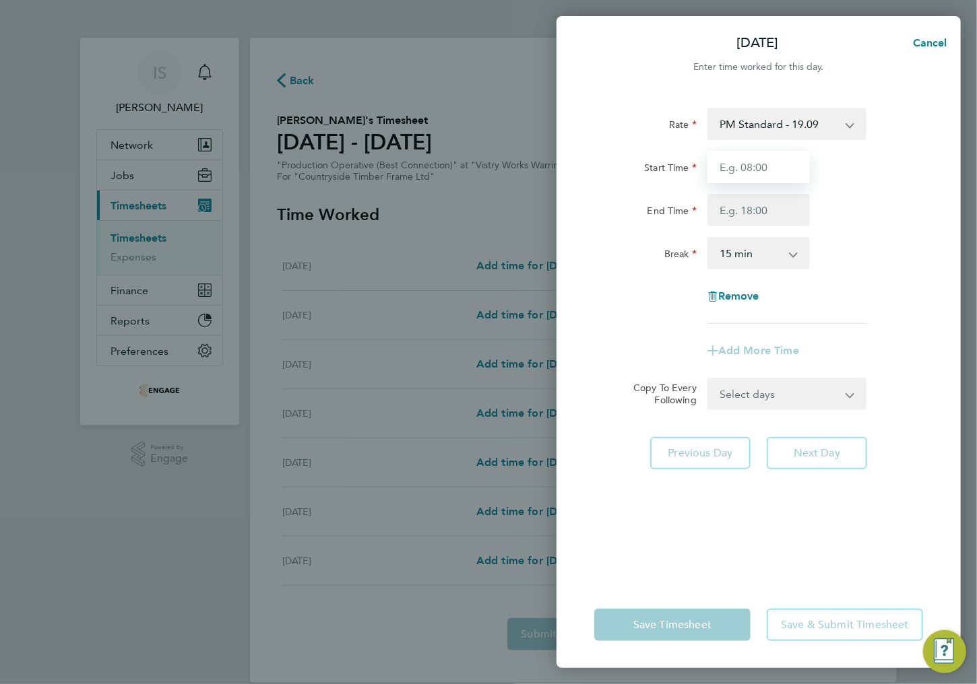
click at [746, 170] on input "Start Time" at bounding box center [758, 167] width 102 height 32
type input "14:00"
click at [751, 208] on input "End Time" at bounding box center [758, 210] width 102 height 32
type input "00:00"
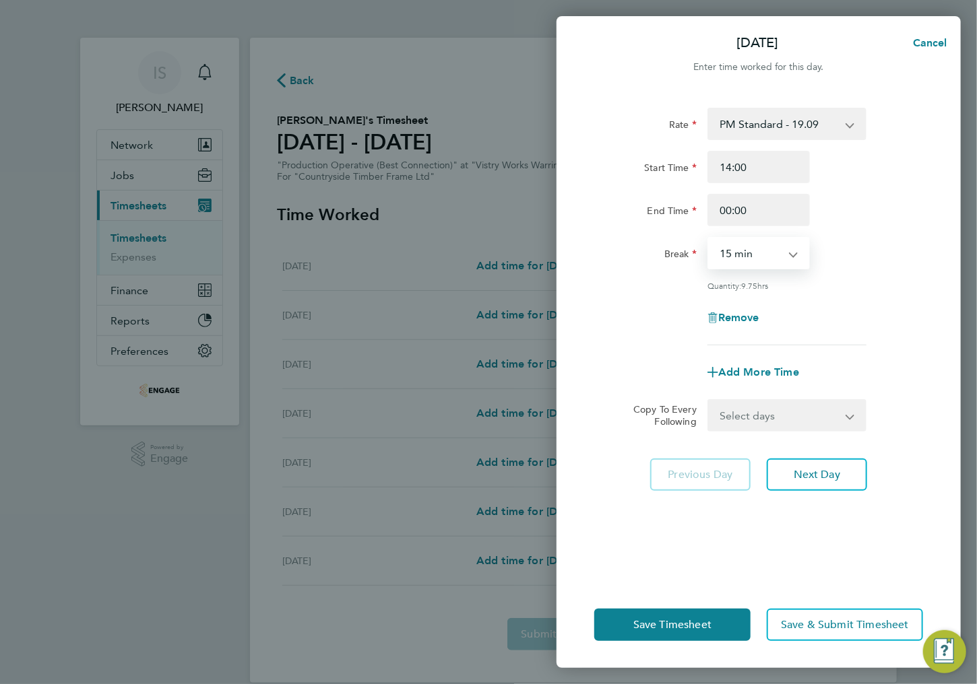
click at [760, 255] on select "0 min 15 min 30 min 45 min 60 min 75 min 90 min" at bounding box center [751, 253] width 84 height 30
select select "30"
click at [709, 238] on select "0 min 15 min 30 min 45 min 60 min 75 min 90 min" at bounding box center [751, 253] width 84 height 30
click at [790, 482] on button "Next Day" at bounding box center [817, 475] width 100 height 32
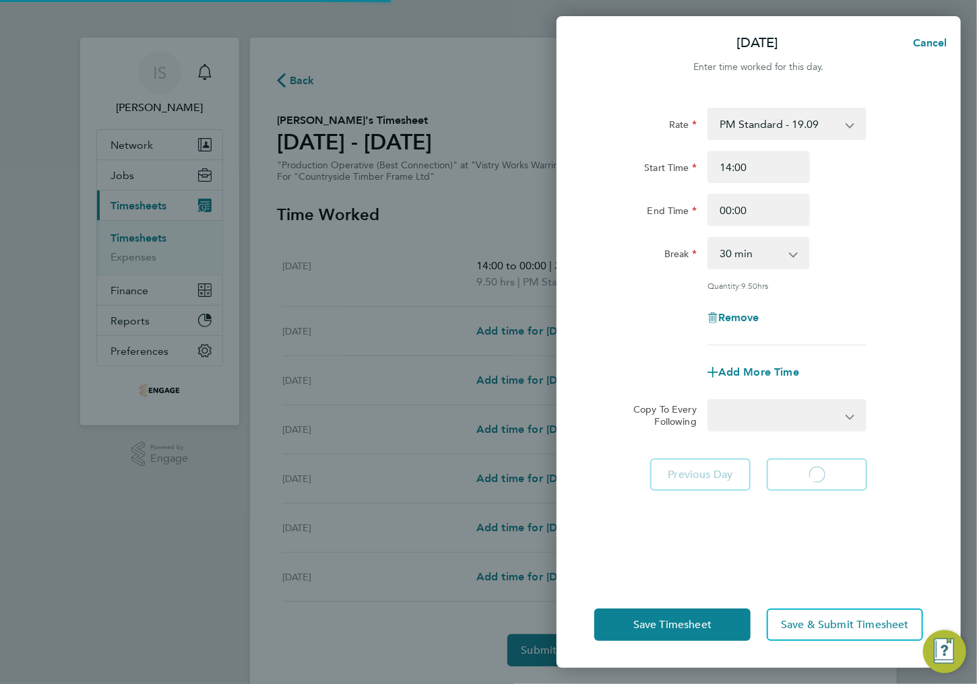
select select "15"
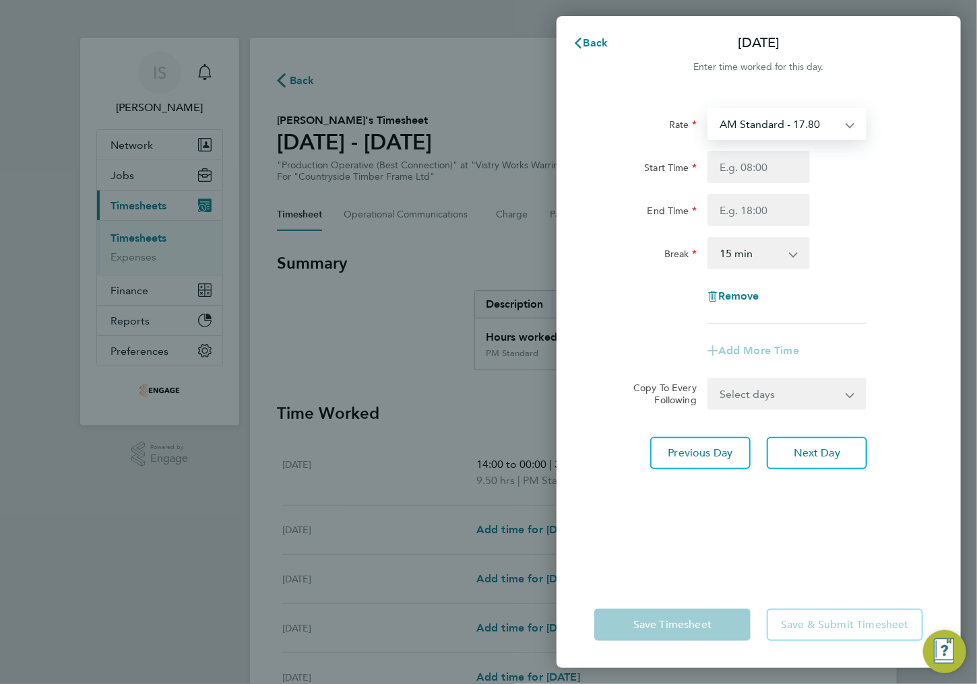
click at [746, 129] on select "AM Standard - 17.80 BONUS - 13.50 AM OT2 - 35.60 PM Standard - 19.09 PM OT1 - 2…" at bounding box center [779, 124] width 140 height 30
select select "15"
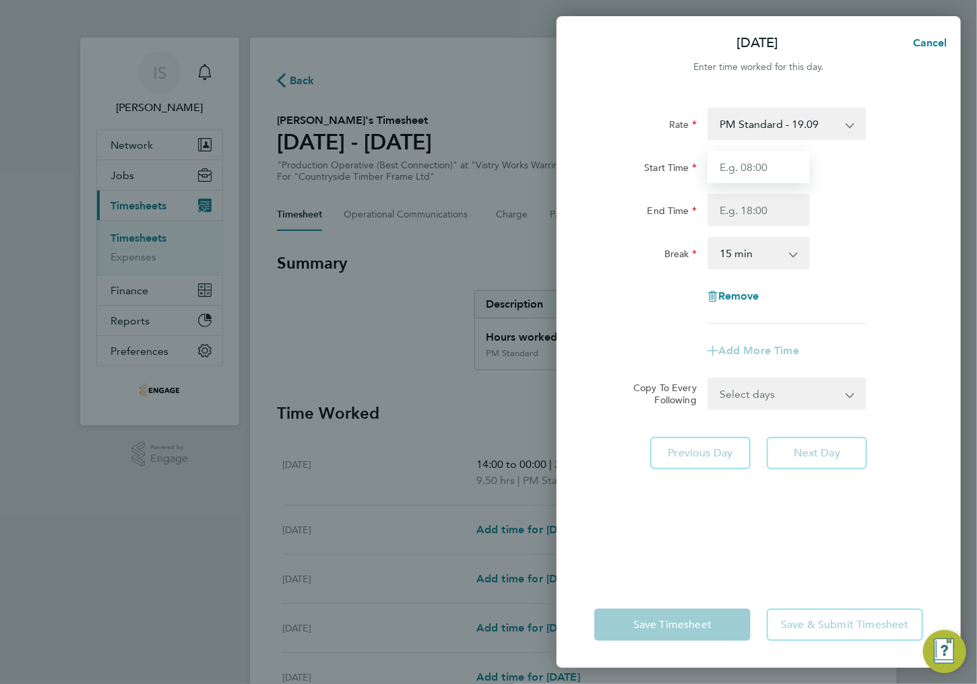
click at [738, 168] on input "Start Time" at bounding box center [758, 167] width 102 height 32
type input "14:00"
click at [743, 216] on input "End Time" at bounding box center [758, 210] width 102 height 32
type input "00:00"
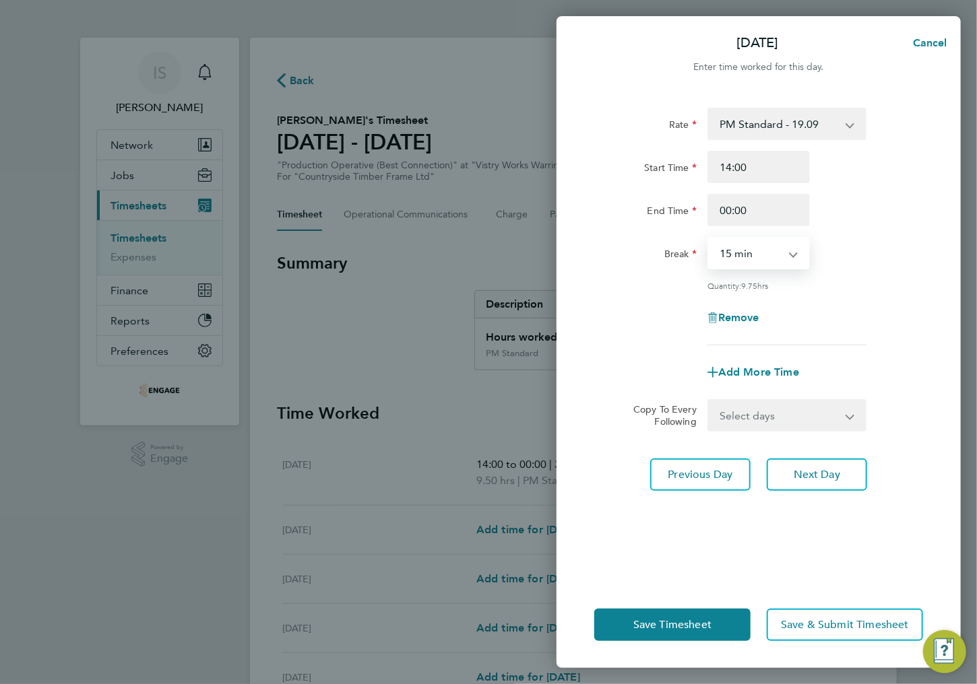
click at [759, 257] on select "0 min 15 min 30 min 45 min 60 min 75 min 90 min" at bounding box center [751, 253] width 84 height 30
select select "30"
click at [709, 238] on select "0 min 15 min 30 min 45 min 60 min 75 min 90 min" at bounding box center [751, 253] width 84 height 30
click at [814, 474] on span "Next Day" at bounding box center [817, 474] width 46 height 13
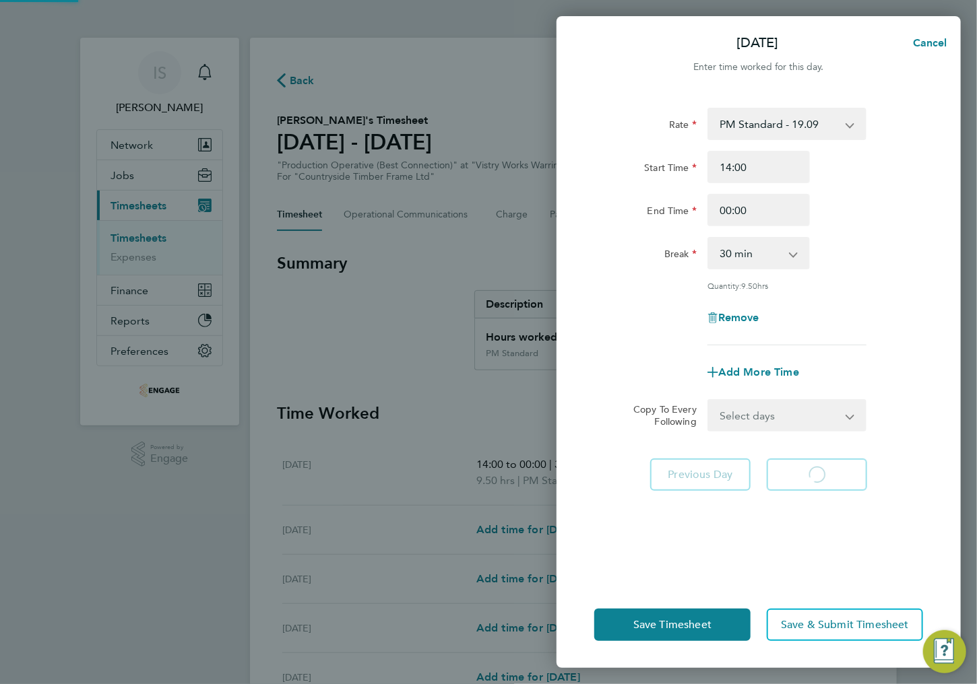
select select "15"
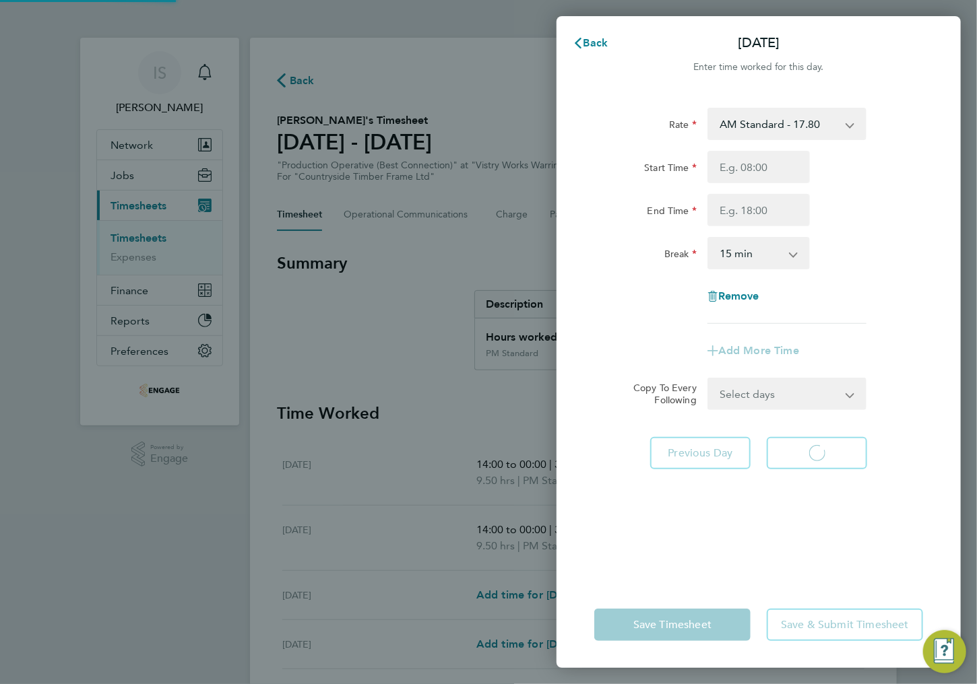
select select "15"
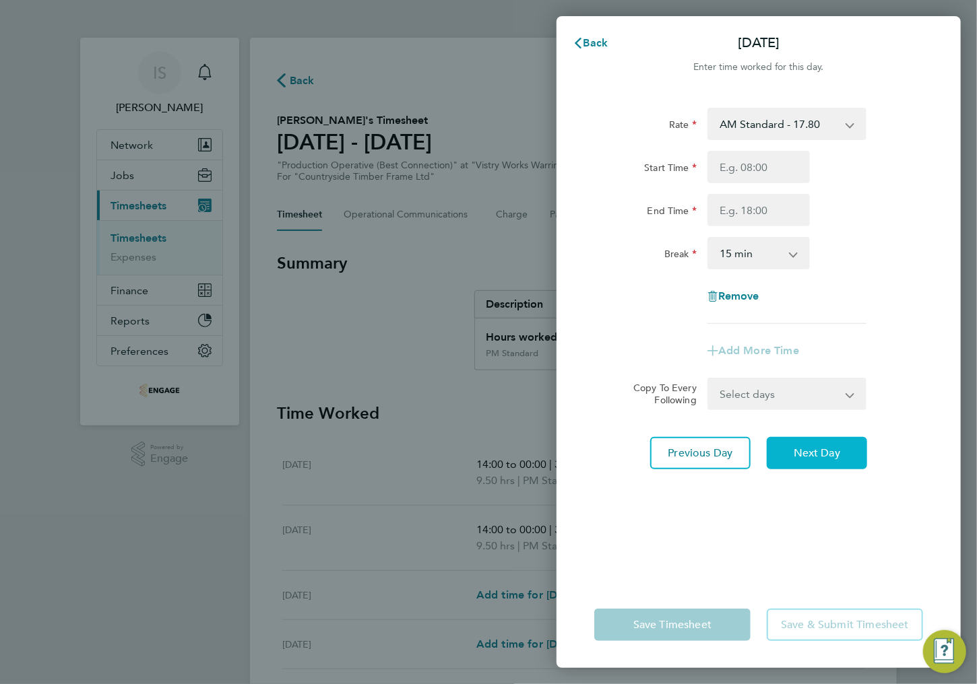
click at [811, 458] on span "Next Day" at bounding box center [817, 453] width 46 height 13
select select "15"
click at [773, 124] on select "AM Standard - 17.80 BONUS - 13.50 AM OT2 - 35.60 PM Standard - 19.09 PM OT1 - 2…" at bounding box center [779, 124] width 140 height 30
select select "15"
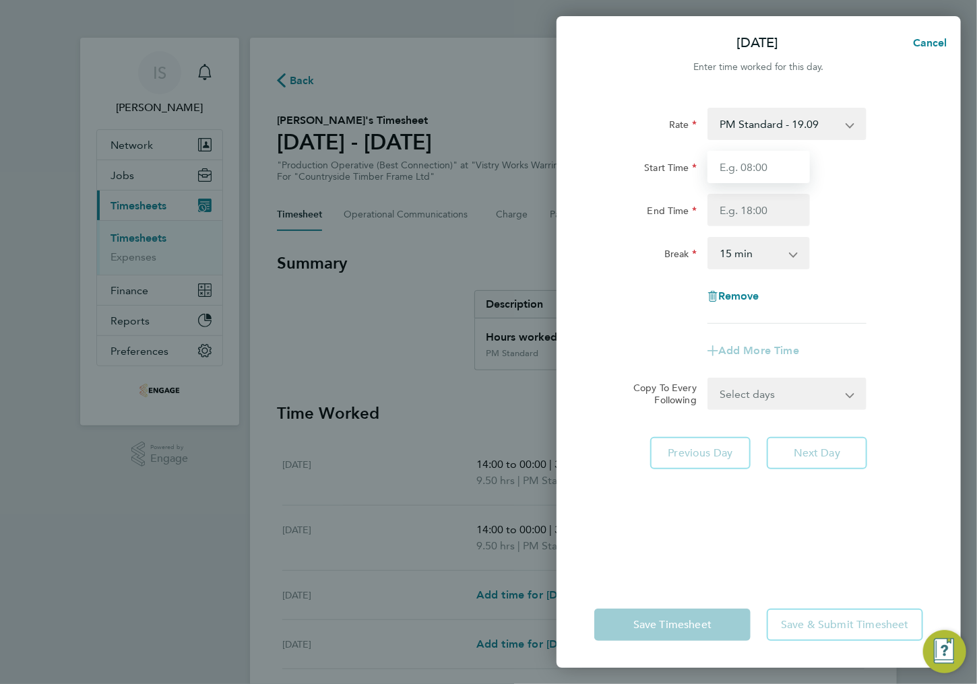
click at [752, 167] on input "Start Time" at bounding box center [758, 167] width 102 height 32
type input "14:00"
click at [759, 208] on input "End Time" at bounding box center [758, 210] width 102 height 32
type input "23:30"
click at [750, 278] on div "Rate PM Standard - 19.09 BONUS - 13.50 AM Standard - 17.80 AM OT2 - 35.60 PM OT…" at bounding box center [758, 216] width 329 height 216
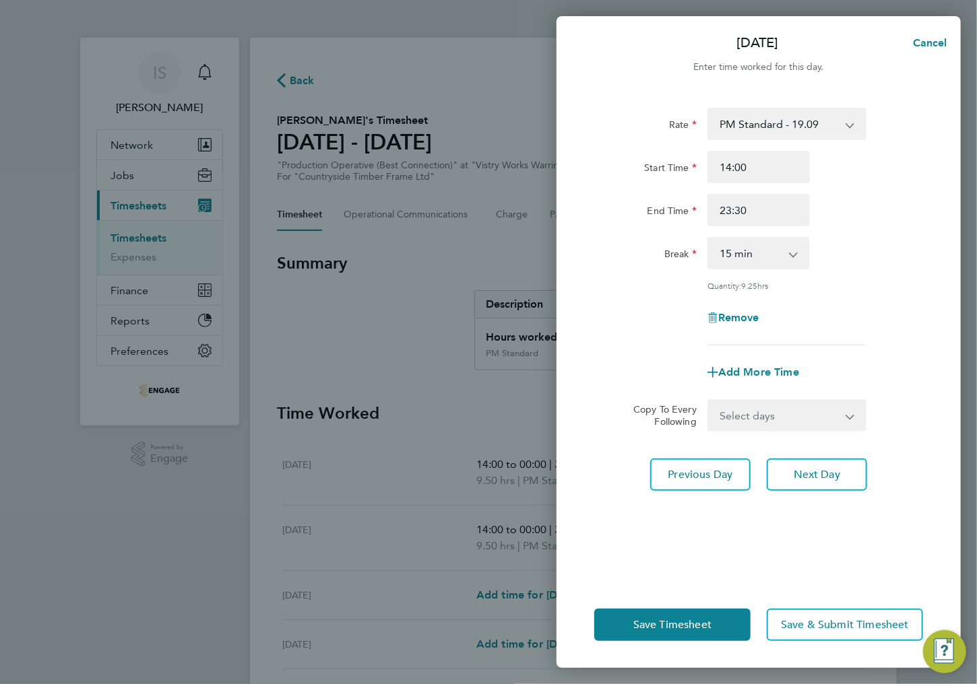
click at [749, 262] on select "0 min 15 min 30 min 45 min 60 min 75 min 90 min" at bounding box center [751, 253] width 84 height 30
select select "30"
click at [709, 238] on select "0 min 15 min 30 min 45 min 60 min 75 min 90 min" at bounding box center [751, 253] width 84 height 30
click at [678, 631] on span "Save Timesheet" at bounding box center [672, 624] width 78 height 13
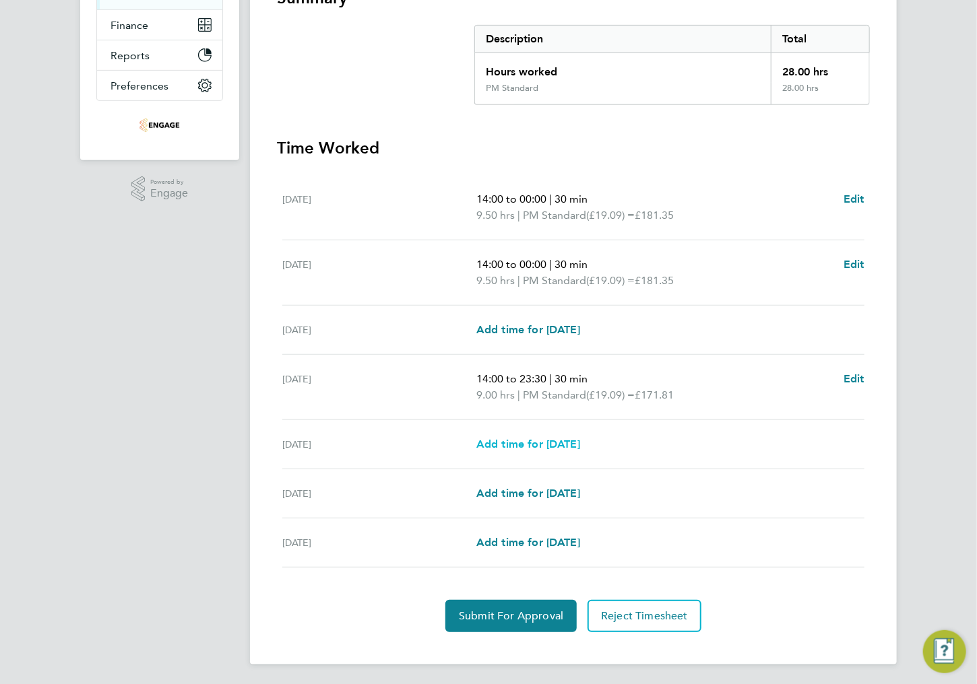
click at [511, 446] on span "Add time for Fri 19 Sep" at bounding box center [528, 444] width 104 height 13
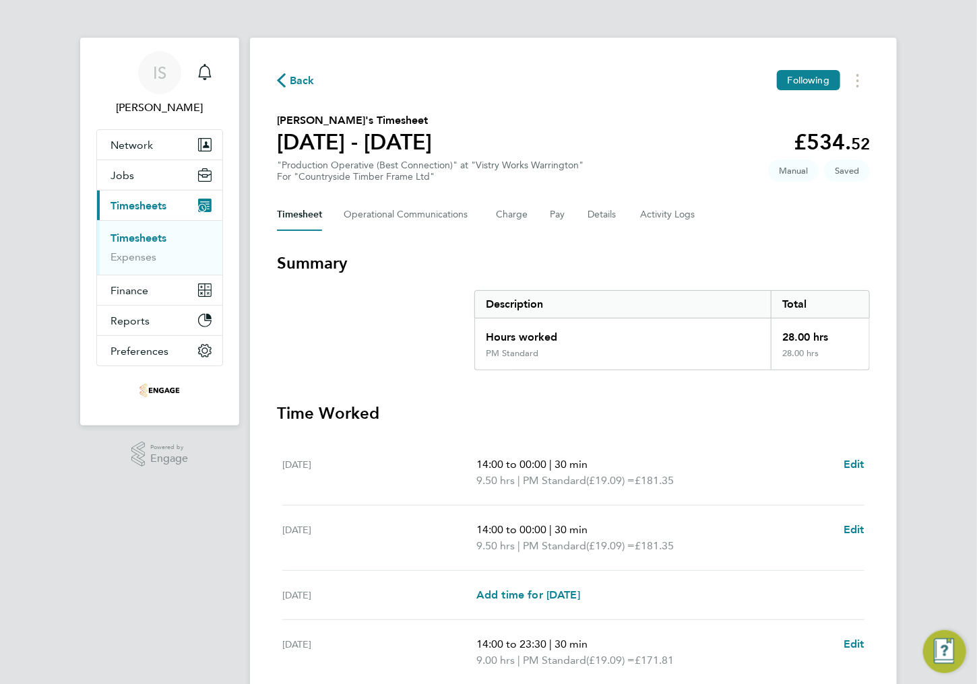
select select "15"
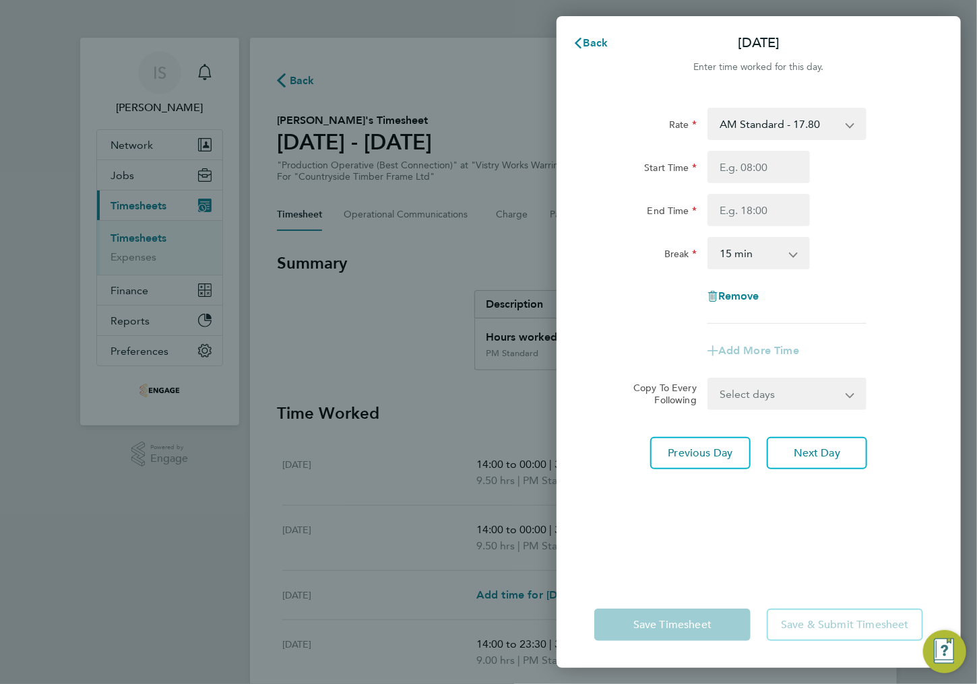
click at [761, 132] on select "AM Standard - 17.80 BONUS - 13.50 AM OT2 - 35.60 PM Standard - 19.09 PM OT1 - 2…" at bounding box center [779, 124] width 140 height 30
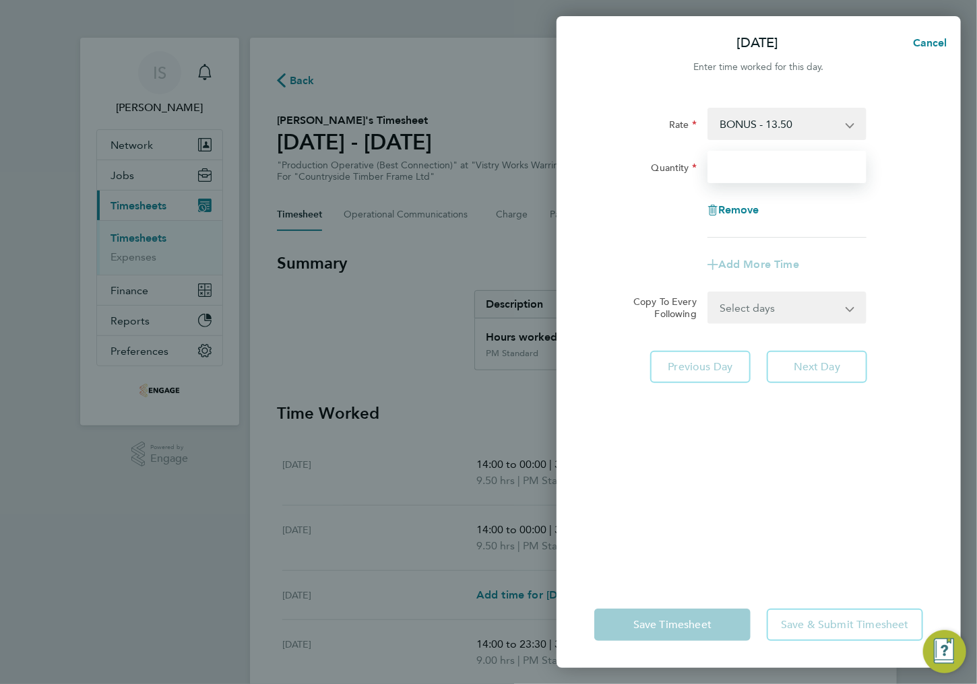
click at [738, 170] on input "Quantity" at bounding box center [786, 167] width 159 height 32
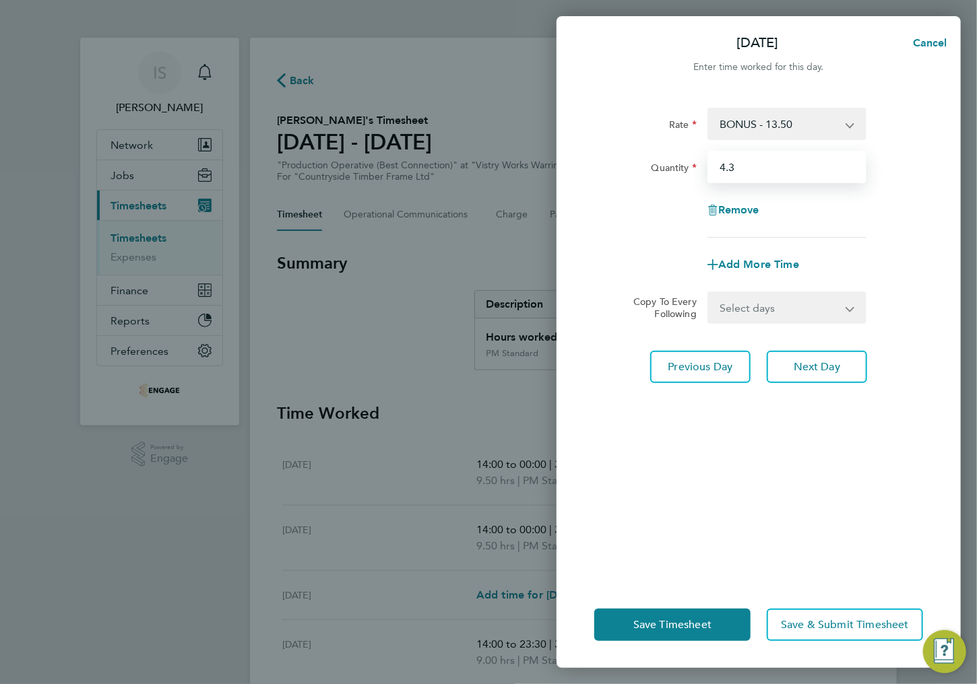
type input "4.3"
click at [786, 414] on div "Rate BONUS - 13.50 AM Standard - 17.80 AM OT2 - 35.60 PM Standard - 19.09 PM OT…" at bounding box center [758, 337] width 404 height 490
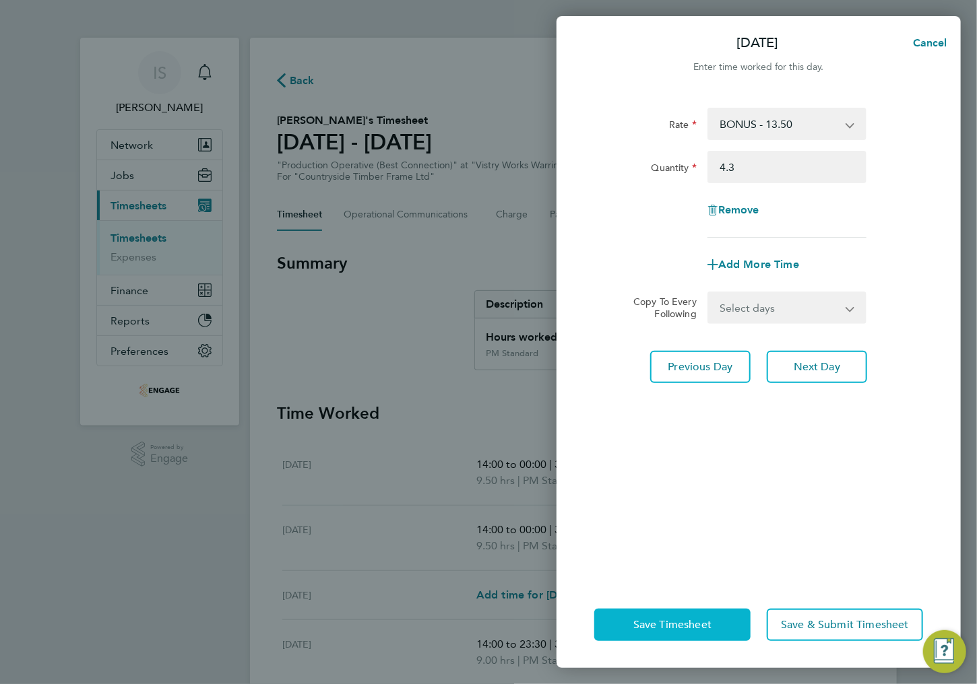
click at [662, 622] on span "Save Timesheet" at bounding box center [672, 624] width 78 height 13
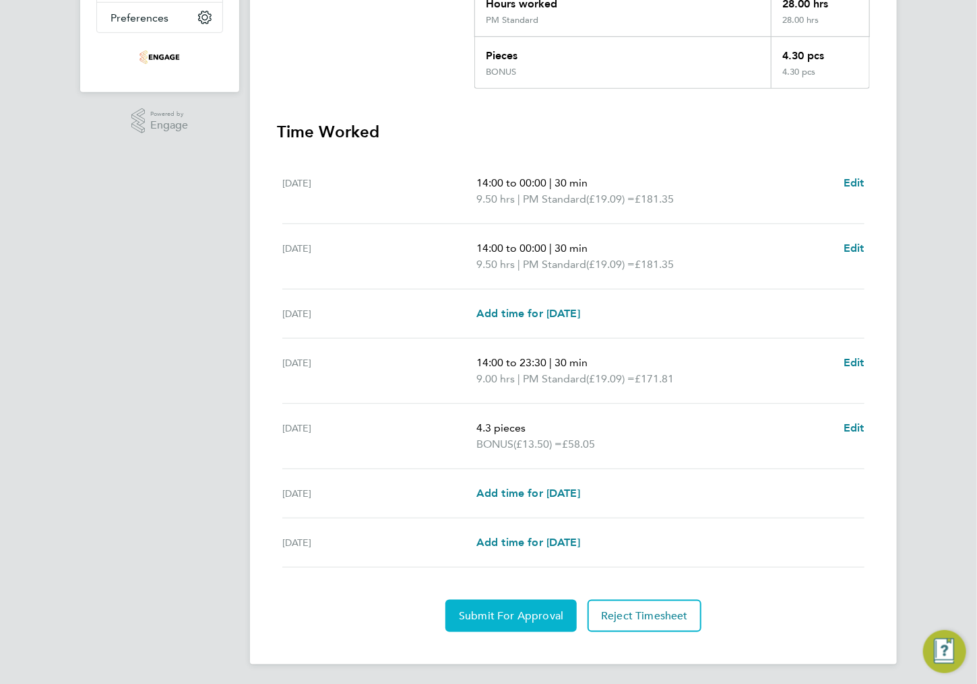
click at [480, 612] on span "Submit For Approval" at bounding box center [511, 616] width 104 height 13
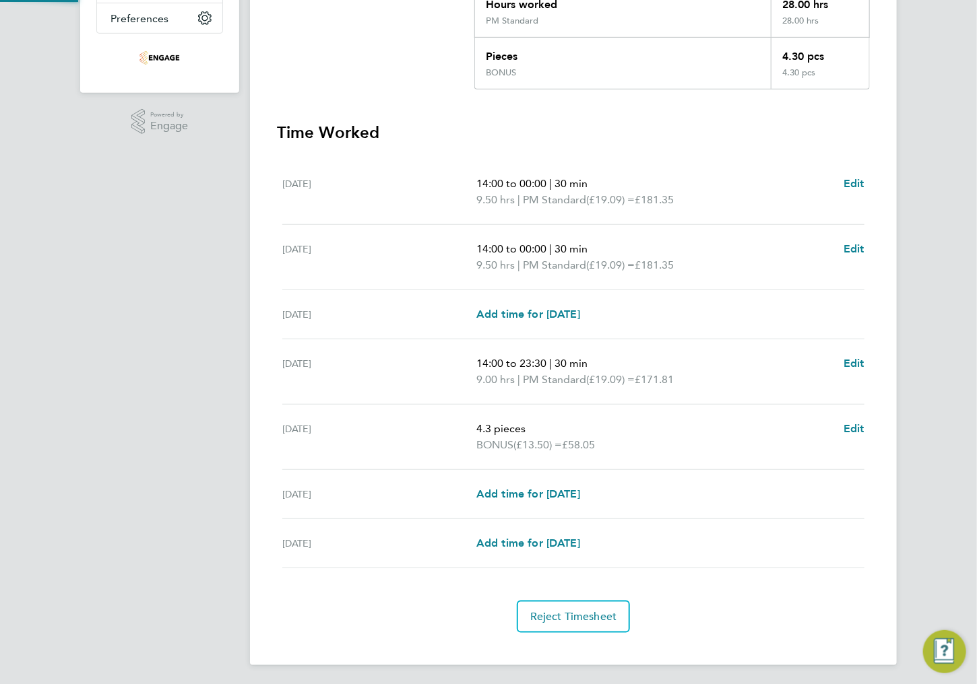
click at [418, 356] on div "Thu 18 Sep" at bounding box center [379, 372] width 194 height 32
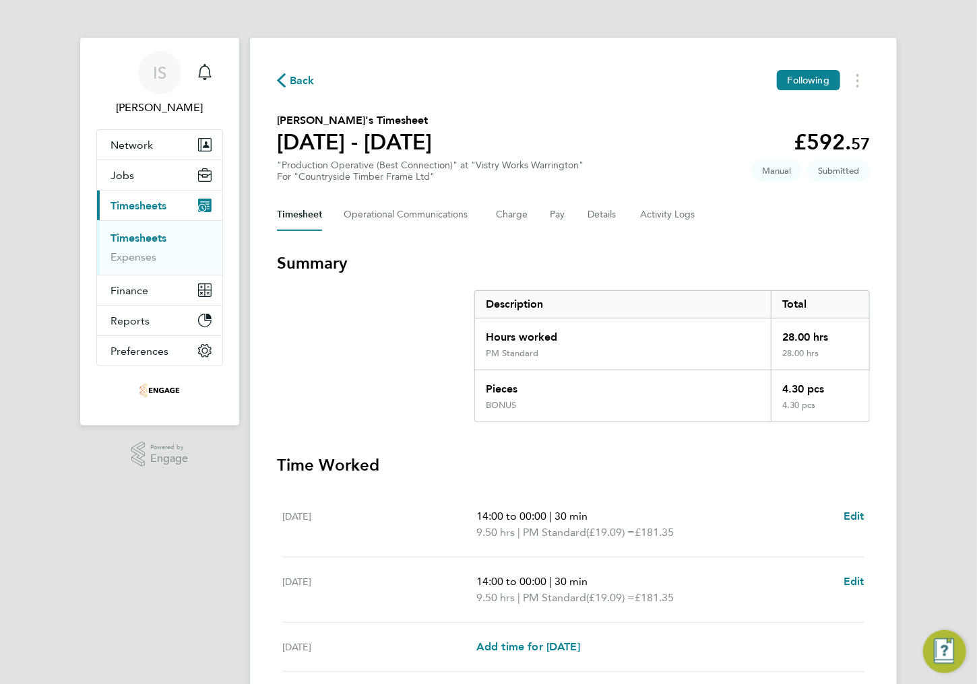
click at [290, 82] on span "Back" at bounding box center [302, 81] width 25 height 16
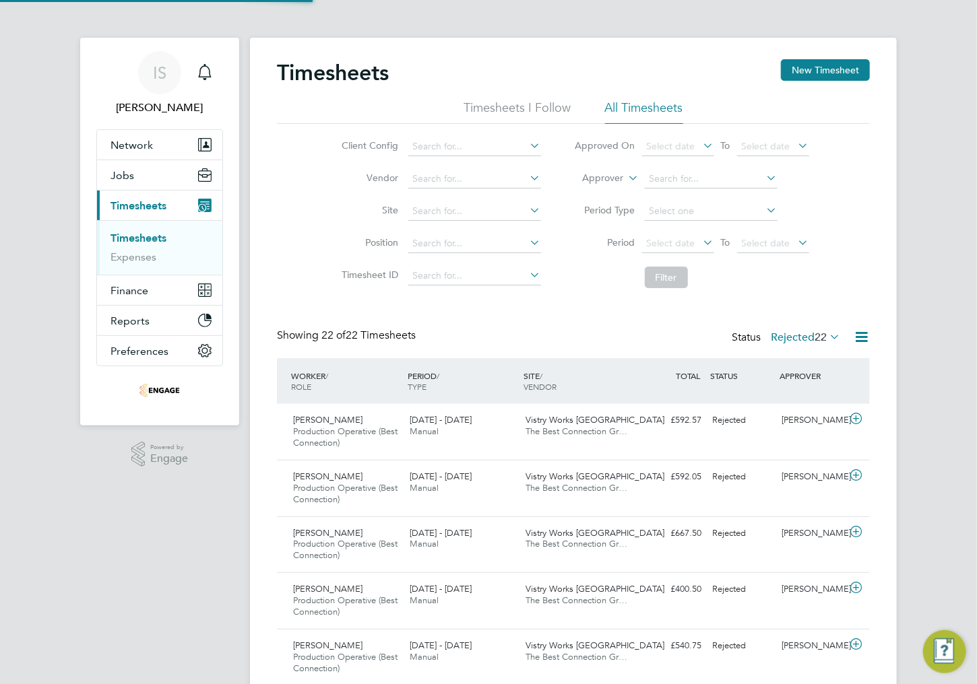
scroll to position [7, 7]
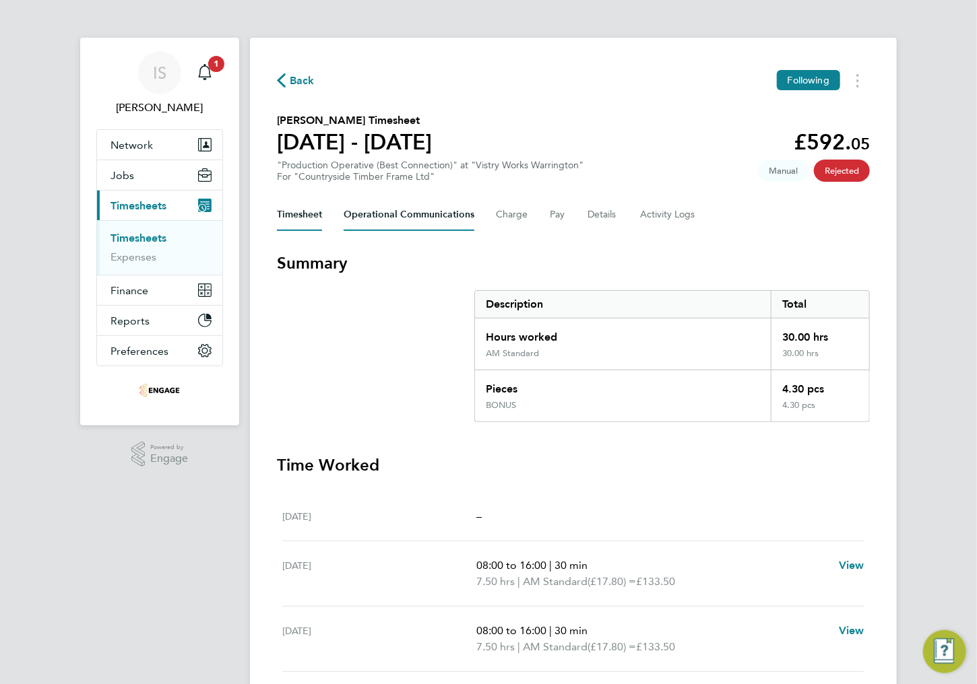
click at [430, 218] on Communications-tab "Operational Communications" at bounding box center [409, 215] width 131 height 32
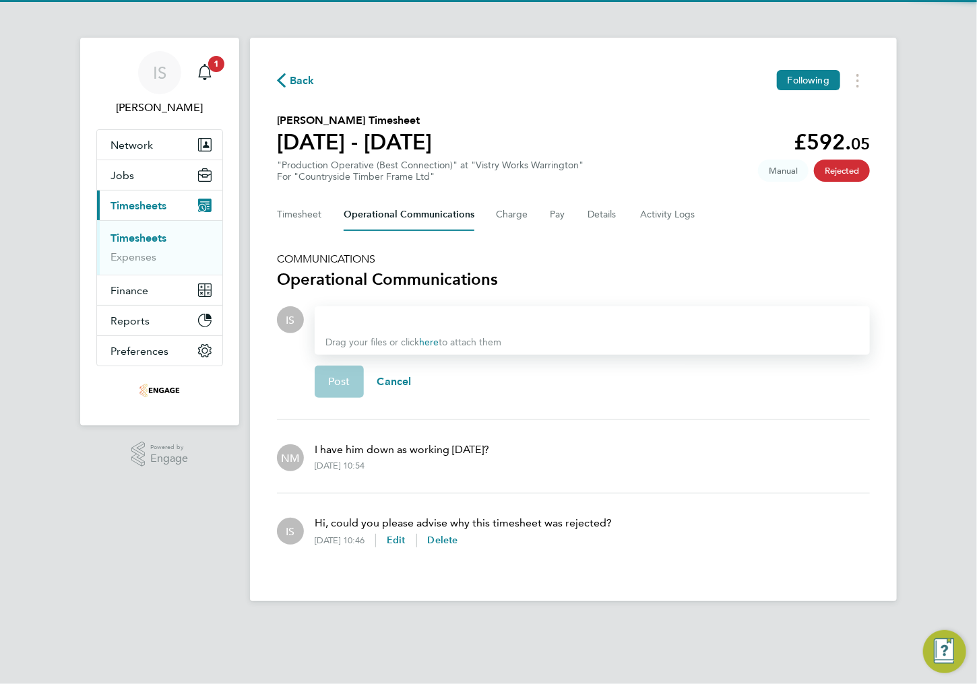
click at [379, 317] on div at bounding box center [592, 320] width 534 height 16
click at [380, 324] on div at bounding box center [592, 320] width 534 height 16
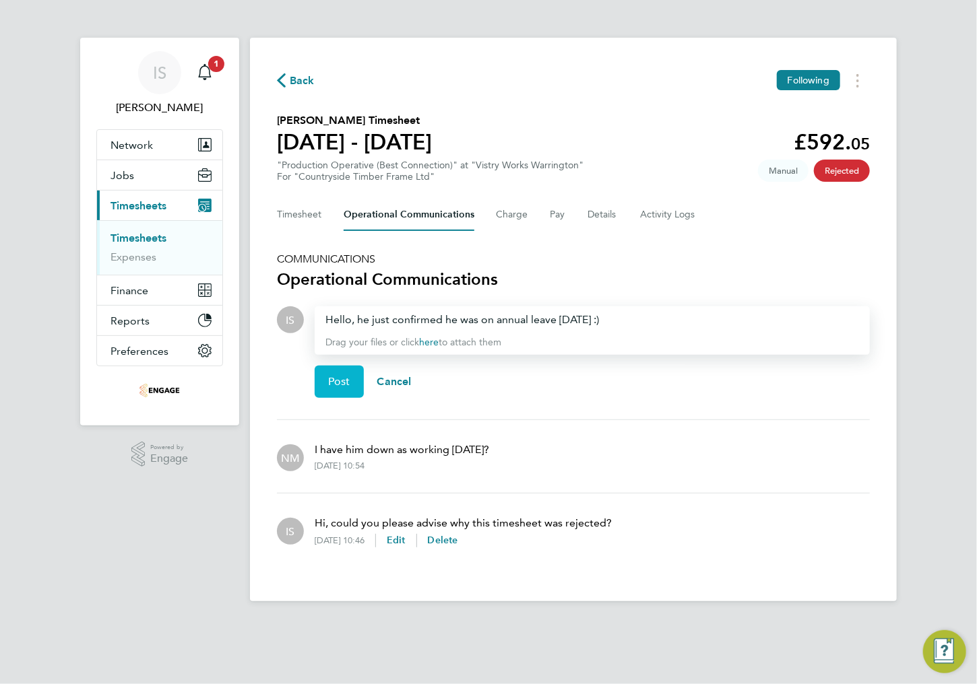
click at [350, 379] on span "Post" at bounding box center [339, 381] width 22 height 13
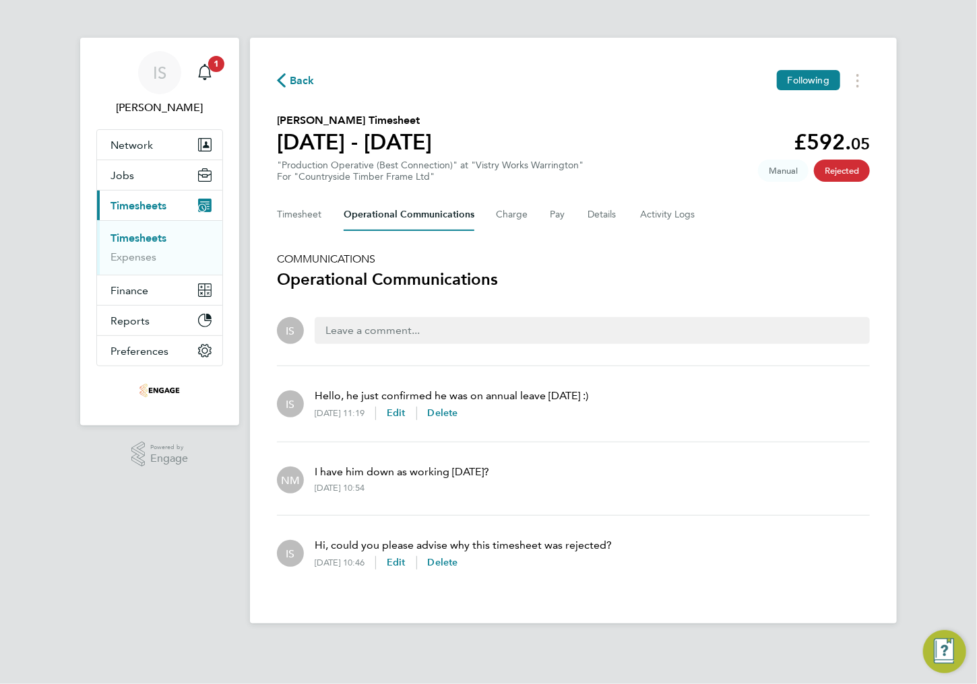
click at [616, 371] on li "IS Hello, he just confirmed he was on annual leave [DATE] :) [DATE] 11:19 Edit …" at bounding box center [573, 404] width 593 height 76
click at [209, 75] on icon "Main navigation" at bounding box center [205, 72] width 16 height 16
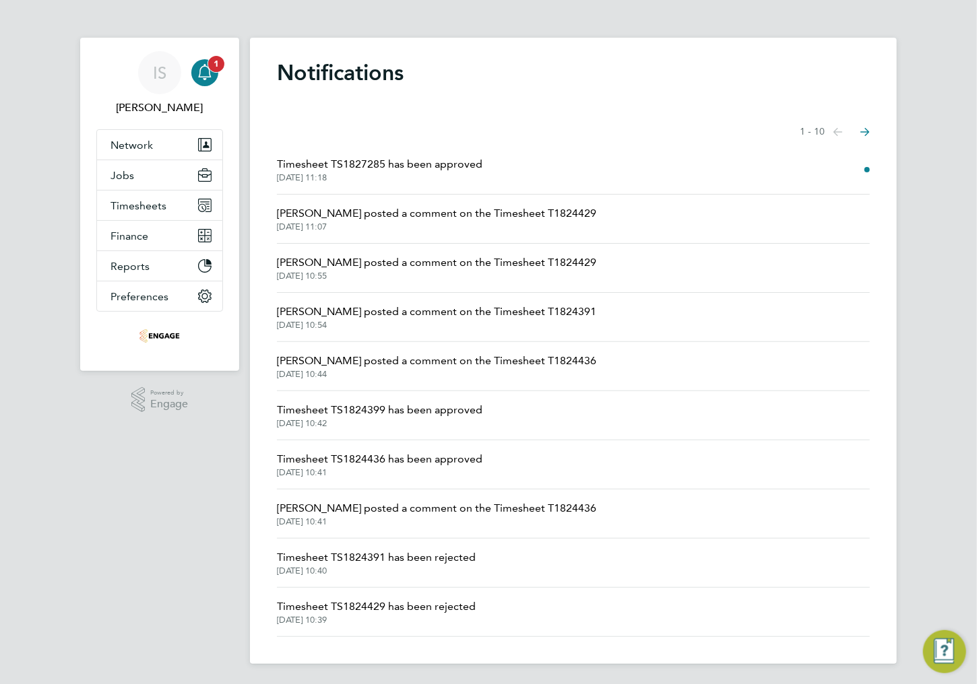
click at [203, 73] on icon "Main navigation" at bounding box center [205, 72] width 16 height 16
click at [211, 70] on app-alerts-badge "1" at bounding box center [216, 64] width 18 height 18
click at [402, 167] on span "Timesheet TS1827285 has been approved" at bounding box center [379, 164] width 205 height 16
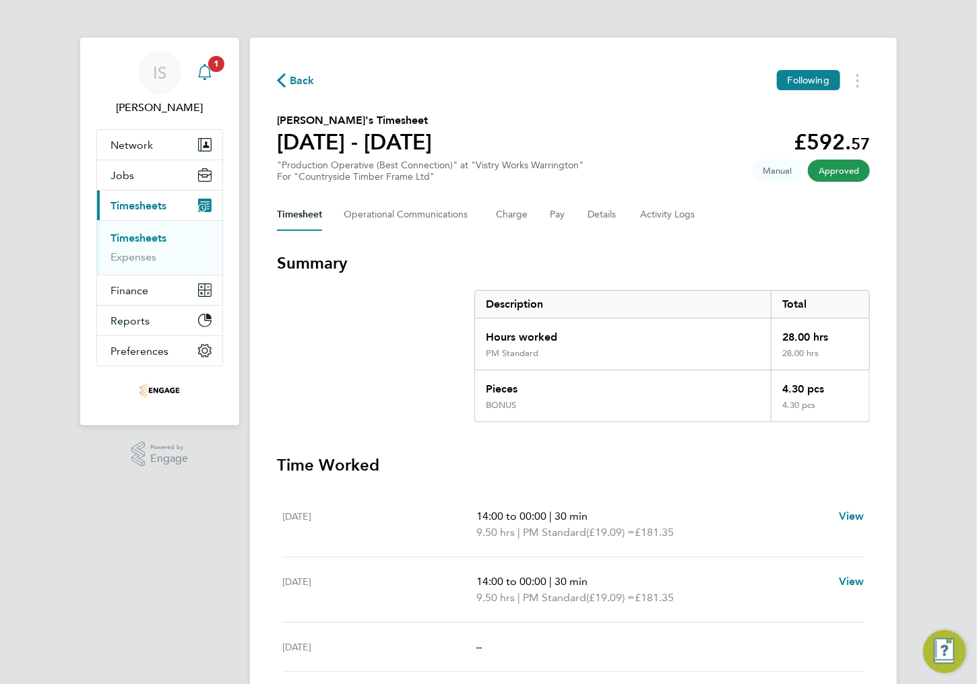
click at [203, 74] on icon "Main navigation" at bounding box center [205, 72] width 16 height 16
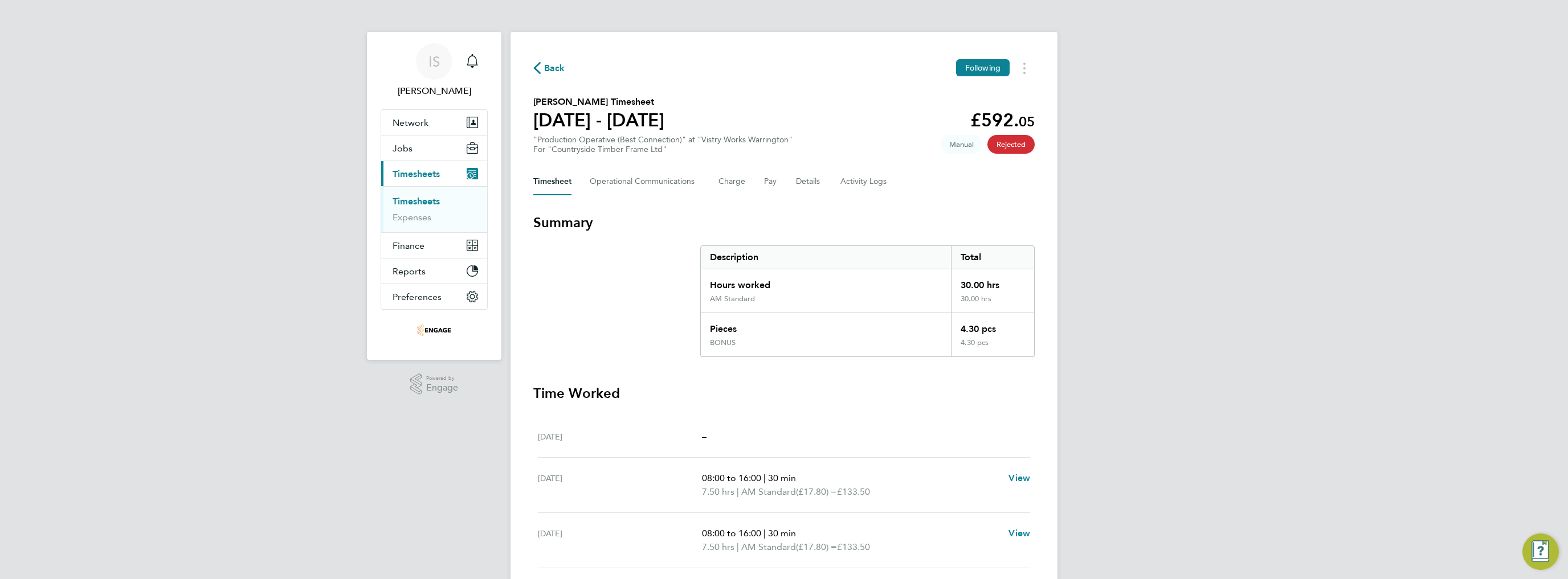
click at [534, 73] on icon "button" at bounding box center [537, 68] width 8 height 12
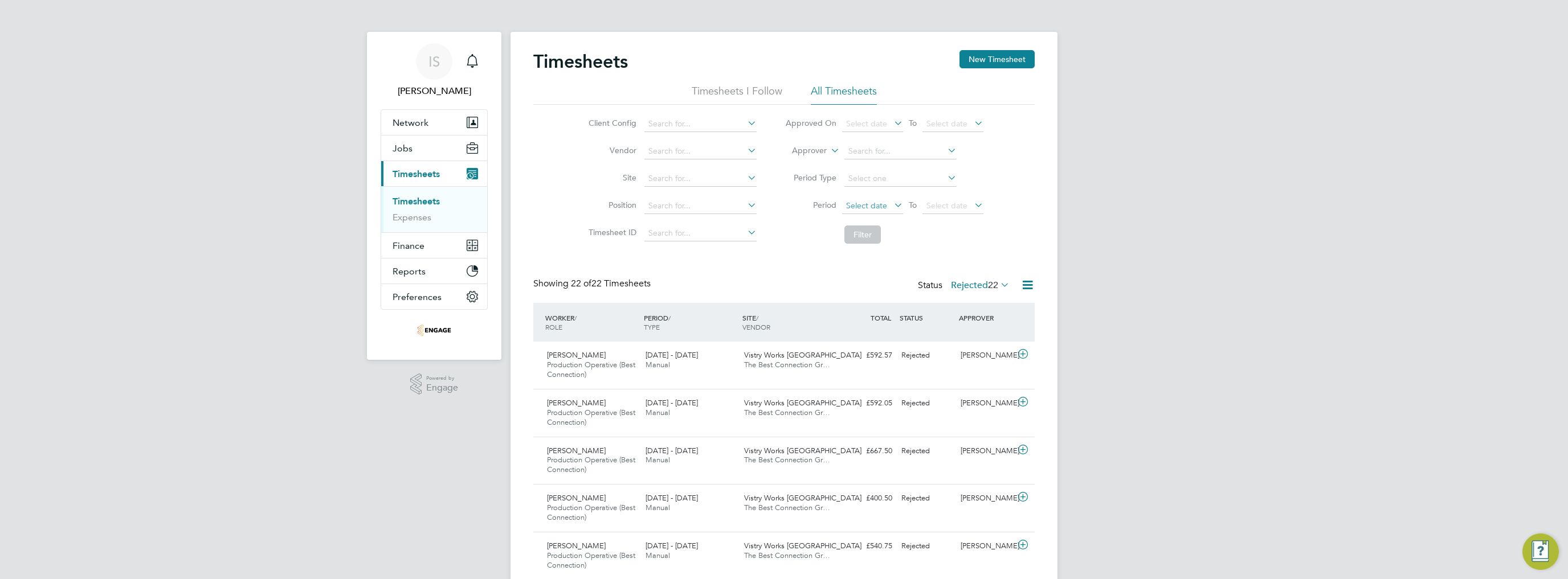
click at [875, 203] on span "Select date" at bounding box center [866, 205] width 41 height 10
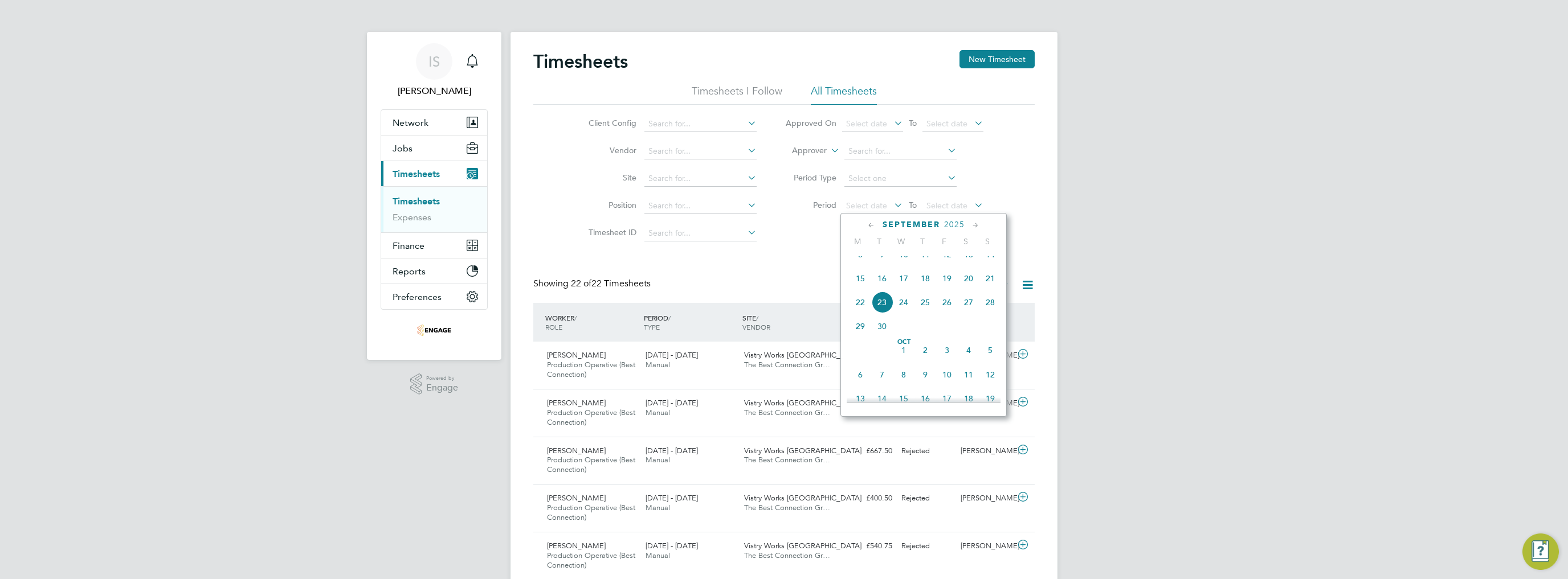
click at [866, 287] on span "15" at bounding box center [860, 279] width 22 height 22
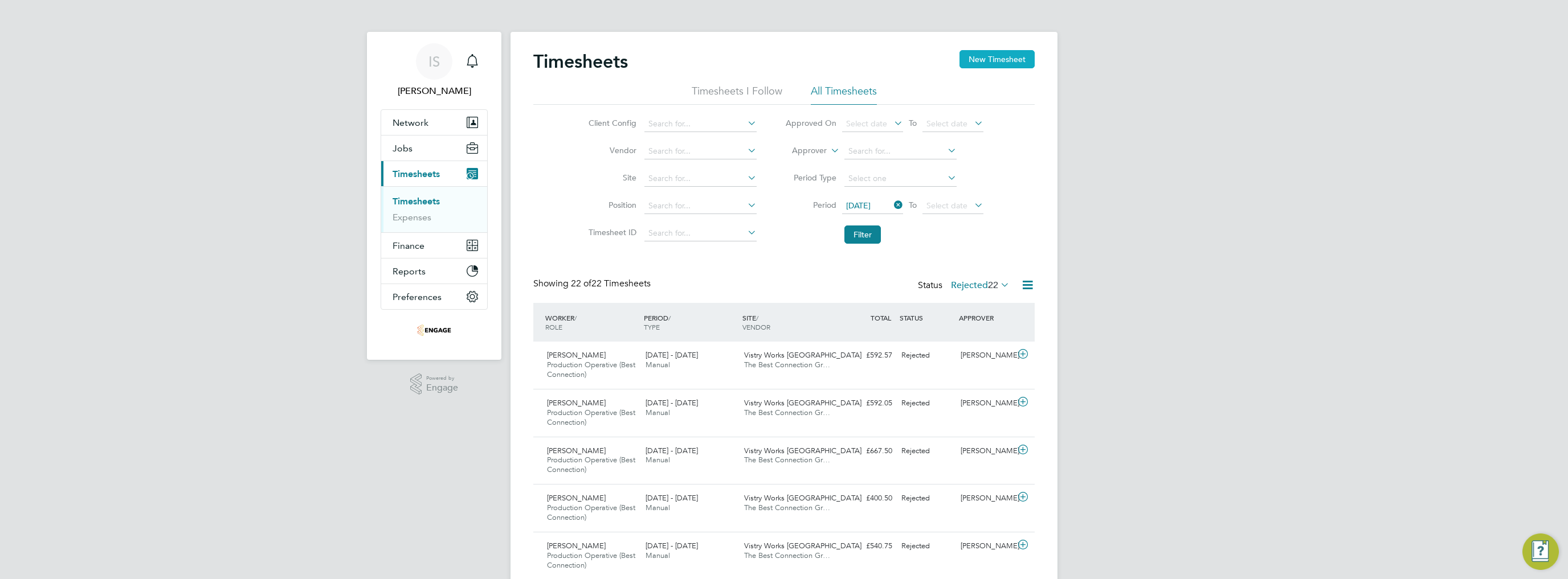
click at [983, 62] on button "New Timesheet" at bounding box center [996, 59] width 75 height 19
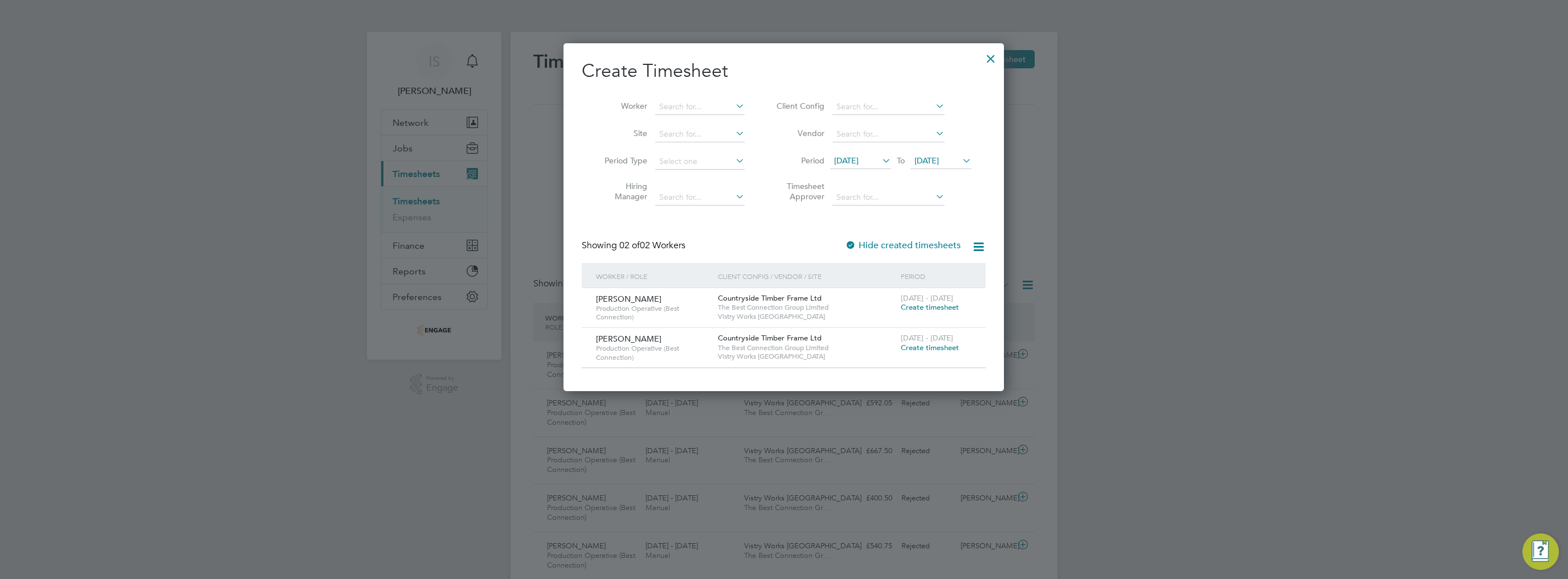
click at [872, 173] on li "Period 09 Sep 2025 To 16 Sep 2025" at bounding box center [872, 161] width 227 height 27
click at [858, 165] on span "09 Sep 2025" at bounding box center [846, 161] width 25 height 10
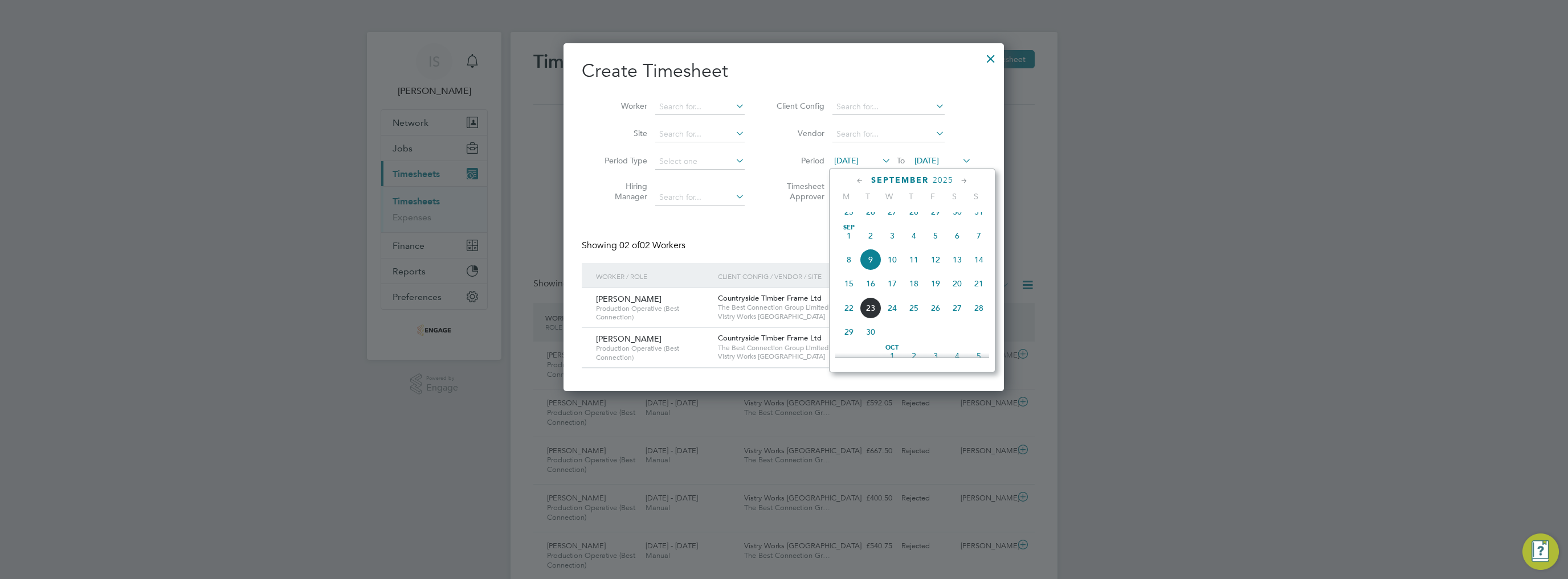
click at [852, 294] on span "15" at bounding box center [849, 284] width 22 height 22
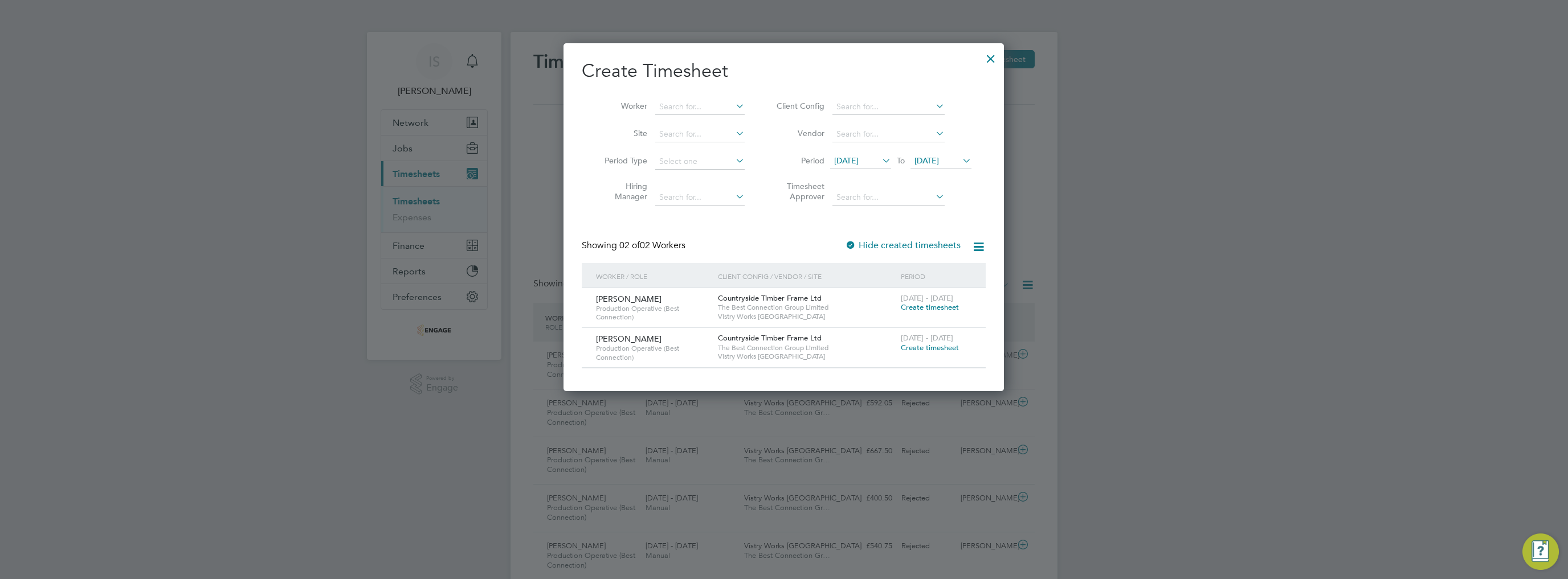
click at [939, 159] on span "16 Sep 2025" at bounding box center [926, 161] width 25 height 10
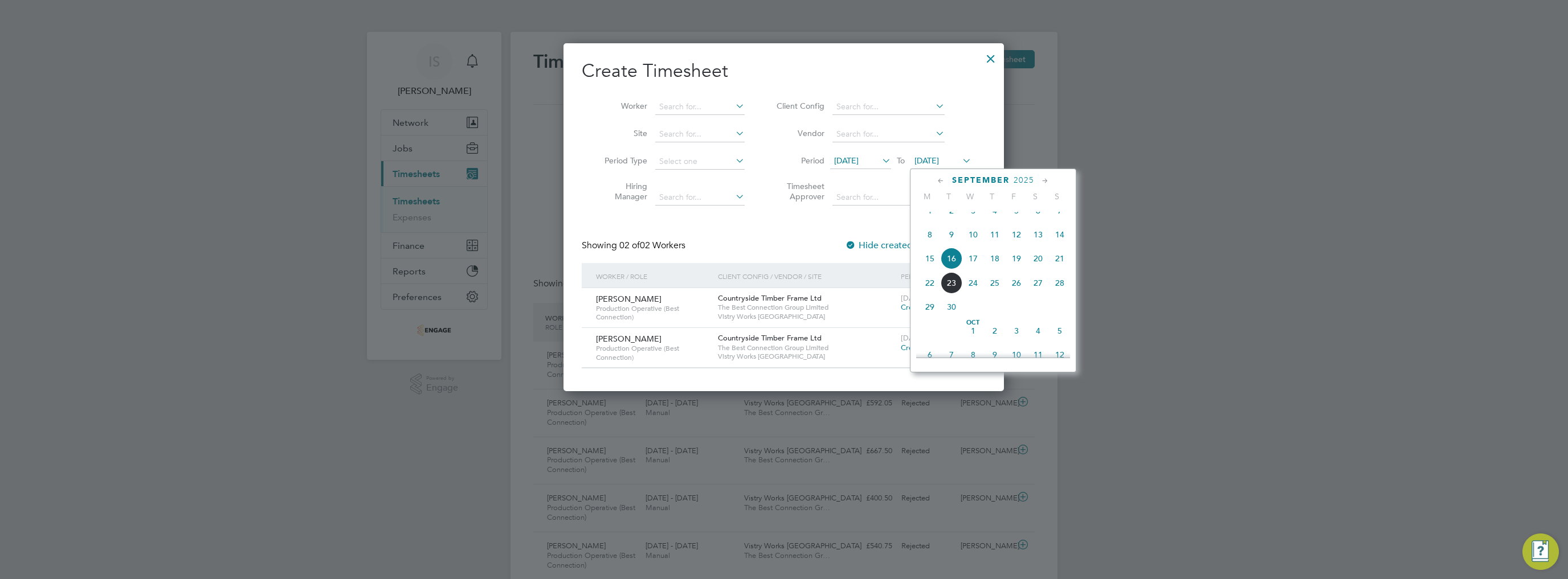
click at [1057, 270] on span "21" at bounding box center [1060, 259] width 22 height 22
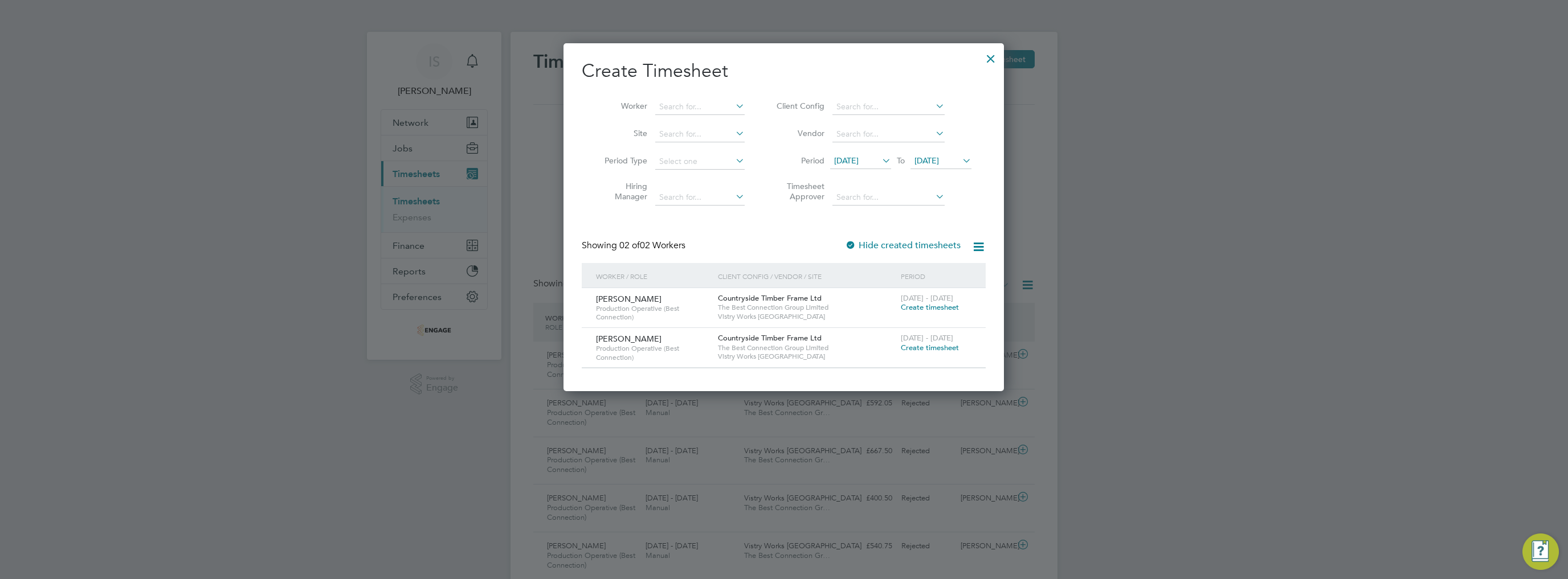
click at [914, 308] on span "Create timesheet" at bounding box center [929, 307] width 58 height 9
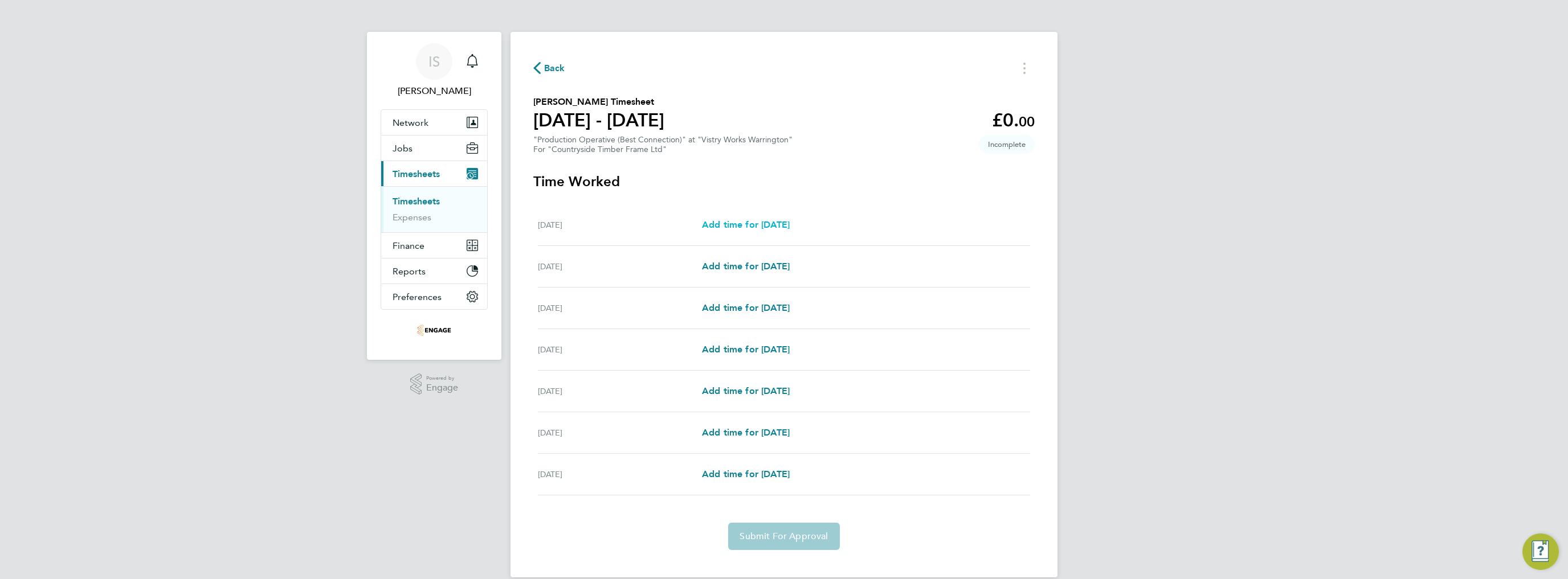
click at [748, 226] on span "Add time for Mon 15 Sep" at bounding box center [746, 224] width 88 height 11
select select "15"
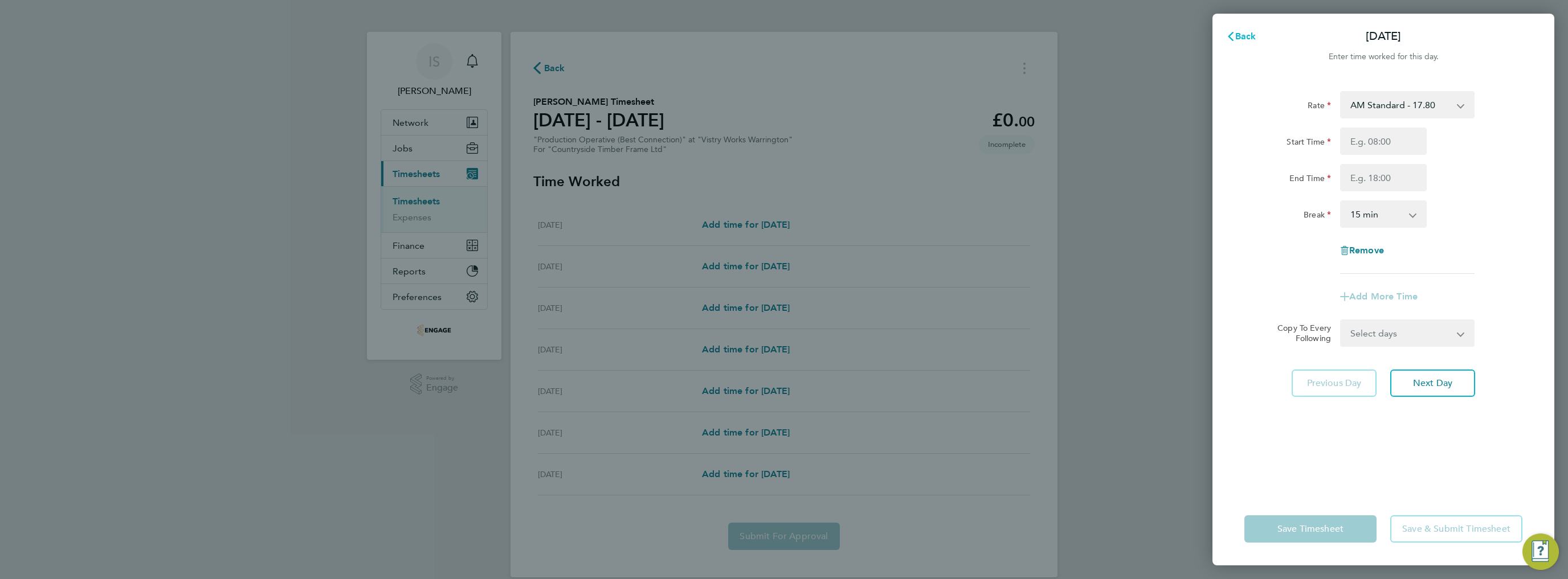
click at [1242, 39] on span "Back" at bounding box center [1246, 36] width 21 height 11
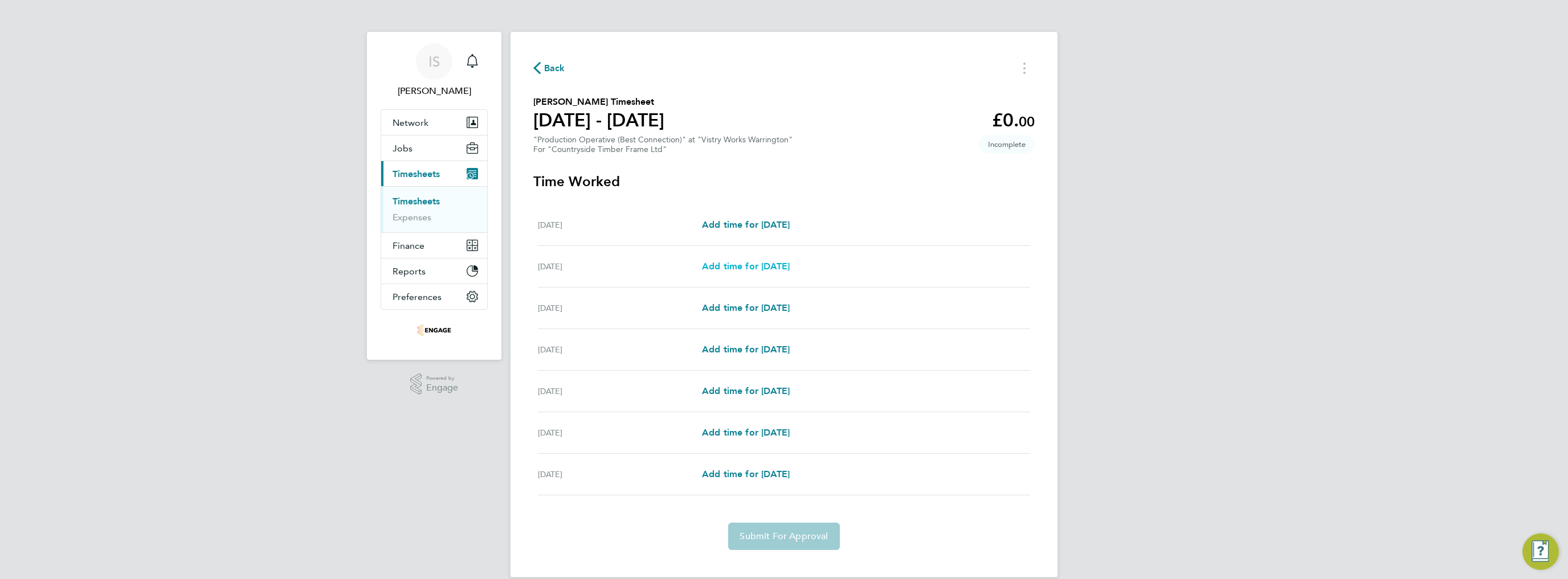
click at [732, 263] on span "Add time for Tue 16 Sep" at bounding box center [746, 266] width 88 height 11
select select "15"
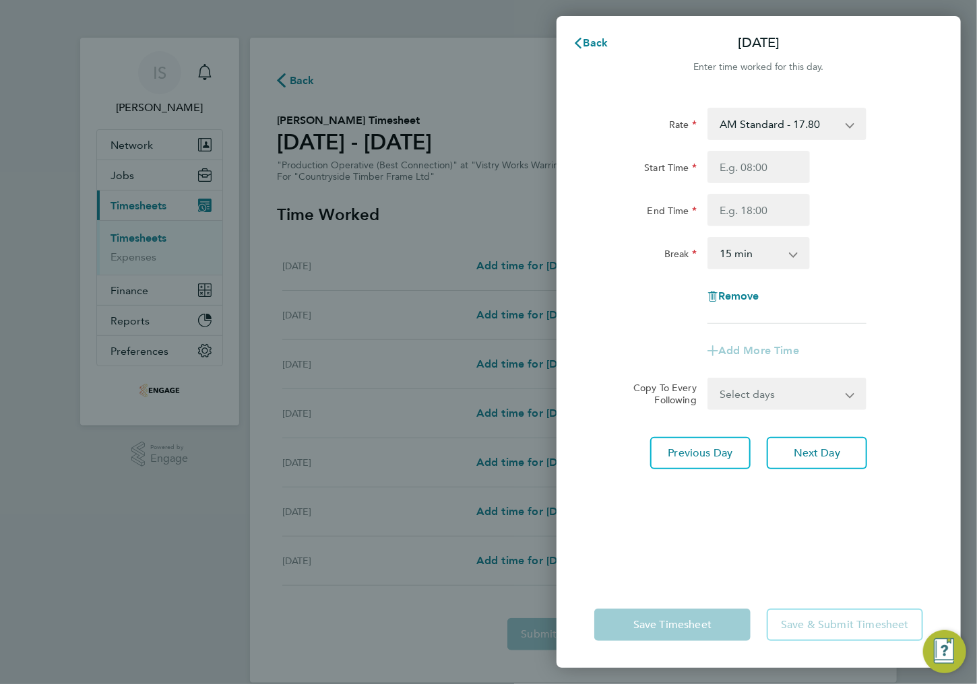
click at [763, 129] on select "AM Standard - 17.80 BONUS - 13.50 PM Standard - 19.09 AM OT2 - 35.60 PM OT2 - 3…" at bounding box center [779, 124] width 140 height 30
click at [755, 161] on input "Start Time" at bounding box center [758, 167] width 102 height 32
type input "08:00"
click at [750, 214] on input "End Time" at bounding box center [758, 210] width 102 height 32
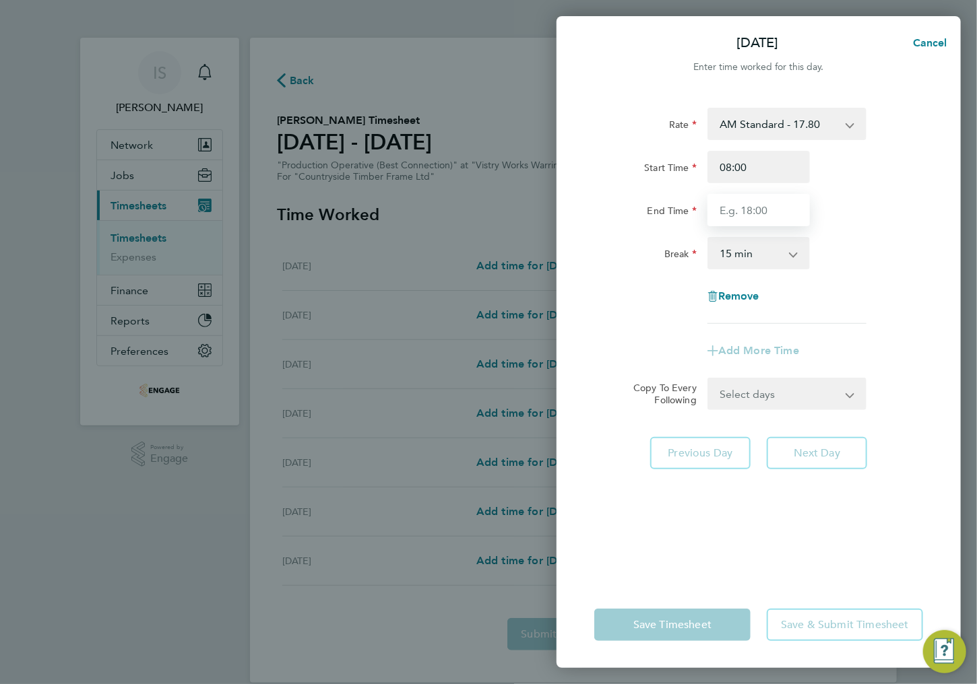
type input "16:00"
click at [744, 256] on select "0 min 15 min 30 min 45 min 60 min 75 min 90 min" at bounding box center [751, 253] width 84 height 30
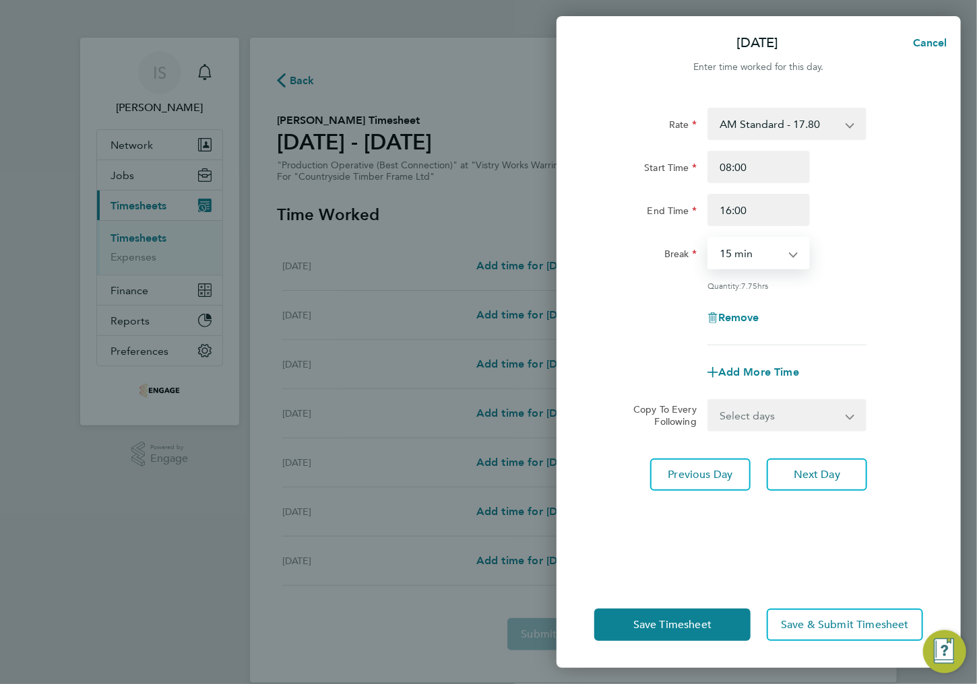
select select "30"
click at [709, 238] on select "0 min 15 min 30 min 45 min 60 min 75 min 90 min" at bounding box center [751, 253] width 84 height 30
click at [773, 412] on select "Select days Day Weekday (Mon-Fri) Weekend (Sat-Sun) Wednesday Thursday Friday S…" at bounding box center [779, 416] width 141 height 30
select select "WEEKDAY"
click at [709, 401] on select "Select days Day Weekday (Mon-Fri) Weekend (Sat-Sun) Wednesday Thursday Friday S…" at bounding box center [779, 416] width 141 height 30
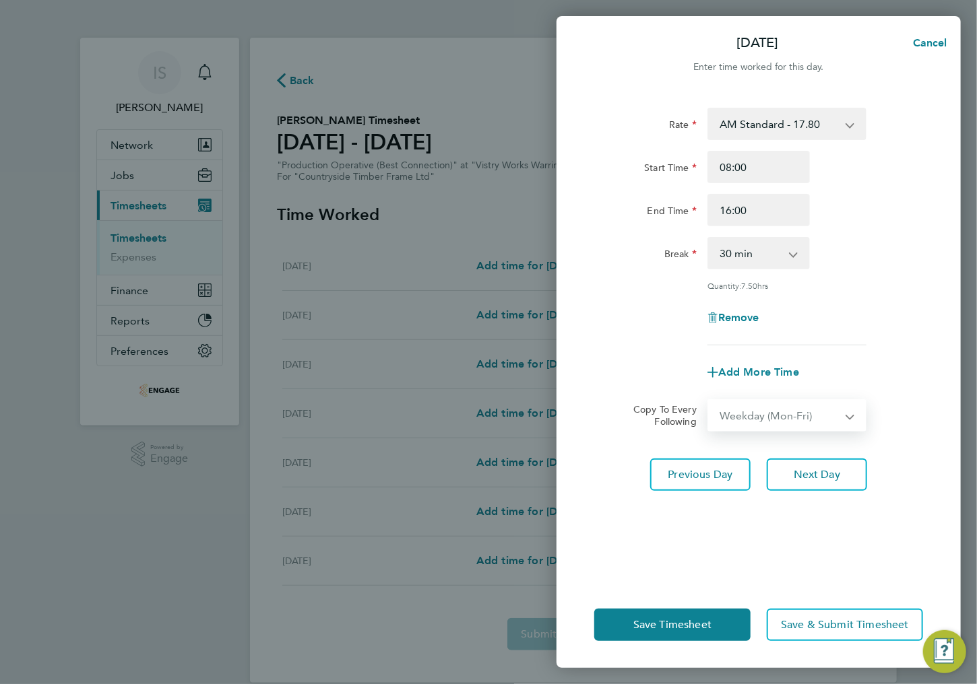
select select "2025-09-21"
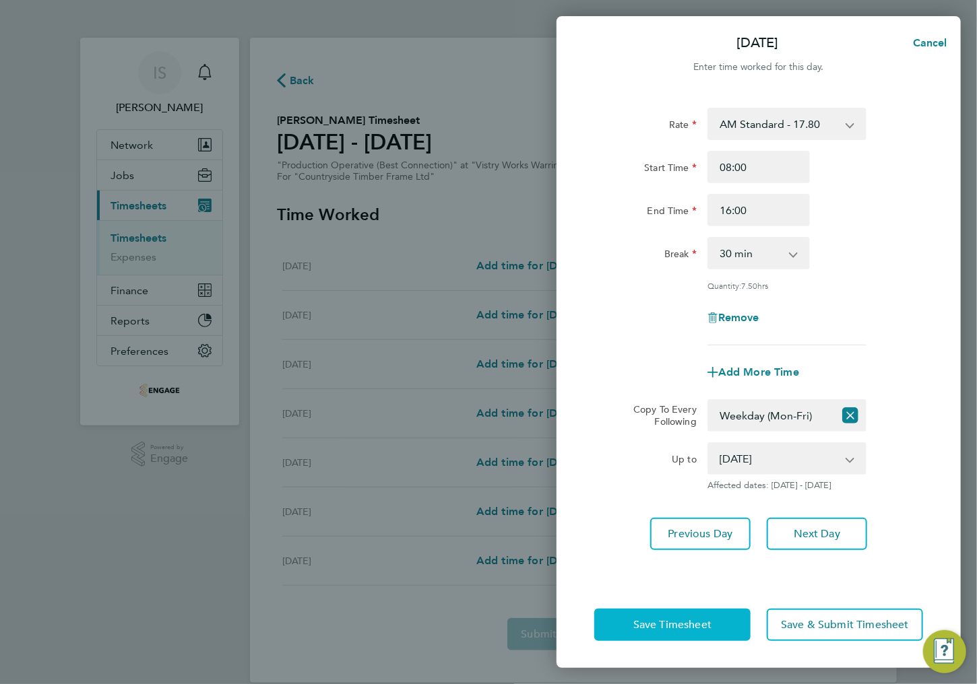
click at [698, 620] on span "Save Timesheet" at bounding box center [672, 624] width 78 height 13
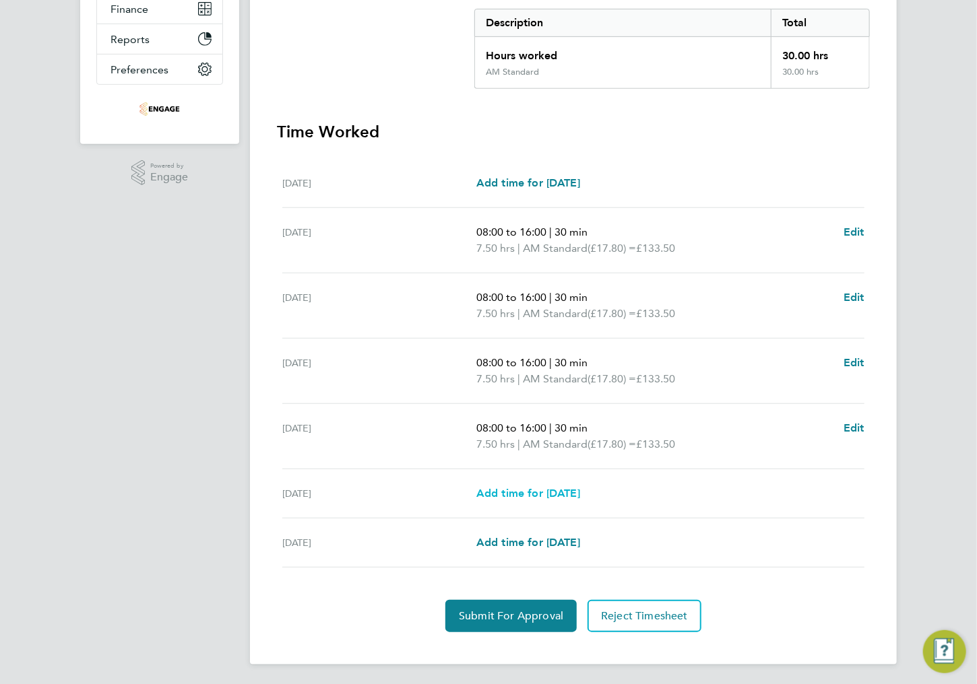
click at [507, 492] on span "Add time for Sat 20 Sep" at bounding box center [528, 493] width 104 height 13
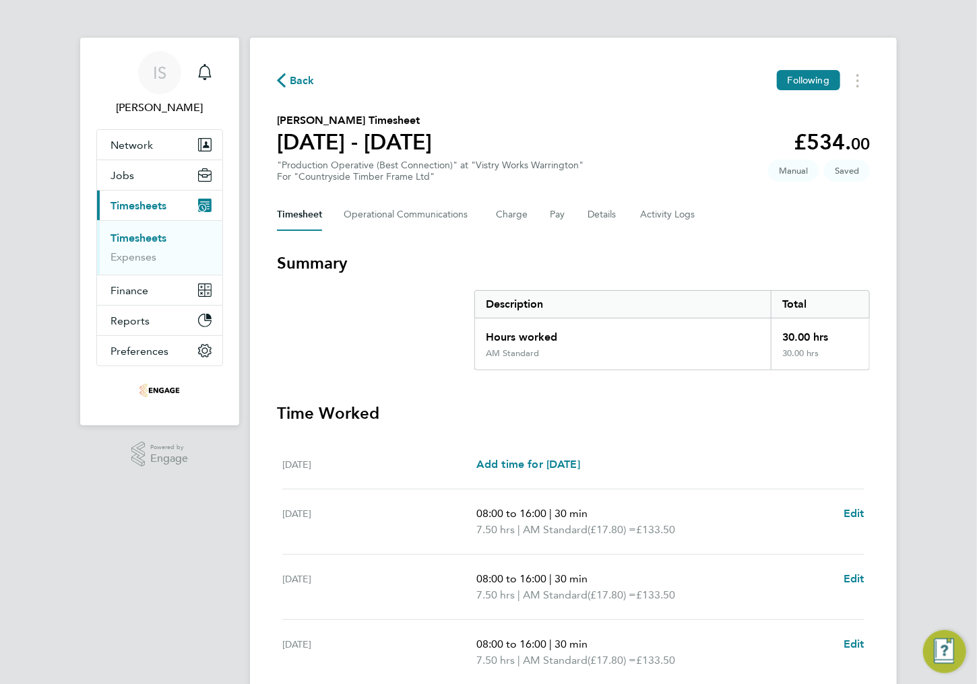
select select "15"
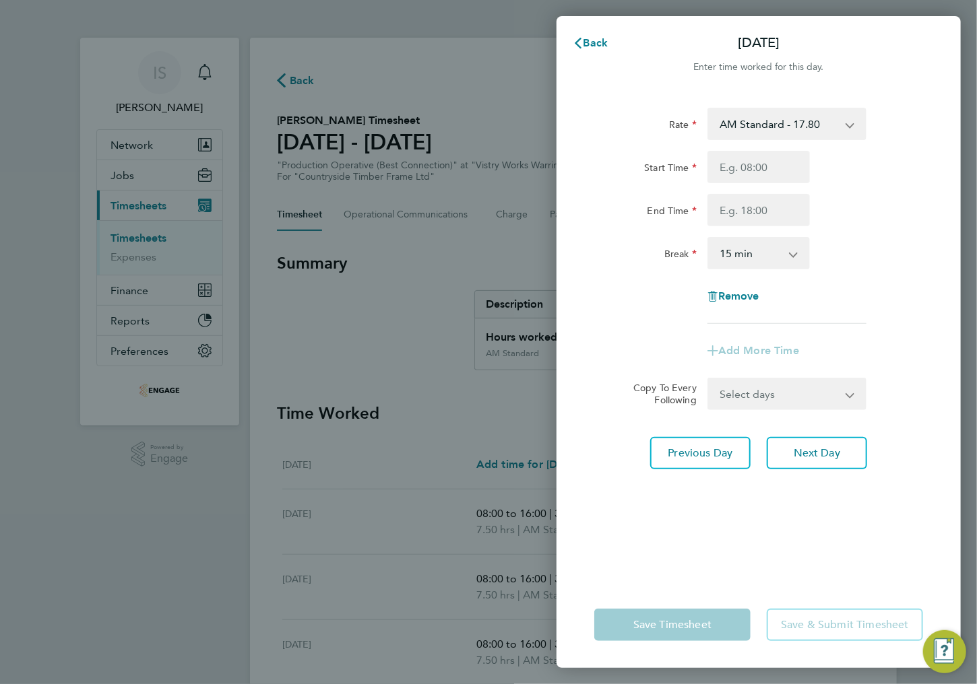
click at [782, 118] on select "AM Standard - 17.80 BONUS - 13.50 PM Standard - 19.09 AM OT2 - 35.60 PM OT2 - 3…" at bounding box center [779, 124] width 140 height 30
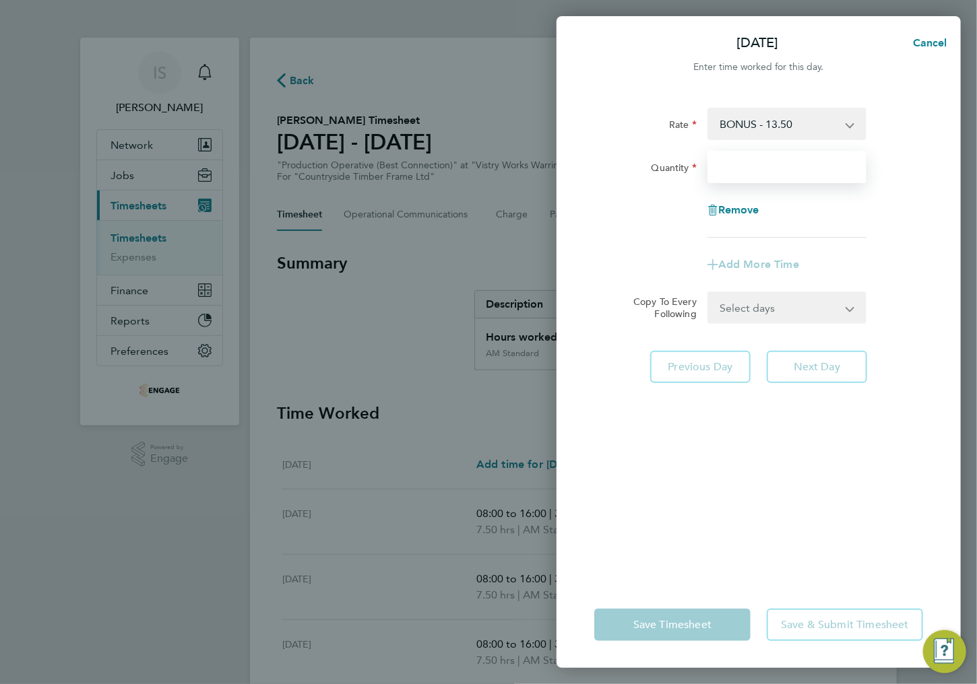
click at [744, 165] on input "Quantity" at bounding box center [786, 167] width 159 height 32
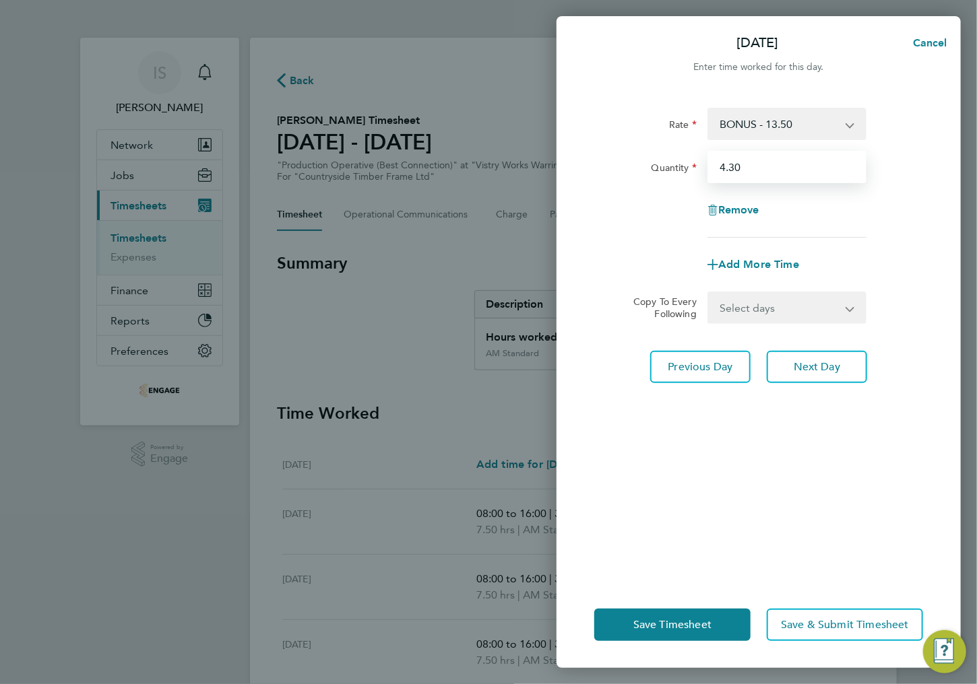
type input "4.30"
click at [888, 225] on div "Remove" at bounding box center [759, 210] width 340 height 32
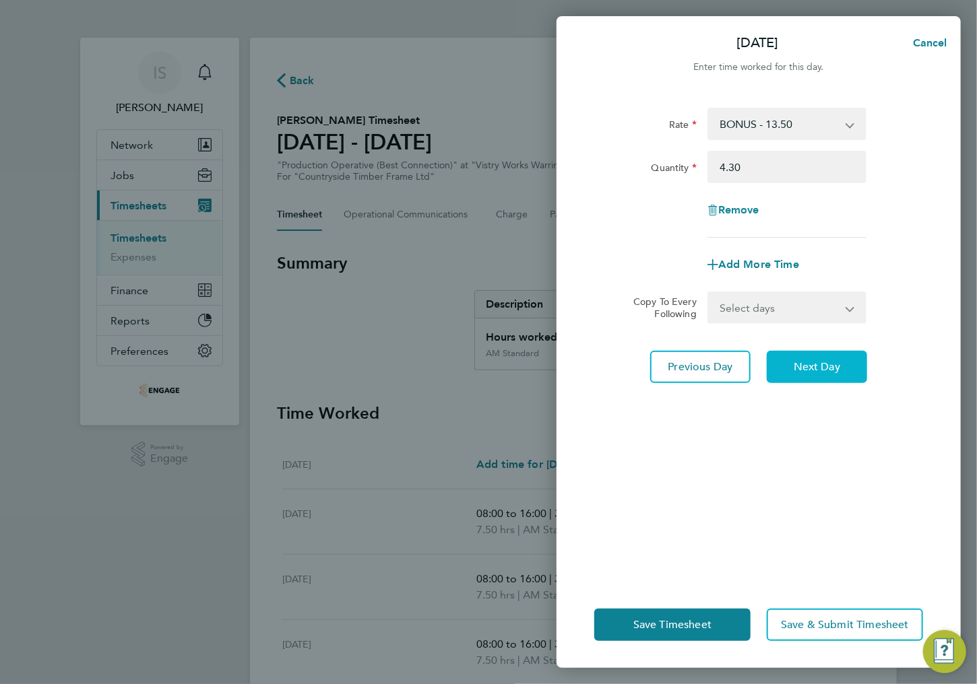
click at [810, 373] on span "Next Day" at bounding box center [817, 366] width 46 height 13
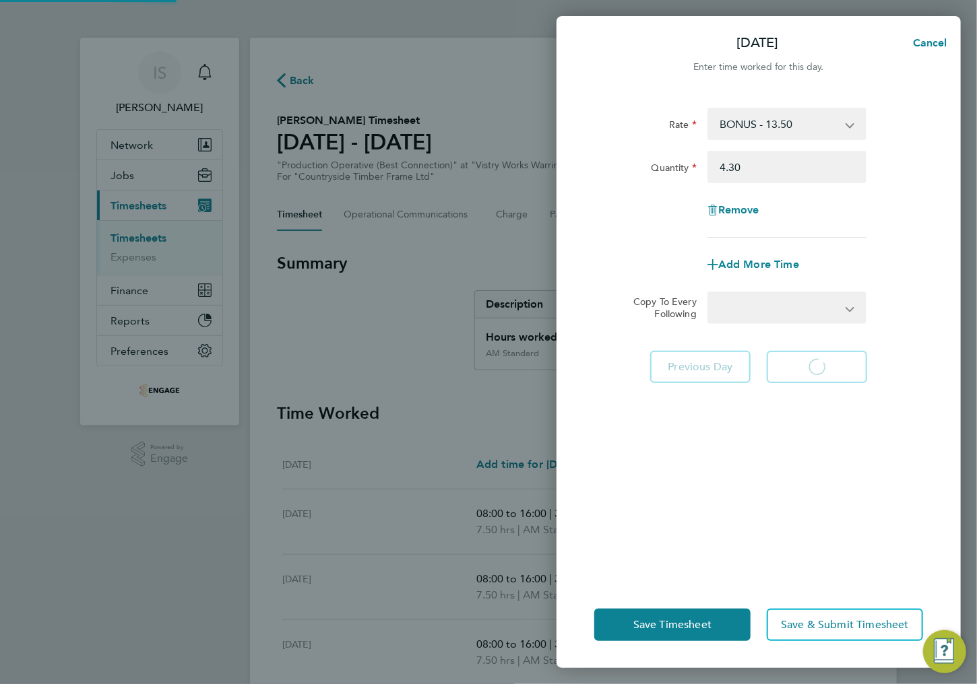
select select "15"
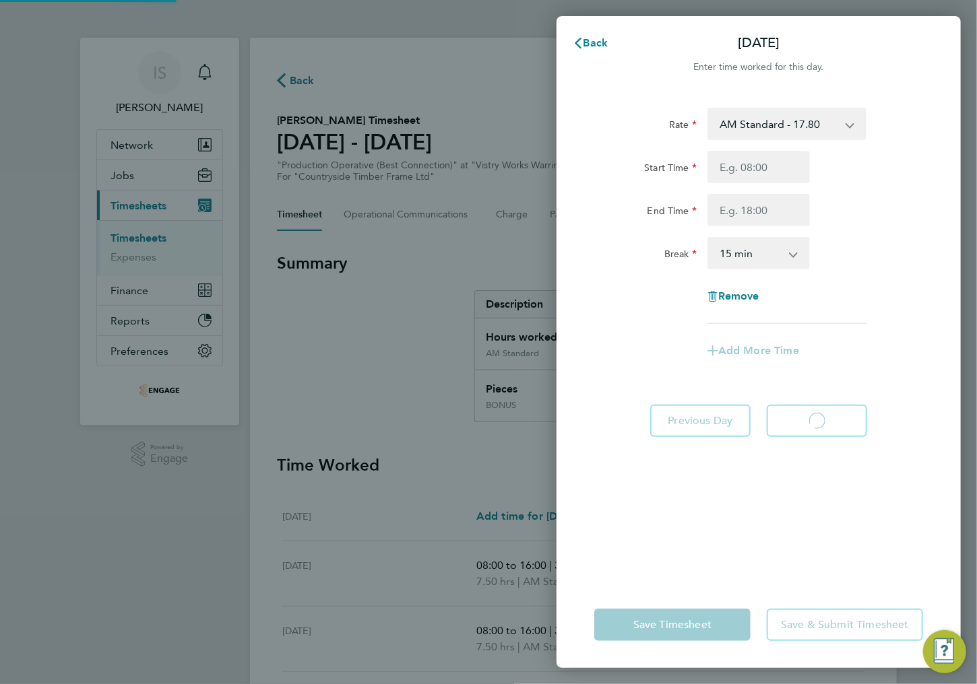
select select "15"
click at [597, 47] on span "Back" at bounding box center [595, 42] width 25 height 13
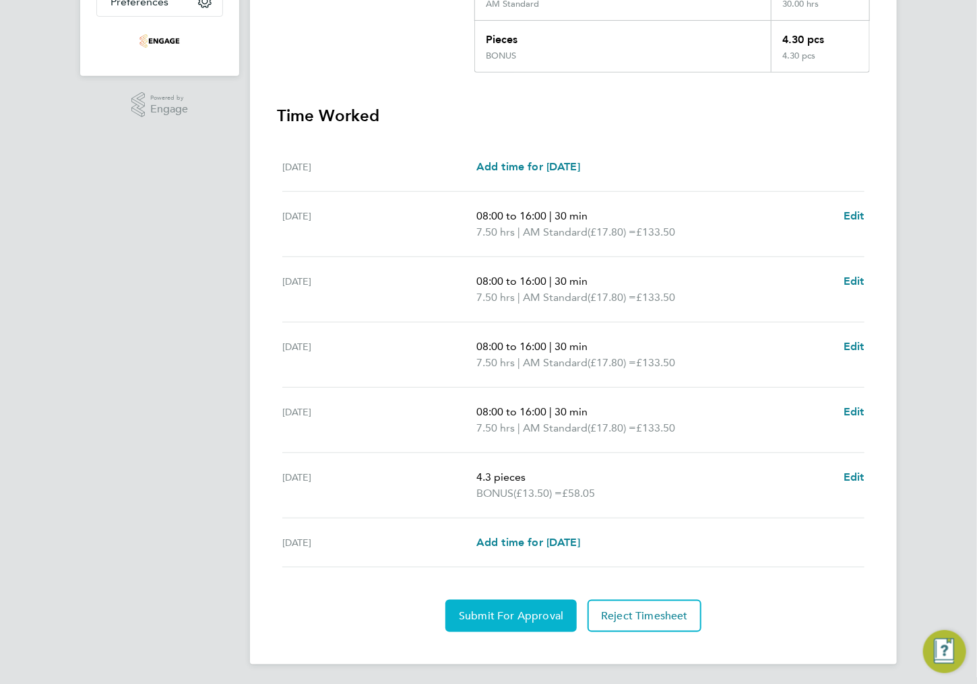
click at [478, 610] on span "Submit For Approval" at bounding box center [511, 616] width 104 height 13
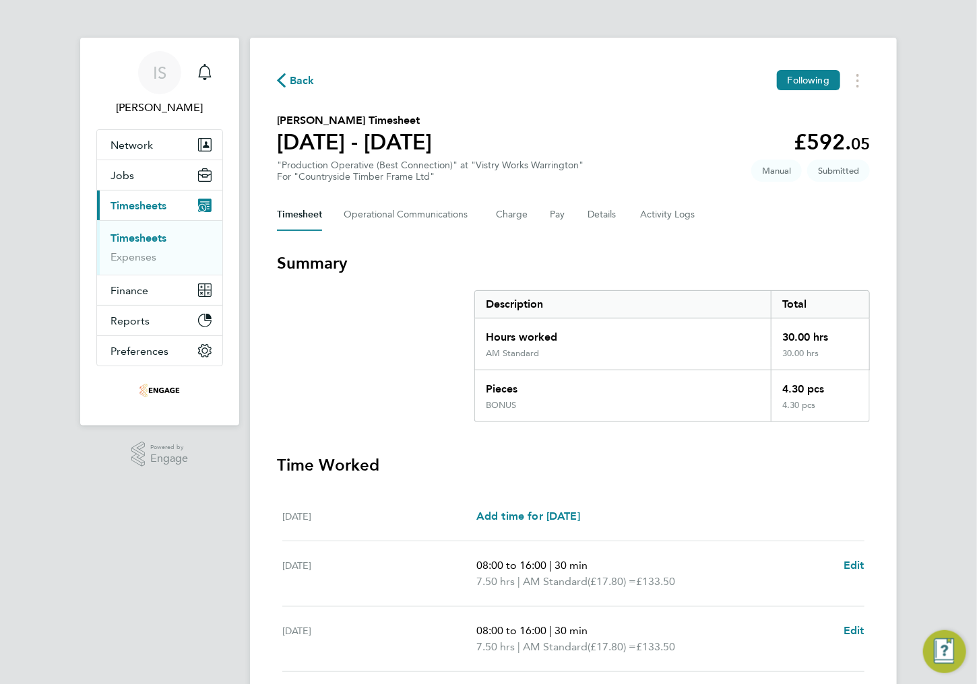
click at [294, 86] on span "Back" at bounding box center [302, 81] width 25 height 16
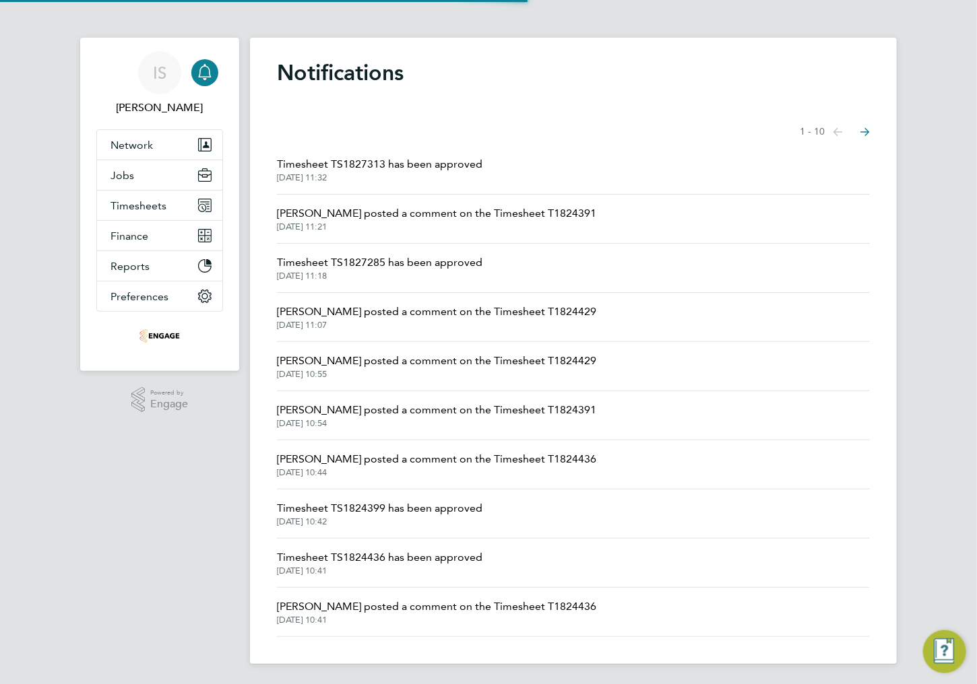
click at [402, 130] on div "Showing items 1 - 10 items Previous page Next page" at bounding box center [573, 132] width 593 height 27
click at [145, 197] on button "Timesheets" at bounding box center [159, 206] width 125 height 30
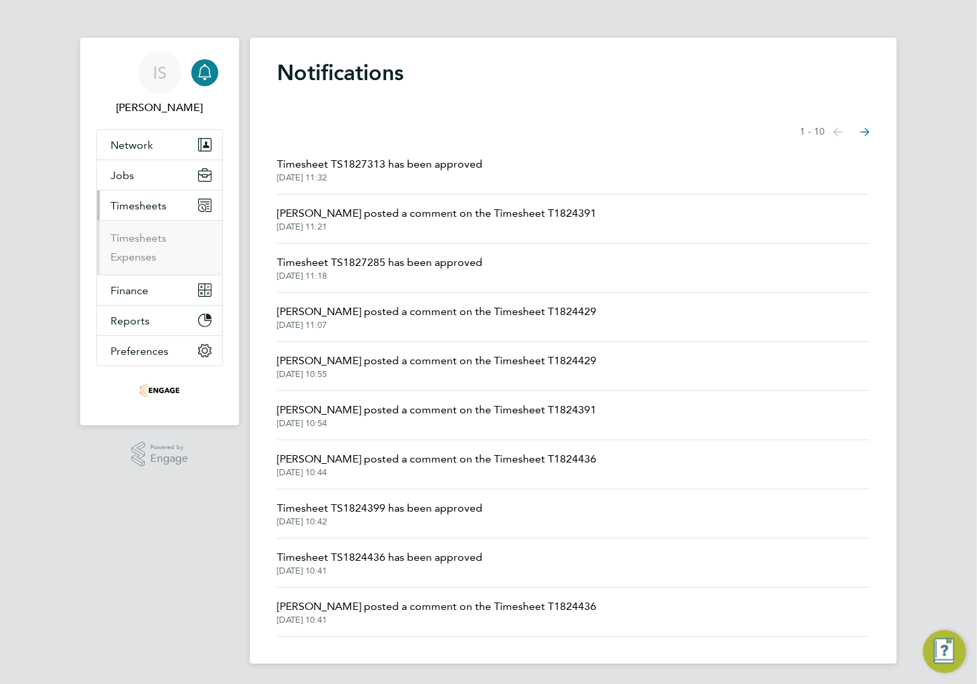
click at [136, 203] on span "Timesheets" at bounding box center [138, 205] width 56 height 13
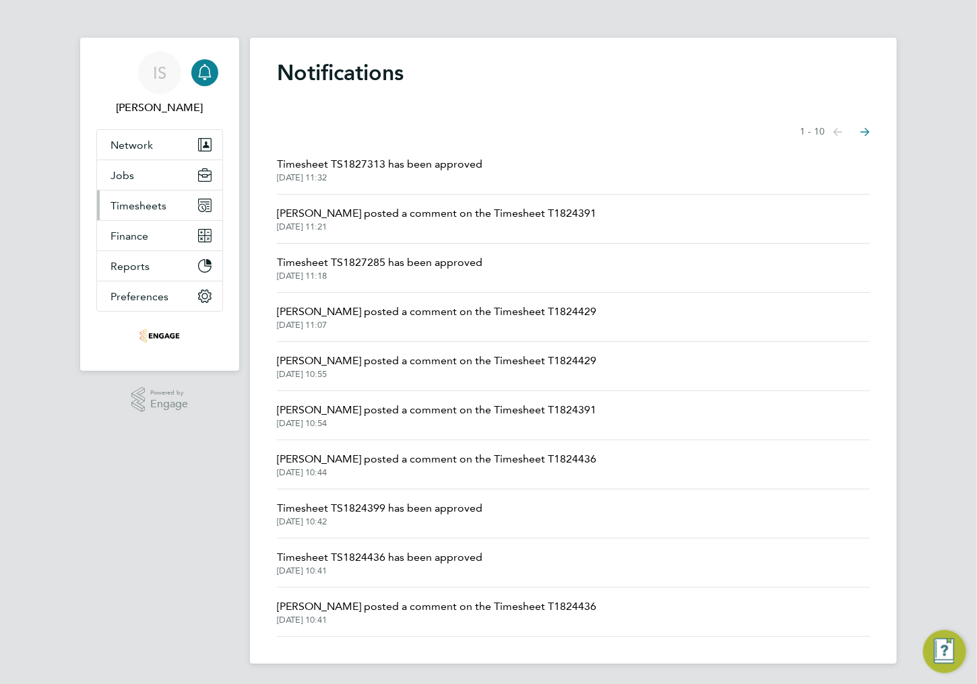
click at [133, 208] on span "Timesheets" at bounding box center [138, 205] width 56 height 13
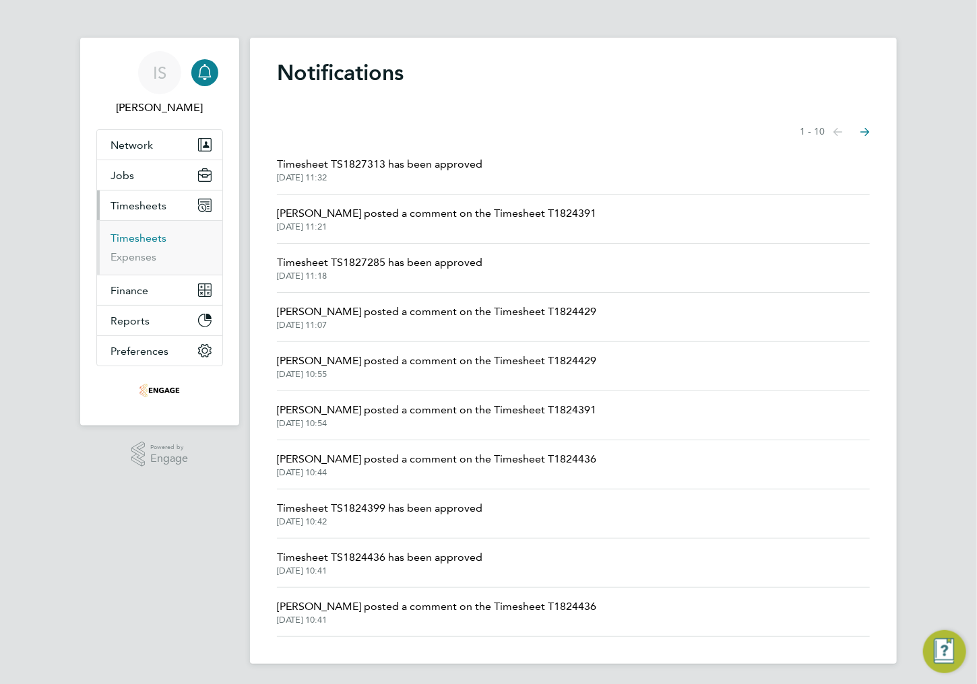
click at [127, 238] on link "Timesheets" at bounding box center [138, 238] width 56 height 13
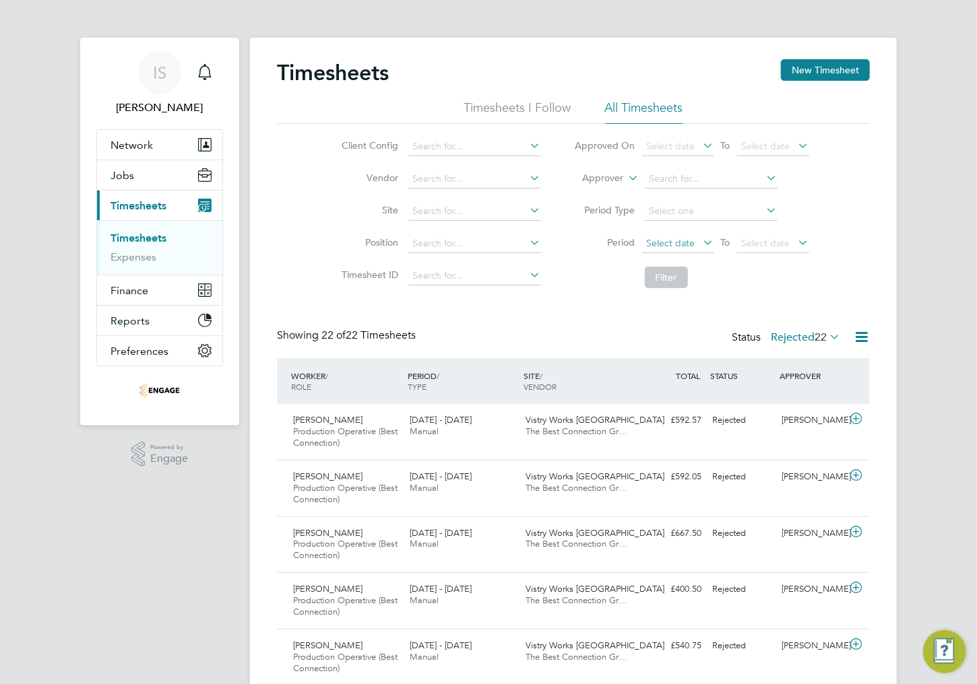
click at [674, 246] on span "Select date" at bounding box center [671, 243] width 49 height 12
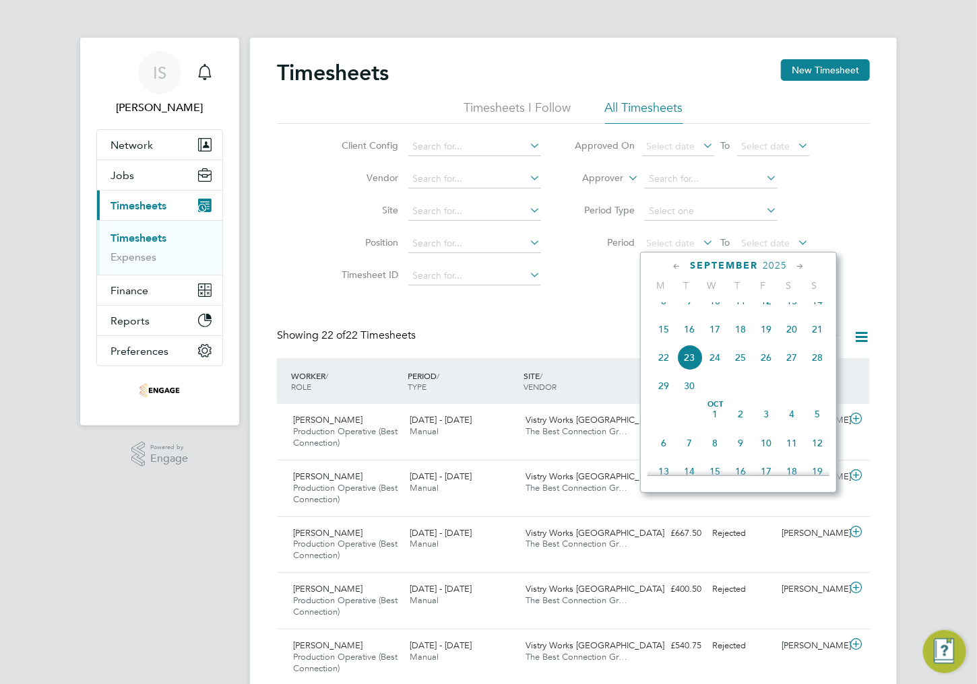
click at [659, 342] on span "15" at bounding box center [664, 330] width 26 height 26
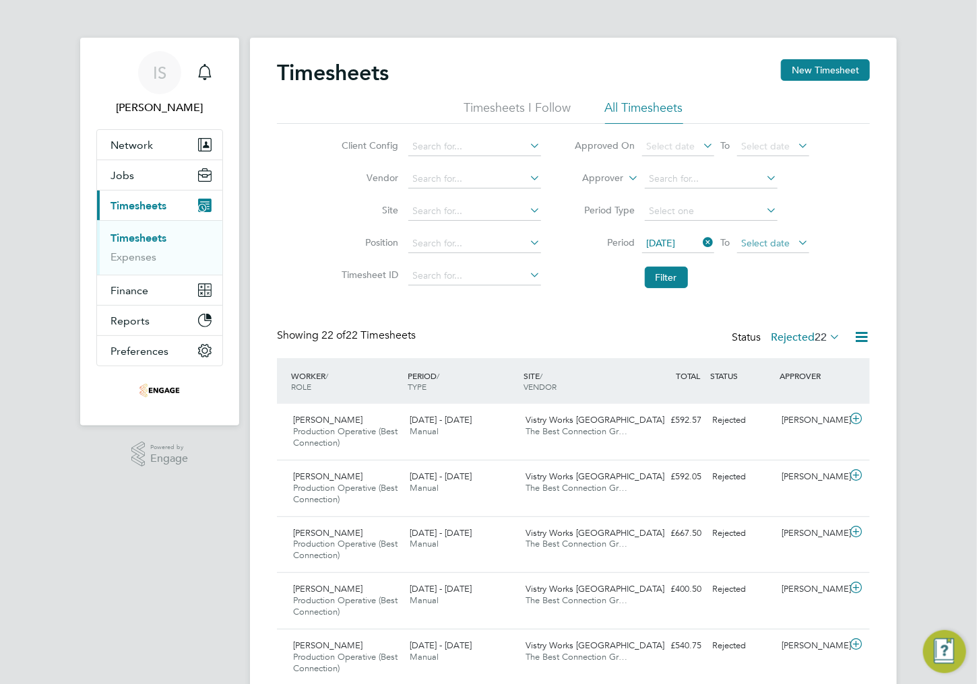
click at [774, 237] on span "Select date" at bounding box center [766, 243] width 49 height 12
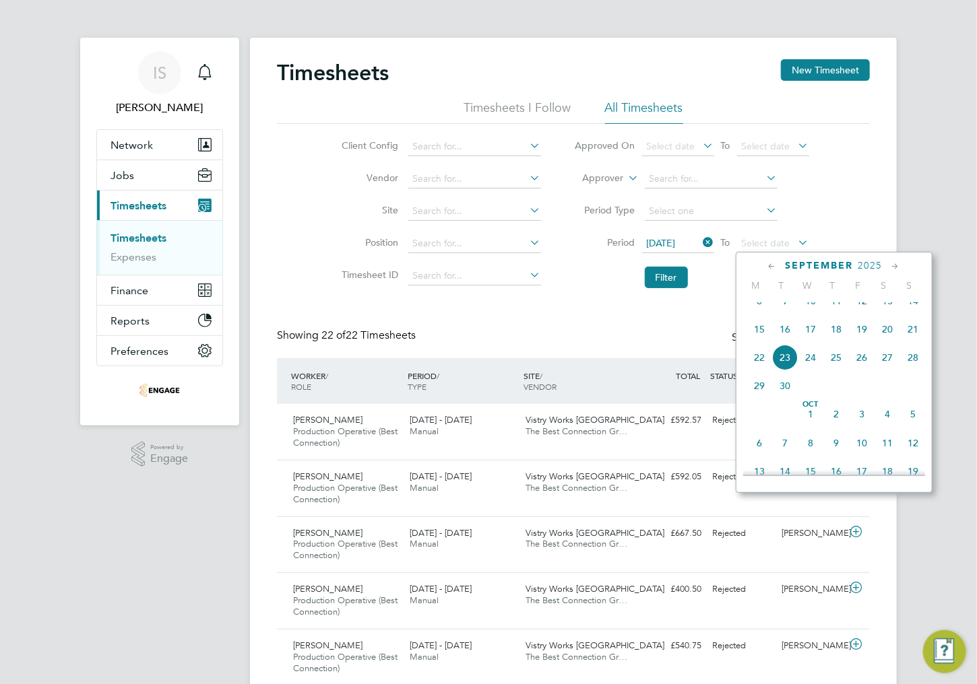
click at [912, 342] on span "21" at bounding box center [913, 330] width 26 height 26
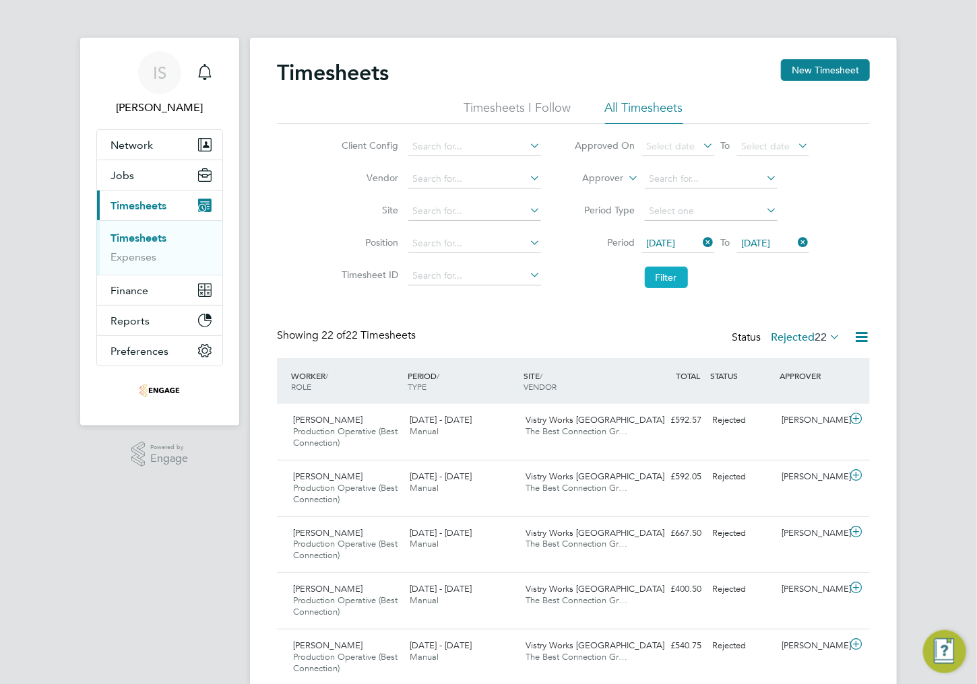
click at [660, 280] on button "Filter" at bounding box center [666, 278] width 43 height 22
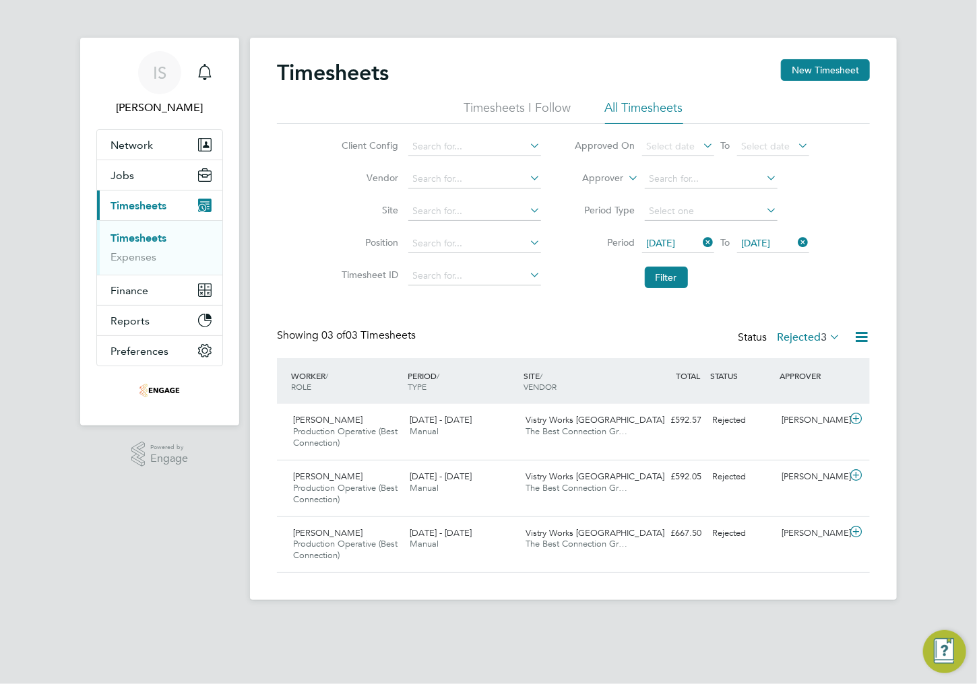
click at [600, 310] on div "Timesheets New Timesheet Timesheets I Follow All Timesheets Client Config Vendo…" at bounding box center [573, 316] width 593 height 514
click at [816, 340] on label "Rejected 3" at bounding box center [808, 337] width 63 height 13
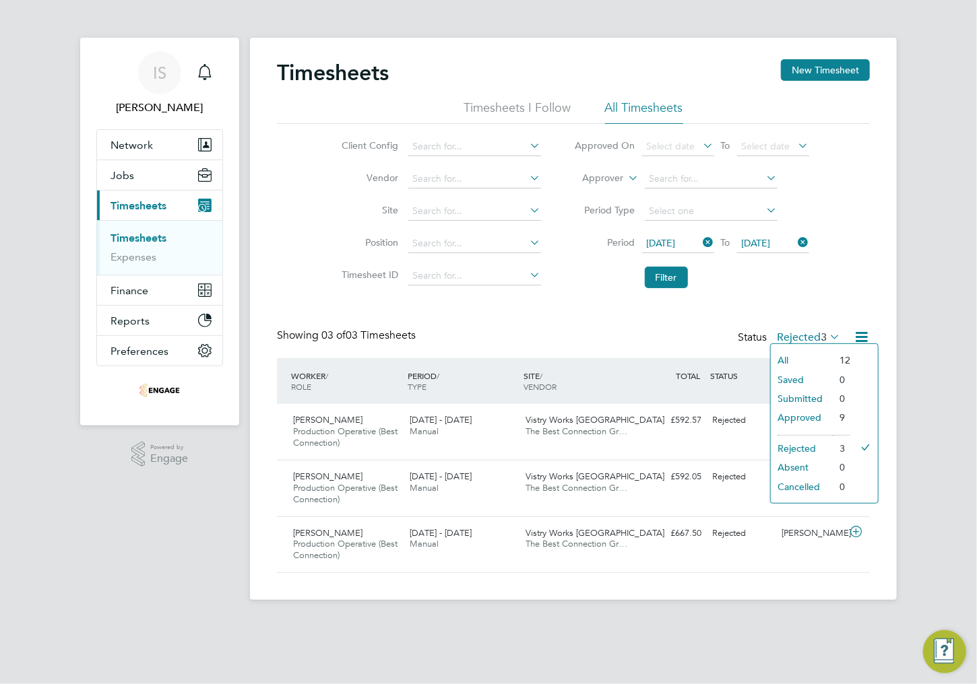
click at [800, 418] on li "Approved" at bounding box center [802, 417] width 62 height 19
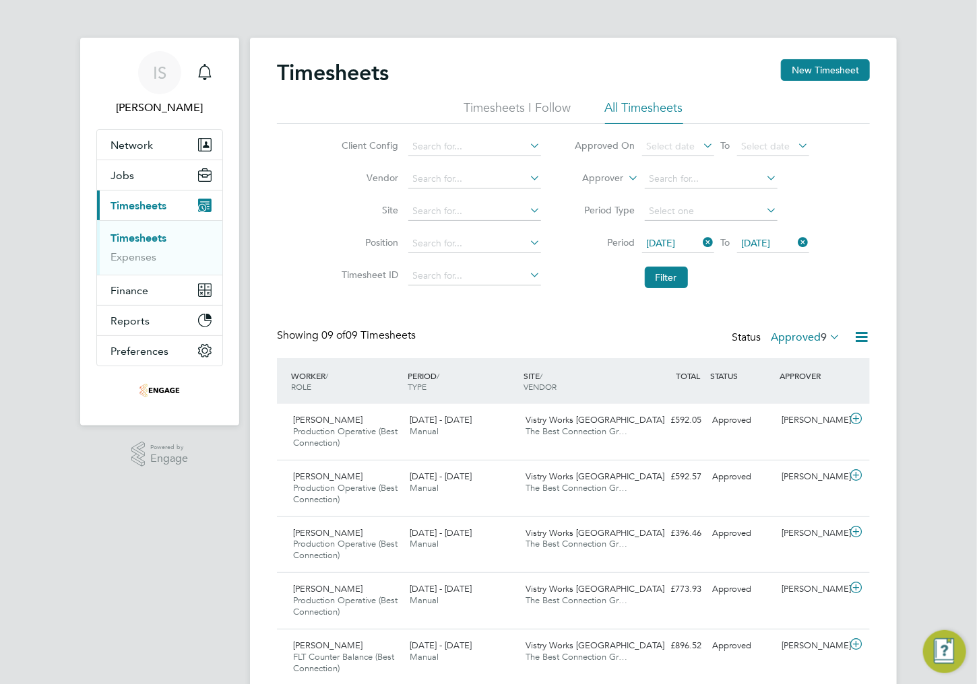
click at [298, 187] on div "Client Config Vendor Site Position Timesheet ID Approved On Select date To Sele…" at bounding box center [573, 209] width 593 height 171
